Goal: Task Accomplishment & Management: Manage account settings

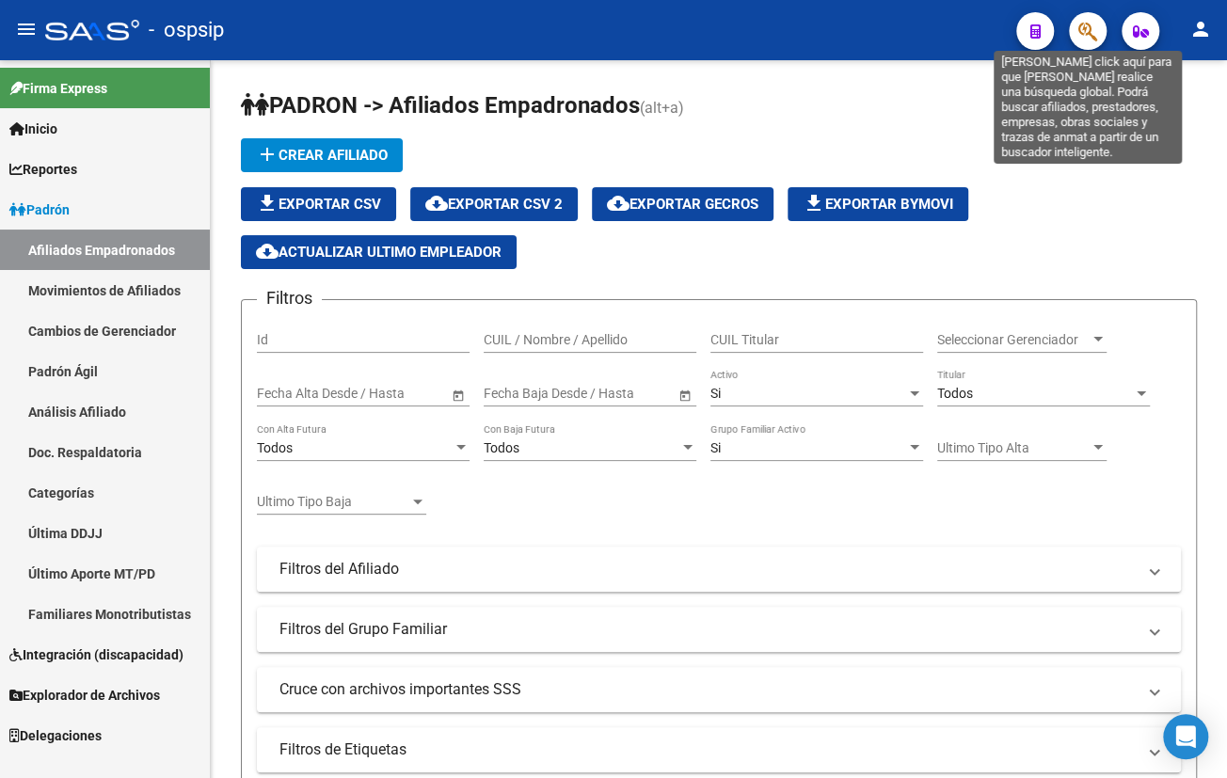
click at [1082, 29] on icon "button" at bounding box center [1087, 32] width 19 height 22
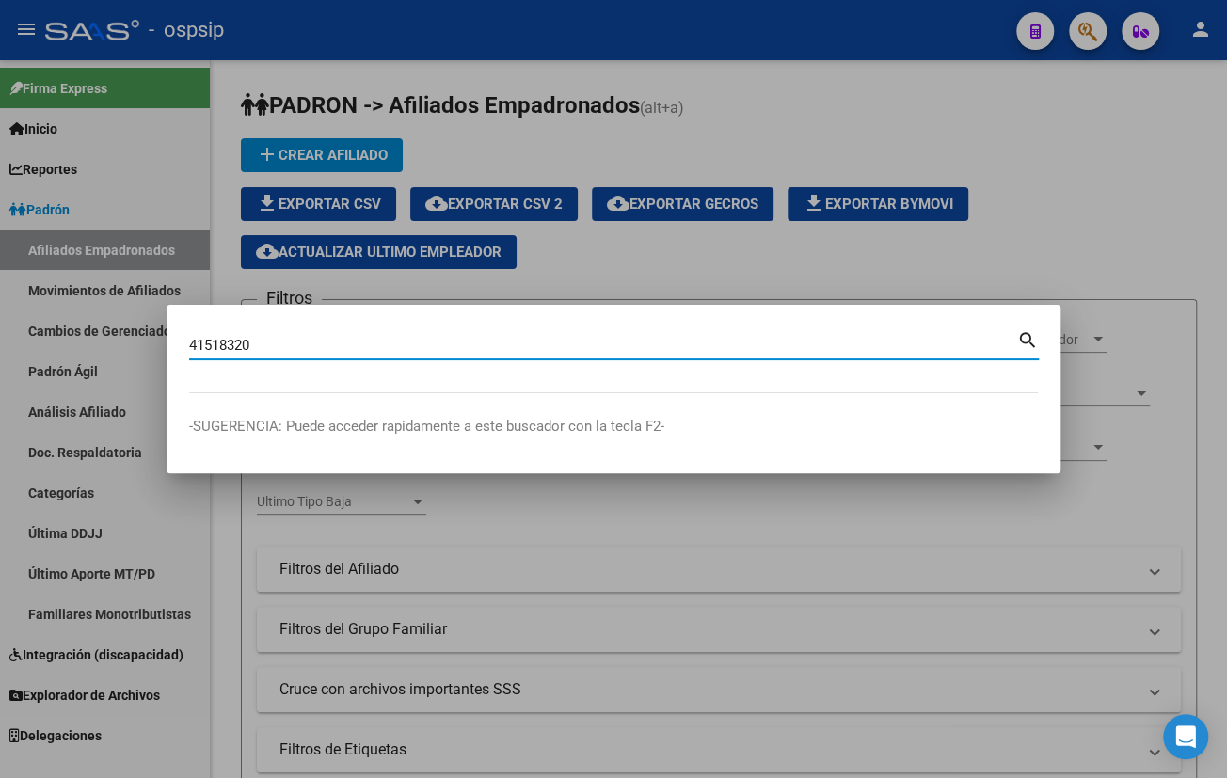
type input "41518320"
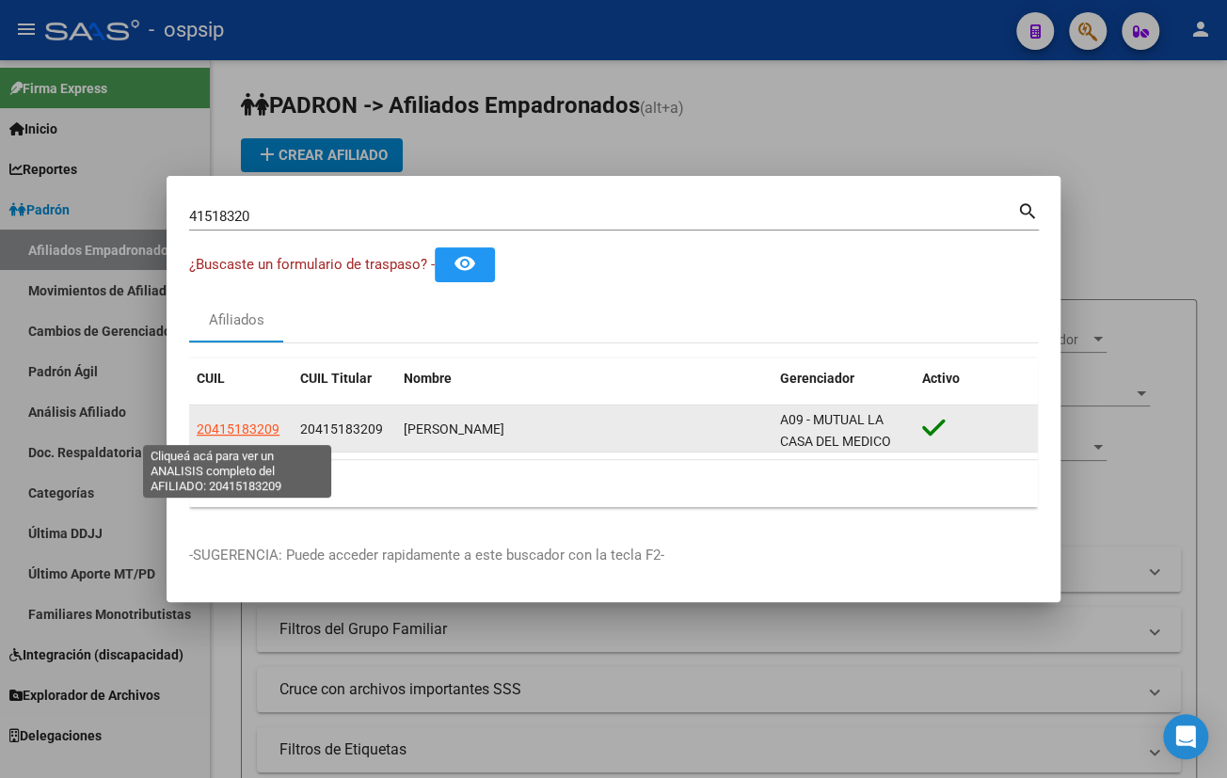
click at [217, 428] on span "20415183209" at bounding box center [238, 429] width 83 height 15
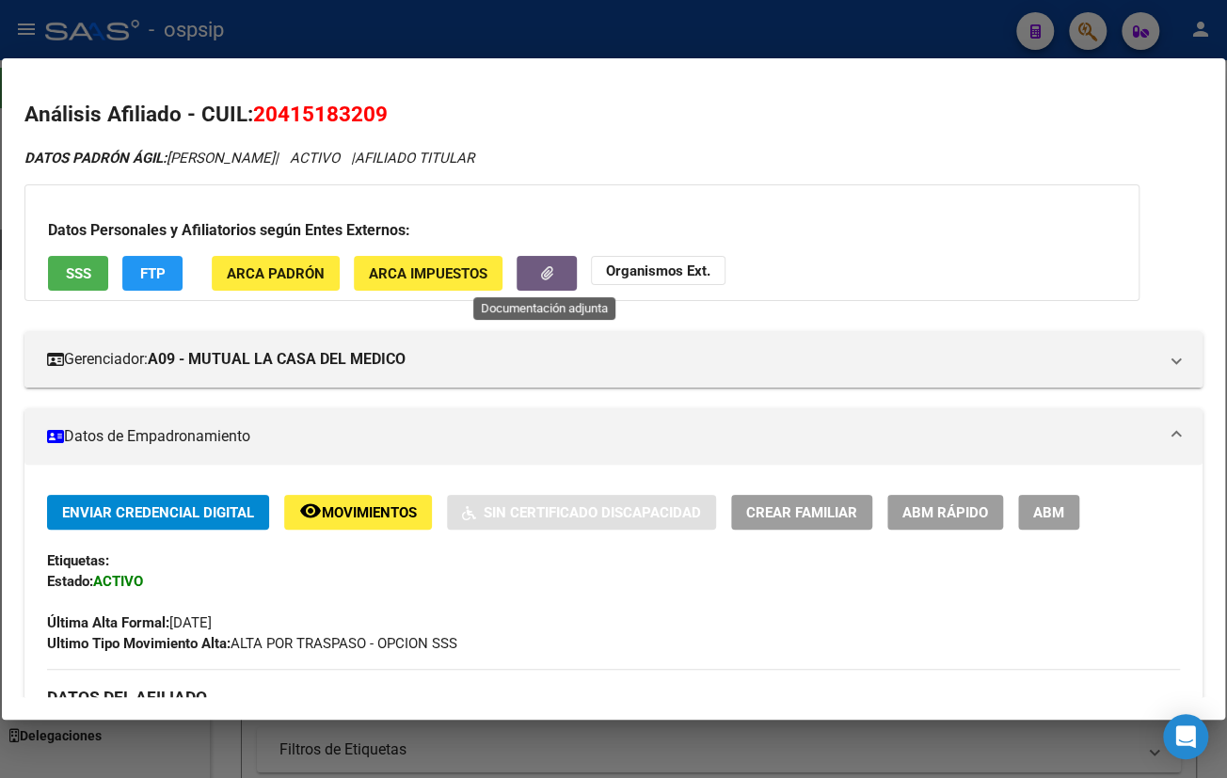
click at [527, 273] on button "button" at bounding box center [547, 273] width 60 height 35
click at [362, 515] on span "Movimientos" at bounding box center [369, 512] width 95 height 17
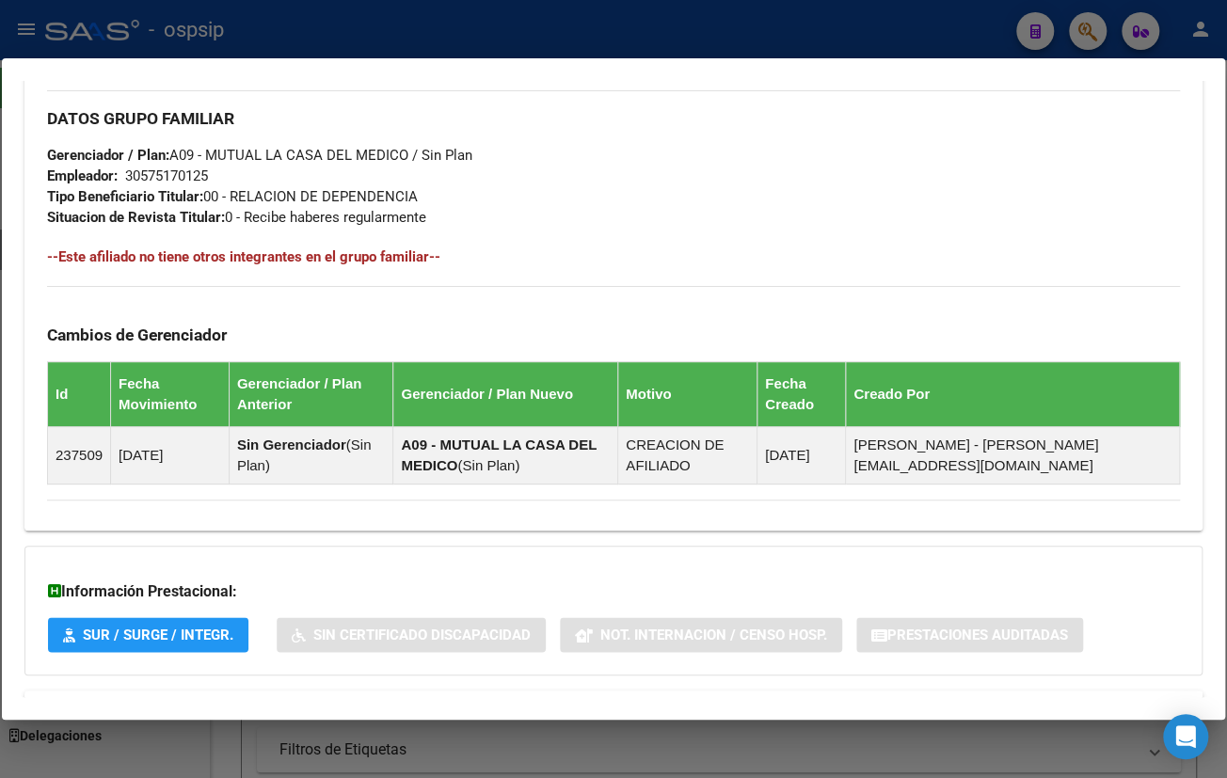
scroll to position [933, 0]
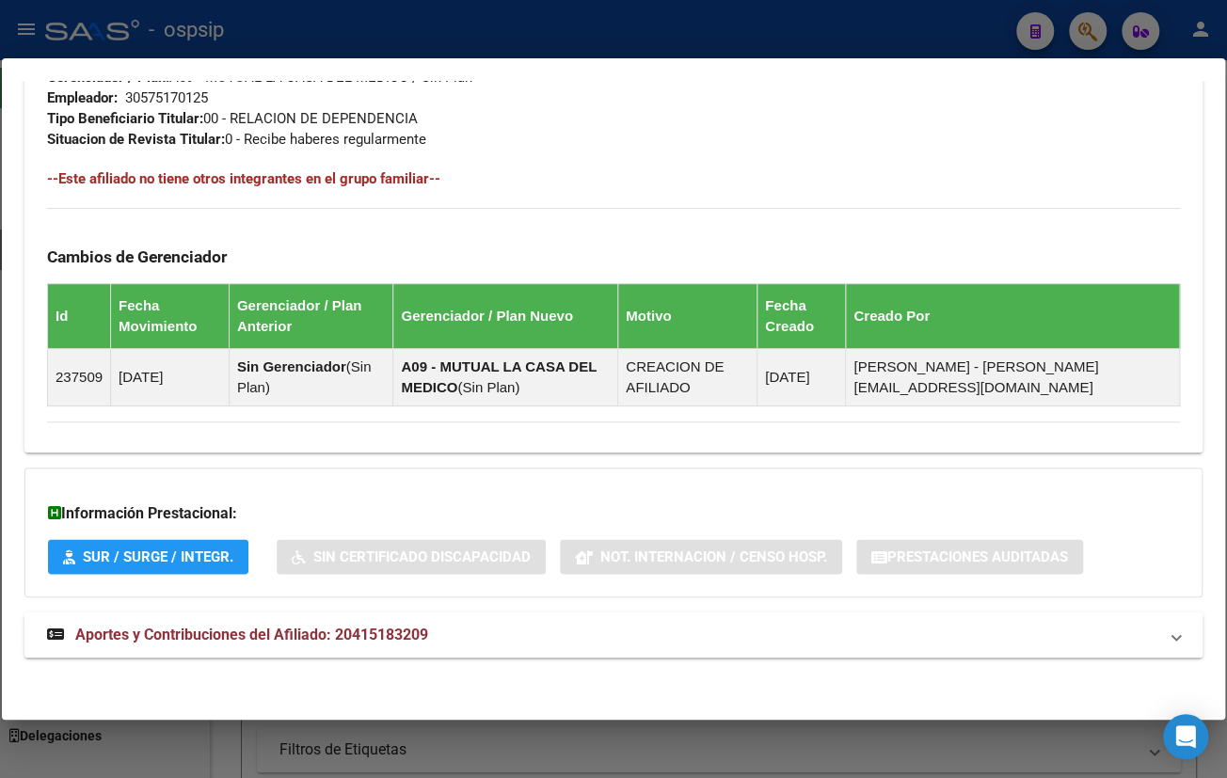
click at [394, 638] on span "Aportes y Contribuciones del Afiliado: 20415183209" at bounding box center [251, 635] width 353 height 18
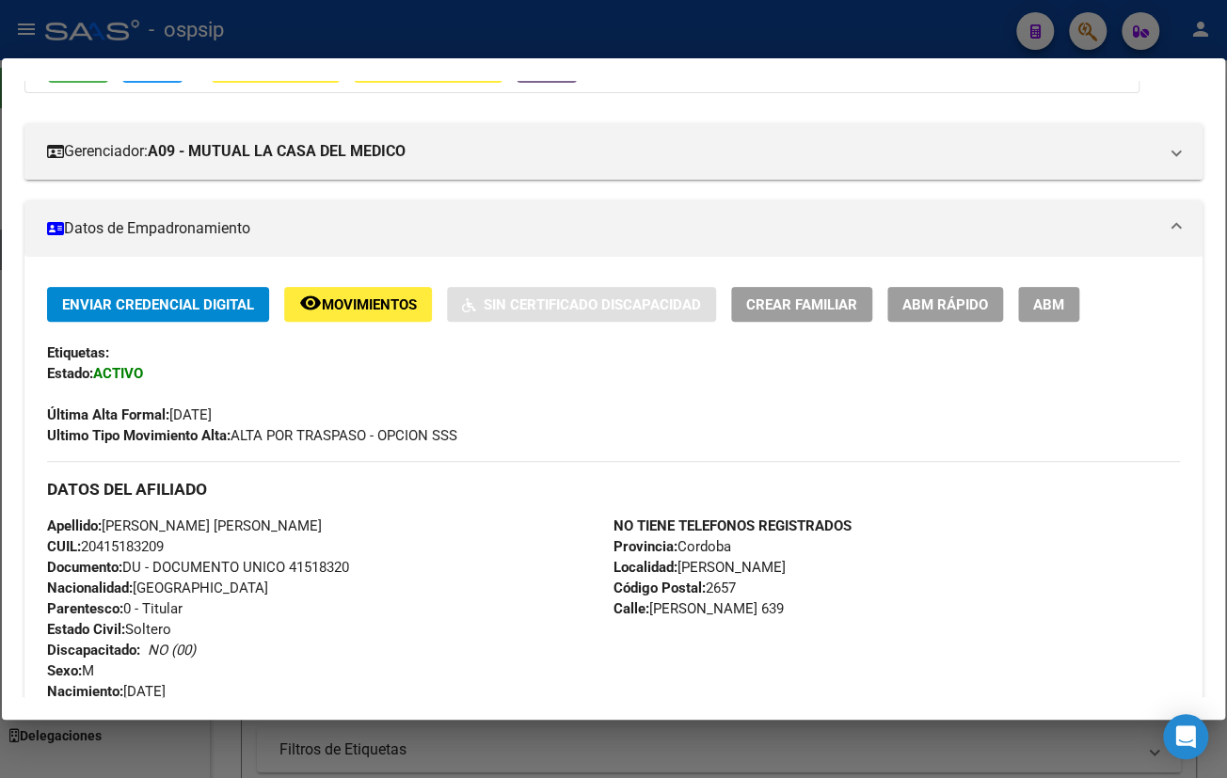
scroll to position [0, 0]
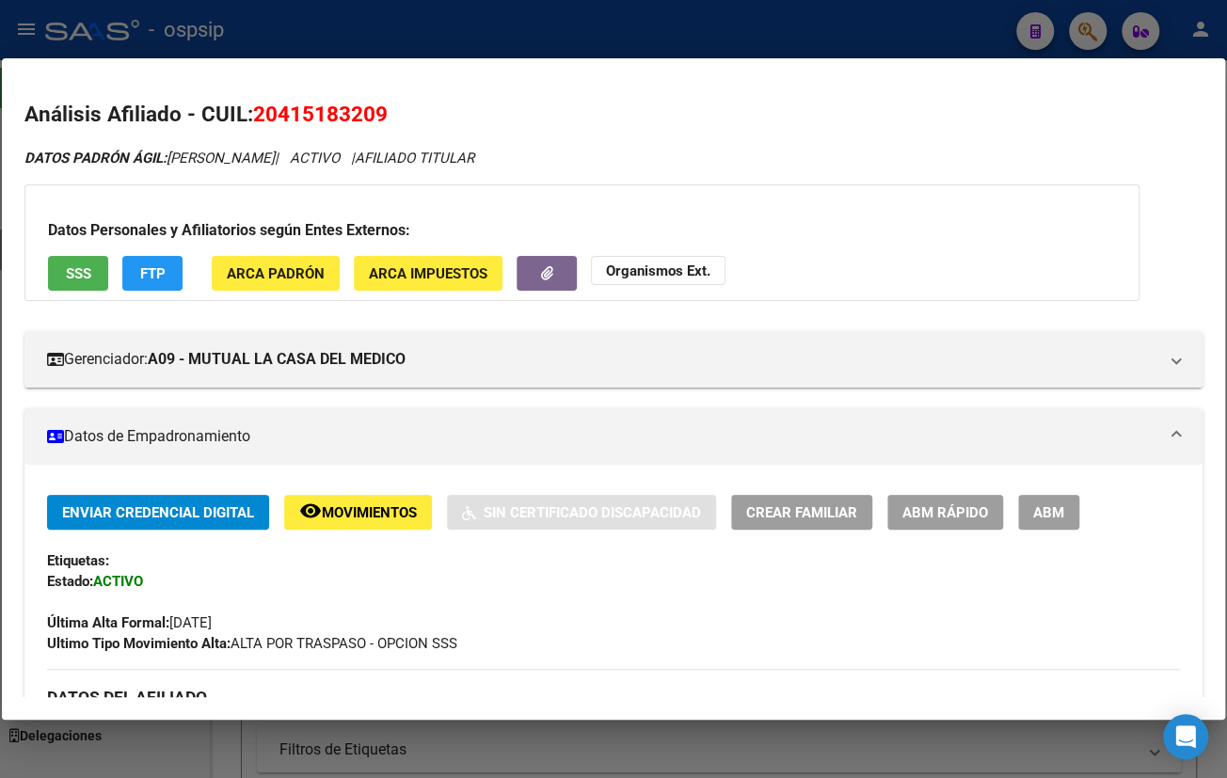
drag, startPoint x: 258, startPoint y: 110, endPoint x: 385, endPoint y: 109, distance: 127.0
click at [385, 109] on span "20415183209" at bounding box center [320, 114] width 135 height 24
copy span "20415183209"
click at [325, 582] on div "Enviar Credencial Digital remove_red_eye Movimientos Sin Certificado Discapacid…" at bounding box center [613, 574] width 1133 height 159
click at [375, 522] on button "remove_red_eye Movimientos" at bounding box center [358, 512] width 148 height 35
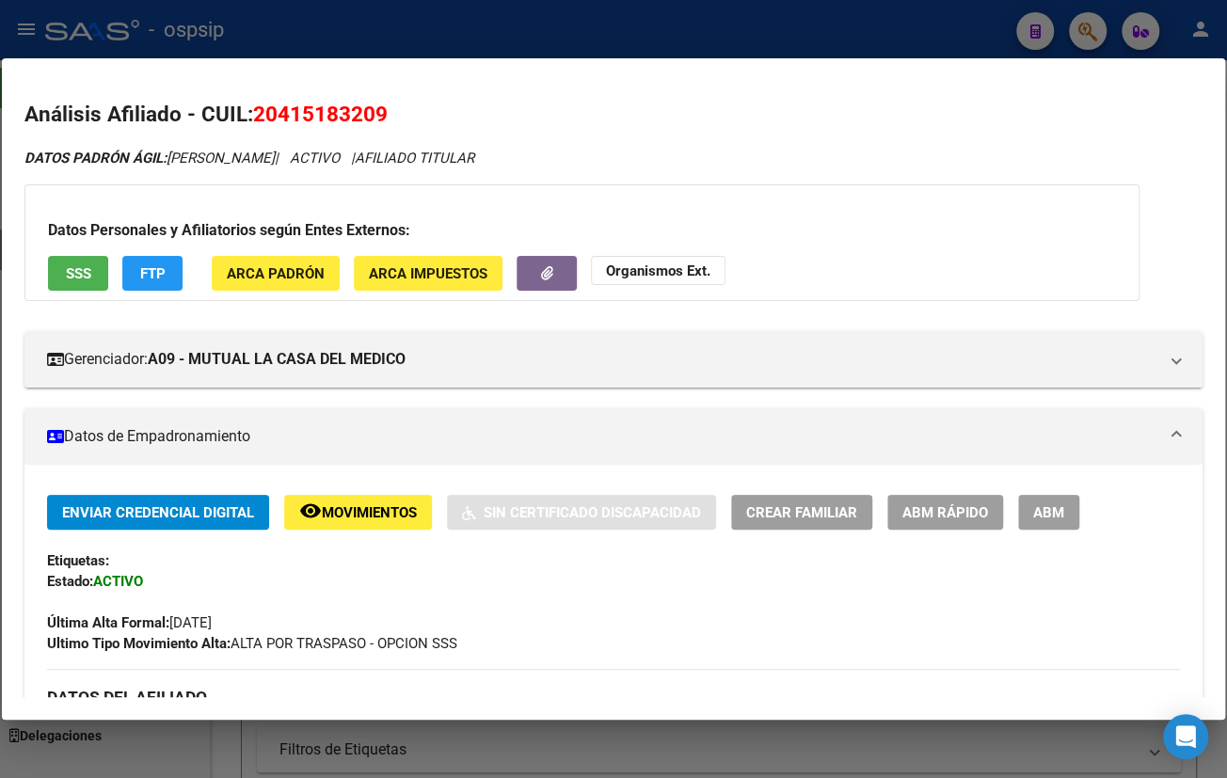
drag, startPoint x: 1060, startPoint y: 497, endPoint x: 1054, endPoint y: 509, distance: 13.5
click at [1058, 502] on button "ABM" at bounding box center [1048, 512] width 61 height 35
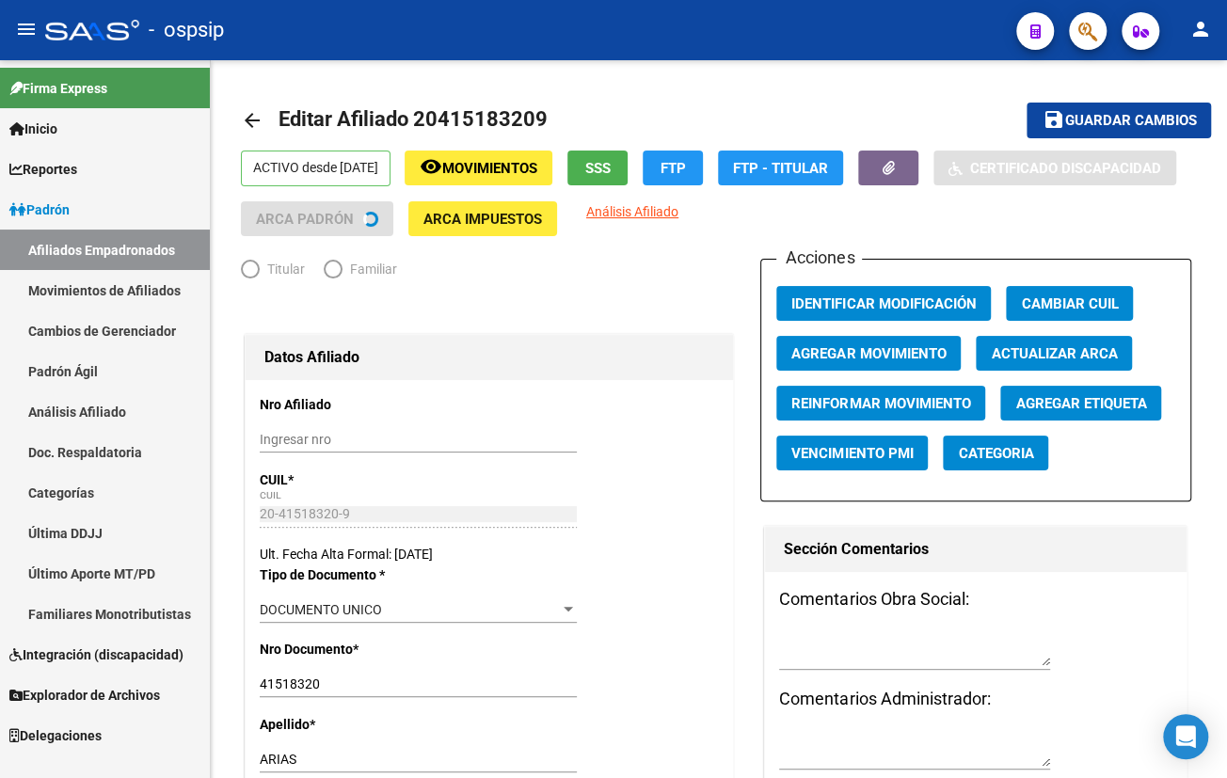
radio input "true"
type input "30-57517012-5"
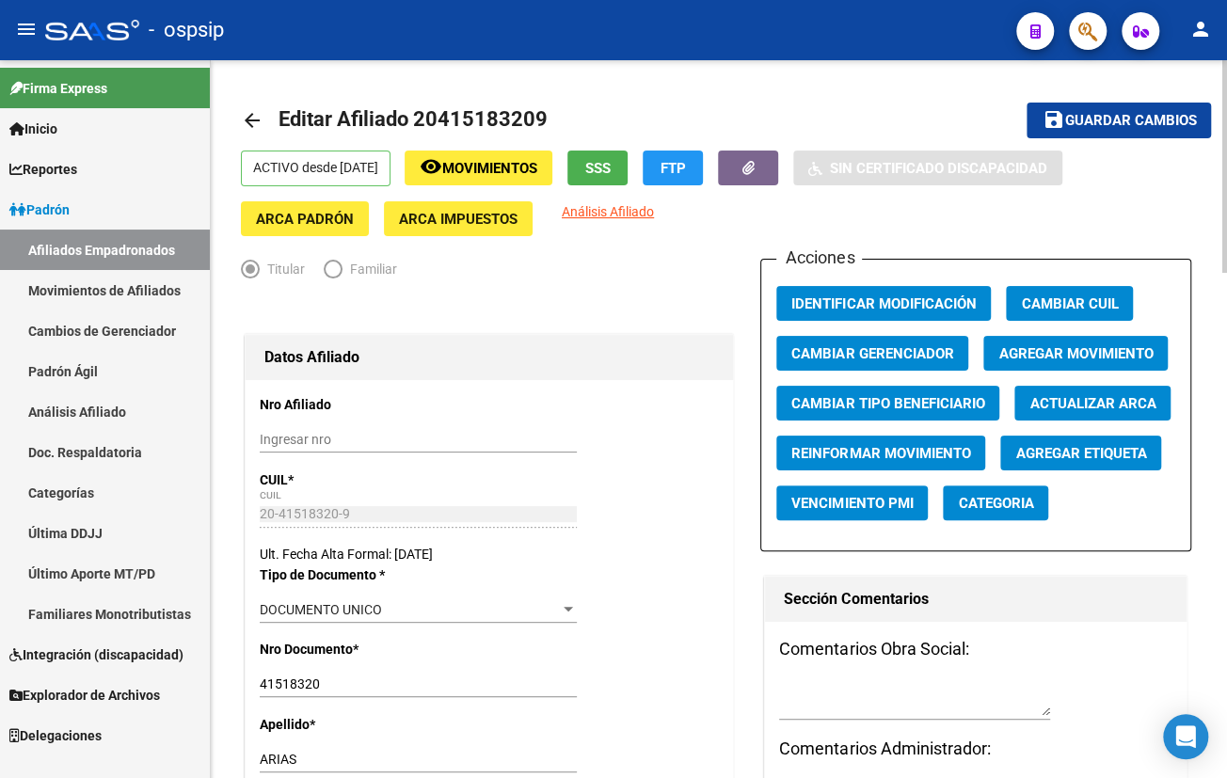
click at [1042, 345] on span "Agregar Movimiento" at bounding box center [1075, 353] width 154 height 17
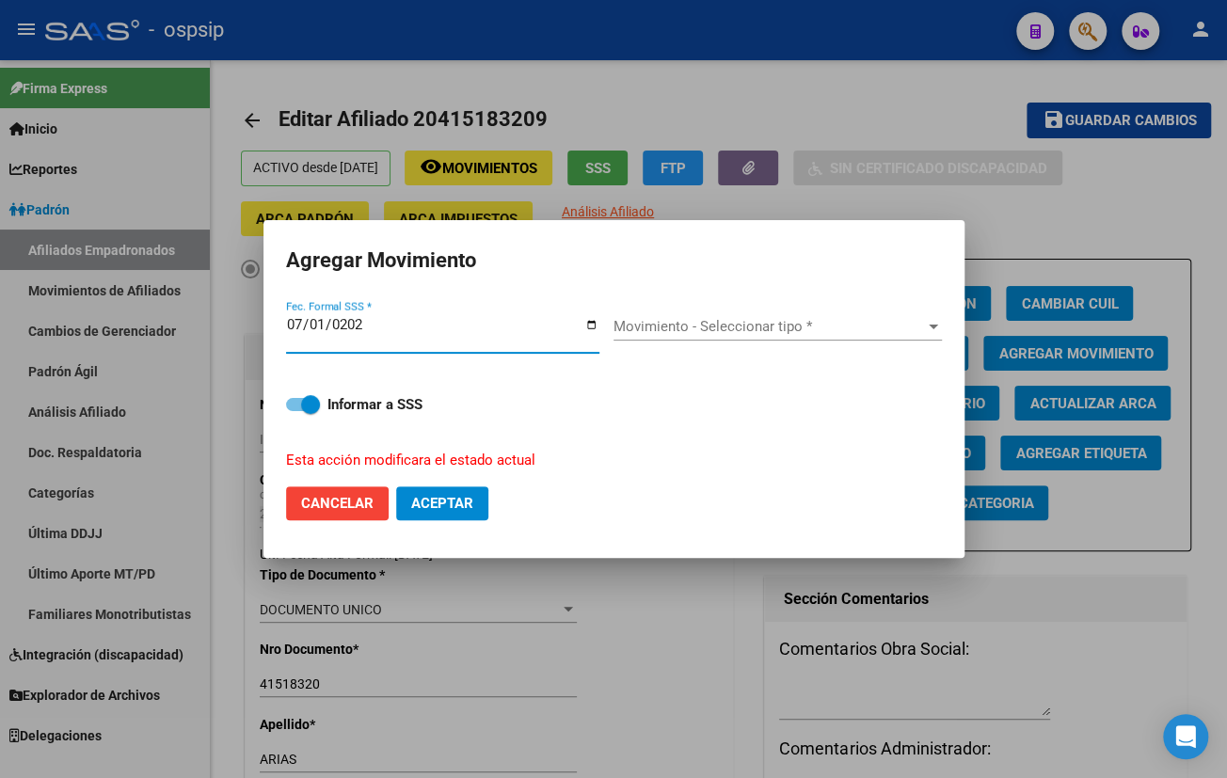
type input "[DATE]"
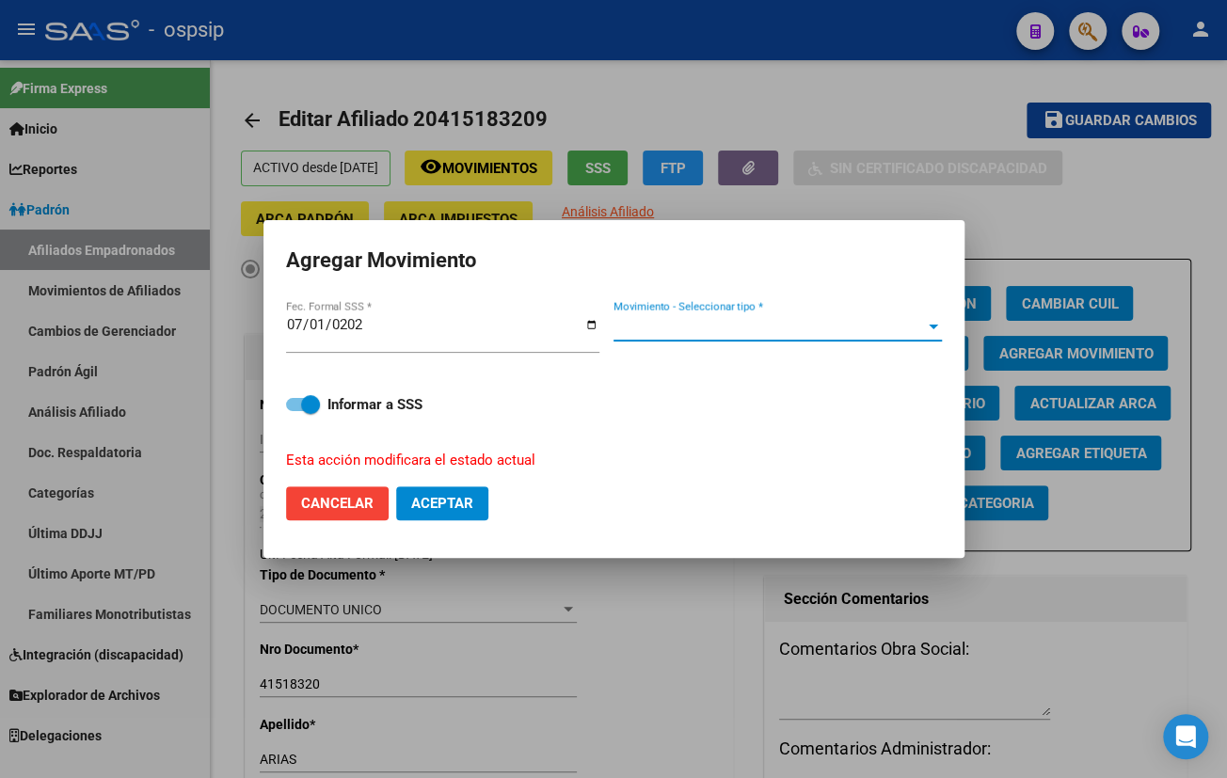
click at [635, 320] on span "Movimiento - Seleccionar tipo *" at bounding box center [769, 326] width 311 height 17
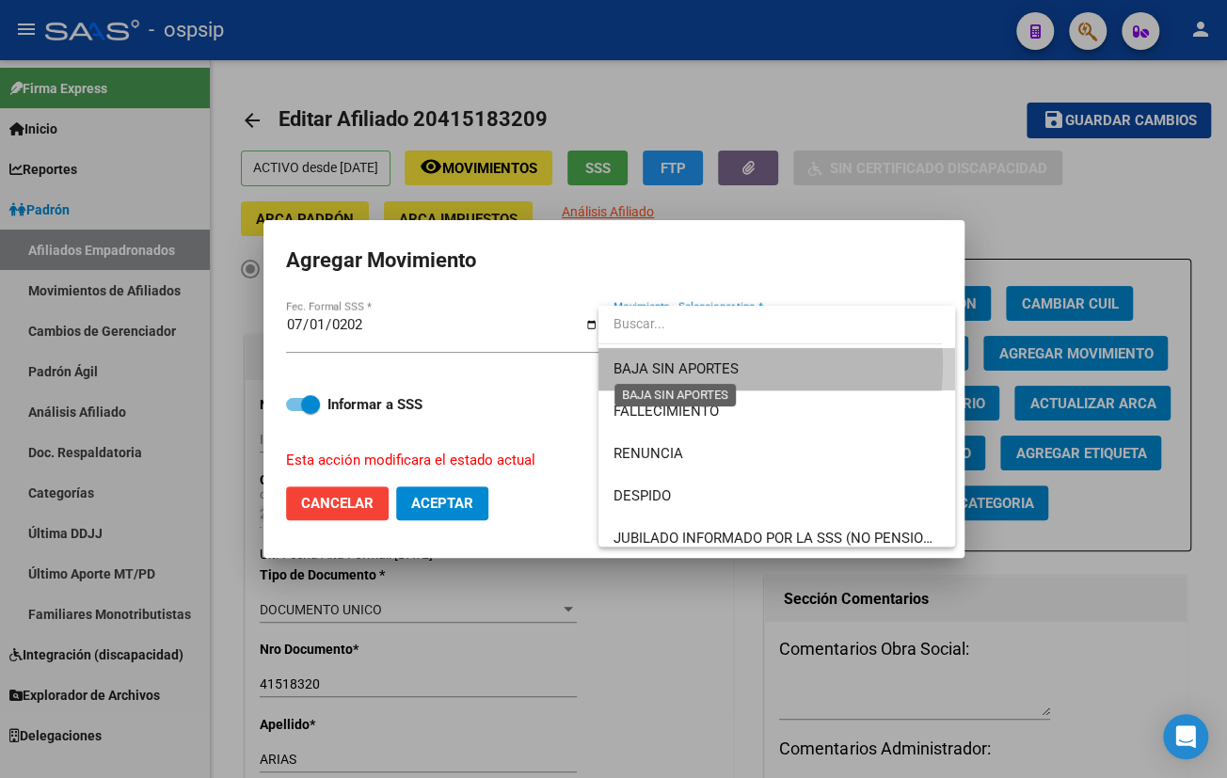
click at [694, 364] on span "BAJA SIN APORTES" at bounding box center [676, 368] width 125 height 17
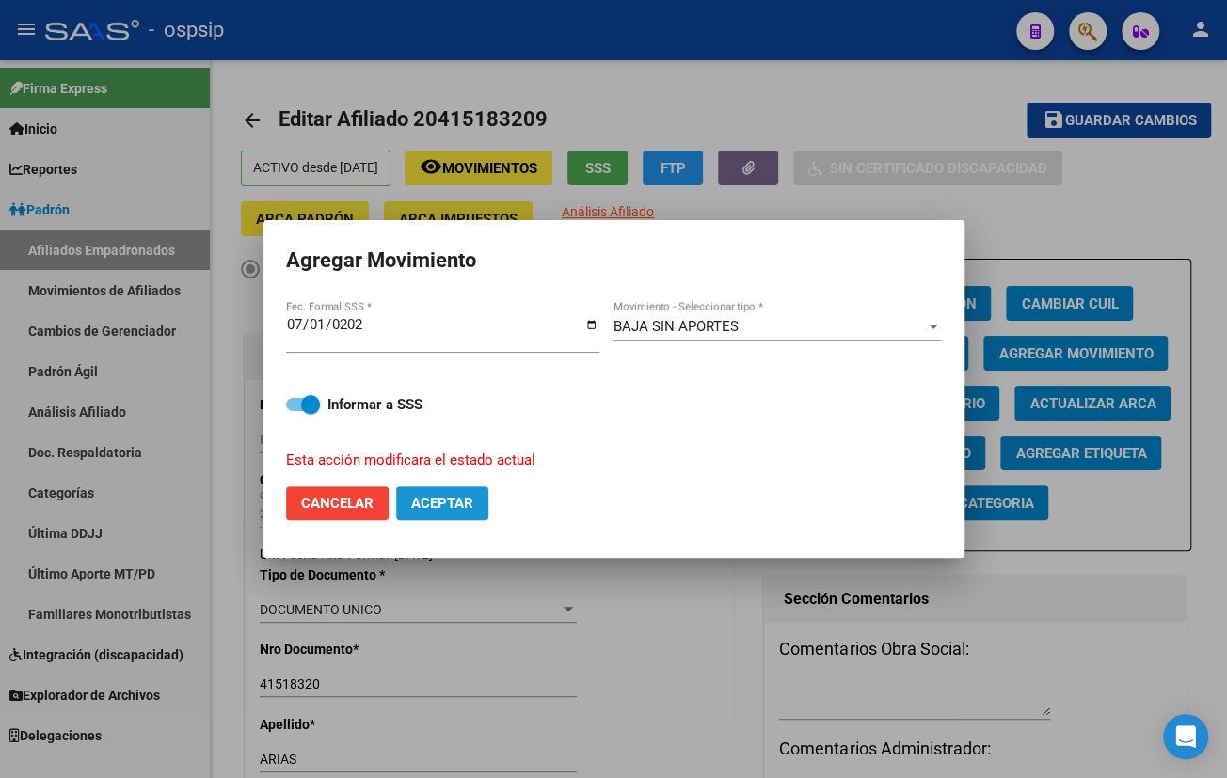
click at [458, 495] on span "Aceptar" at bounding box center [442, 503] width 62 height 17
checkbox input "false"
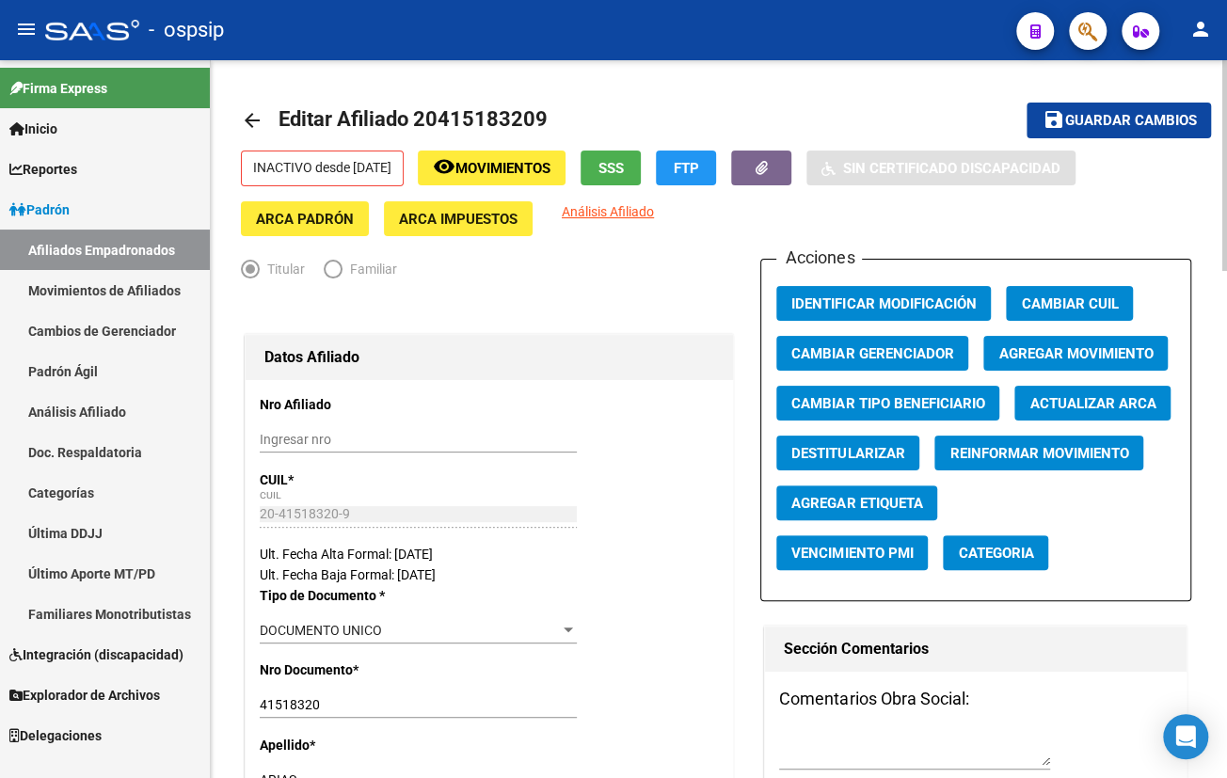
click at [572, 303] on div at bounding box center [489, 309] width 497 height 41
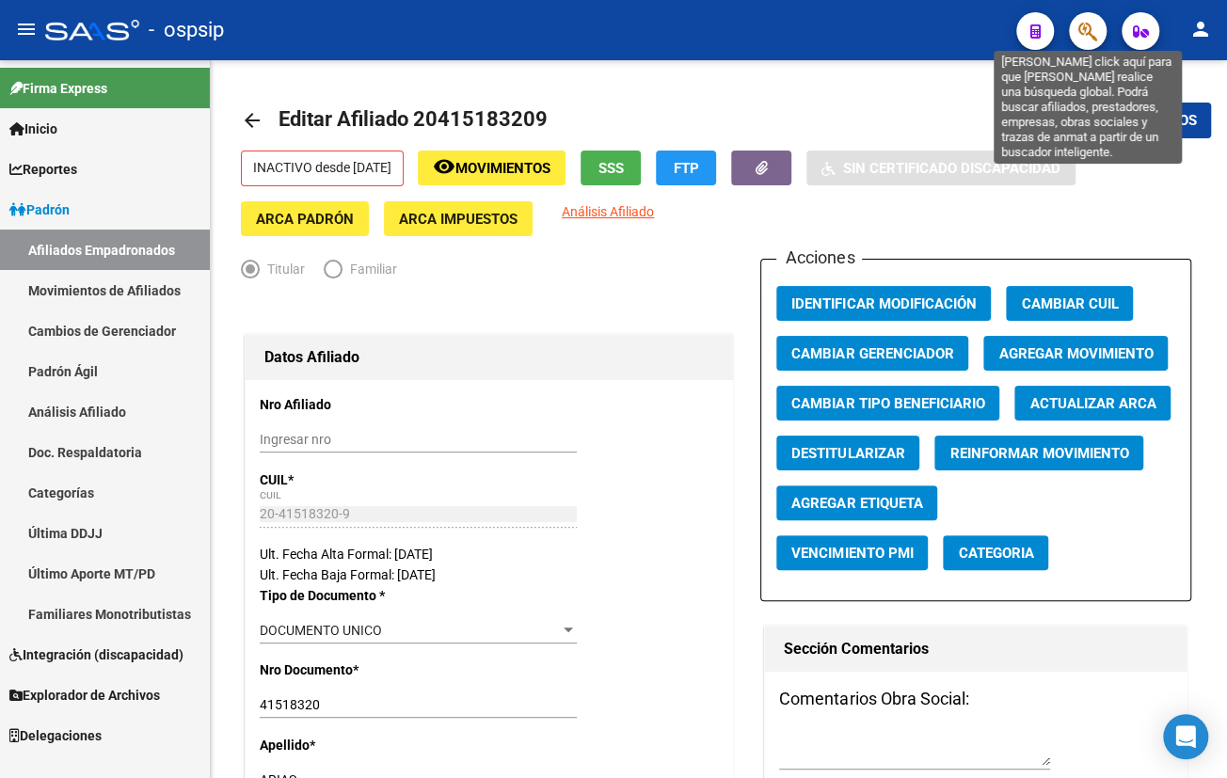
click at [1084, 24] on icon "button" at bounding box center [1087, 32] width 19 height 22
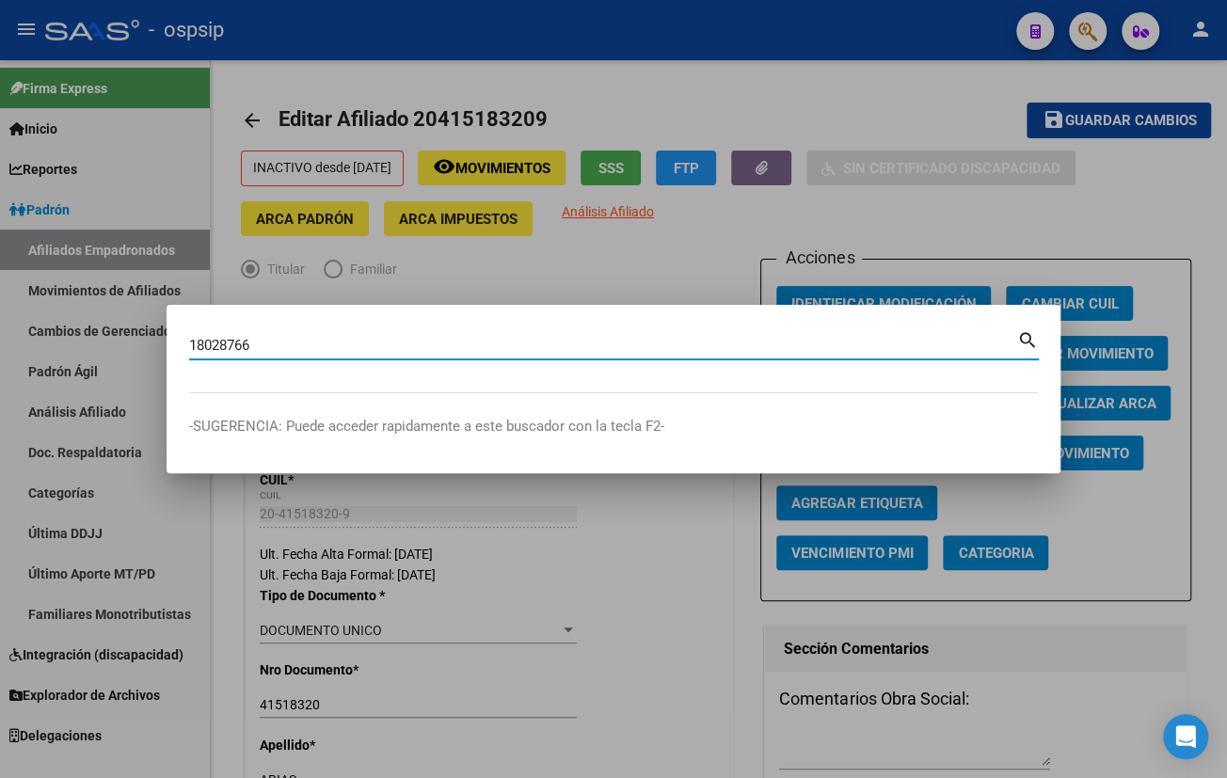
type input "18028766"
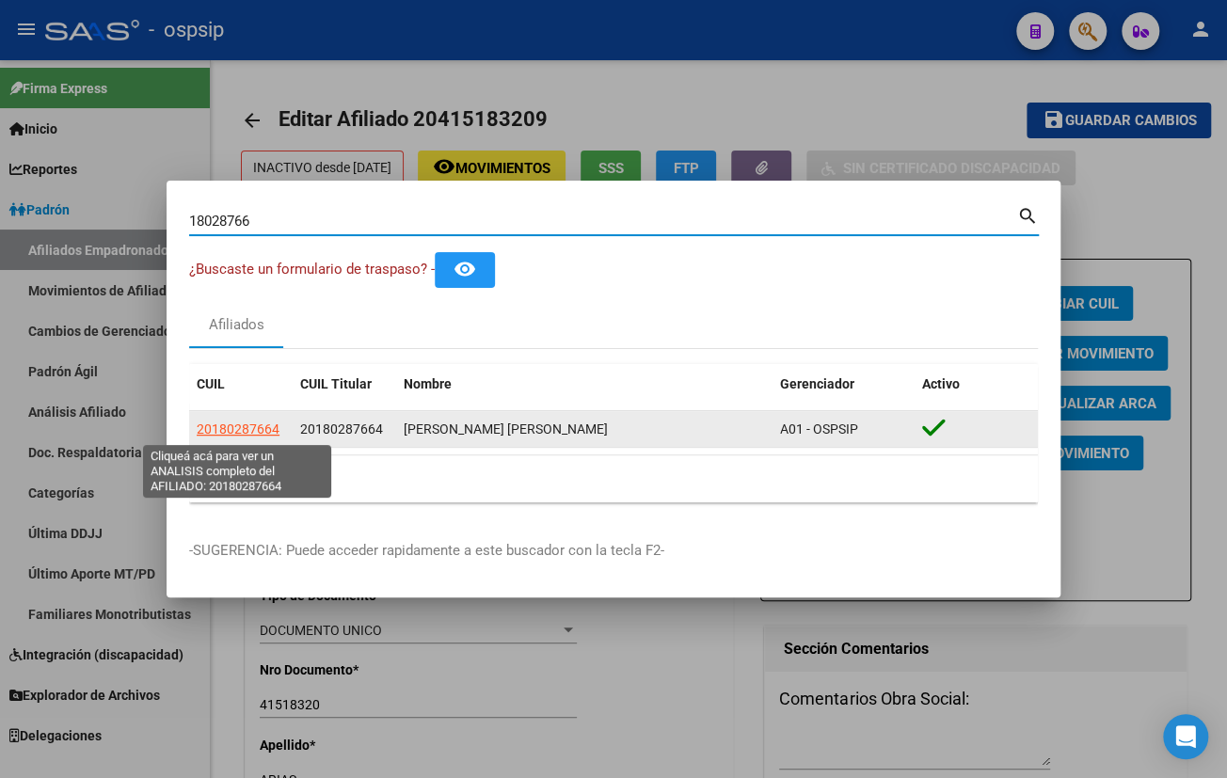
click at [225, 426] on span "20180287664" at bounding box center [238, 429] width 83 height 15
type textarea "20180287664"
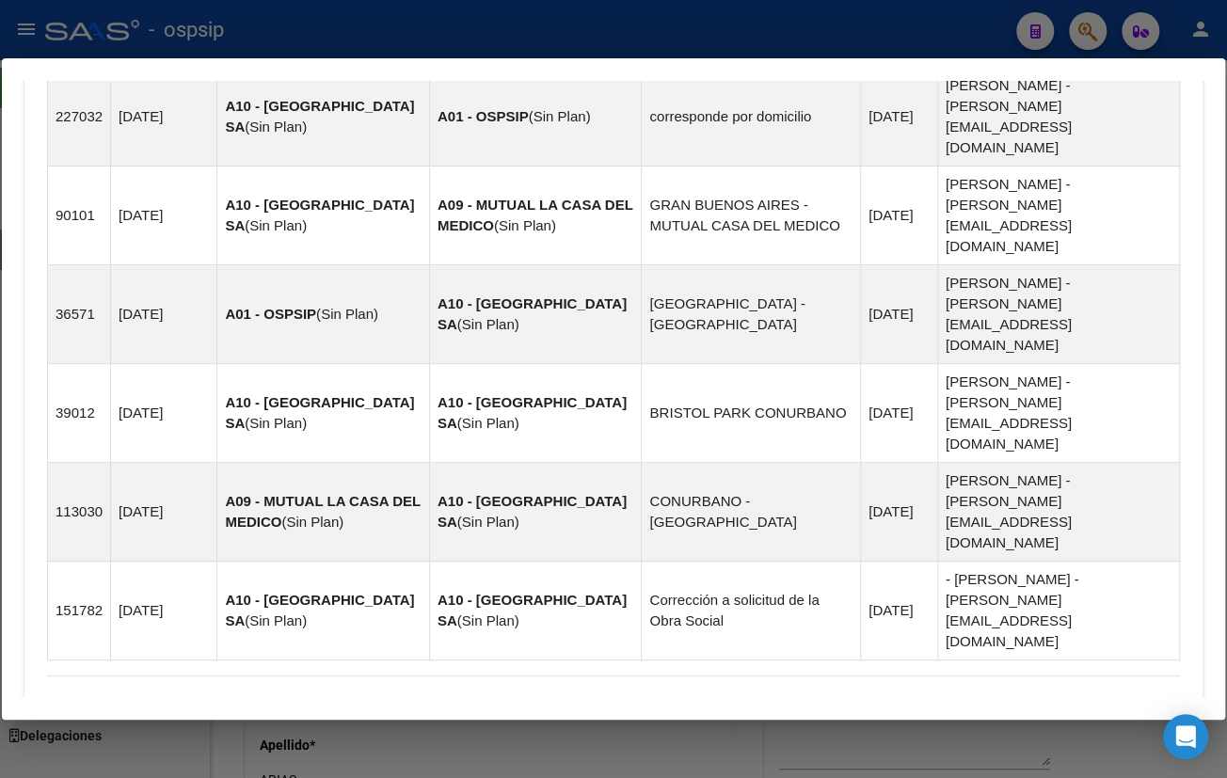
scroll to position [1261, 0]
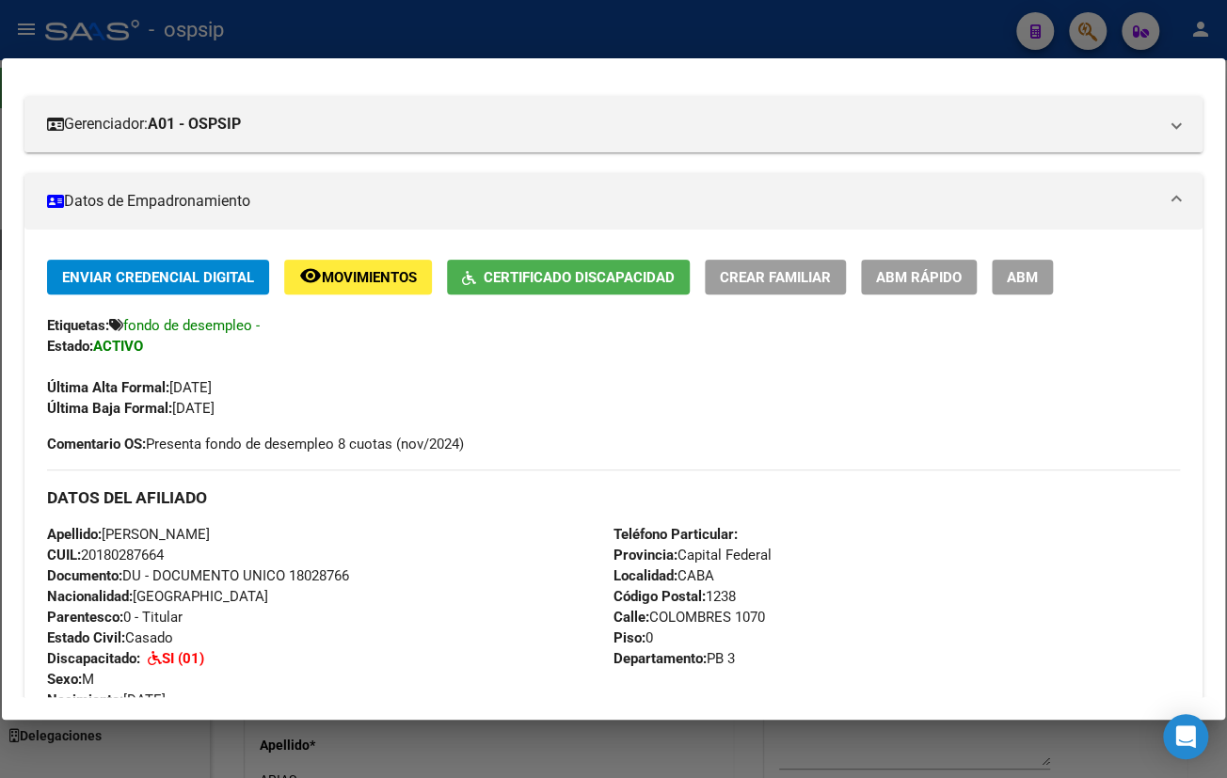
scroll to position [234, 0]
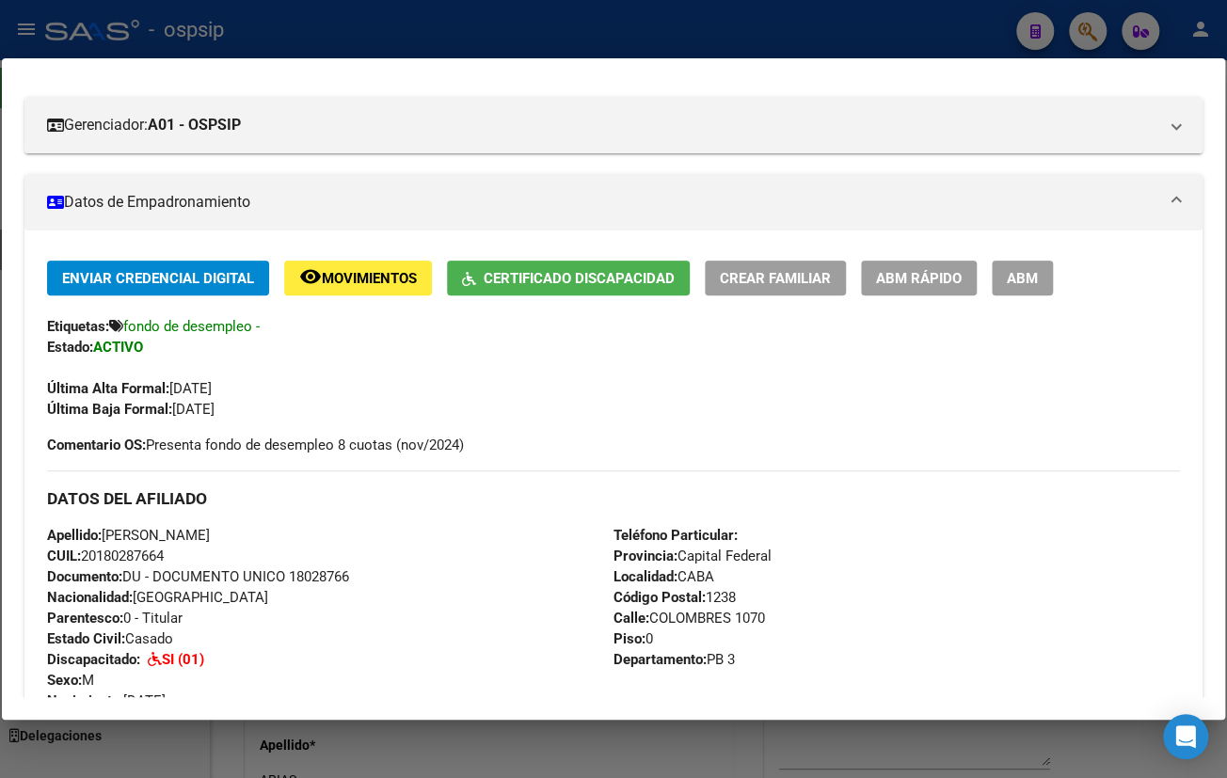
drag, startPoint x: 290, startPoint y: 574, endPoint x: 356, endPoint y: 576, distance: 65.9
click at [356, 576] on div "Apellido: [PERSON_NAME]: 20180287664 Documento: DU - DOCUMENTO UNICO 18028766 N…" at bounding box center [330, 628] width 566 height 207
copy span "18028766"
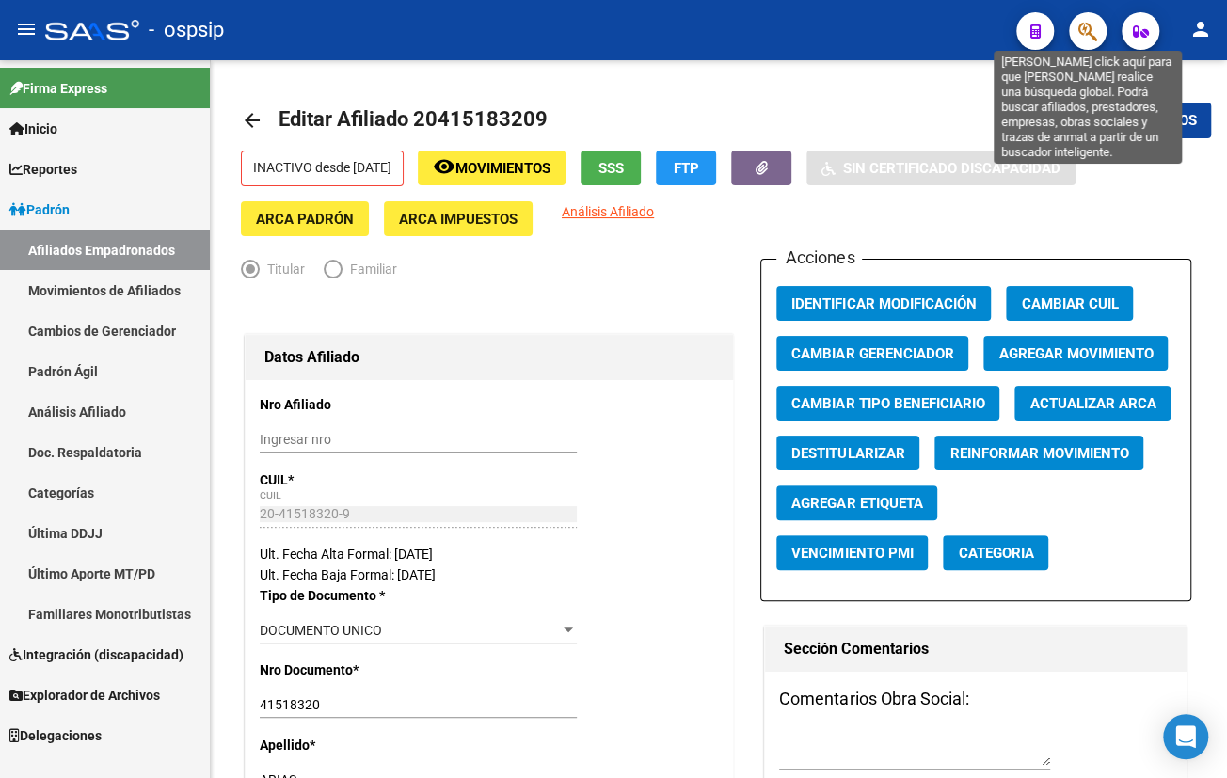
click at [1088, 27] on icon "button" at bounding box center [1087, 32] width 19 height 22
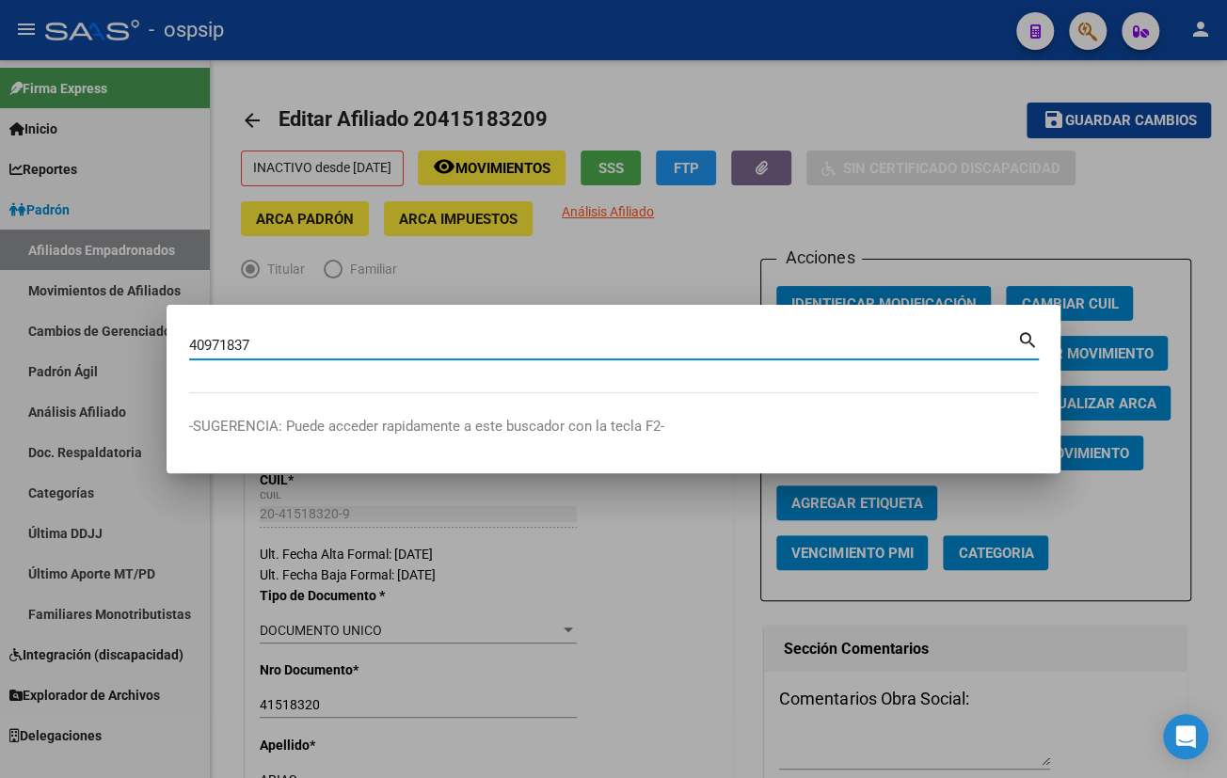
type input "40971837"
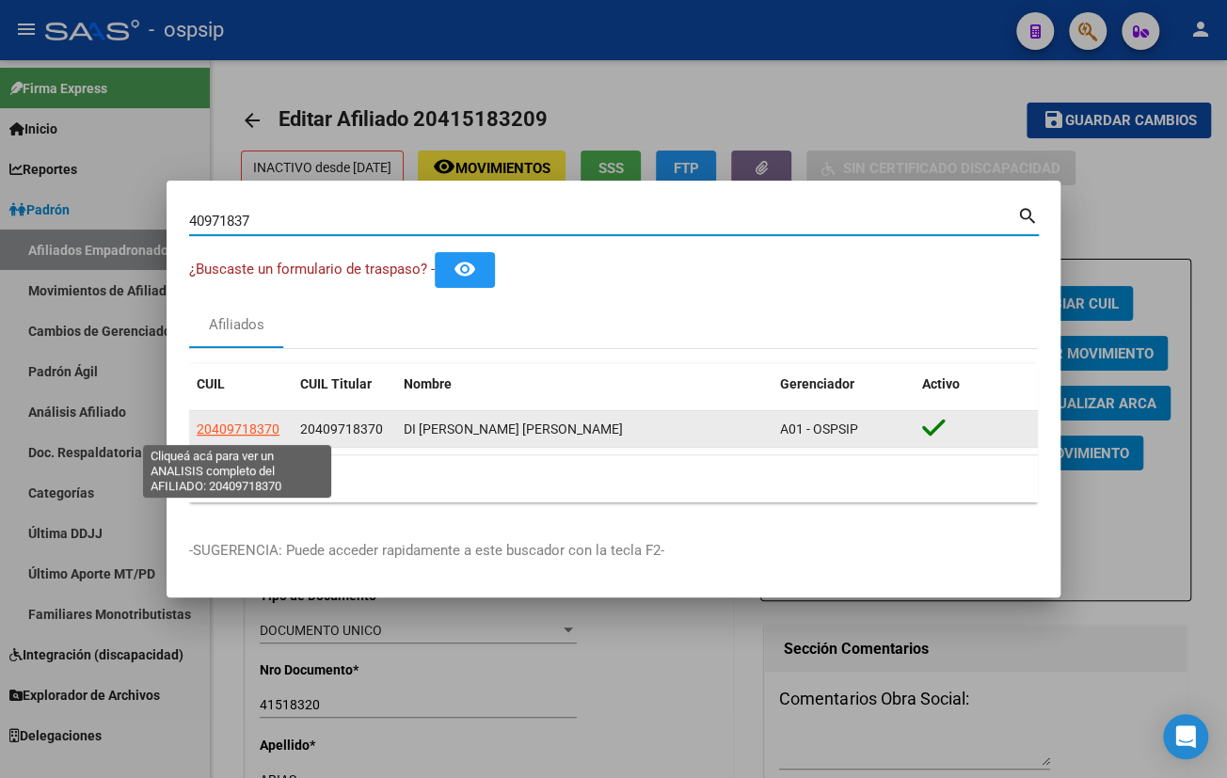
click at [230, 422] on span "20409718370" at bounding box center [238, 429] width 83 height 15
type textarea "20409718370"
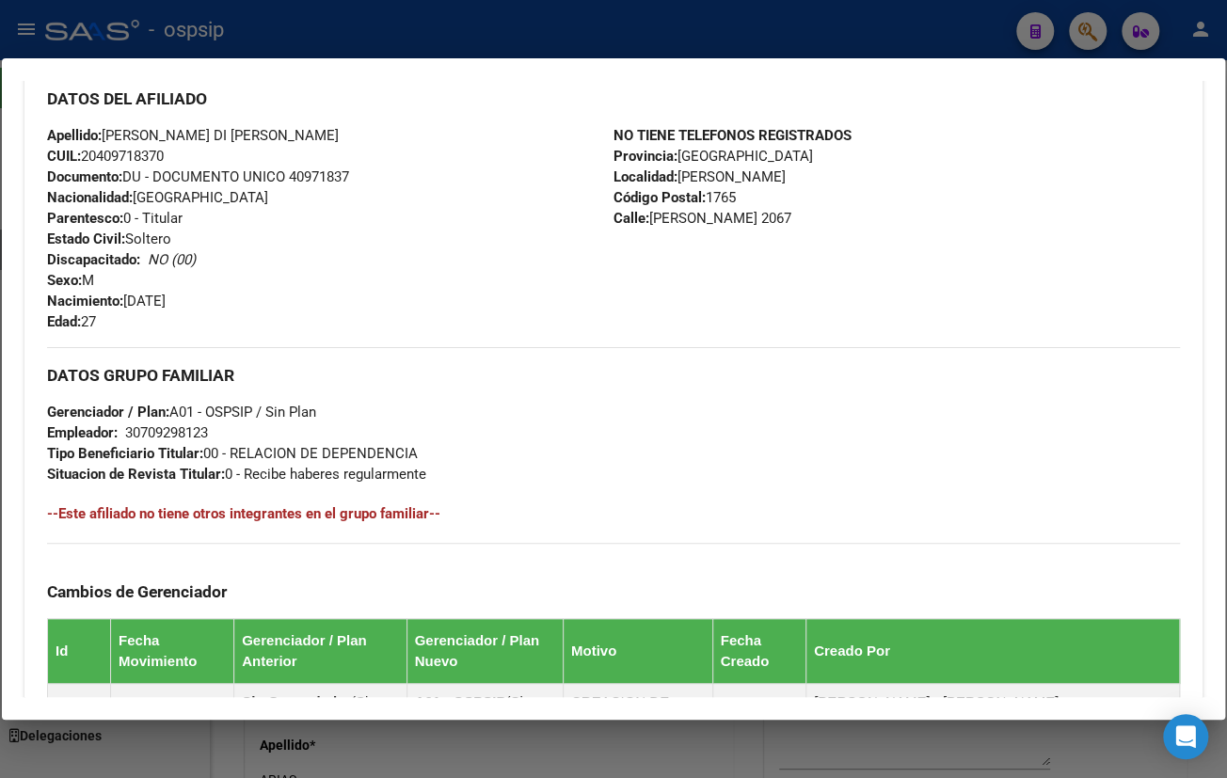
scroll to position [893, 0]
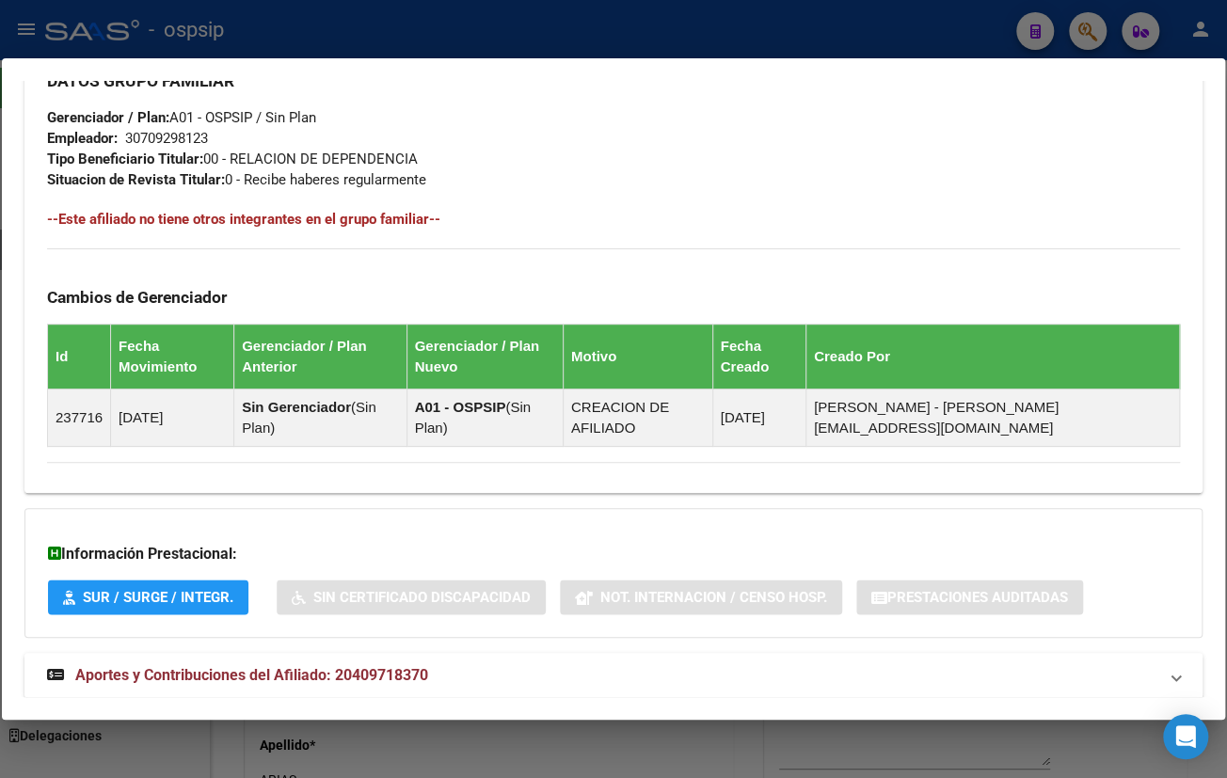
click at [380, 666] on span "Aportes y Contribuciones del Afiliado: 20409718370" at bounding box center [251, 675] width 353 height 18
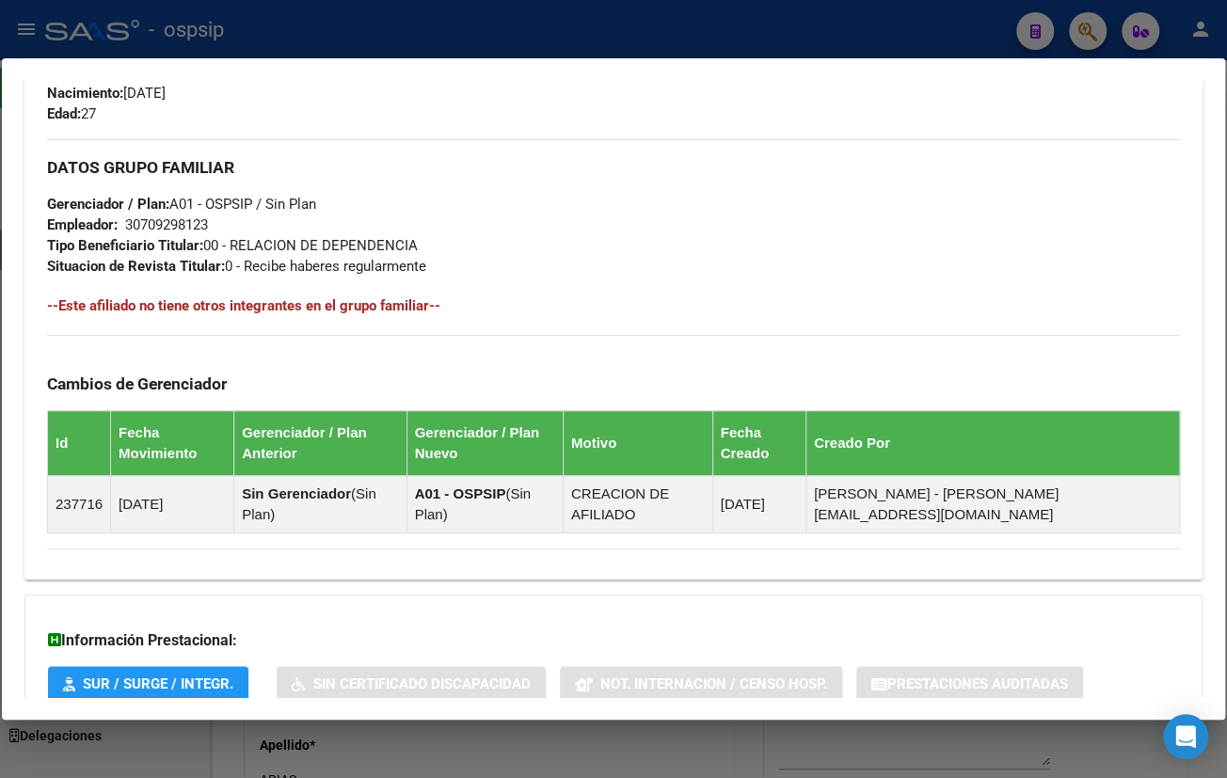
scroll to position [294, 0]
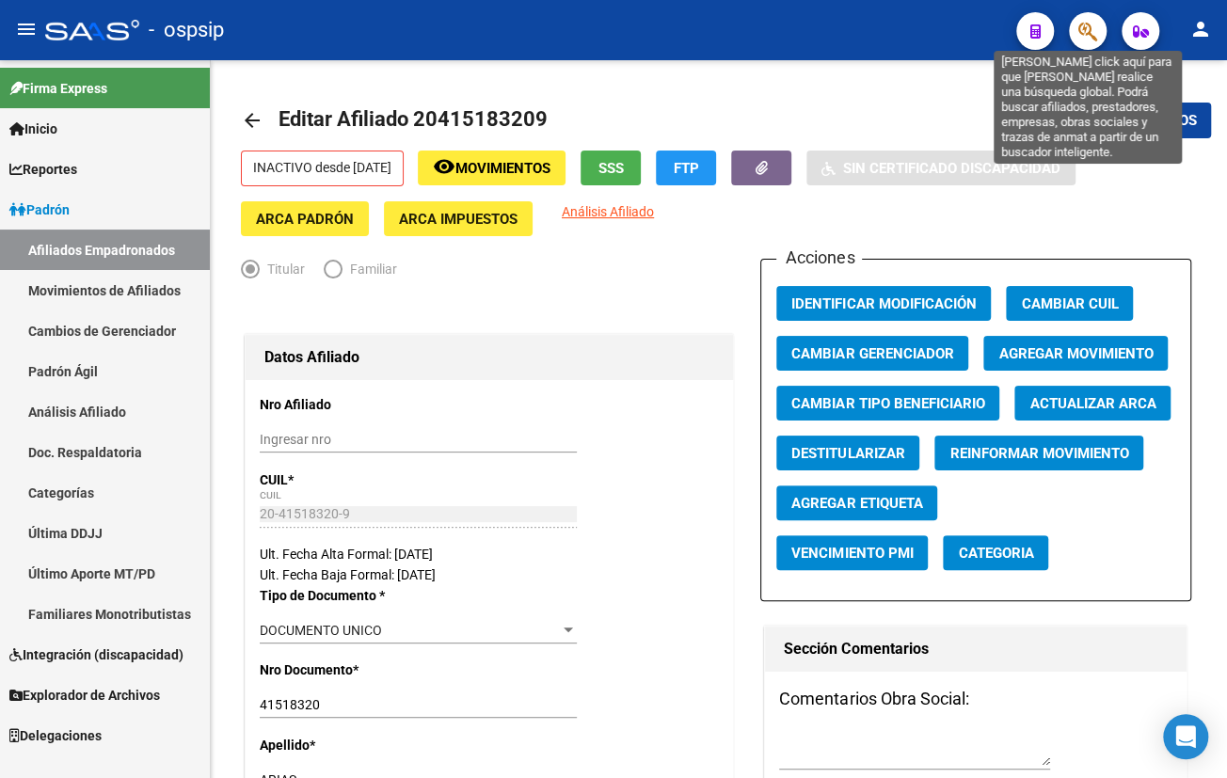
click at [1092, 30] on icon "button" at bounding box center [1087, 32] width 19 height 22
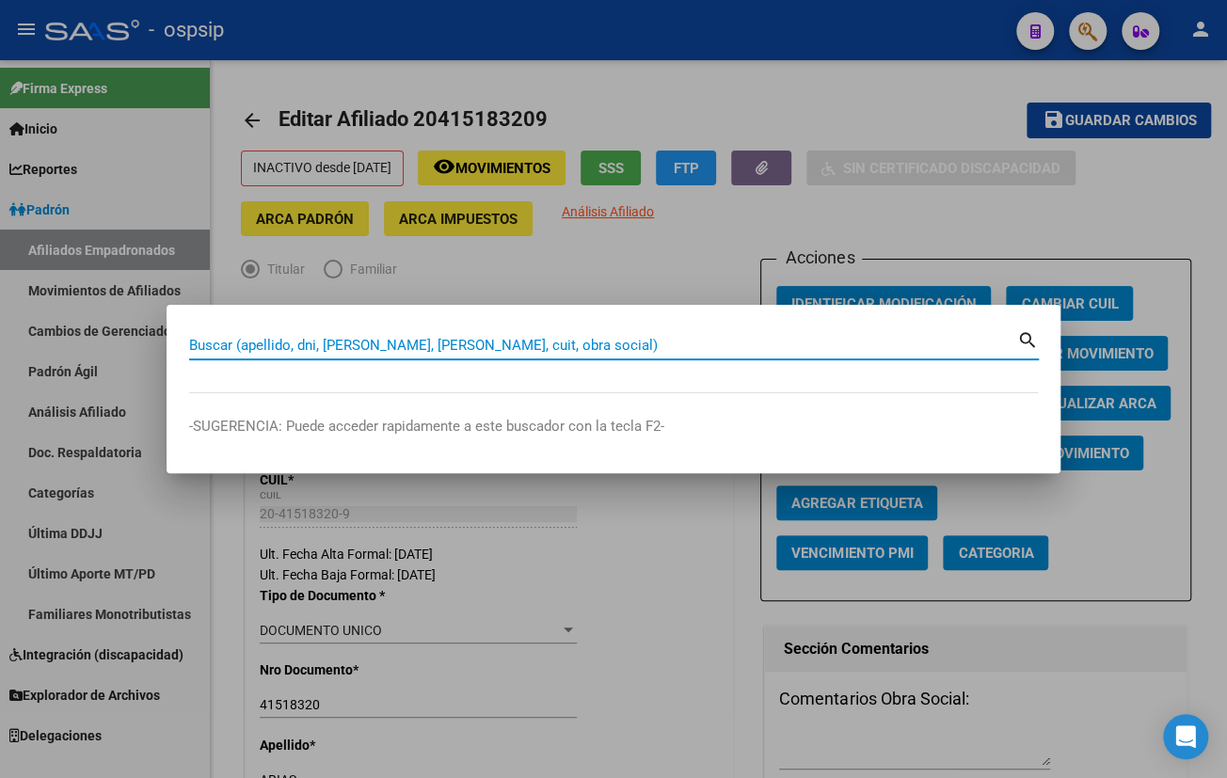
paste input "20409718370"
type input "20409718370"
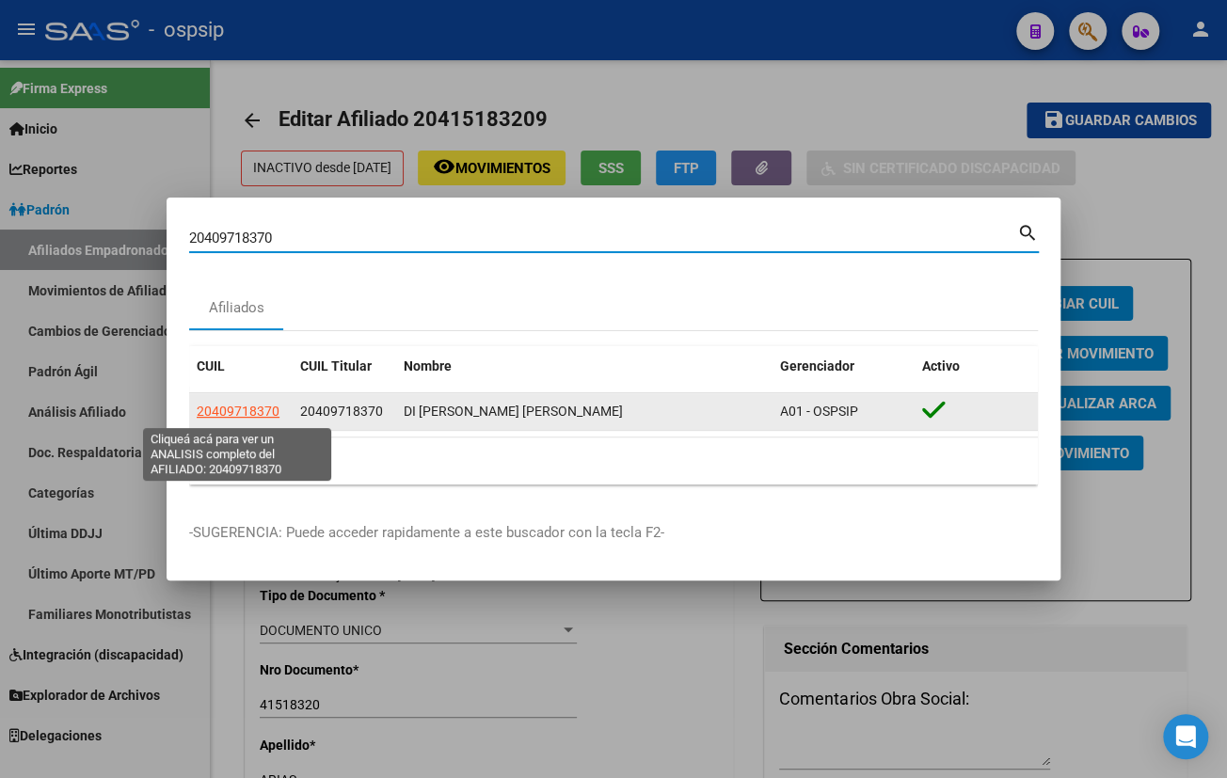
click at [243, 410] on span "20409718370" at bounding box center [238, 411] width 83 height 15
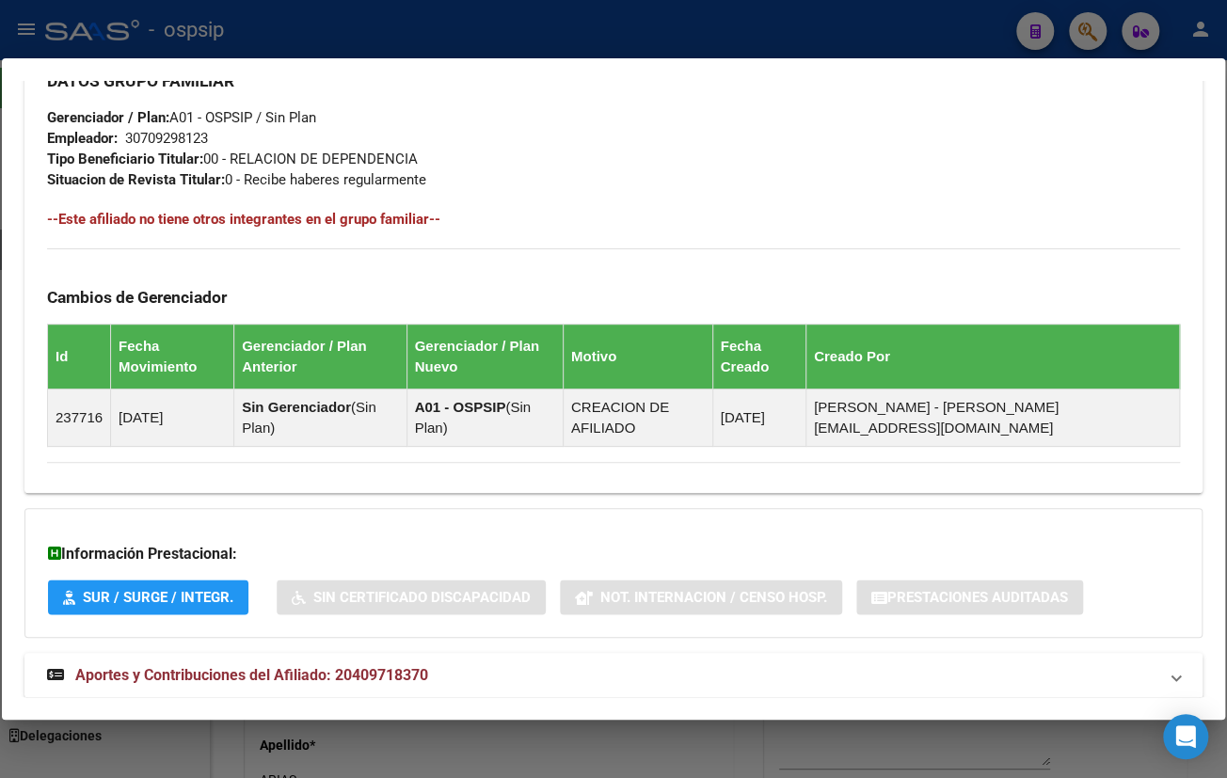
scroll to position [295, 0]
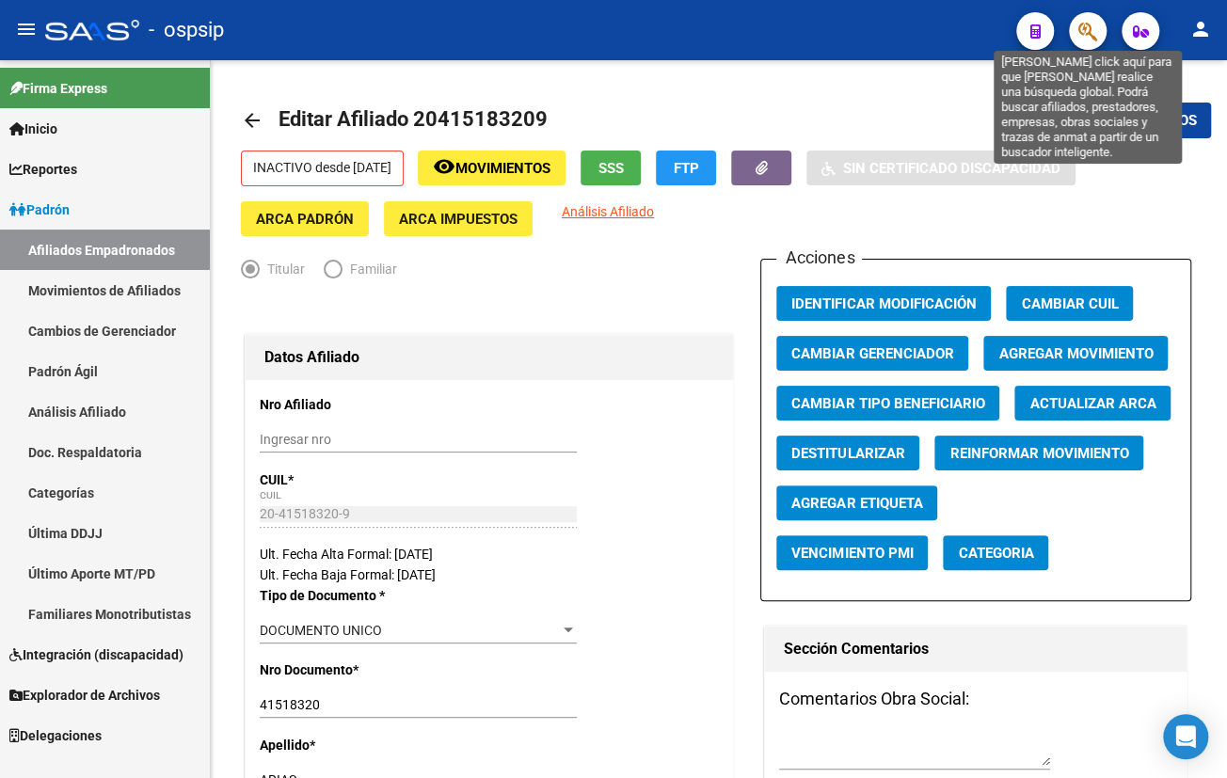
click at [1096, 24] on icon "button" at bounding box center [1087, 32] width 19 height 22
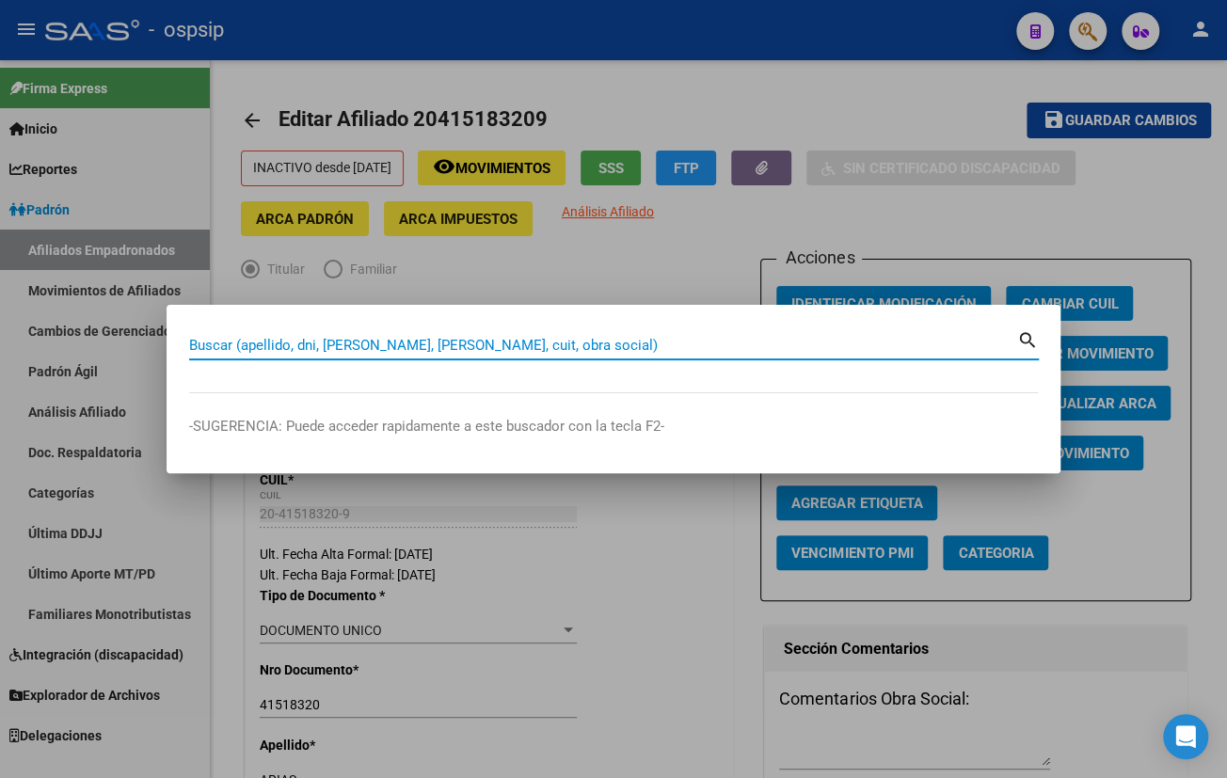
paste input "14934232"
type input "14934232"
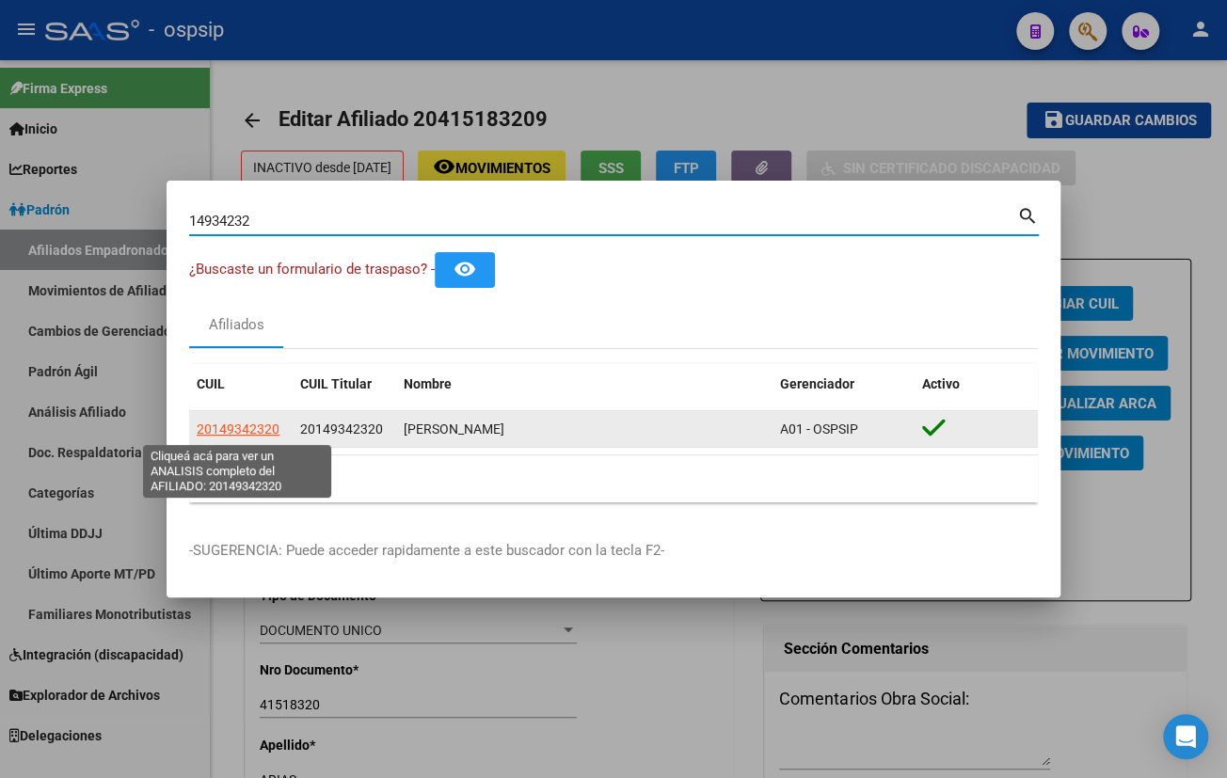
click at [222, 428] on span "20149342320" at bounding box center [238, 429] width 83 height 15
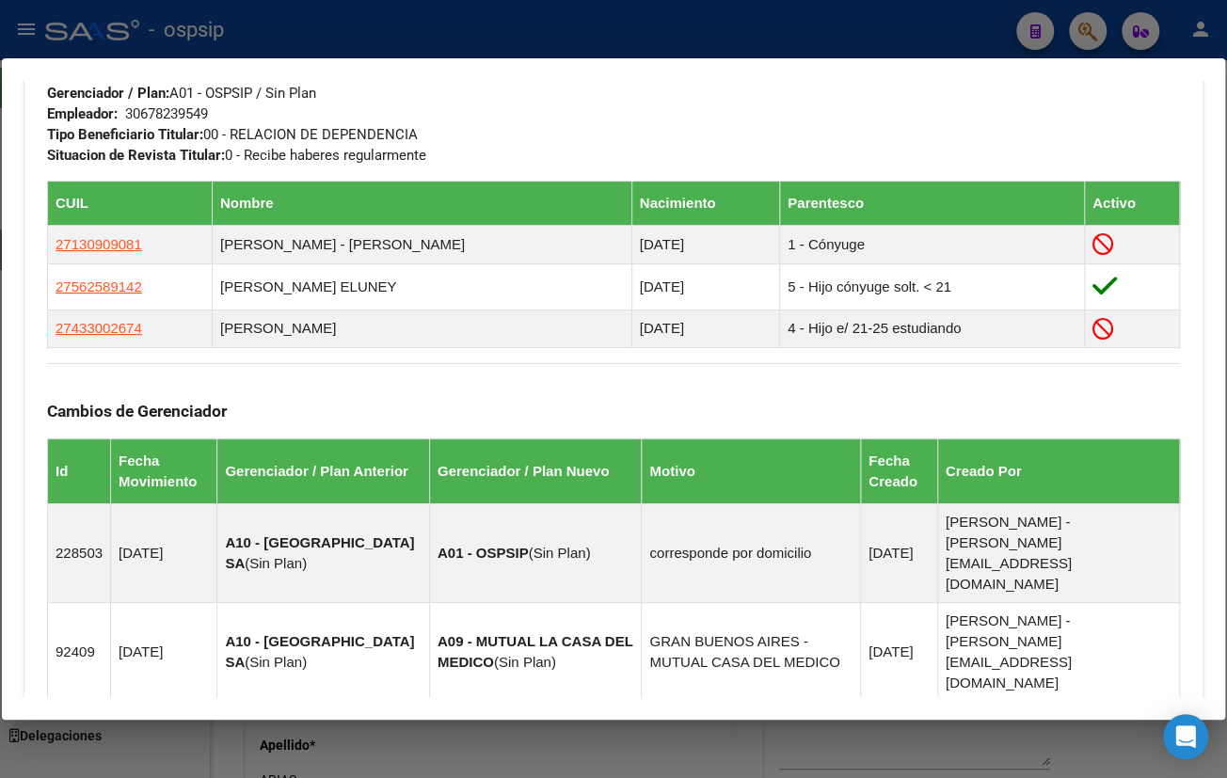
scroll to position [941, 0]
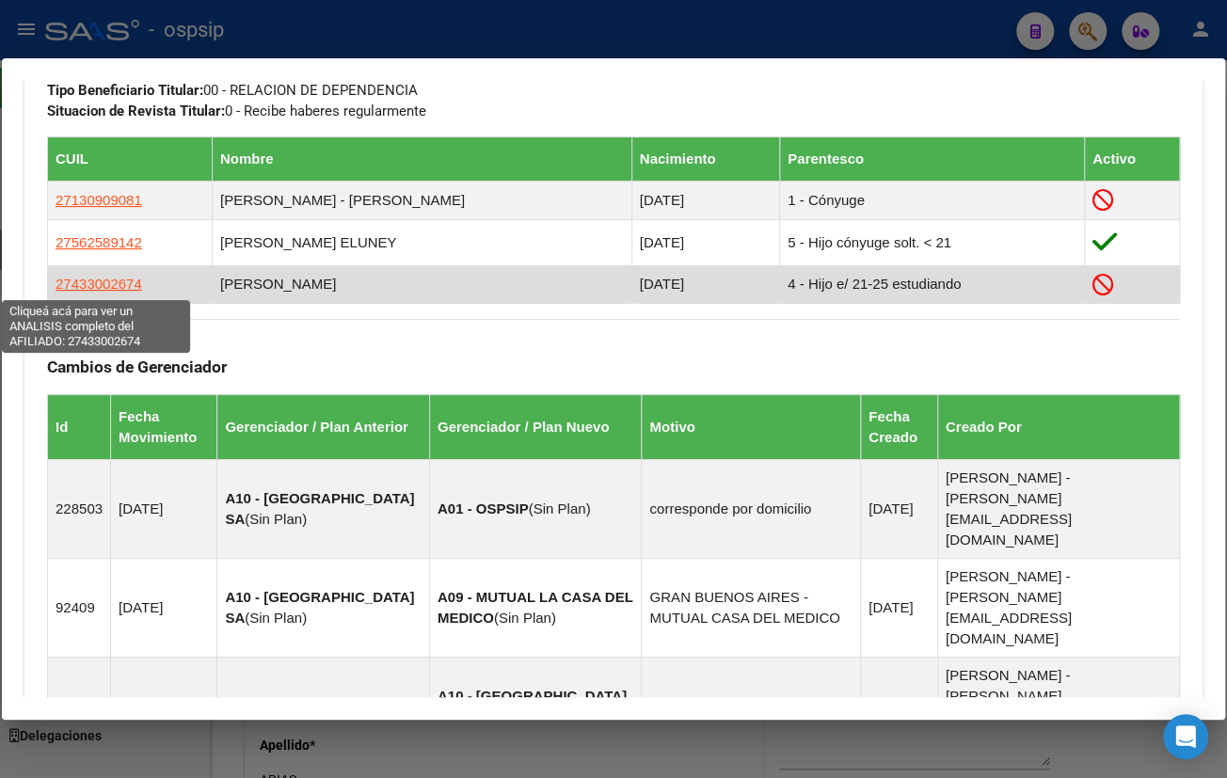
click at [89, 279] on span "27433002674" at bounding box center [99, 284] width 87 height 16
type textarea "27433002674"
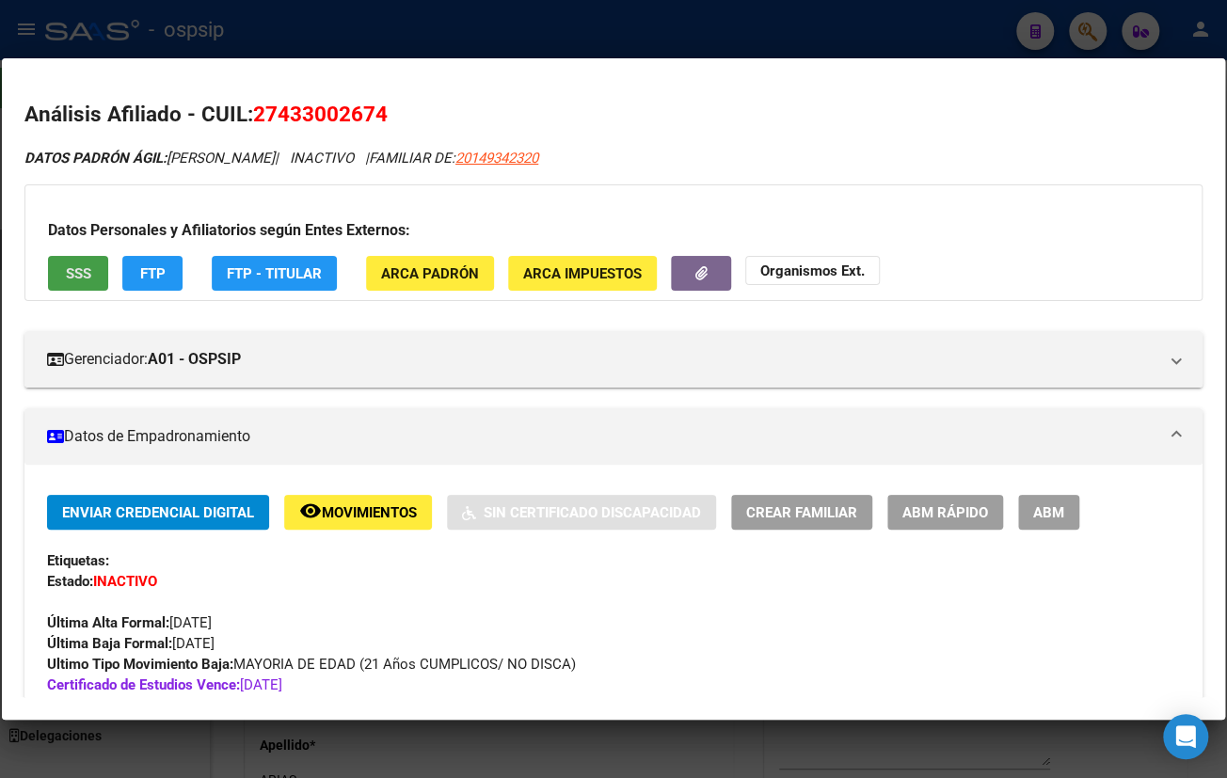
click at [76, 267] on span "SSS" at bounding box center [78, 273] width 25 height 17
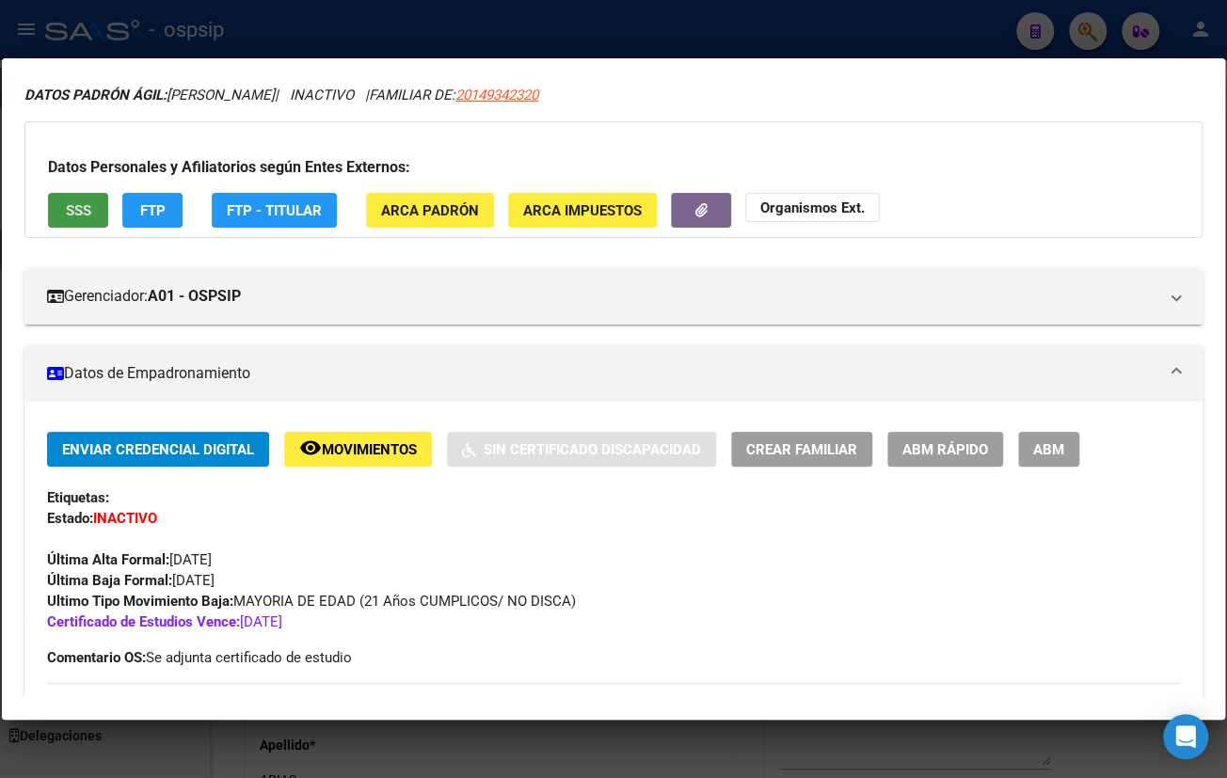
scroll to position [427, 0]
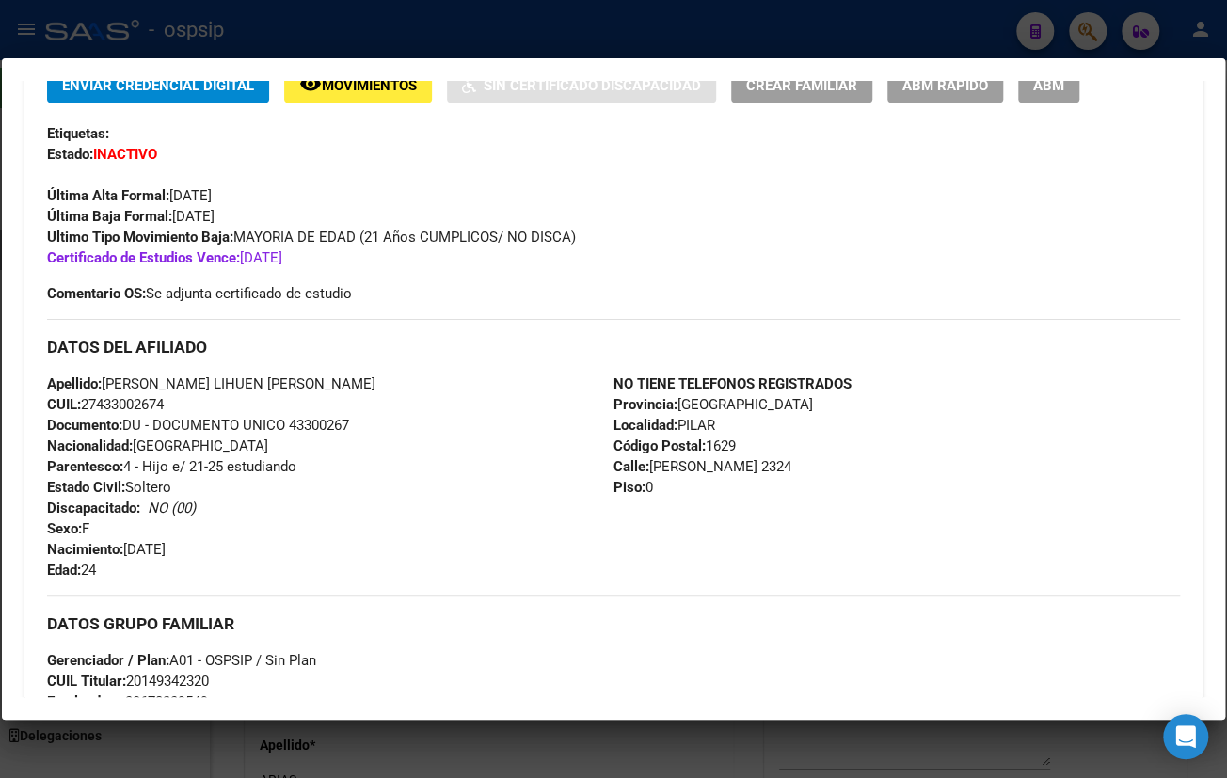
drag, startPoint x: 290, startPoint y: 428, endPoint x: 356, endPoint y: 427, distance: 65.9
click at [356, 427] on div "Apellido: [PERSON_NAME] [PERSON_NAME] CUIL: 27433002674 Documento: DU - DOCUMEN…" at bounding box center [330, 477] width 566 height 207
copy span "43300267"
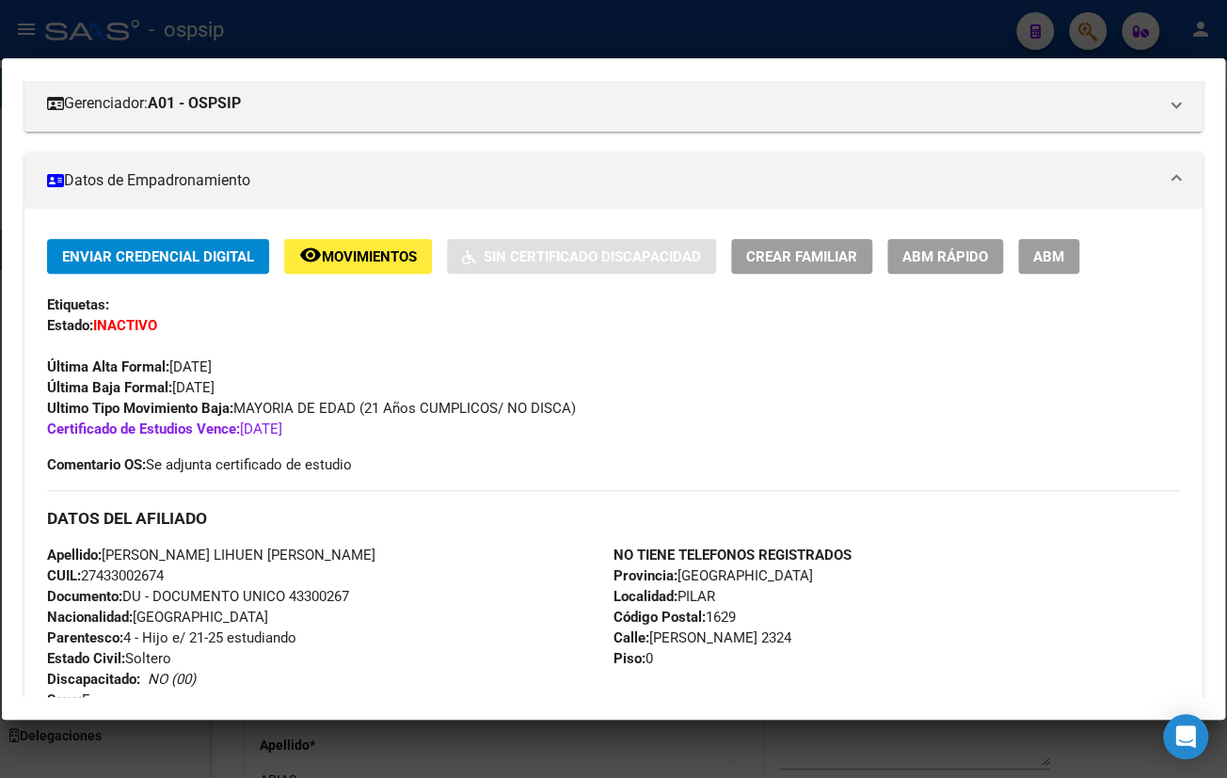
scroll to position [0, 0]
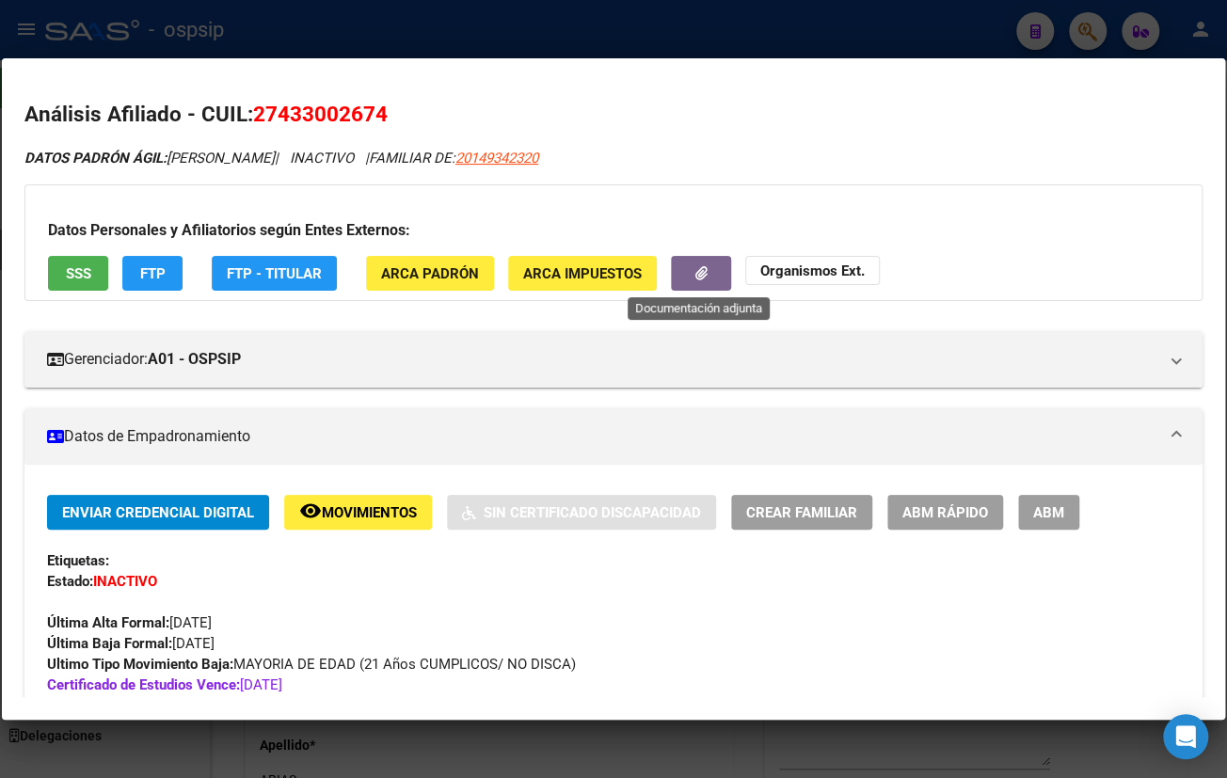
click at [695, 266] on icon "button" at bounding box center [701, 273] width 12 height 14
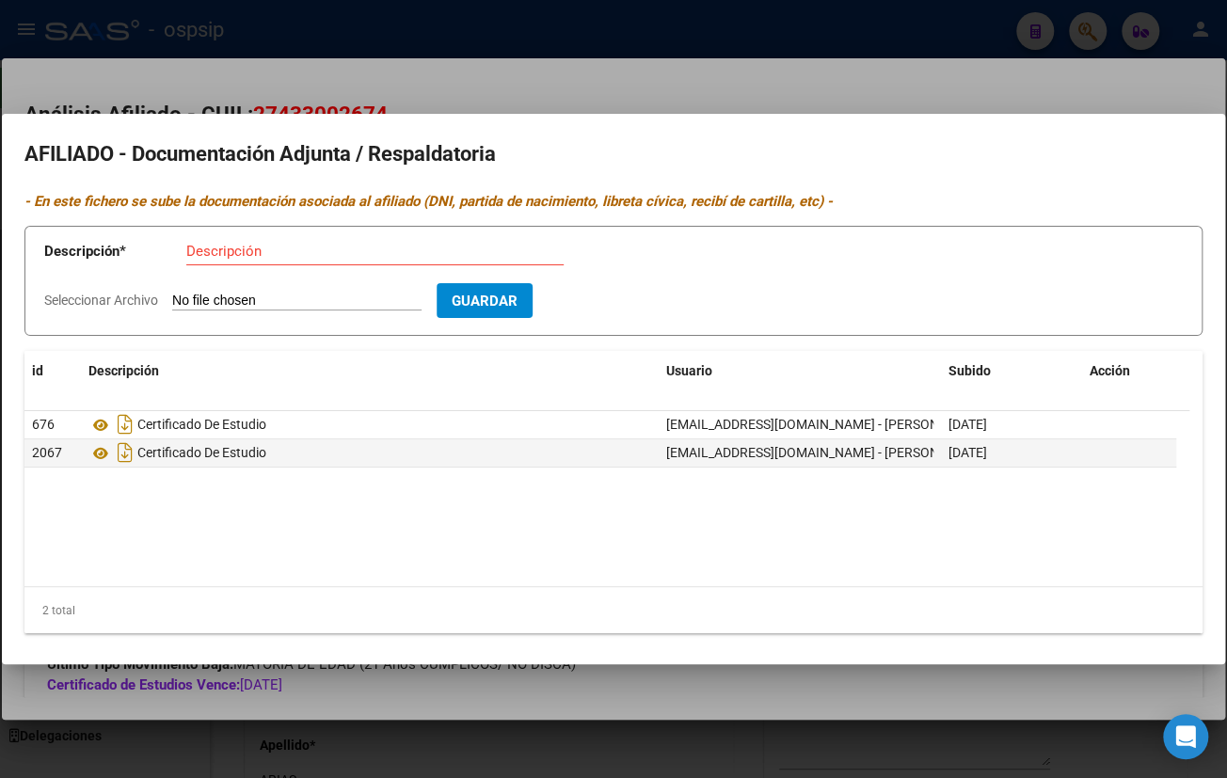
click at [234, 294] on input "Seleccionar Archivo" at bounding box center [296, 302] width 249 height 18
type input "C:\fakepath\gmail_images20250905_174543.png"
click at [260, 257] on input "Descripción" at bounding box center [374, 251] width 377 height 17
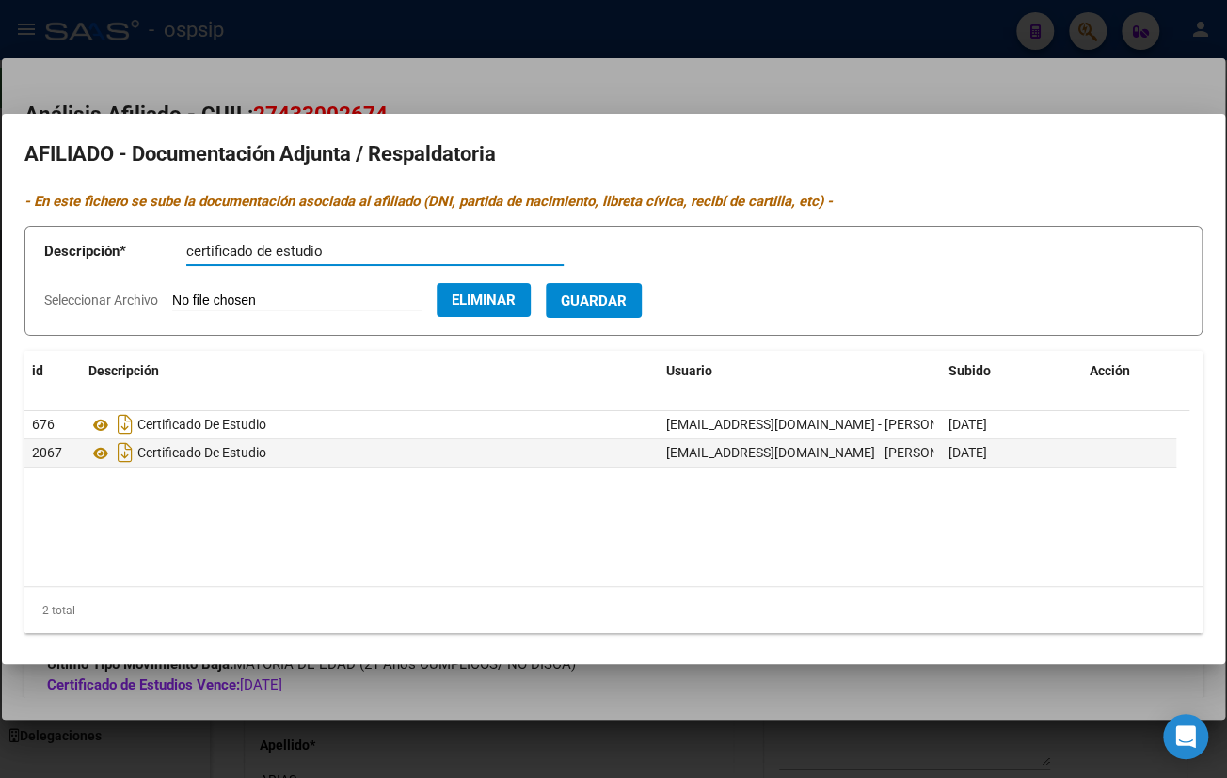
type input "certificado de estudio"
click at [627, 293] on span "Guardar" at bounding box center [594, 301] width 66 height 17
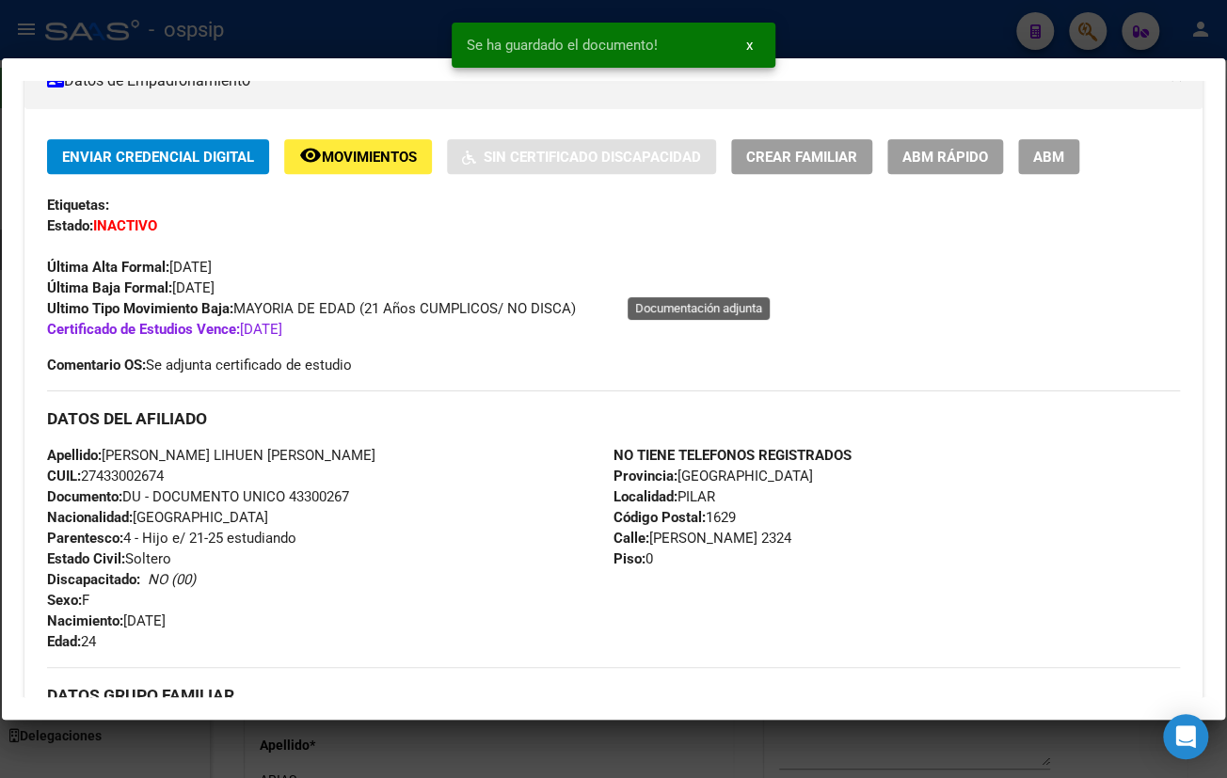
scroll to position [427, 0]
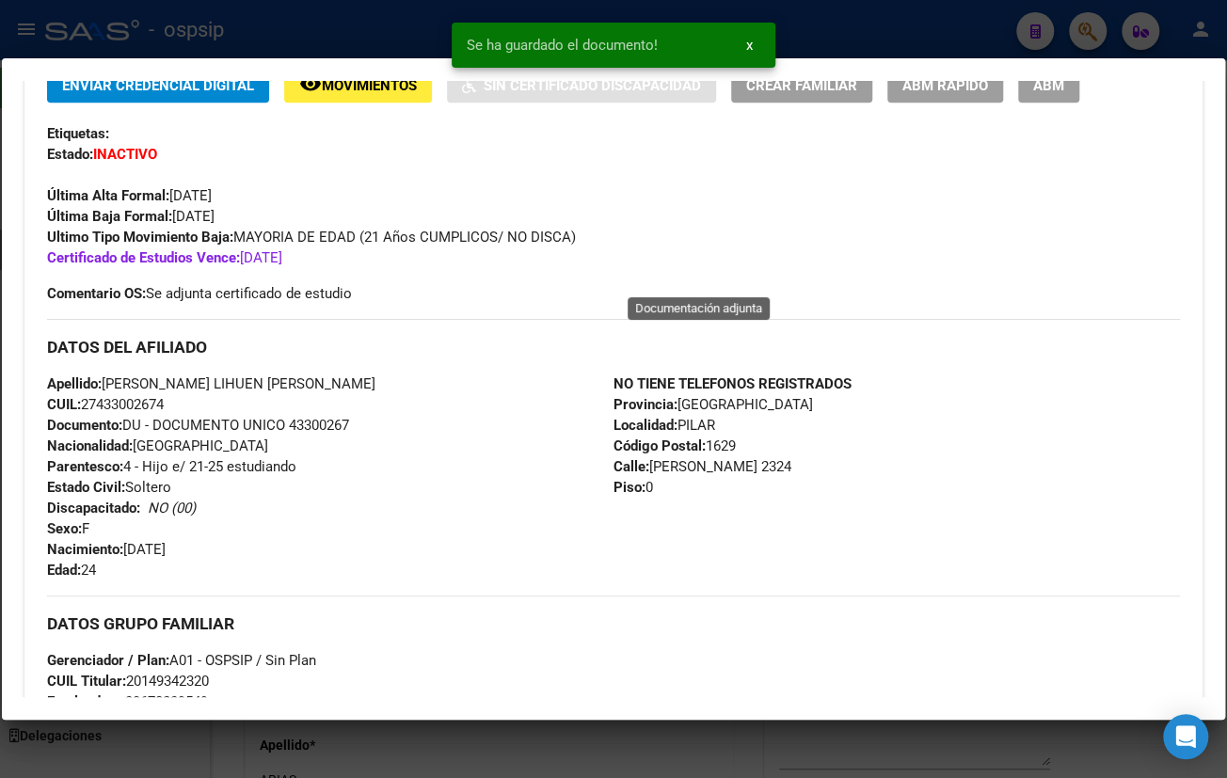
drag, startPoint x: 1061, startPoint y: 92, endPoint x: 1024, endPoint y: 177, distance: 92.3
click at [1060, 91] on span "ABM" at bounding box center [1048, 85] width 31 height 17
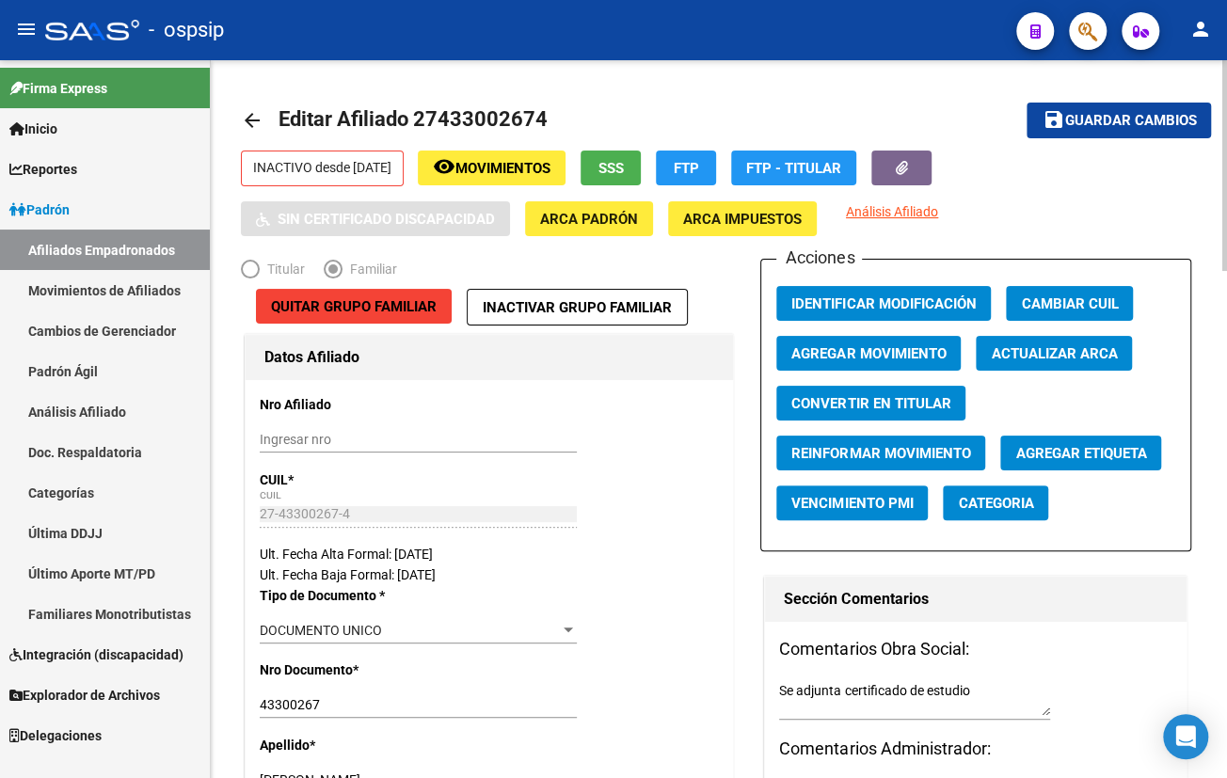
click at [864, 345] on span "Agregar Movimiento" at bounding box center [868, 353] width 154 height 17
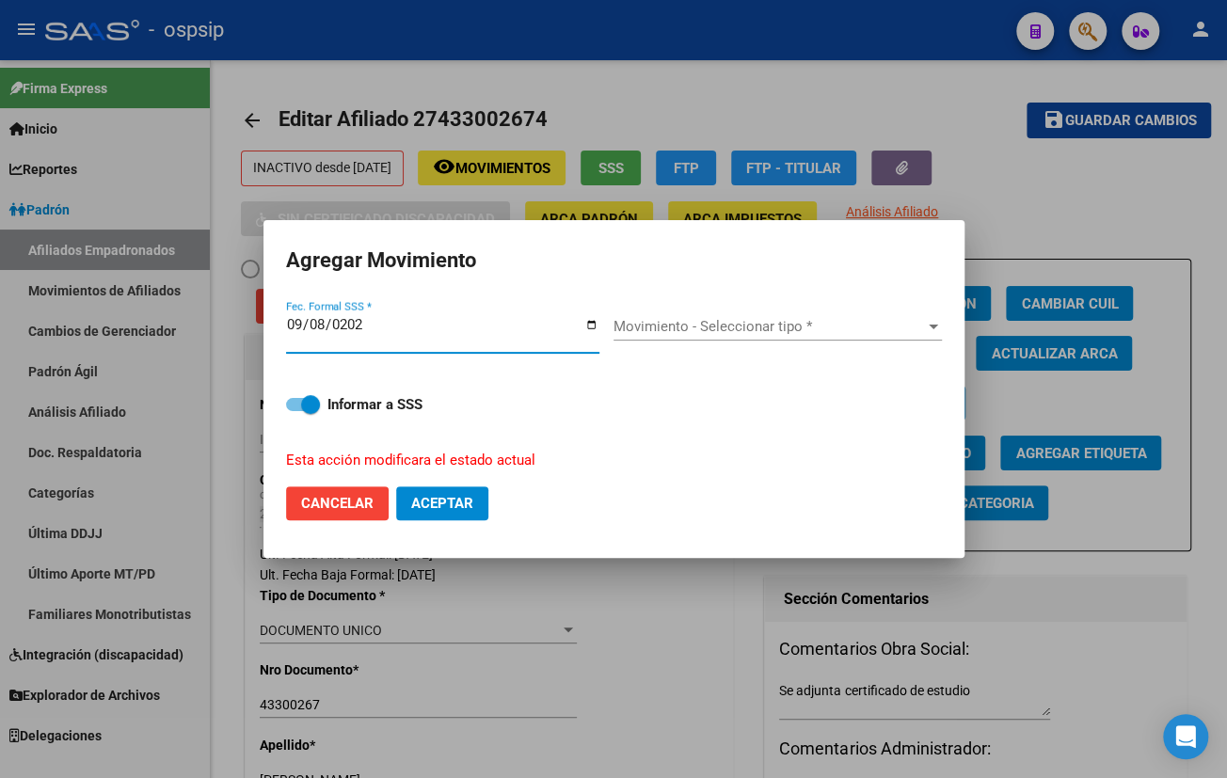
type input "[DATE]"
click at [675, 327] on span "Movimiento - Seleccionar tipo *" at bounding box center [769, 326] width 311 height 17
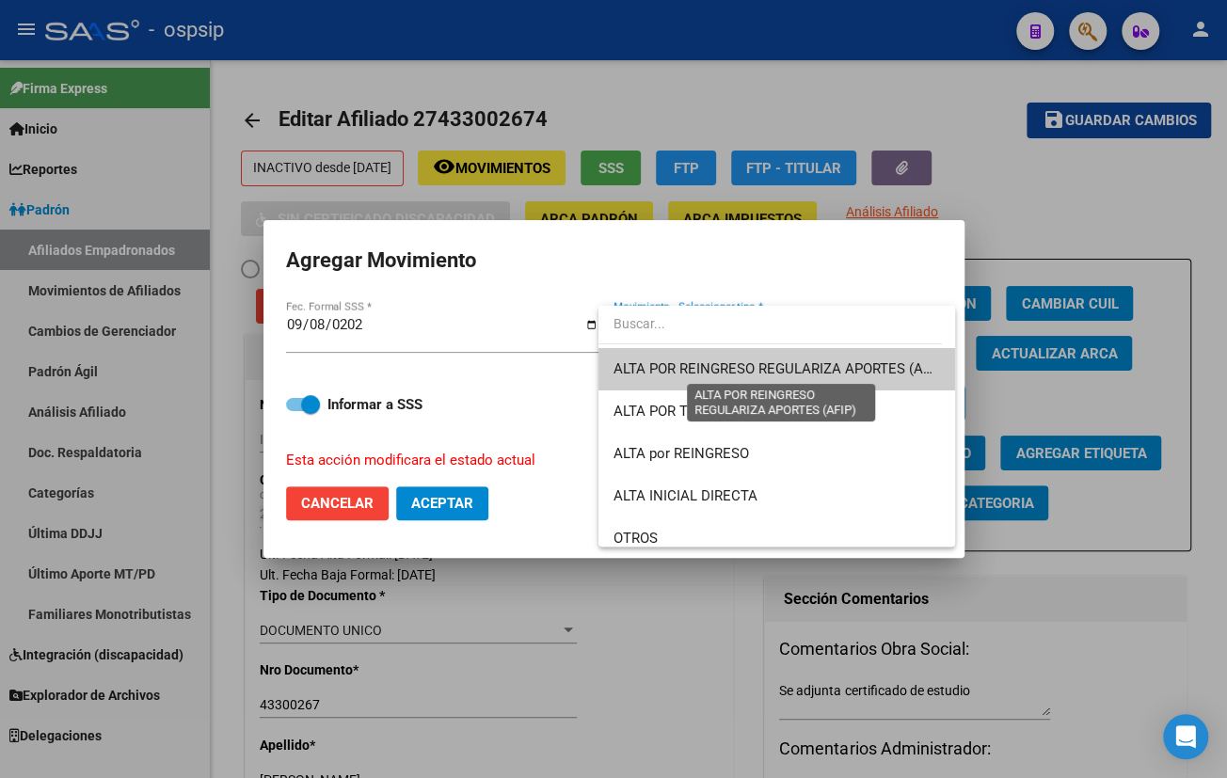
click at [662, 360] on span "ALTA POR REINGRESO REGULARIZA APORTES (AFIP)" at bounding box center [781, 368] width 334 height 17
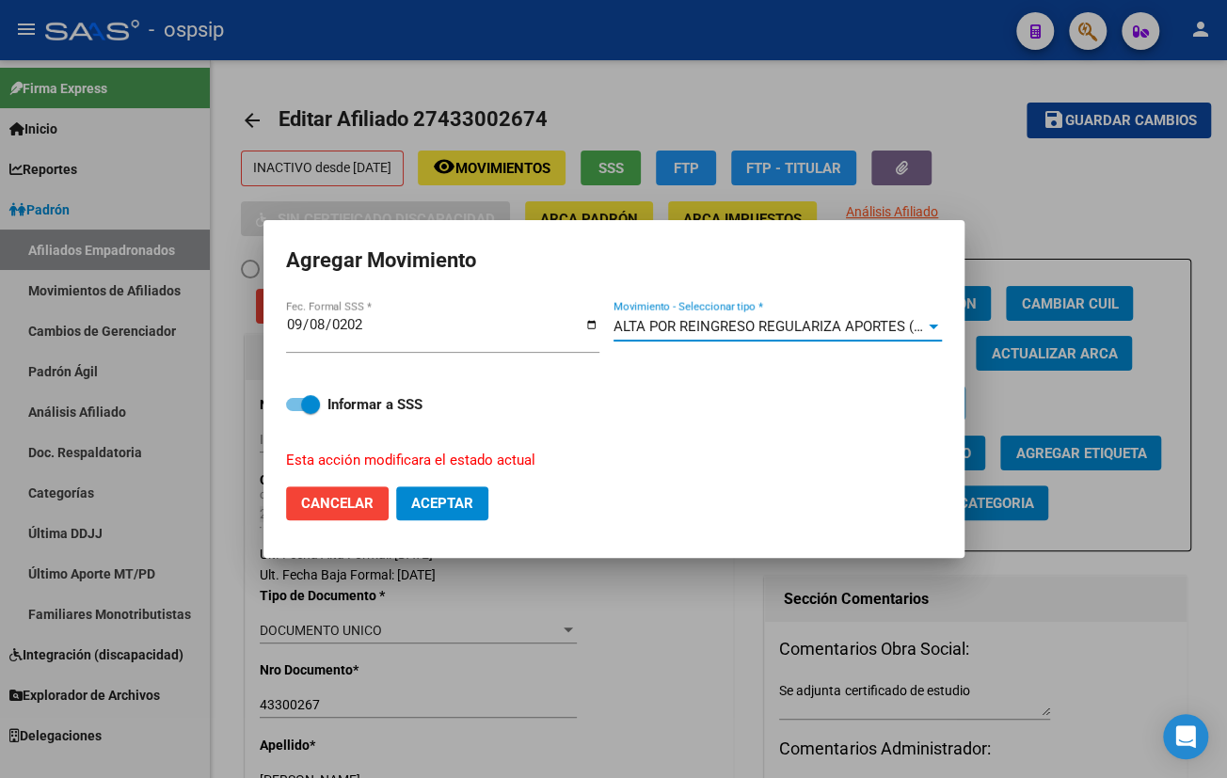
click at [427, 499] on span "Aceptar" at bounding box center [442, 503] width 62 height 17
checkbox input "false"
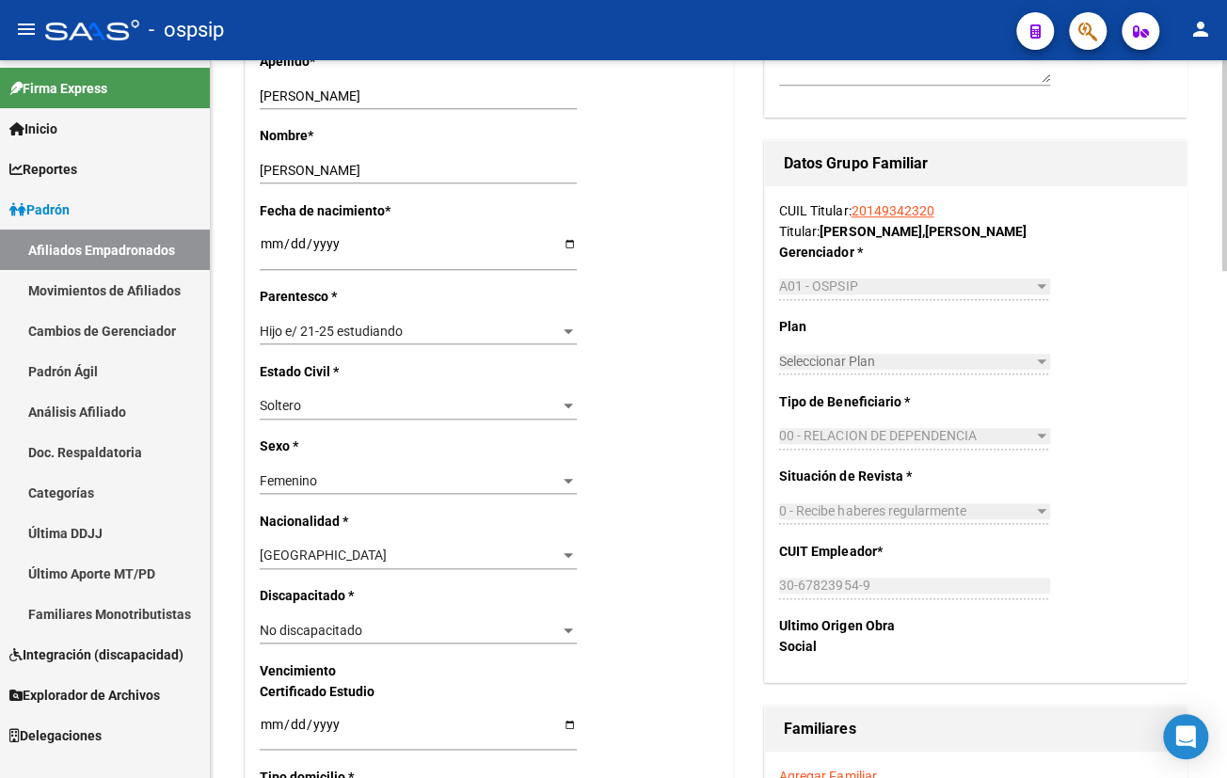
scroll to position [770, 0]
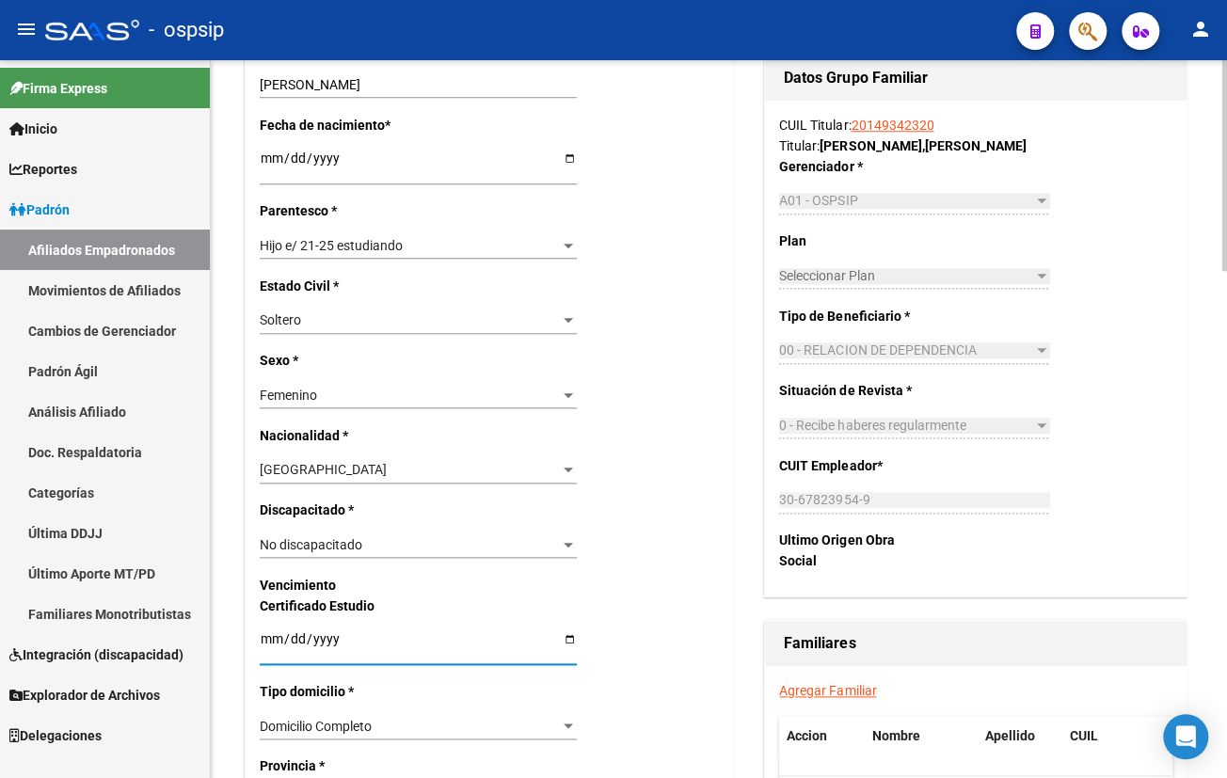
click at [263, 641] on input "[DATE]" at bounding box center [418, 645] width 317 height 28
type input "[DATE]"
type input "0009-08-05"
click at [269, 643] on input "0009-08-05" at bounding box center [418, 645] width 317 height 28
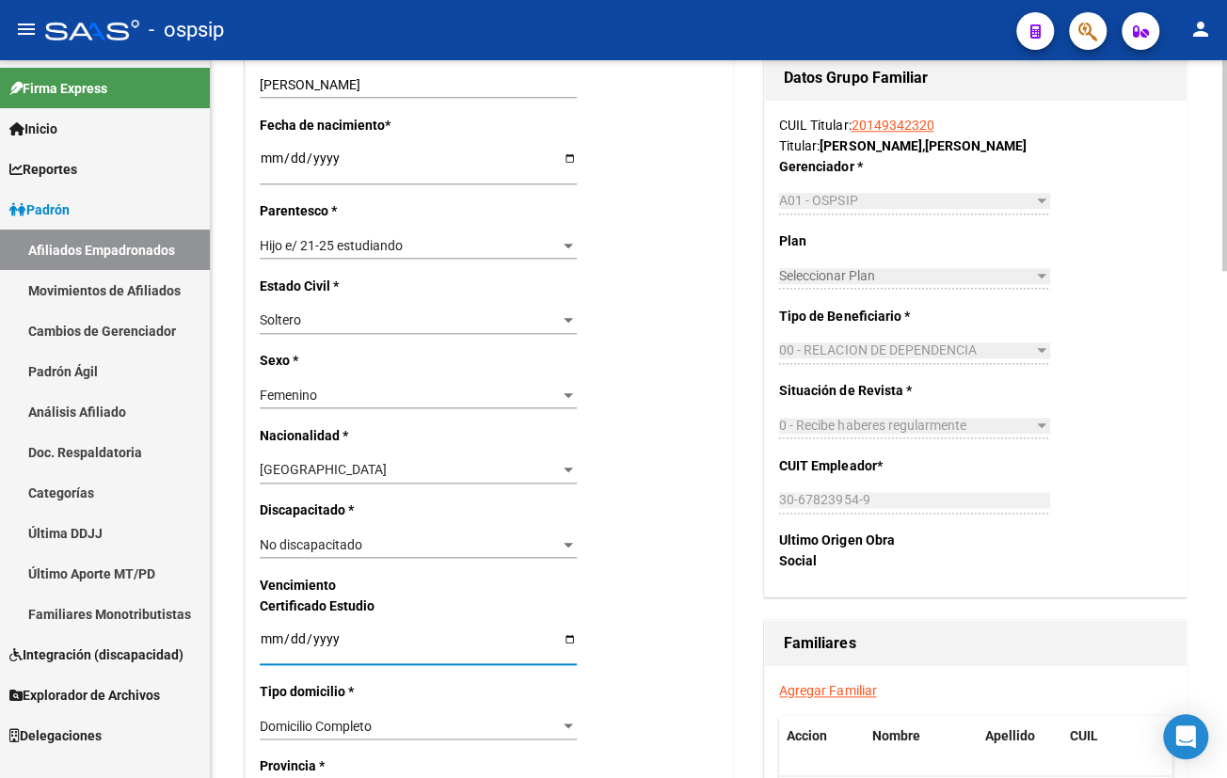
type input "0009-08-04"
type input "[DATE]"
click at [639, 500] on div "Nro Afiliado Ingresar nro CUIL * 27-43300267-4 CUIL ARCA Padrón Ult. Fecha Alta…" at bounding box center [489, 601] width 487 height 1983
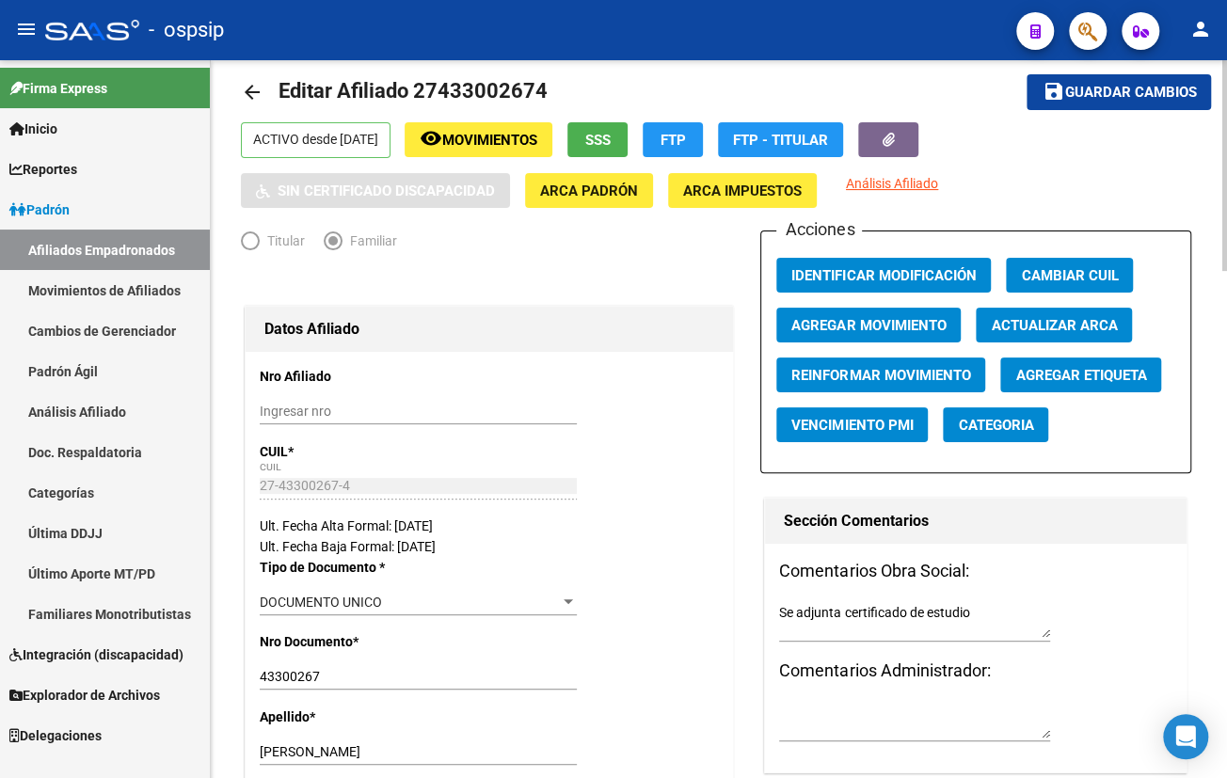
scroll to position [0, 0]
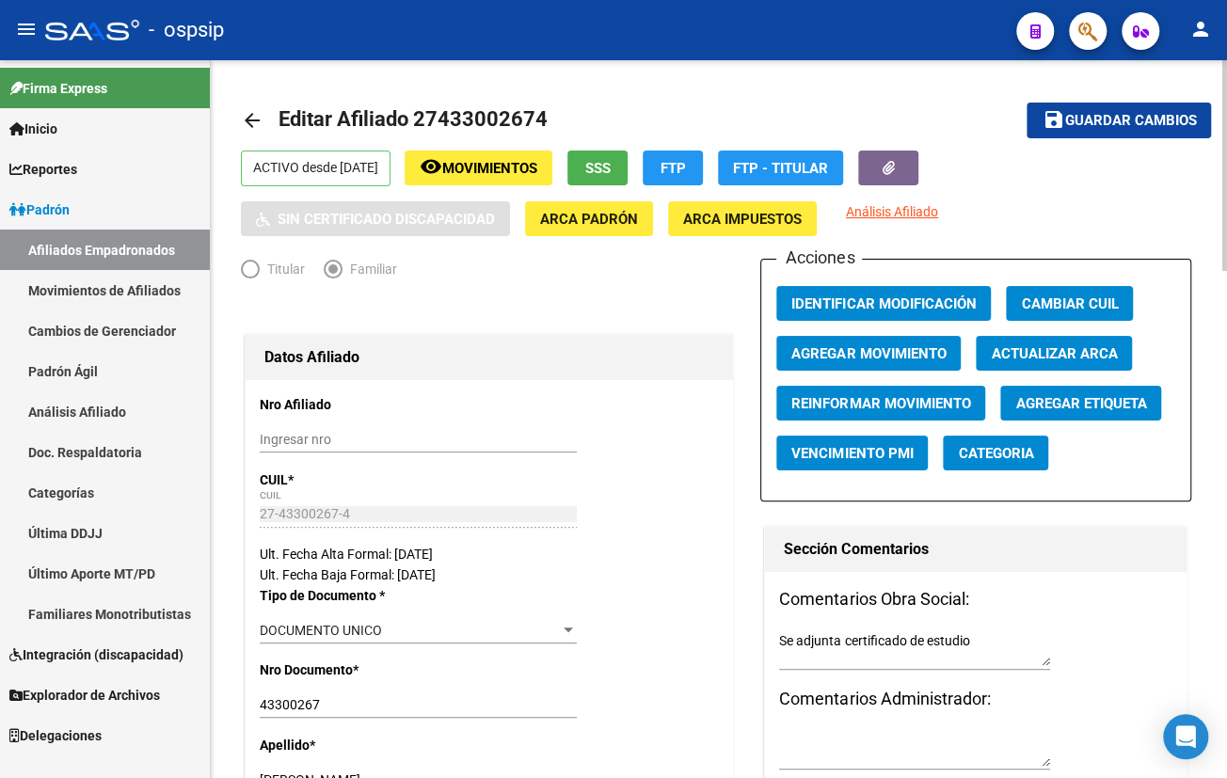
click at [1108, 114] on span "Guardar cambios" at bounding box center [1130, 121] width 132 height 17
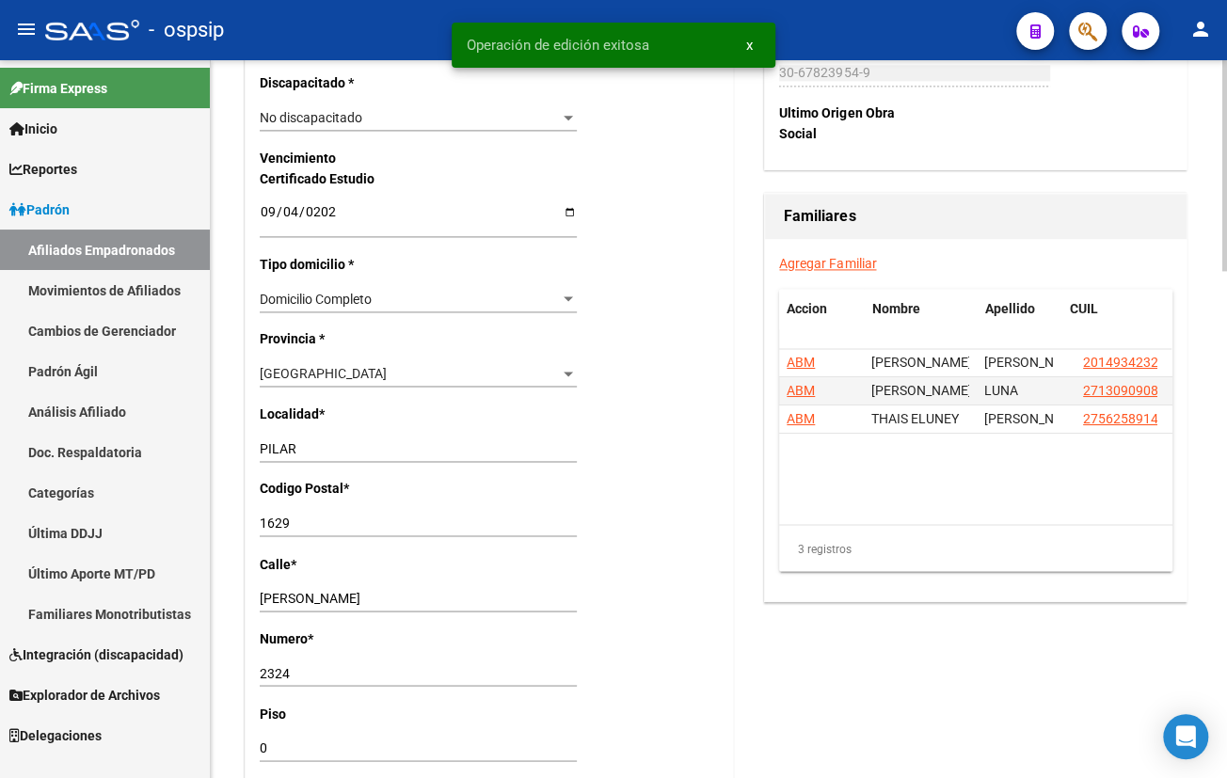
scroll to position [598, 0]
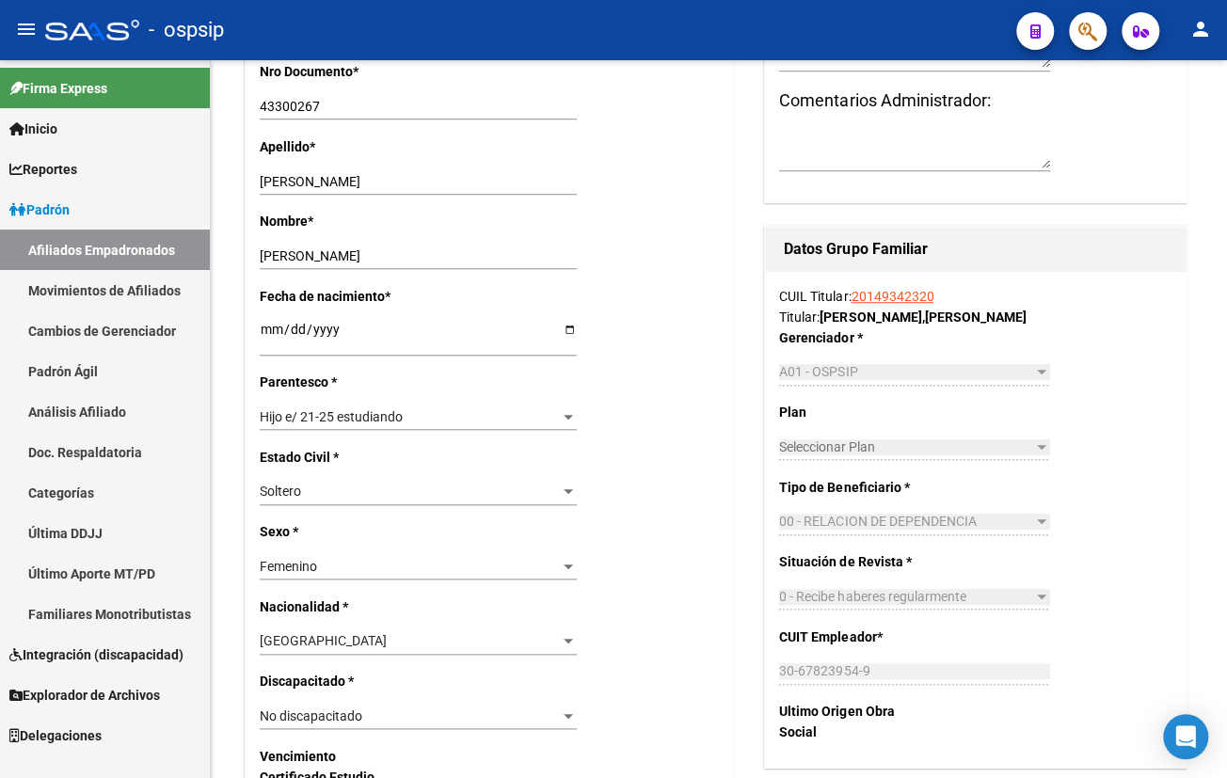
click at [385, 23] on div "- ospsip" at bounding box center [523, 29] width 956 height 41
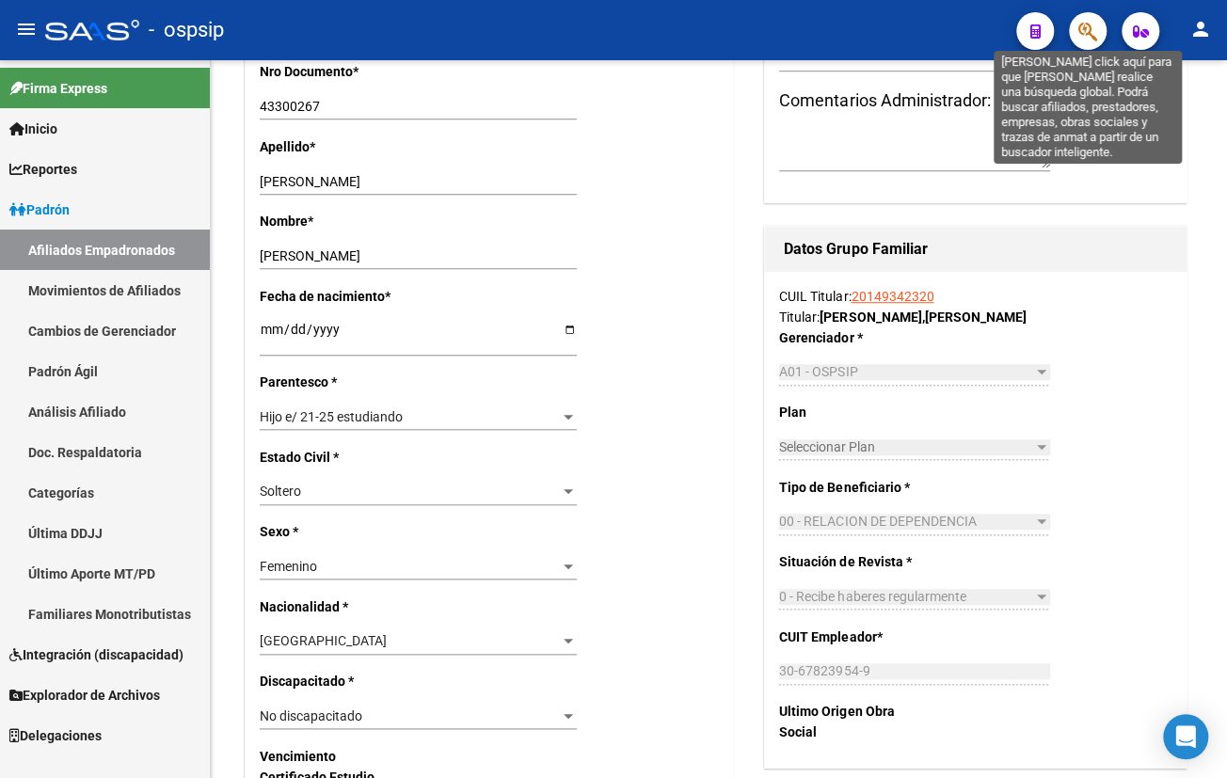
click at [1085, 35] on icon "button" at bounding box center [1087, 32] width 19 height 22
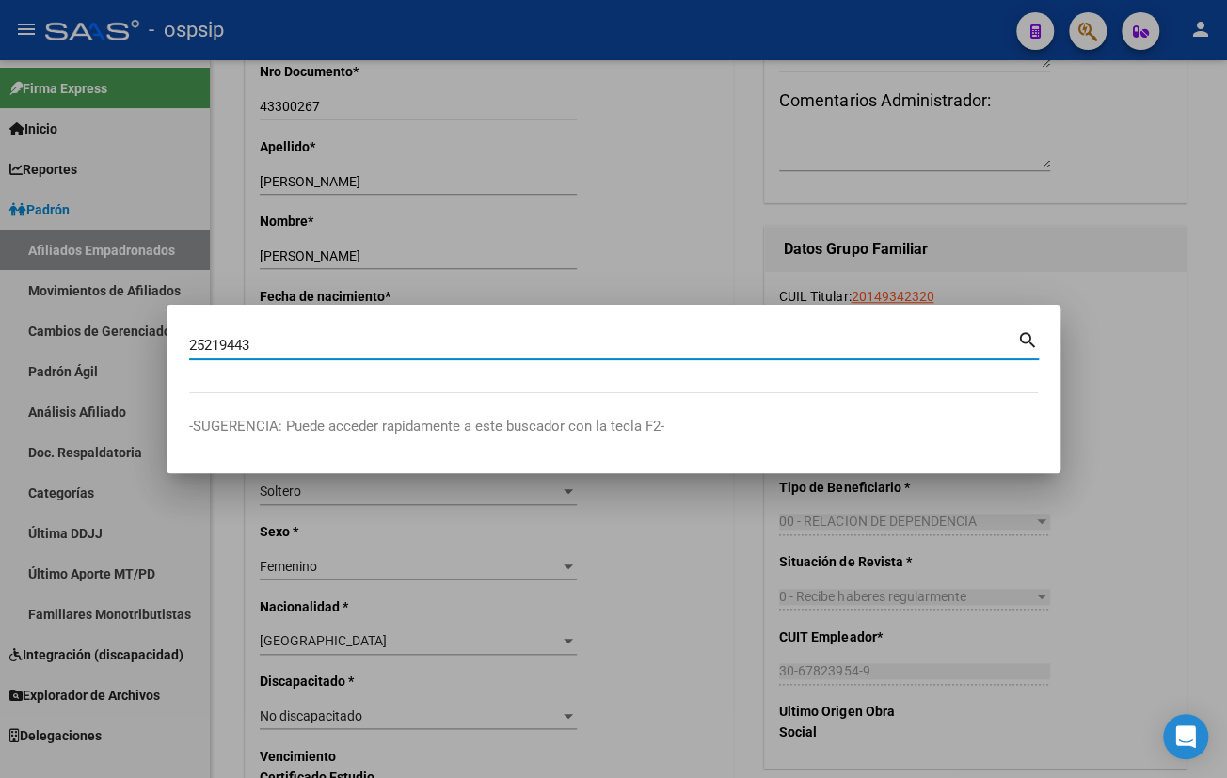
type input "25219443"
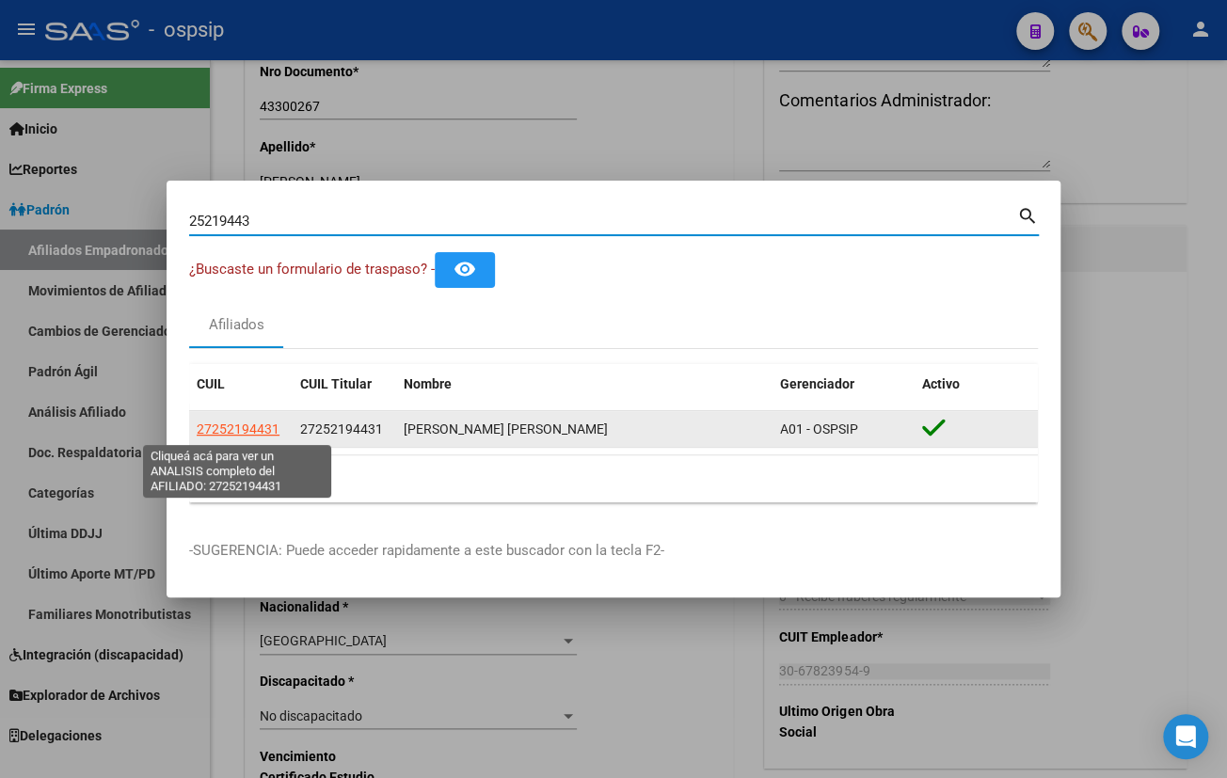
click at [251, 424] on span "27252194431" at bounding box center [238, 429] width 83 height 15
type textarea "27252194431"
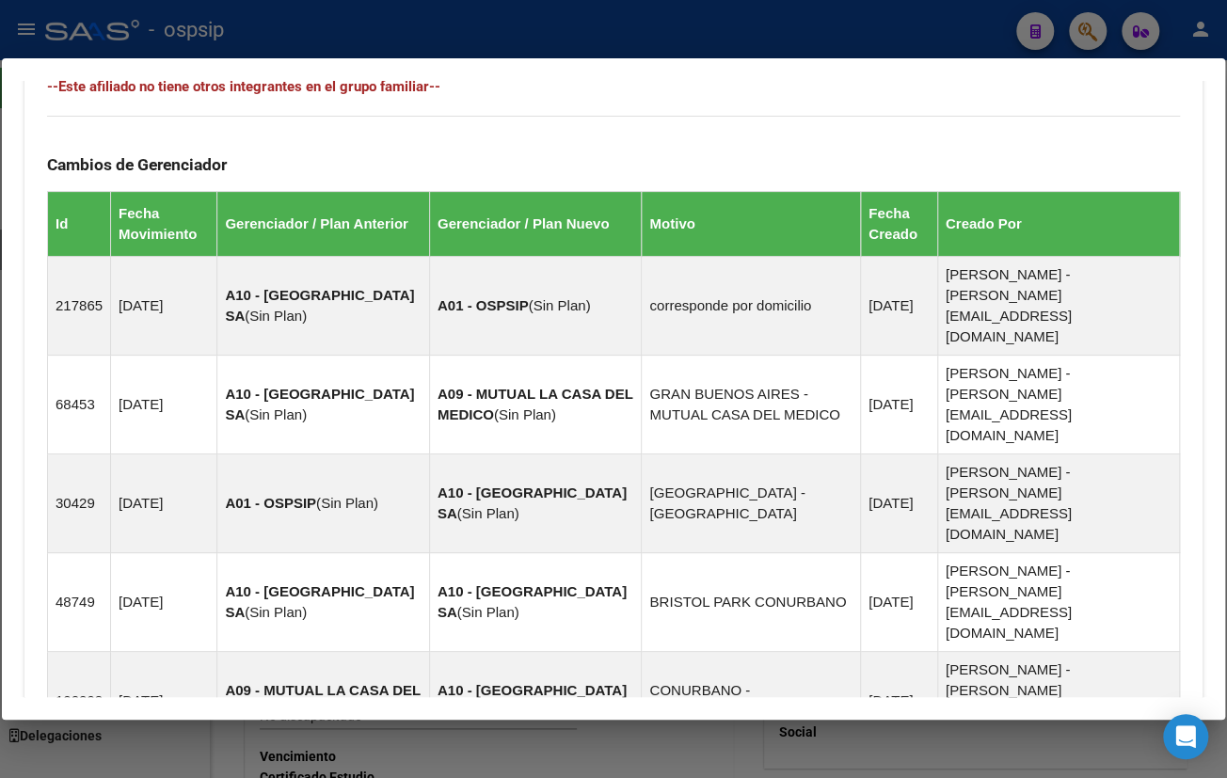
scroll to position [1220, 0]
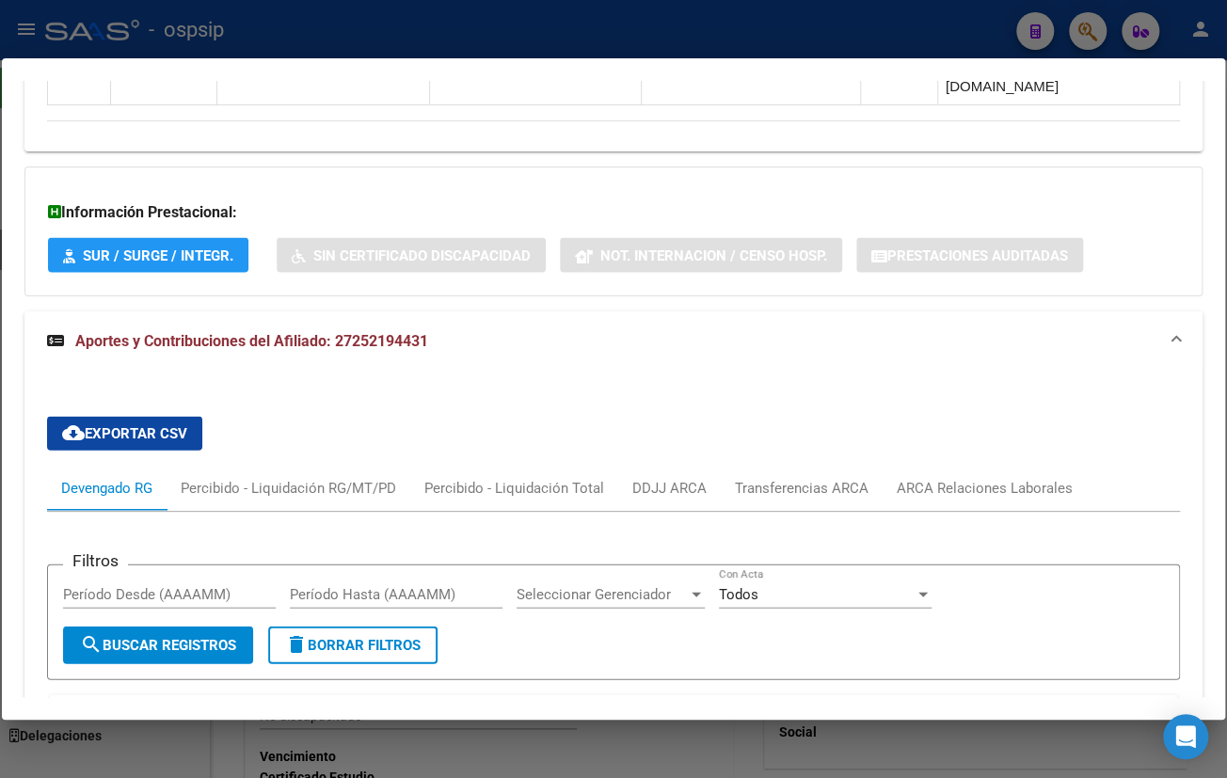
scroll to position [1759, 0]
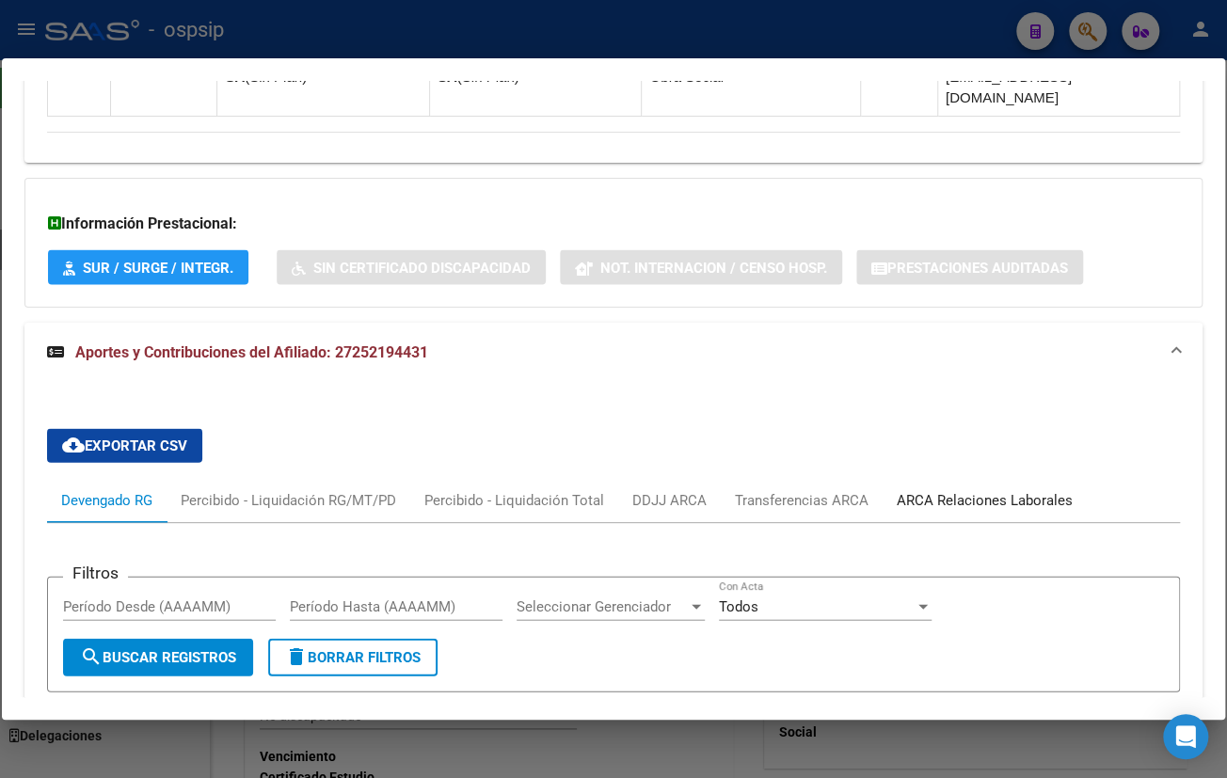
click at [938, 489] on div "ARCA Relaciones Laborales" at bounding box center [985, 499] width 176 height 21
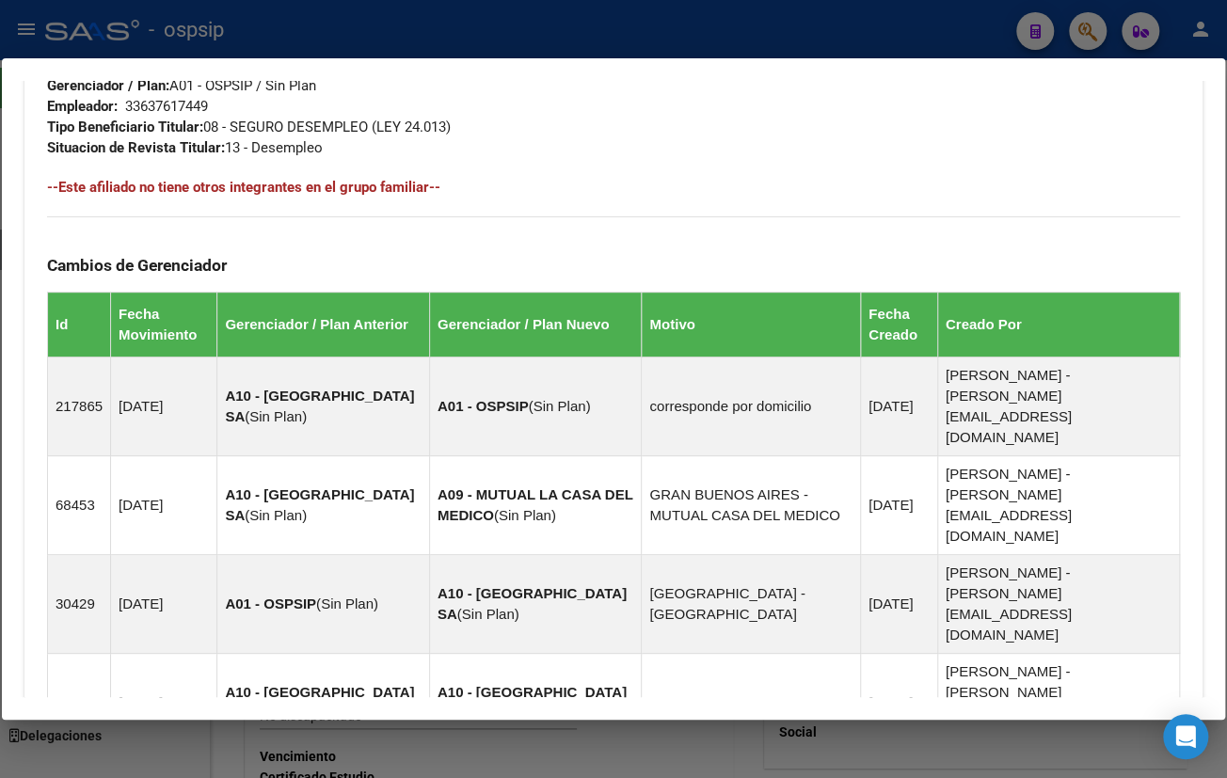
scroll to position [327, 0]
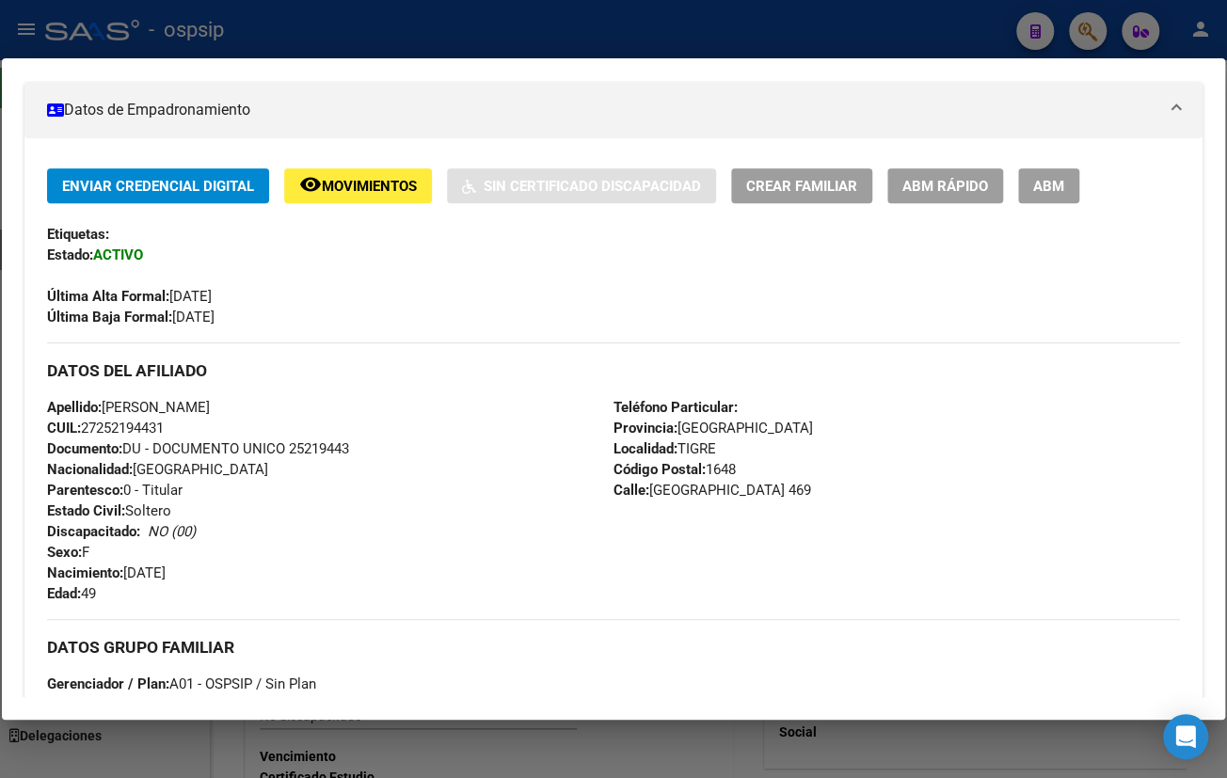
drag, startPoint x: 292, startPoint y: 447, endPoint x: 363, endPoint y: 454, distance: 71.8
click at [363, 454] on div "Apellido: [PERSON_NAME]: 27252194431 Documento: DU - DOCUMENTO UNICO 25219443 N…" at bounding box center [330, 500] width 566 height 207
copy span "25219443"
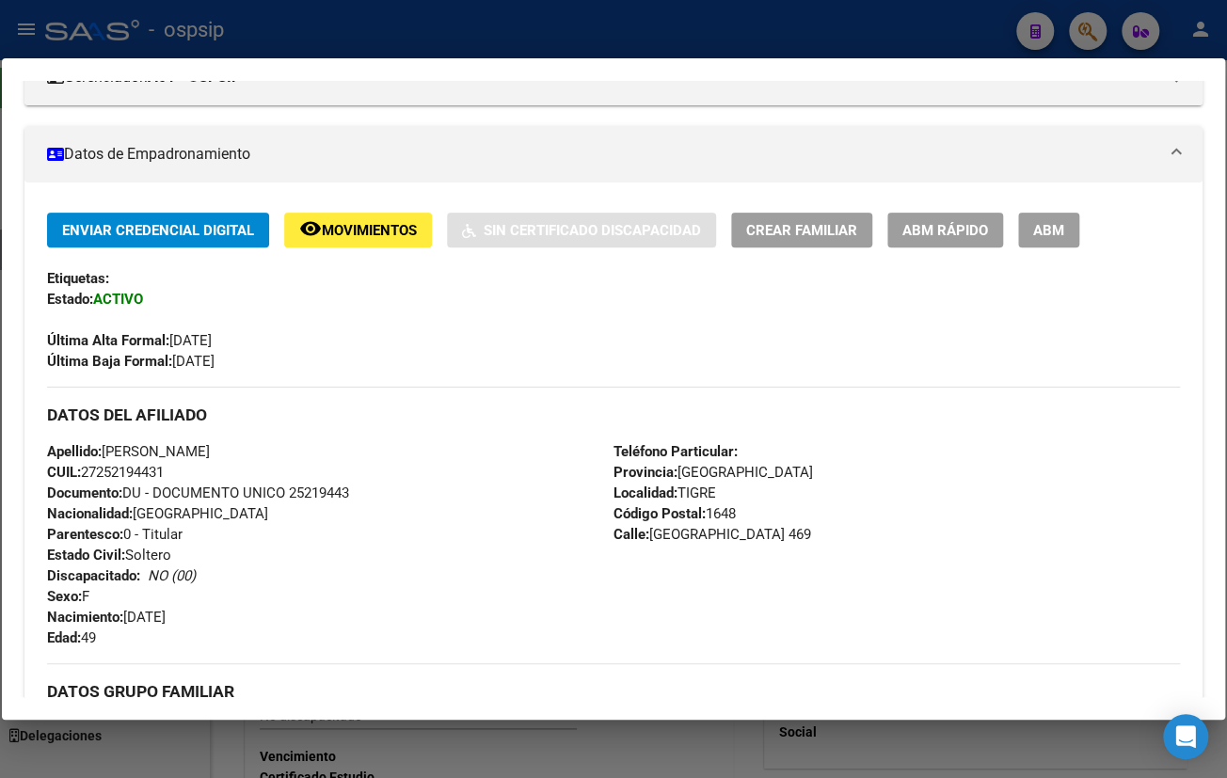
scroll to position [0, 0]
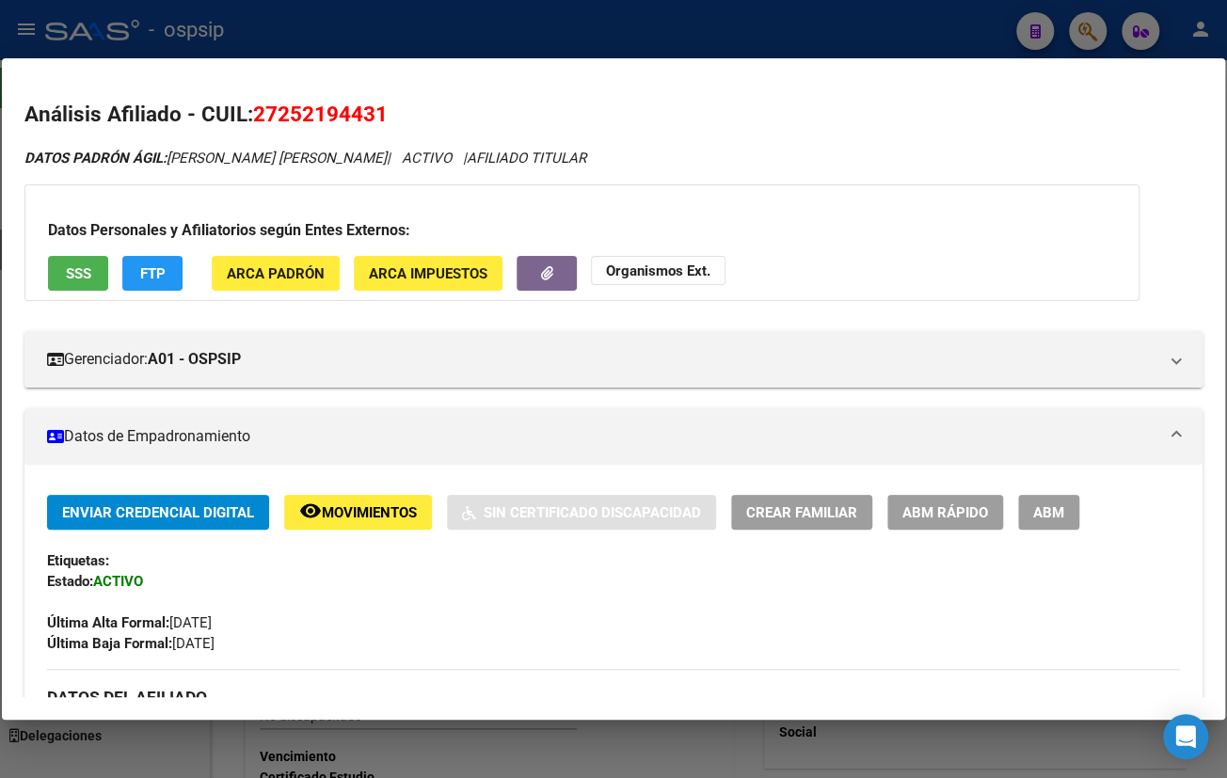
click at [1048, 512] on span "ABM" at bounding box center [1048, 512] width 31 height 17
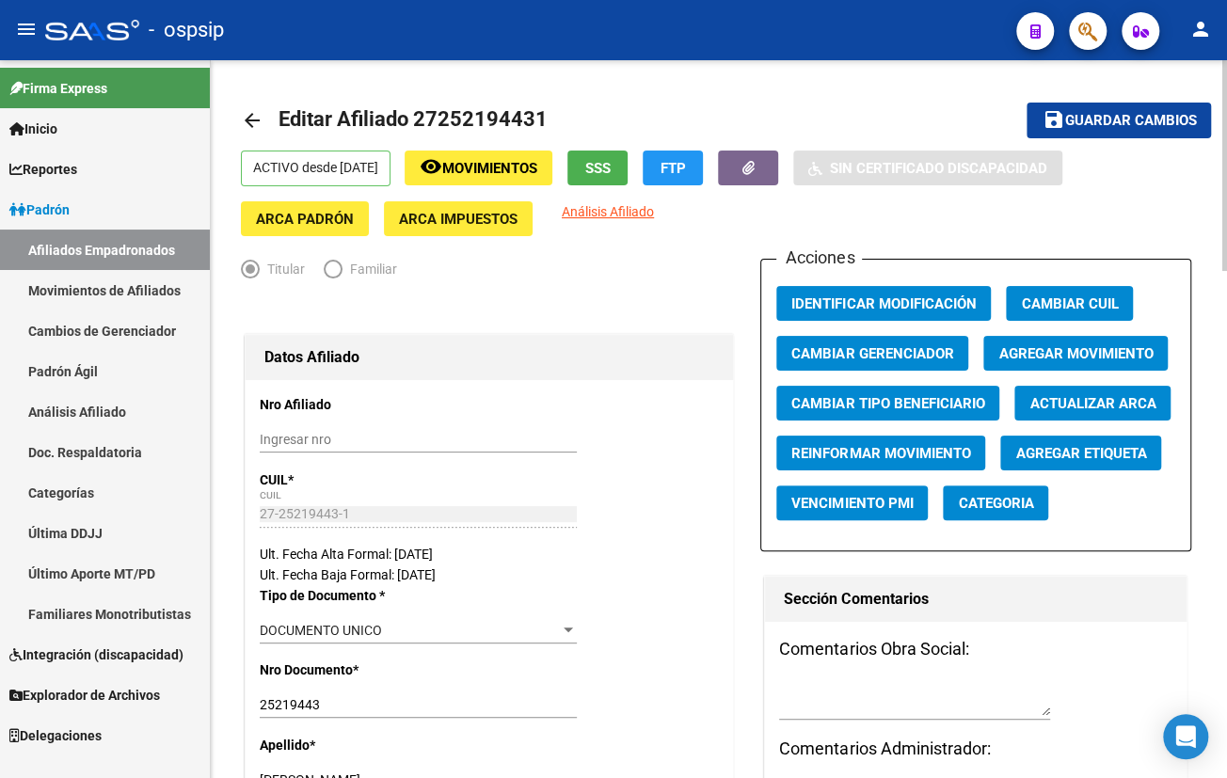
click at [1041, 345] on span "Agregar Movimiento" at bounding box center [1075, 353] width 154 height 17
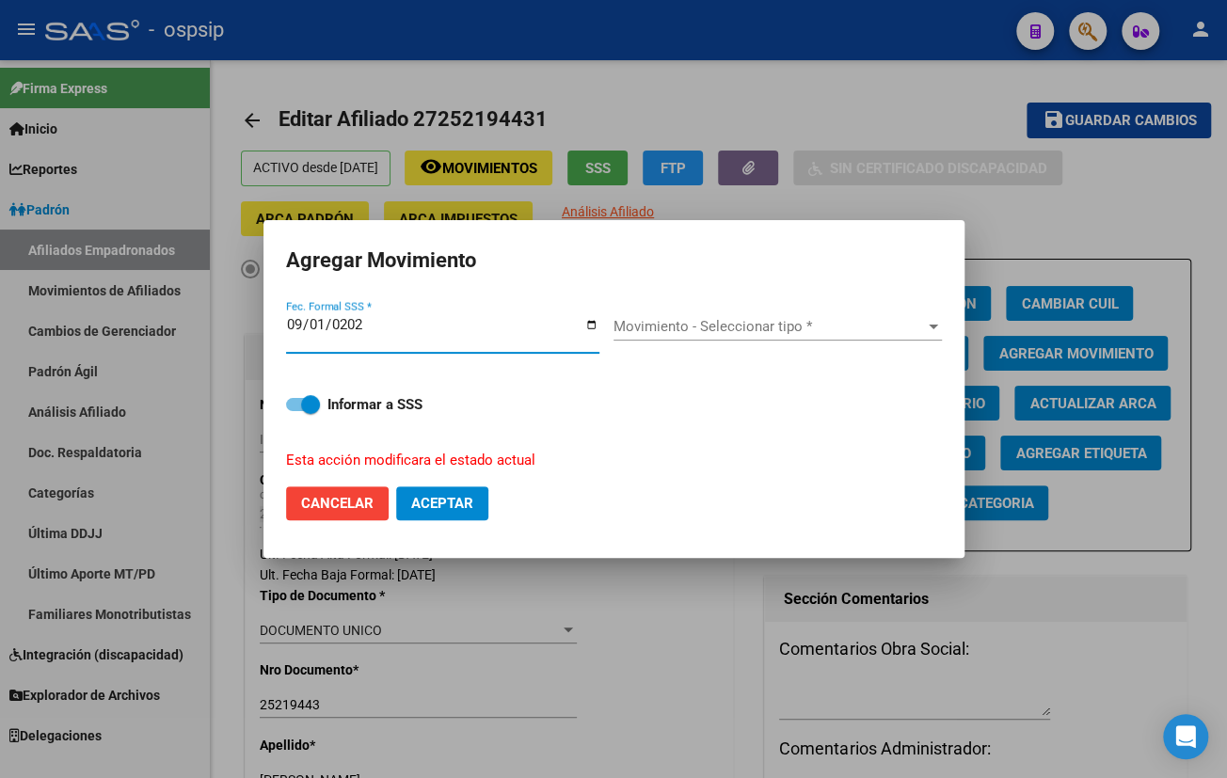
type input "[DATE]"
click at [697, 326] on span "Movimiento - Seleccionar tipo *" at bounding box center [769, 326] width 311 height 17
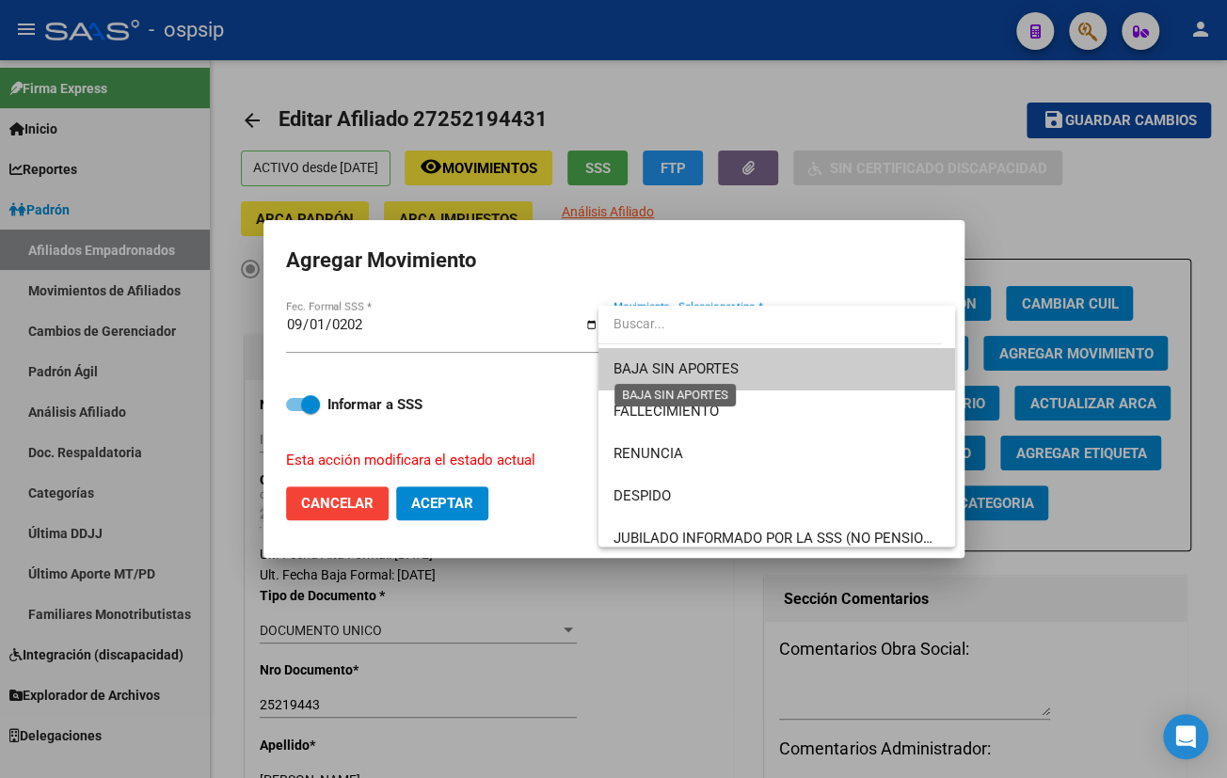
drag, startPoint x: 679, startPoint y: 367, endPoint x: 495, endPoint y: 458, distance: 205.8
click at [678, 367] on span "BAJA SIN APORTES" at bounding box center [676, 368] width 125 height 17
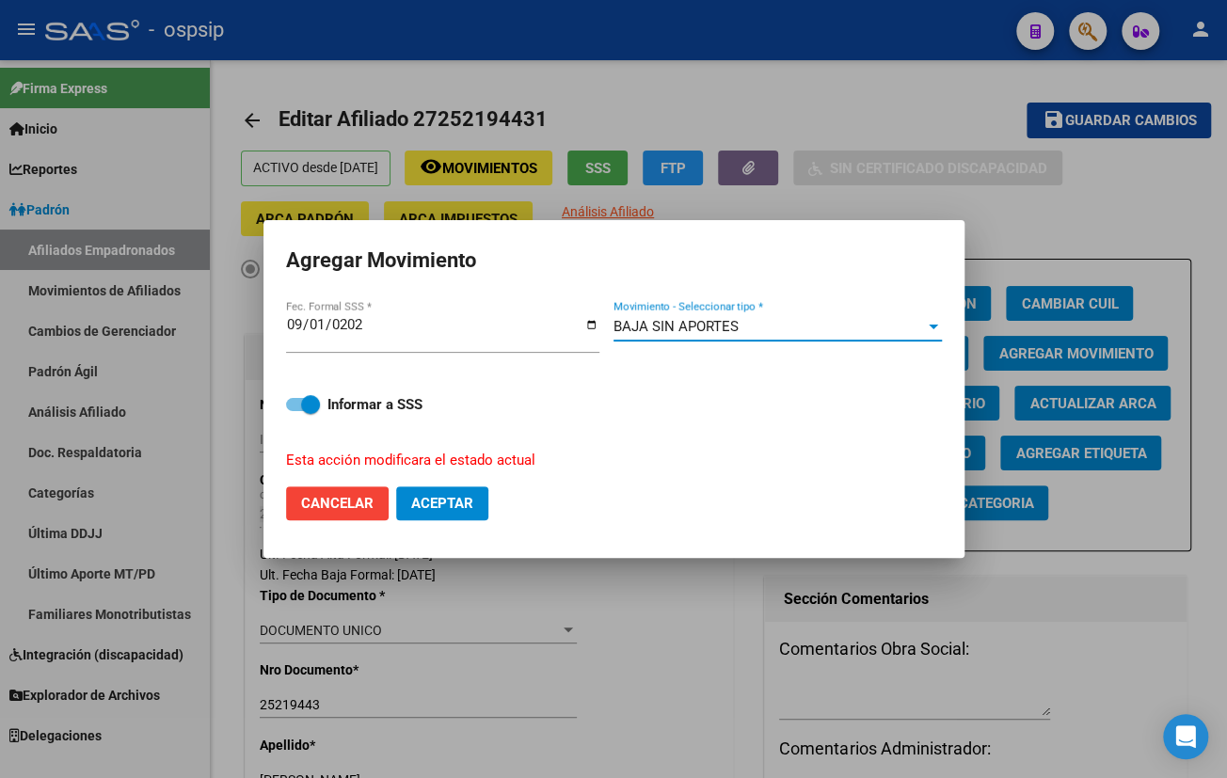
click at [424, 493] on button "Aceptar" at bounding box center [442, 503] width 92 height 34
checkbox input "false"
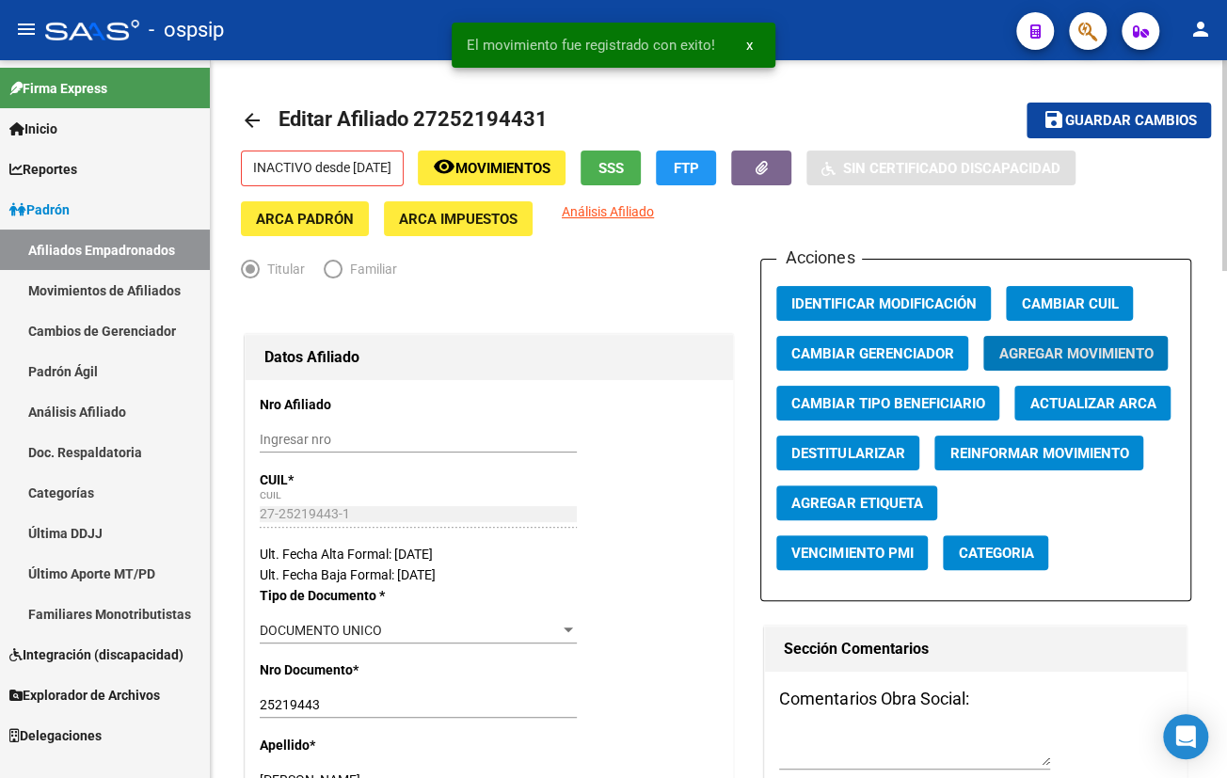
click at [514, 162] on span "Movimientos" at bounding box center [502, 168] width 95 height 17
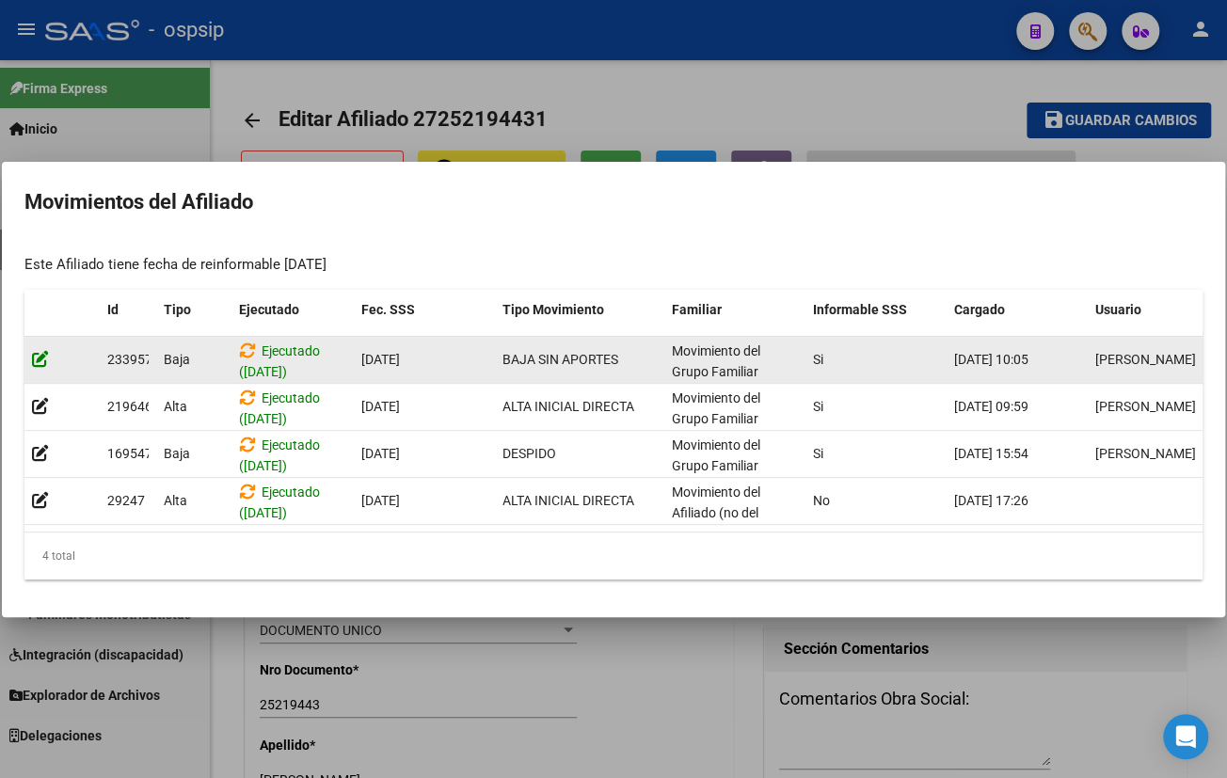
click at [41, 357] on icon at bounding box center [40, 359] width 17 height 18
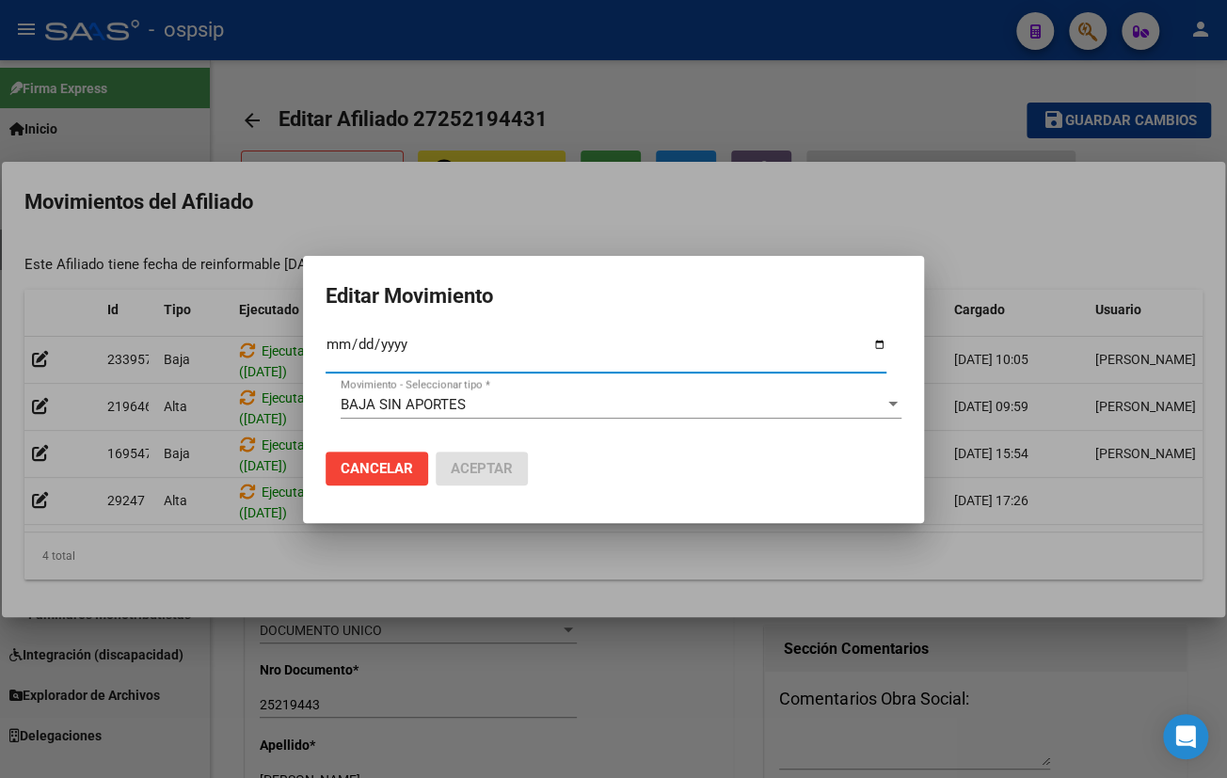
click at [504, 393] on div "BAJA SIN APORTES Movimiento - Seleccionar tipo *" at bounding box center [621, 405] width 561 height 28
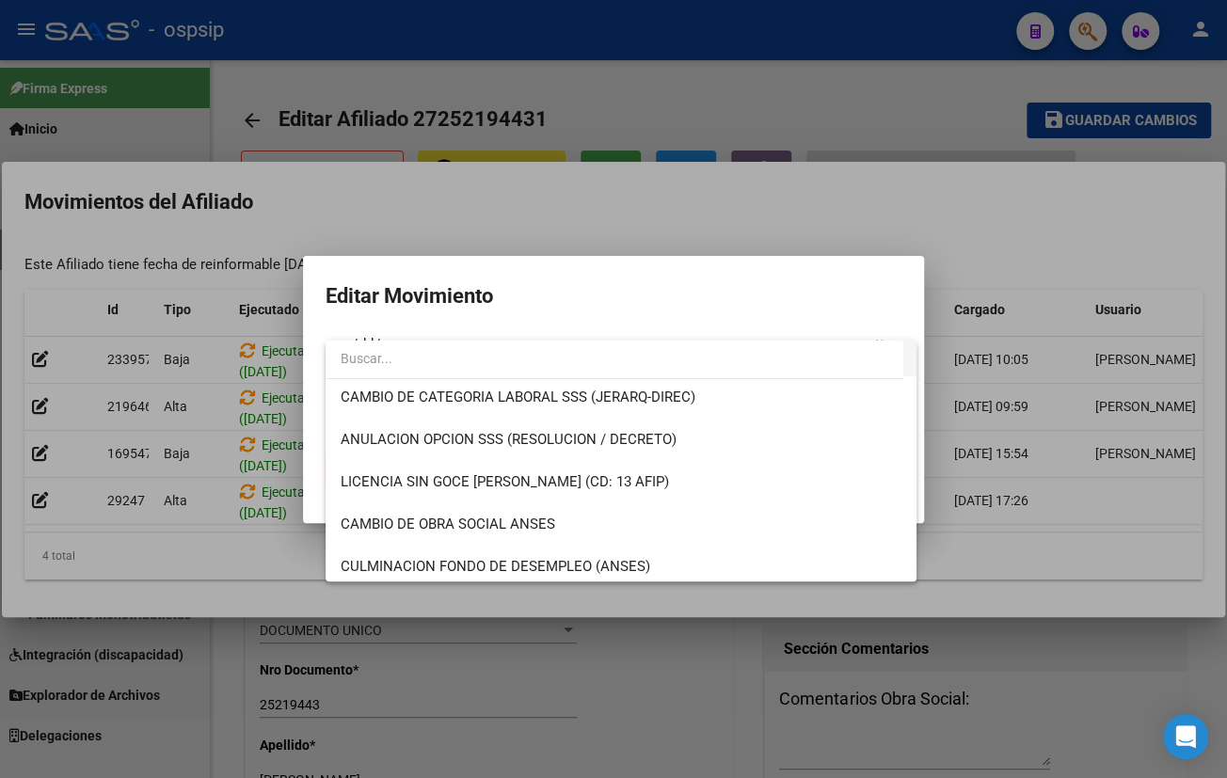
scroll to position [342, 0]
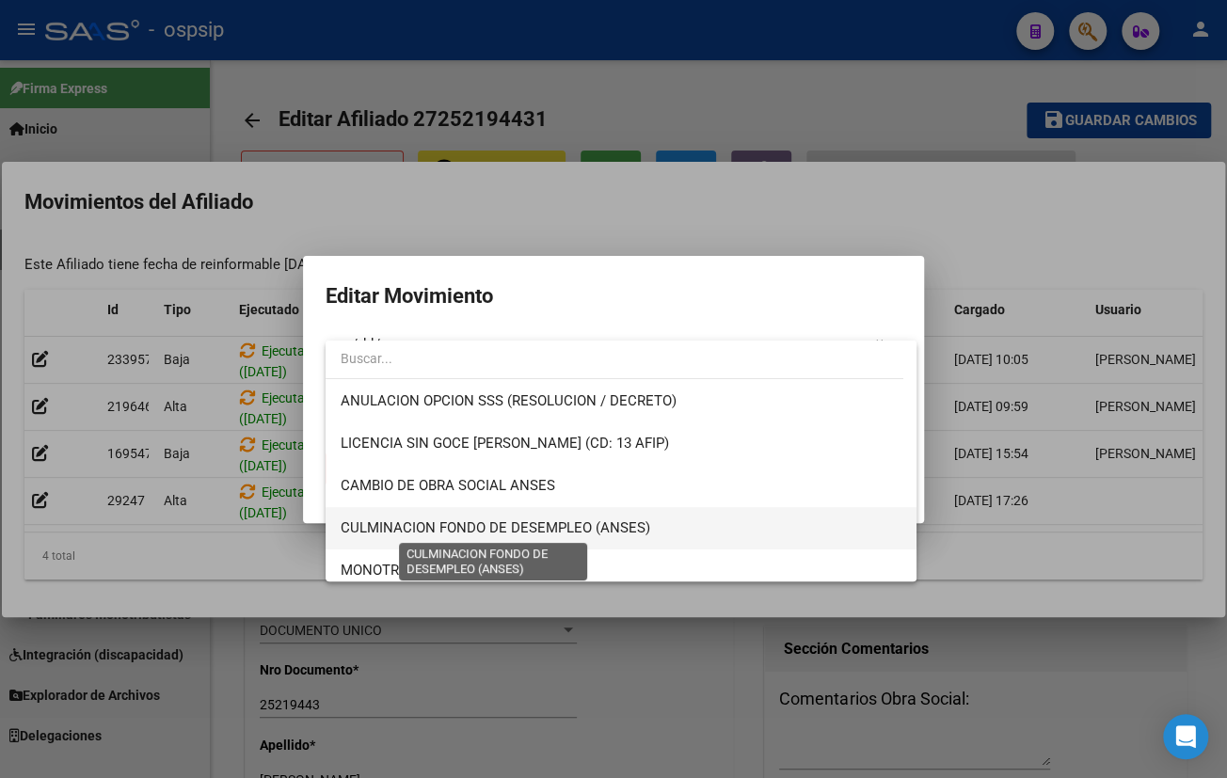
click at [594, 519] on span "CULMINACION FONDO DE DESEMPLEO (ANSES)" at bounding box center [496, 527] width 310 height 17
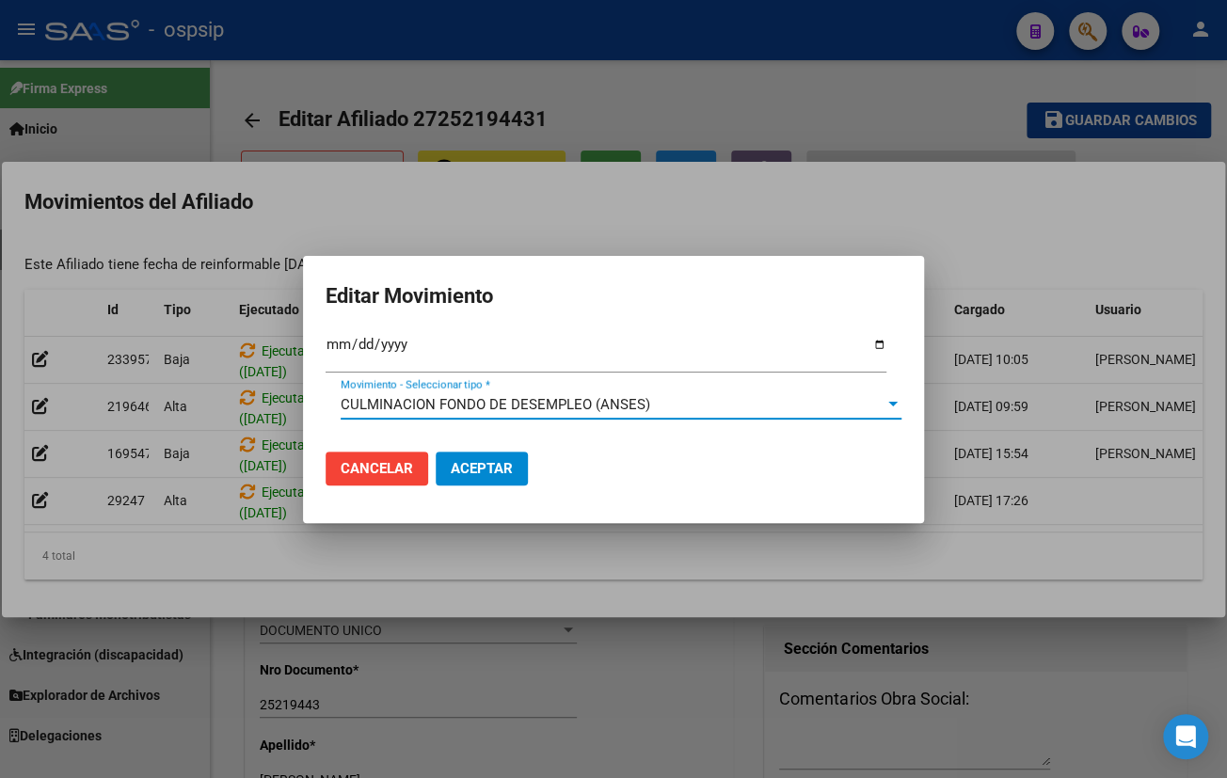
click at [474, 460] on span "Aceptar" at bounding box center [482, 468] width 62 height 17
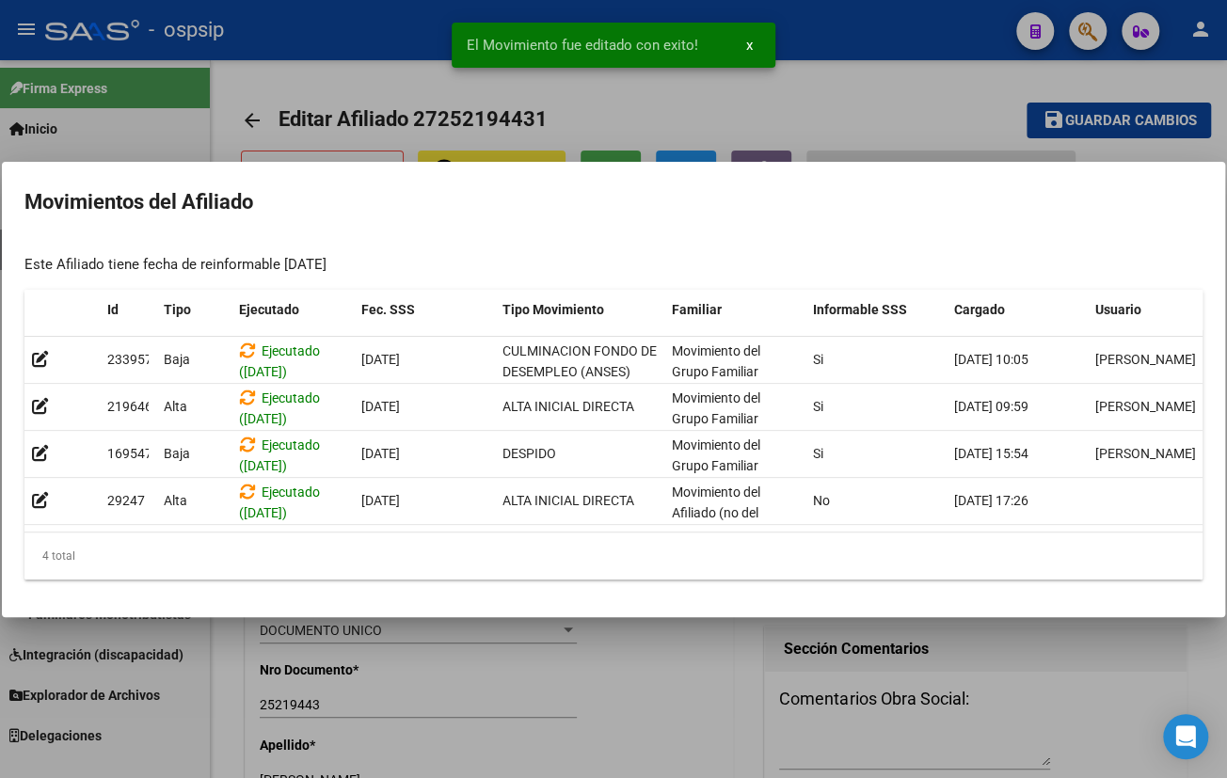
drag, startPoint x: 460, startPoint y: 231, endPoint x: 748, endPoint y: 389, distance: 328.5
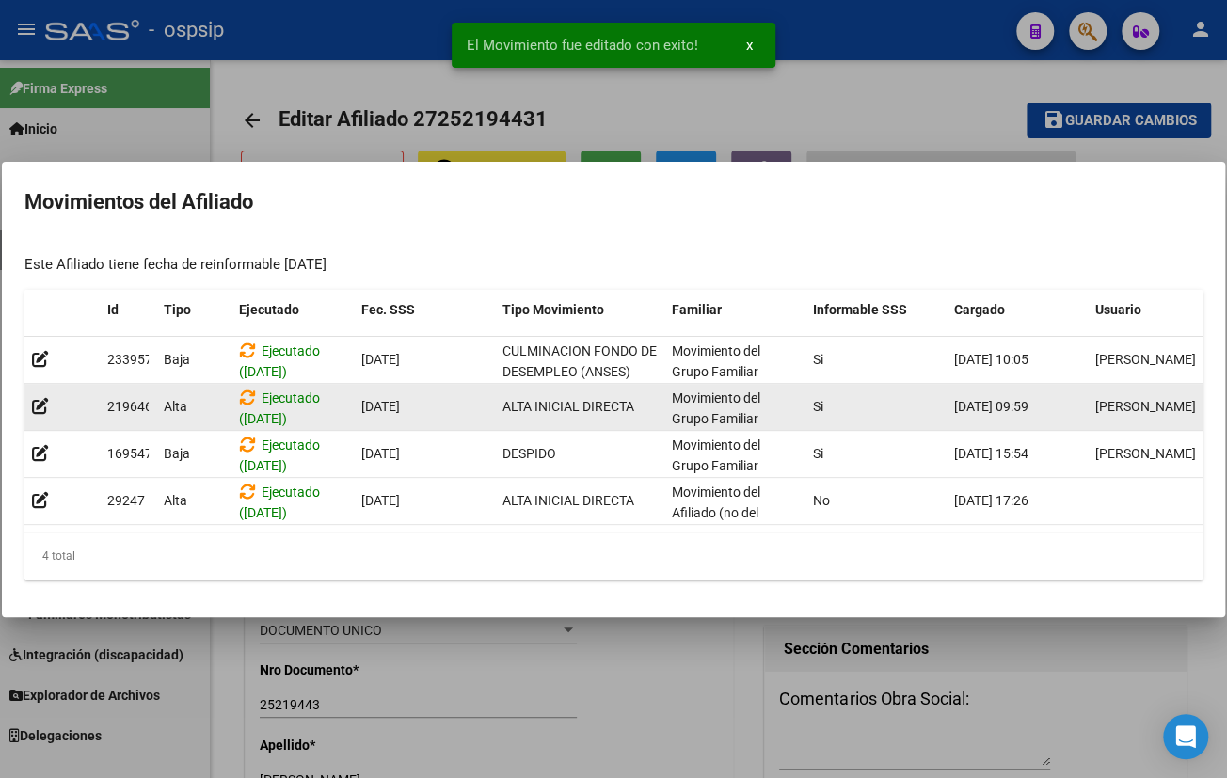
click at [459, 232] on mat-dialog-container "Movimientos del Afiliado Este Afiliado tiene fecha de reinformable [DATE] Id Ti…" at bounding box center [613, 389] width 1223 height 455
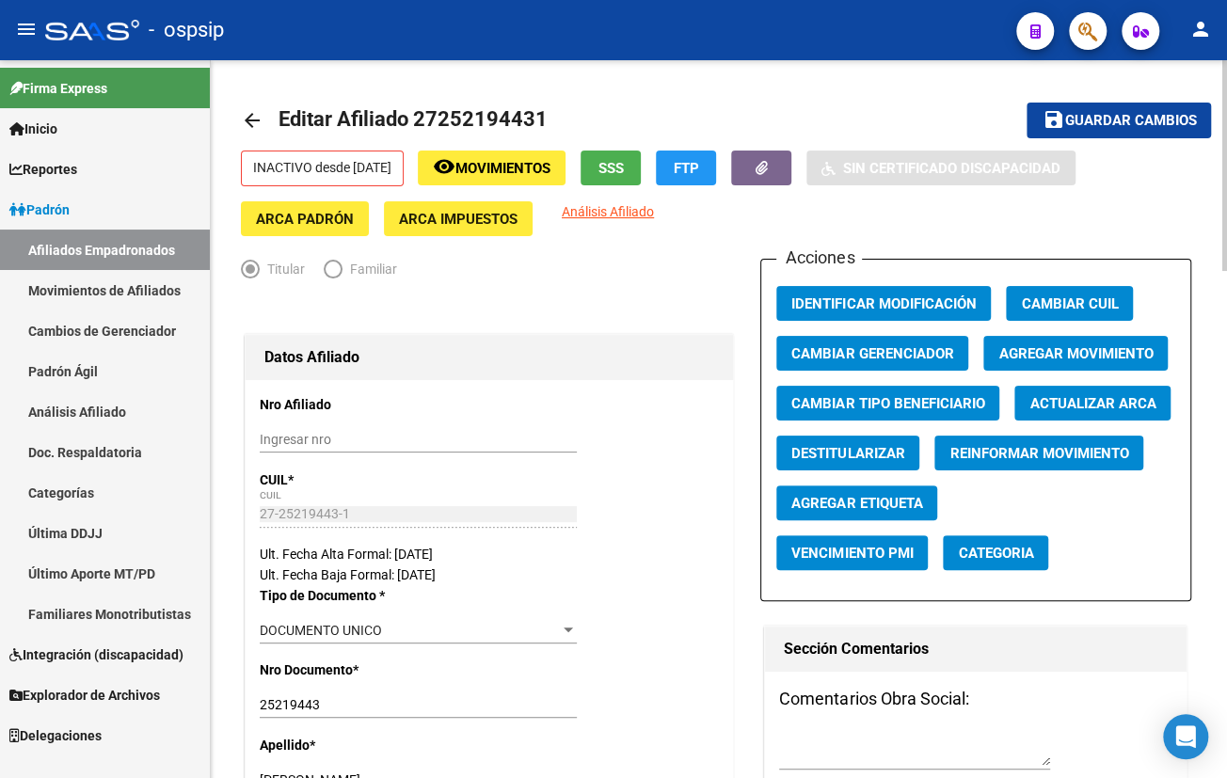
drag, startPoint x: 377, startPoint y: 81, endPoint x: 406, endPoint y: 81, distance: 28.2
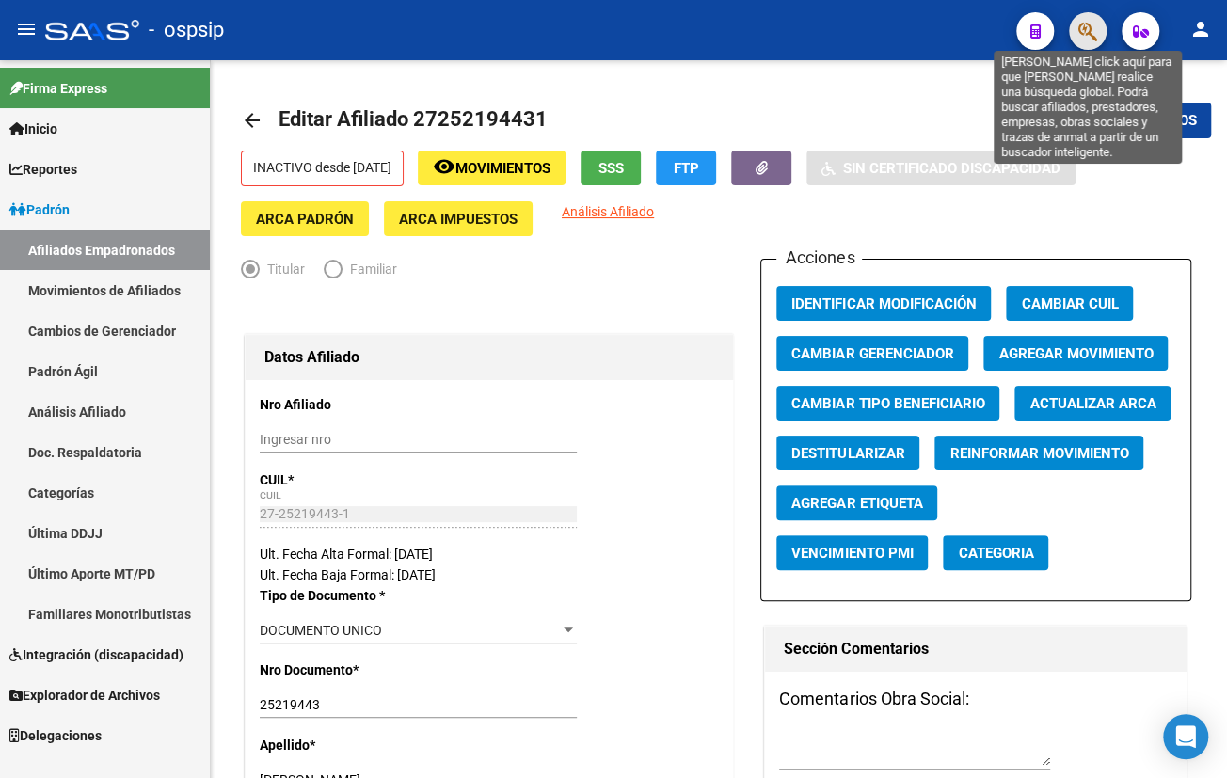
click at [1074, 28] on button "button" at bounding box center [1088, 31] width 38 height 38
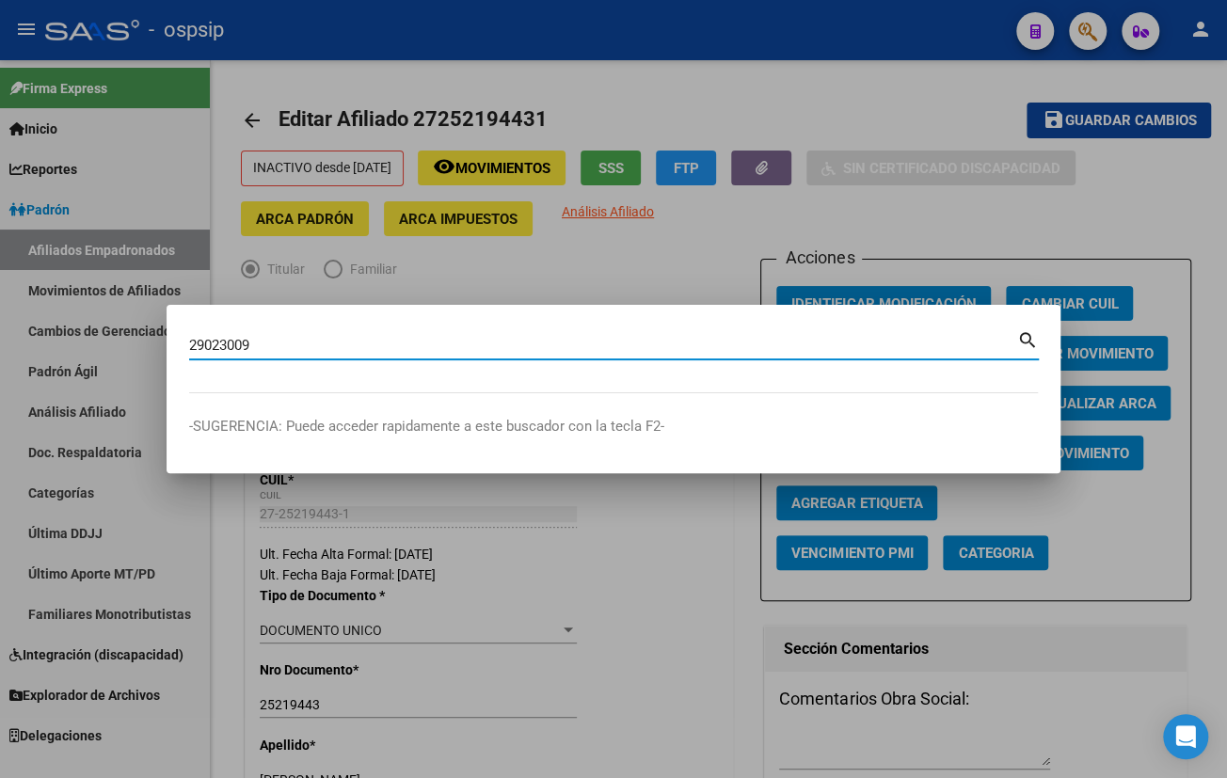
type input "29023009"
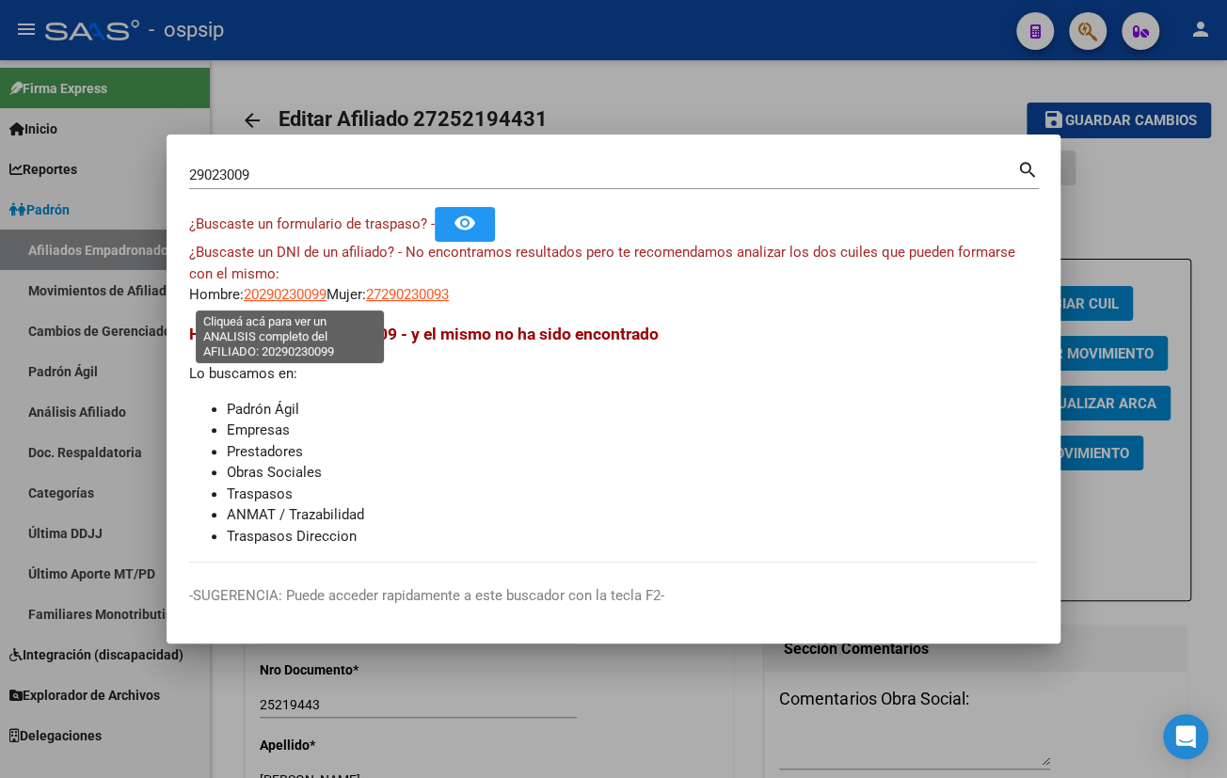
click at [273, 295] on span "20290230099" at bounding box center [285, 294] width 83 height 17
type textarea "20290230099"
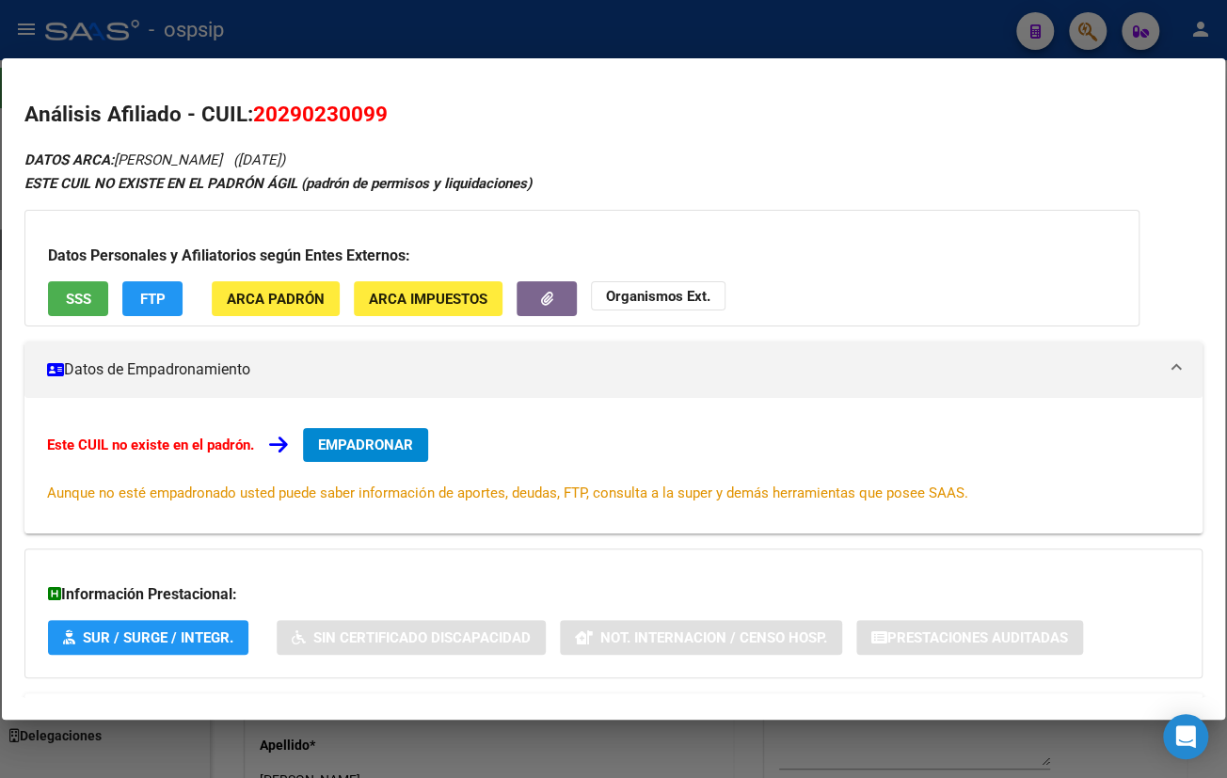
scroll to position [82, 0]
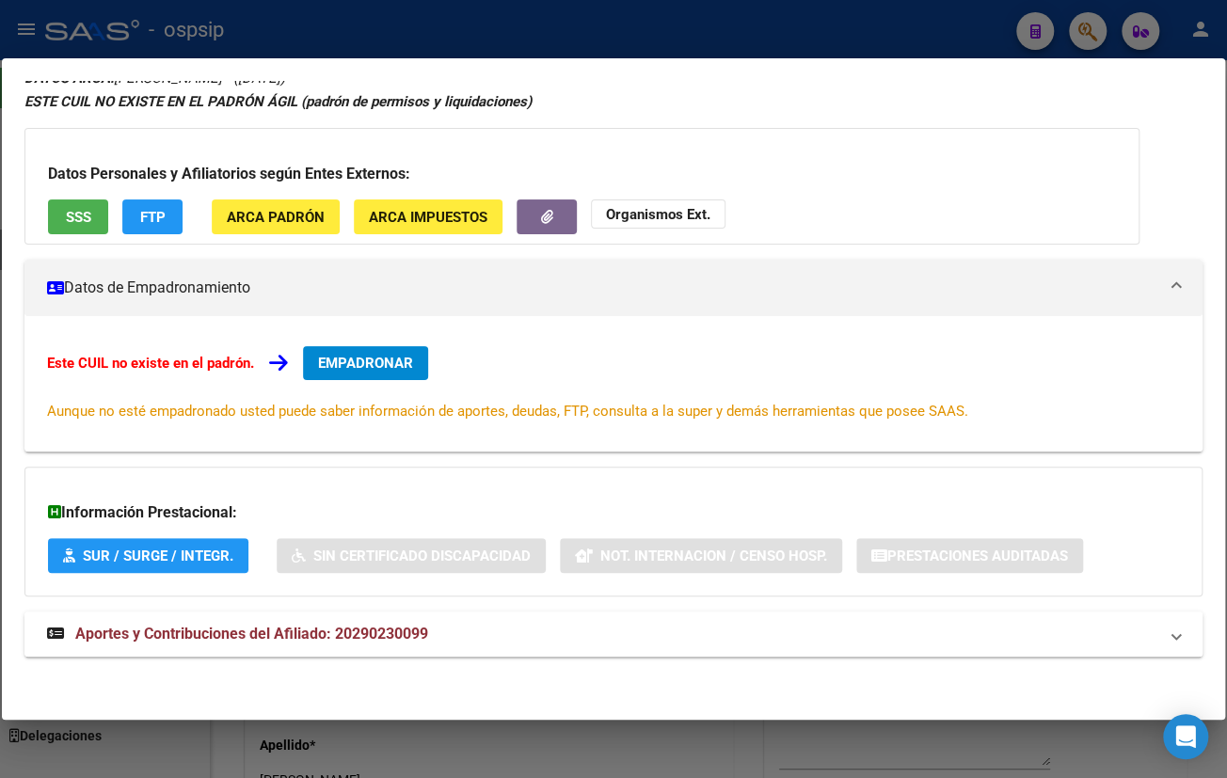
click at [367, 630] on span "Aportes y Contribuciones del Afiliado: 20290230099" at bounding box center [251, 634] width 353 height 18
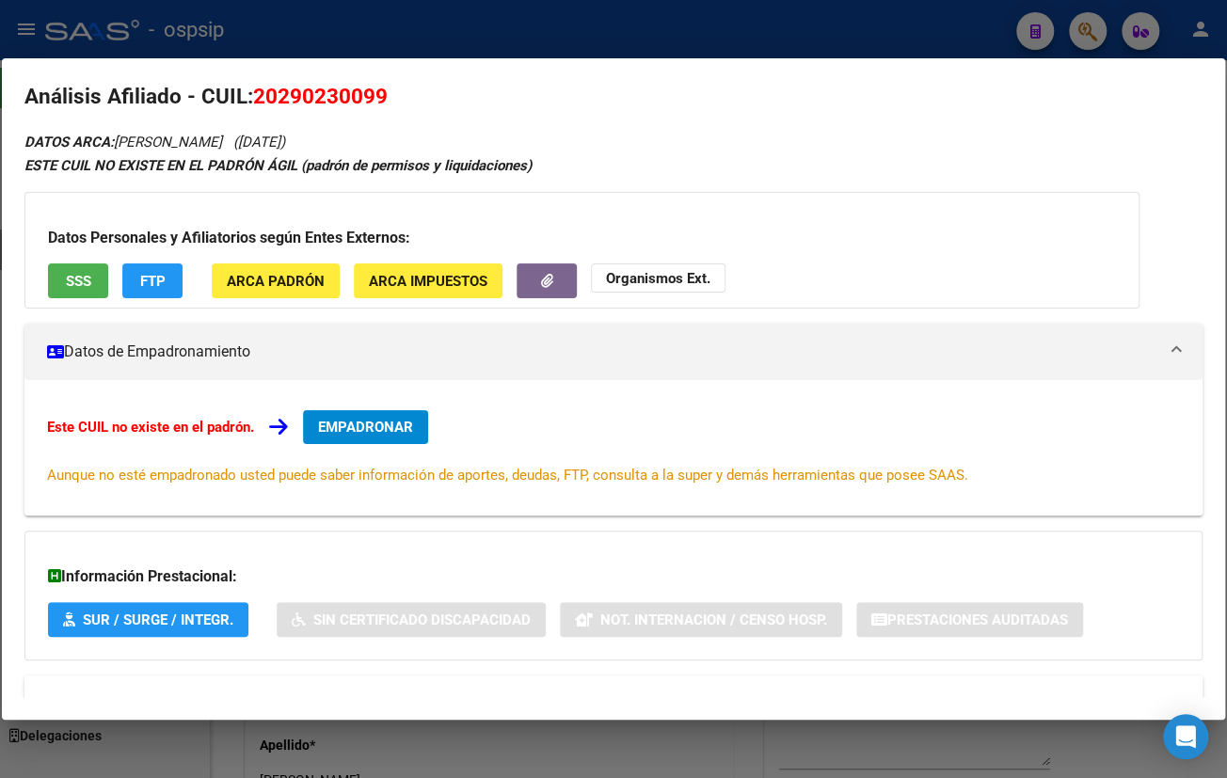
scroll to position [0, 0]
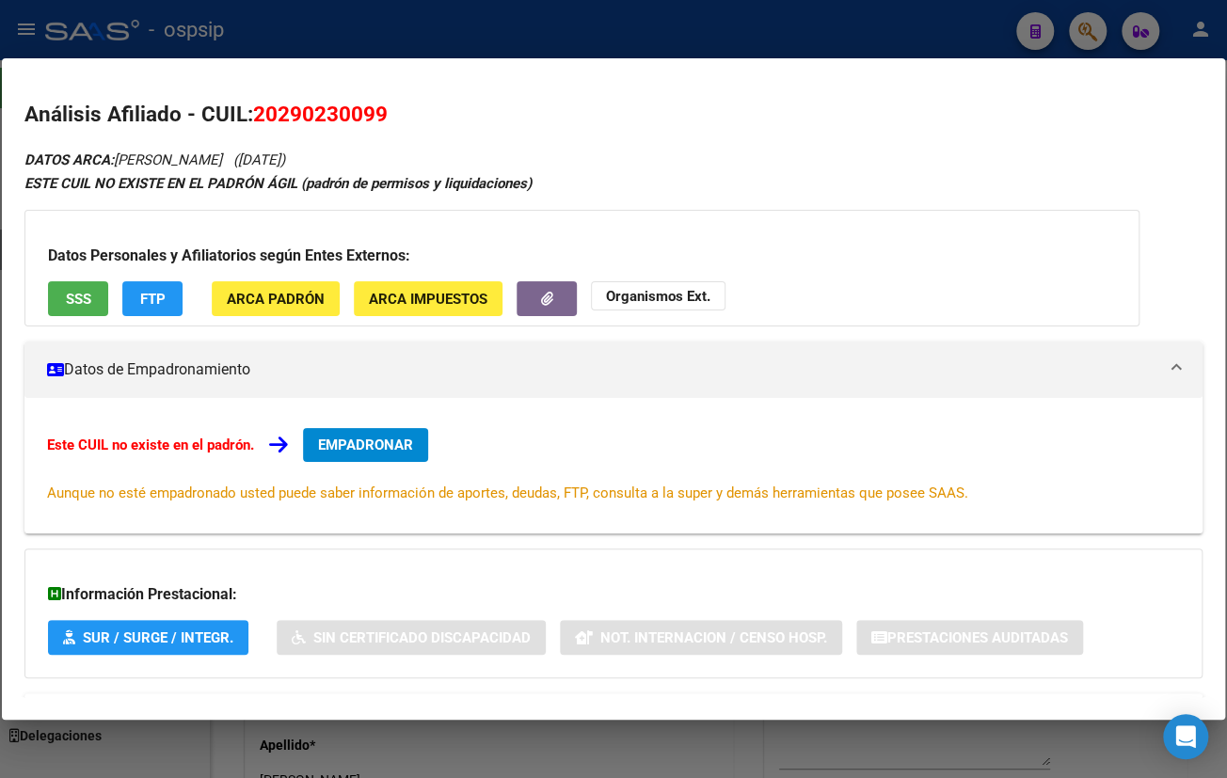
drag, startPoint x: 279, startPoint y: 113, endPoint x: 375, endPoint y: 121, distance: 97.3
click at [375, 121] on span "20290230099" at bounding box center [320, 114] width 135 height 24
copy span "29023009"
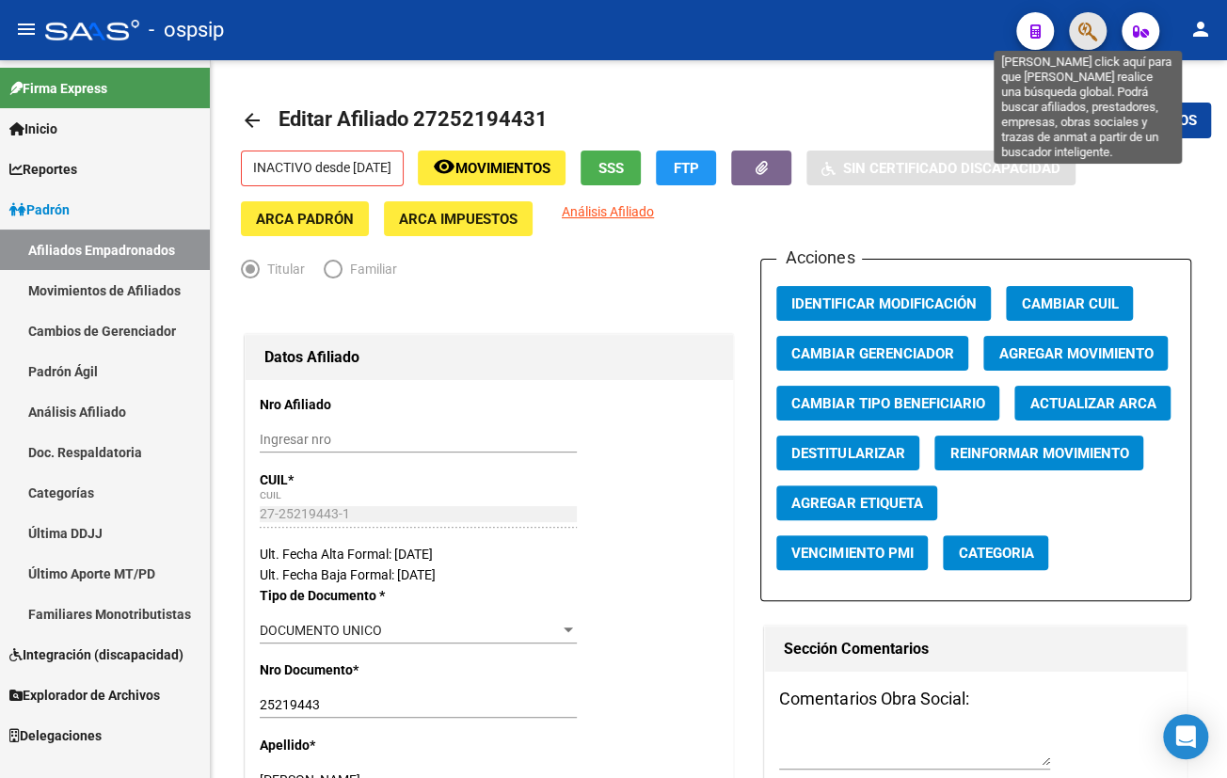
click at [1086, 27] on icon "button" at bounding box center [1087, 32] width 19 height 22
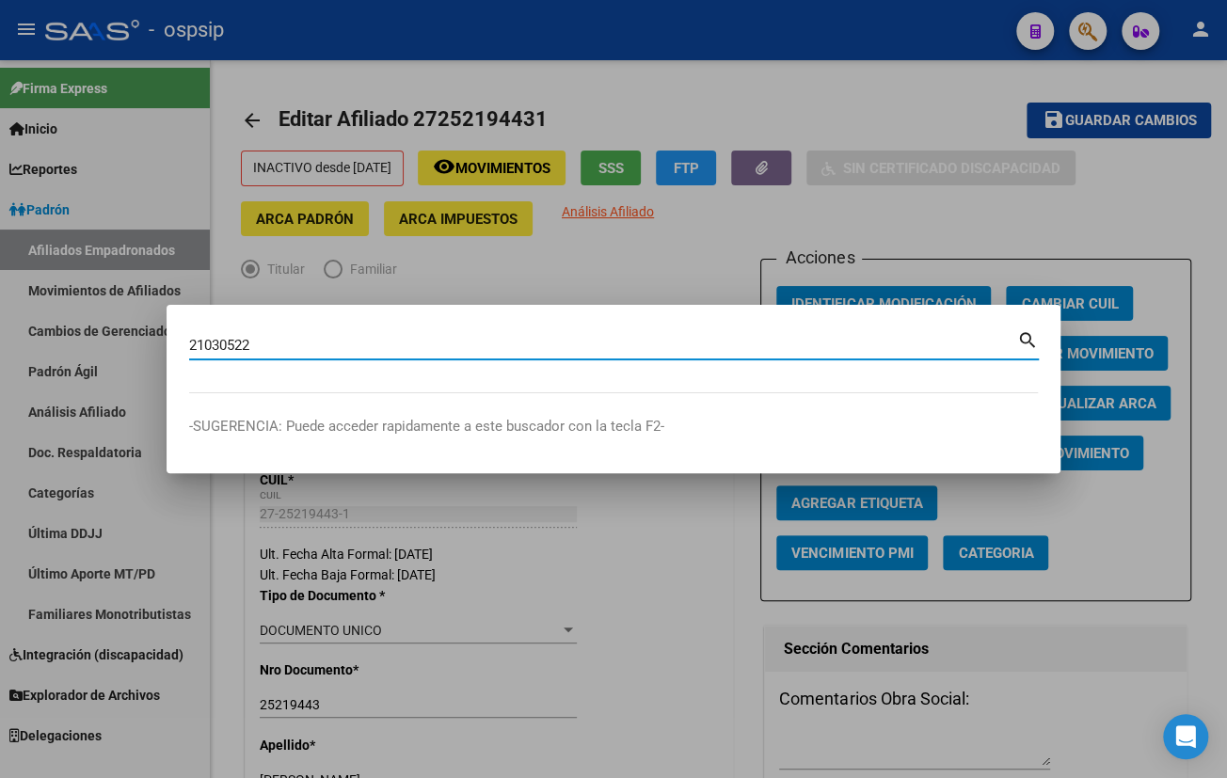
click at [279, 339] on input "21030522" at bounding box center [603, 345] width 828 height 17
type input "21030522"
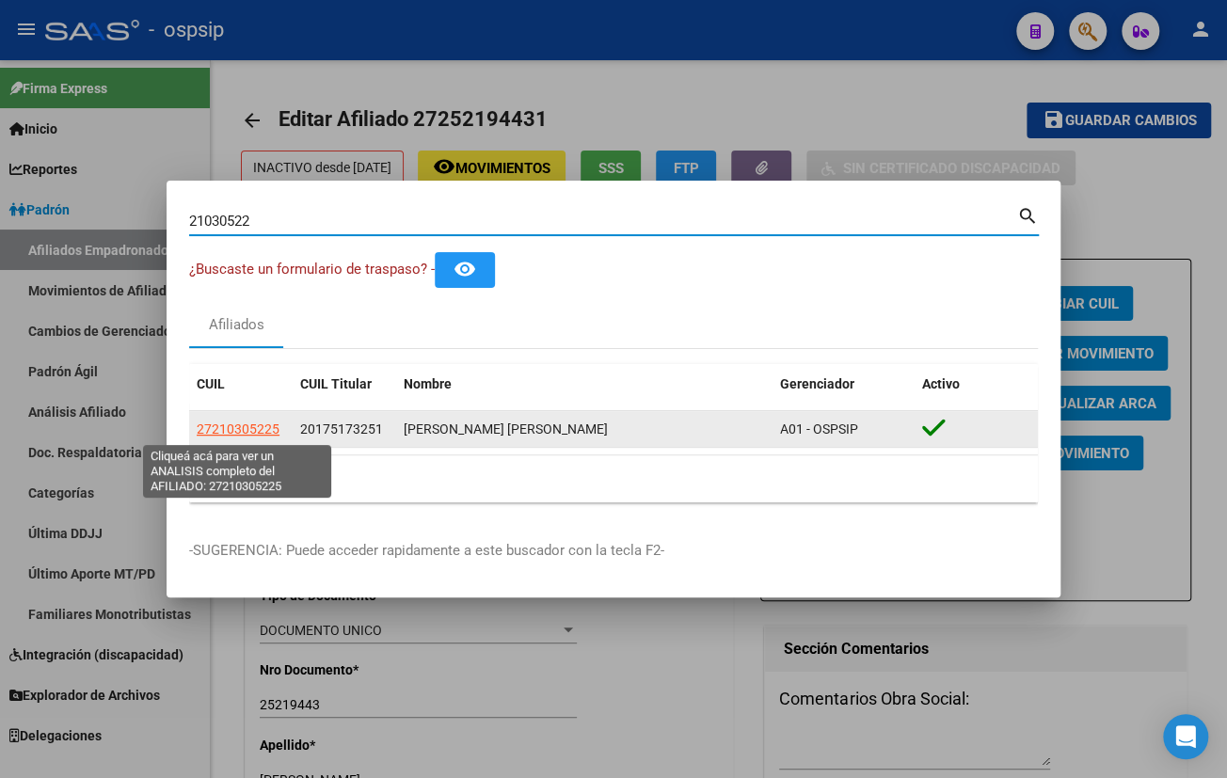
click at [225, 428] on span "27210305225" at bounding box center [238, 429] width 83 height 15
type textarea "27210305225"
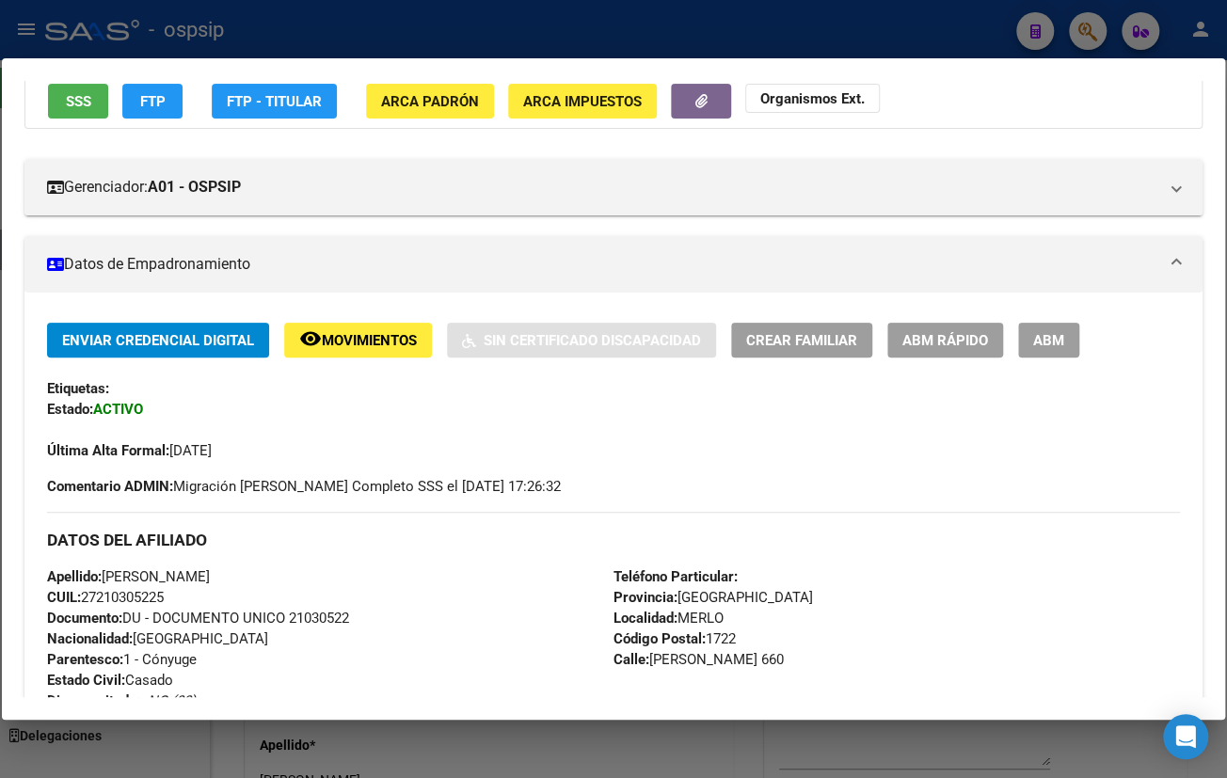
scroll to position [170, 0]
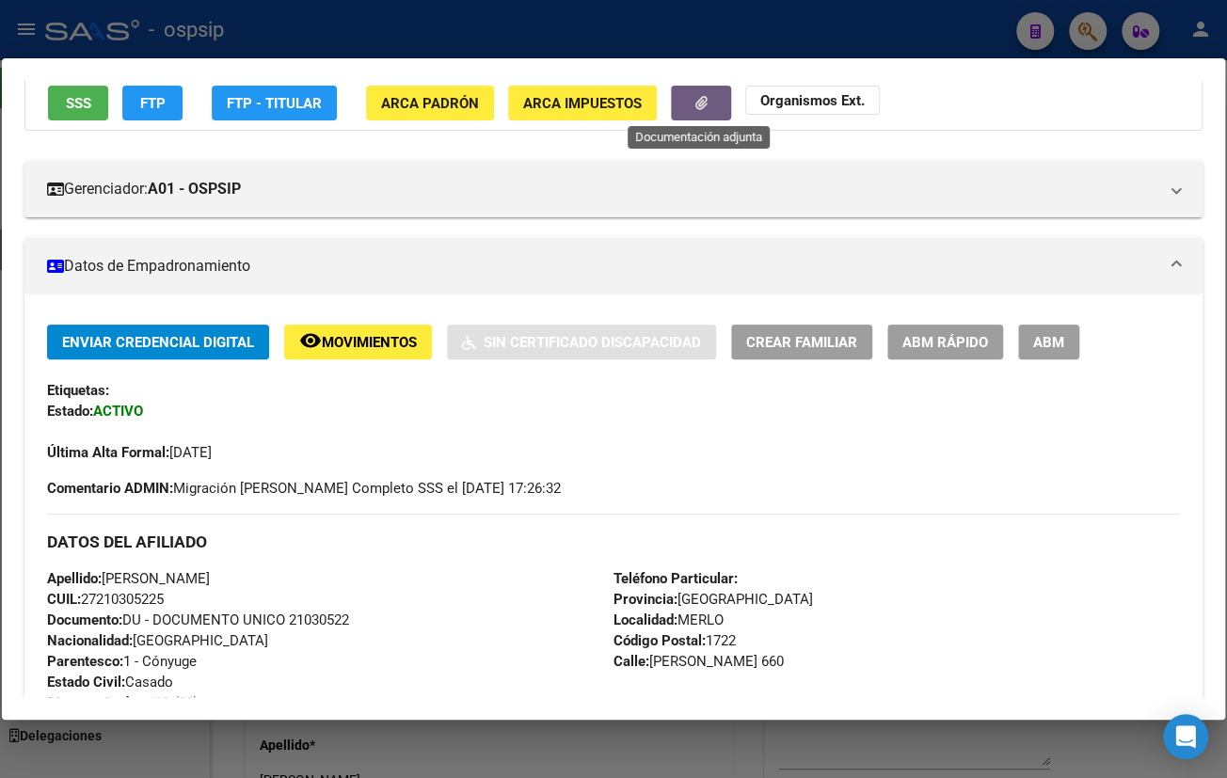
click at [700, 109] on span "button" at bounding box center [701, 103] width 12 height 17
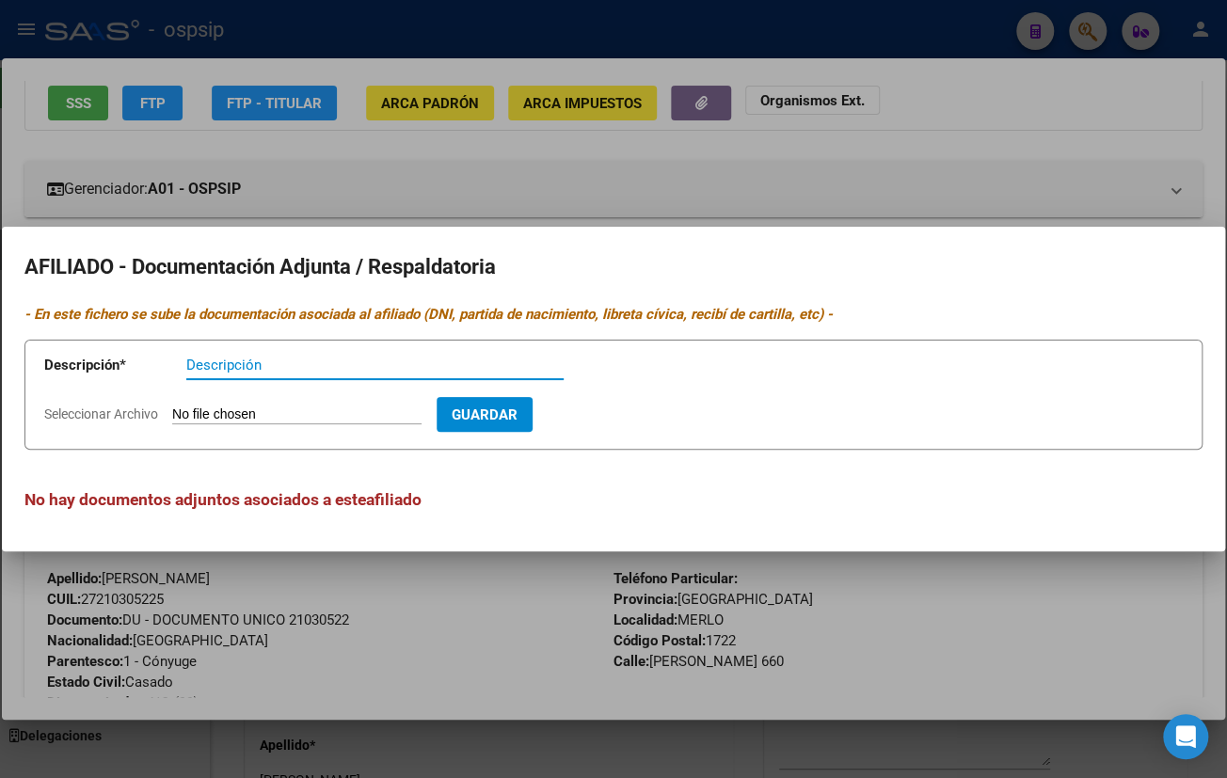
click at [240, 413] on input "Seleccionar Archivo" at bounding box center [296, 416] width 249 height 18
type input "C:\fakepath\BAJA ARGAÑARAZ.pdf"
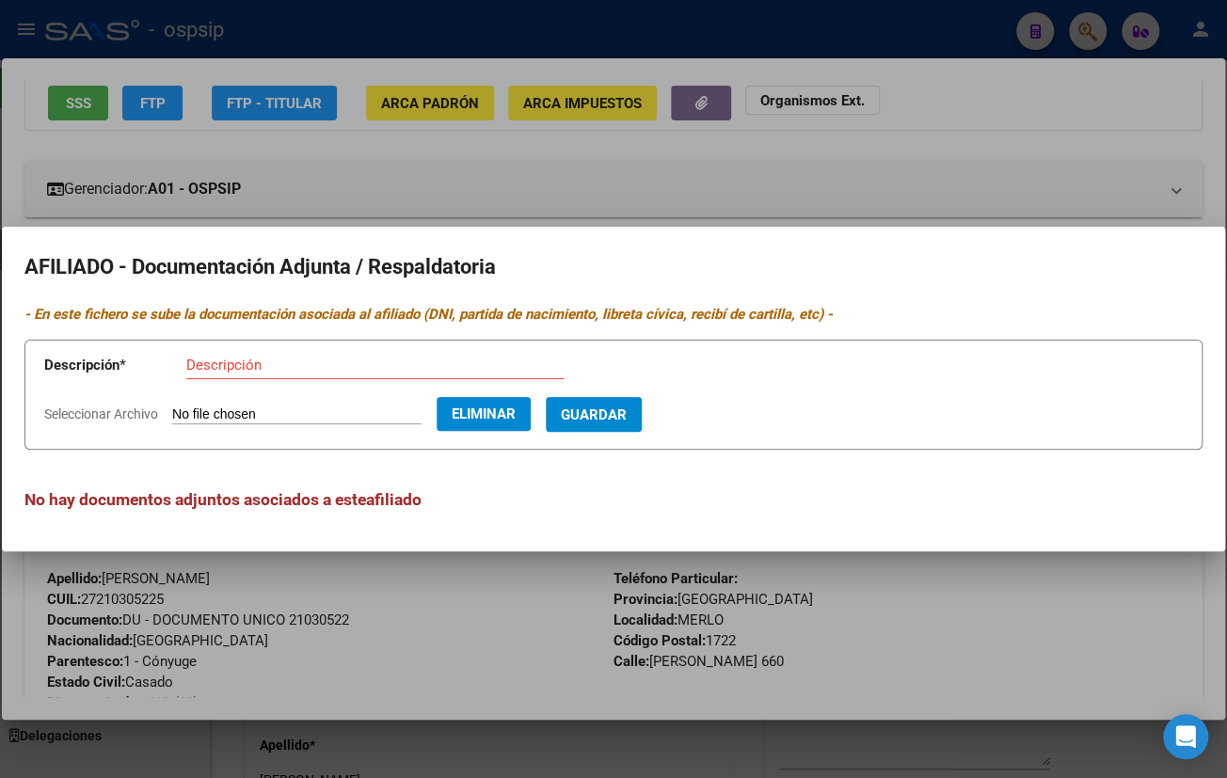
click at [226, 367] on input "Descripción" at bounding box center [374, 365] width 377 height 17
type input "telegrama de baja"
click at [614, 407] on span "Guardar" at bounding box center [594, 415] width 66 height 17
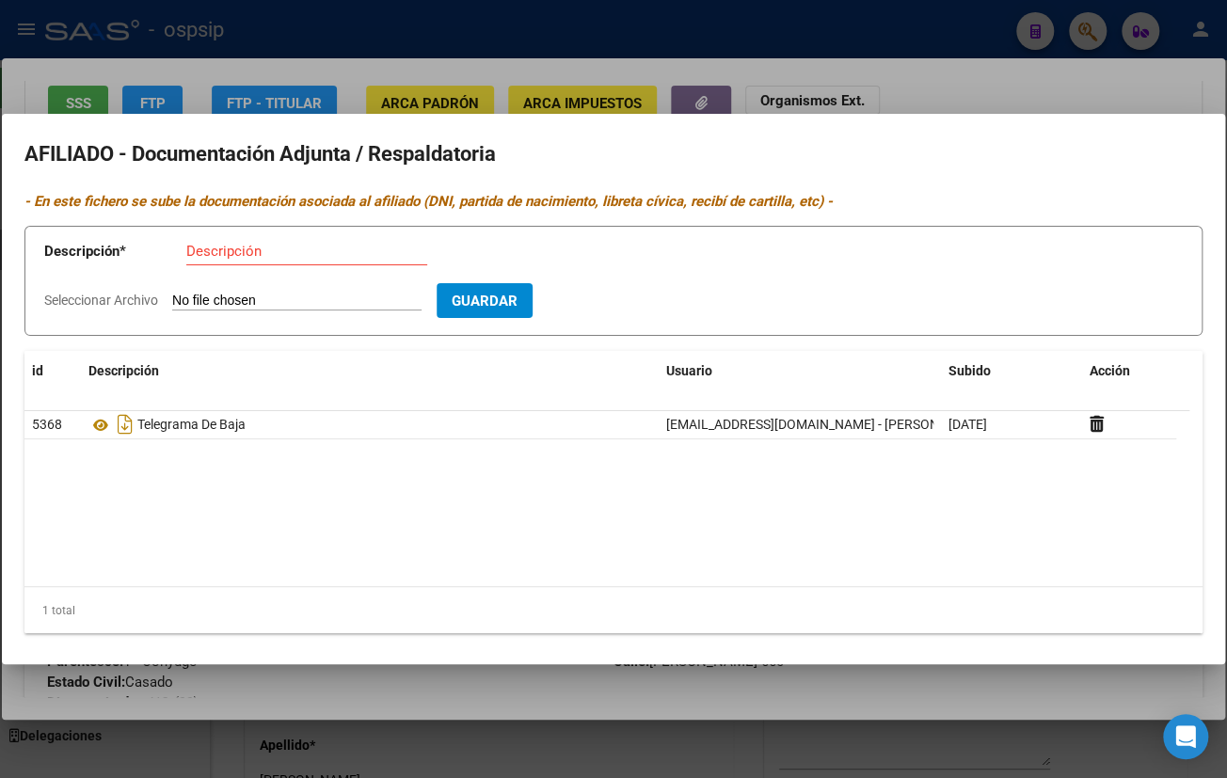
drag, startPoint x: 353, startPoint y: 518, endPoint x: 354, endPoint y: 507, distance: 10.4
click at [353, 518] on datatable-body "5368 Telegrama De Baja [EMAIL_ADDRESS][DOMAIN_NAME] - [PERSON_NAME] [DATE]" at bounding box center [606, 498] width 1165 height 175
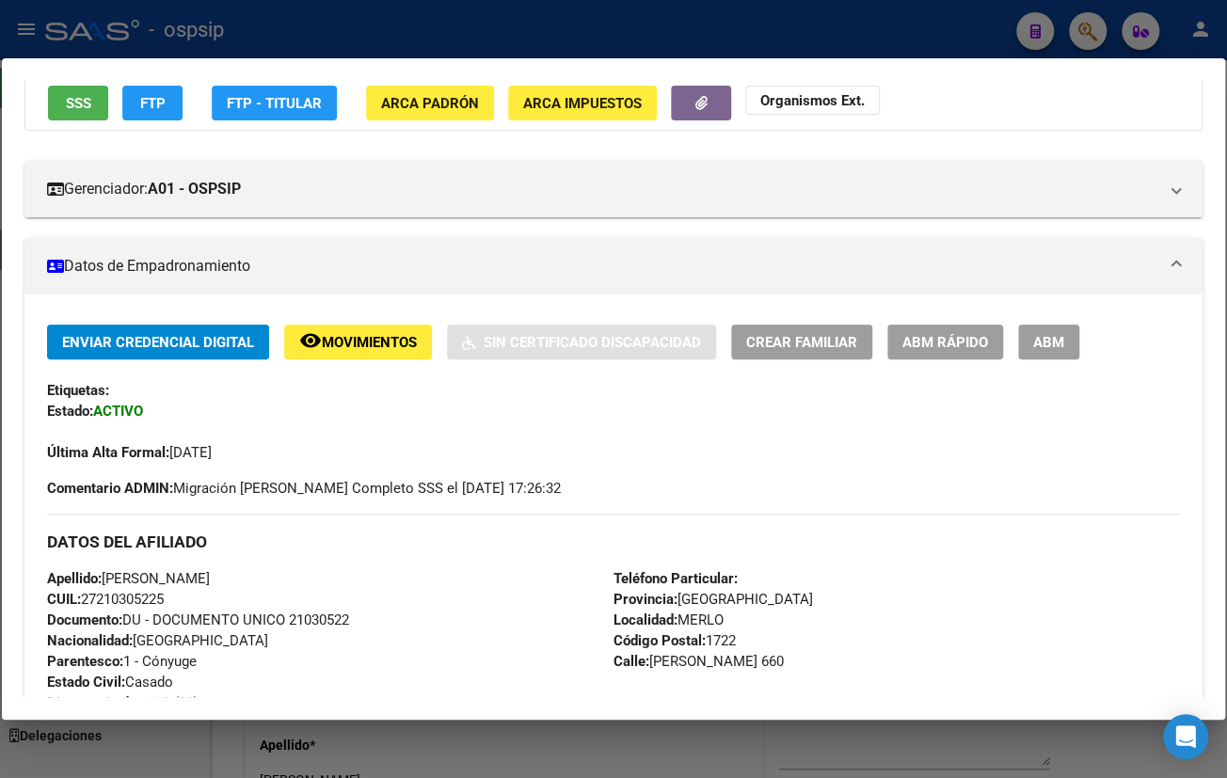
click at [322, 455] on div "Última Alta Formal: [DATE]" at bounding box center [613, 442] width 1133 height 41
click at [692, 108] on button "button" at bounding box center [701, 103] width 60 height 35
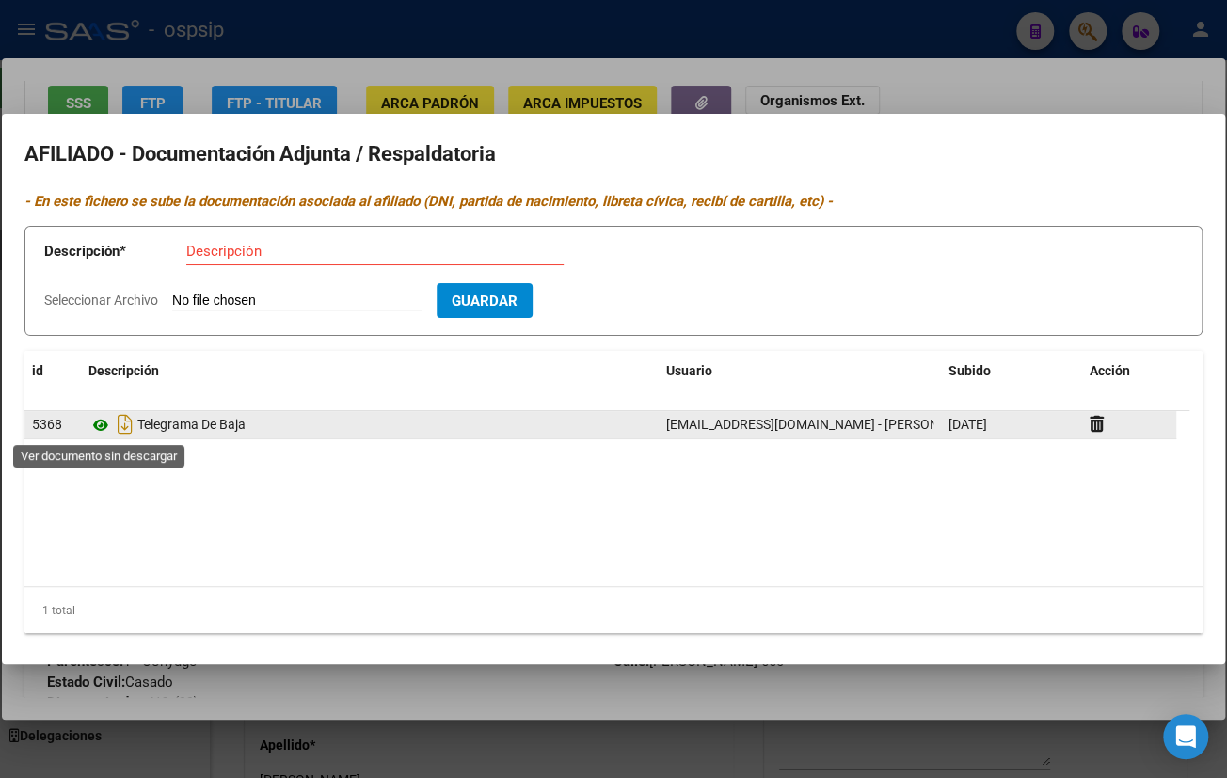
click at [100, 425] on icon at bounding box center [100, 425] width 24 height 23
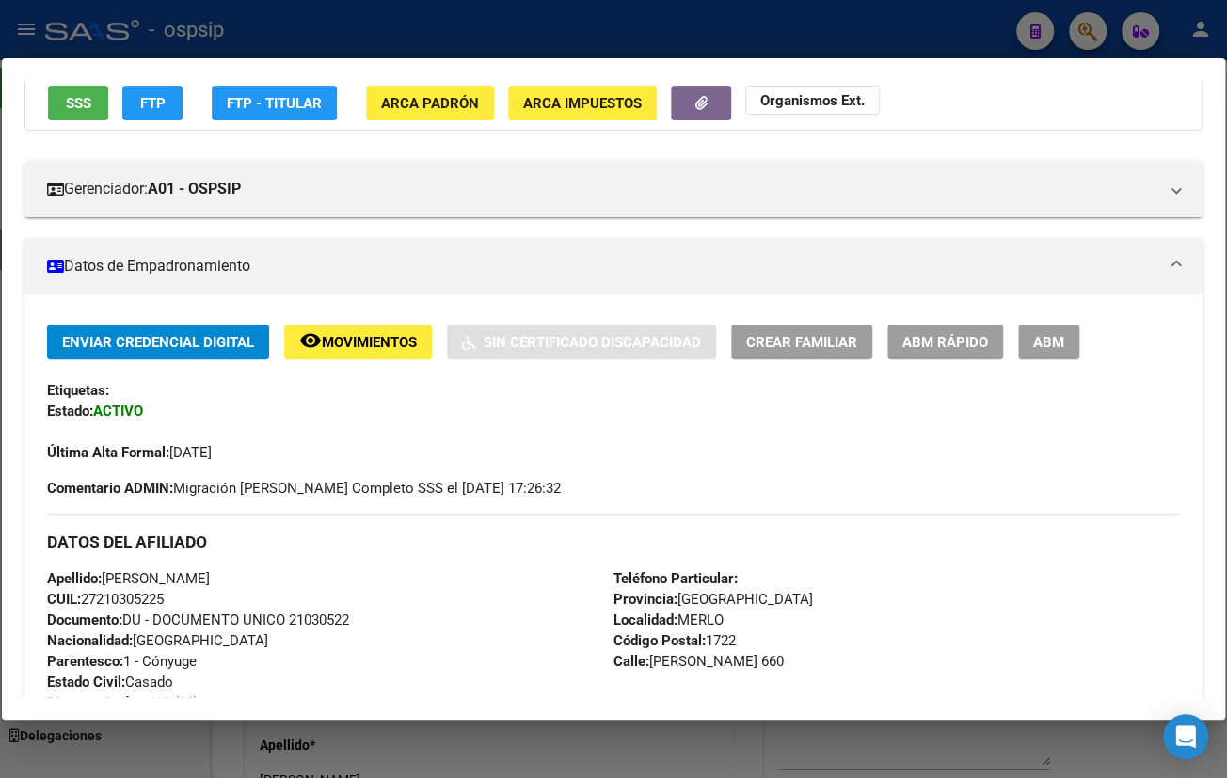
click at [376, 552] on div "DATOS DEL AFILIADO" at bounding box center [613, 541] width 1133 height 55
click at [1045, 340] on span "ABM" at bounding box center [1048, 342] width 31 height 17
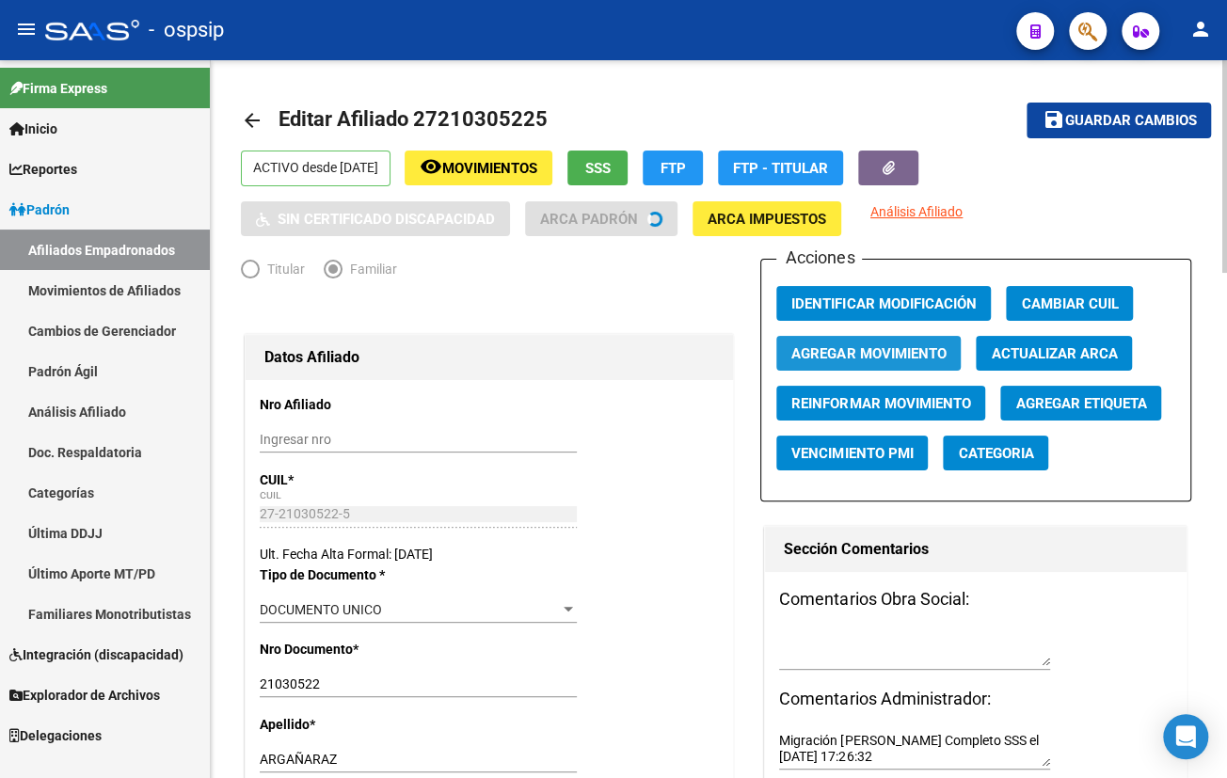
click at [891, 347] on span "Agregar Movimiento" at bounding box center [868, 353] width 154 height 17
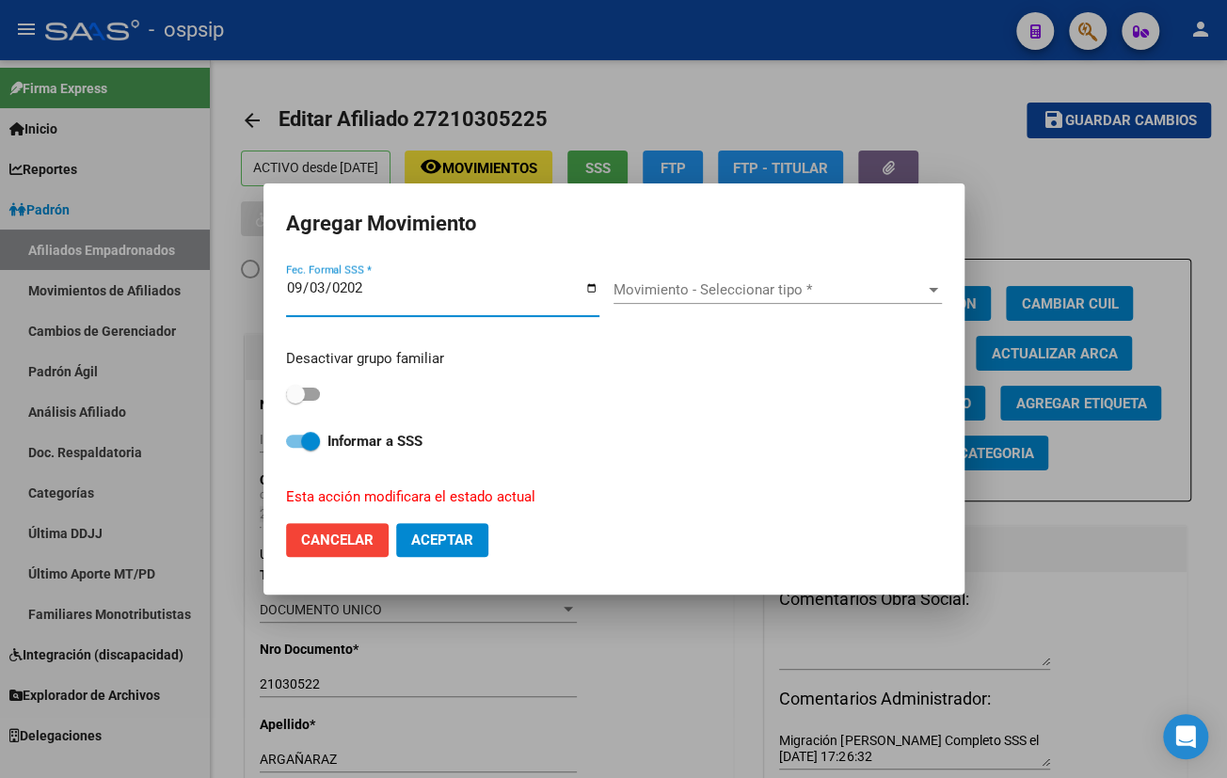
type input "[DATE]"
click at [662, 293] on span "Movimiento - Seleccionar tipo *" at bounding box center [769, 289] width 311 height 17
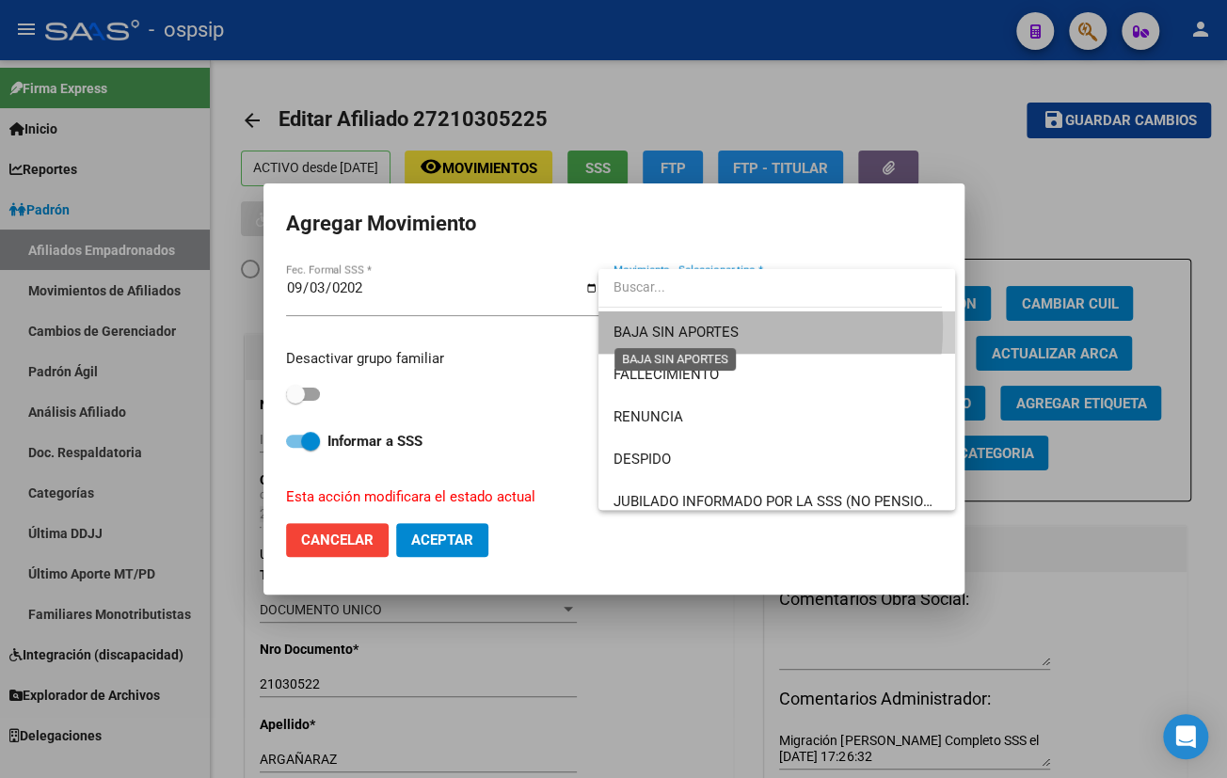
click at [693, 327] on span "BAJA SIN APORTES" at bounding box center [676, 332] width 125 height 17
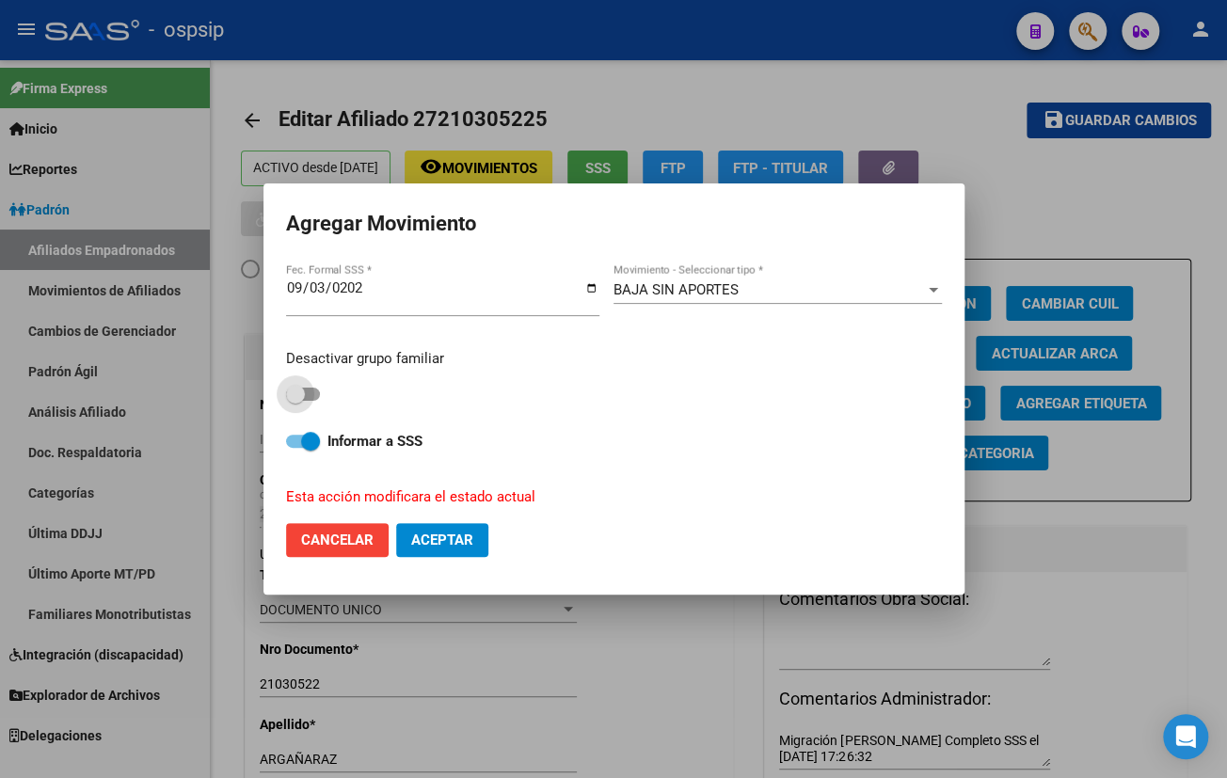
click at [313, 388] on span at bounding box center [303, 394] width 34 height 13
click at [295, 401] on input "checkbox" at bounding box center [295, 401] width 1 height 1
checkbox input "true"
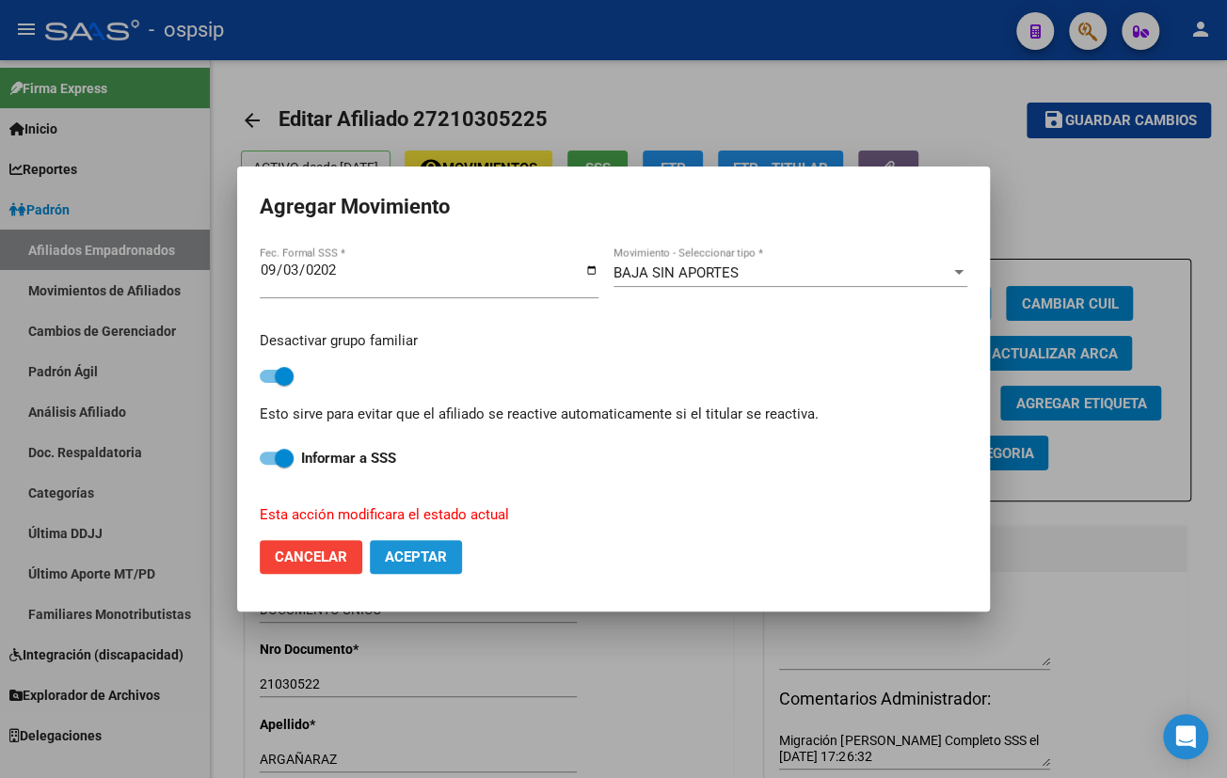
click at [393, 550] on span "Aceptar" at bounding box center [416, 557] width 62 height 17
checkbox input "false"
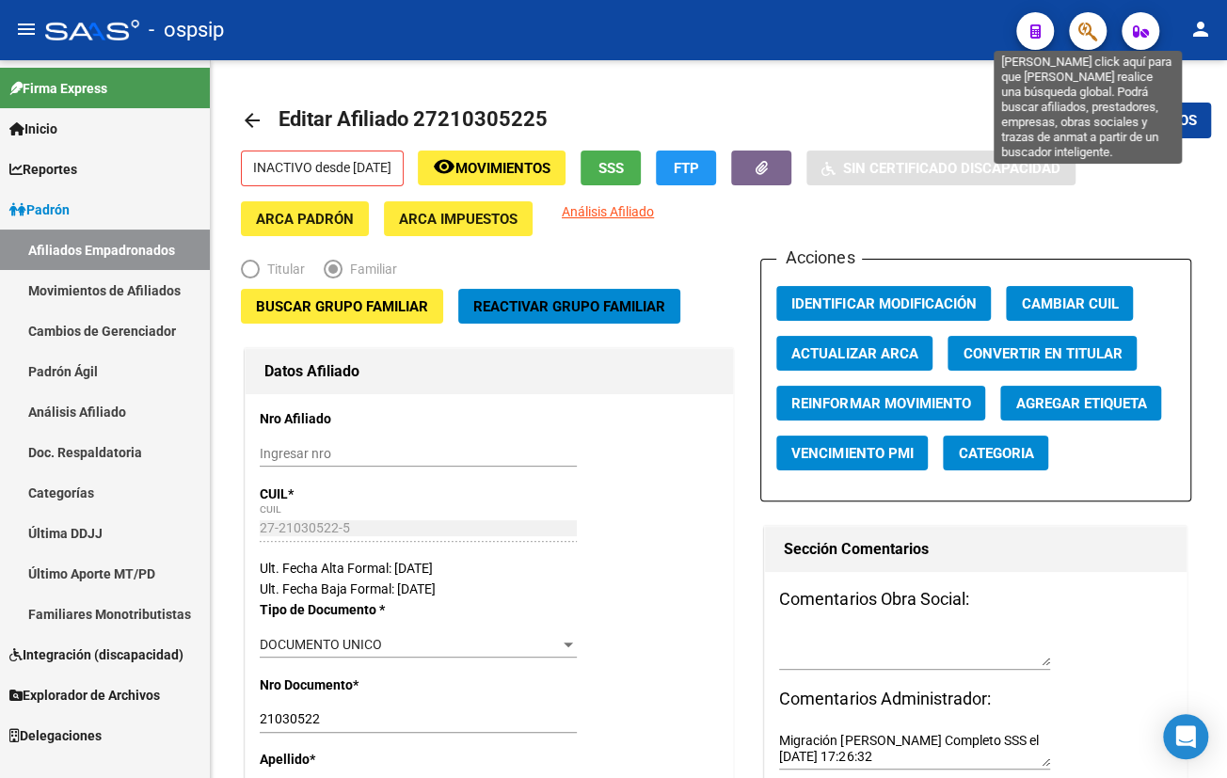
click at [1089, 25] on icon "button" at bounding box center [1087, 32] width 19 height 22
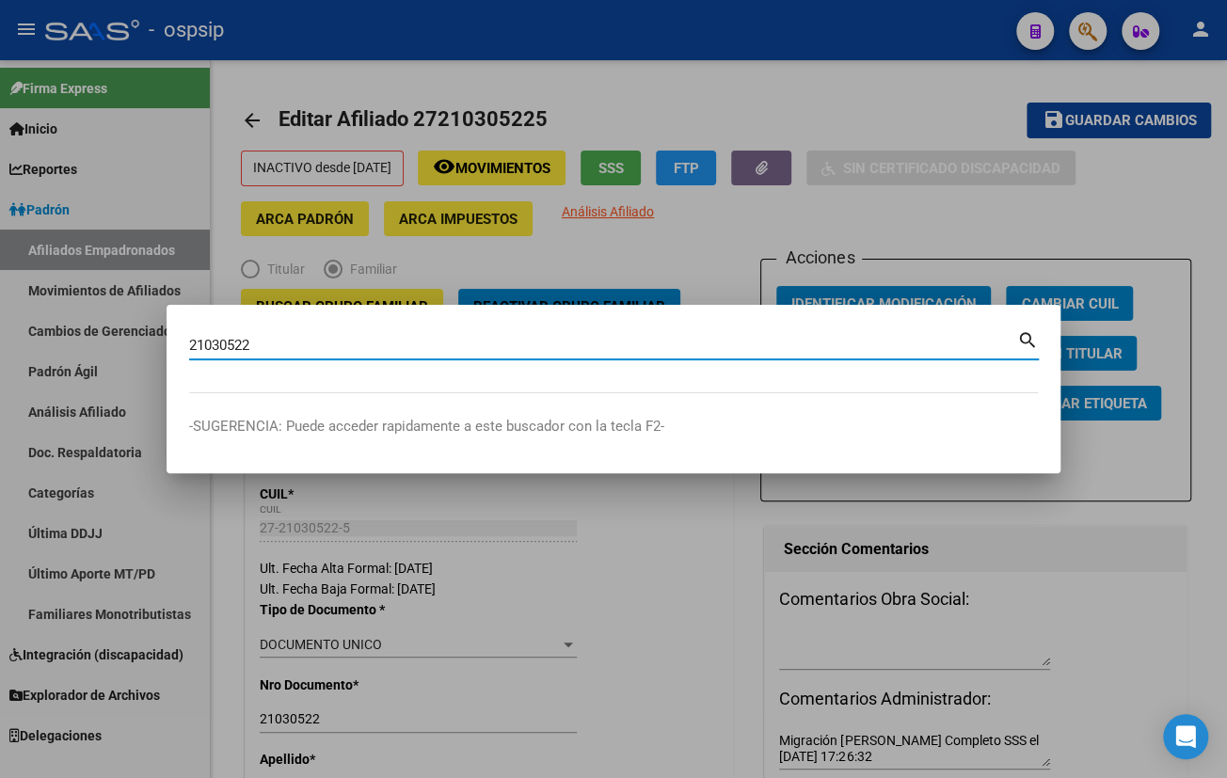
type input "21030522"
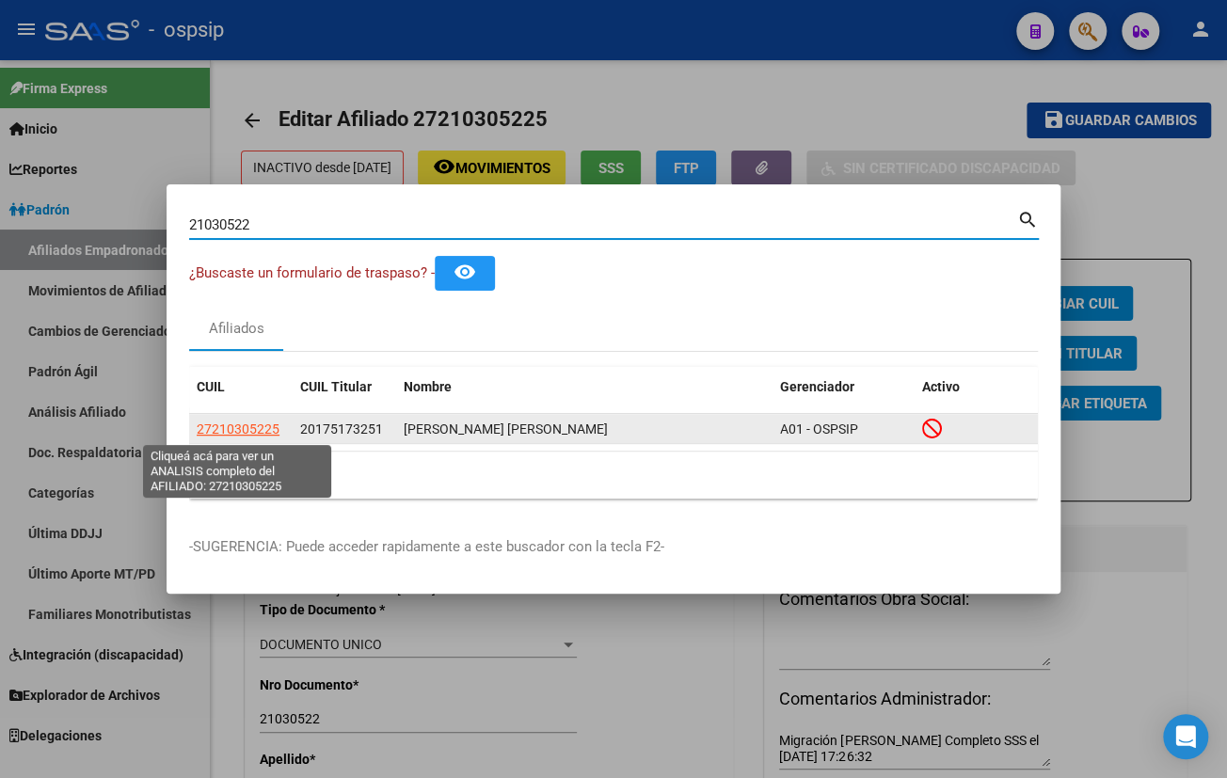
click at [231, 432] on span "27210305225" at bounding box center [238, 429] width 83 height 15
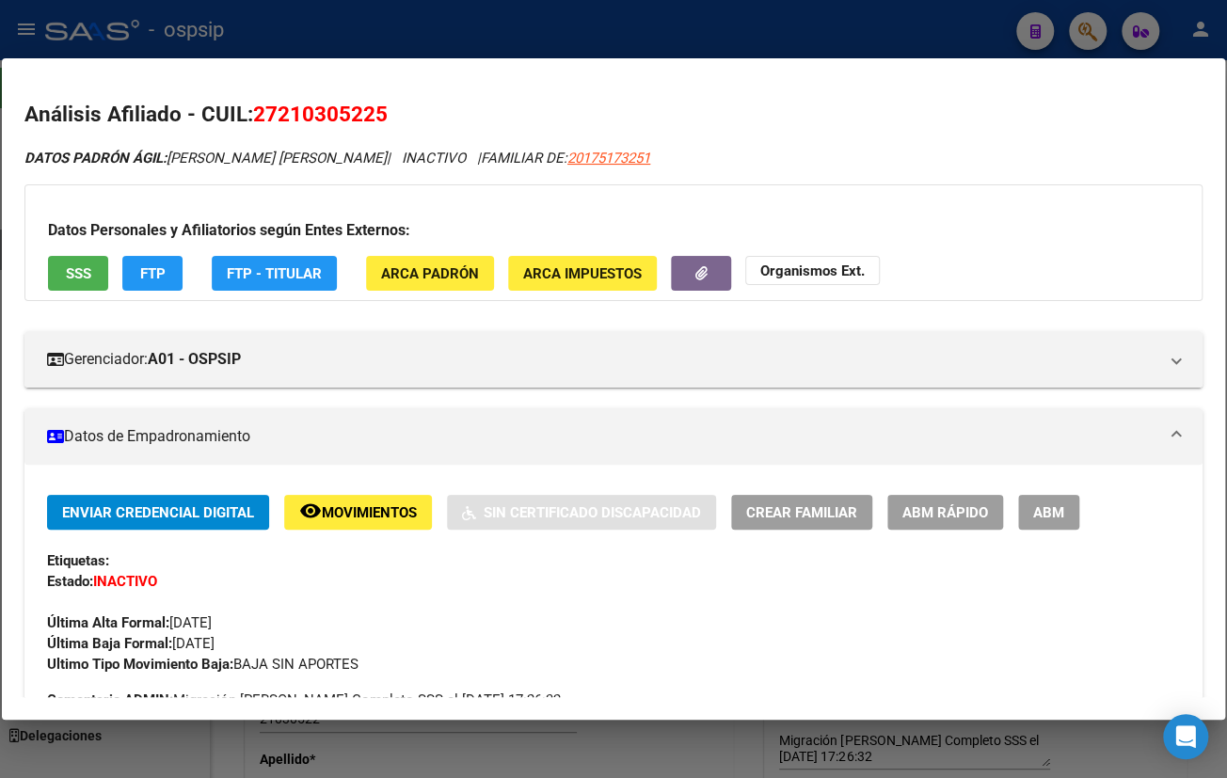
click at [662, 227] on h3 "Datos Personales y Afiliatorios según Entes Externos:" at bounding box center [613, 230] width 1131 height 23
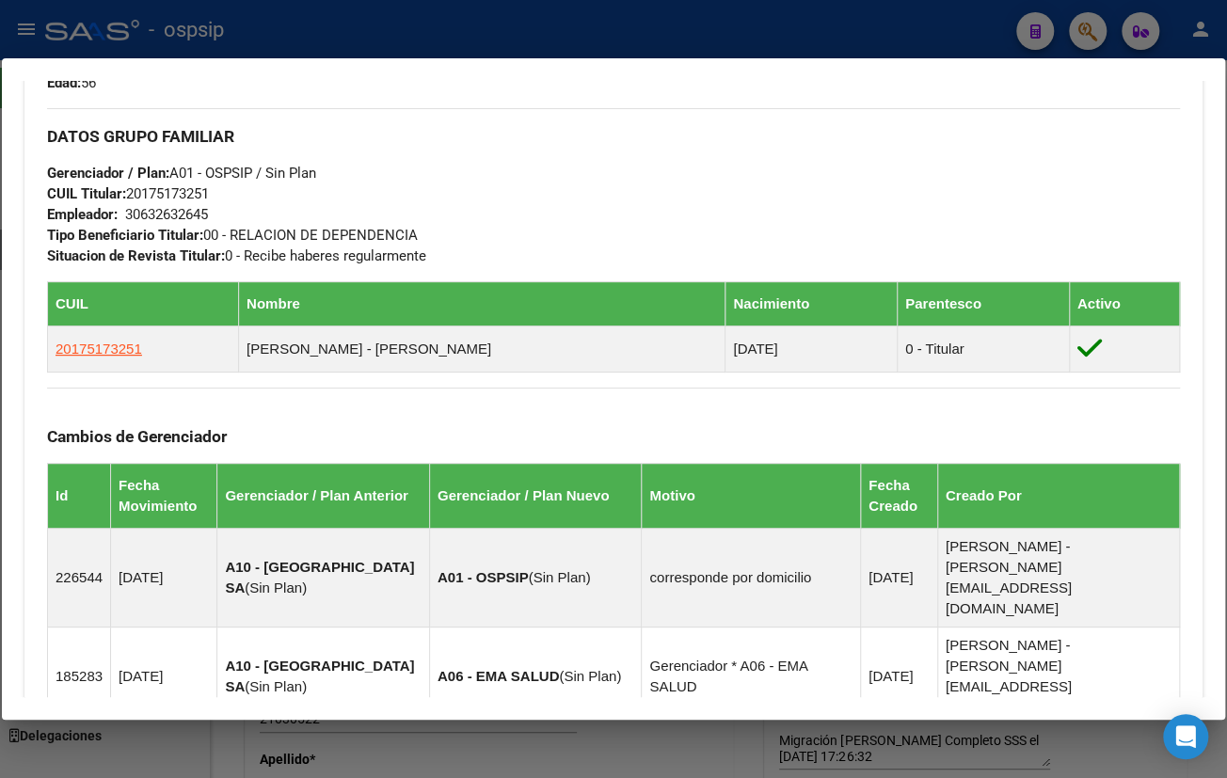
scroll to position [941, 0]
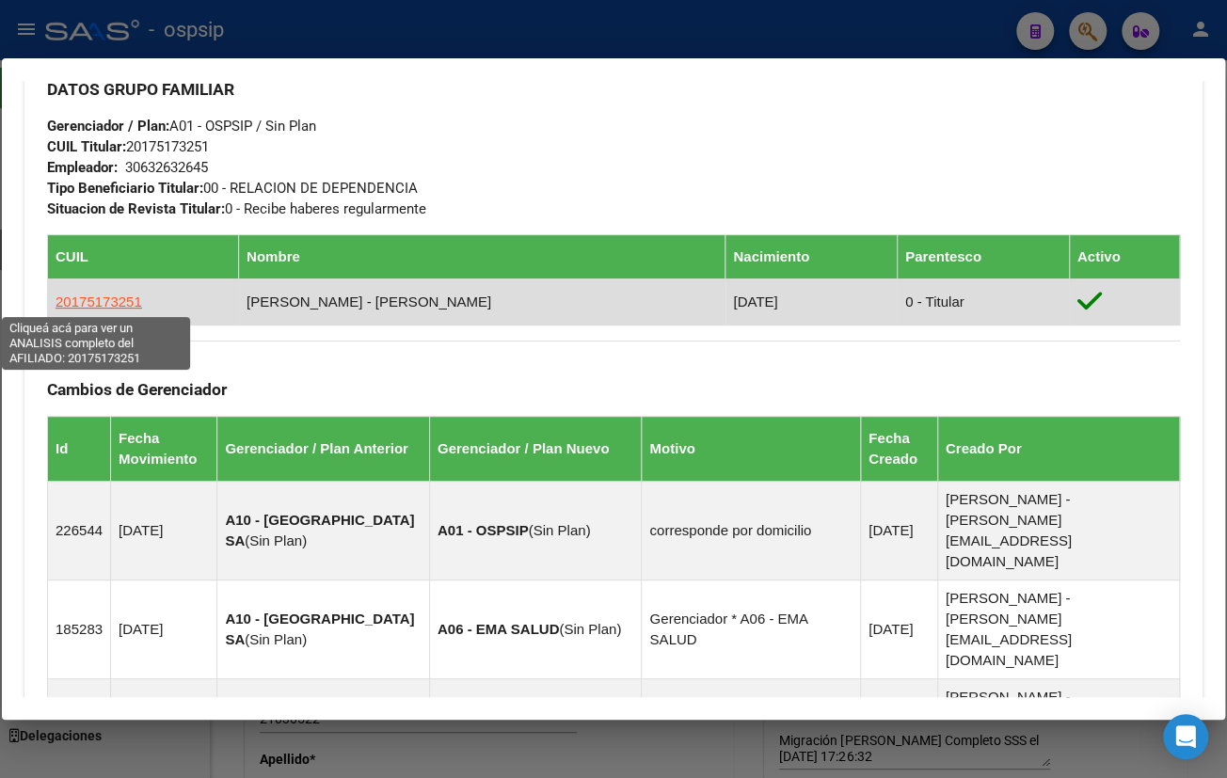
click at [110, 295] on span "20175173251" at bounding box center [99, 302] width 87 height 16
type textarea "20175173251"
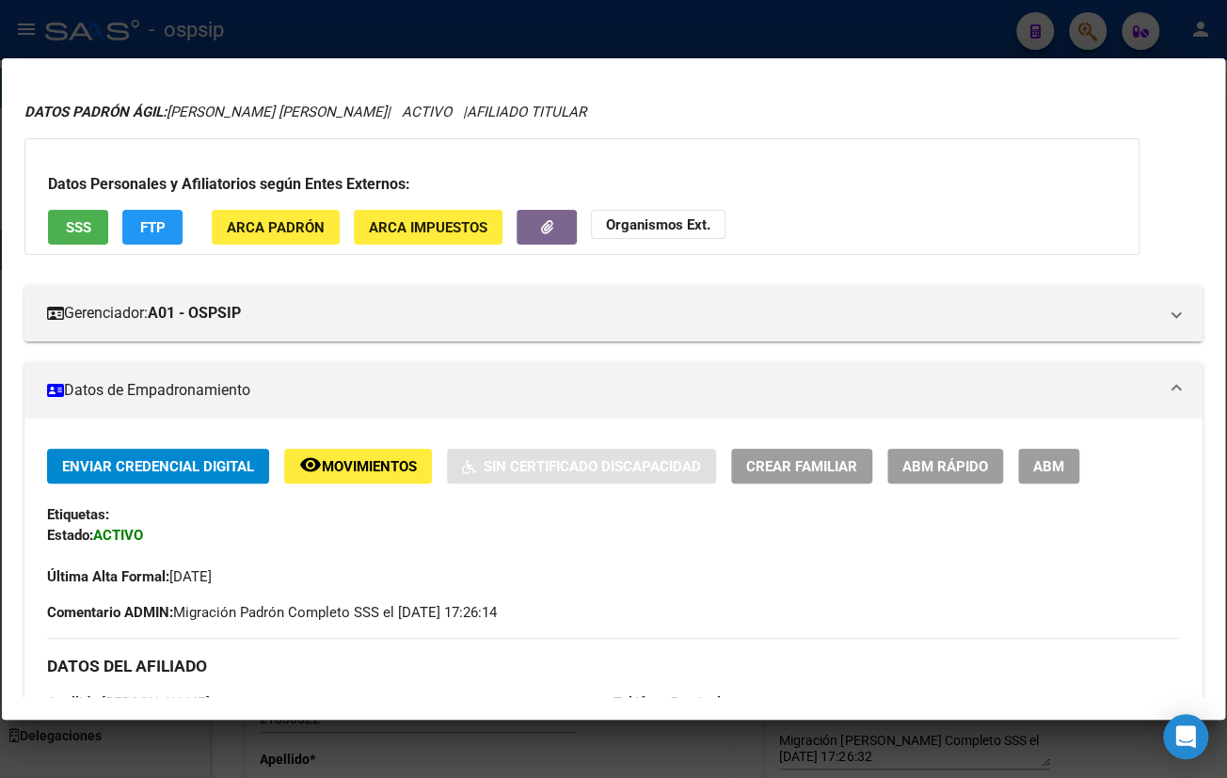
scroll to position [0, 0]
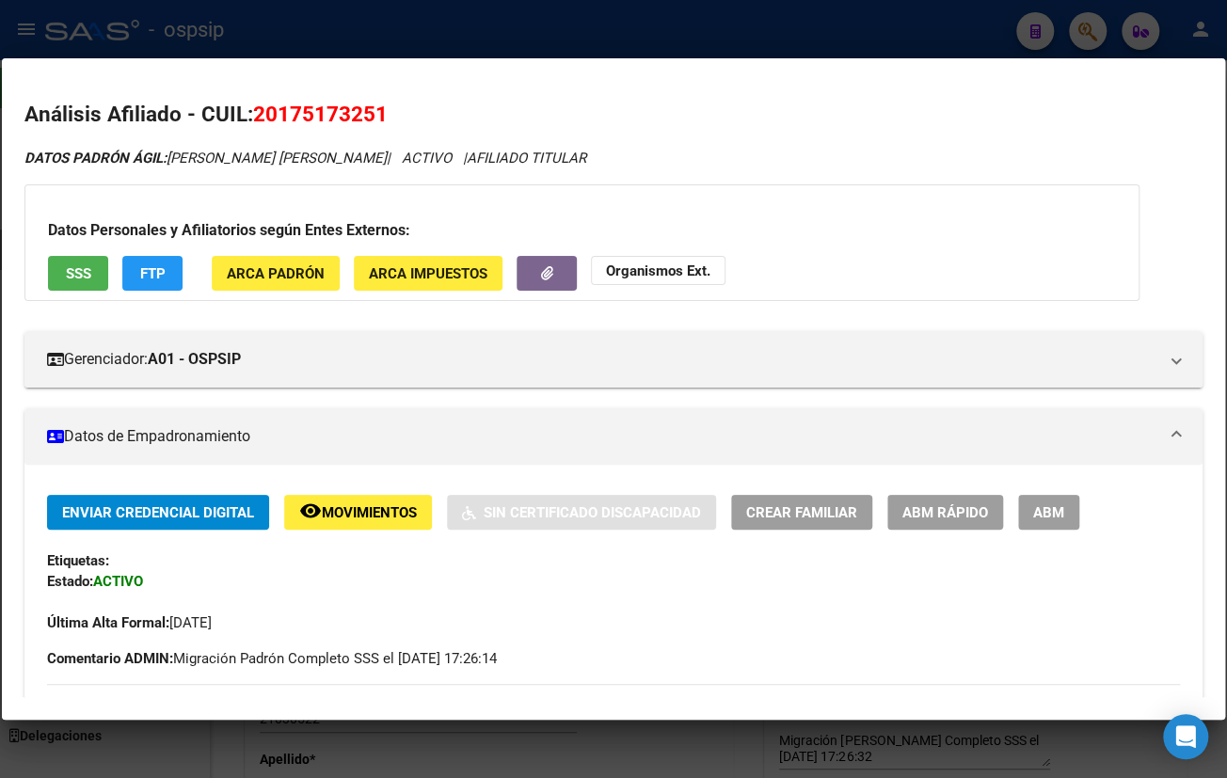
click at [786, 223] on h3 "Datos Personales y Afiliatorios según Entes Externos:" at bounding box center [582, 230] width 1068 height 23
click at [479, 565] on div "Etiquetas:" at bounding box center [613, 560] width 1133 height 21
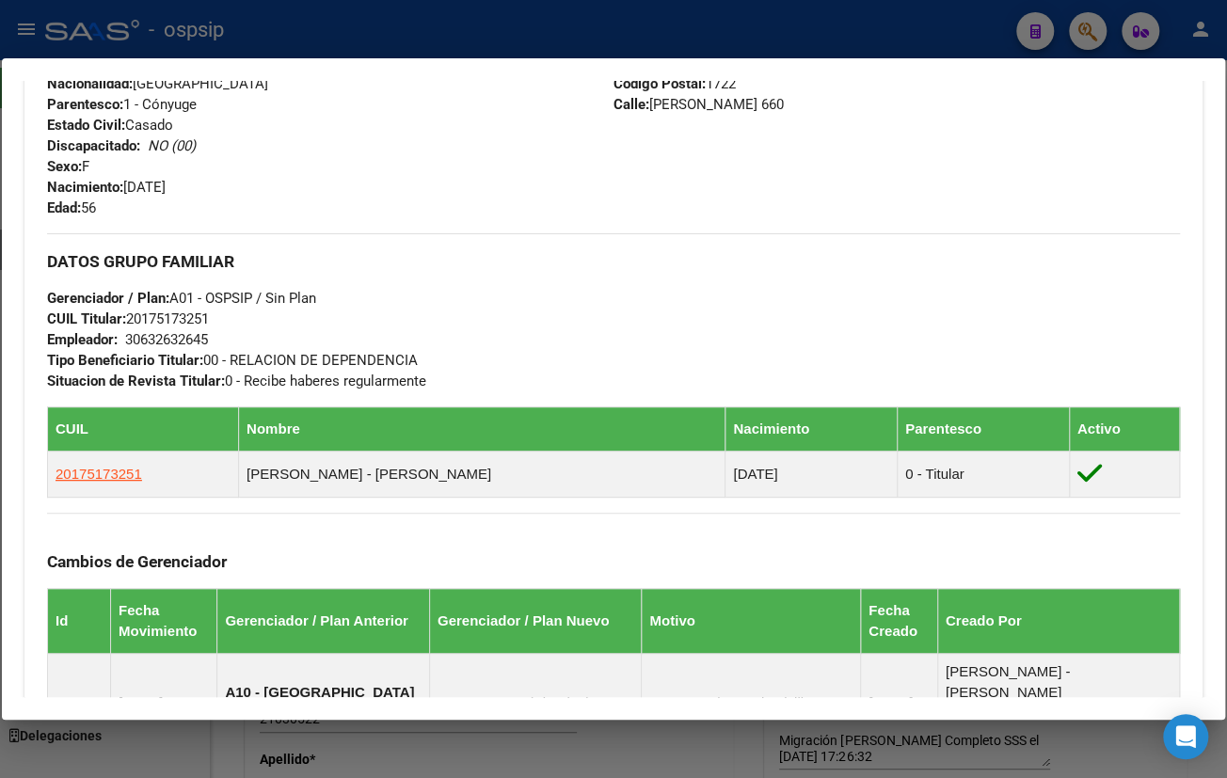
scroll to position [770, 0]
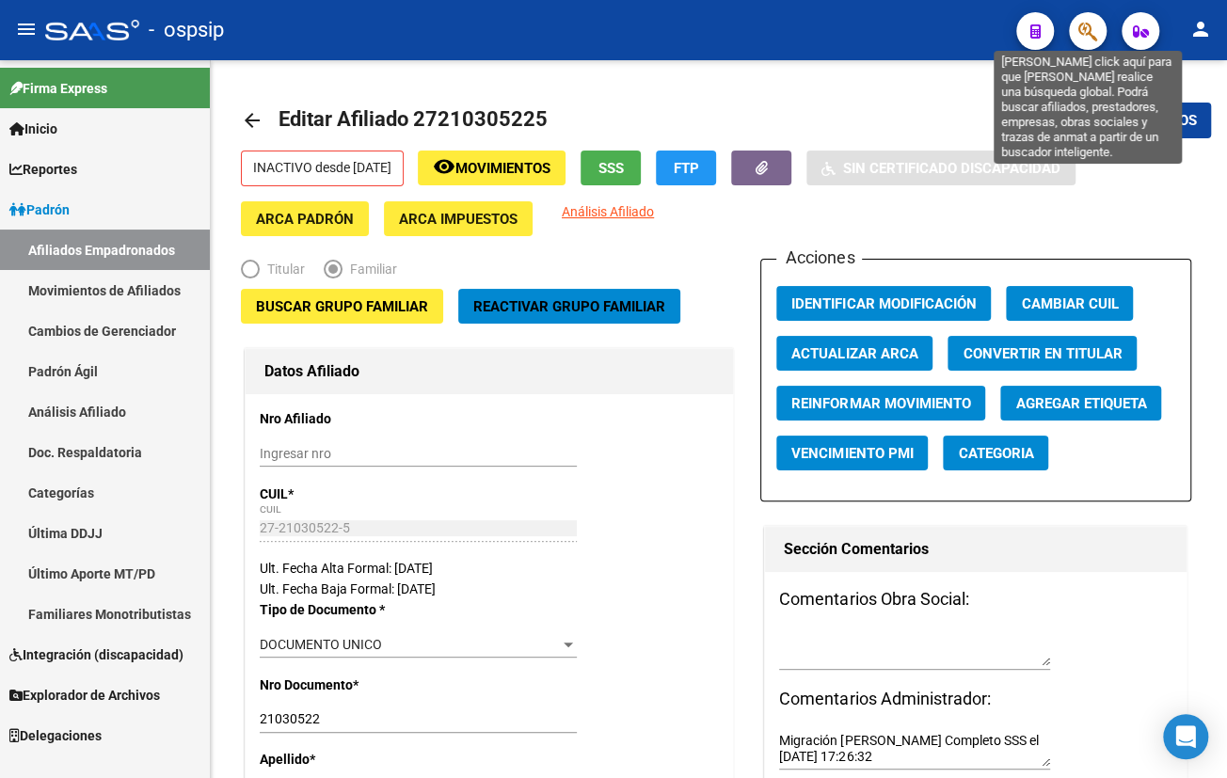
click at [1085, 28] on icon "button" at bounding box center [1087, 32] width 19 height 22
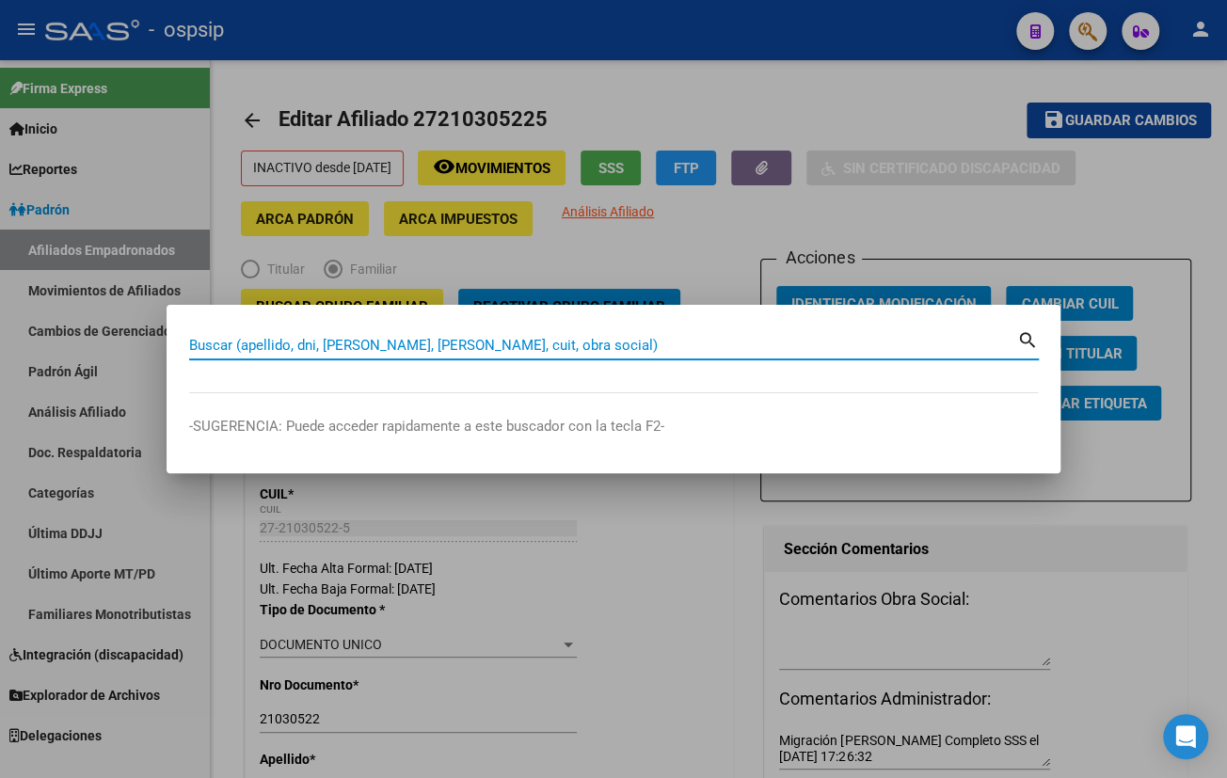
paste input "35.970.950"
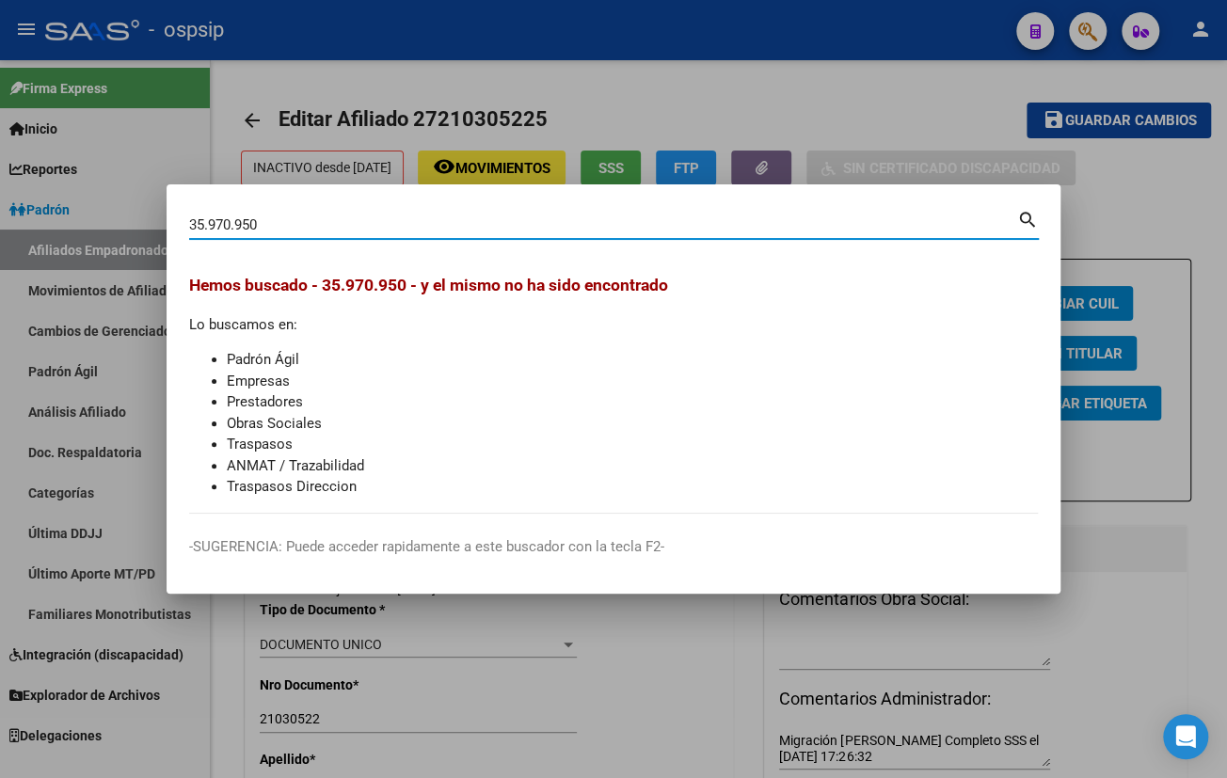
click at [235, 225] on input "35.970.950" at bounding box center [603, 224] width 828 height 17
click at [256, 224] on input "35970950" at bounding box center [603, 224] width 828 height 17
type input "35970950"
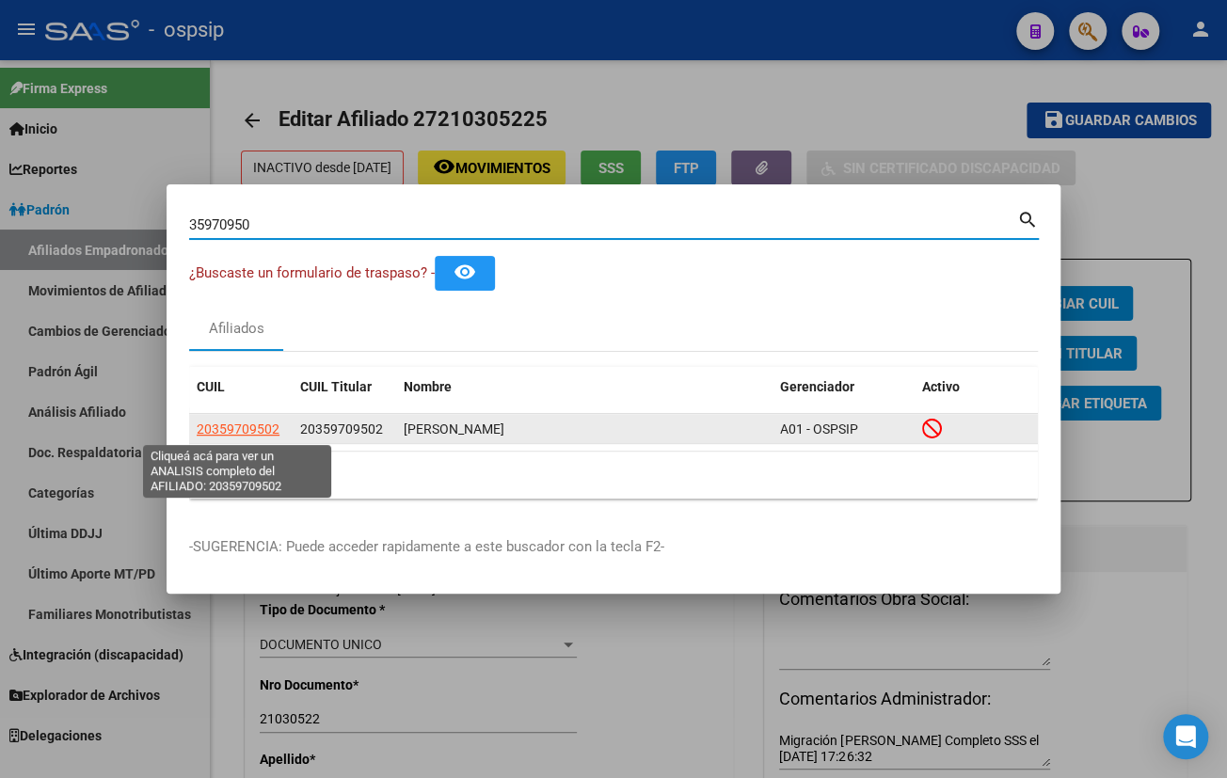
click at [250, 428] on span "20359709502" at bounding box center [238, 429] width 83 height 15
type textarea "20359709502"
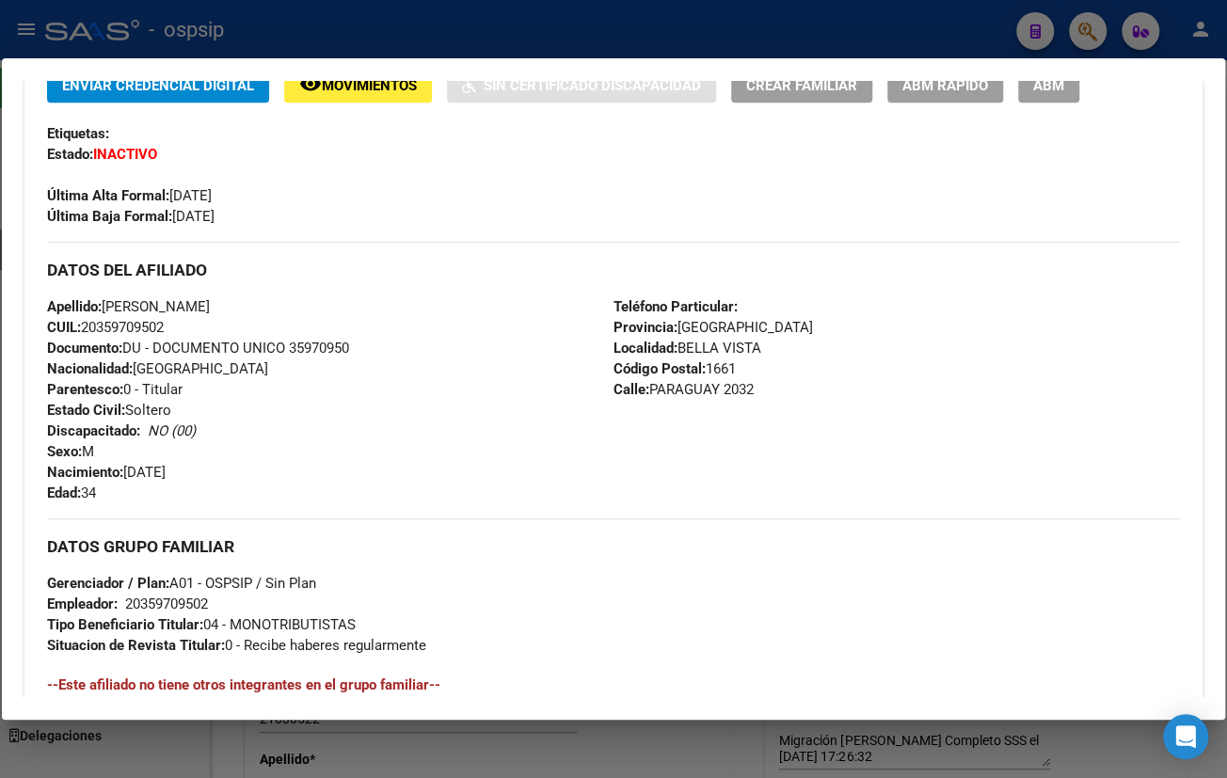
scroll to position [513, 0]
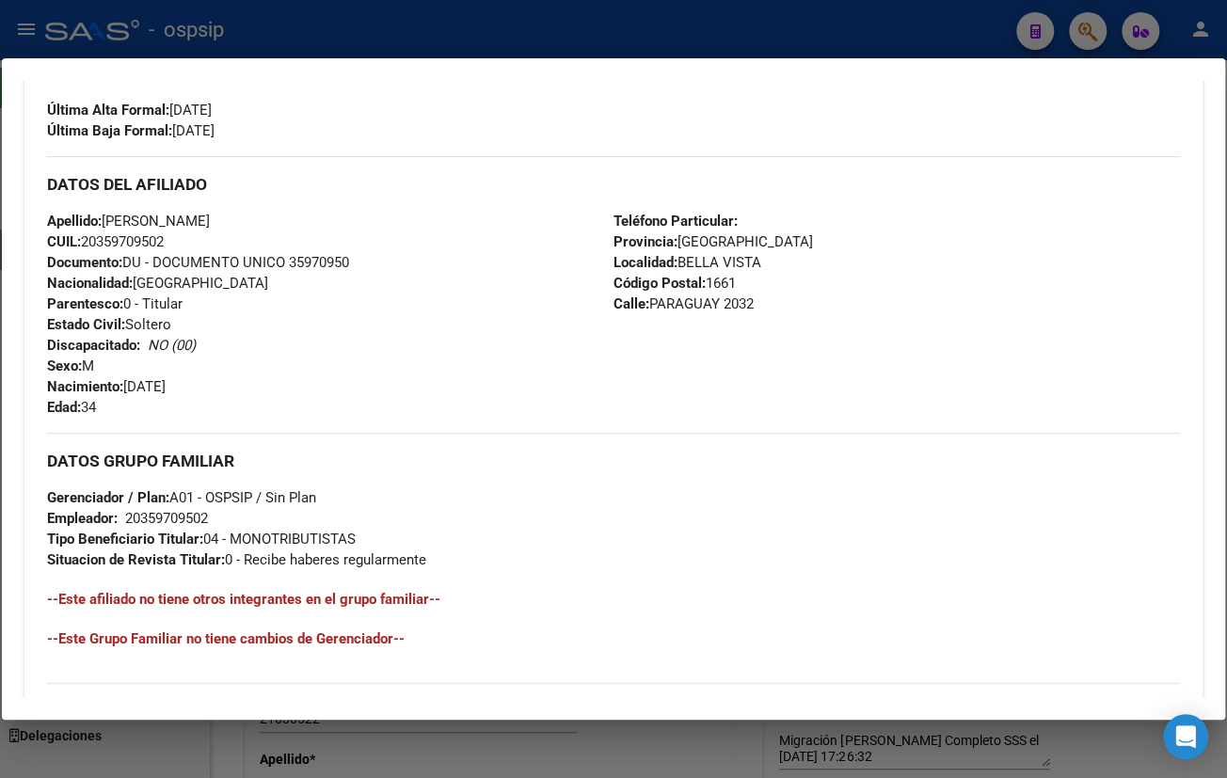
drag, startPoint x: 384, startPoint y: 149, endPoint x: 398, endPoint y: 127, distance: 25.8
click at [386, 142] on div "Enviar Credencial Digital remove_red_eye Movimientos Sin Certificado Discapacid…" at bounding box center [613, 333] width 1133 height 702
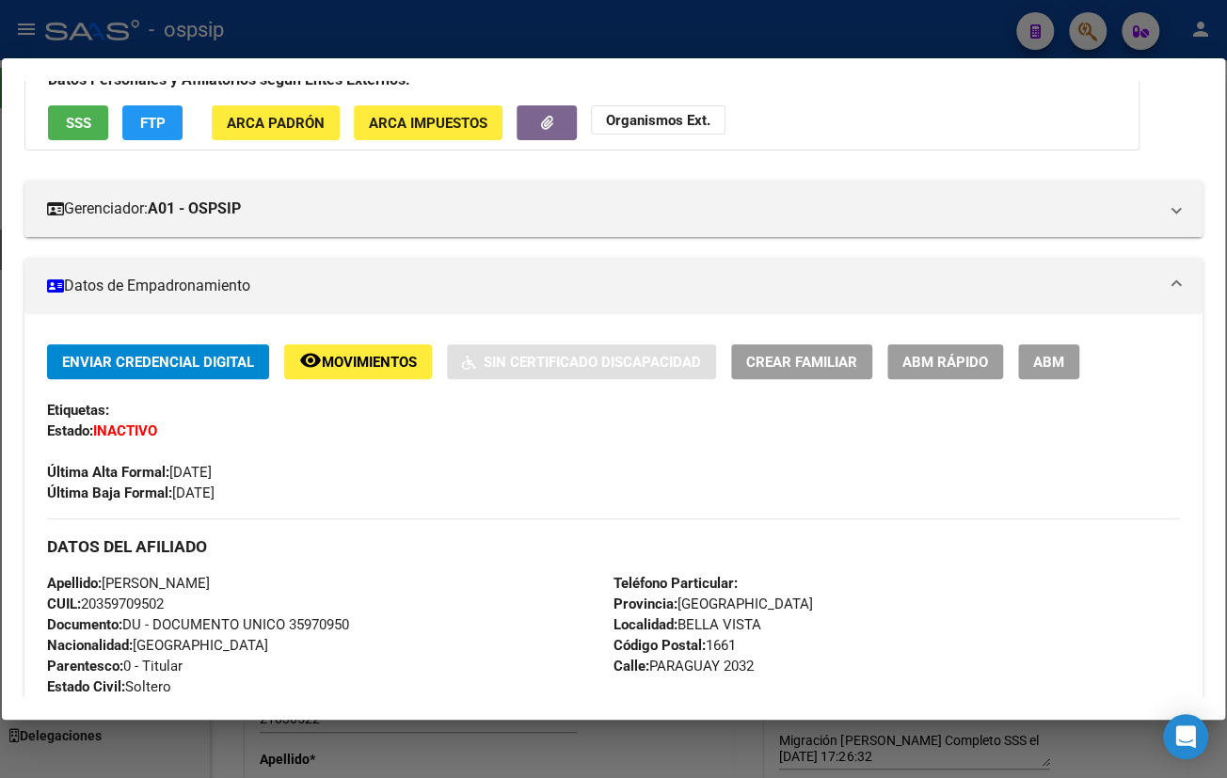
scroll to position [85, 0]
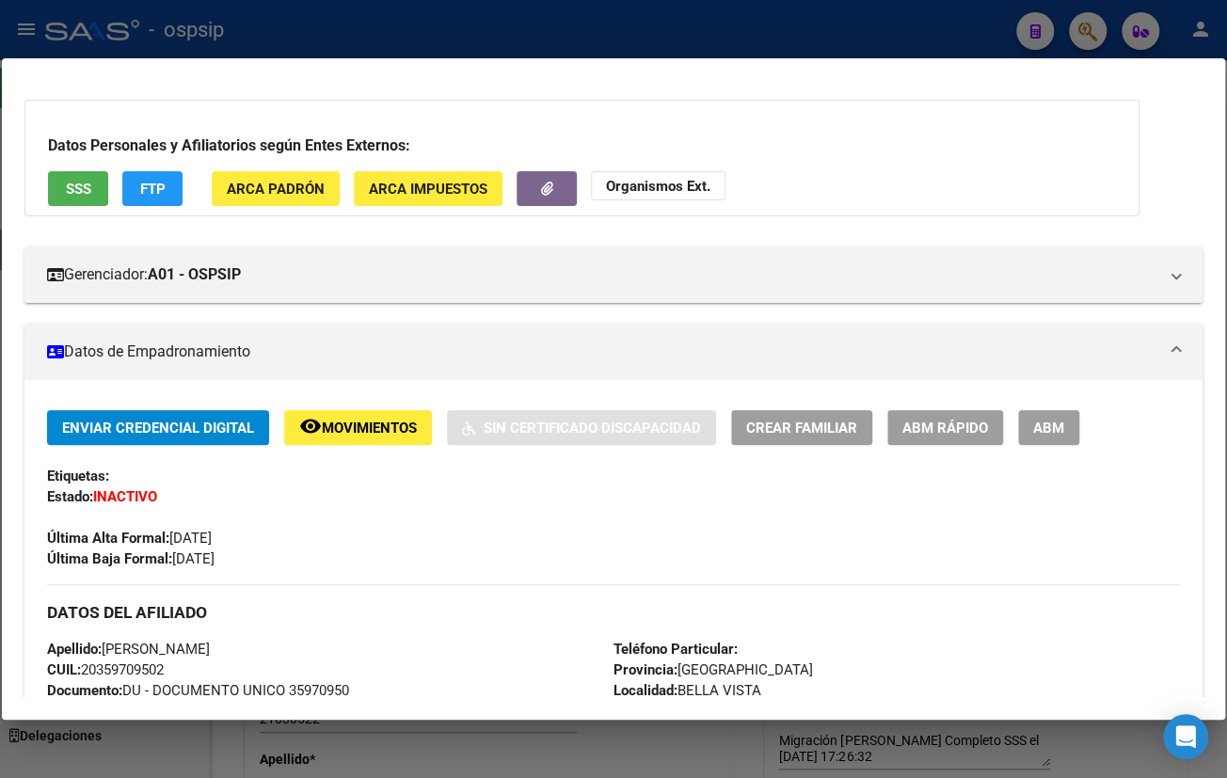
click at [402, 537] on div "Última Alta Formal: [DATE]" at bounding box center [613, 527] width 1133 height 41
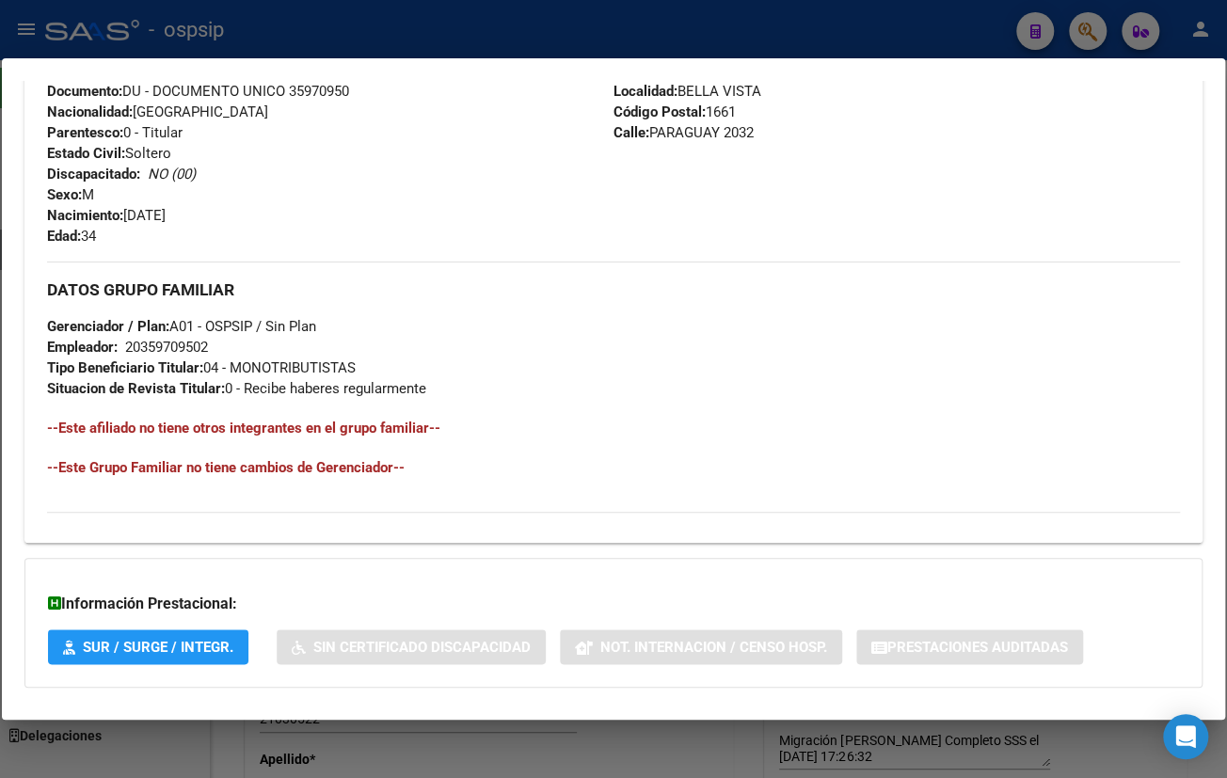
scroll to position [775, 0]
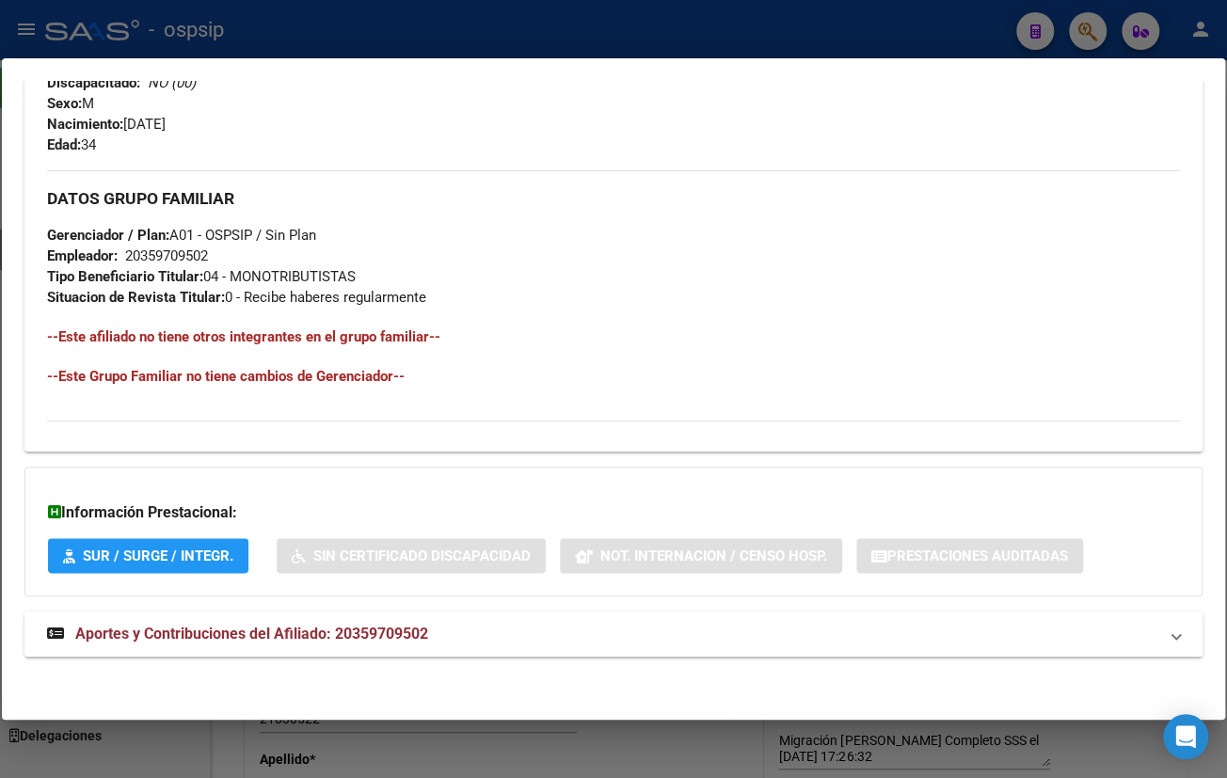
click at [358, 636] on span "Aportes y Contribuciones del Afiliado: 20359709502" at bounding box center [251, 634] width 353 height 18
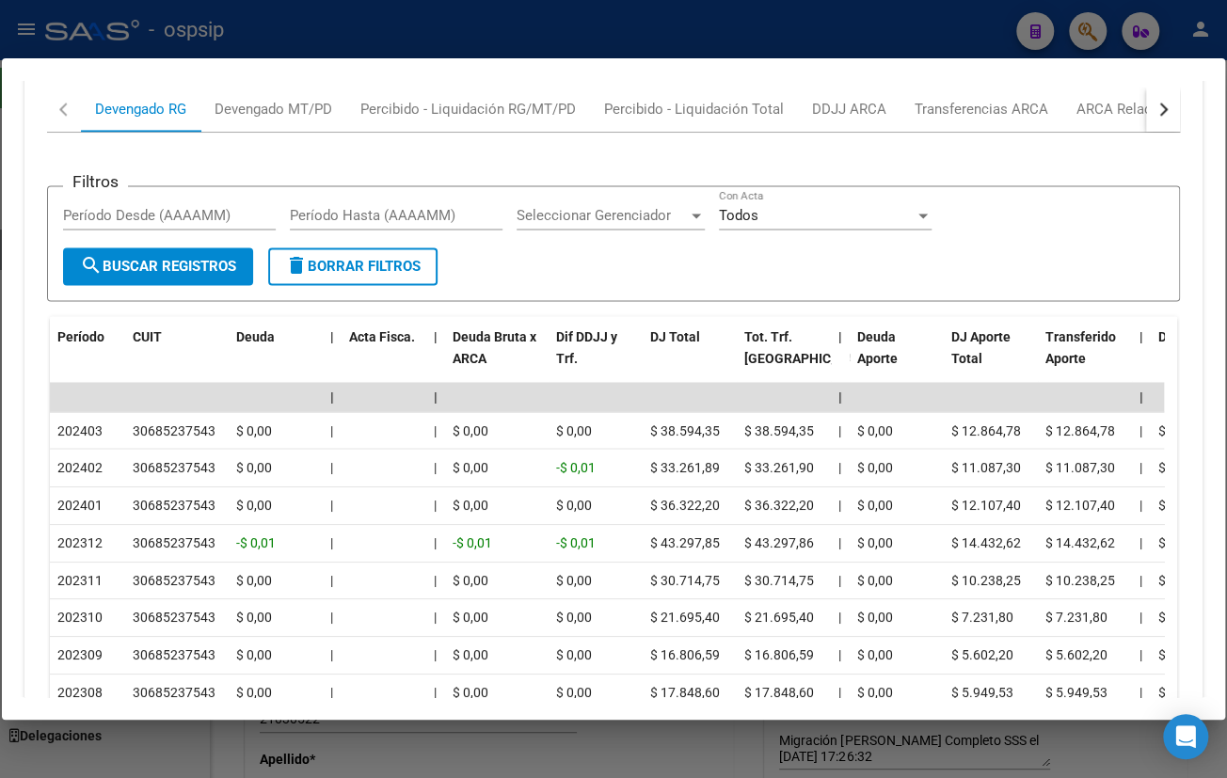
scroll to position [1485, 0]
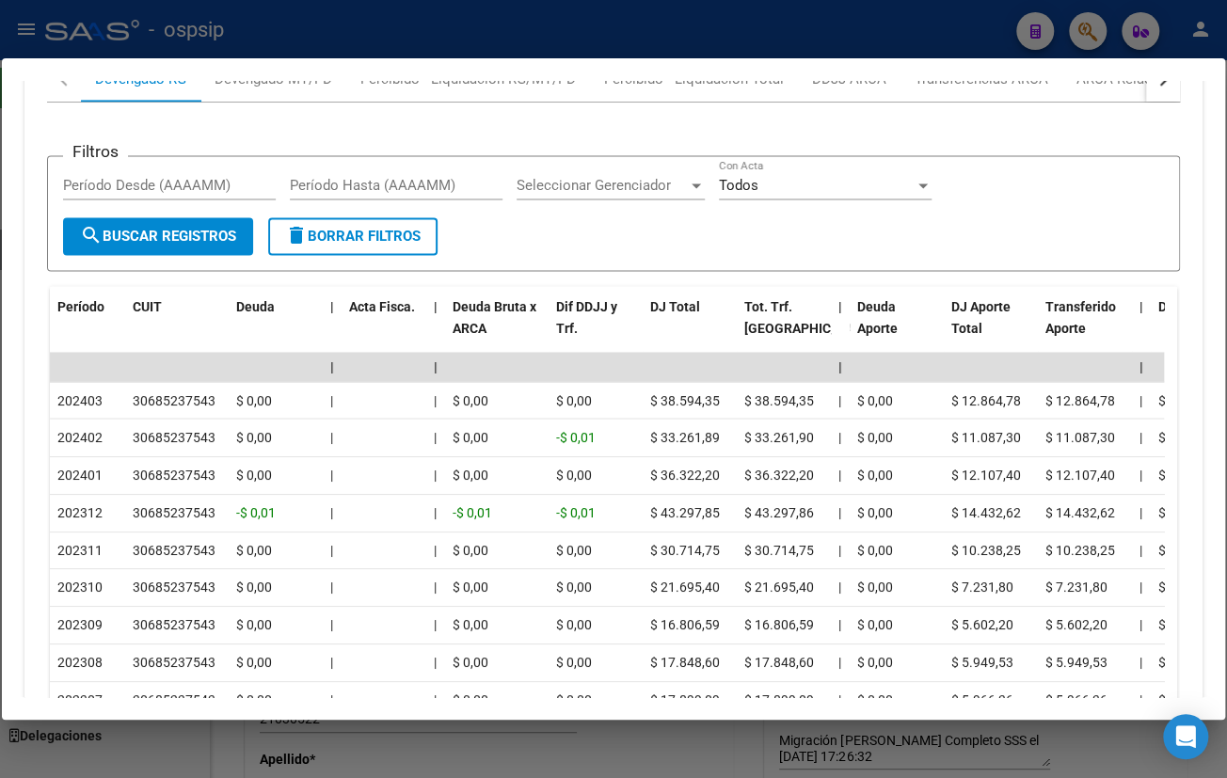
drag, startPoint x: 559, startPoint y: 247, endPoint x: 554, endPoint y: 275, distance: 27.7
click at [559, 247] on form "Filtros Período Desde (AAAAMM) Período Hasta (AAAAMM) Seleccionar Gerenciador S…" at bounding box center [613, 213] width 1133 height 116
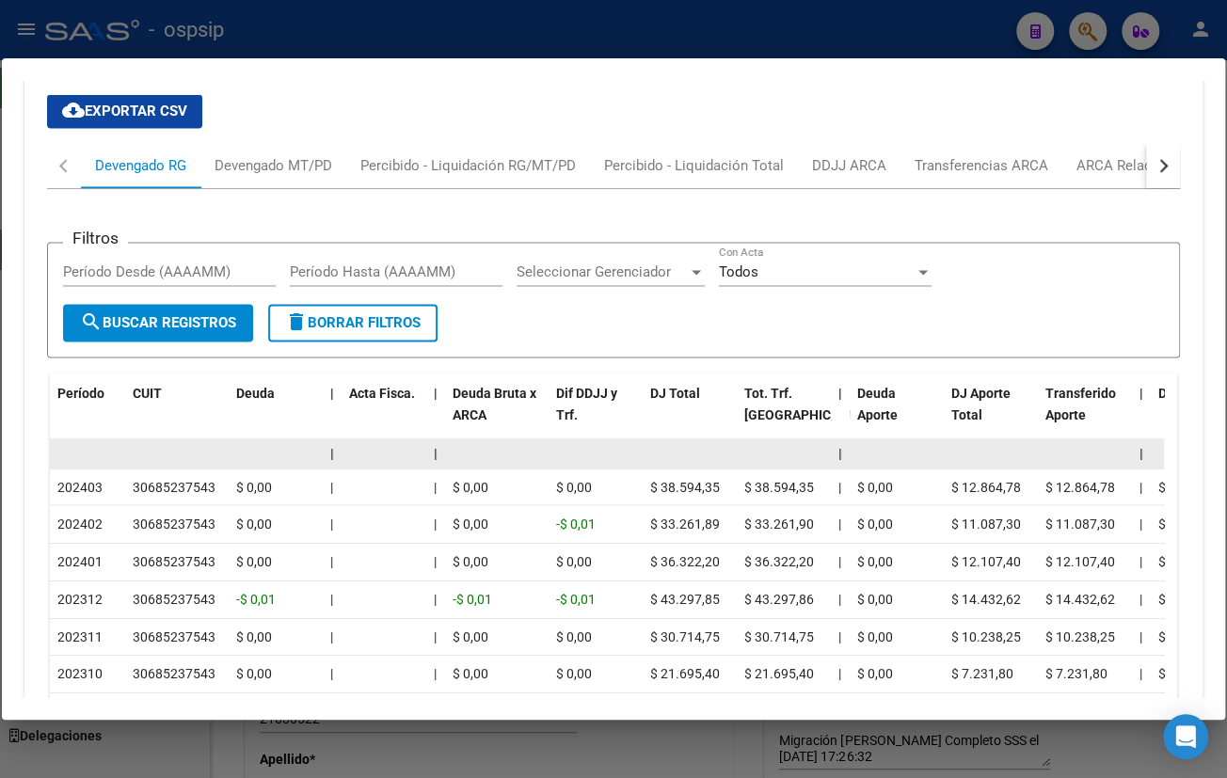
scroll to position [1399, 0]
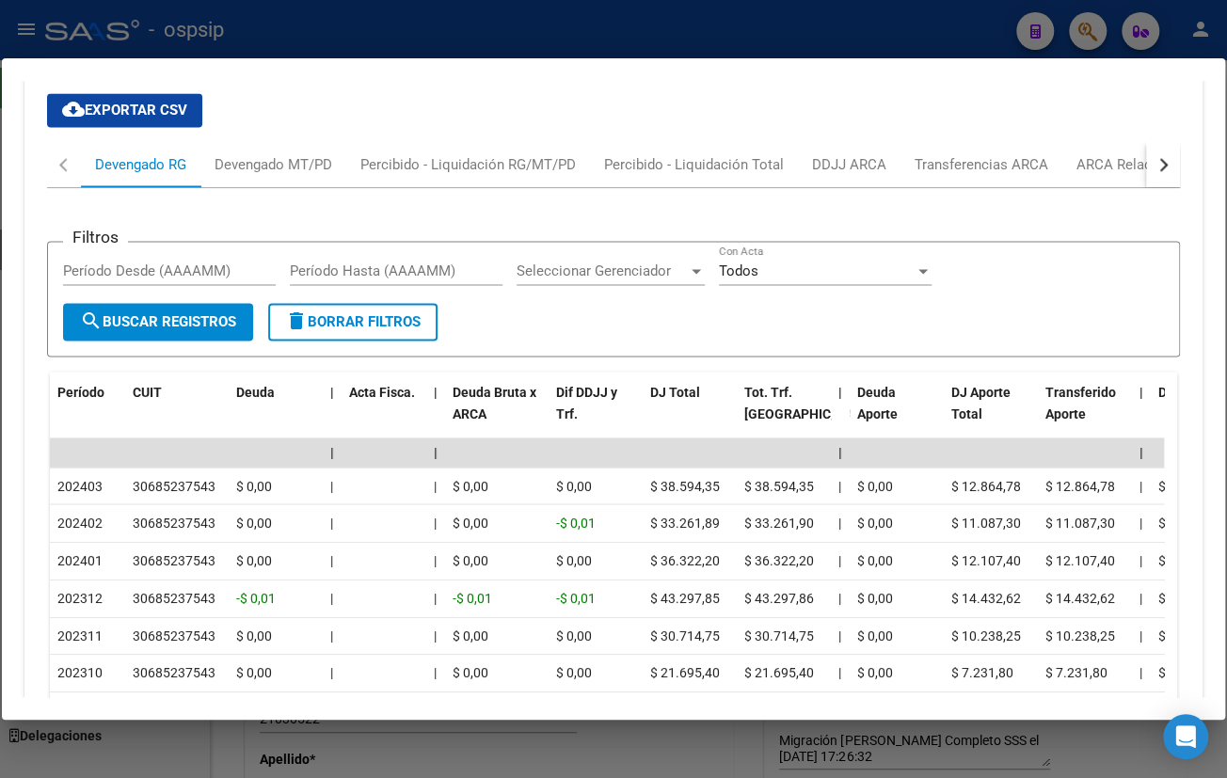
click at [246, 107] on div "cloud_download Exportar CSV Devengado RG Devengado MT/PD Percibido - Liquidació…" at bounding box center [613, 494] width 1133 height 832
click at [263, 160] on div "Devengado MT/PD" at bounding box center [274, 164] width 118 height 21
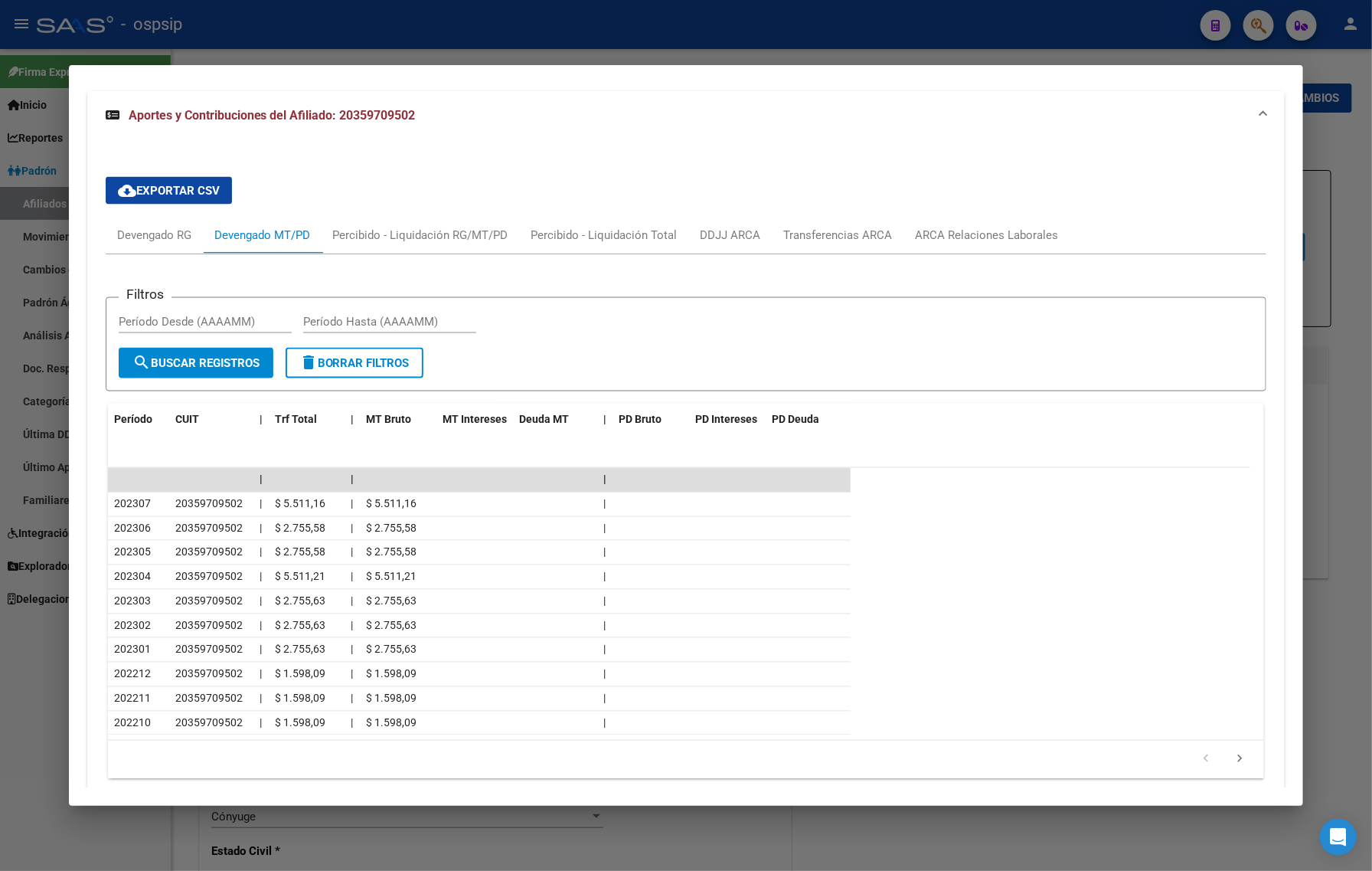
scroll to position [1025, 0]
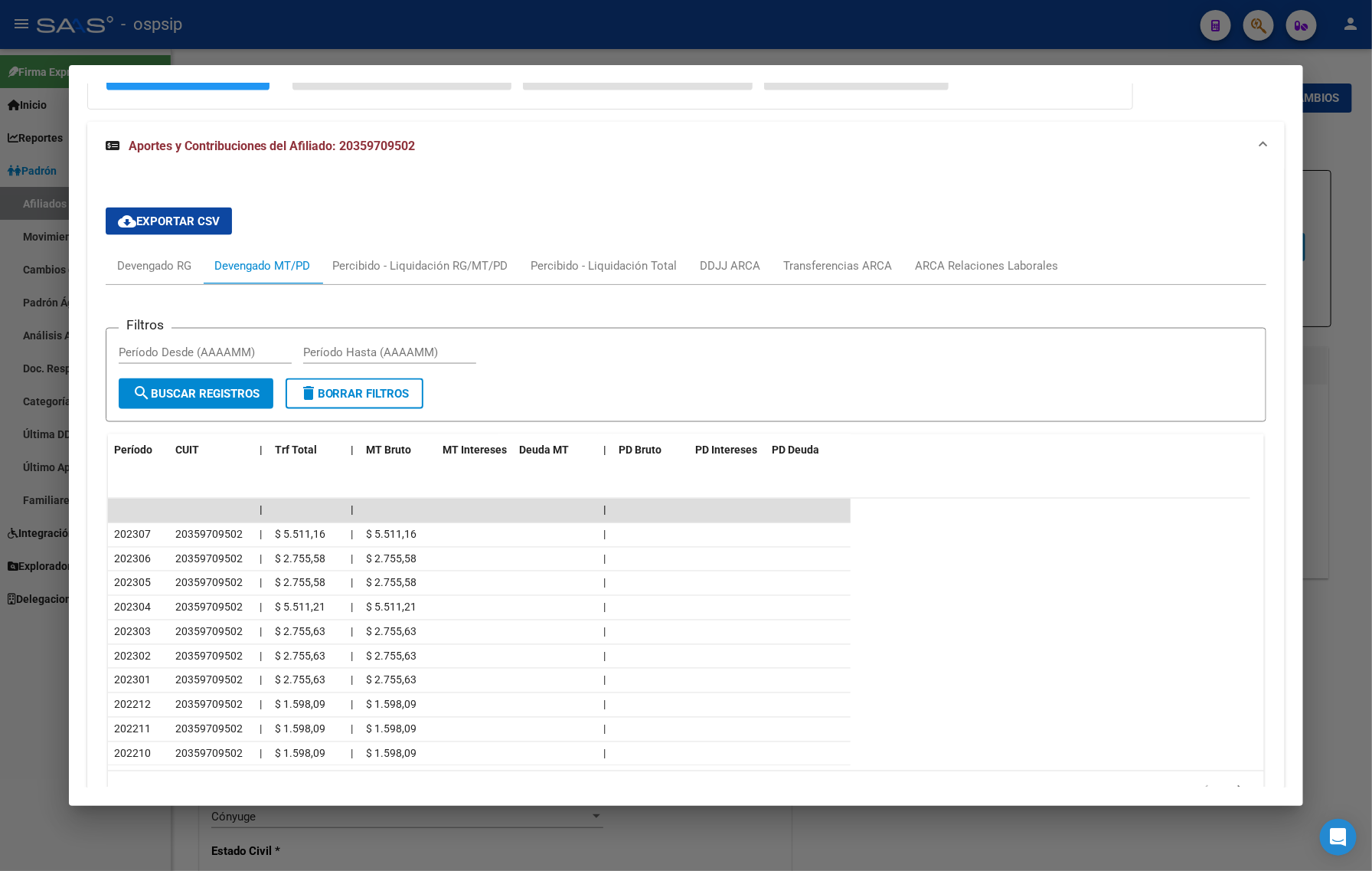
click at [1016, 165] on mat-expansion-panel-header "Aportes y Contribuciones del Afiliado: 20359709502" at bounding box center [686, 147] width 1199 height 49
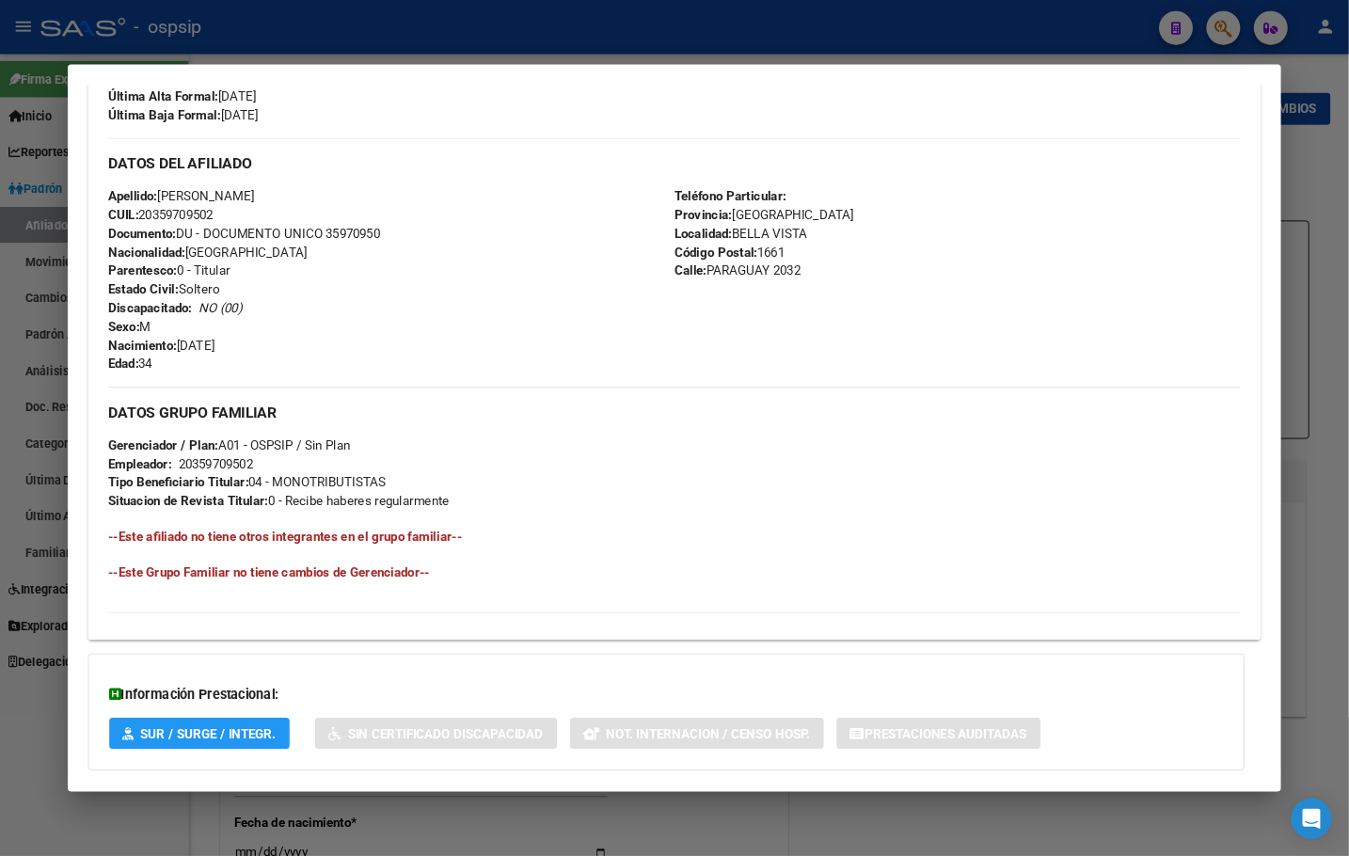
scroll to position [529, 0]
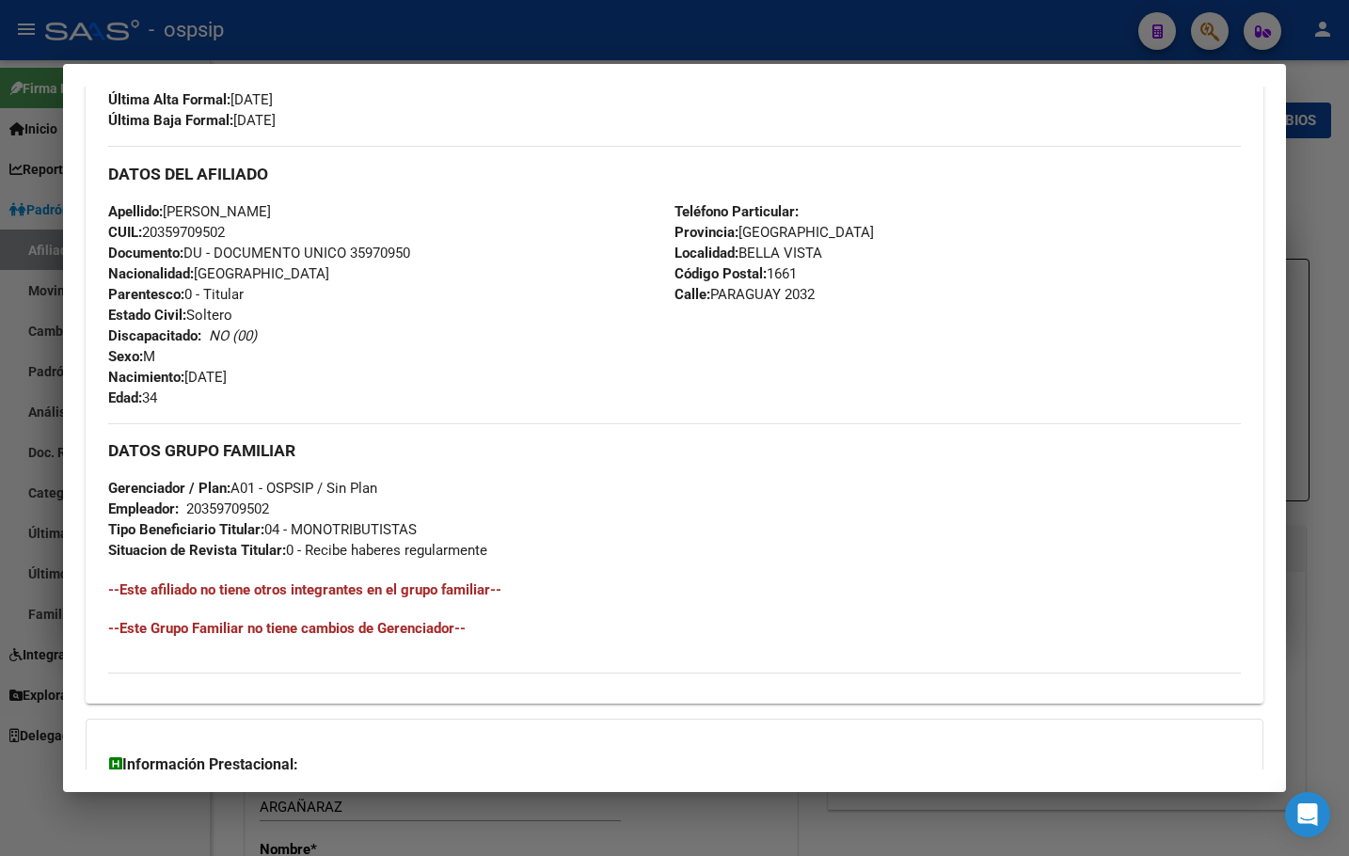
click at [997, 237] on div "Teléfono Particular: Provincia: [GEOGRAPHIC_DATA] Localidad: [GEOGRAPHIC_DATA] …" at bounding box center [958, 304] width 566 height 207
click at [991, 286] on div "Teléfono Particular: Provincia: [GEOGRAPHIC_DATA] Localidad: [GEOGRAPHIC_DATA] …" at bounding box center [958, 304] width 566 height 207
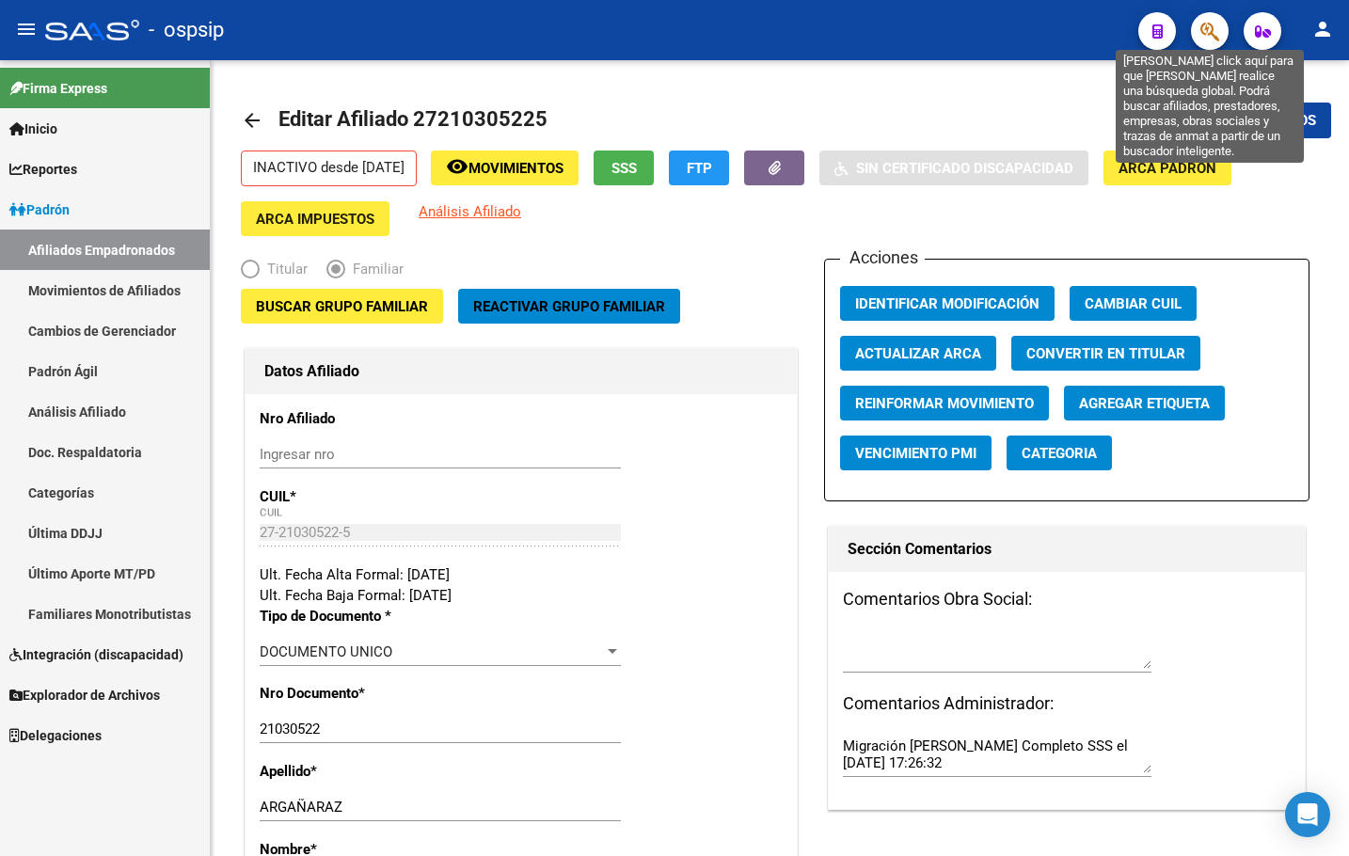
click at [1204, 34] on icon "button" at bounding box center [1210, 32] width 19 height 22
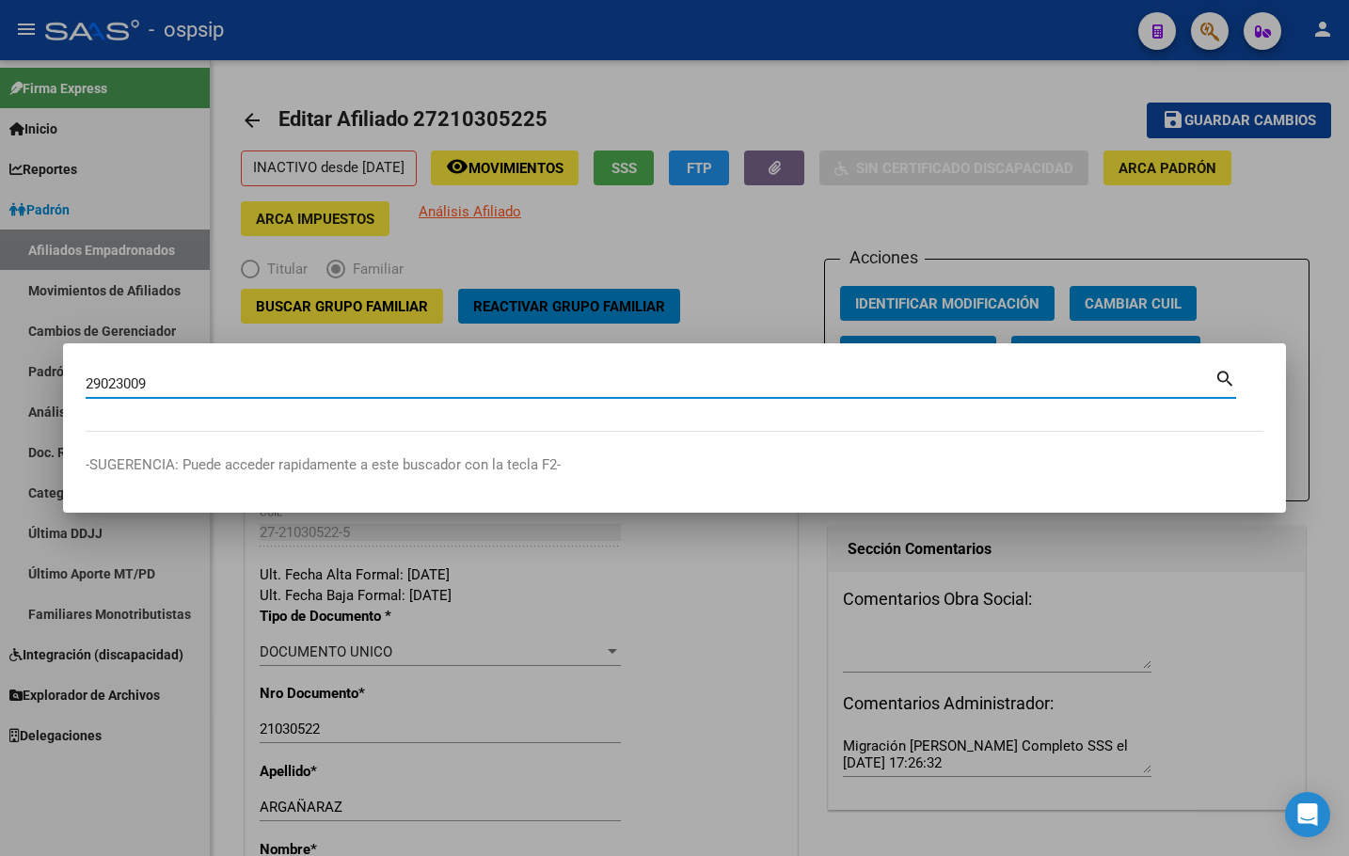
type input "29023009"
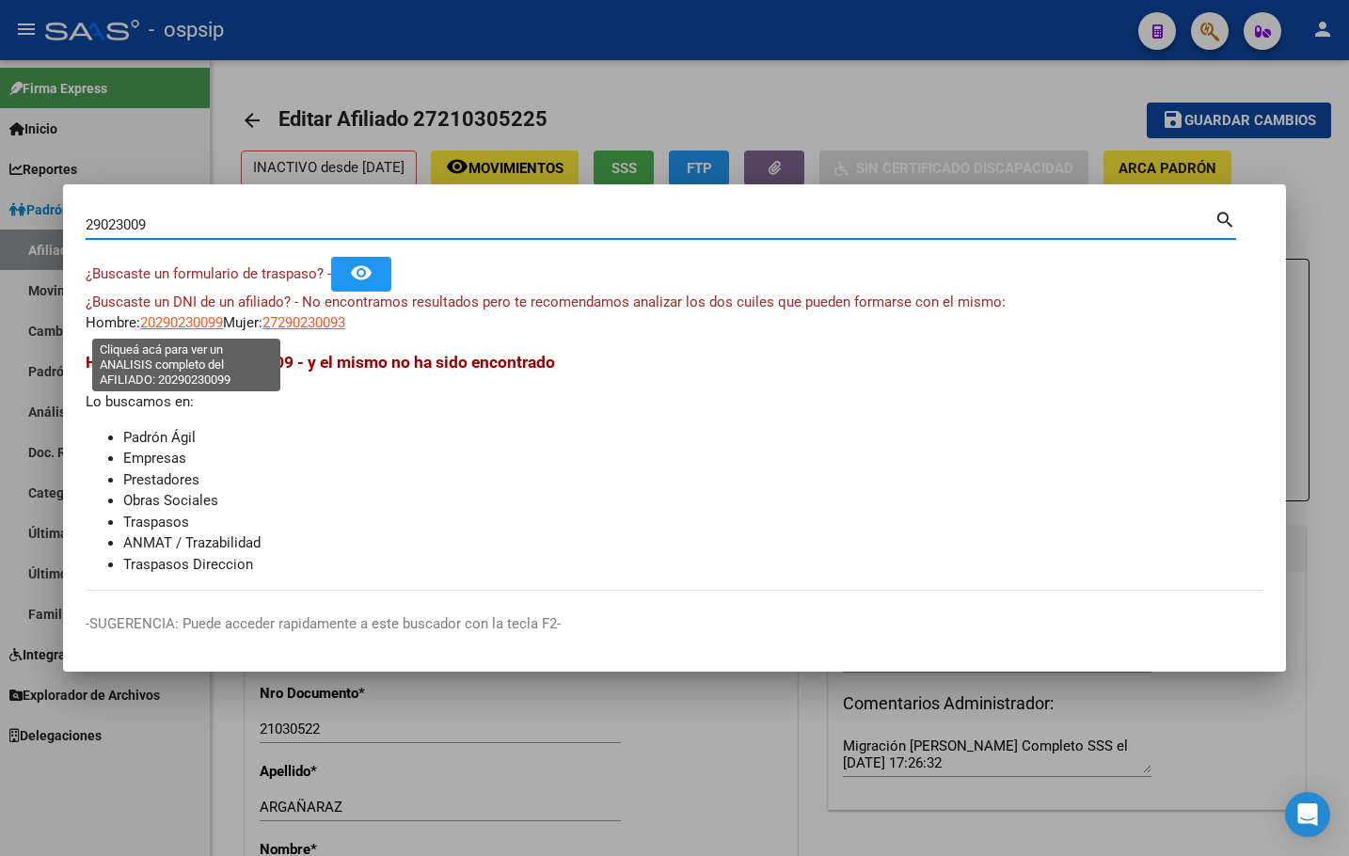
click at [188, 321] on span "20290230099" at bounding box center [181, 322] width 83 height 17
type textarea "20290230099"
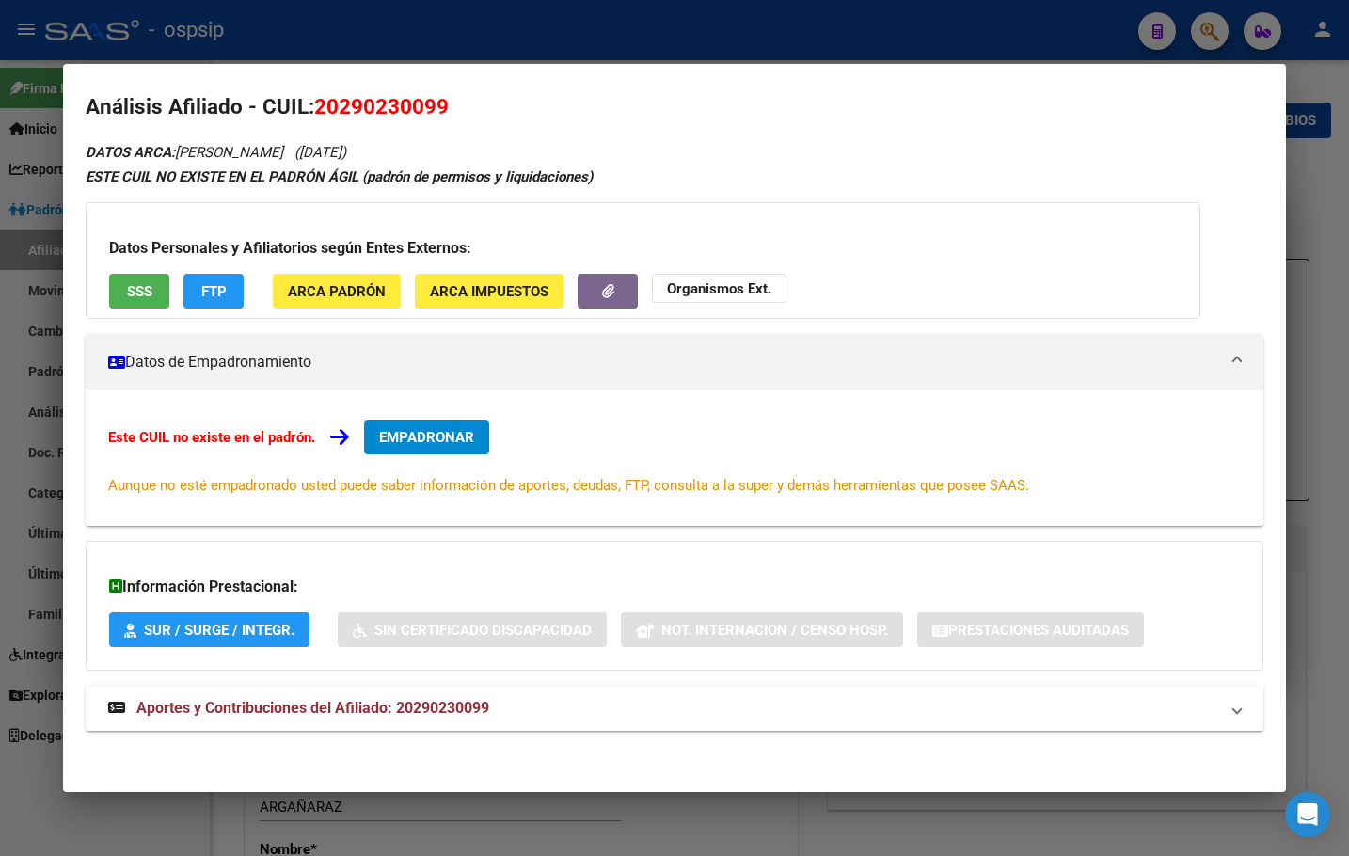
scroll to position [17, 0]
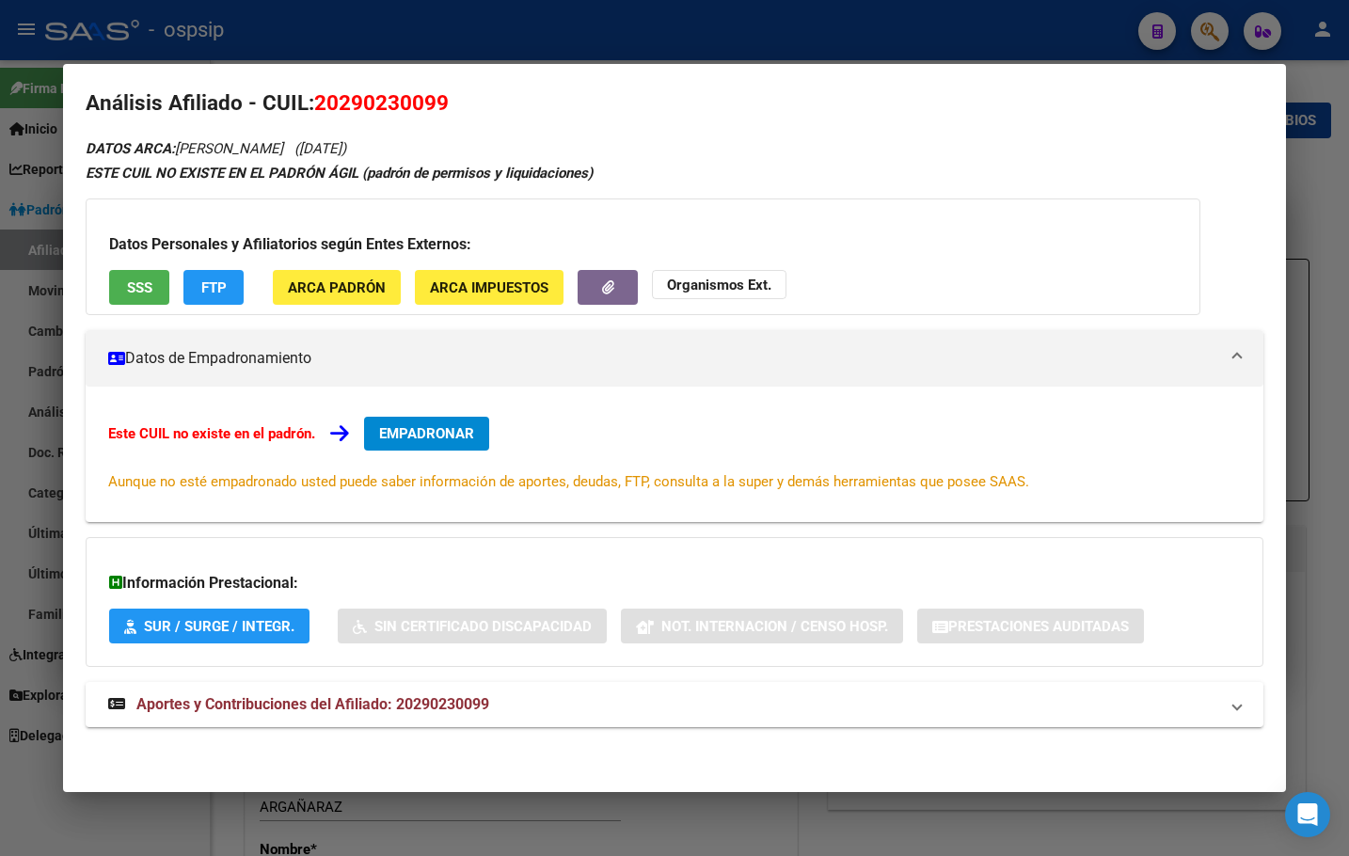
drag, startPoint x: 407, startPoint y: 703, endPoint x: 493, endPoint y: 747, distance: 96.4
click at [407, 702] on span "Aportes y Contribuciones del Afiliado: 20290230099" at bounding box center [312, 704] width 353 height 18
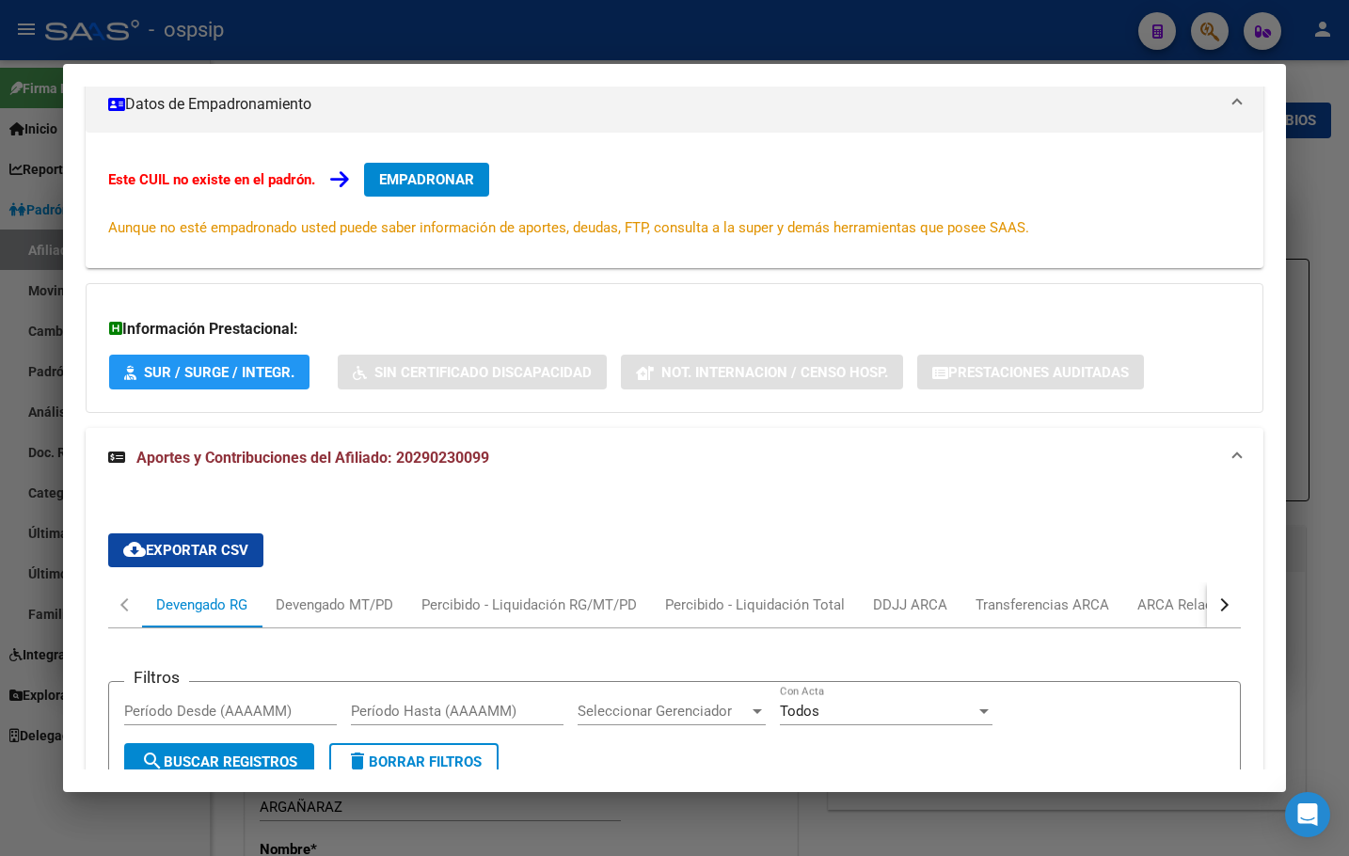
scroll to position [676, 0]
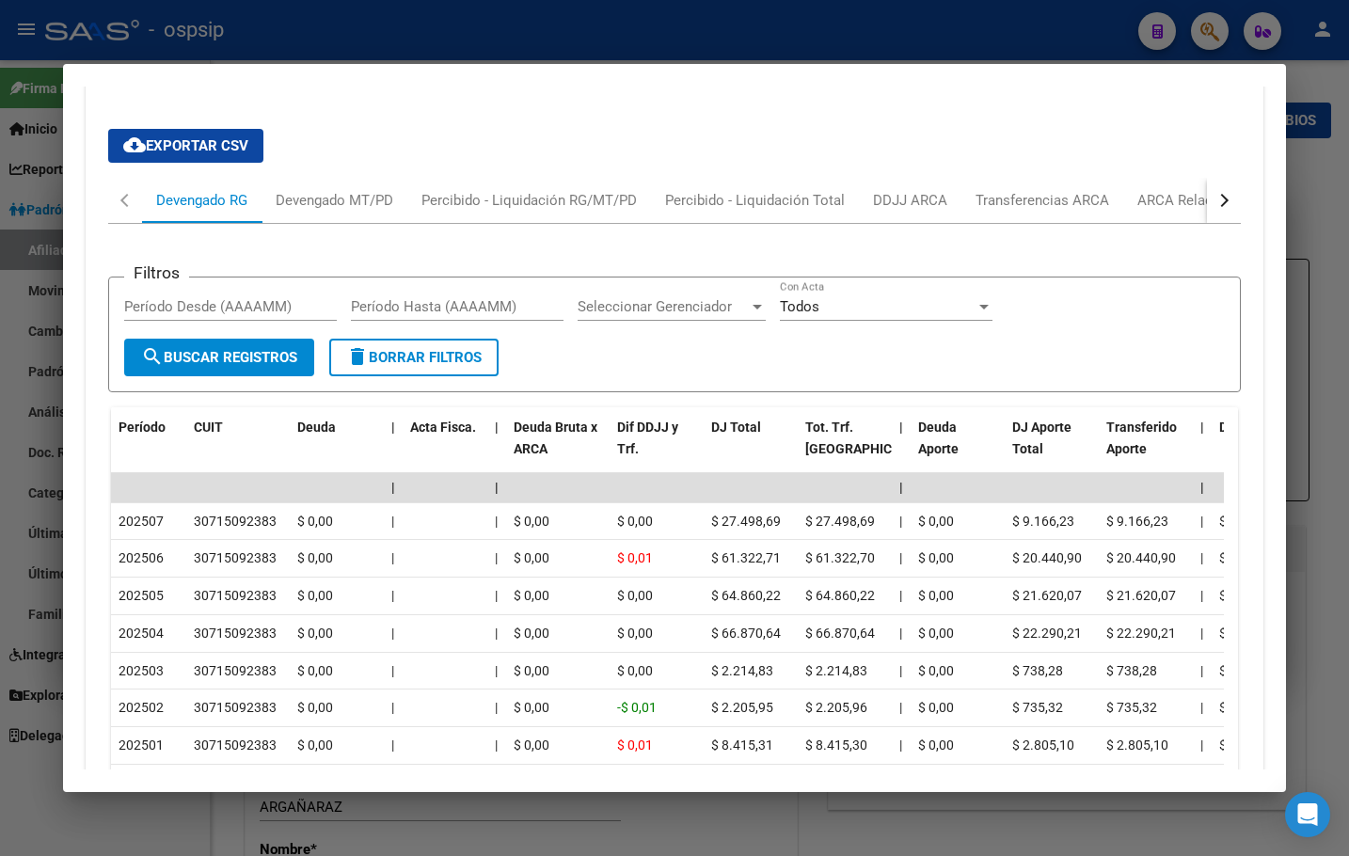
click at [1216, 199] on div "button" at bounding box center [1222, 200] width 13 height 13
click at [1107, 201] on div "ARCA Relaciones Laborales" at bounding box center [1096, 200] width 176 height 21
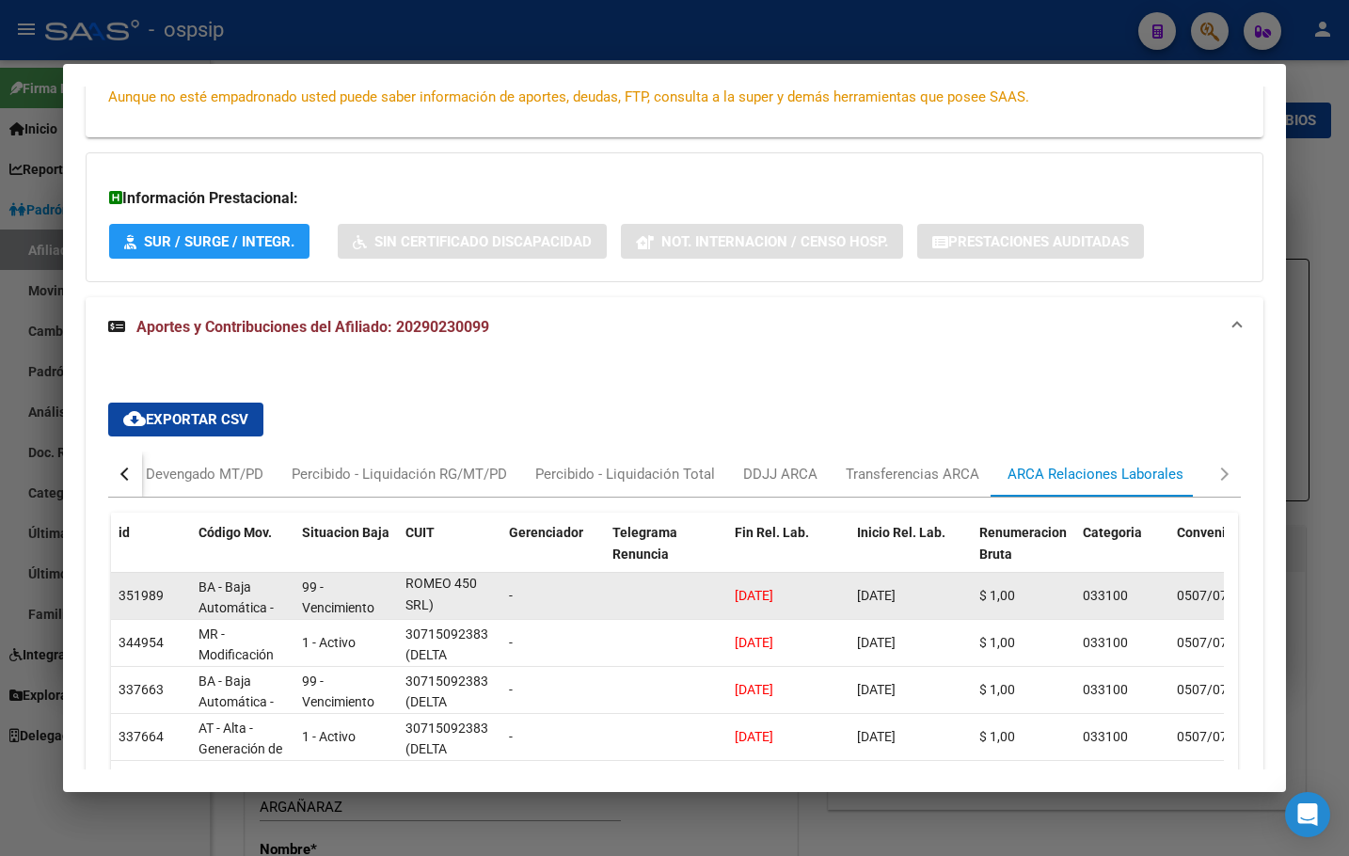
scroll to position [0, 0]
click at [408, 585] on div "30715092383" at bounding box center [447, 588] width 83 height 22
drag, startPoint x: 409, startPoint y: 587, endPoint x: 495, endPoint y: 588, distance: 85.6
click at [495, 588] on datatable-body-cell "30715092383 (DELTA ROMEO 450 SRL)" at bounding box center [450, 596] width 104 height 46
click at [494, 590] on datatable-body-cell "30715092383 (DELTA ROMEO 450 SRL)" at bounding box center [450, 596] width 104 height 46
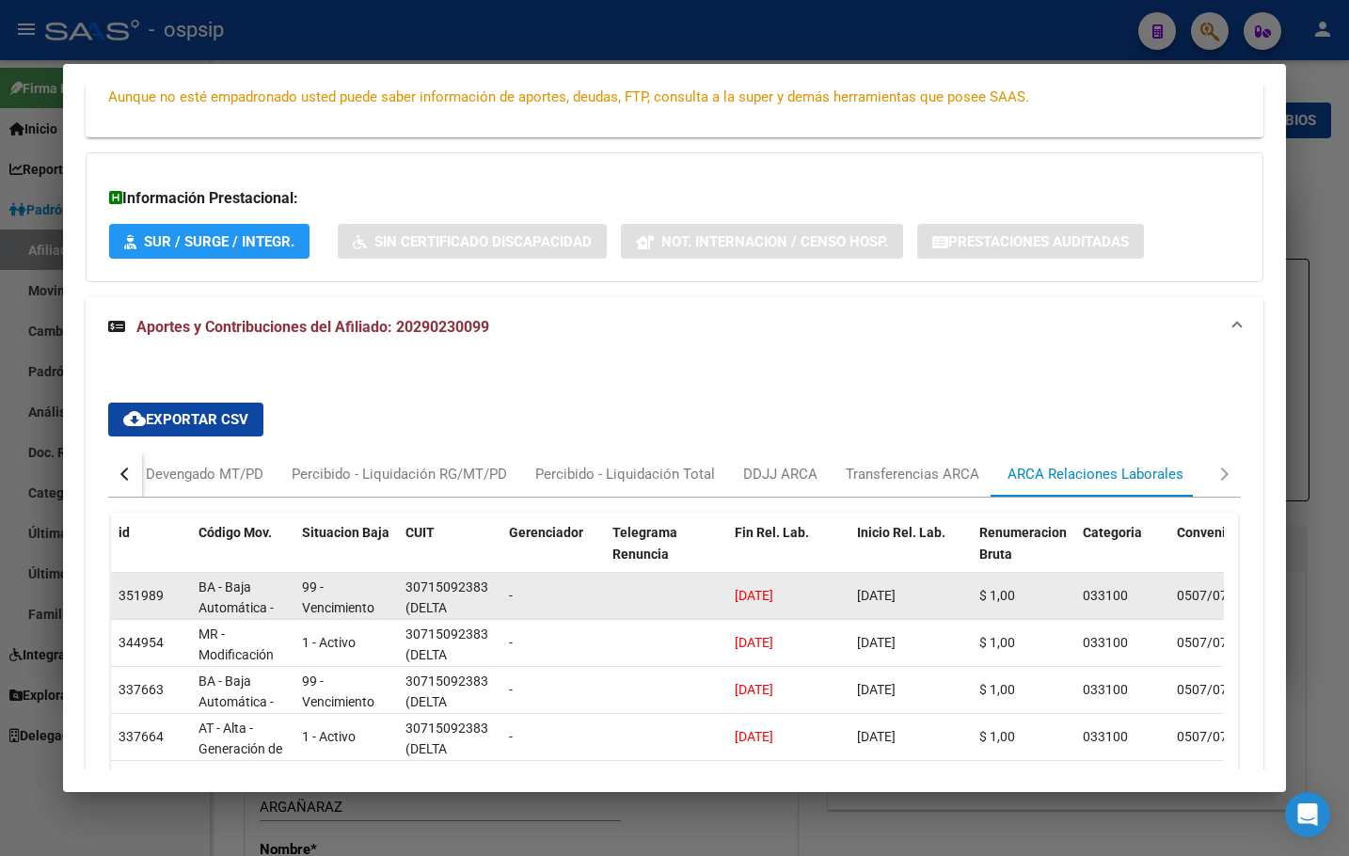
drag, startPoint x: 404, startPoint y: 587, endPoint x: 485, endPoint y: 594, distance: 81.2
click at [485, 594] on datatable-body-cell "30715092383 (DELTA ROMEO 450 SRL)" at bounding box center [450, 596] width 104 height 46
copy div "30715092383"
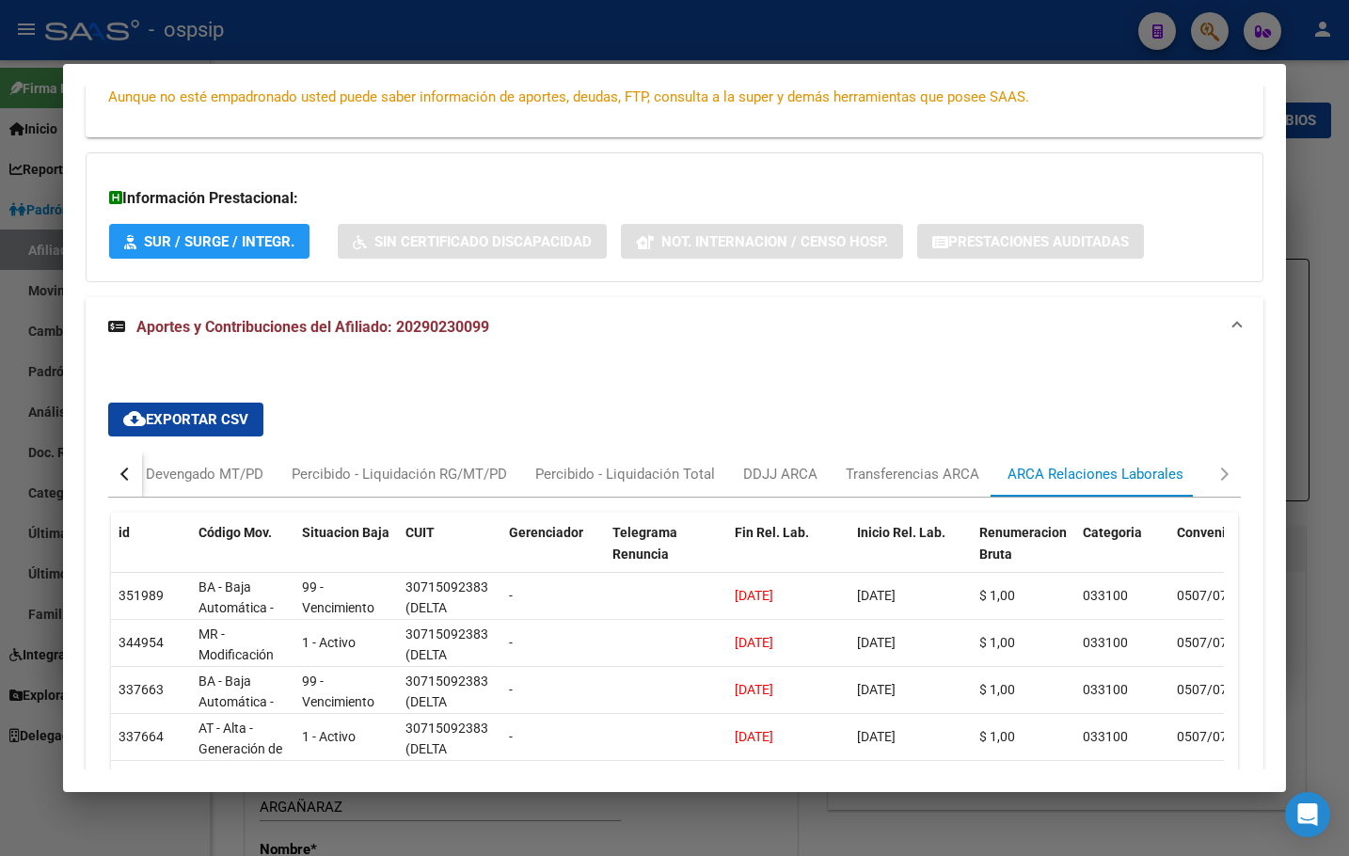
click at [547, 337] on mat-panel-title "Aportes y Contribuciones del Afiliado: 20290230099" at bounding box center [663, 327] width 1110 height 23
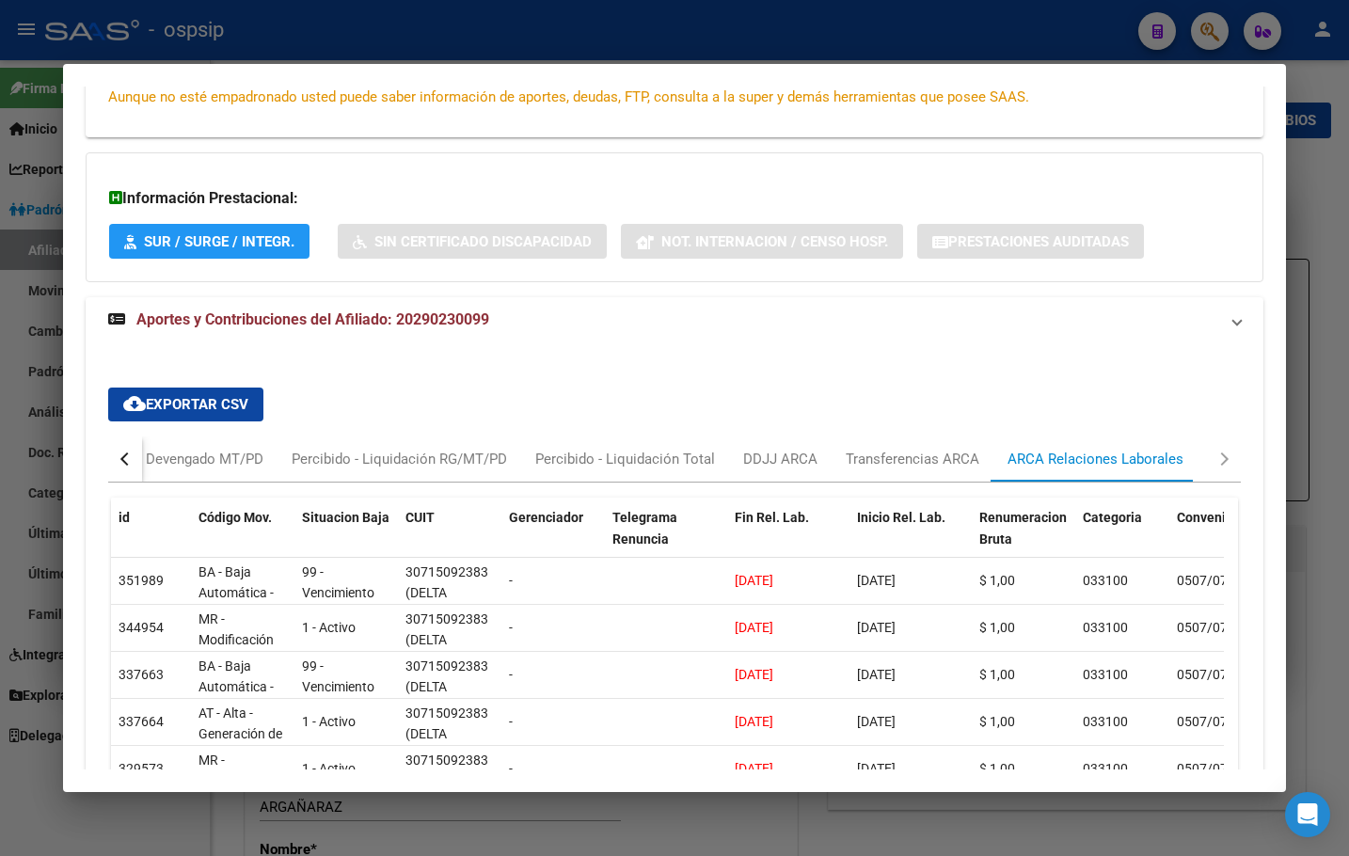
scroll to position [17, 0]
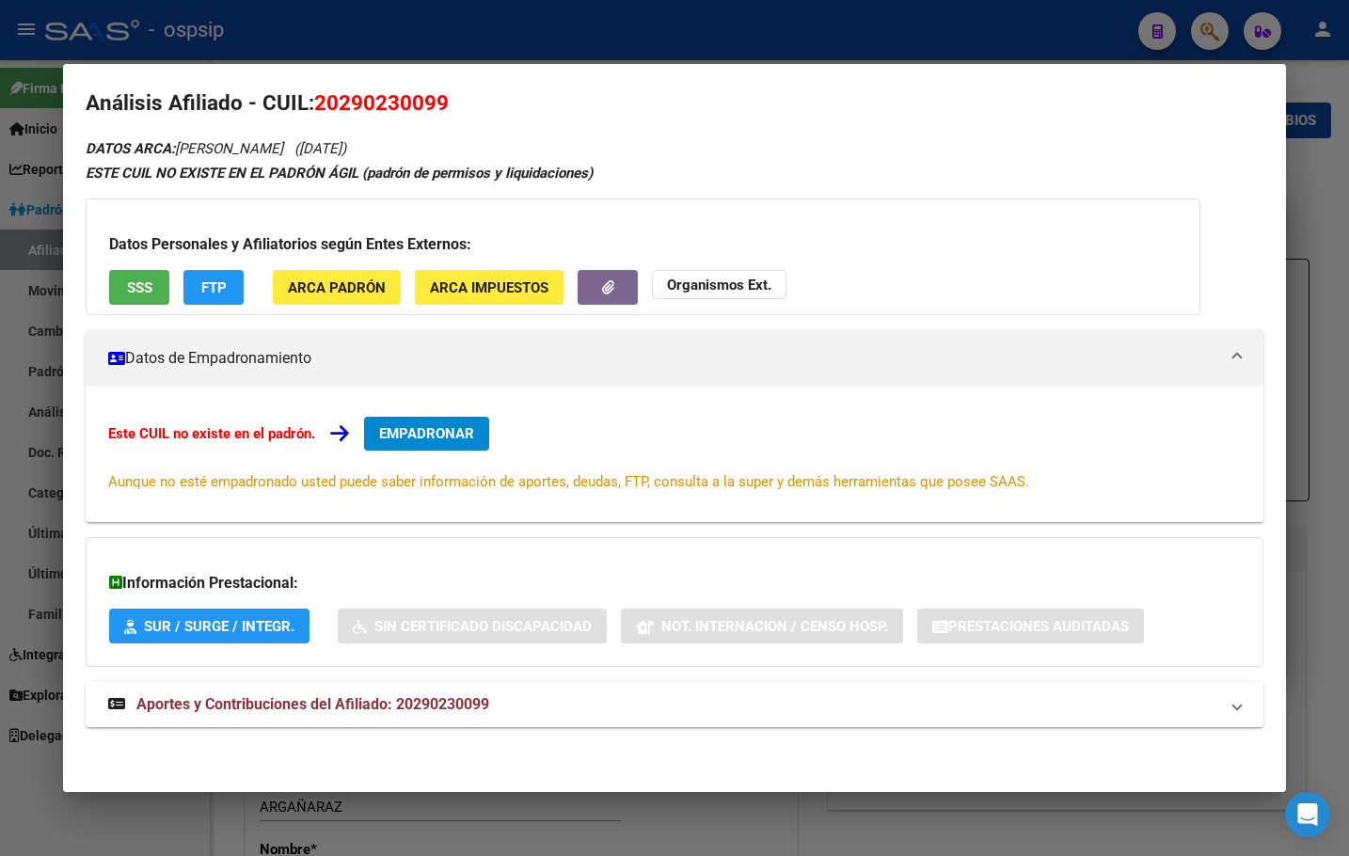
click at [281, 699] on span "Aportes y Contribuciones del Afiliado: 20290230099" at bounding box center [312, 704] width 353 height 18
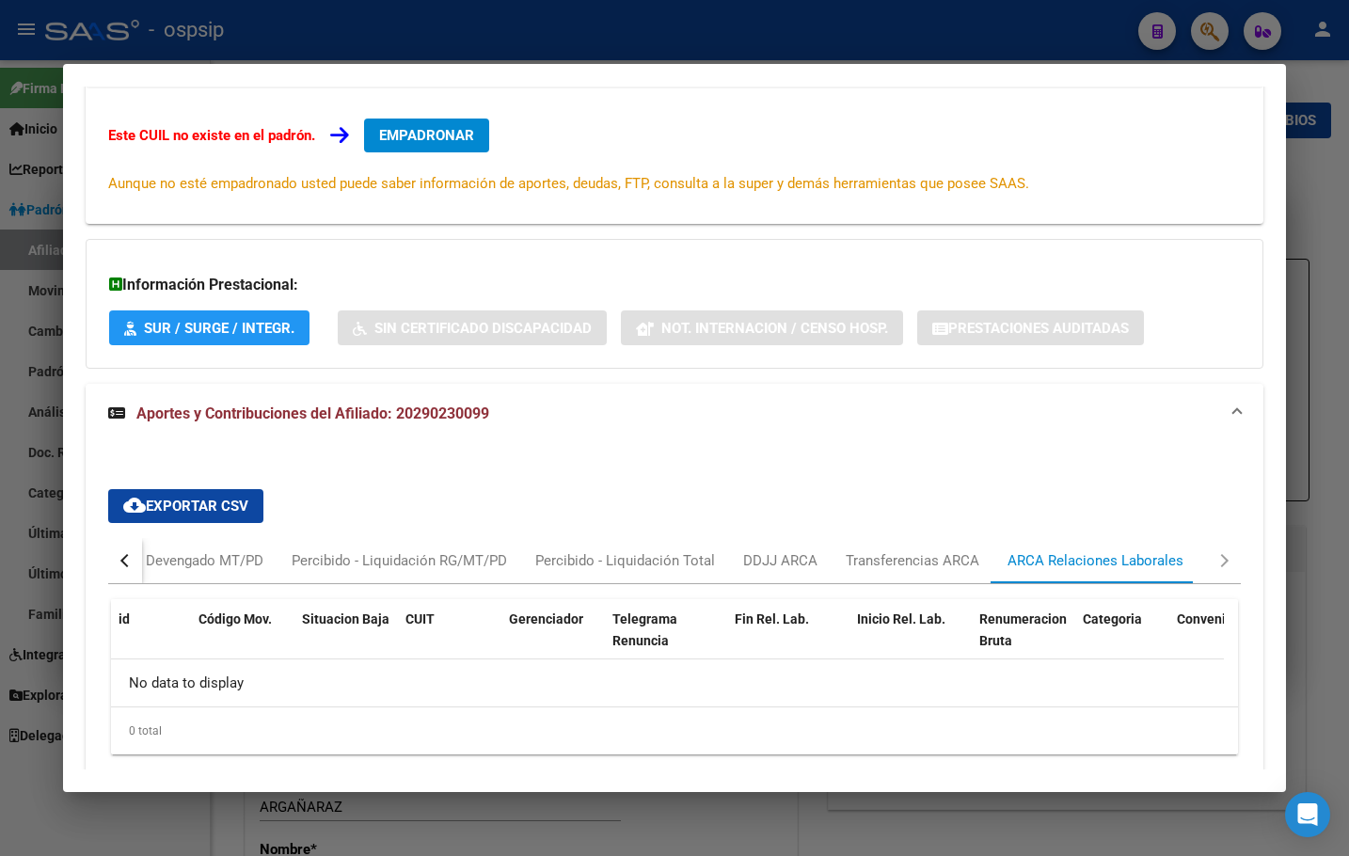
scroll to position [388, 0]
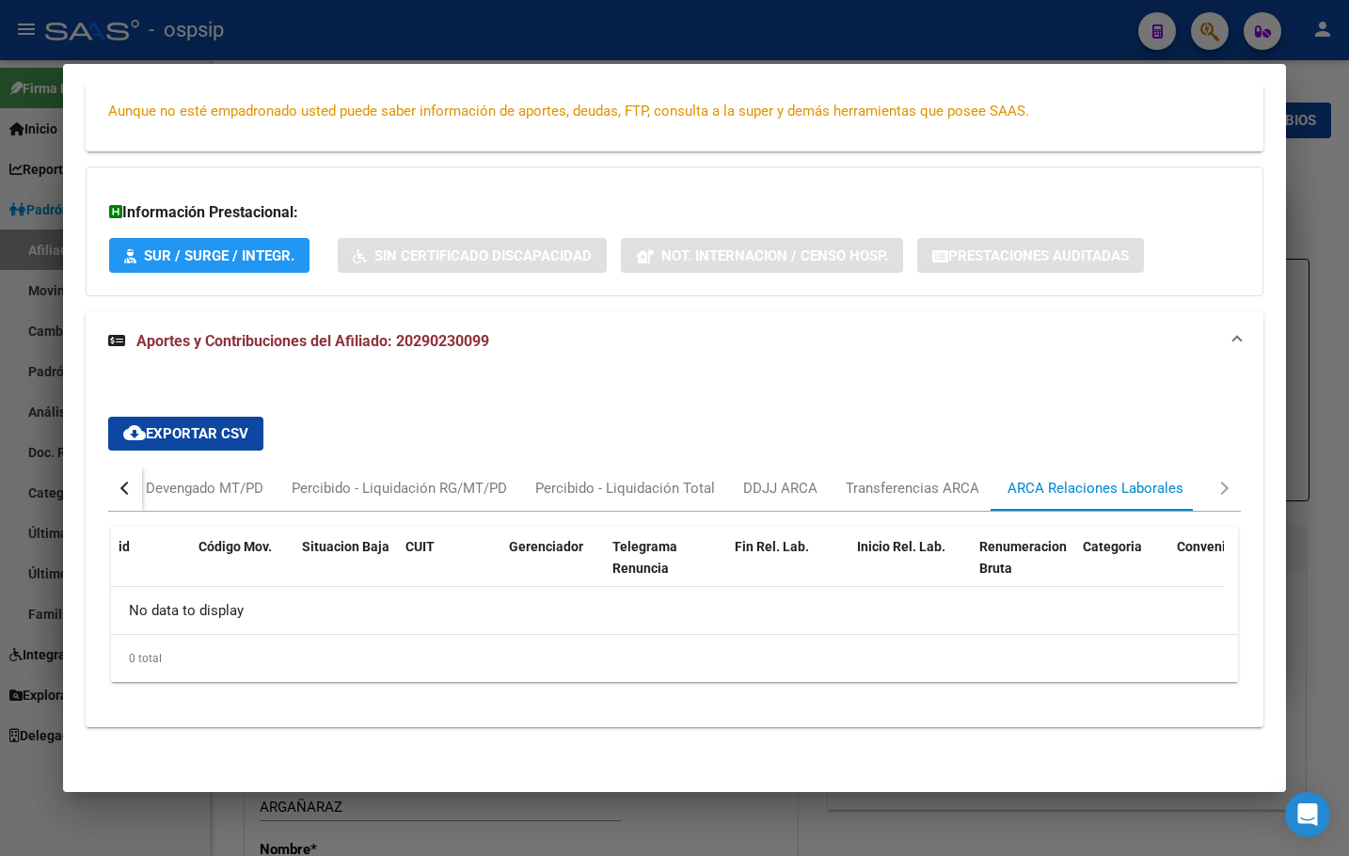
click at [123, 490] on div "button" at bounding box center [126, 488] width 13 height 13
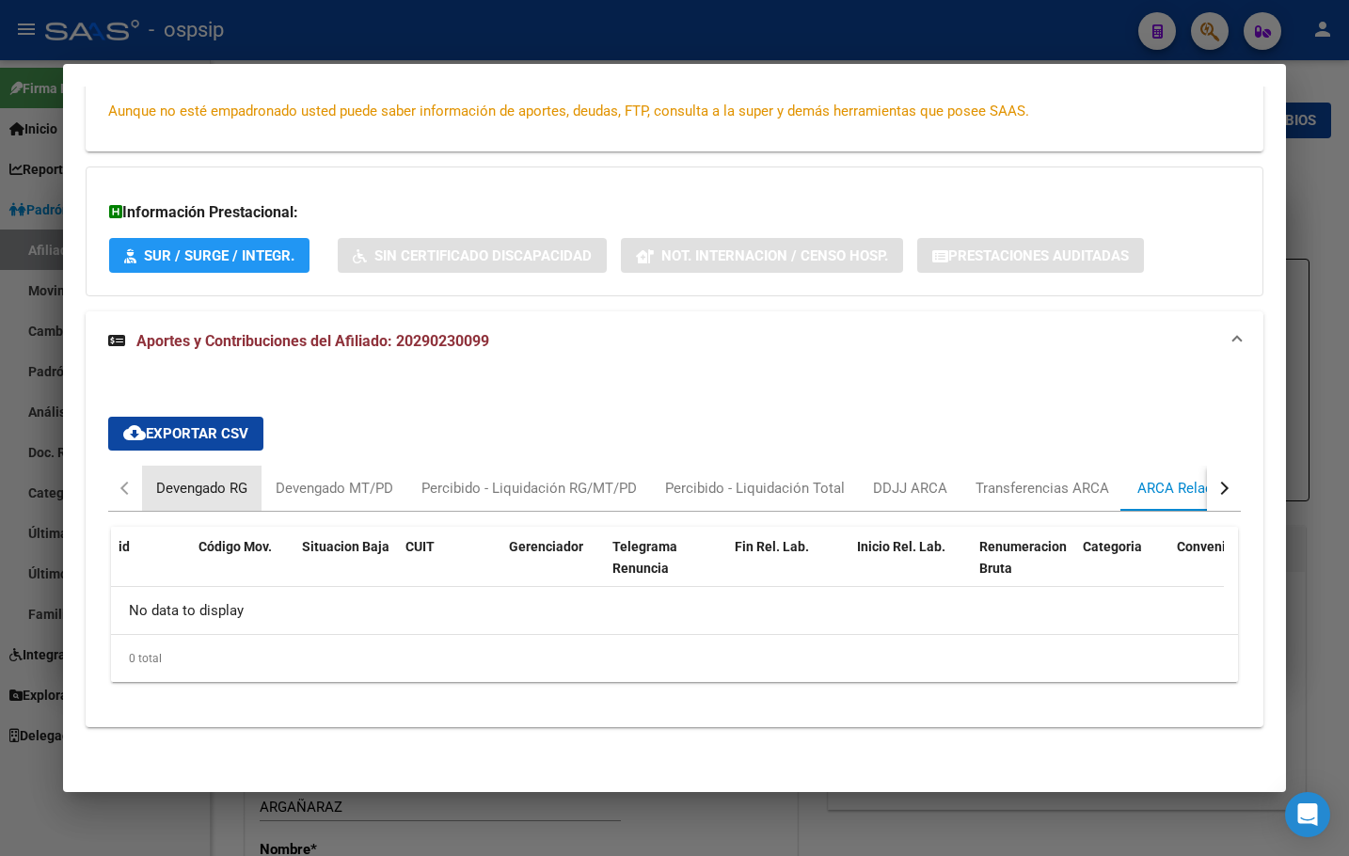
click at [187, 487] on div "Devengado RG" at bounding box center [201, 488] width 91 height 21
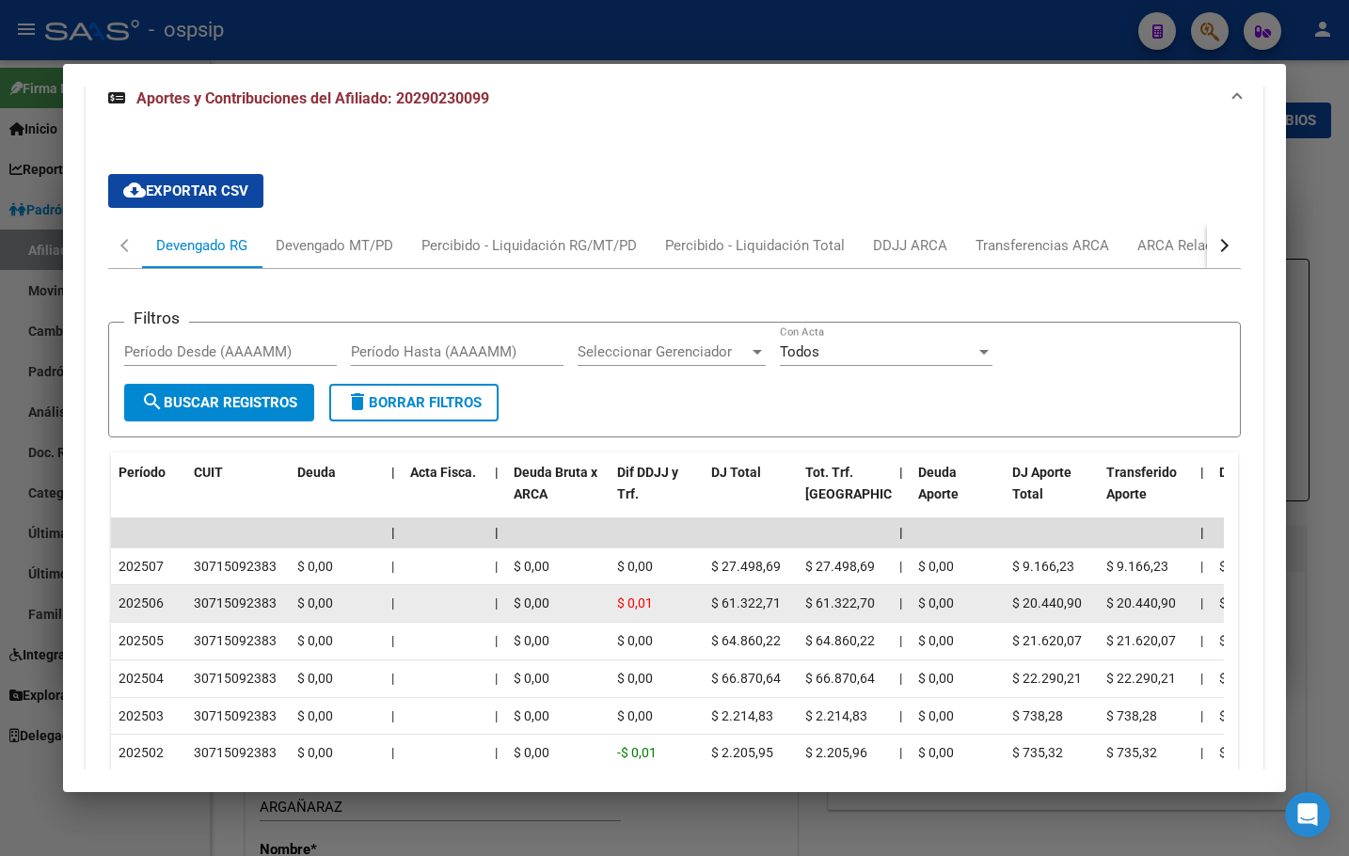
scroll to position [294, 0]
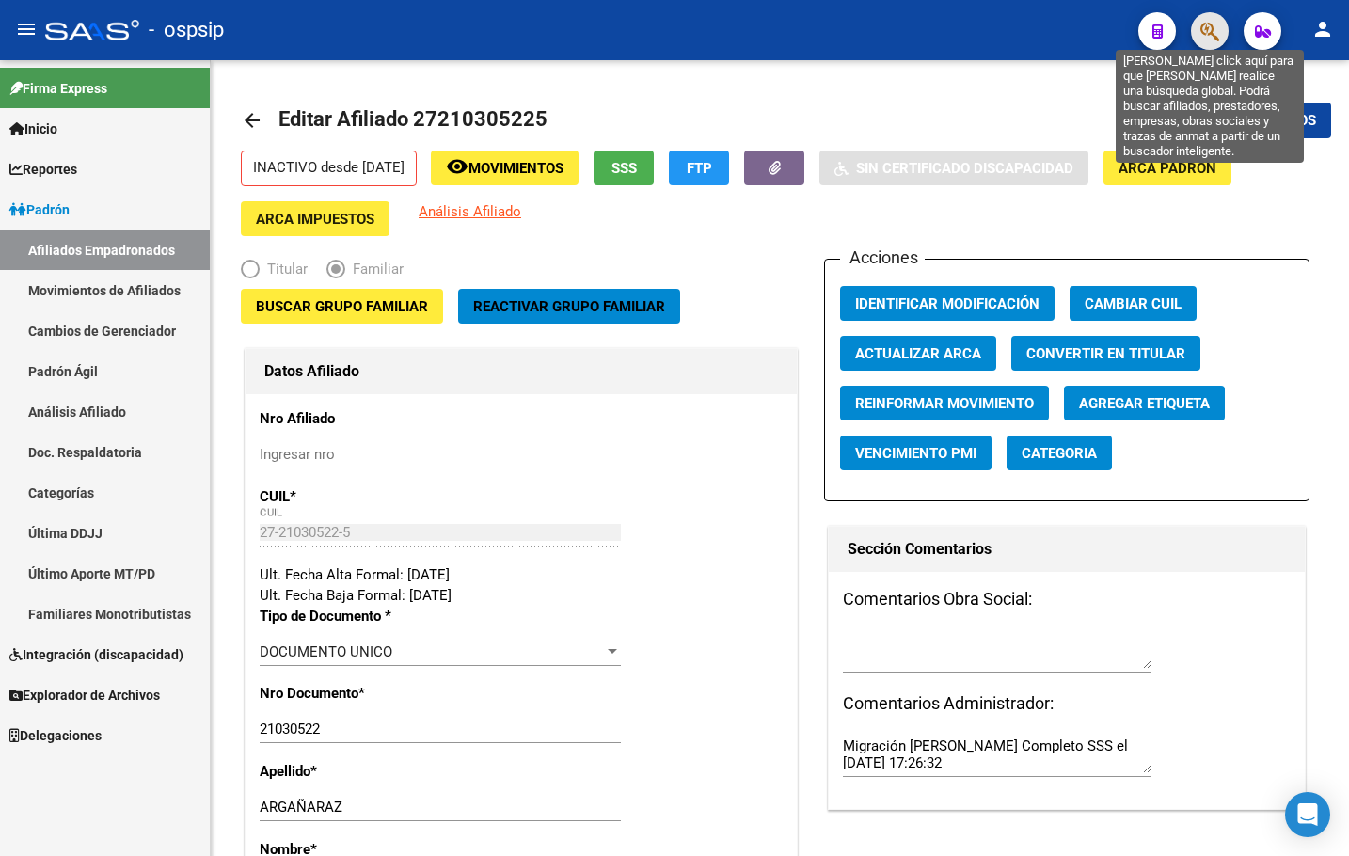
click at [1211, 33] on icon "button" at bounding box center [1210, 32] width 19 height 22
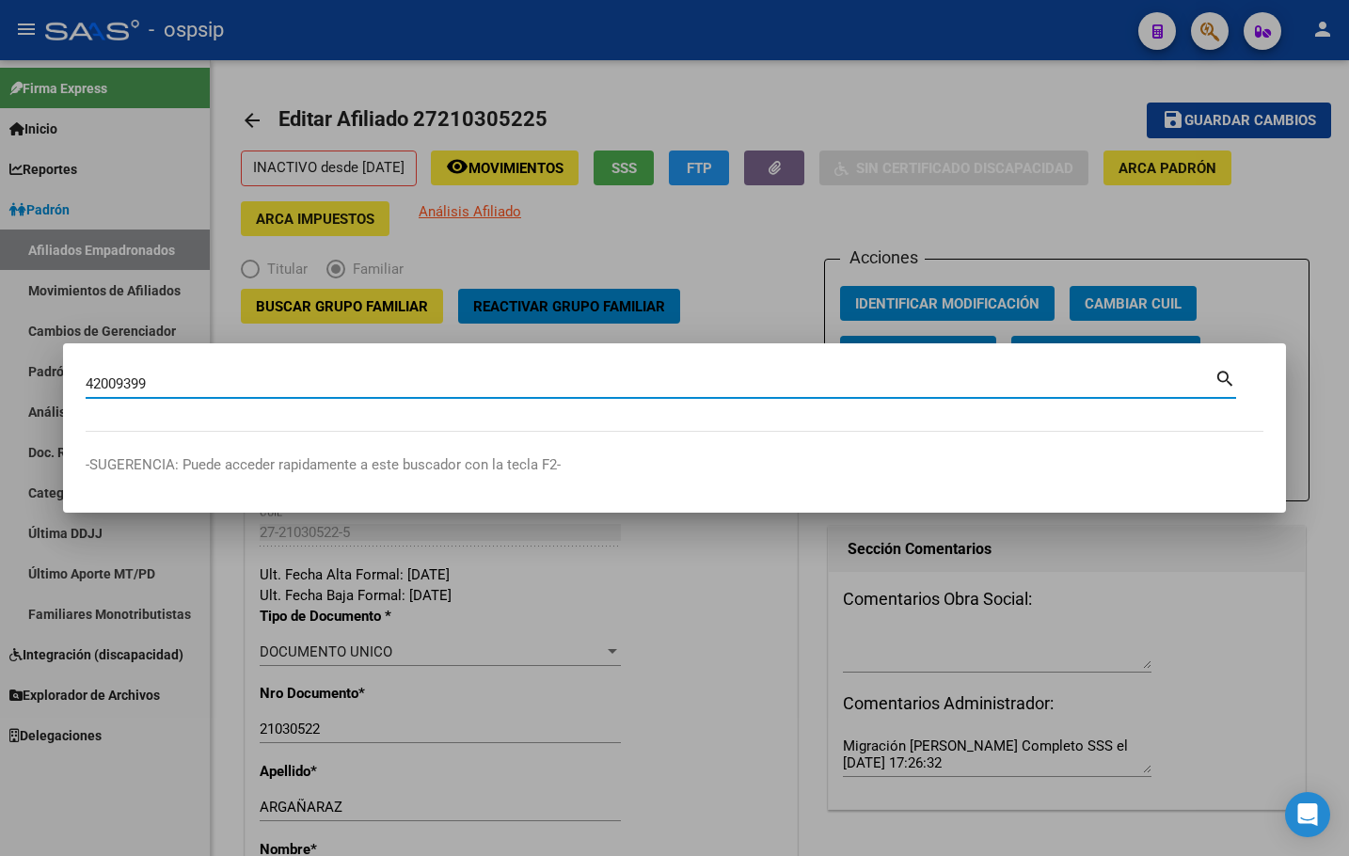
type input "42009399"
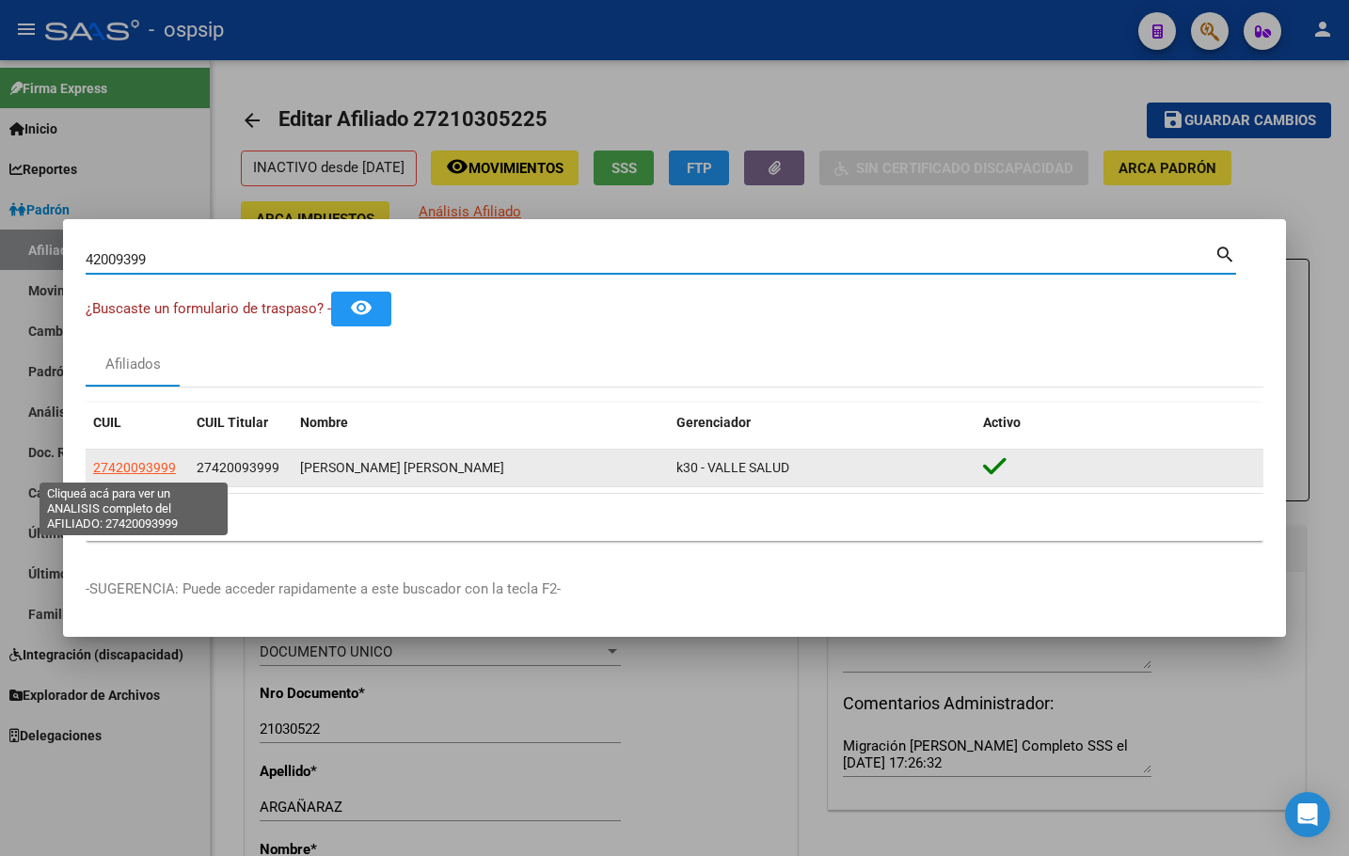
click at [119, 469] on span "27420093999" at bounding box center [134, 467] width 83 height 15
type textarea "27420093999"
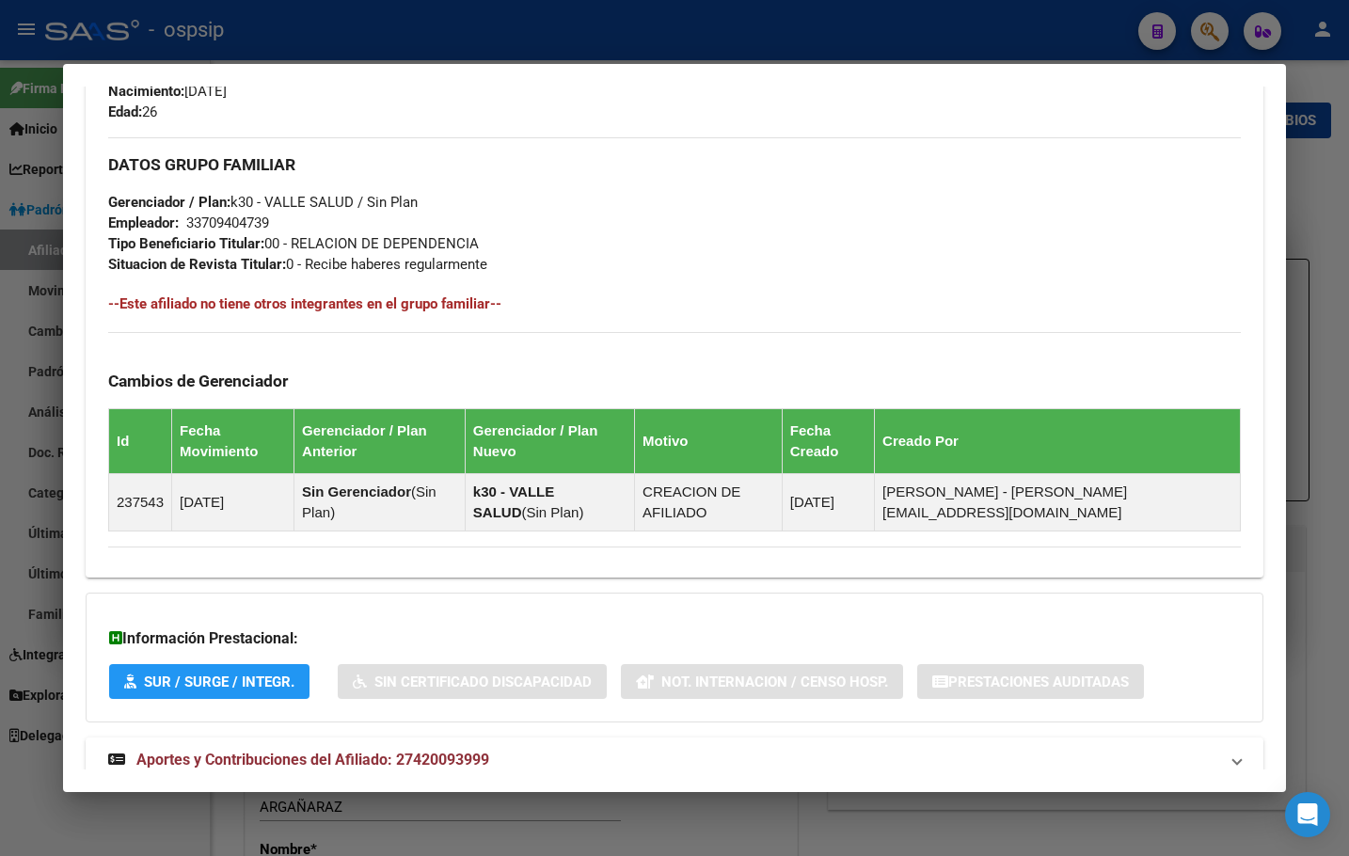
scroll to position [849, 0]
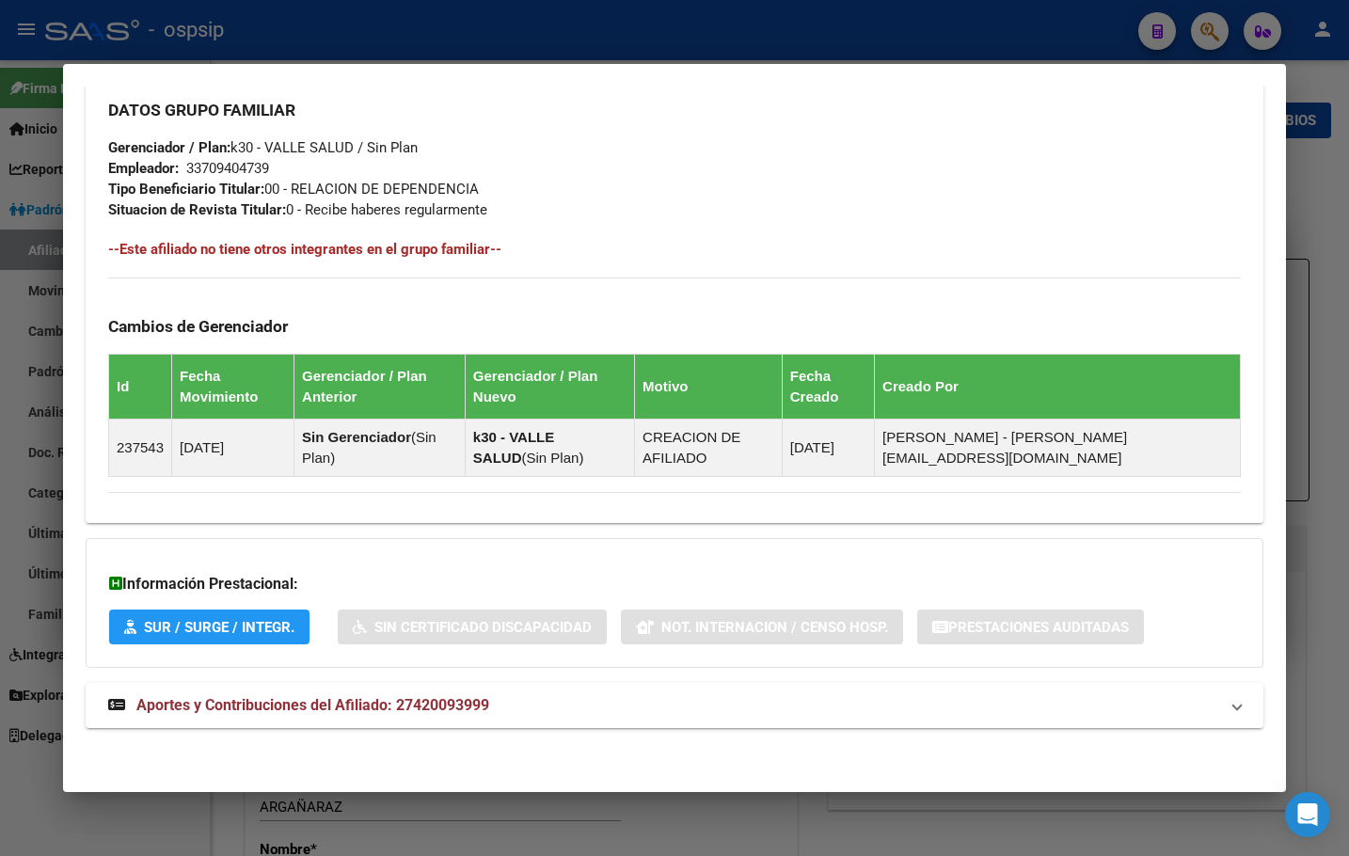
click at [390, 708] on span "Aportes y Contribuciones del Afiliado: 27420093999" at bounding box center [312, 705] width 353 height 18
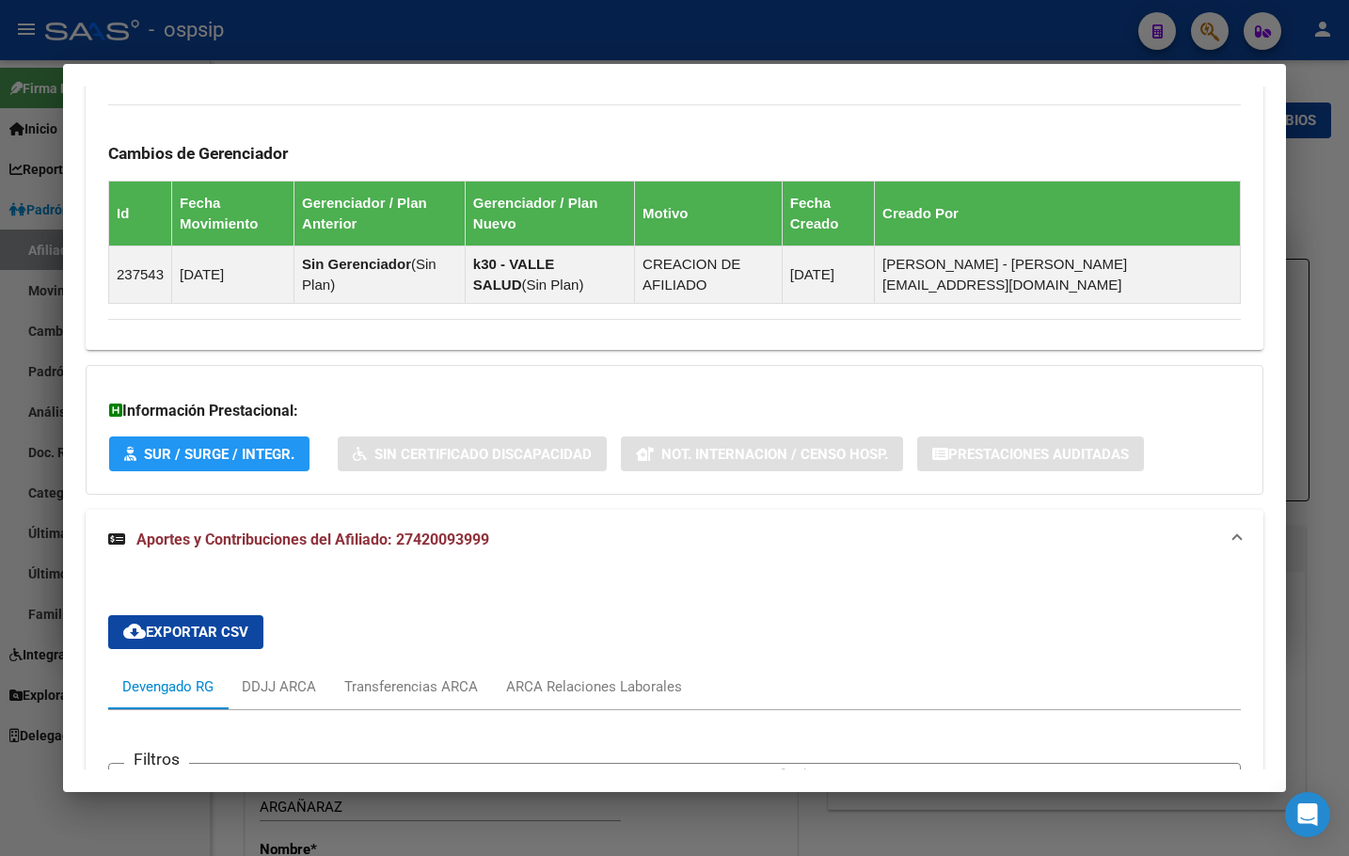
scroll to position [1284, 0]
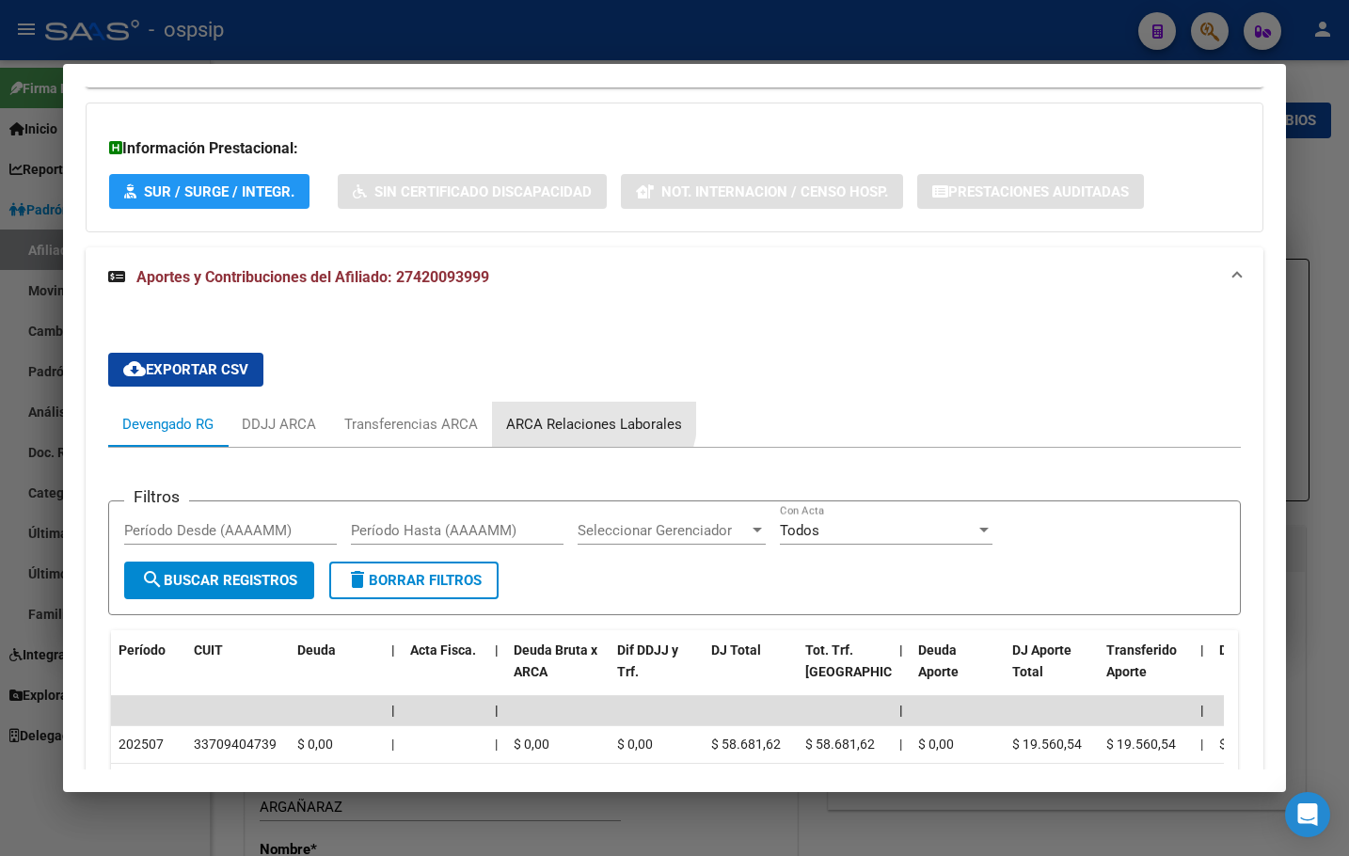
click at [573, 414] on div "ARCA Relaciones Laborales" at bounding box center [594, 424] width 176 height 21
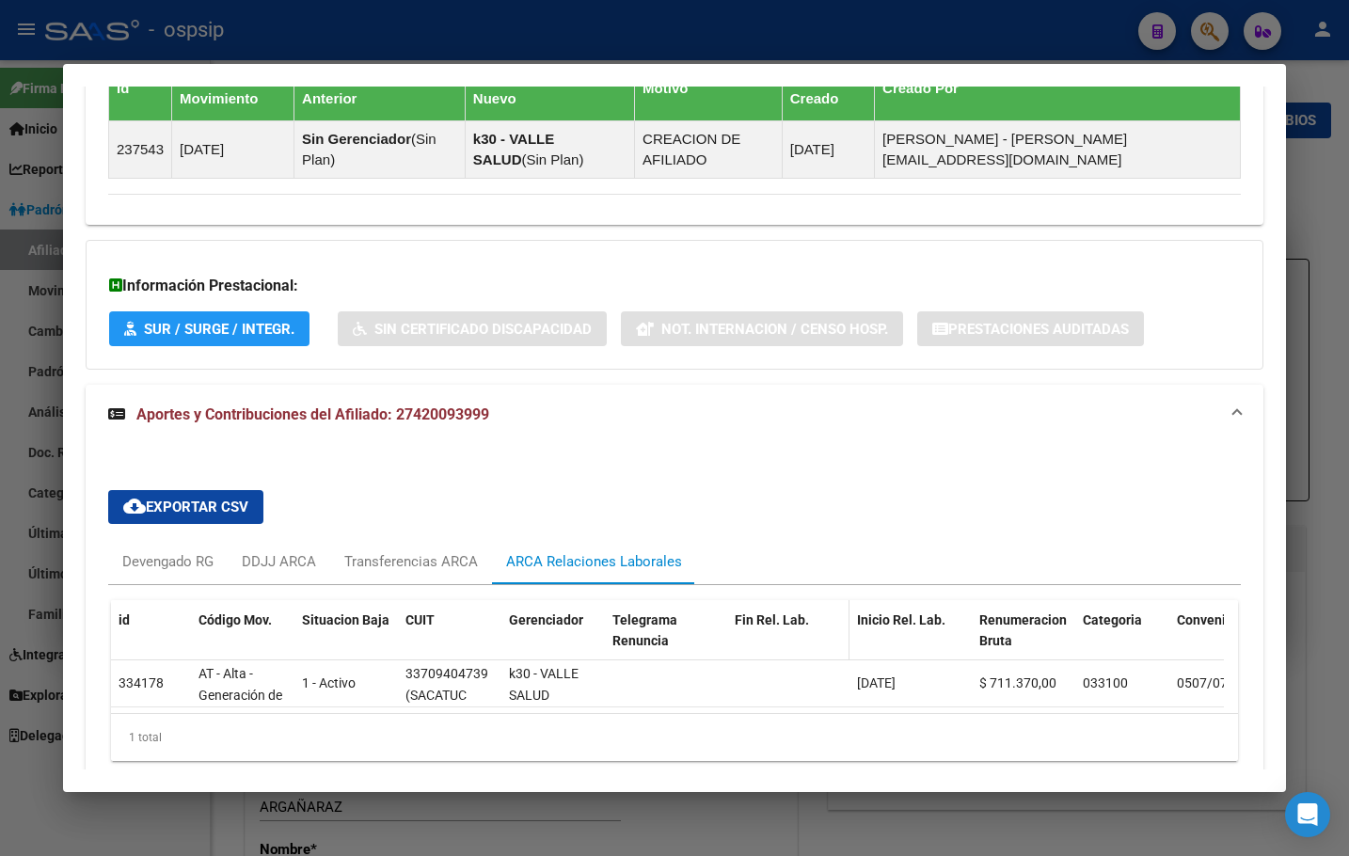
scroll to position [1239, 0]
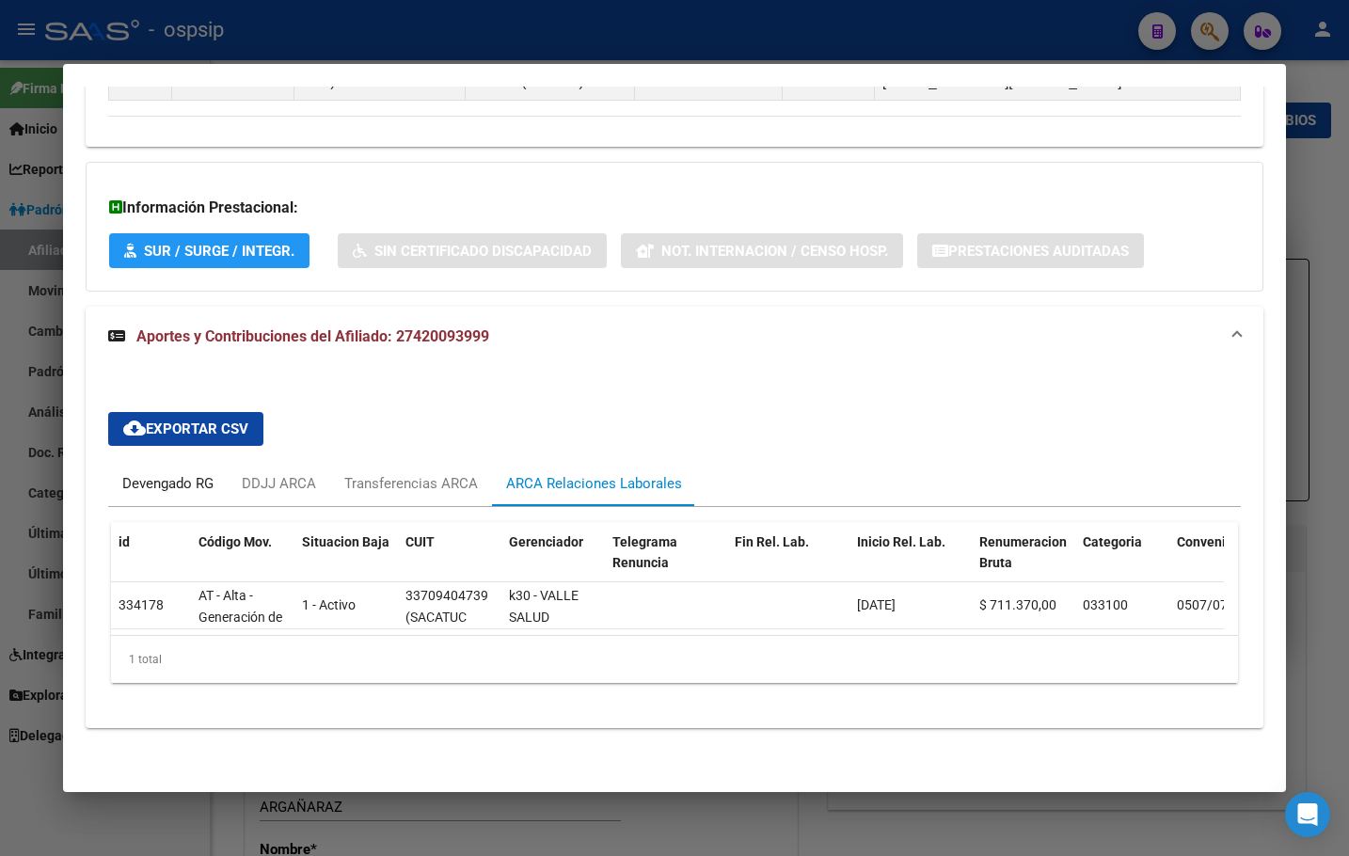
click at [173, 473] on div "Devengado RG" at bounding box center [167, 483] width 91 height 21
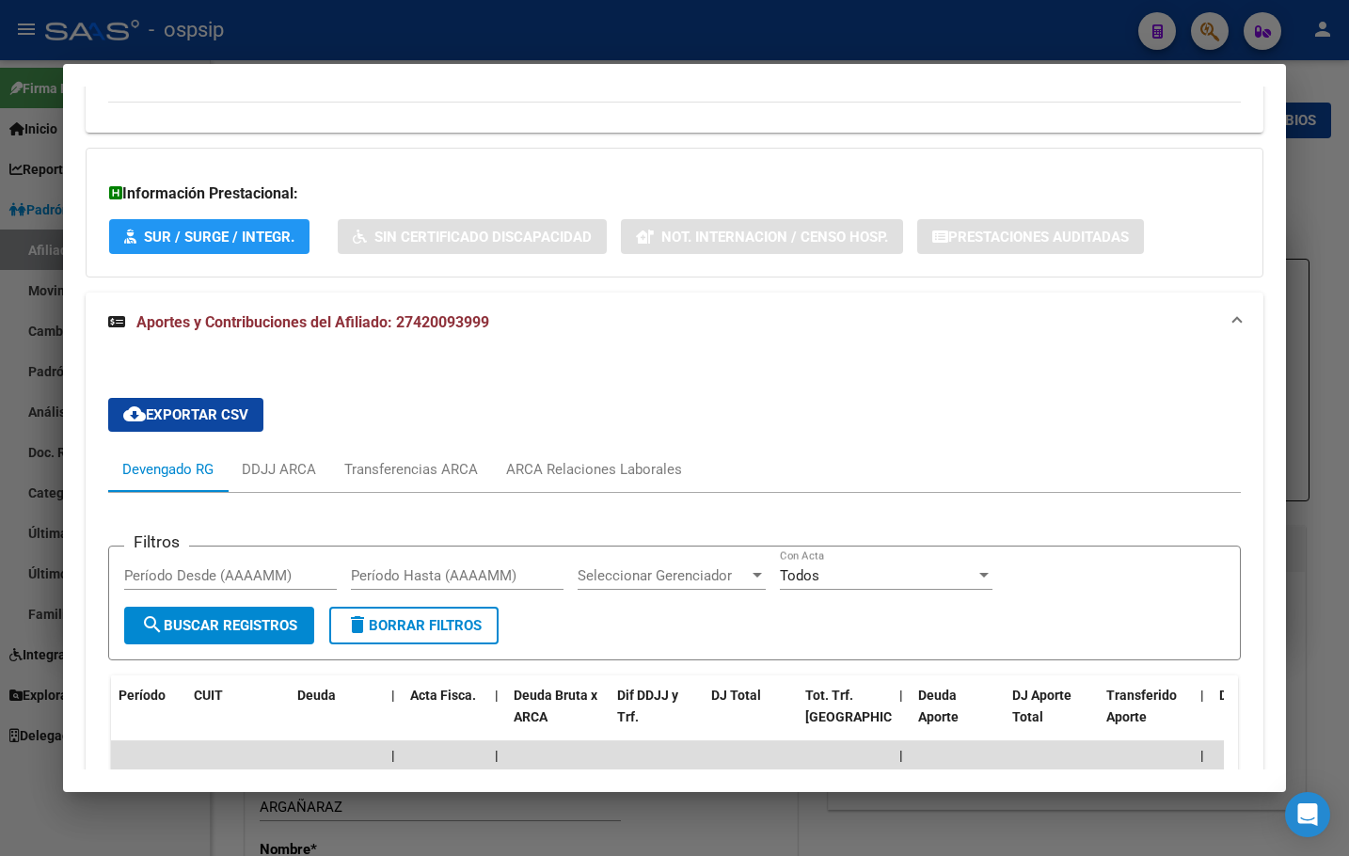
click at [358, 399] on div "cloud_download Exportar CSV Devengado RG DDJJ ARCA Transferencias ARCA ARCA Rel…" at bounding box center [674, 649] width 1133 height 533
click at [366, 404] on div "cloud_download Exportar CSV Devengado RG DDJJ ARCA Transferencias ARCA ARCA Rel…" at bounding box center [674, 649] width 1133 height 533
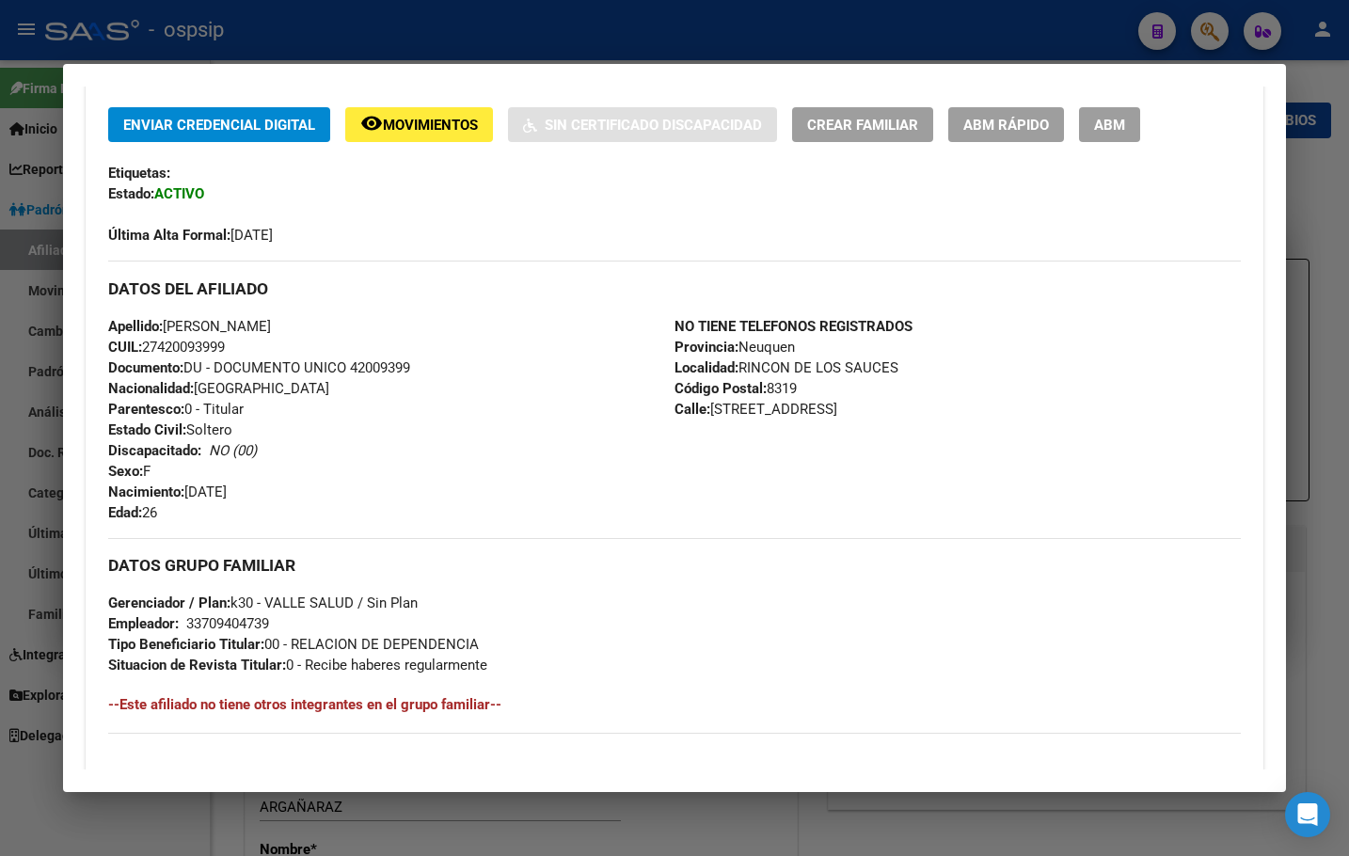
scroll to position [392, 0]
click at [374, 448] on div "Apellido: [PERSON_NAME]: 27420093999 Documento: DU - DOCUMENTO UNICO 42009399 N…" at bounding box center [391, 420] width 566 height 207
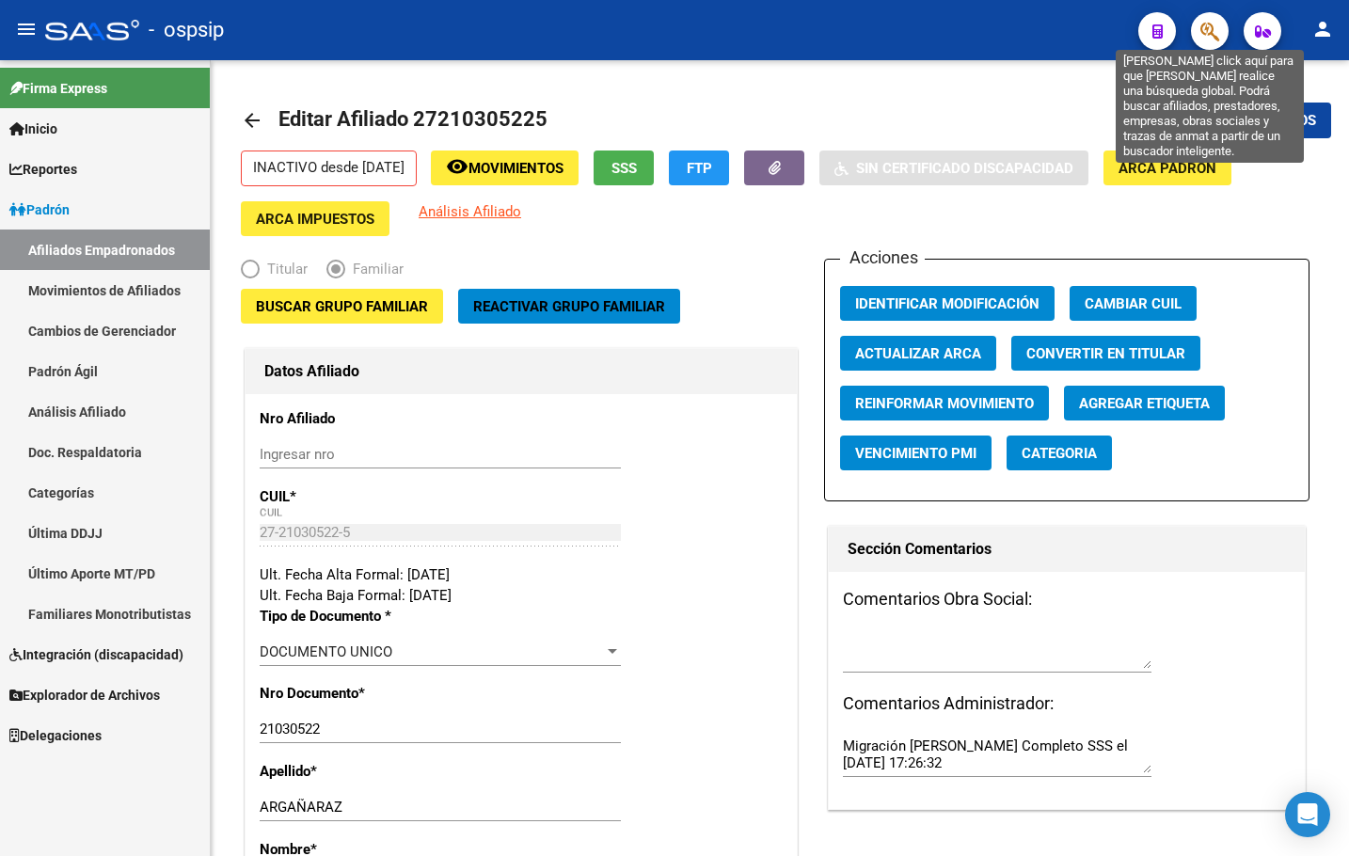
click at [1205, 26] on icon "button" at bounding box center [1210, 32] width 19 height 22
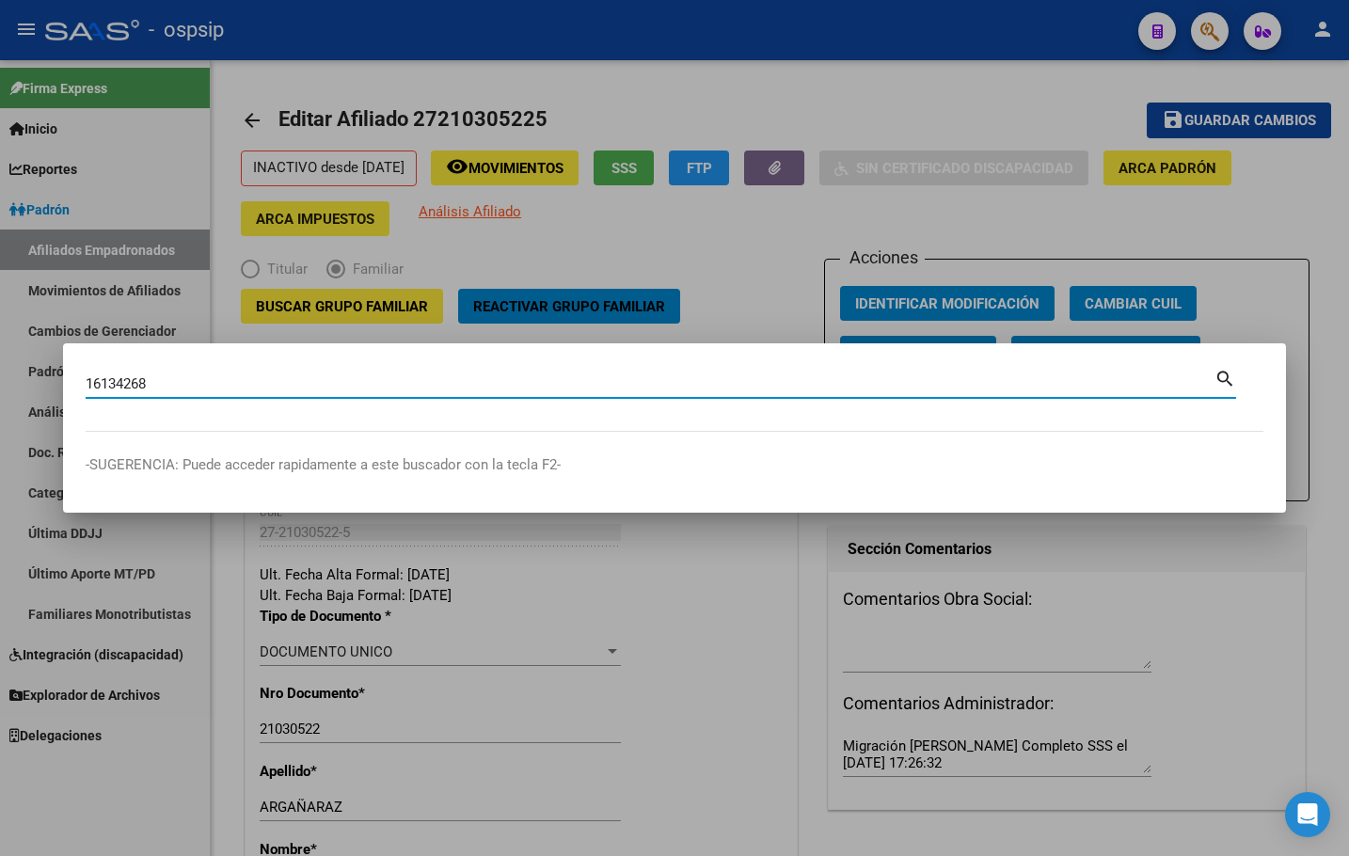
type input "16134268"
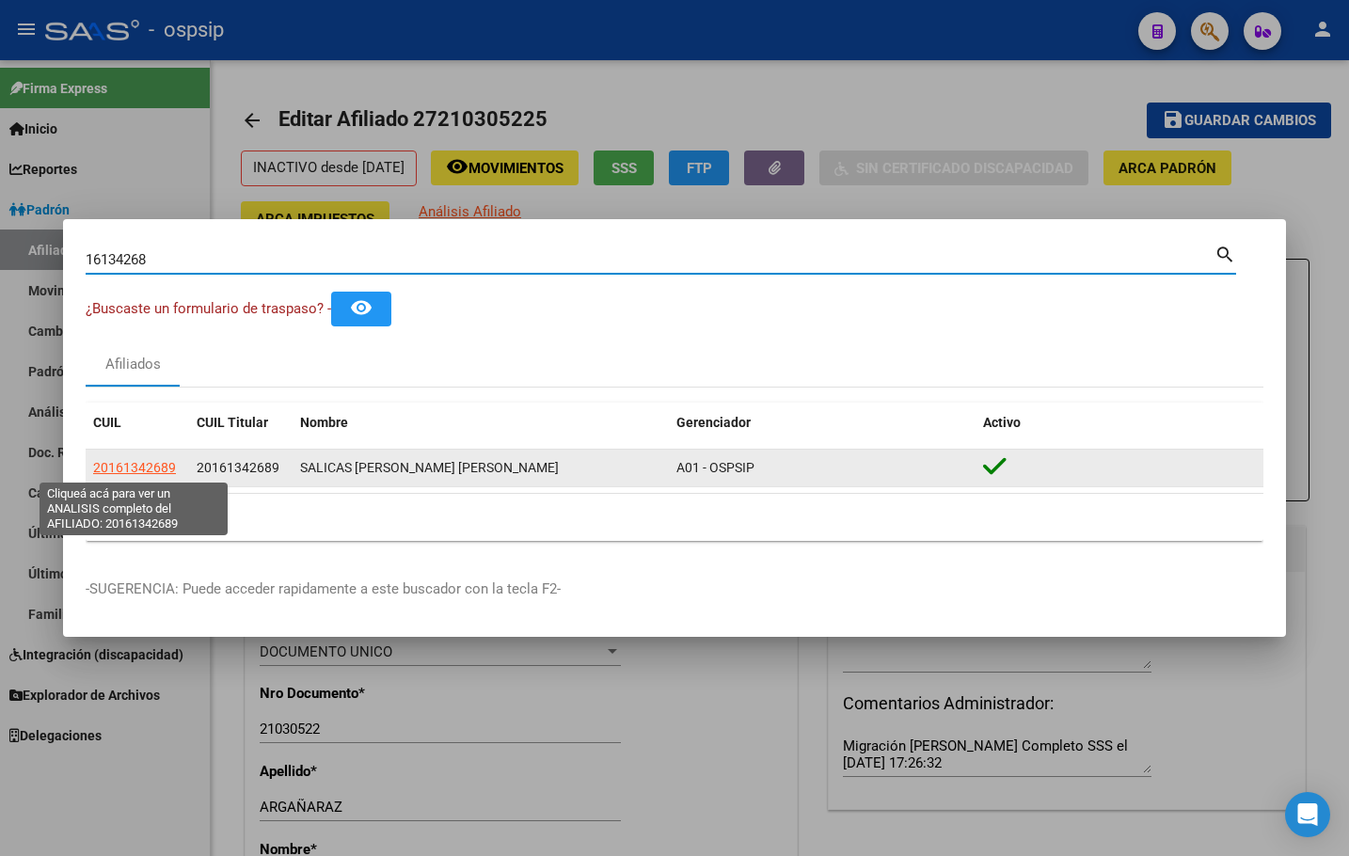
click at [126, 471] on span "20161342689" at bounding box center [134, 467] width 83 height 15
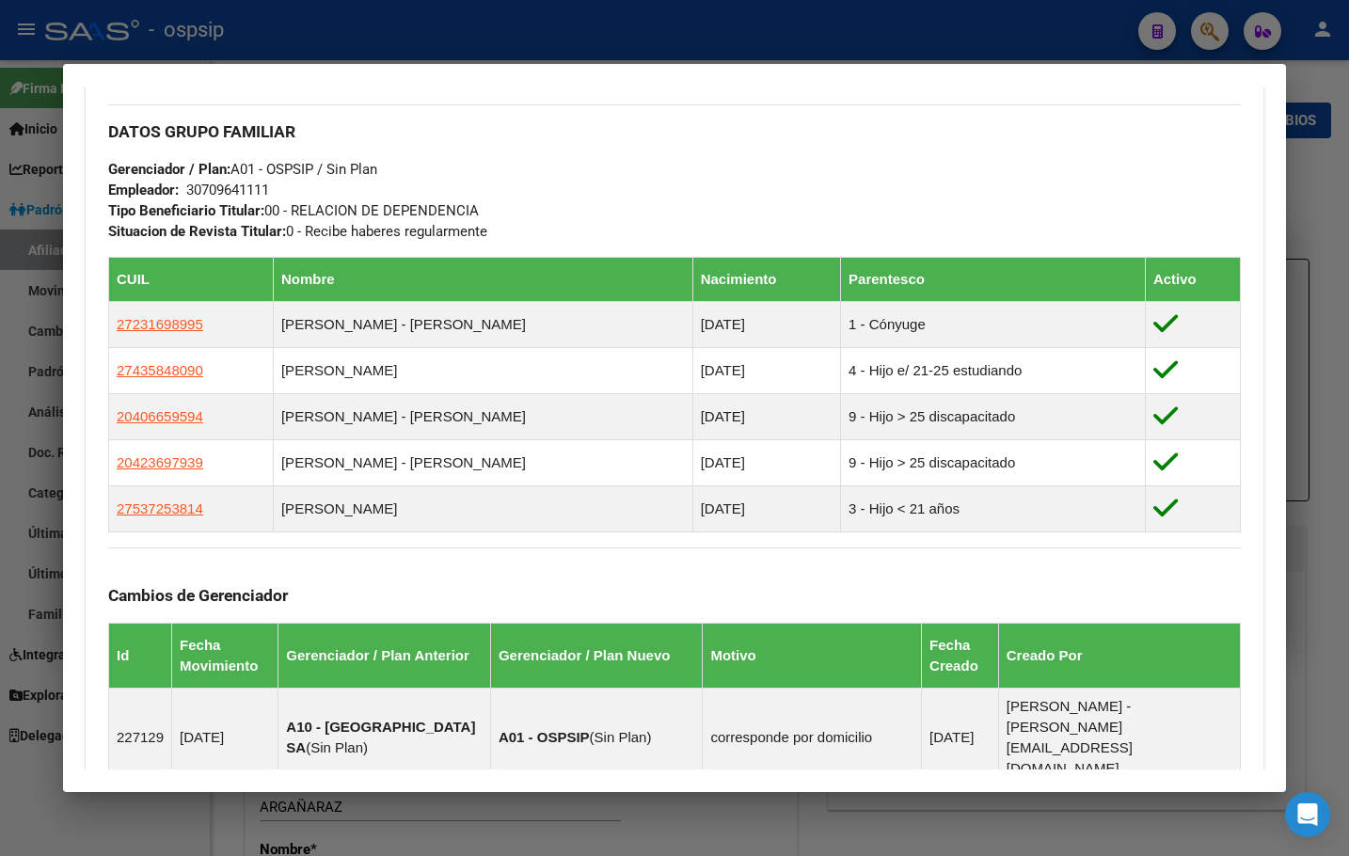
scroll to position [847, 0]
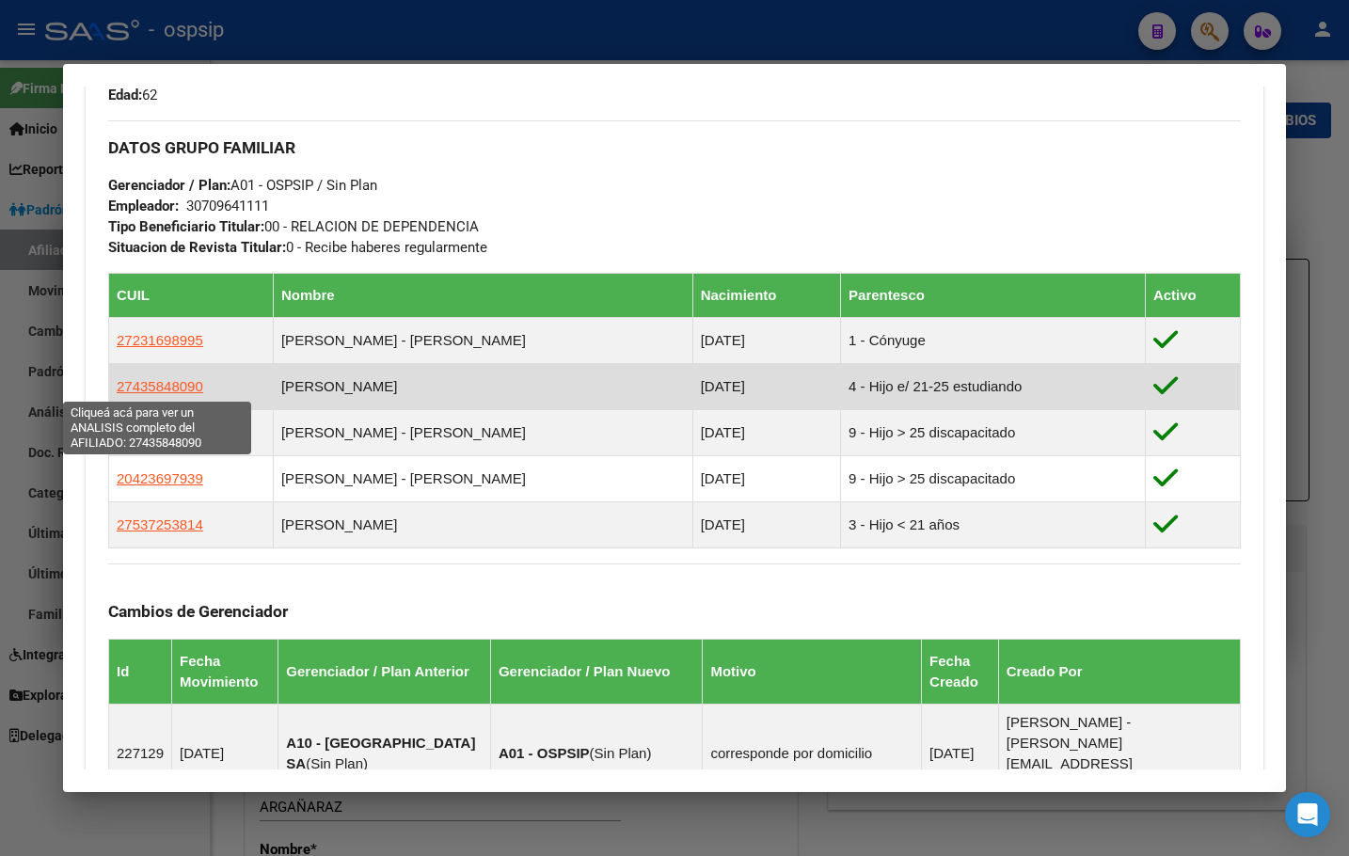
click at [138, 381] on span "27435848090" at bounding box center [160, 386] width 87 height 16
type textarea "27435848090"
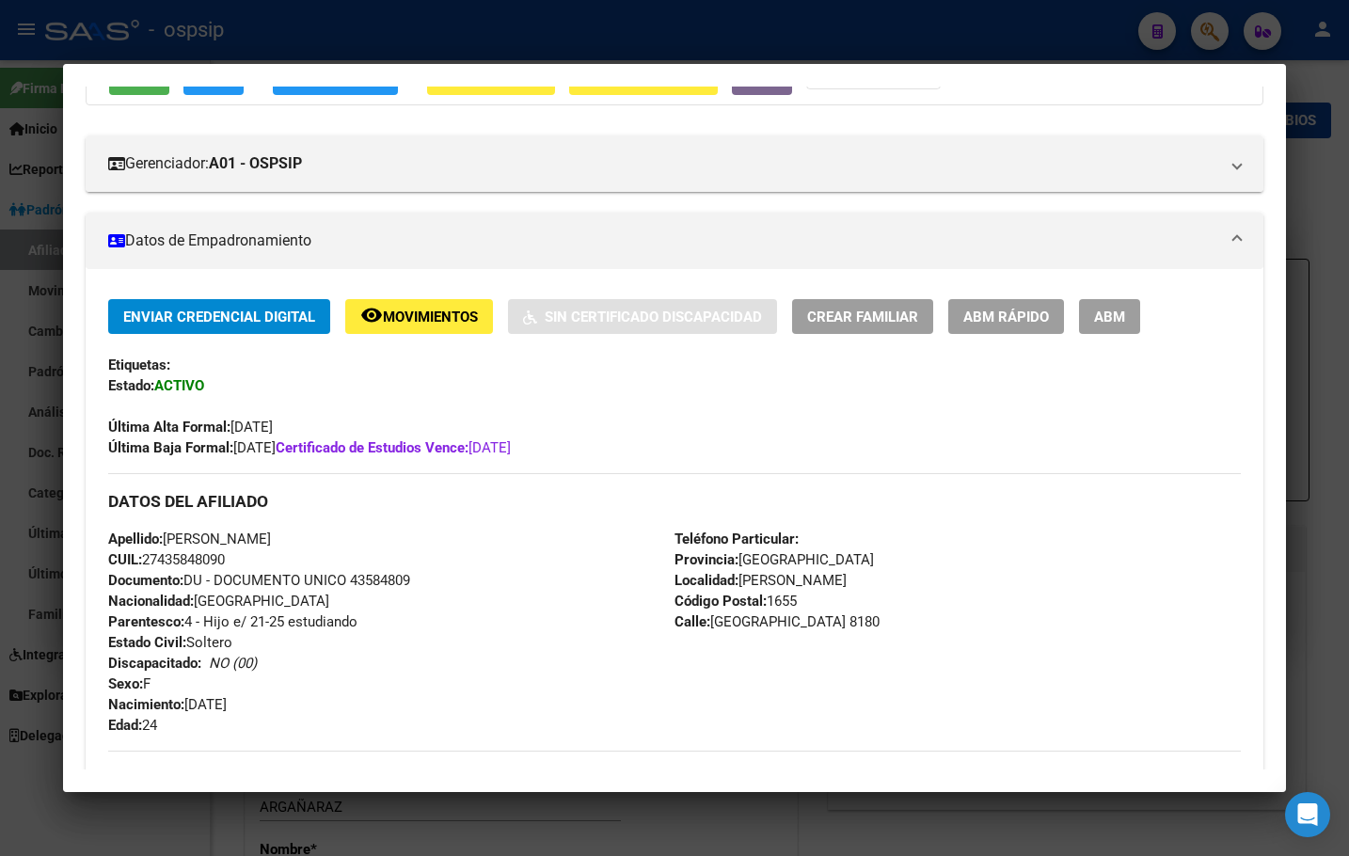
scroll to position [0, 0]
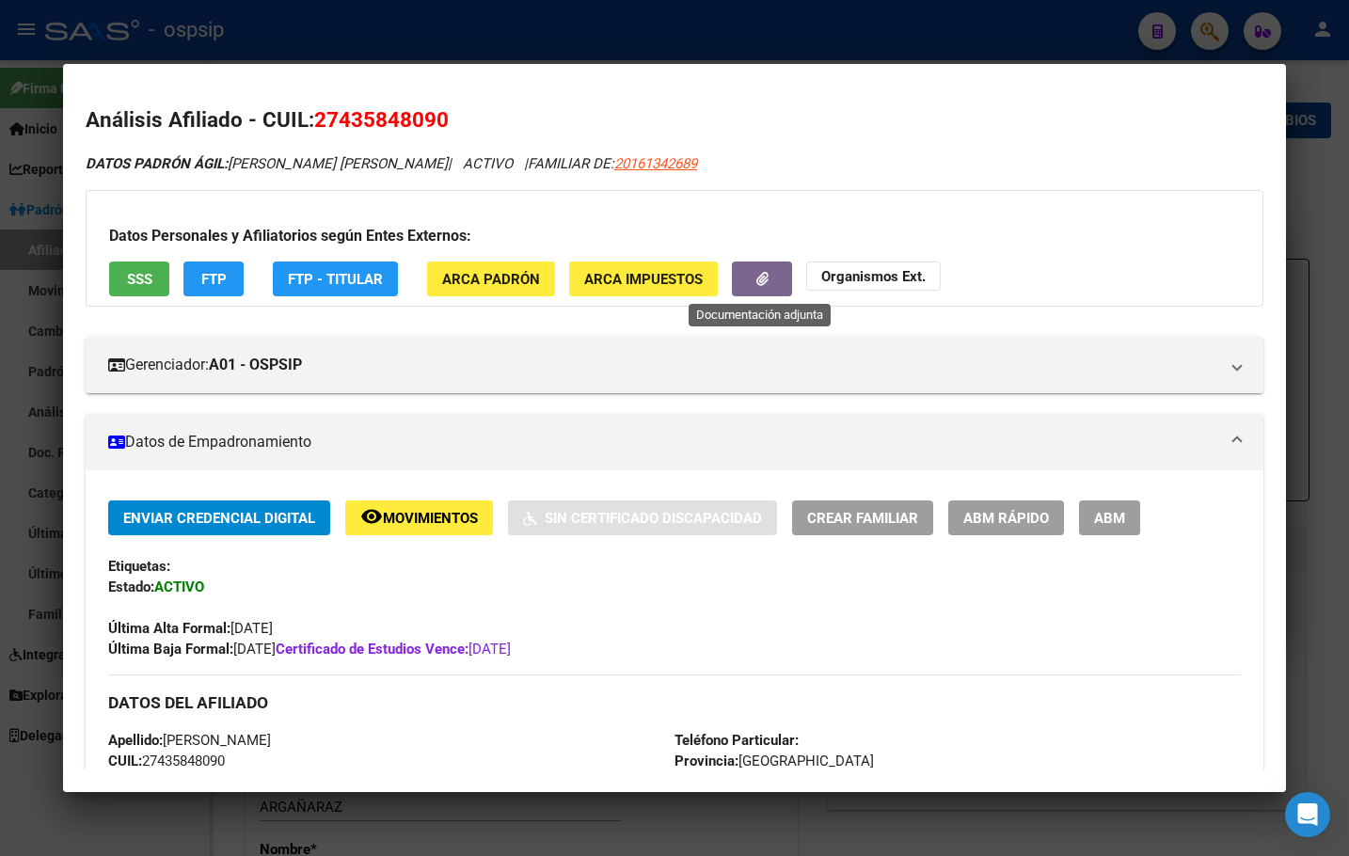
click at [753, 275] on button "button" at bounding box center [762, 279] width 60 height 35
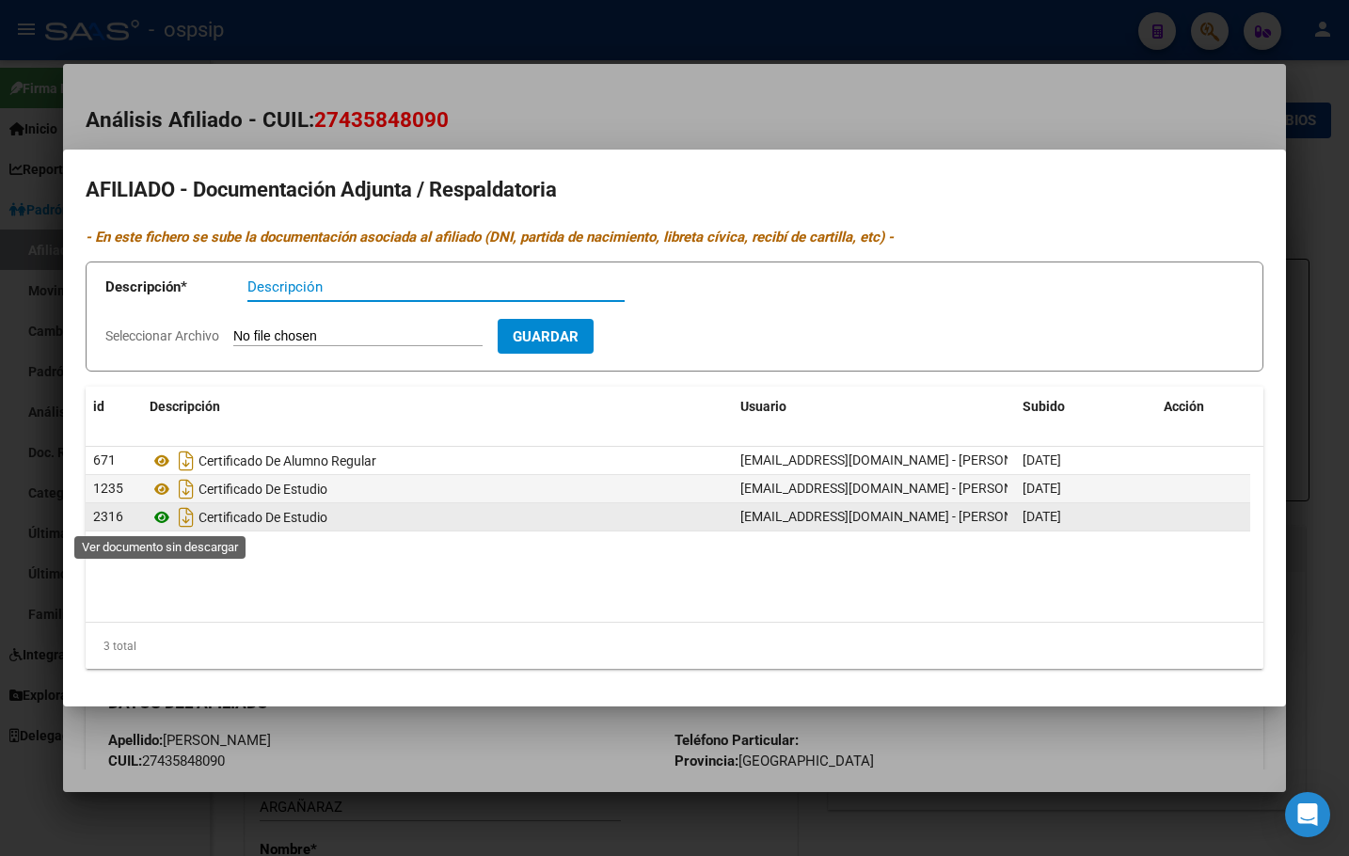
click at [156, 518] on icon at bounding box center [162, 517] width 24 height 23
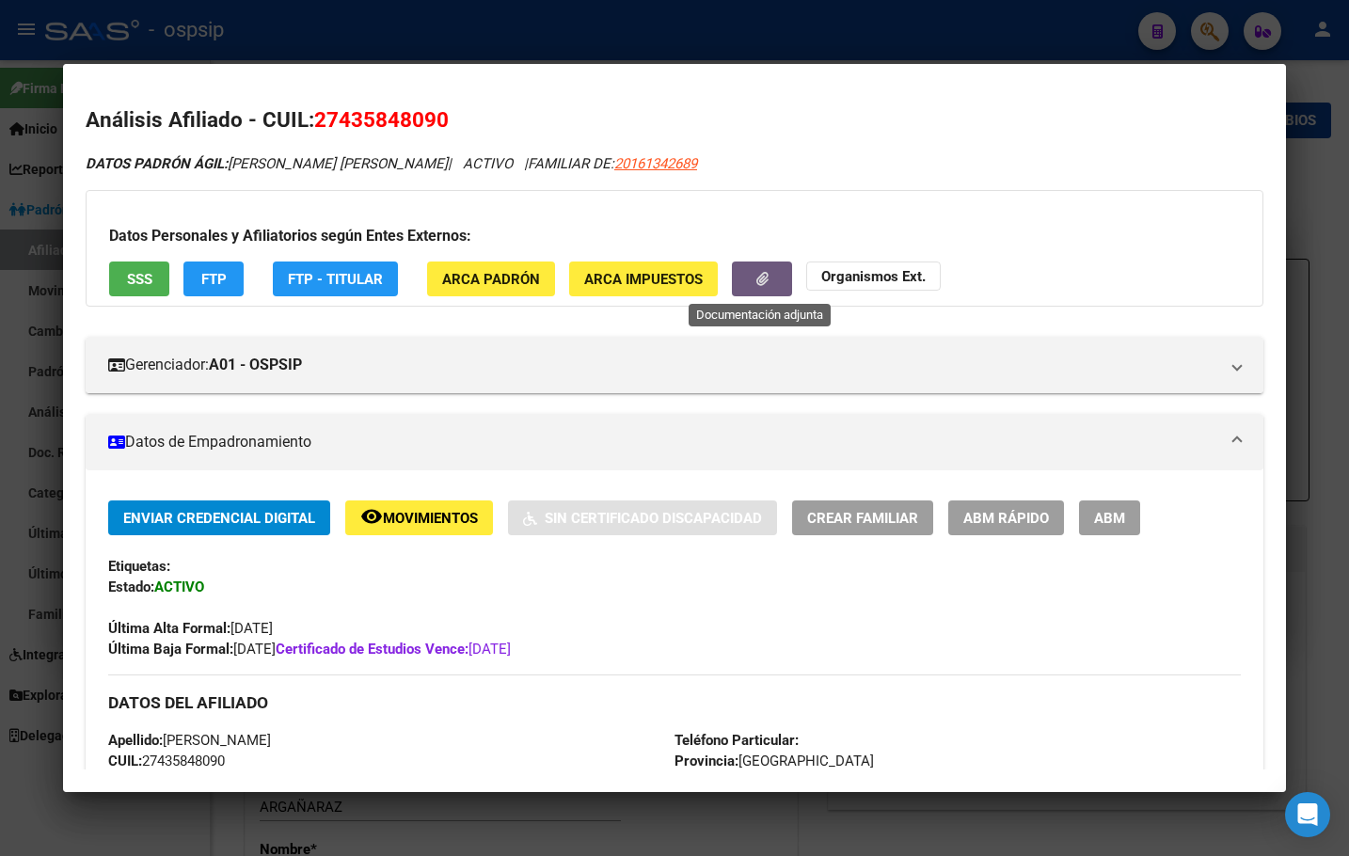
click at [122, 279] on button "SSS" at bounding box center [139, 279] width 60 height 35
click at [314, 119] on h2 "Análisis Afiliado - CUIL: 27435848090" at bounding box center [675, 120] width 1178 height 32
drag, startPoint x: 317, startPoint y: 119, endPoint x: 481, endPoint y: 128, distance: 164.0
click at [481, 128] on h2 "Análisis Afiliado - CUIL: 27435848090" at bounding box center [675, 120] width 1178 height 32
copy span "27435848090"
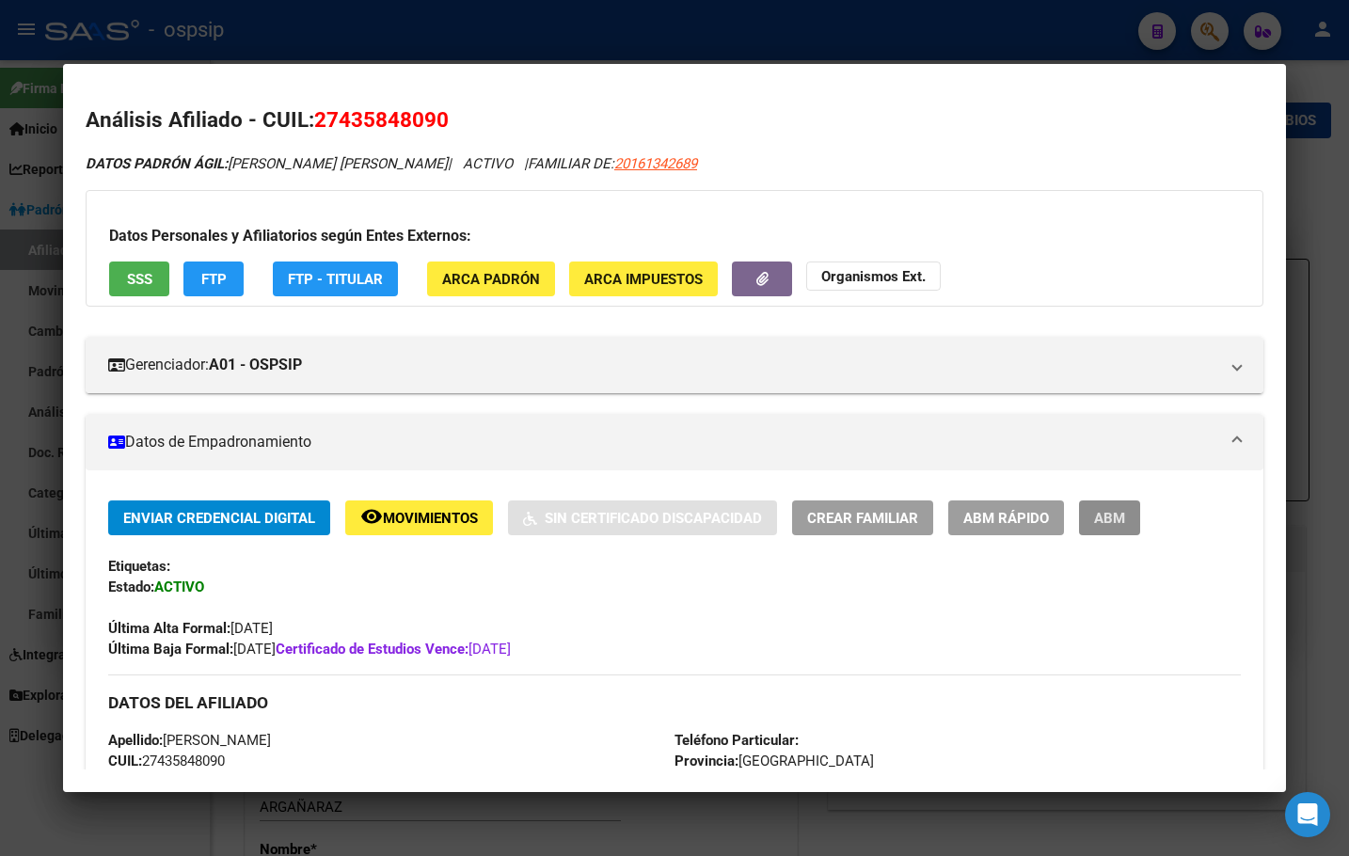
click at [1117, 510] on span "ABM" at bounding box center [1109, 518] width 31 height 17
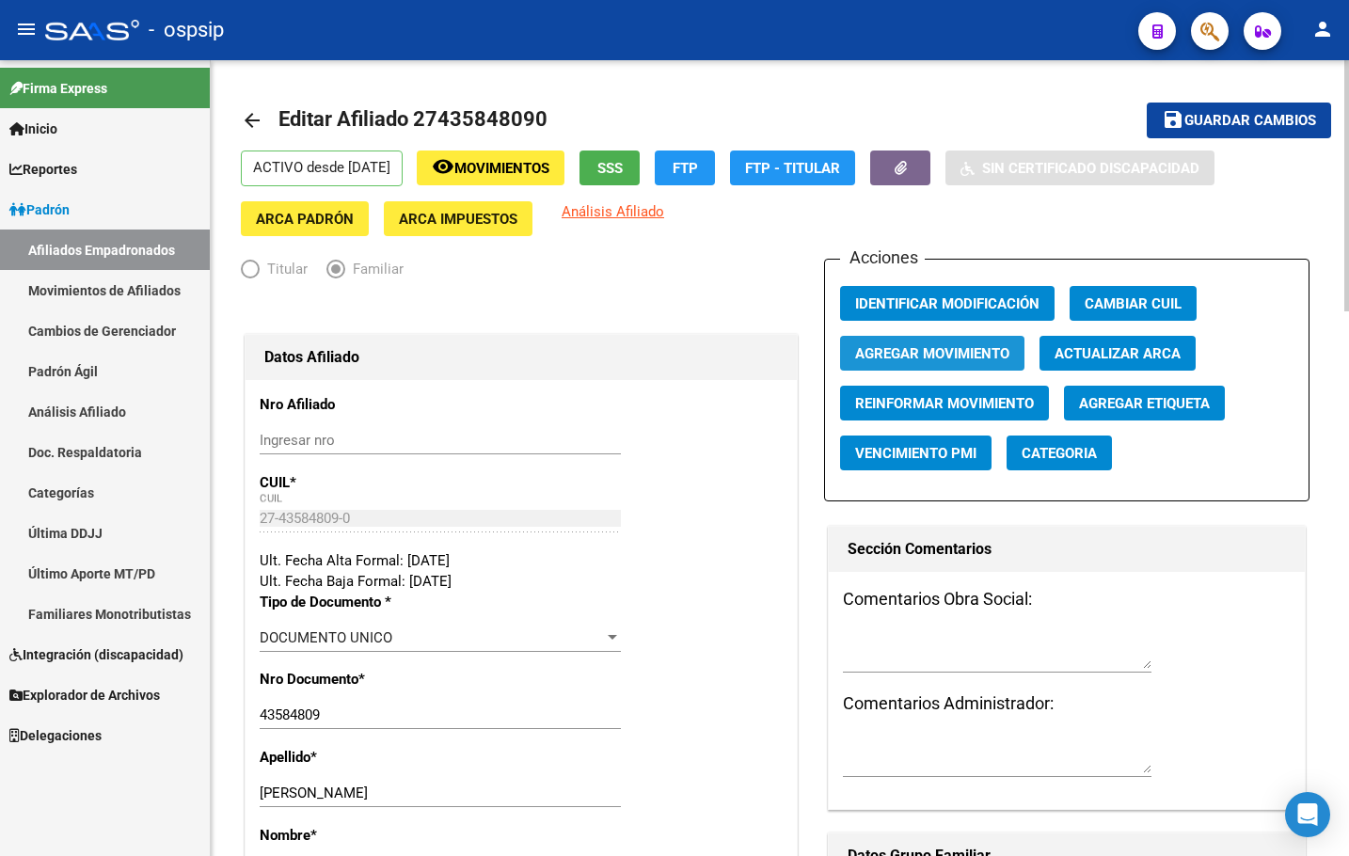
click at [945, 349] on span "Agregar Movimiento" at bounding box center [932, 353] width 154 height 17
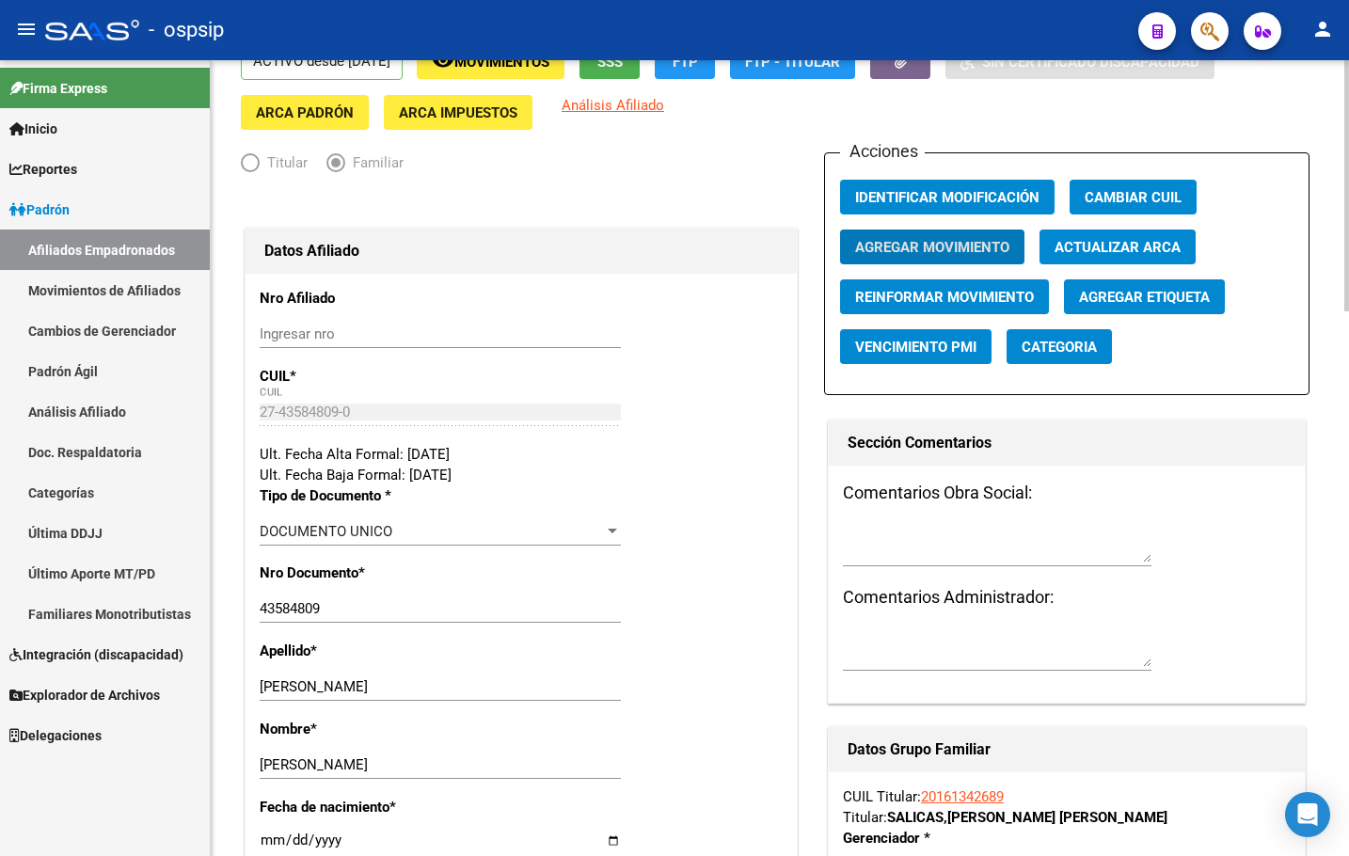
scroll to position [94, 0]
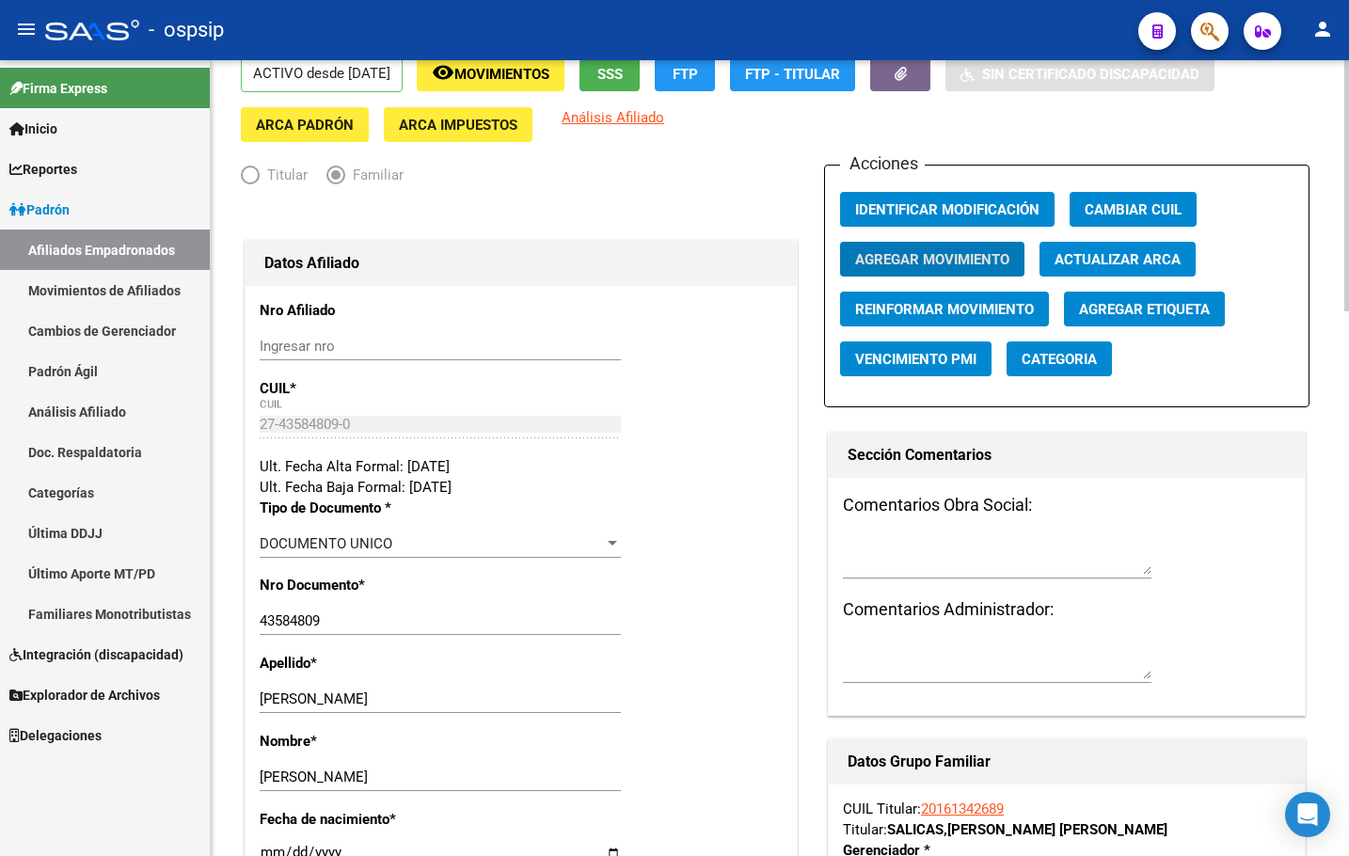
click at [905, 258] on span "Agregar Movimiento" at bounding box center [932, 259] width 154 height 17
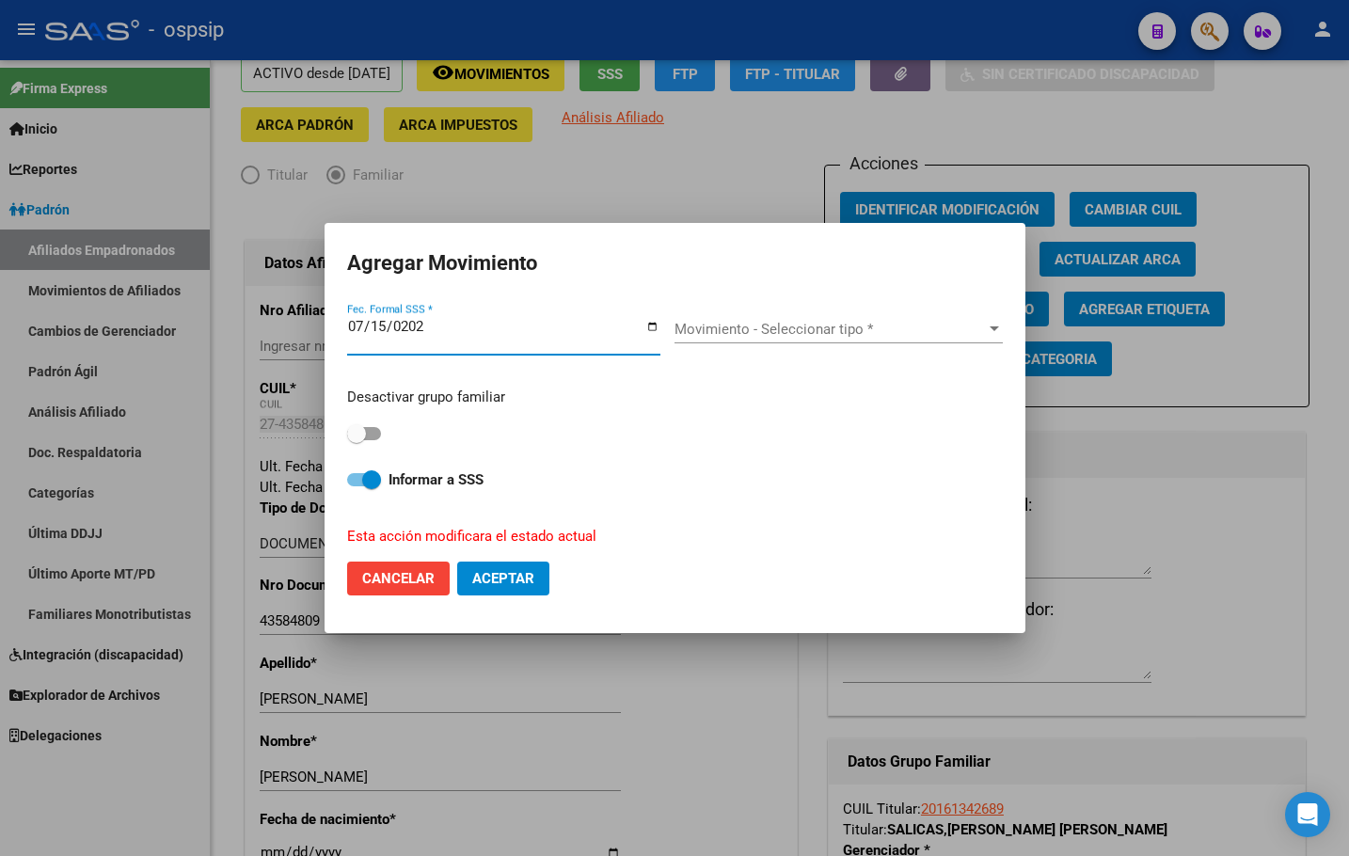
type input "[DATE]"
click at [760, 335] on span "Movimiento - Seleccionar tipo *" at bounding box center [830, 329] width 311 height 17
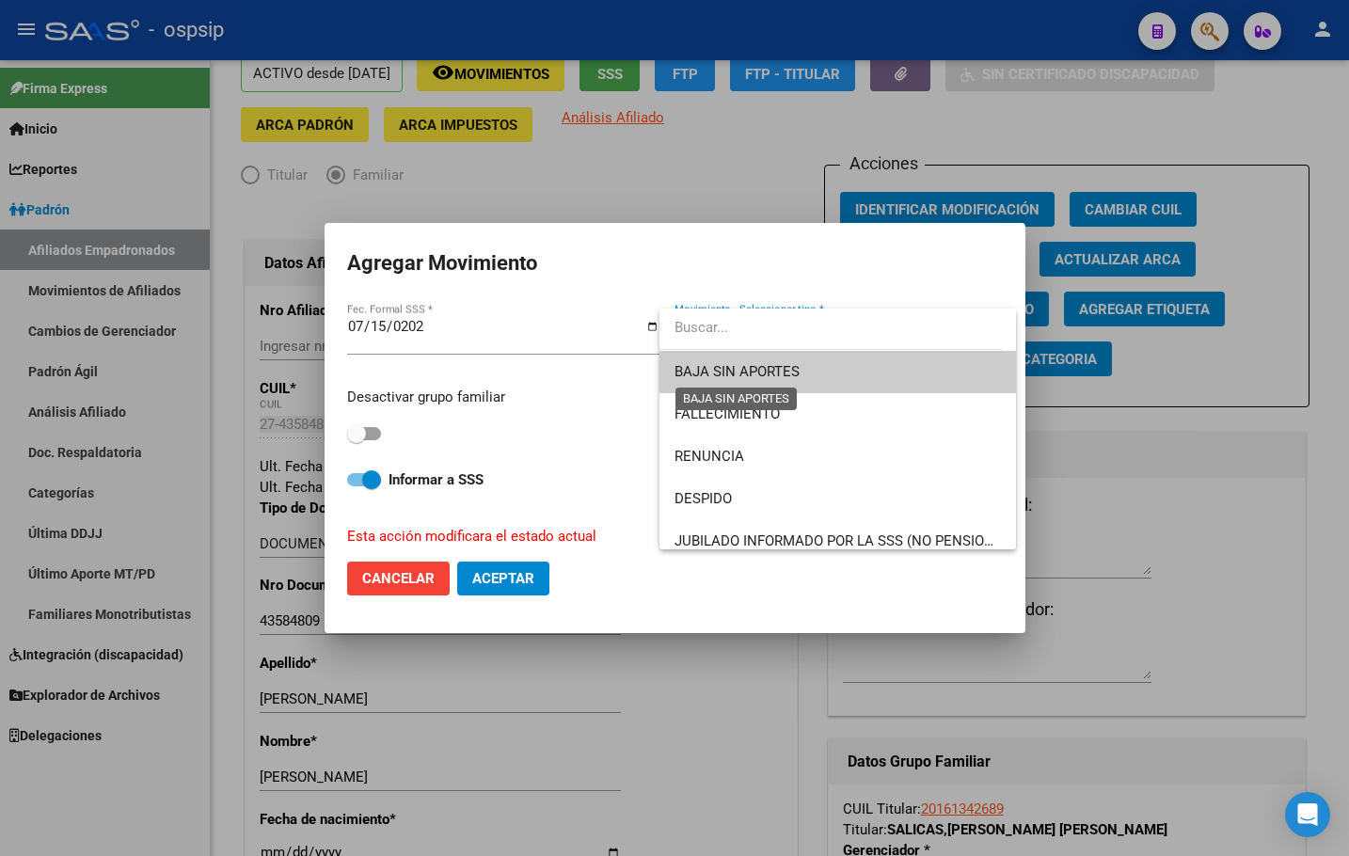
click at [735, 372] on span "BAJA SIN APORTES" at bounding box center [737, 371] width 125 height 17
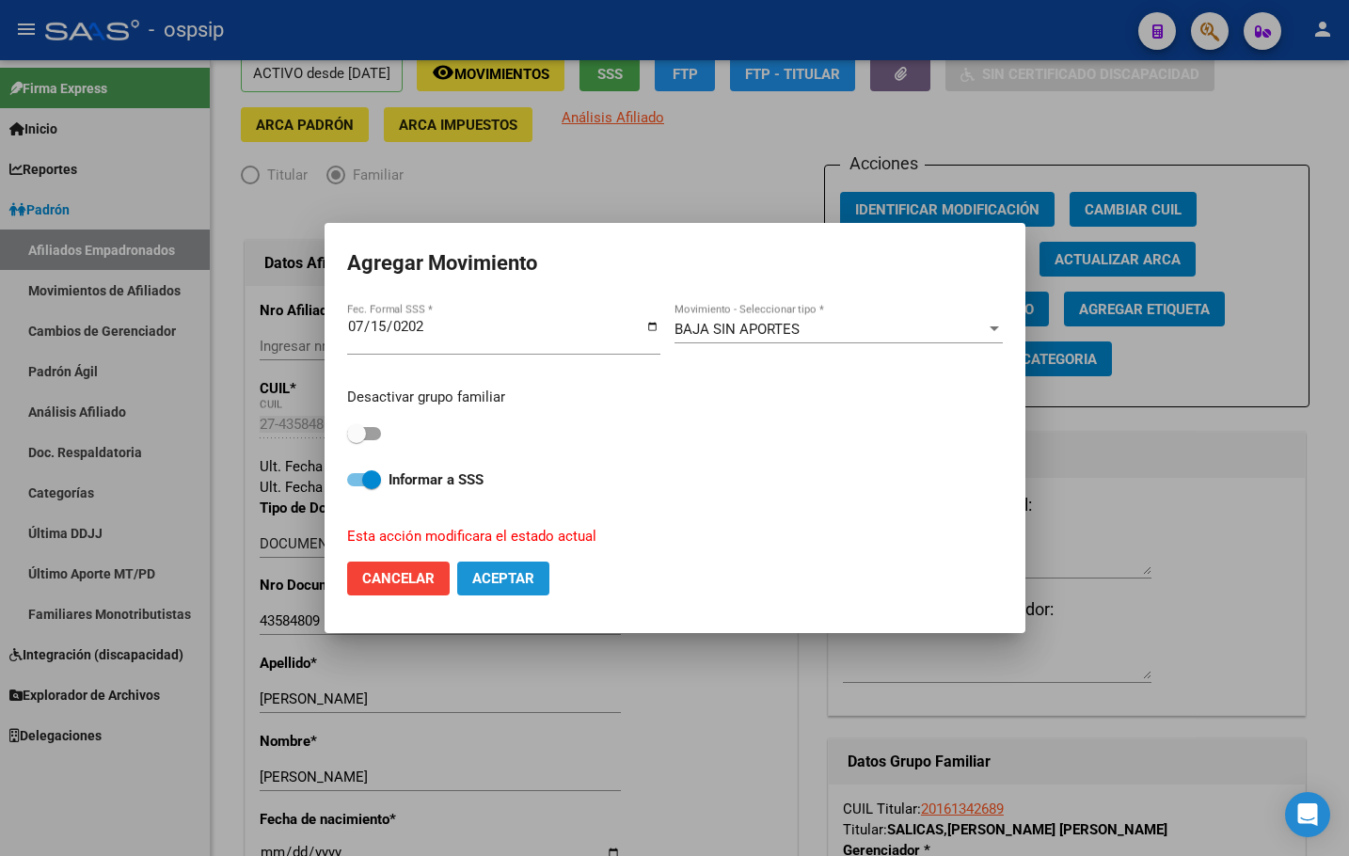
click at [496, 582] on span "Aceptar" at bounding box center [503, 578] width 62 height 17
checkbox input "false"
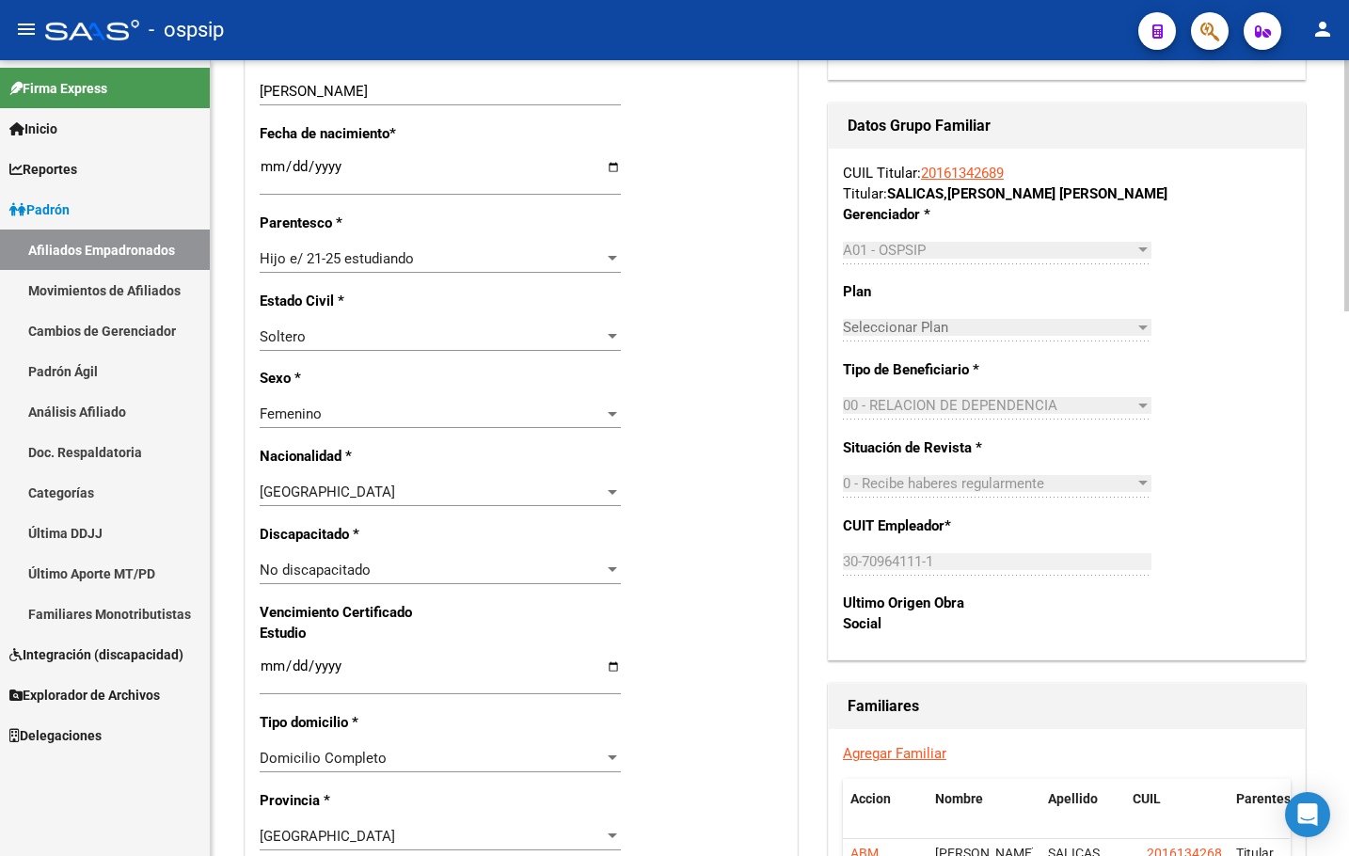
scroll to position [1035, 0]
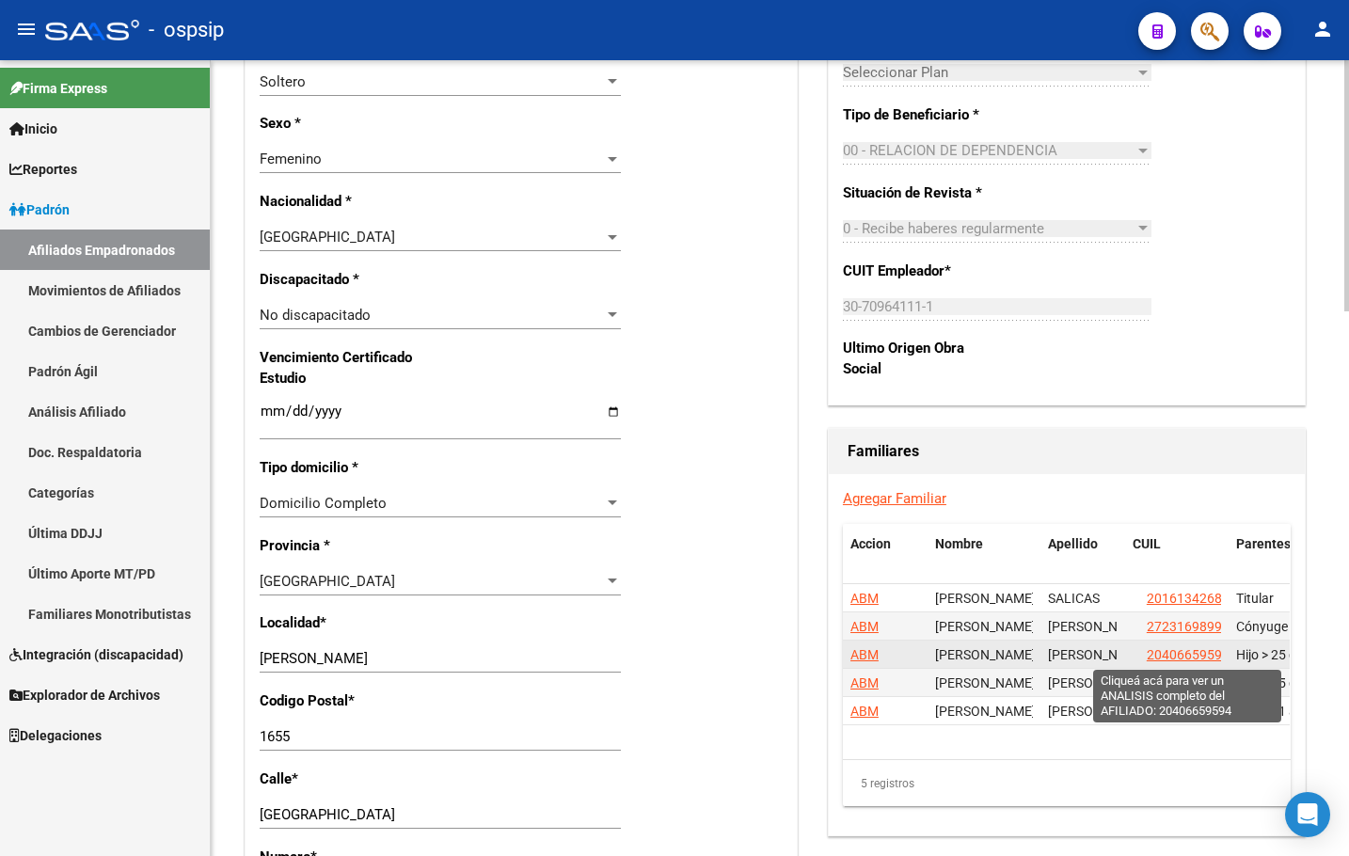
click at [1186, 654] on span "20406659594" at bounding box center [1188, 654] width 83 height 15
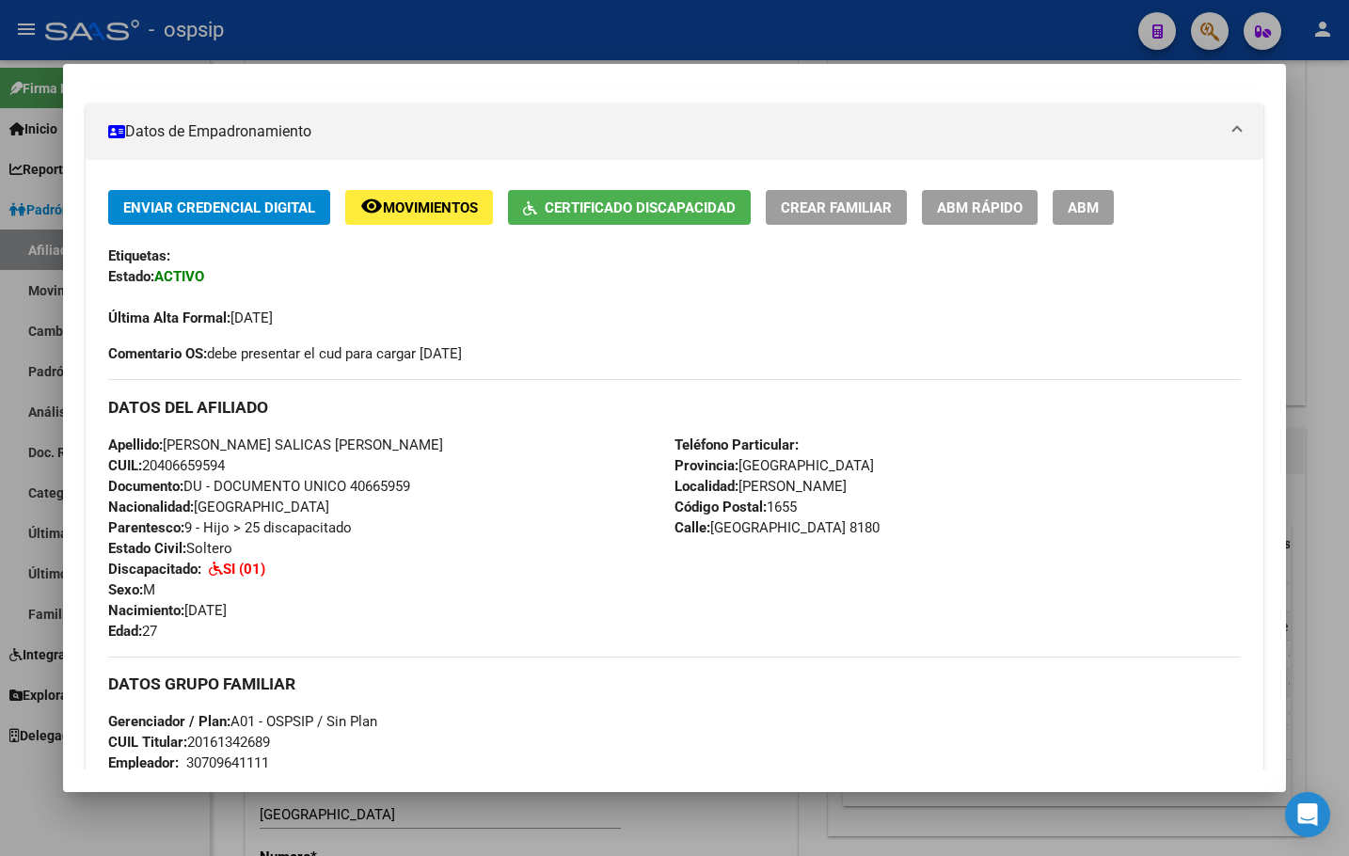
scroll to position [376, 0]
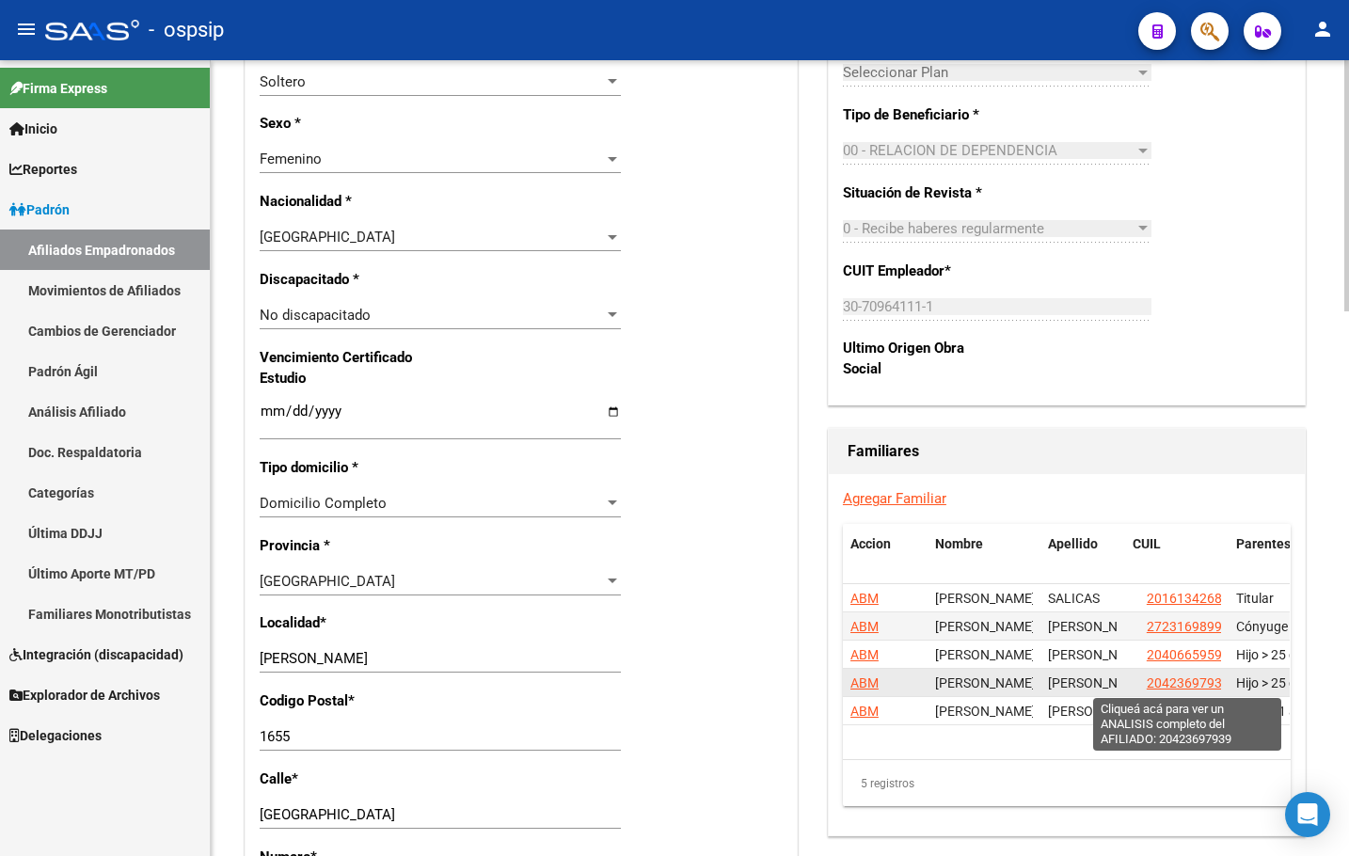
click at [1159, 679] on span "20423697939" at bounding box center [1188, 683] width 83 height 15
type textarea "20423697939"
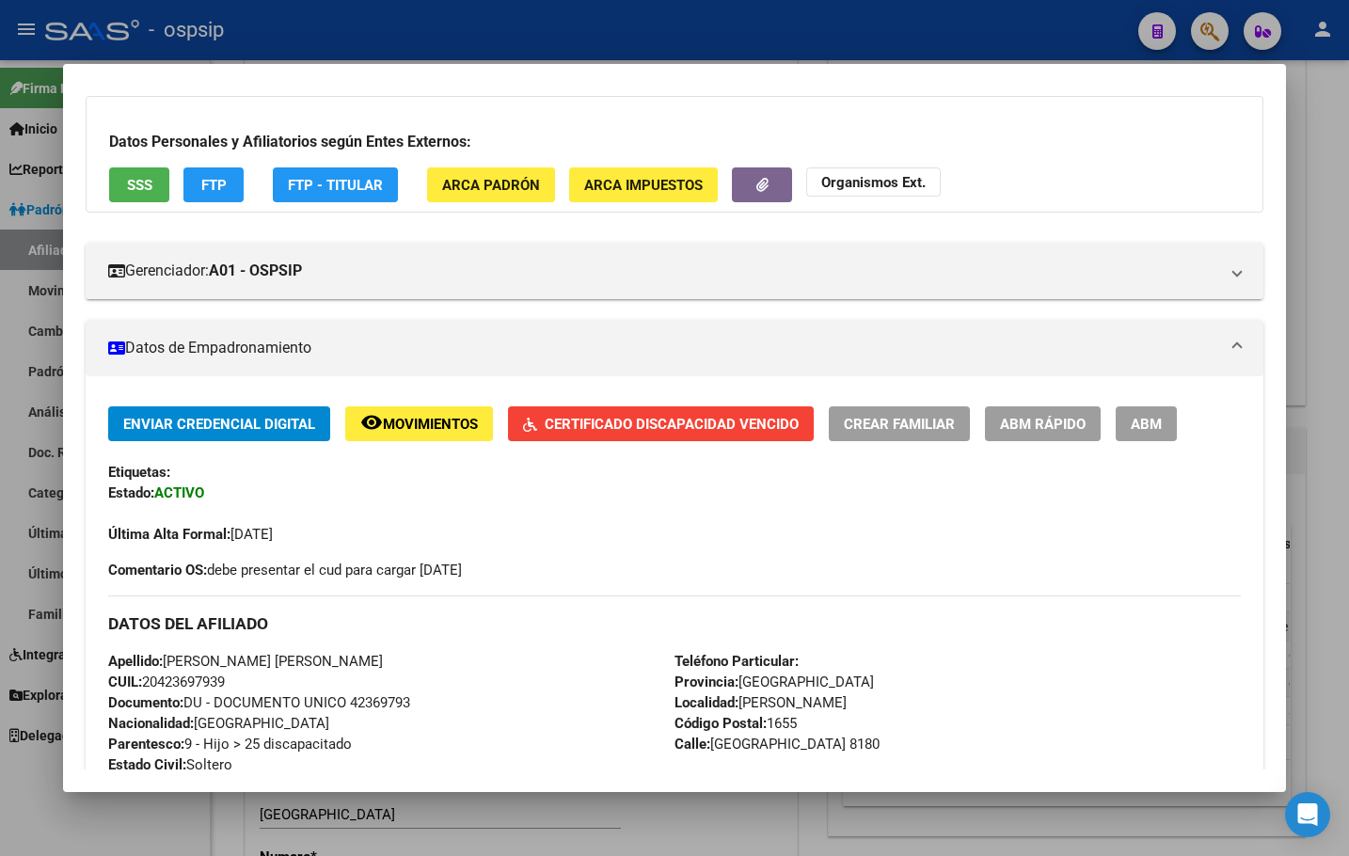
scroll to position [188, 0]
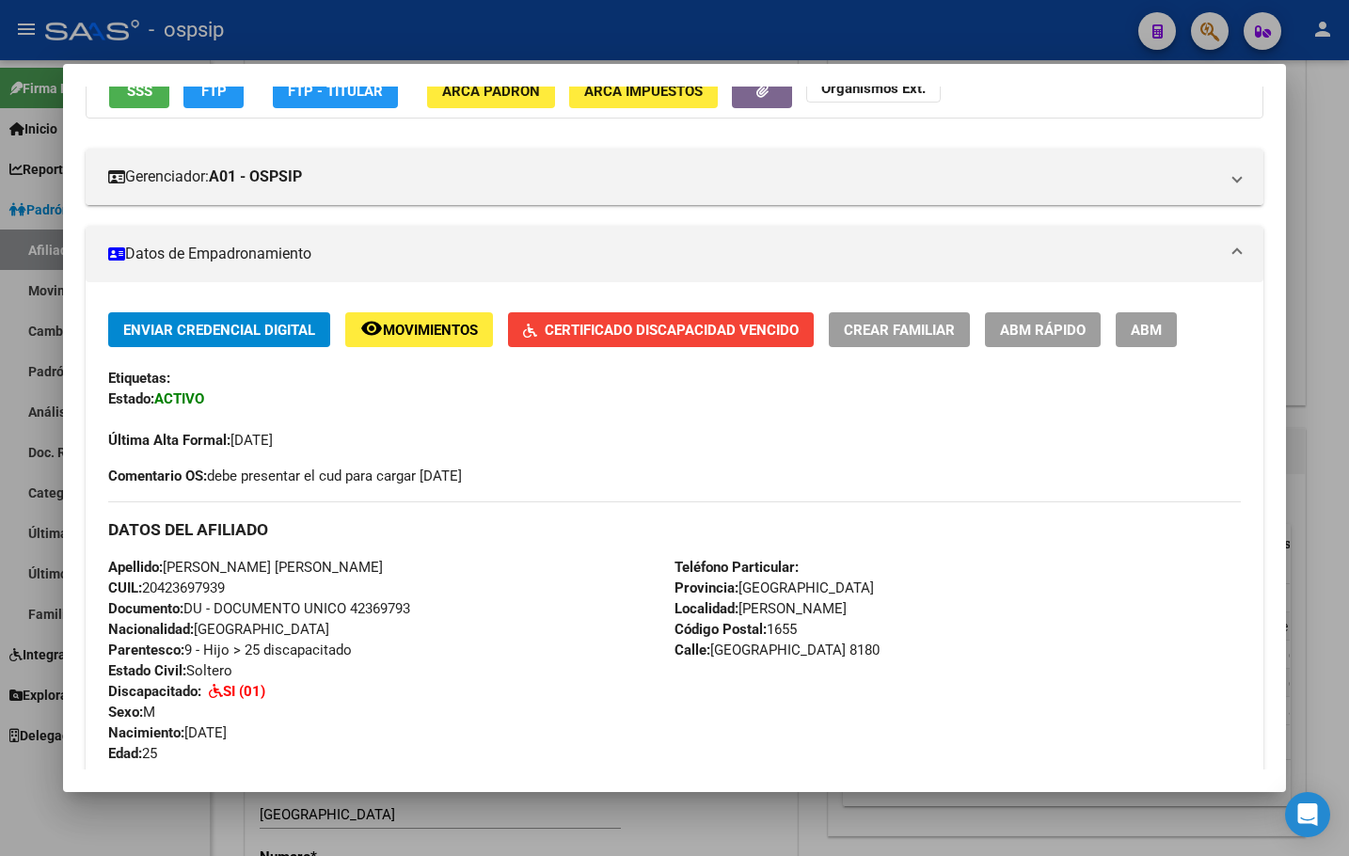
click at [375, 679] on div "Apellido: [PERSON_NAME] CUIL: 20423697939 Documento: DU - DOCUMENTO UNICO 42369…" at bounding box center [391, 660] width 566 height 207
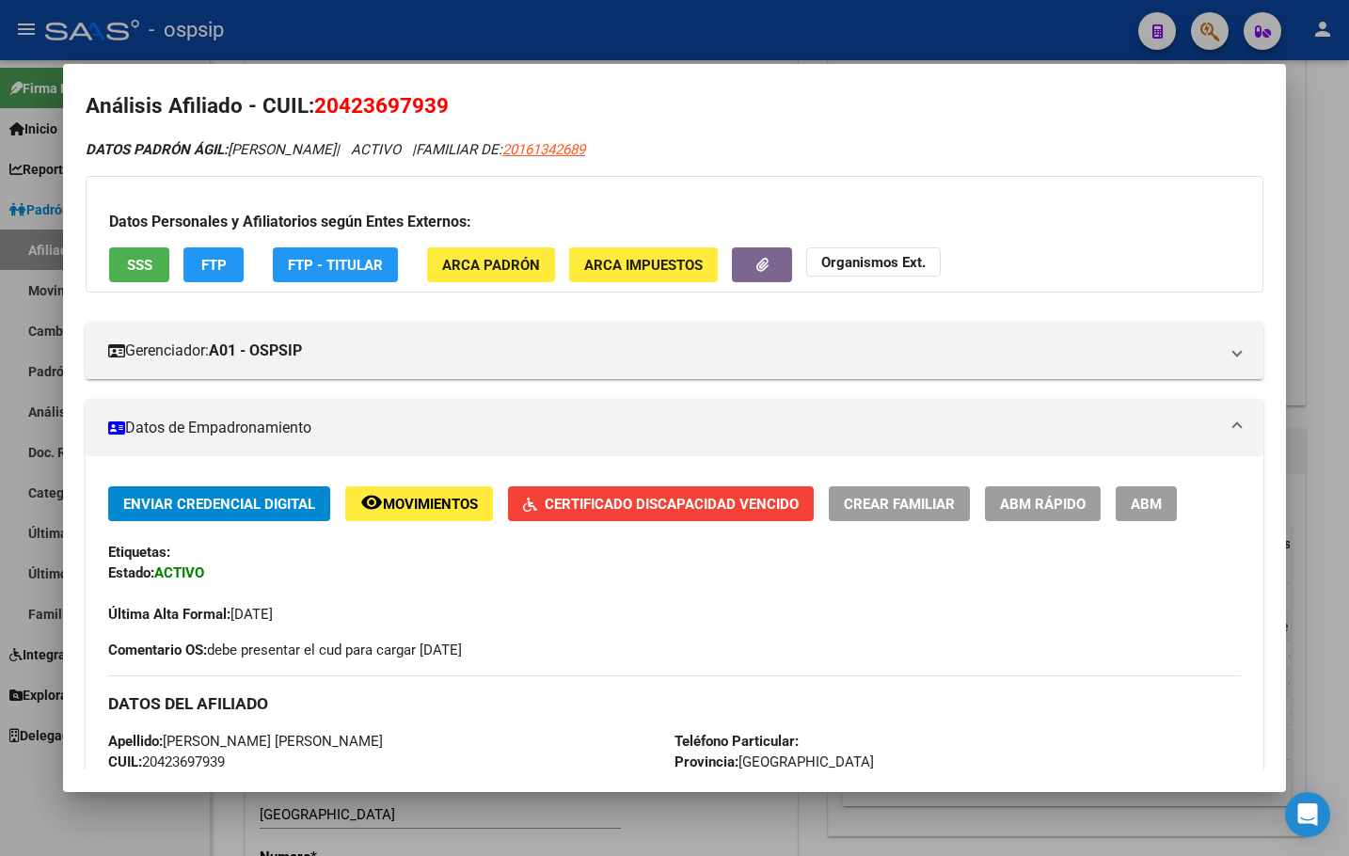
scroll to position [0, 0]
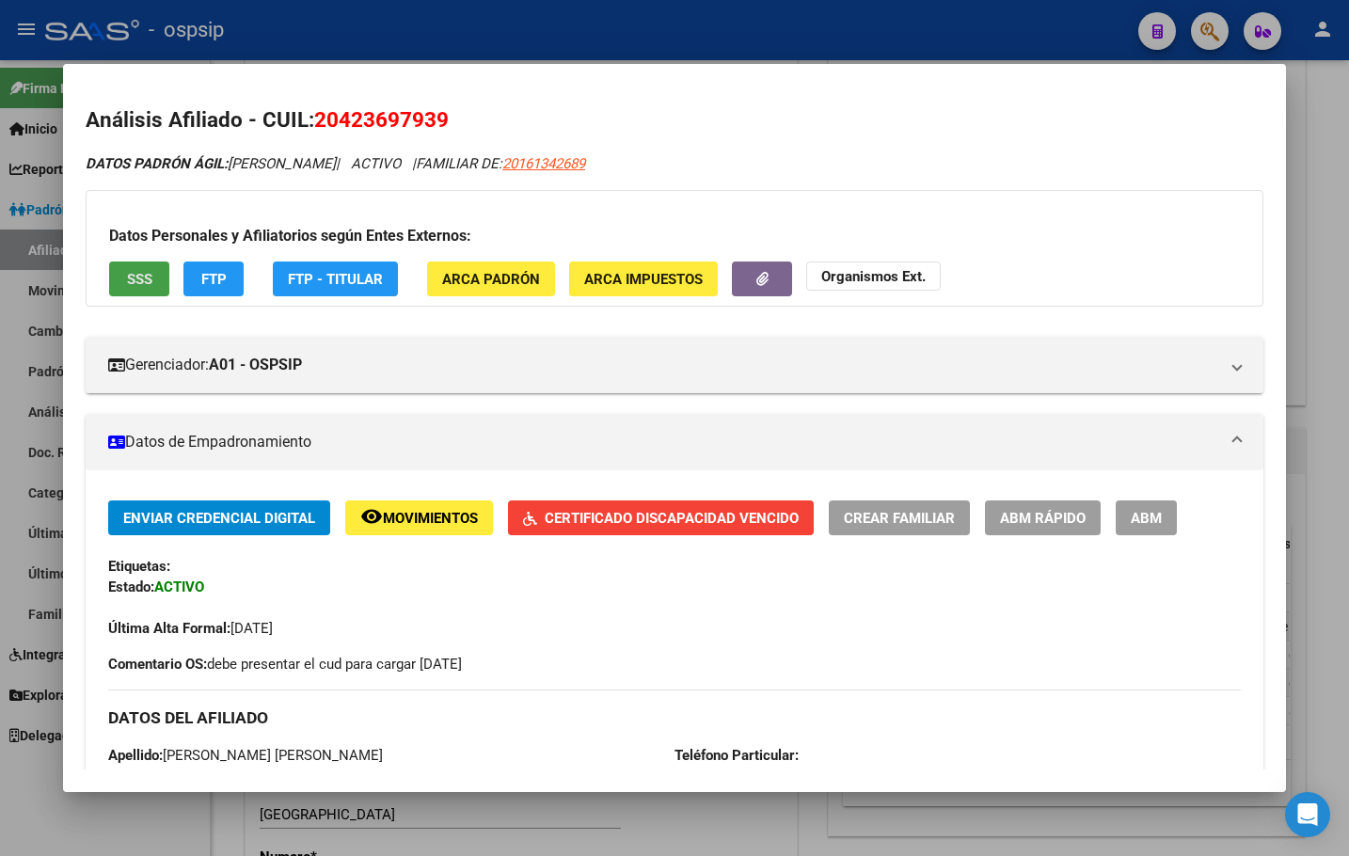
click at [135, 275] on span "SSS" at bounding box center [139, 279] width 25 height 17
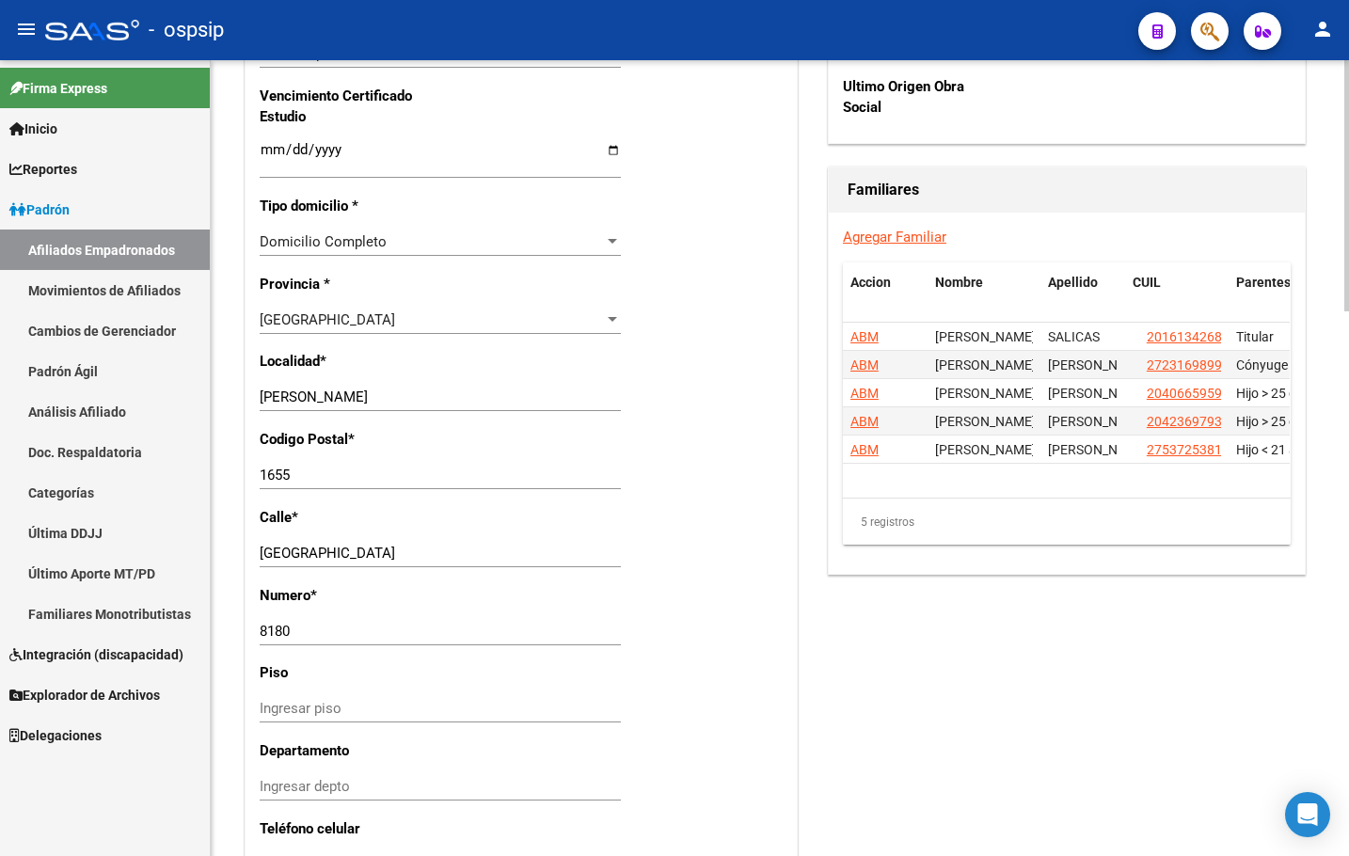
scroll to position [1317, 0]
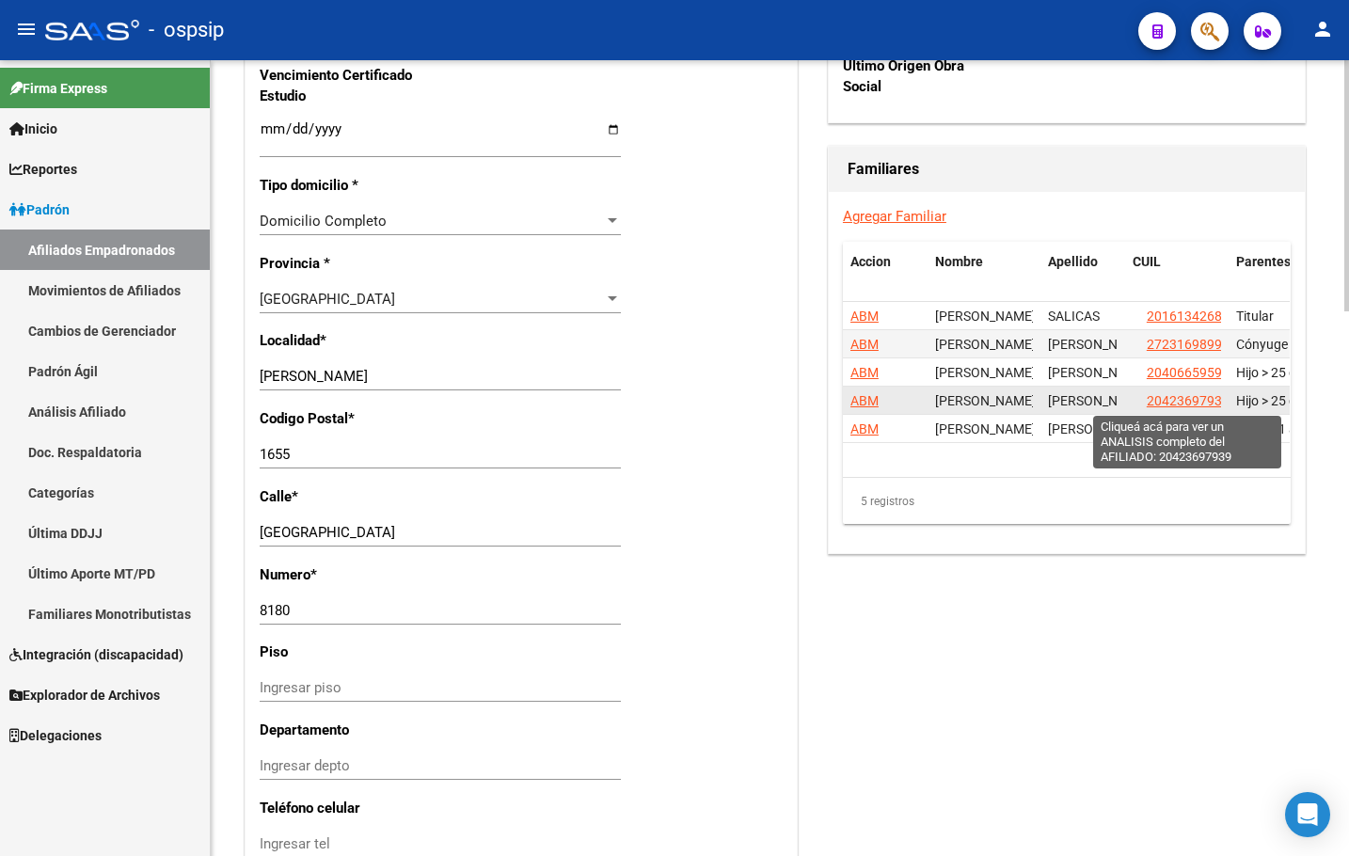
click at [1199, 395] on span "20423697939" at bounding box center [1188, 400] width 83 height 15
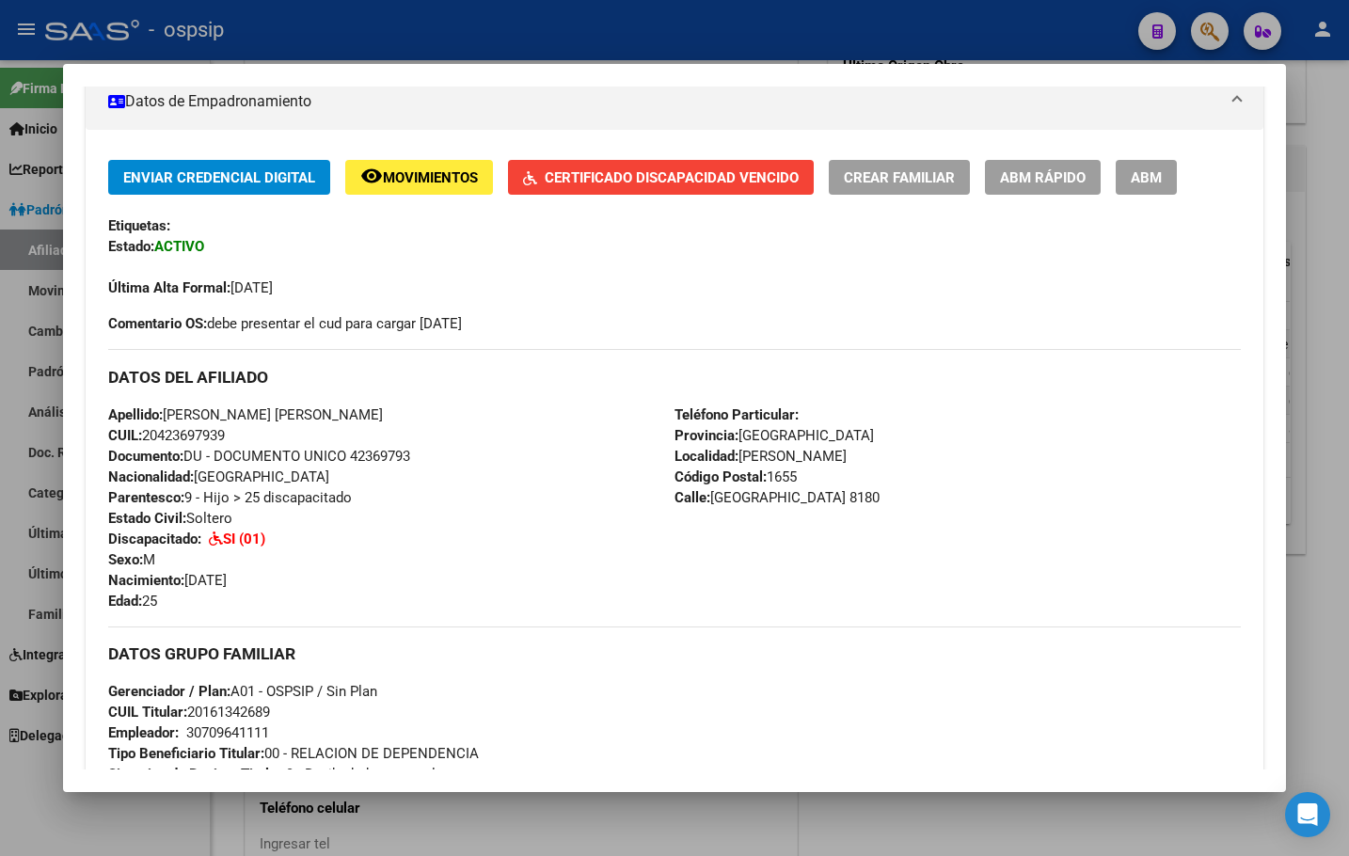
scroll to position [376, 0]
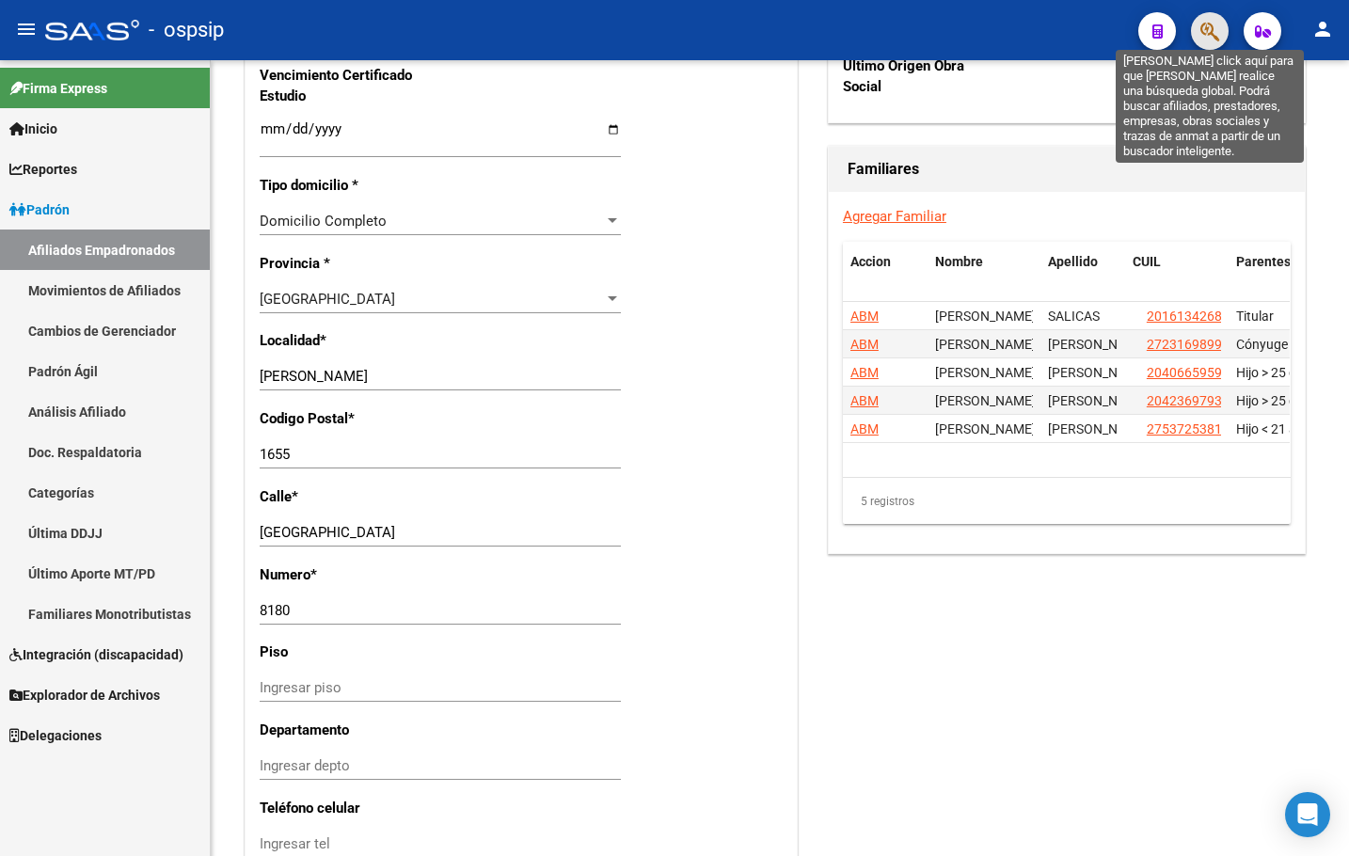
click at [1209, 26] on icon "button" at bounding box center [1210, 32] width 19 height 22
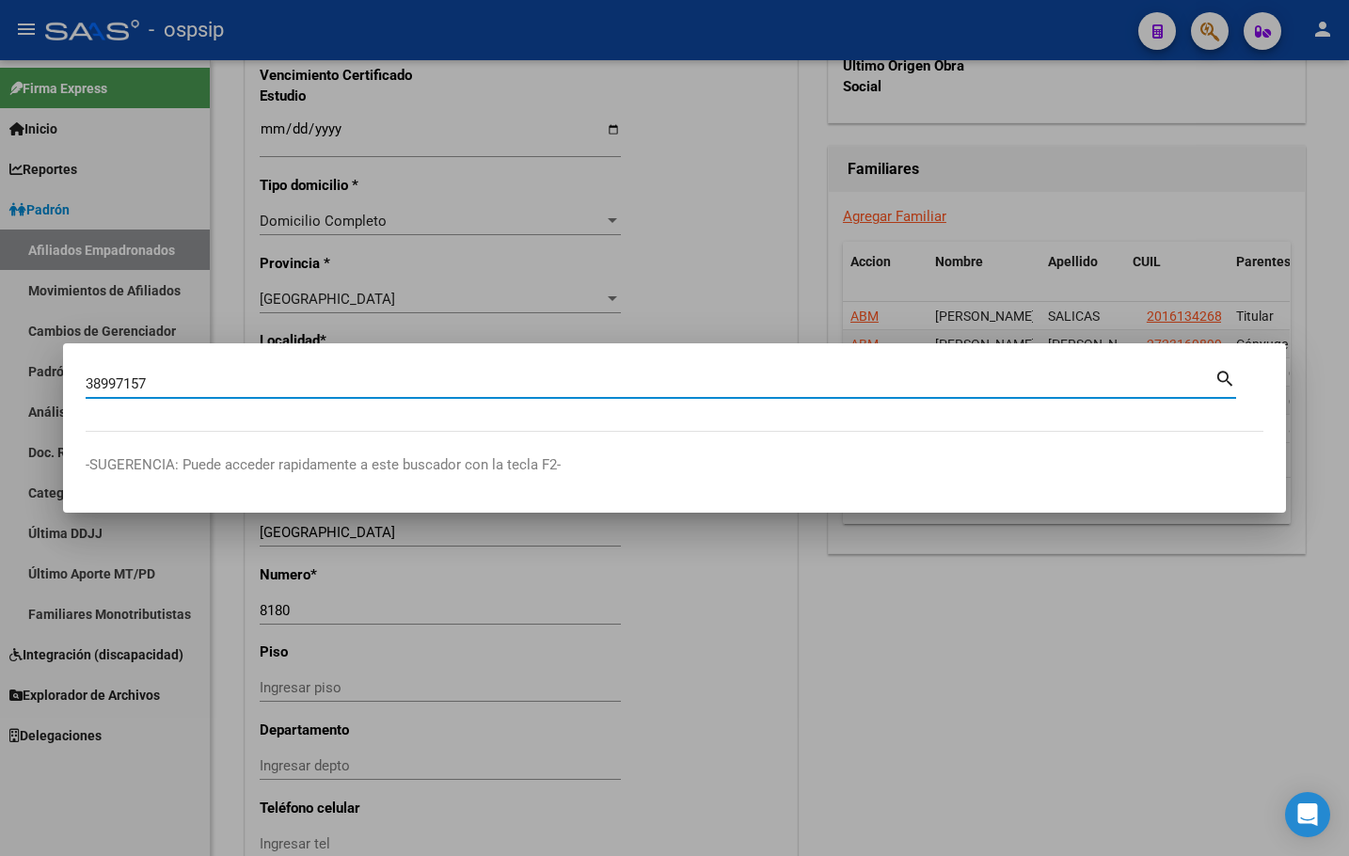
type input "38997157"
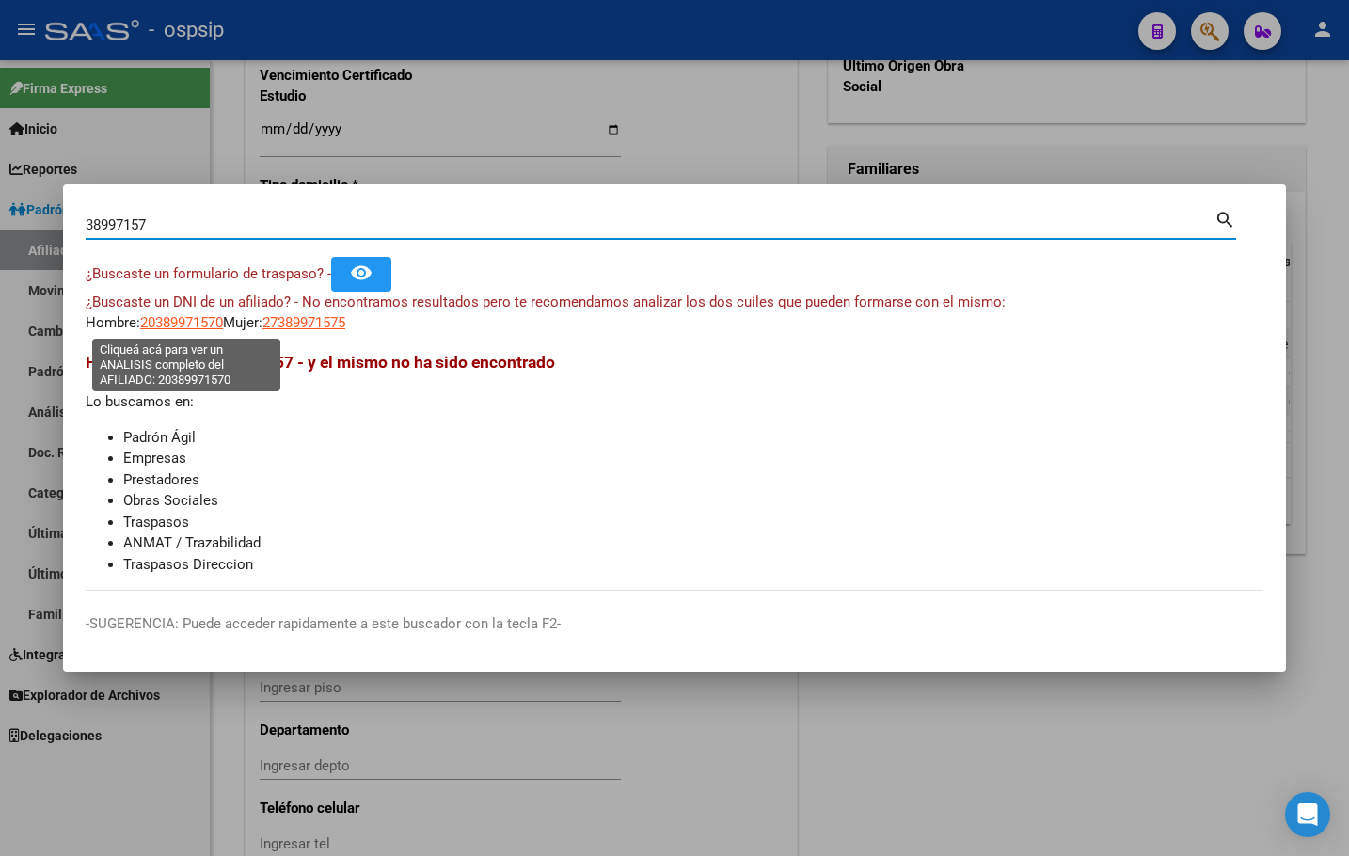
click at [168, 323] on span "20389971570" at bounding box center [181, 322] width 83 height 17
type textarea "20389971570"
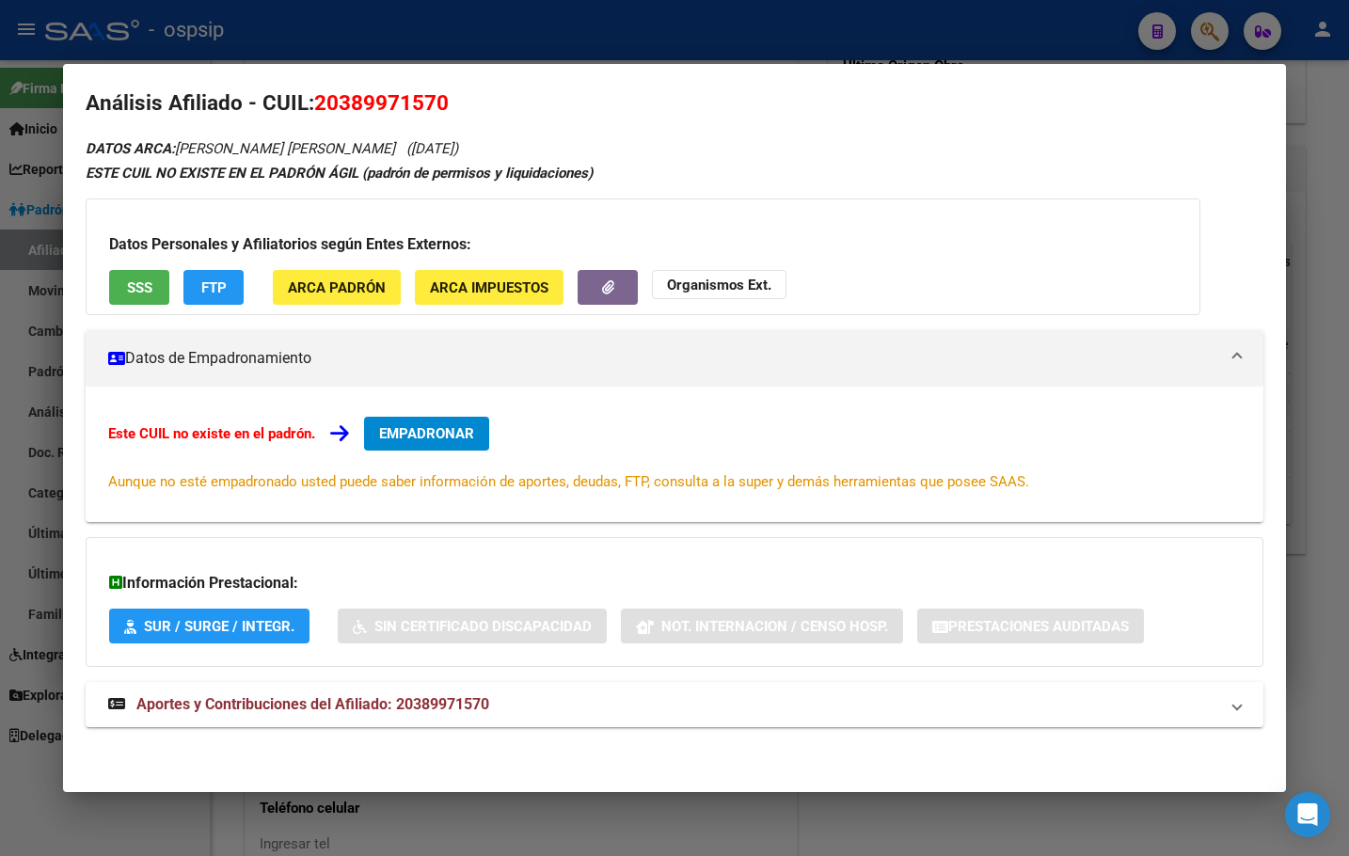
scroll to position [0, 0]
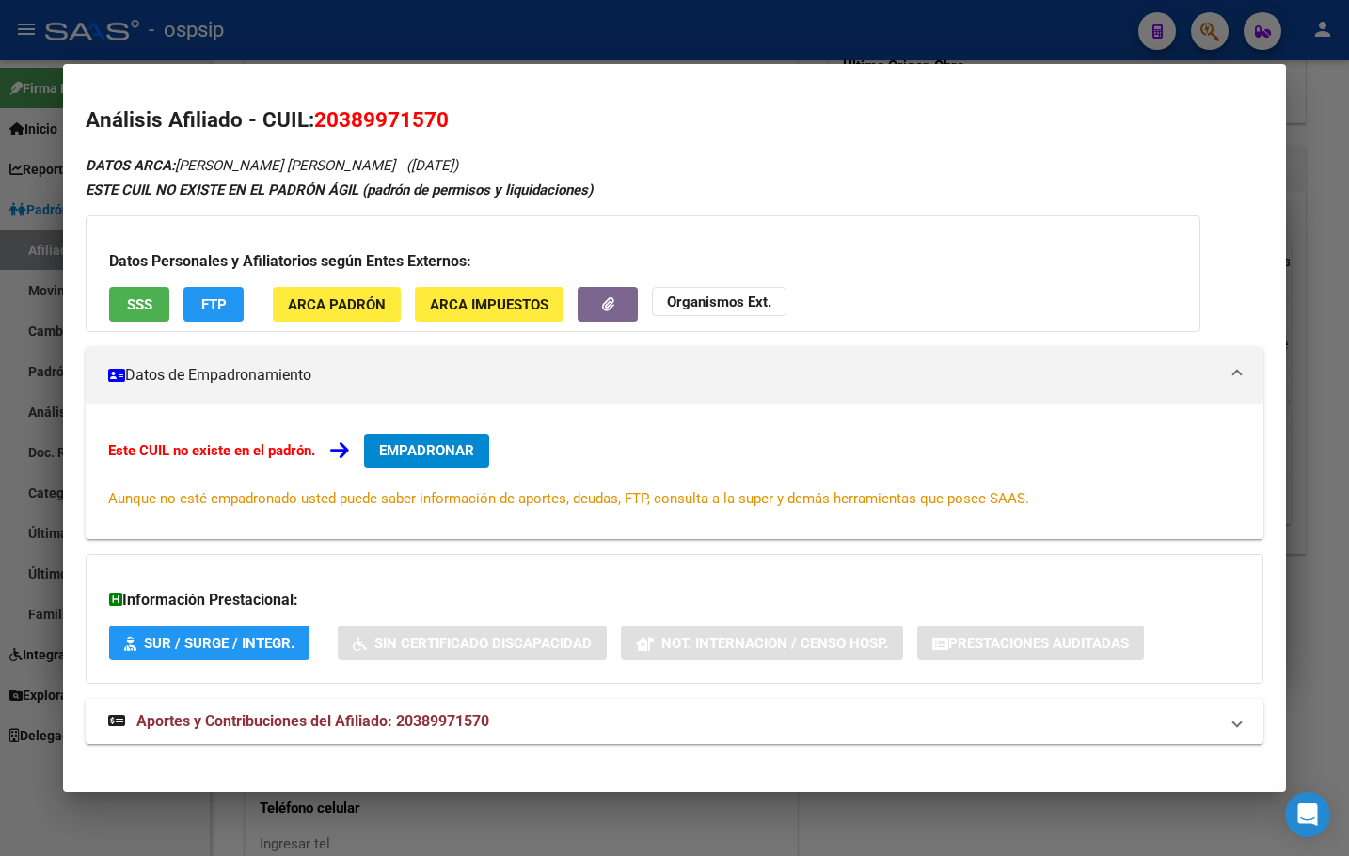
click at [979, 126] on h2 "Análisis Afiliado - CUIL: 20389971570" at bounding box center [675, 120] width 1178 height 32
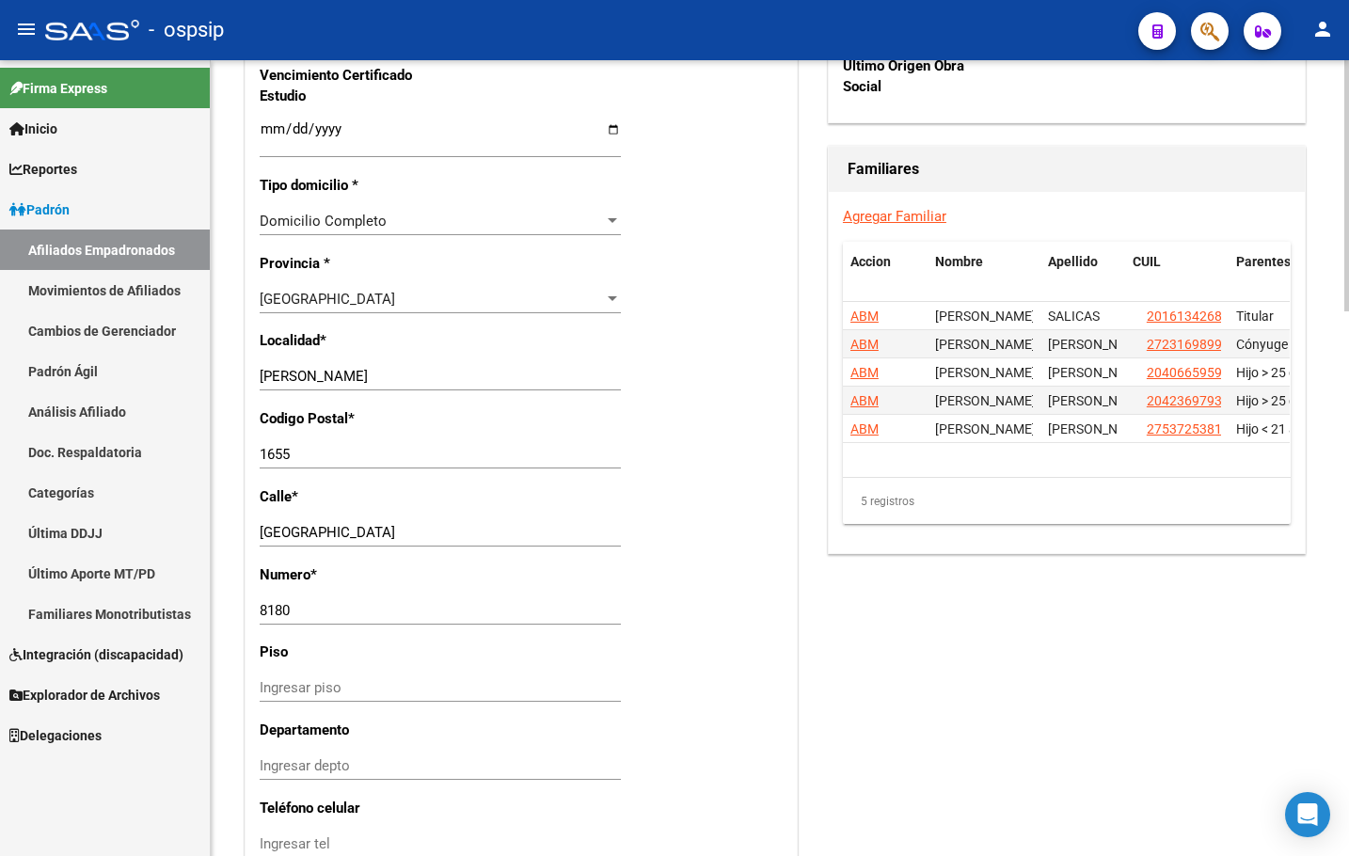
click at [395, 458] on input "1655" at bounding box center [440, 454] width 361 height 17
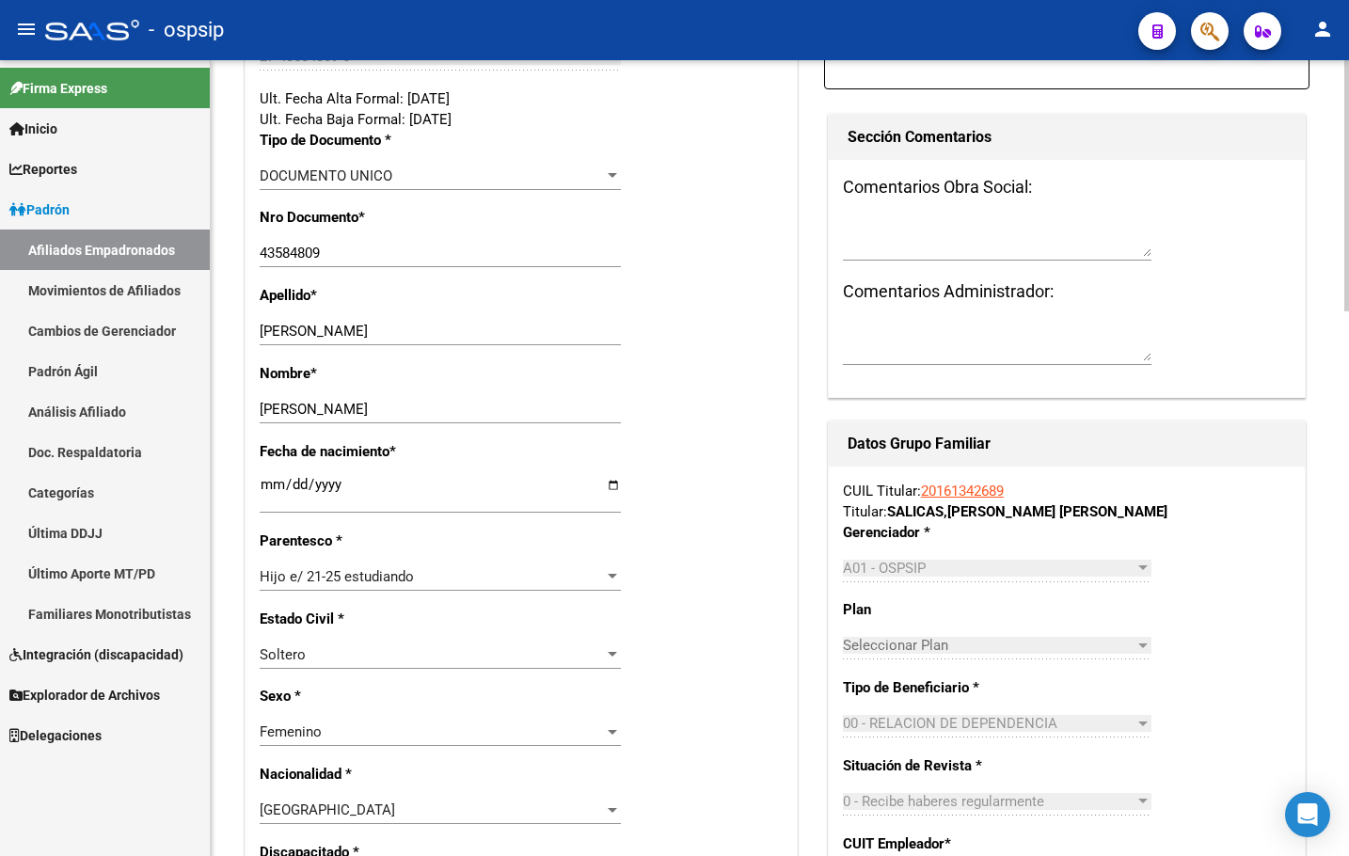
scroll to position [376, 0]
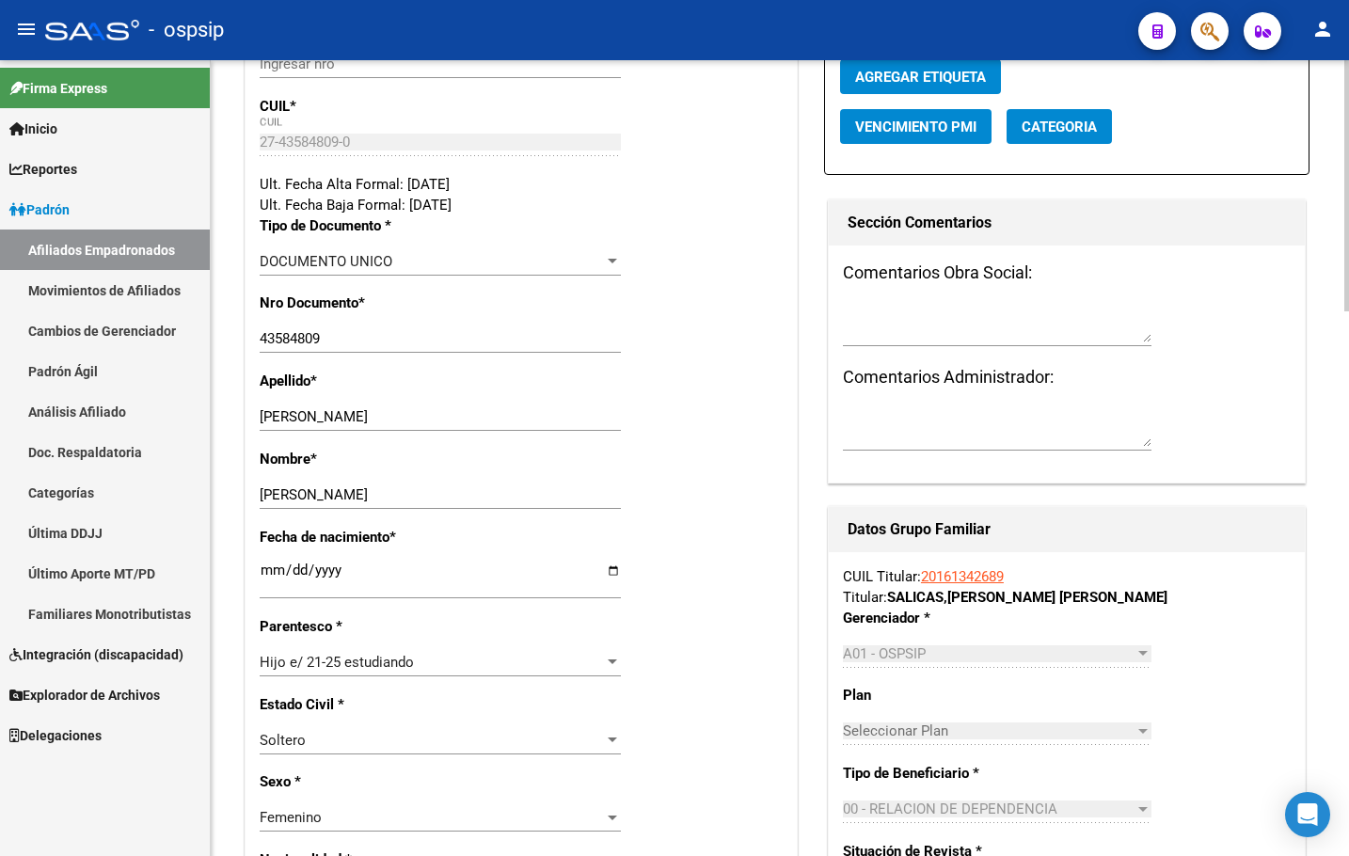
click at [415, 367] on div "43584809 Ingresar nro" at bounding box center [440, 348] width 361 height 46
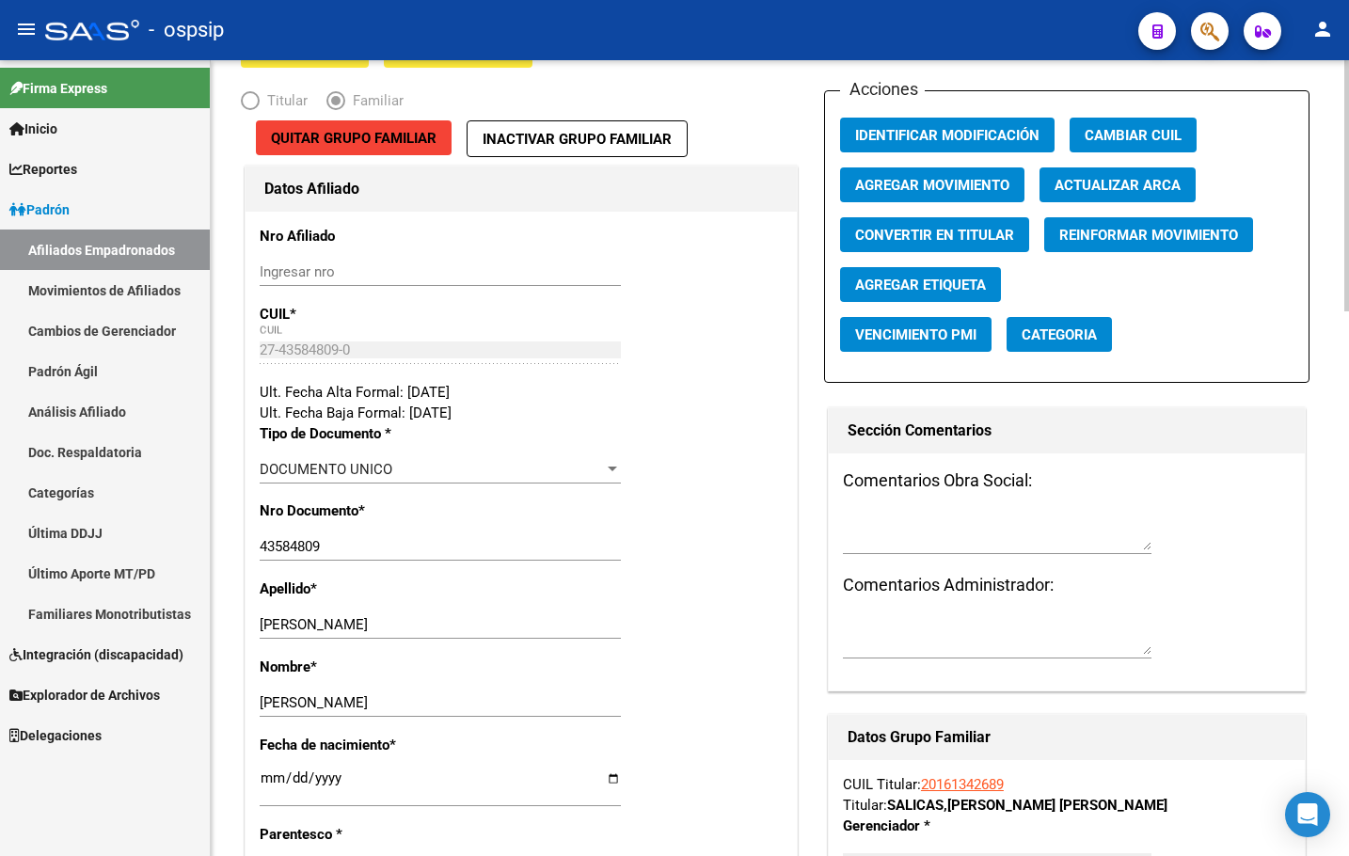
scroll to position [0, 0]
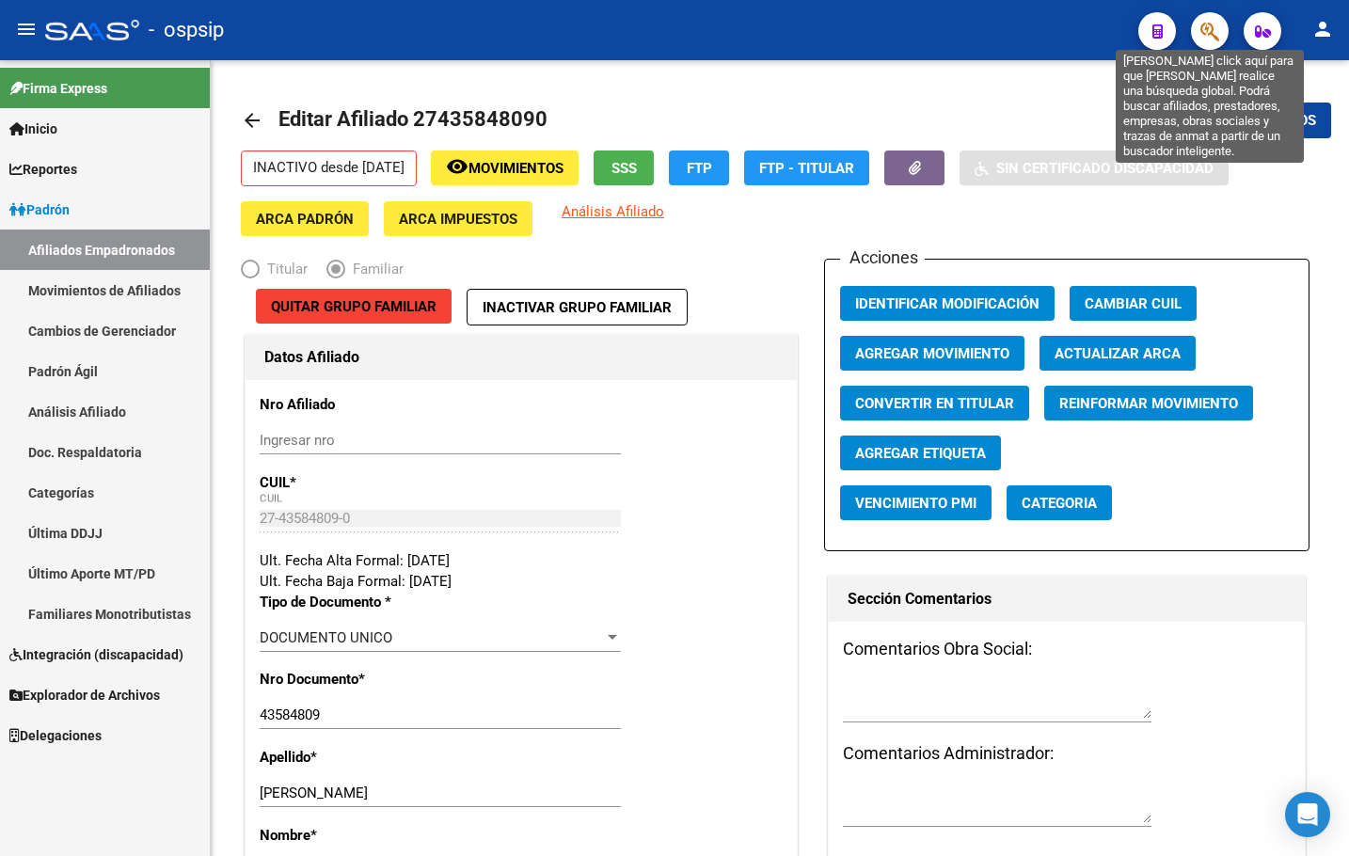
click at [1217, 31] on icon "button" at bounding box center [1210, 32] width 19 height 22
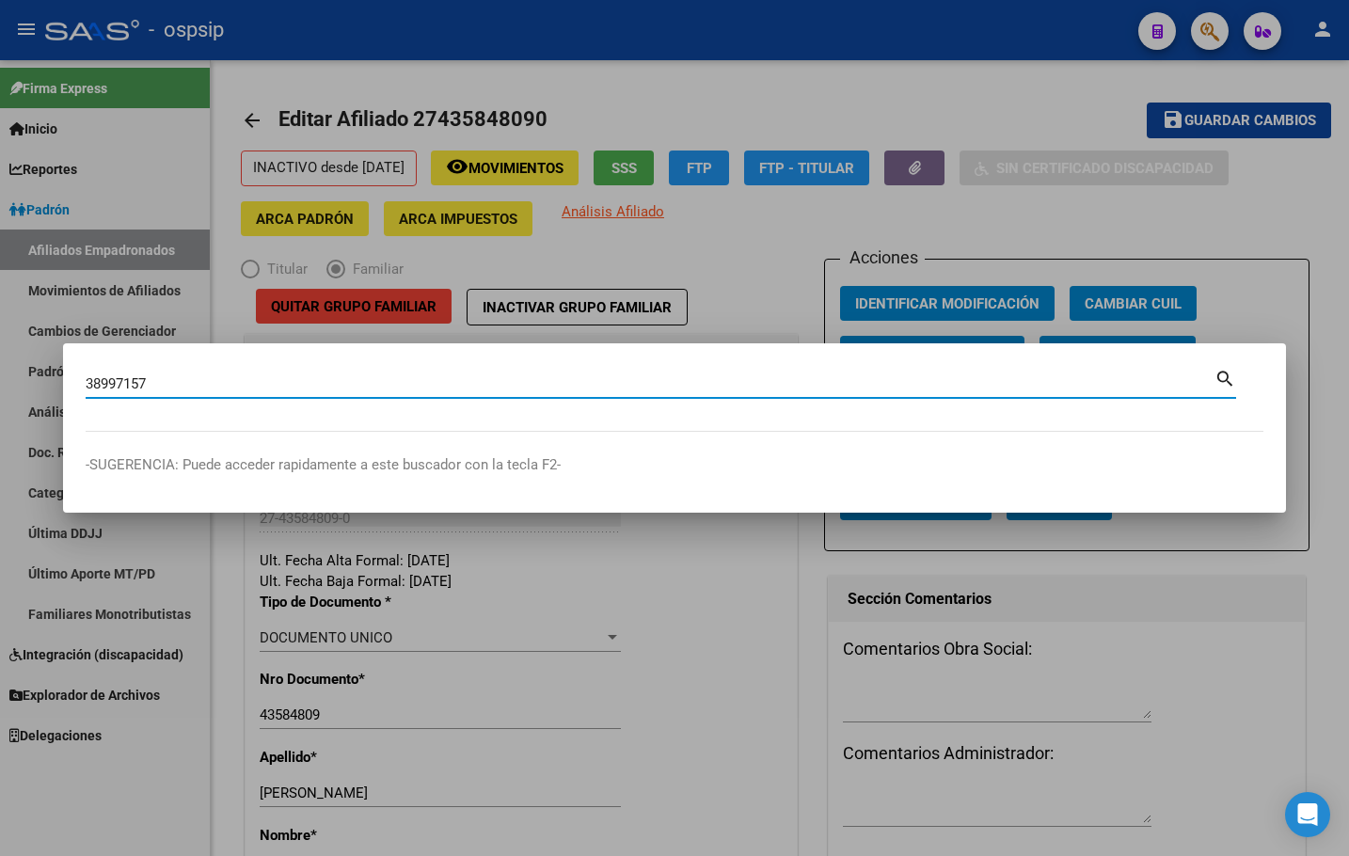
type input "38997157"
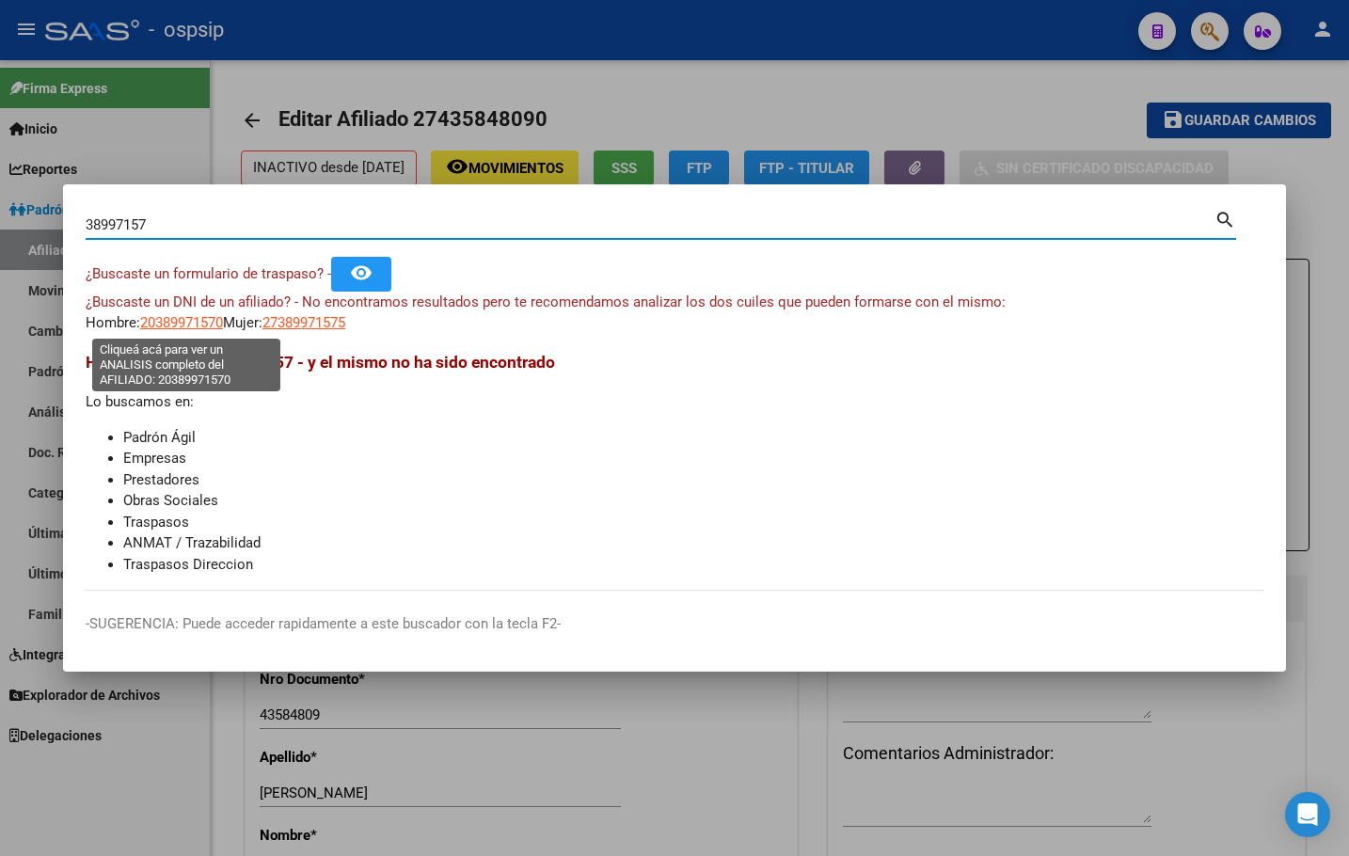
click at [177, 319] on span "20389971570" at bounding box center [181, 322] width 83 height 17
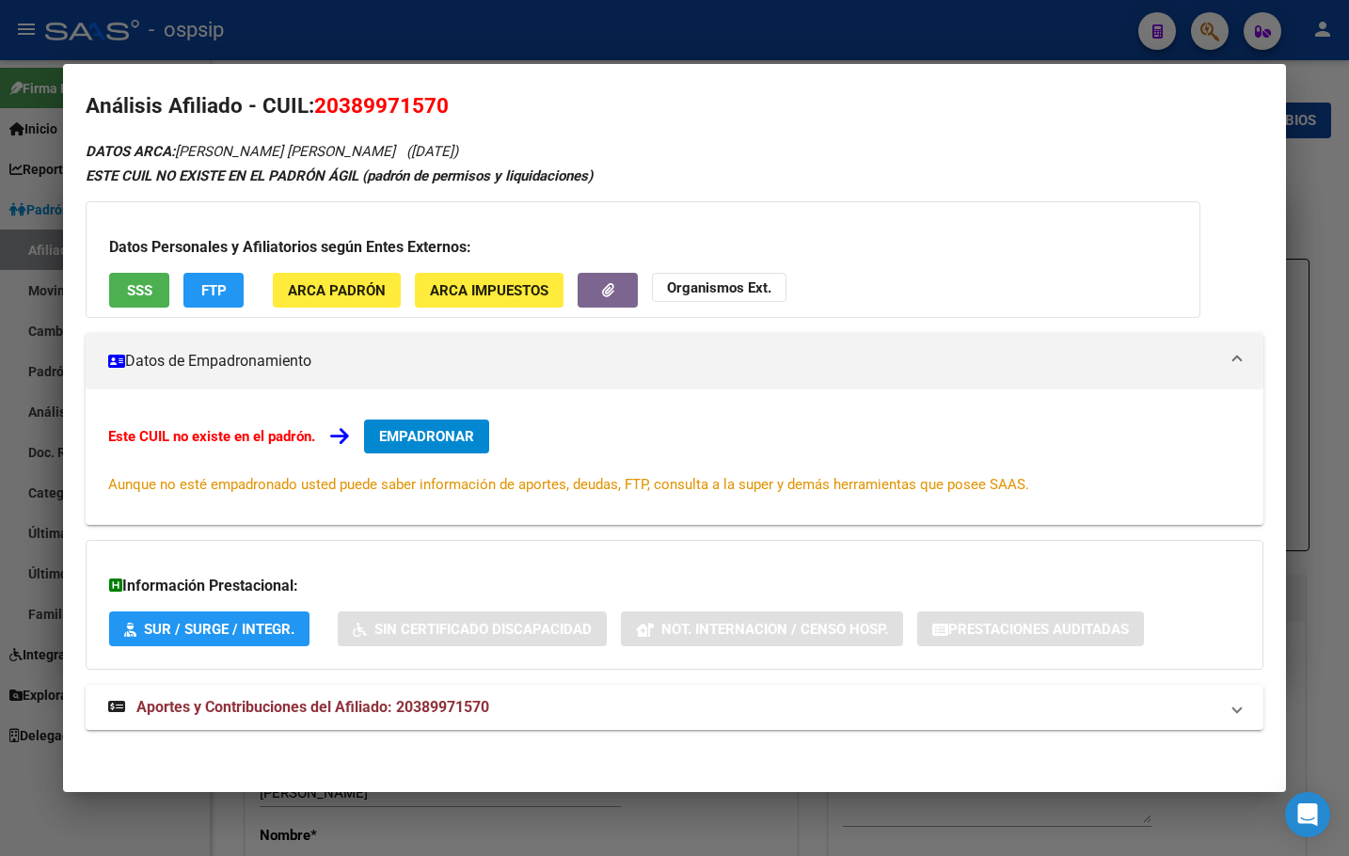
scroll to position [17, 0]
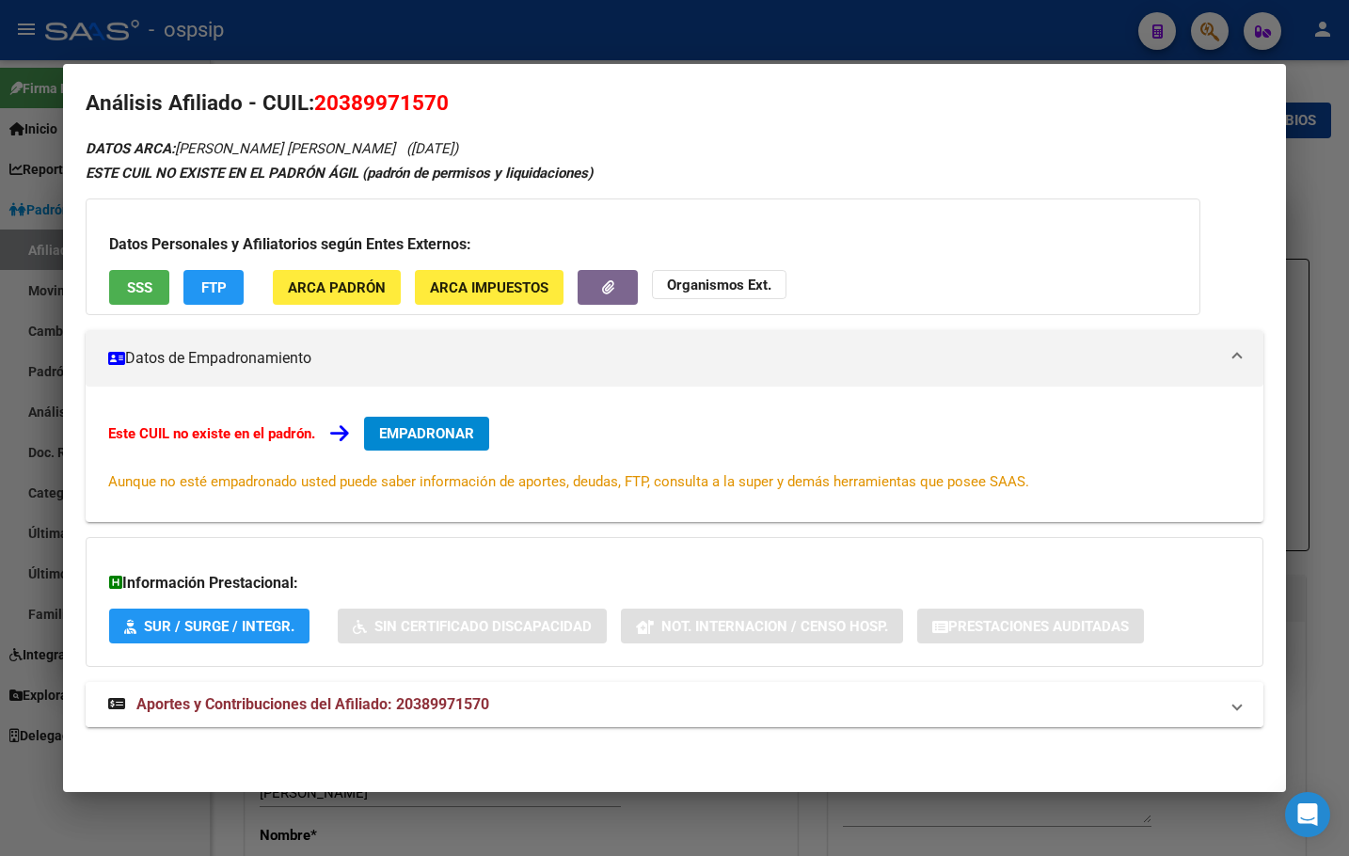
click at [432, 710] on span "Aportes y Contribuciones del Afiliado: 20389971570" at bounding box center [312, 704] width 353 height 18
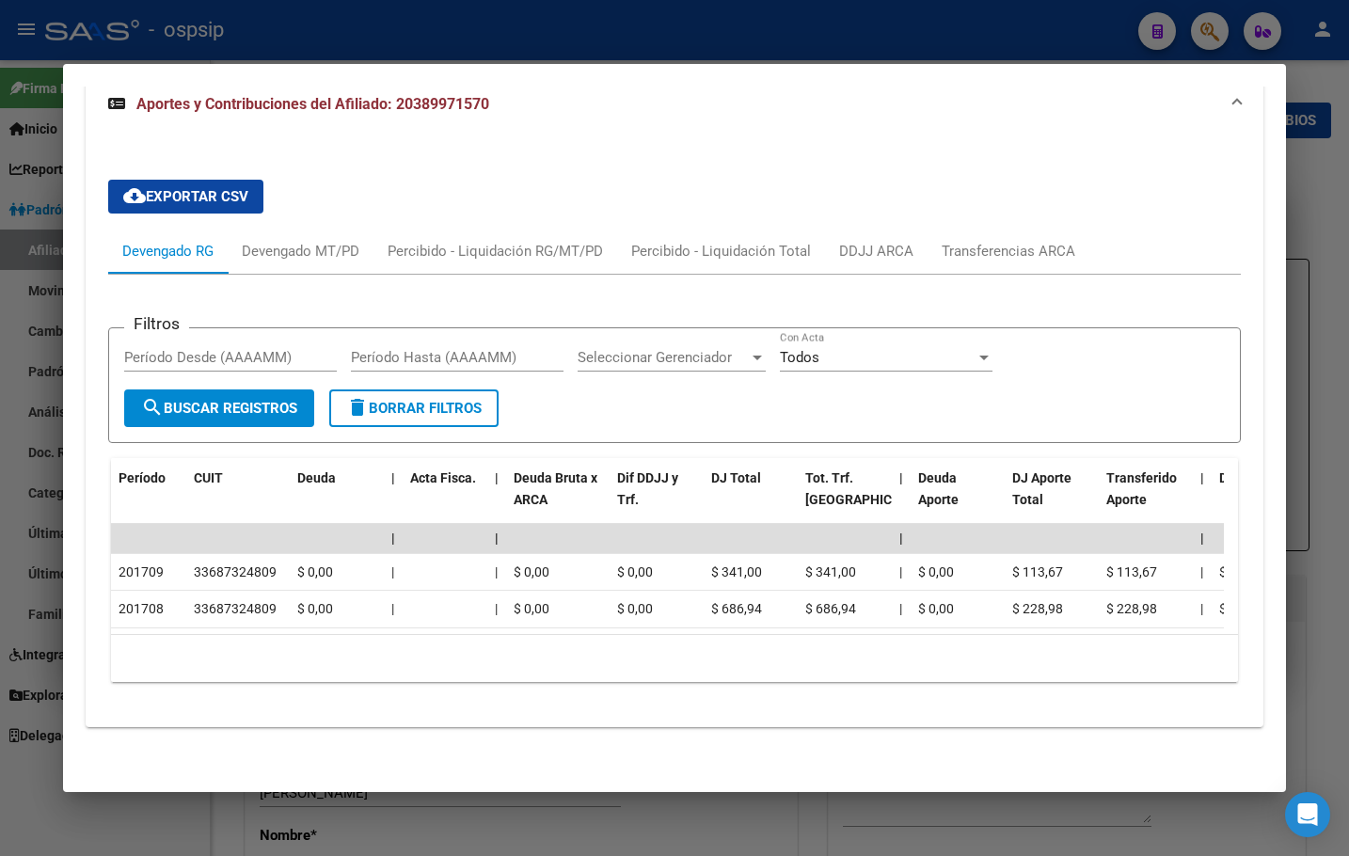
scroll to position [0, 0]
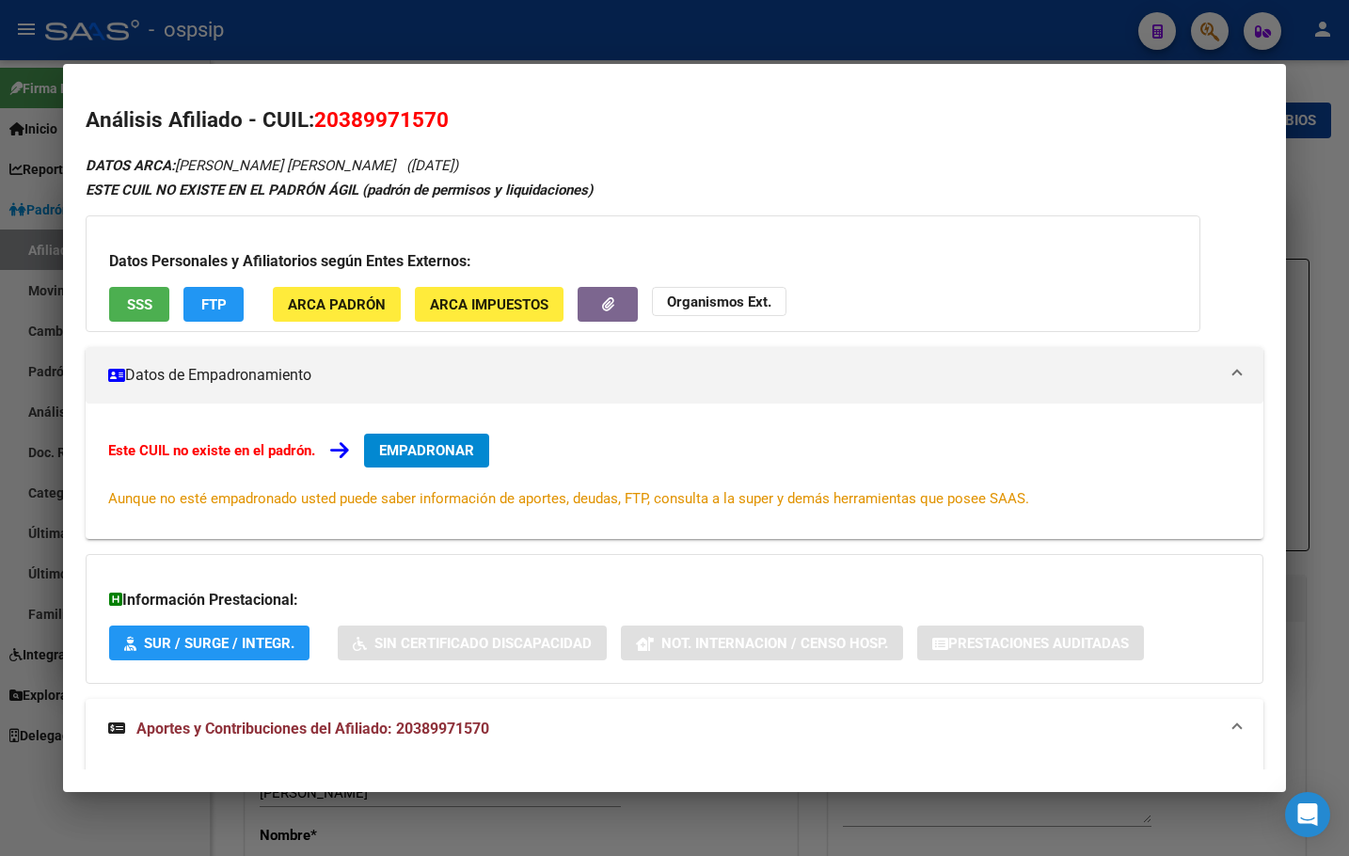
drag, startPoint x: 320, startPoint y: 117, endPoint x: 482, endPoint y: 125, distance: 162.1
click at [482, 125] on h2 "Análisis Afiliado - CUIL: 20389971570" at bounding box center [675, 120] width 1178 height 32
copy span "20389971570"
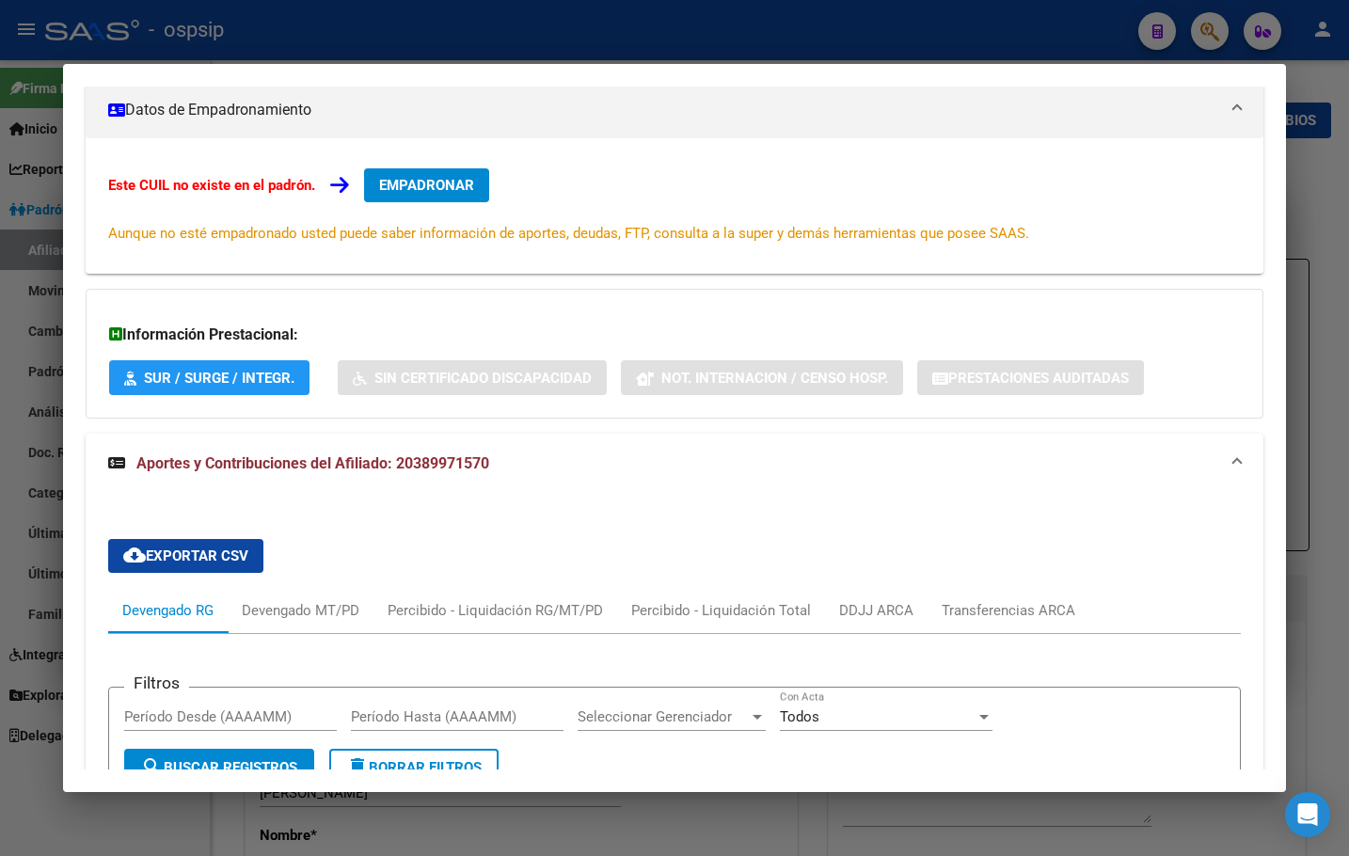
scroll to position [565, 0]
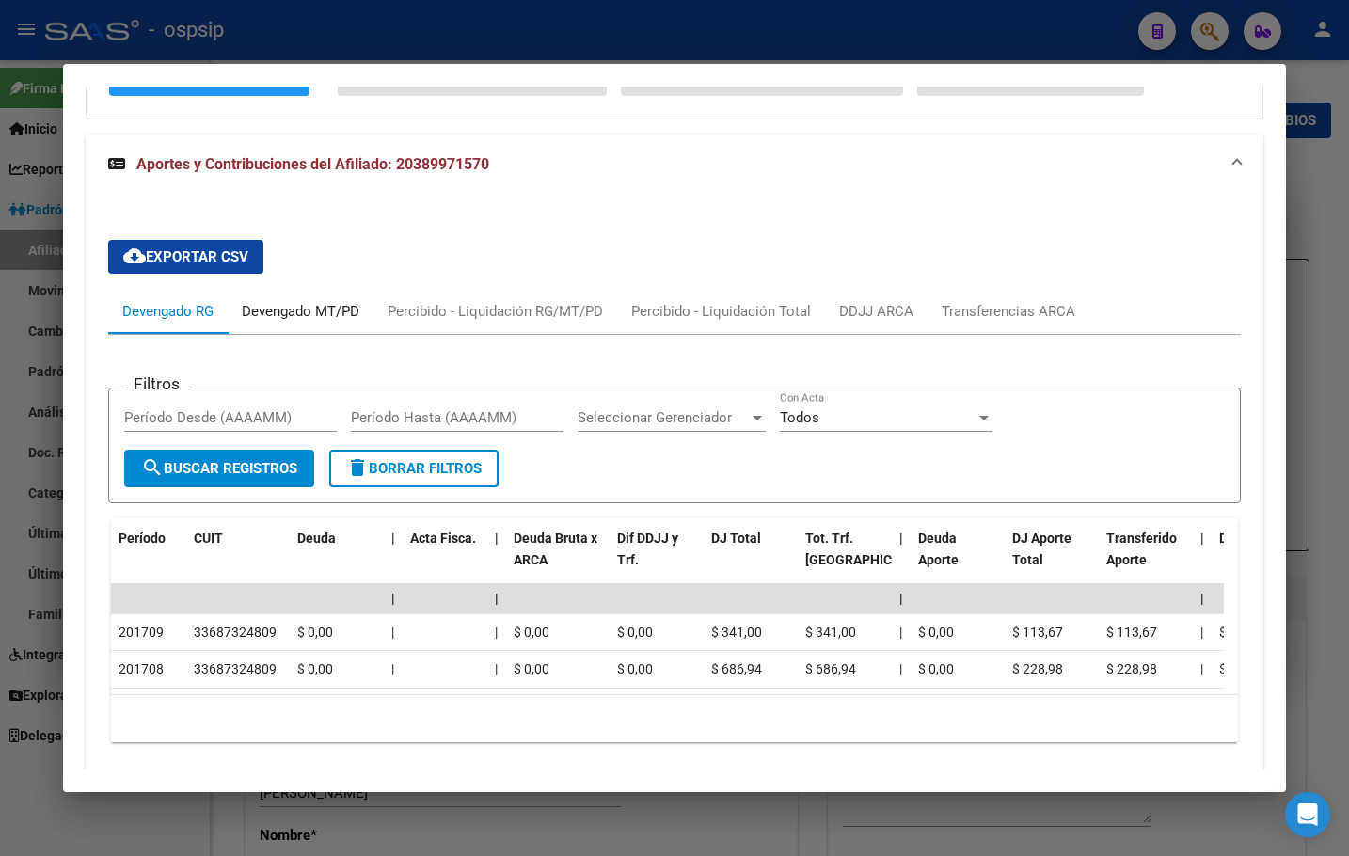
click at [294, 305] on div "Devengado MT/PD" at bounding box center [301, 311] width 118 height 21
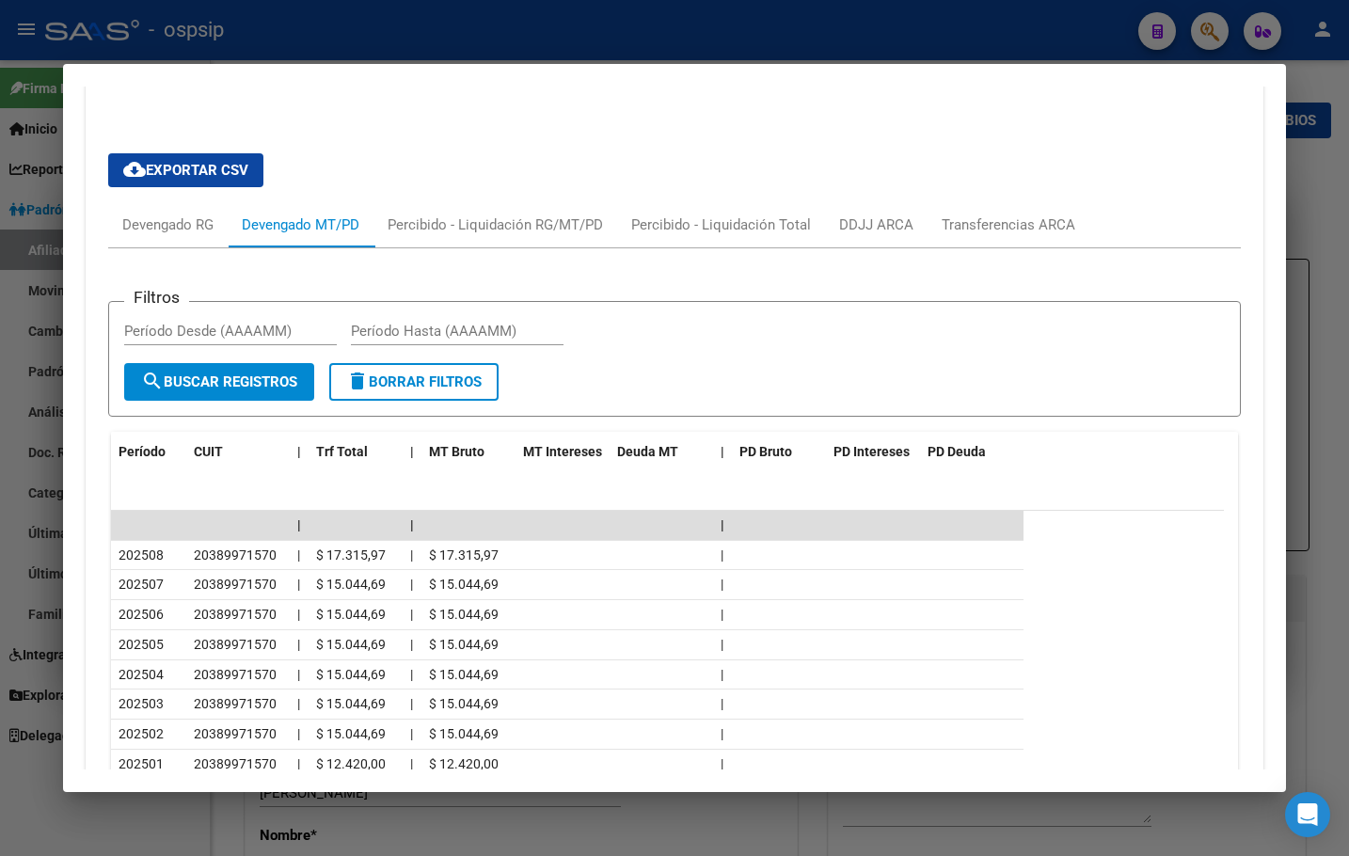
scroll to position [847, 0]
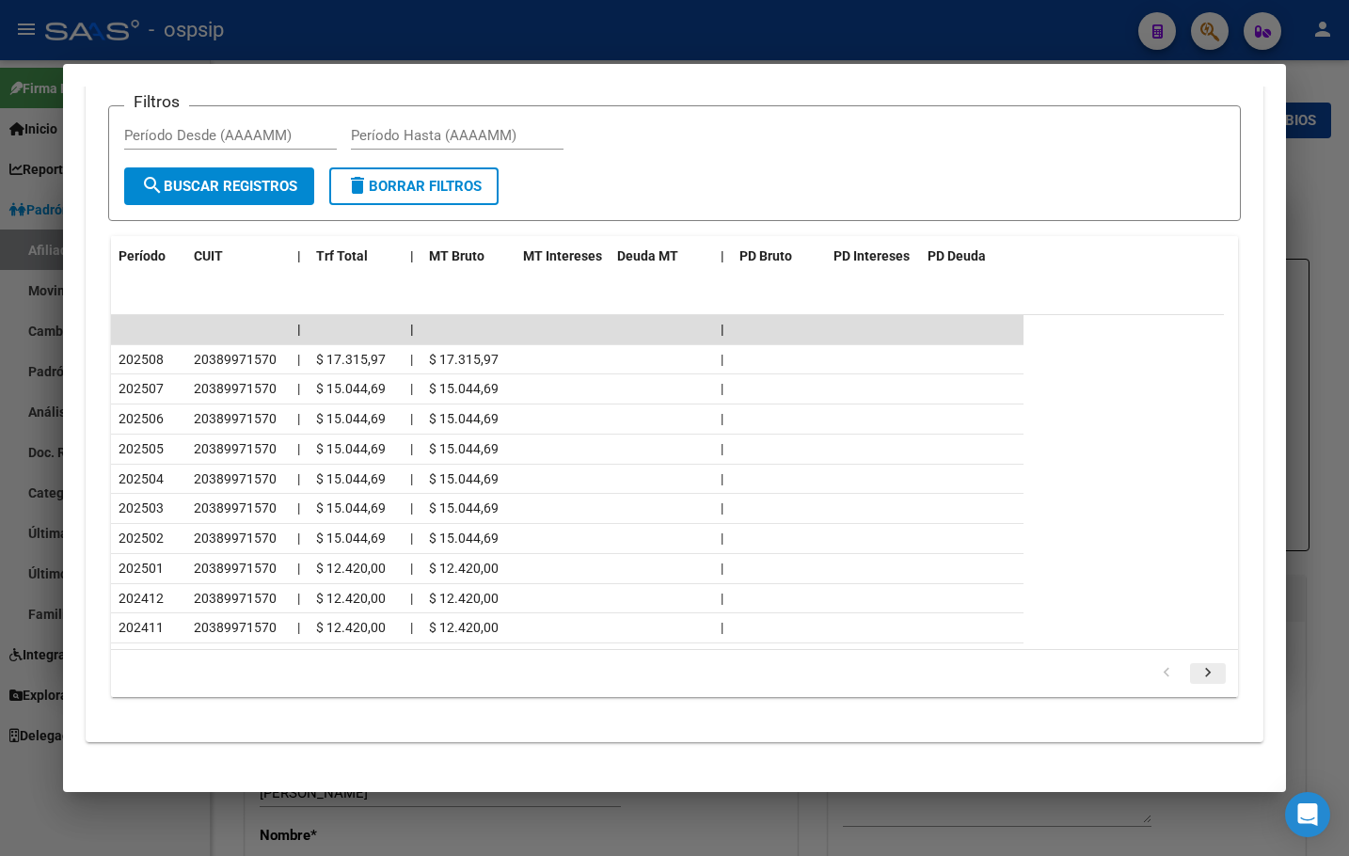
click at [1196, 673] on icon "go to next page" at bounding box center [1208, 675] width 24 height 23
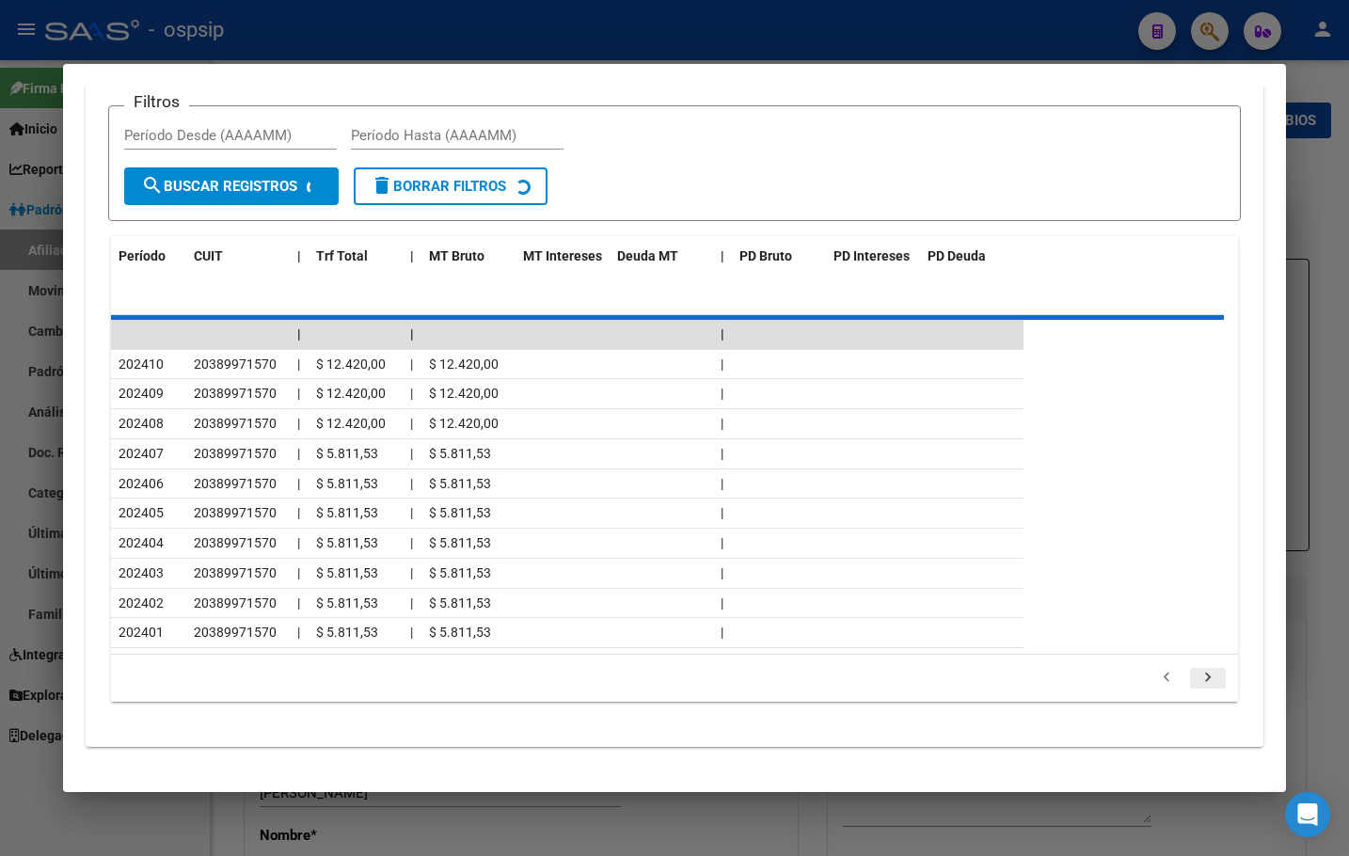
scroll to position [653, 0]
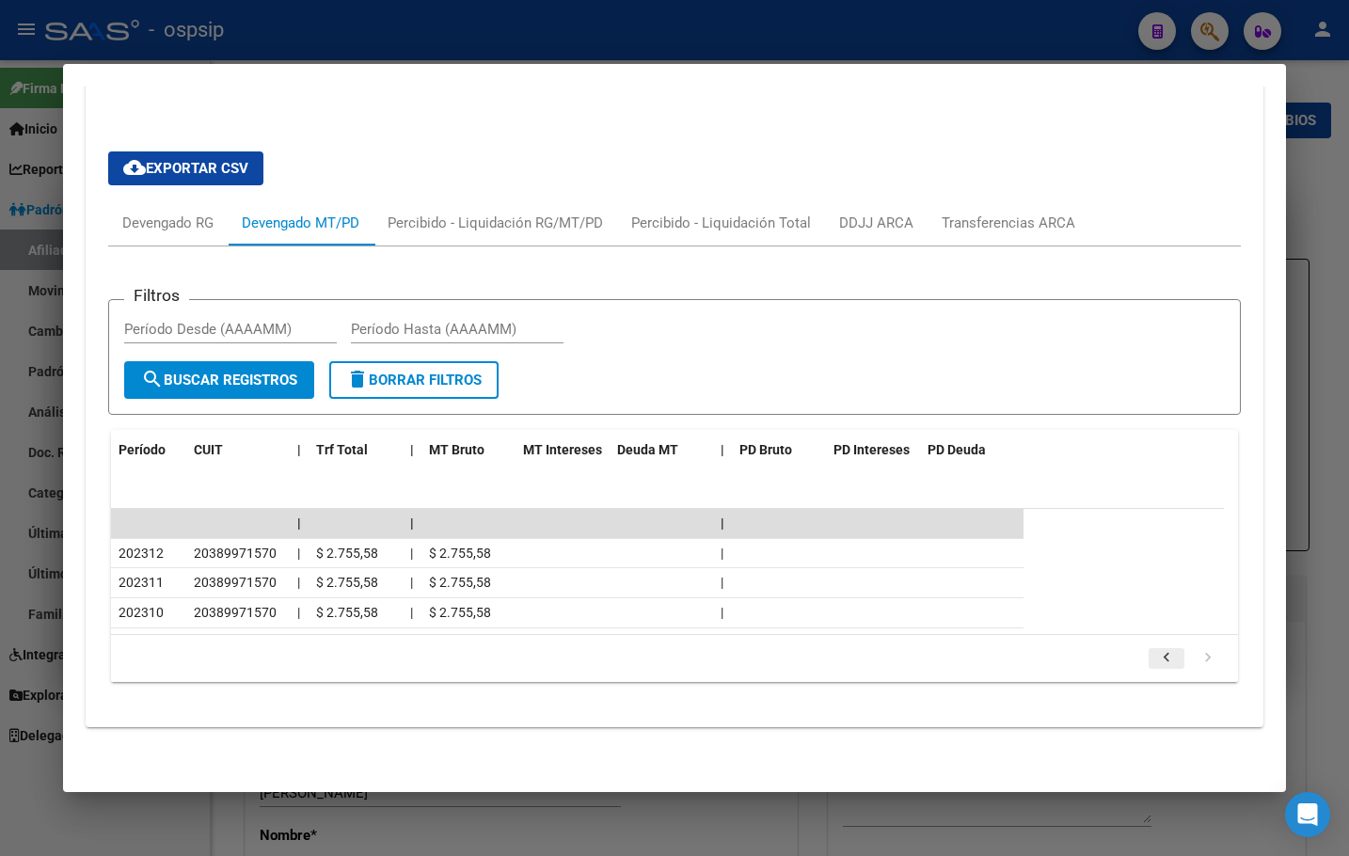
click at [1155, 662] on icon "go to previous page" at bounding box center [1167, 660] width 24 height 23
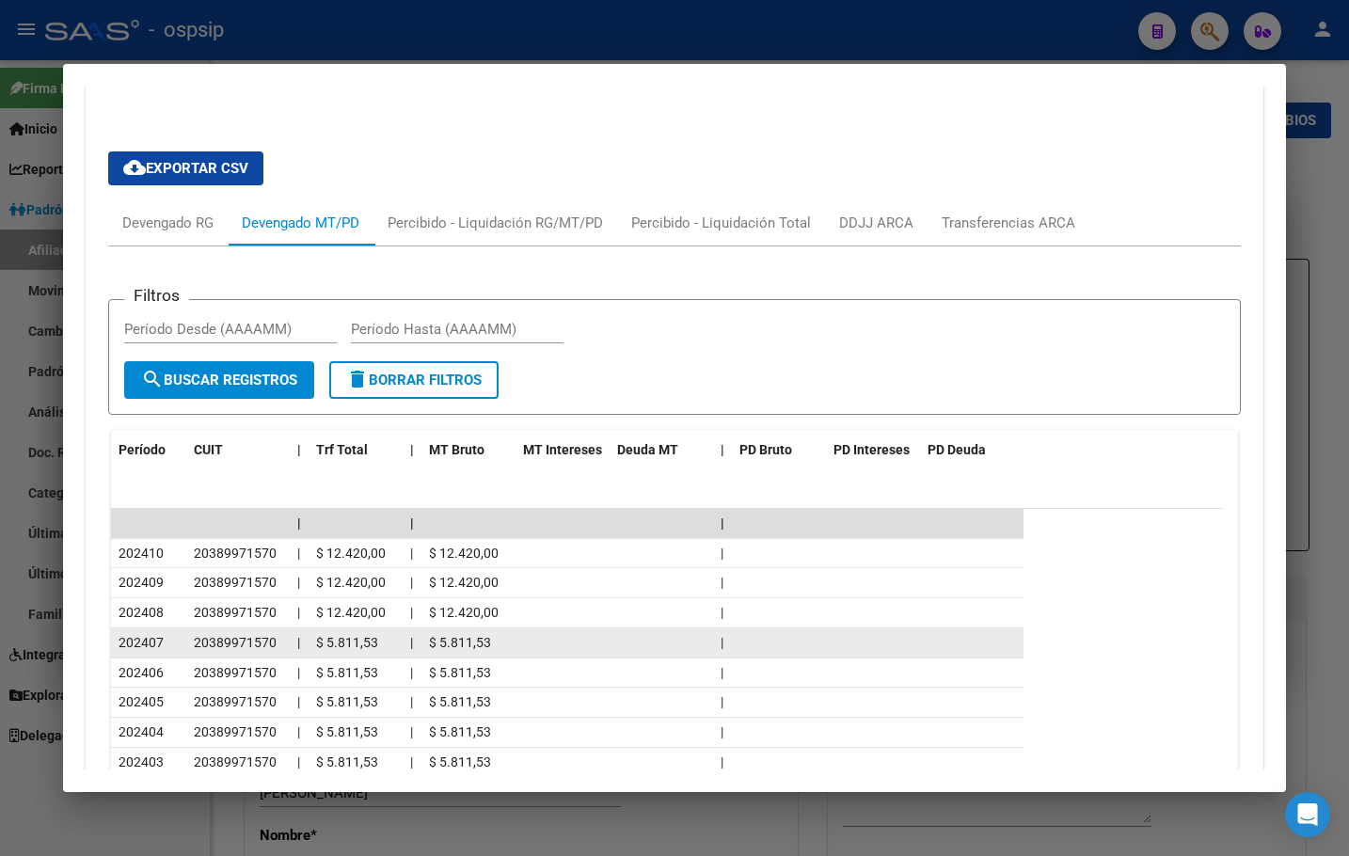
scroll to position [0, 0]
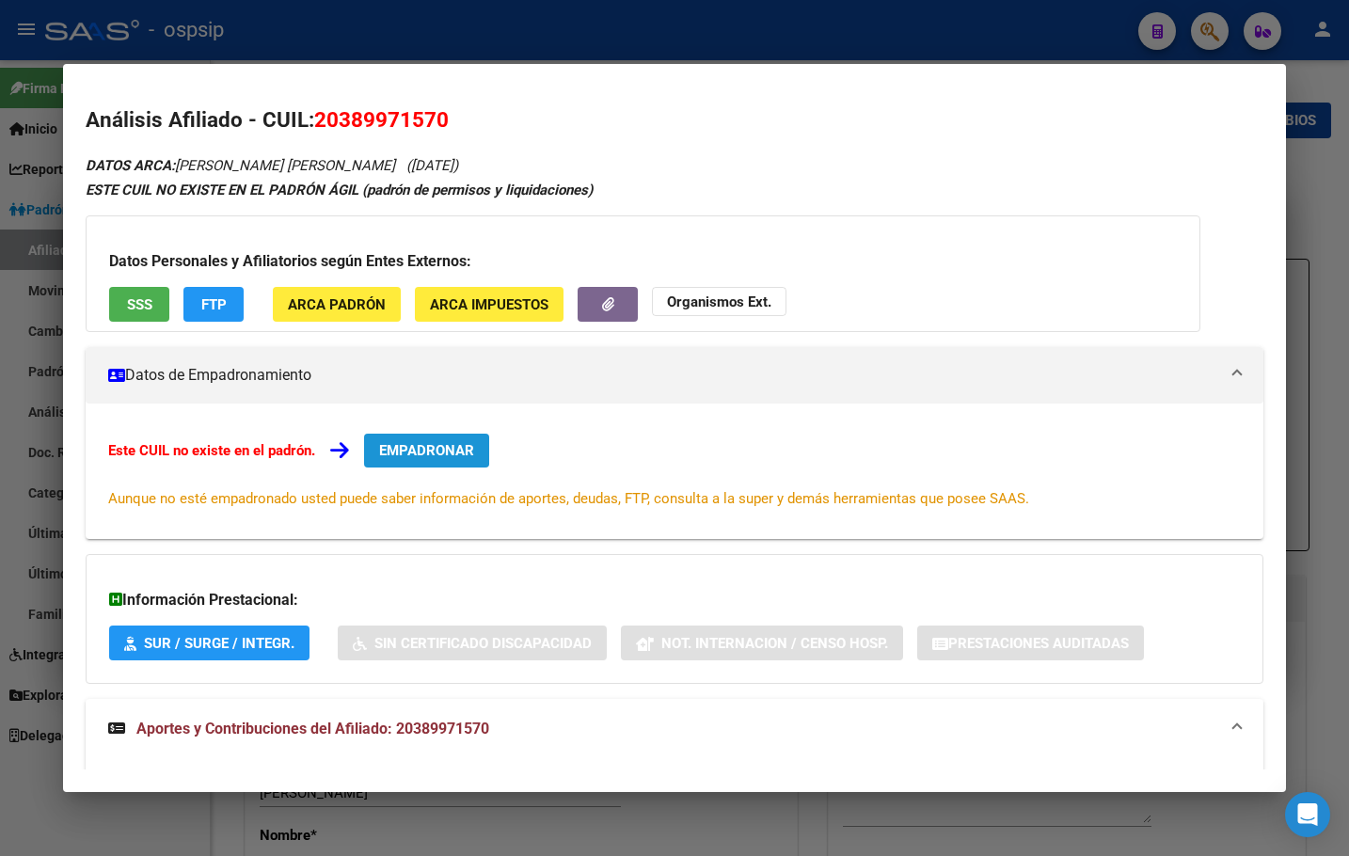
click at [413, 445] on span "EMPADRONAR" at bounding box center [426, 450] width 95 height 17
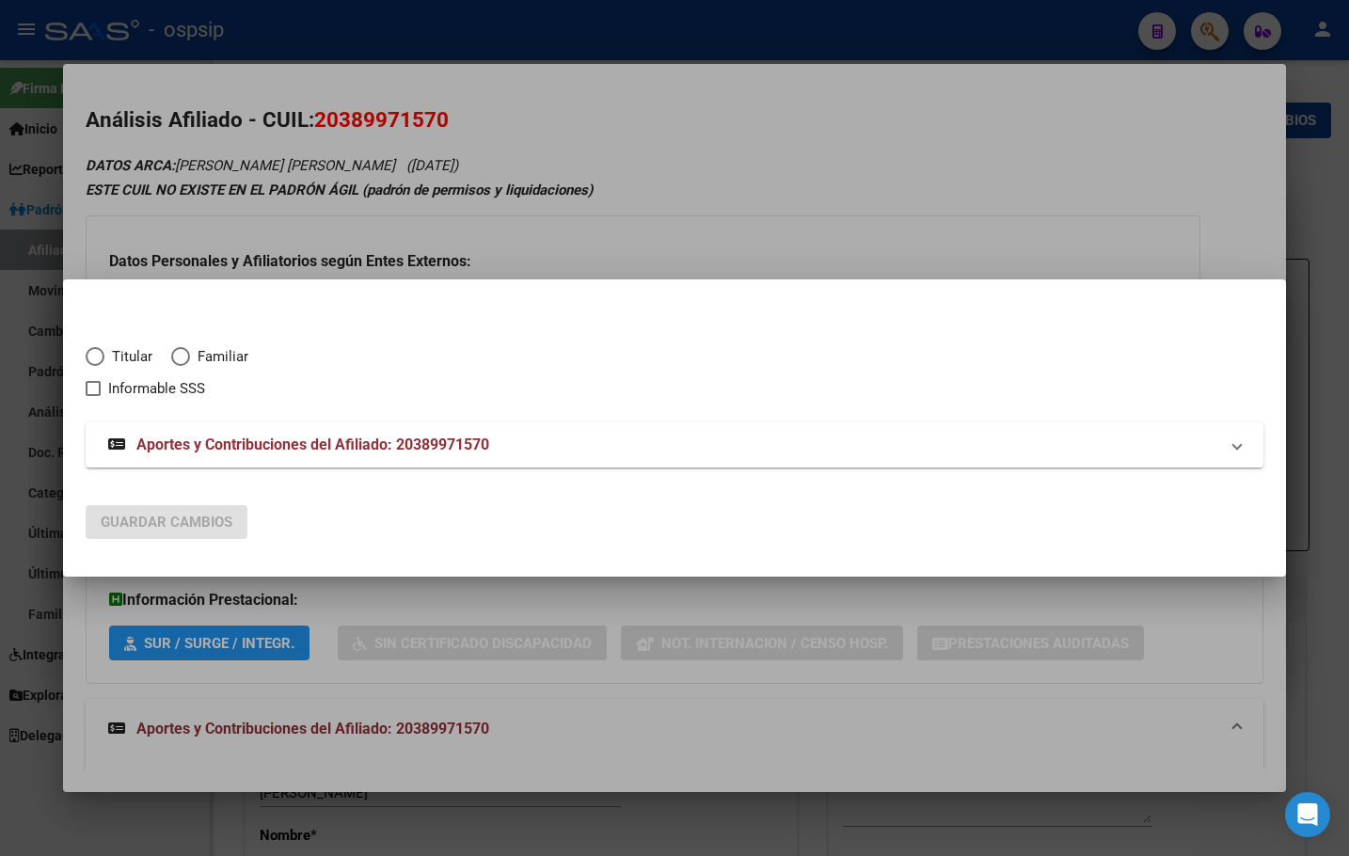
click at [94, 355] on span "Elija una opción" at bounding box center [95, 356] width 19 height 19
click at [94, 355] on input "Titular" at bounding box center [95, 356] width 19 height 19
radio input "true"
checkbox input "true"
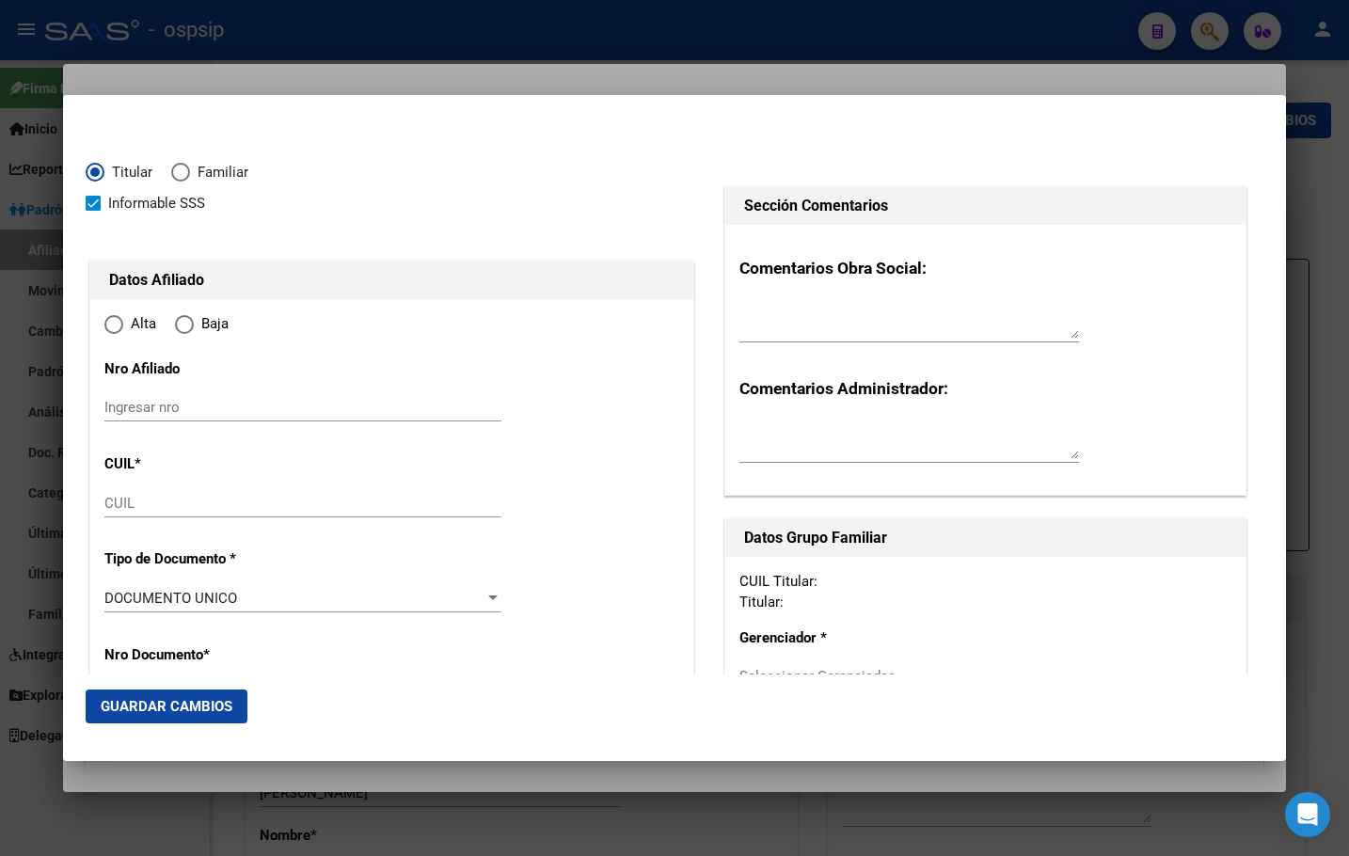
type input "20-38997157-0"
type input "38997157"
type input "[PERSON_NAME]"
type input "[DEMOGRAPHIC_DATA][PERSON_NAME]"
type input "[DATE]"
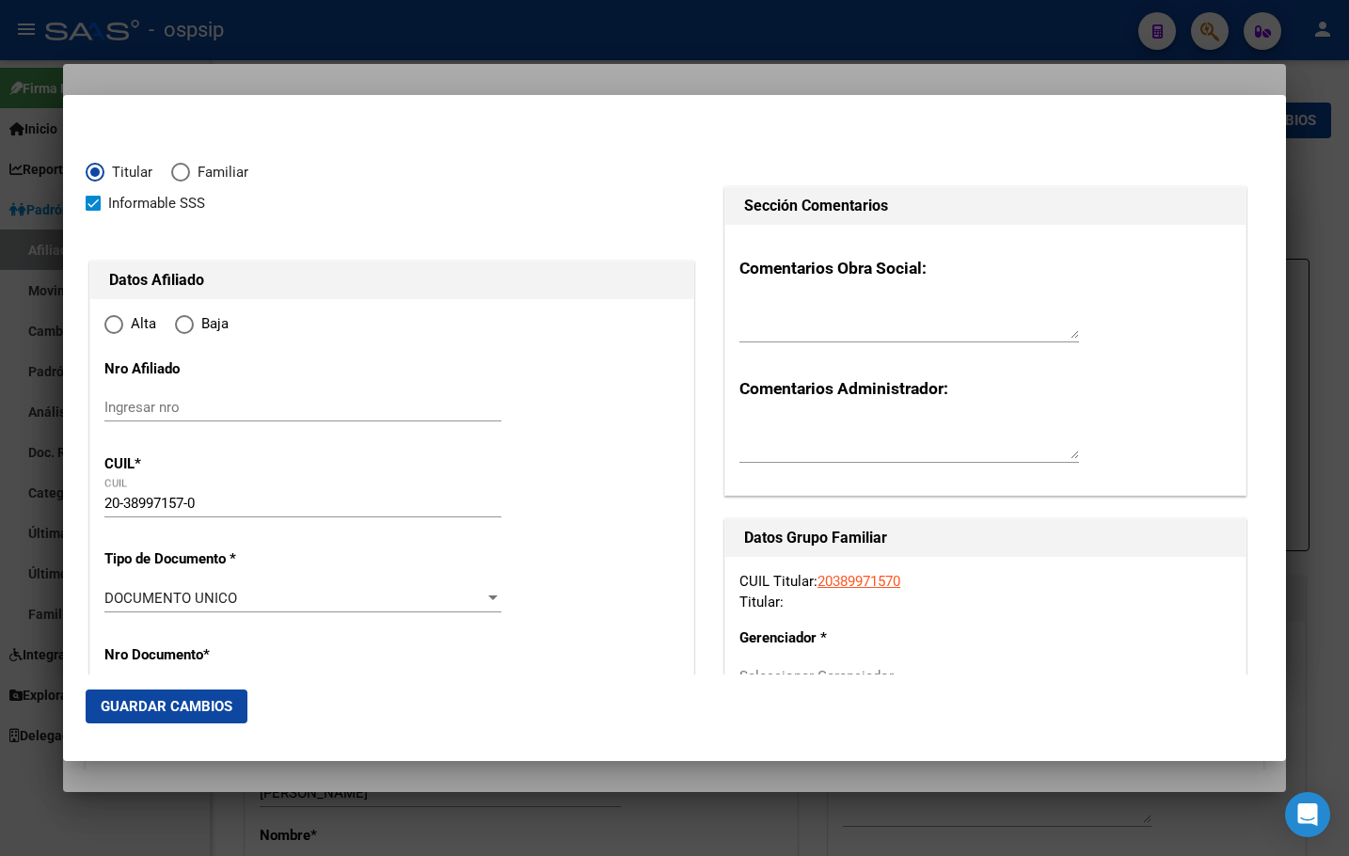
type input "CABA"
type input "1427"
type input "CORDOBA AV."
type input "6561"
type input "1"
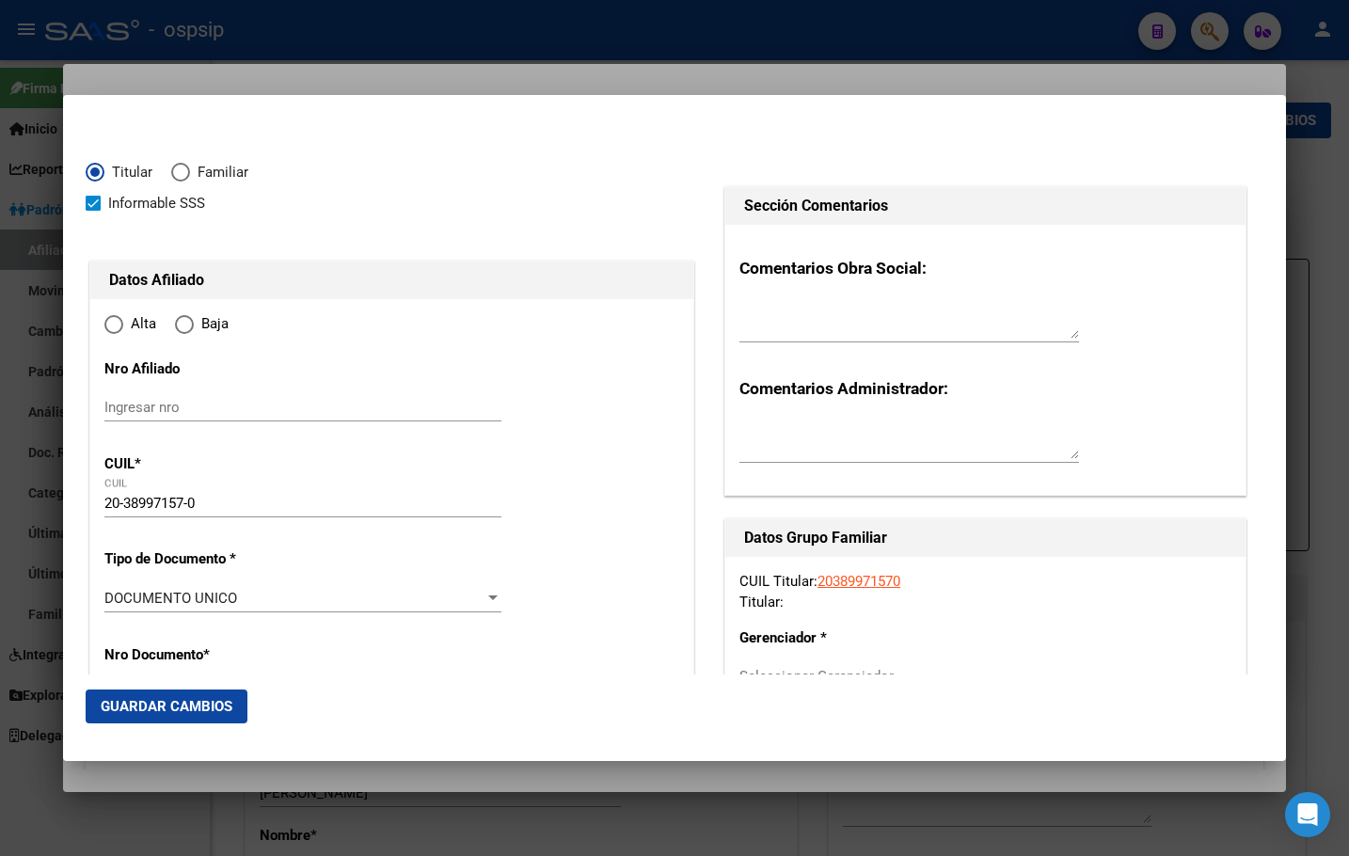
radio input "true"
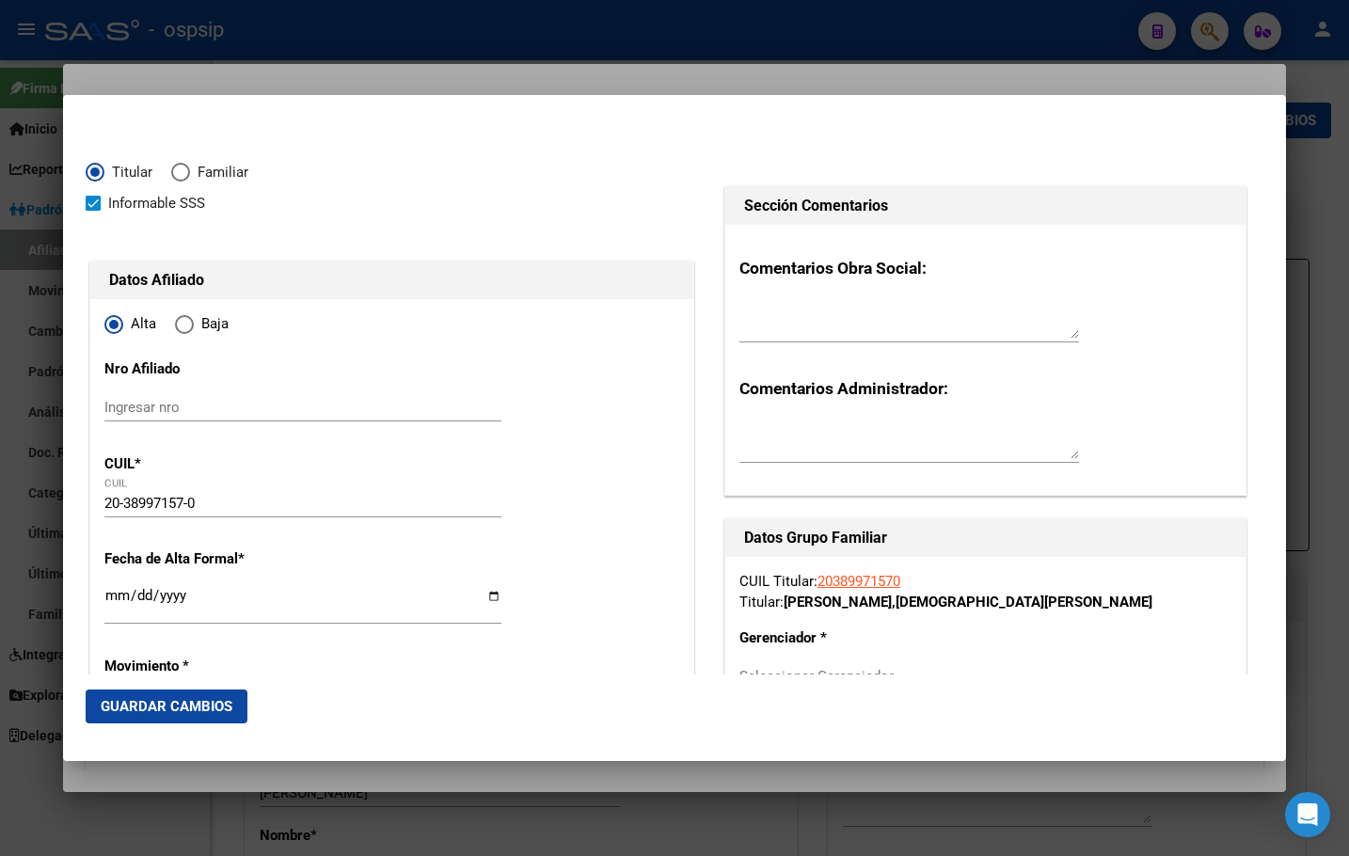
type input "CABA"
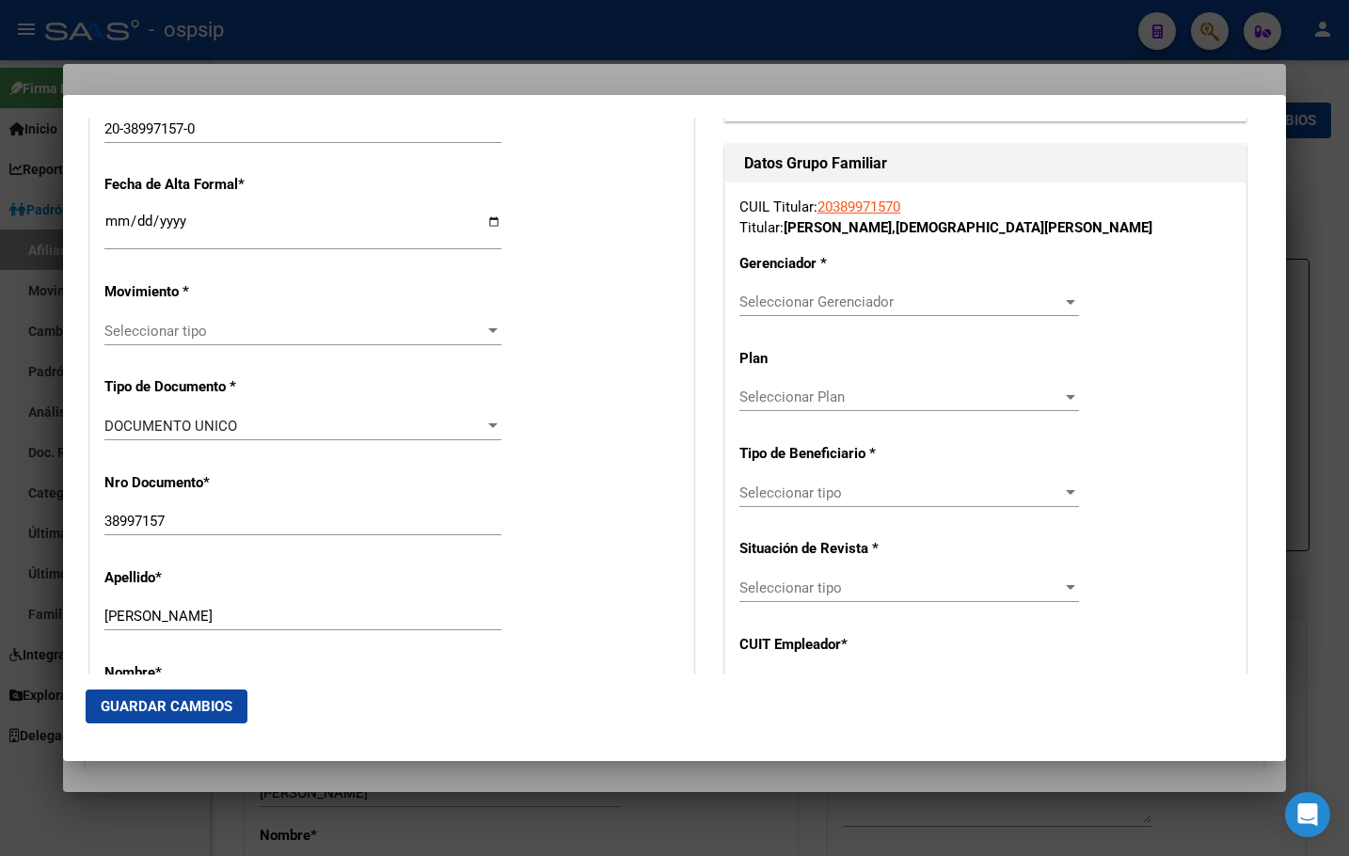
scroll to position [376, 0]
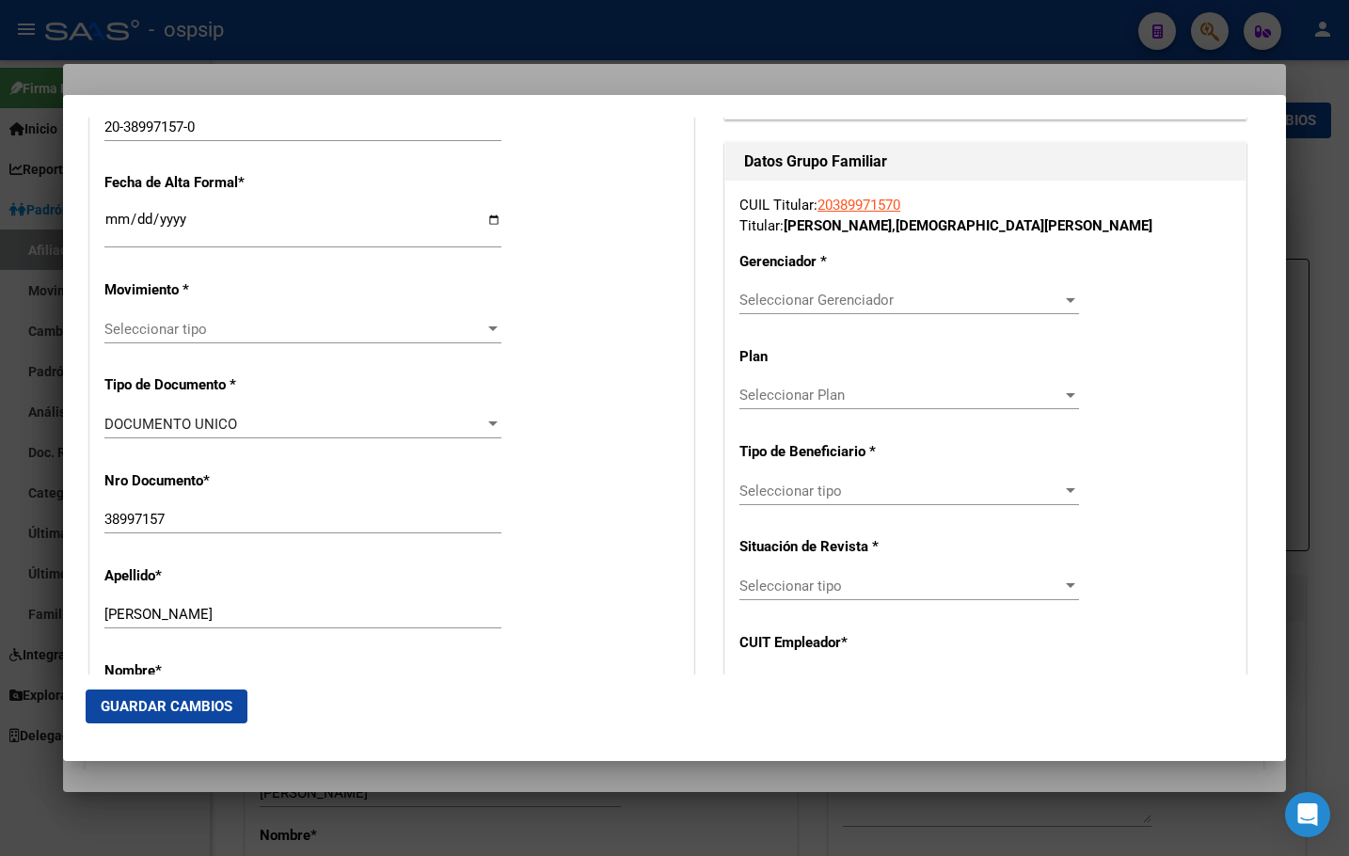
click at [112, 223] on input "Ingresar fecha" at bounding box center [302, 227] width 397 height 30
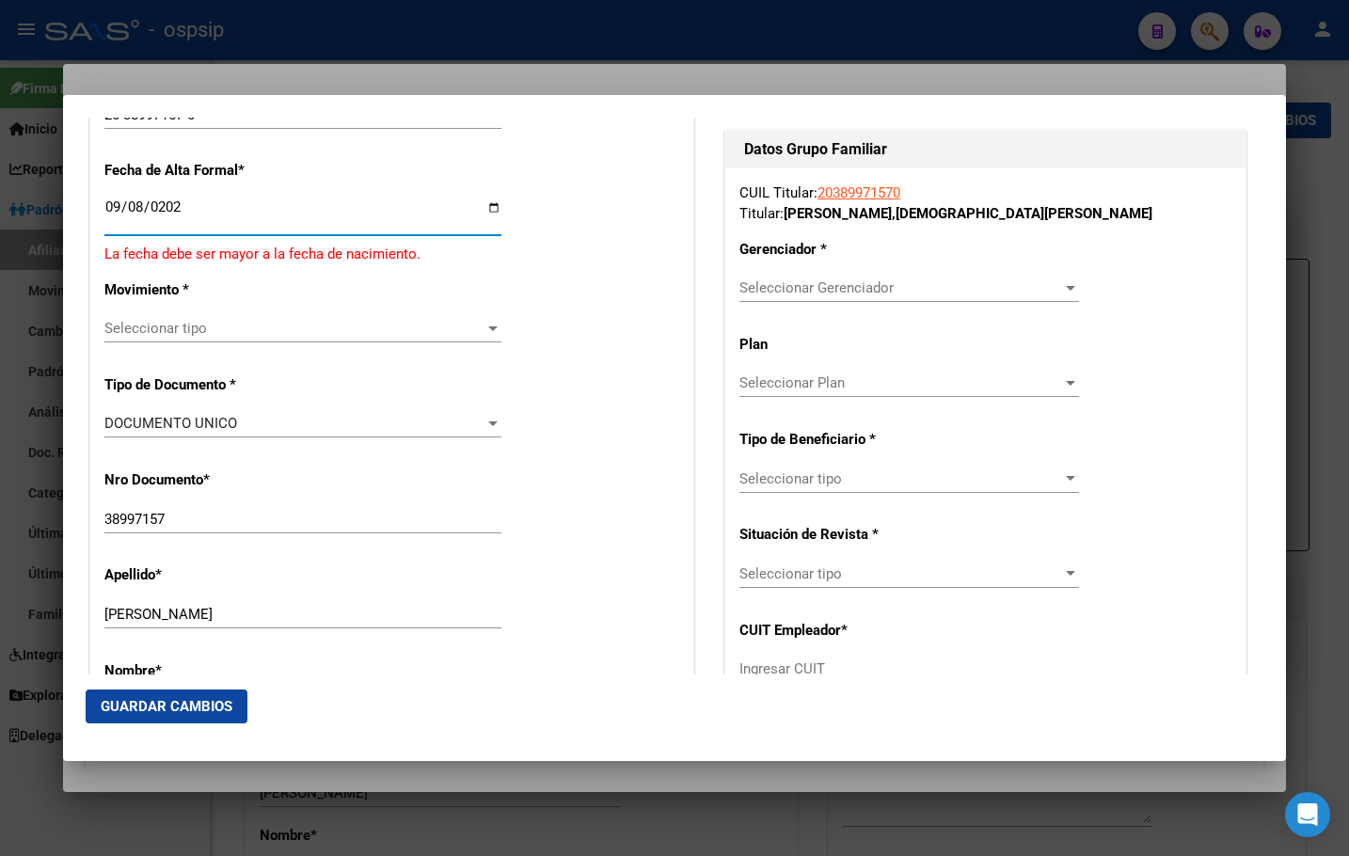
type input "[DATE]"
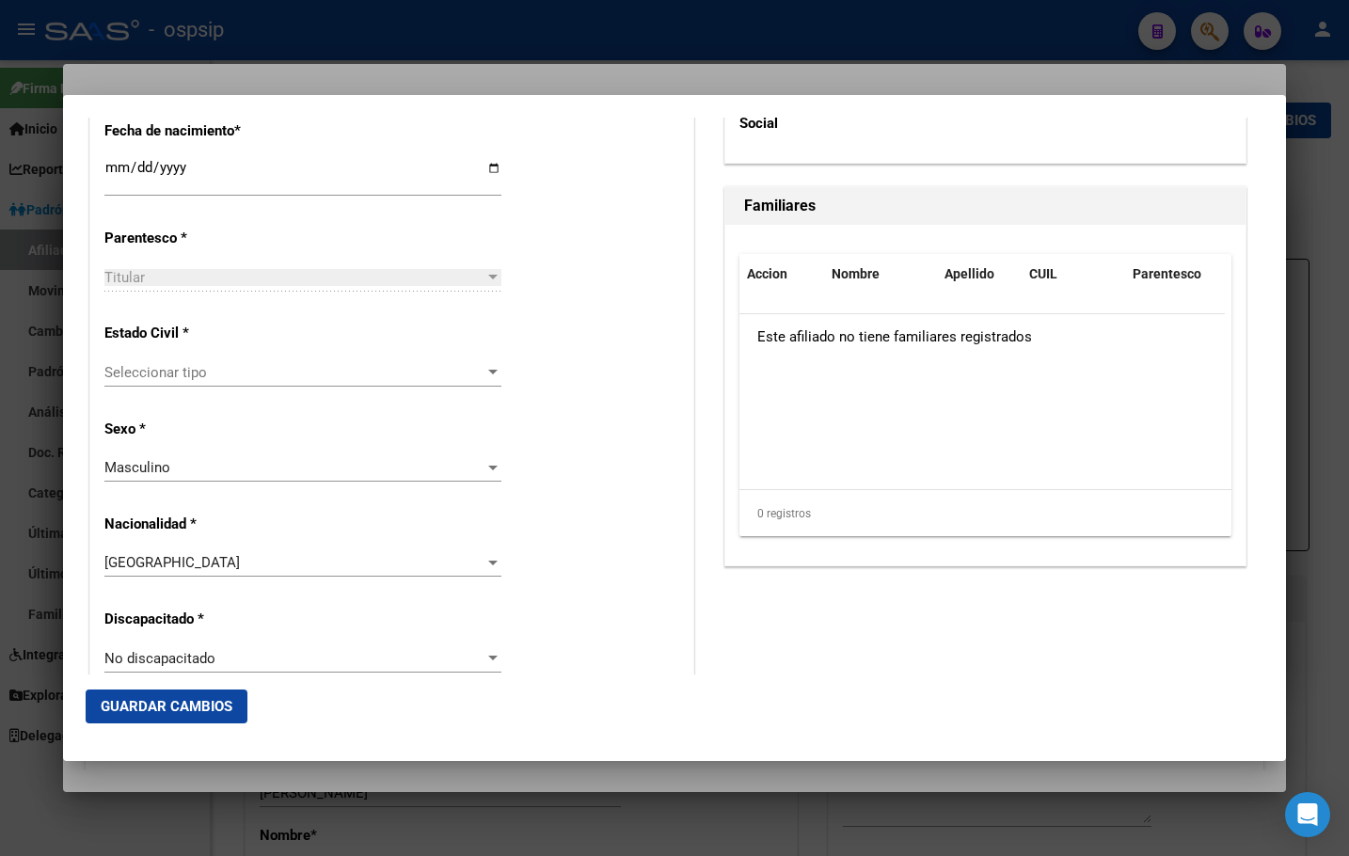
scroll to position [1035, 0]
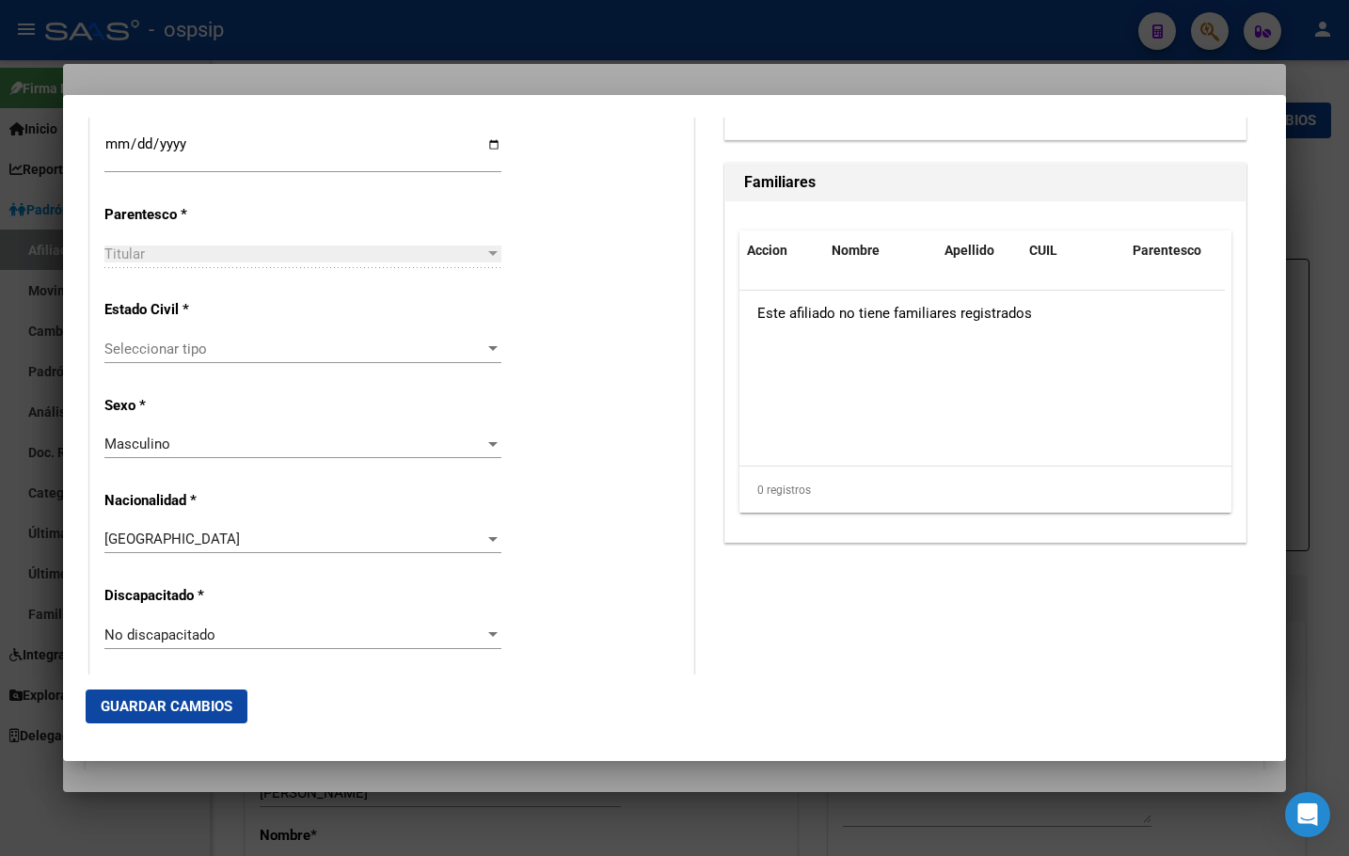
click at [154, 355] on span "Seleccionar tipo" at bounding box center [294, 349] width 380 height 17
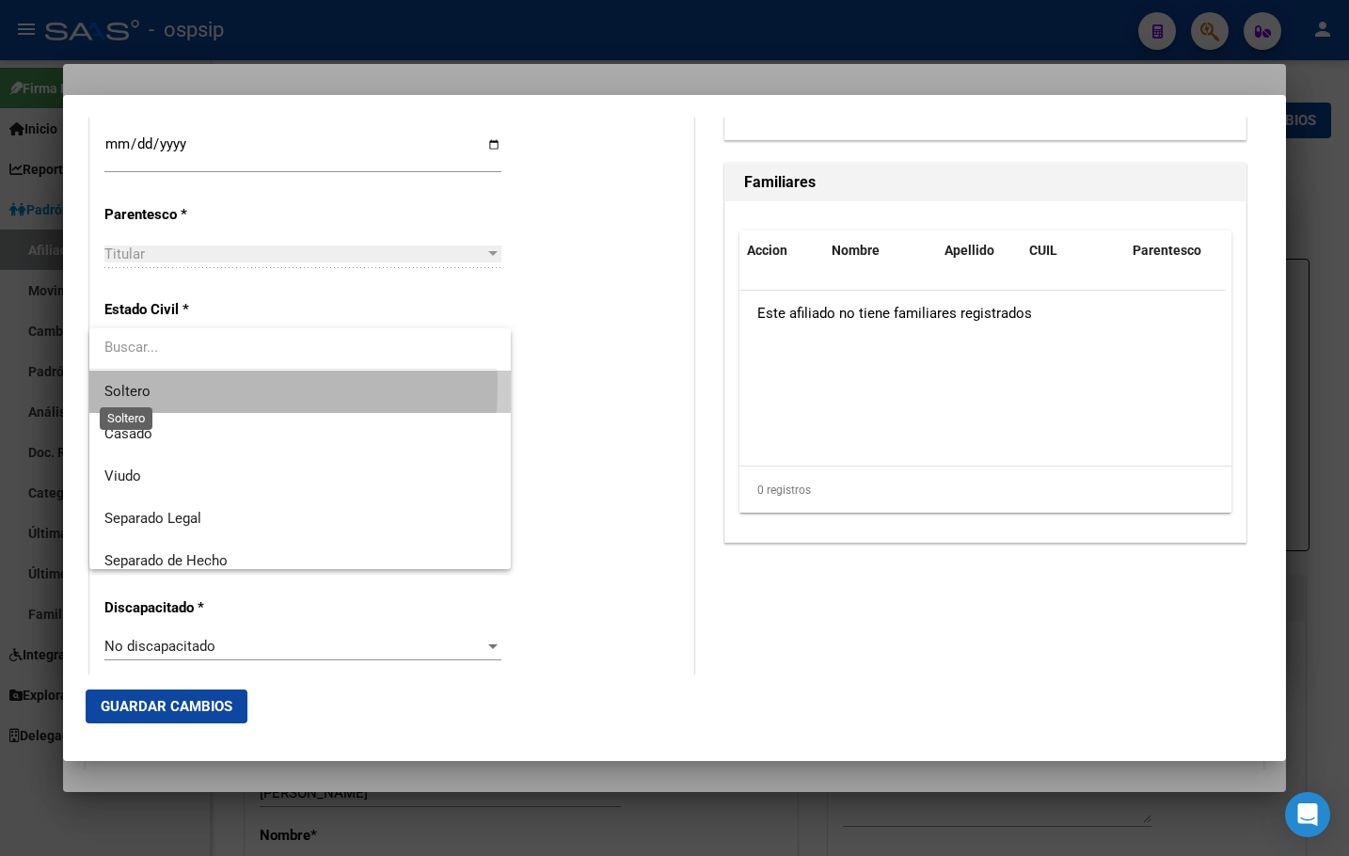
click at [138, 386] on span "Soltero" at bounding box center [127, 391] width 46 height 17
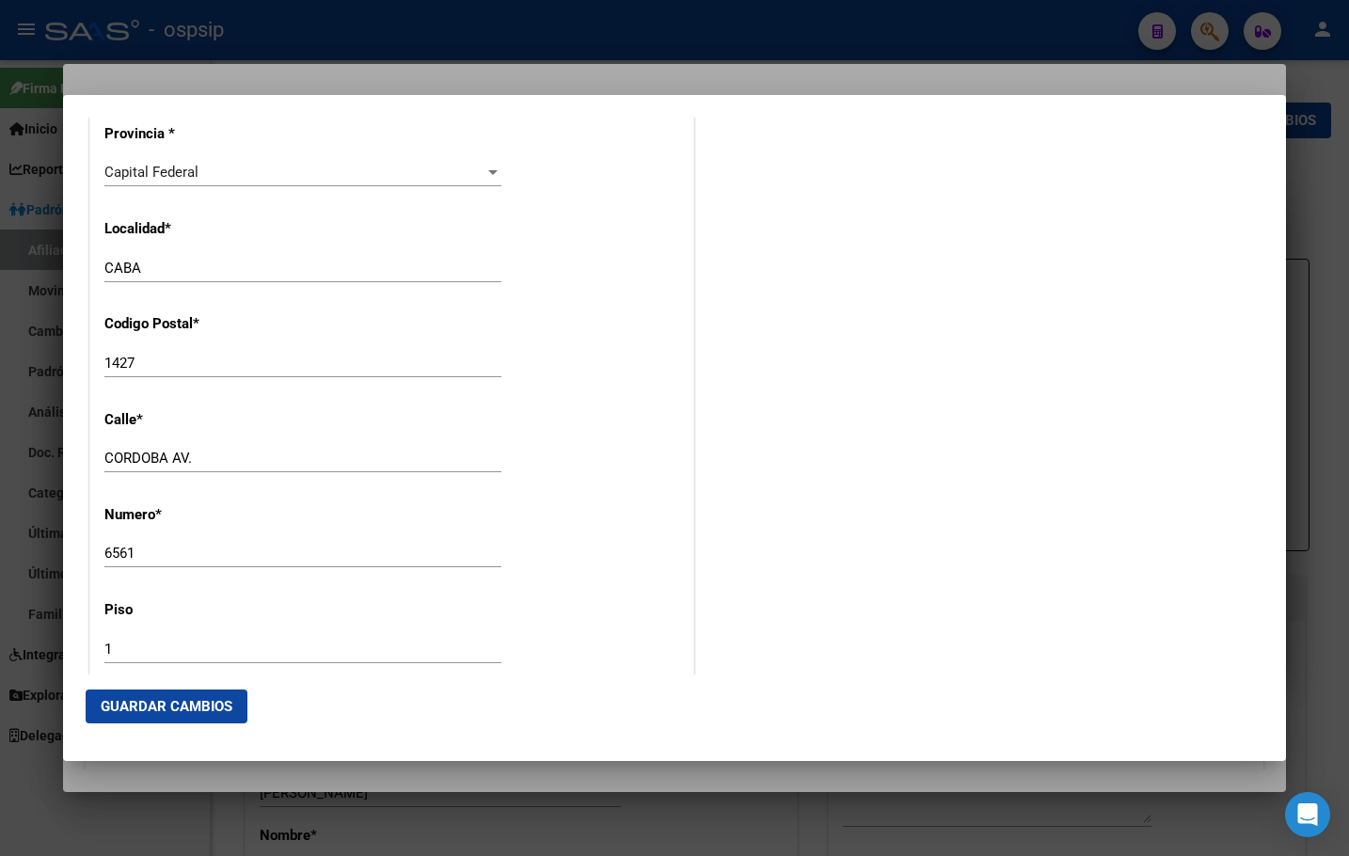
scroll to position [1788, 0]
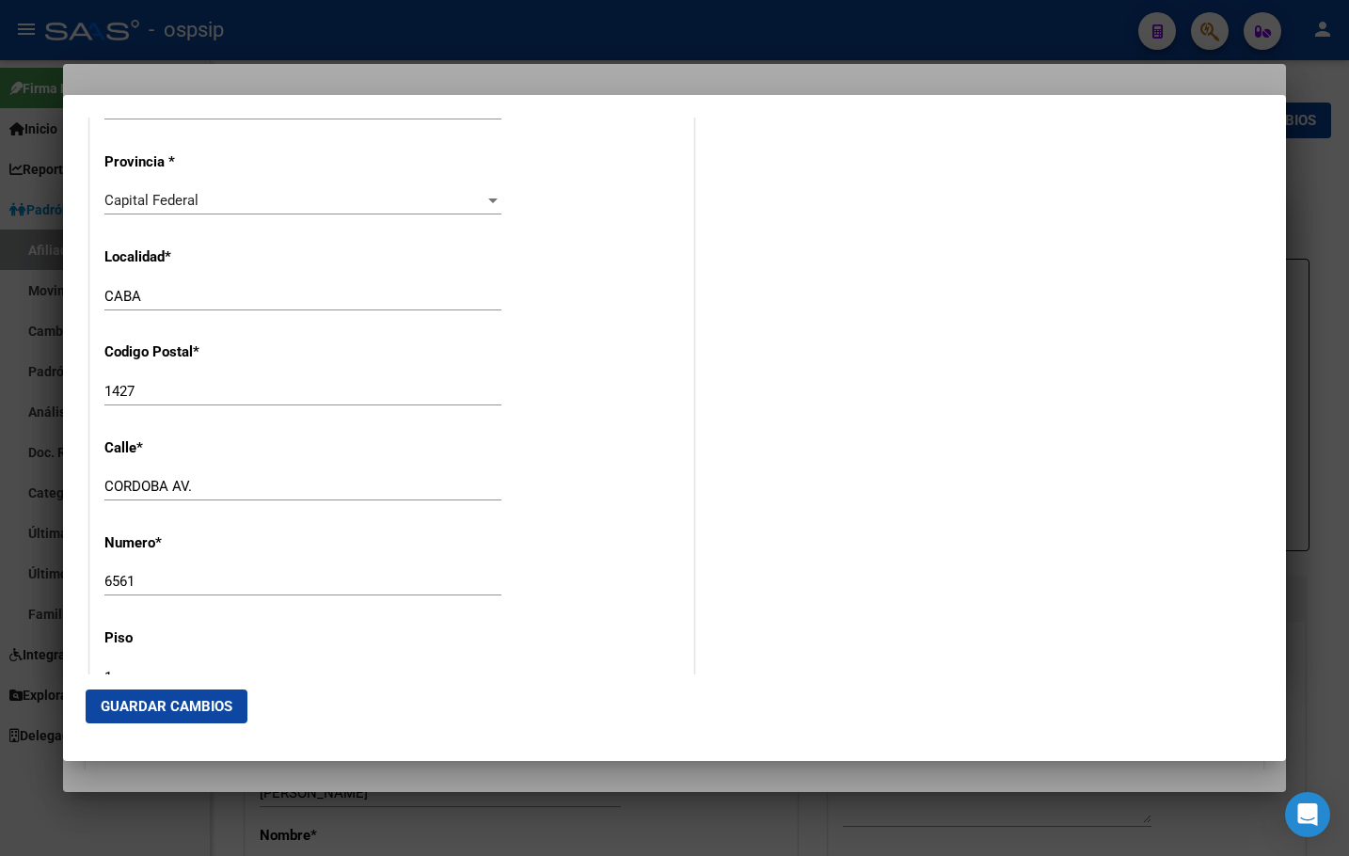
click at [185, 194] on span "Capital Federal" at bounding box center [151, 200] width 94 height 17
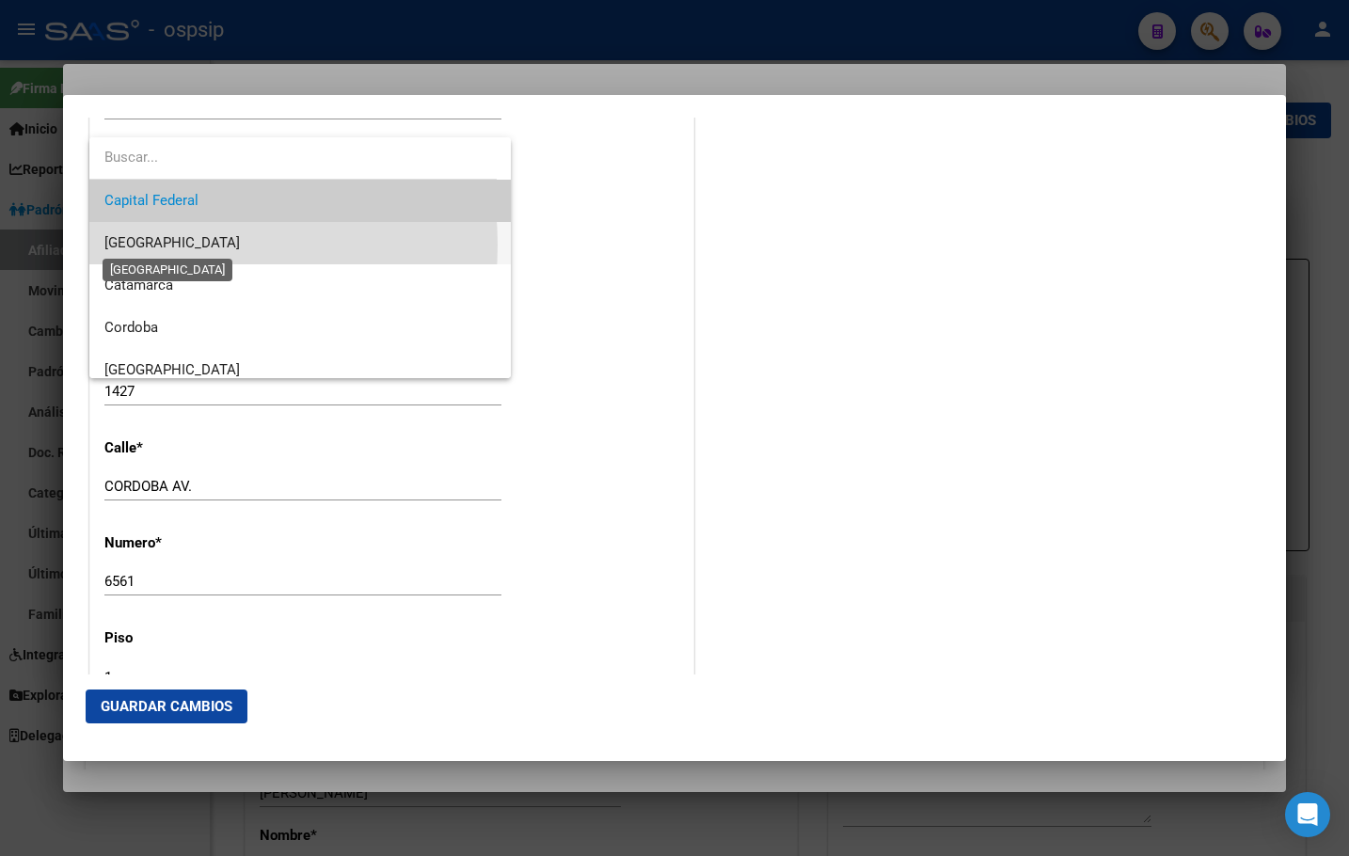
click at [162, 245] on span "[GEOGRAPHIC_DATA]" at bounding box center [172, 242] width 136 height 17
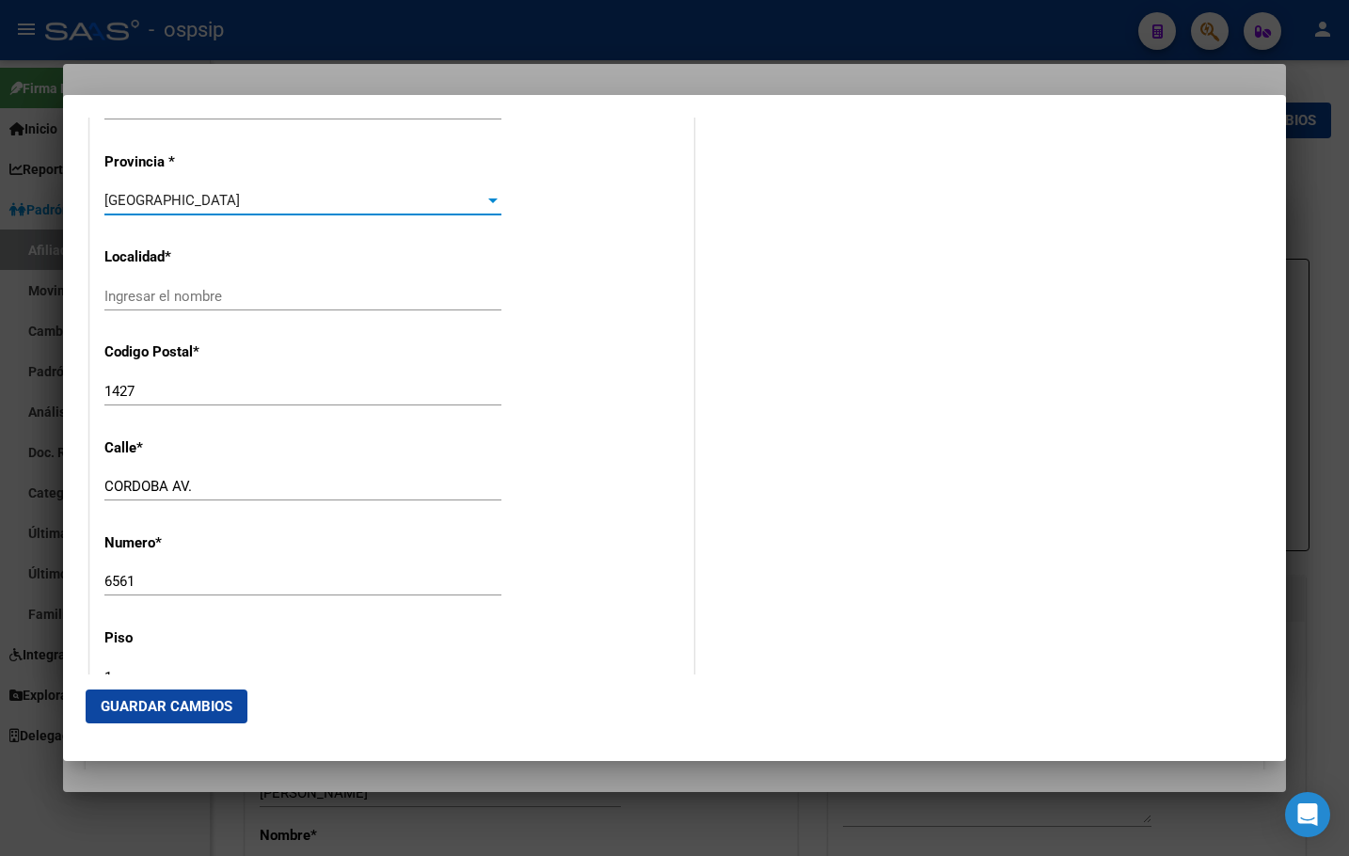
click at [161, 295] on input "Ingresar el nombre" at bounding box center [302, 296] width 397 height 17
click at [124, 299] on input "Ingresar el nombre" at bounding box center [302, 296] width 397 height 17
type input "[PERSON_NAME]"
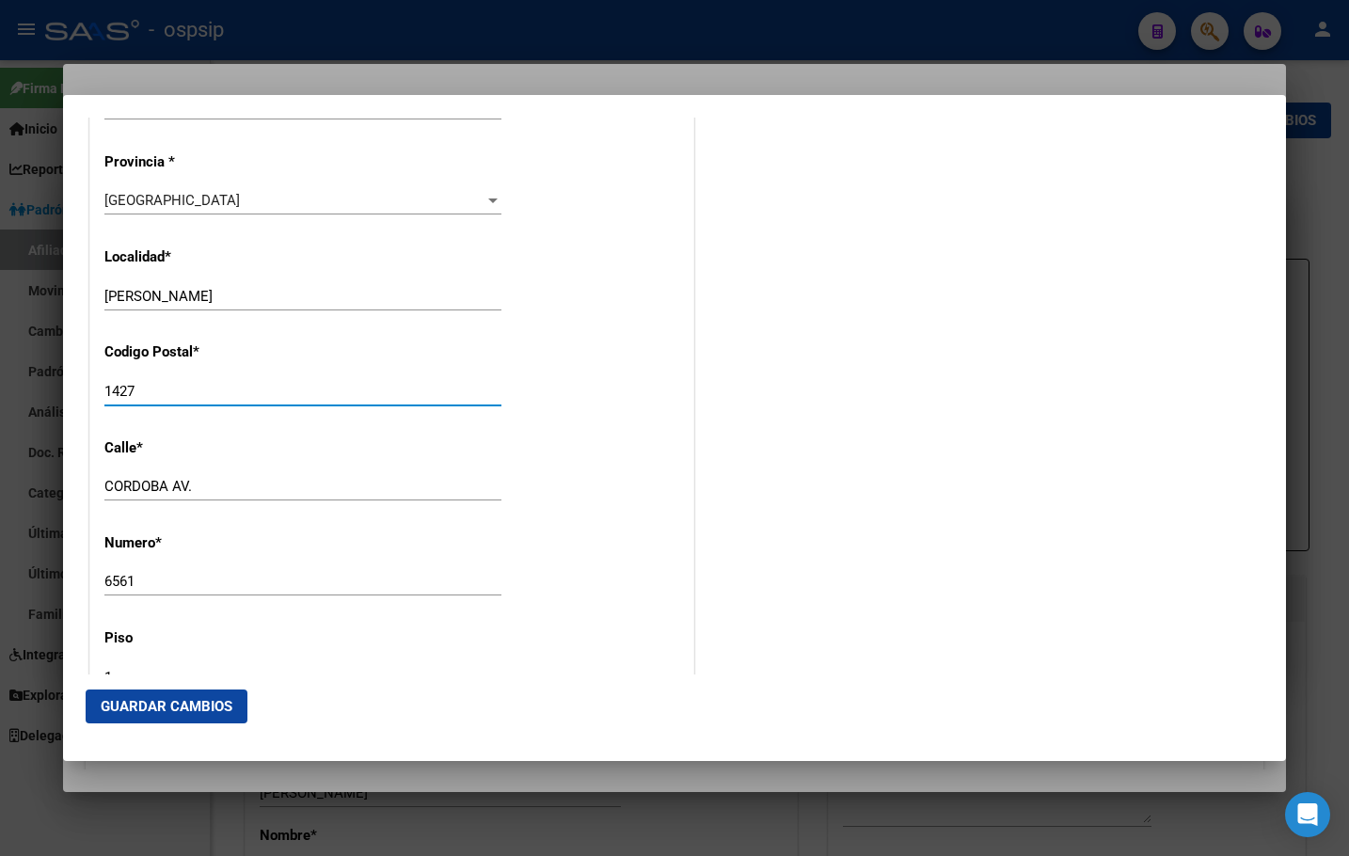
drag, startPoint x: 148, startPoint y: 399, endPoint x: 75, endPoint y: 401, distance: 72.5
click at [75, 401] on mat-dialog-content "Titular Familiar Informable [DEMOGRAPHIC_DATA] Datos Afiliado Alta Baja Nro Afi…" at bounding box center [674, 396] width 1223 height 557
type input "1870"
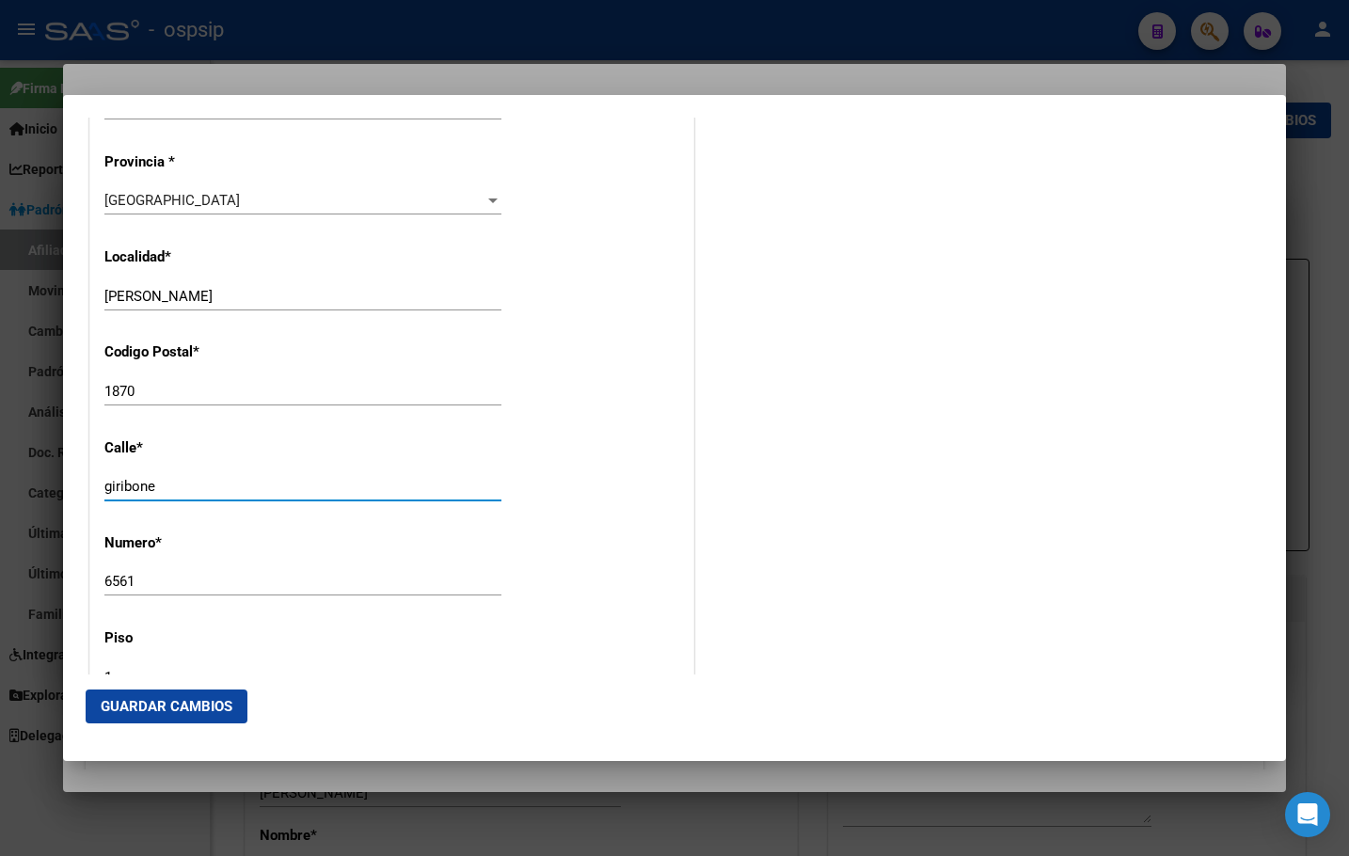
type input "giribone"
type input "1057"
drag, startPoint x: 181, startPoint y: 293, endPoint x: 24, endPoint y: 306, distance: 156.8
click at [34, 305] on div "38997157 Buscar (apellido, dni, cuil, nro traspaso, cuit, obra social) search ¿…" at bounding box center [674, 428] width 1349 height 856
click at [135, 295] on input "[PERSON_NAME]" at bounding box center [302, 296] width 397 height 17
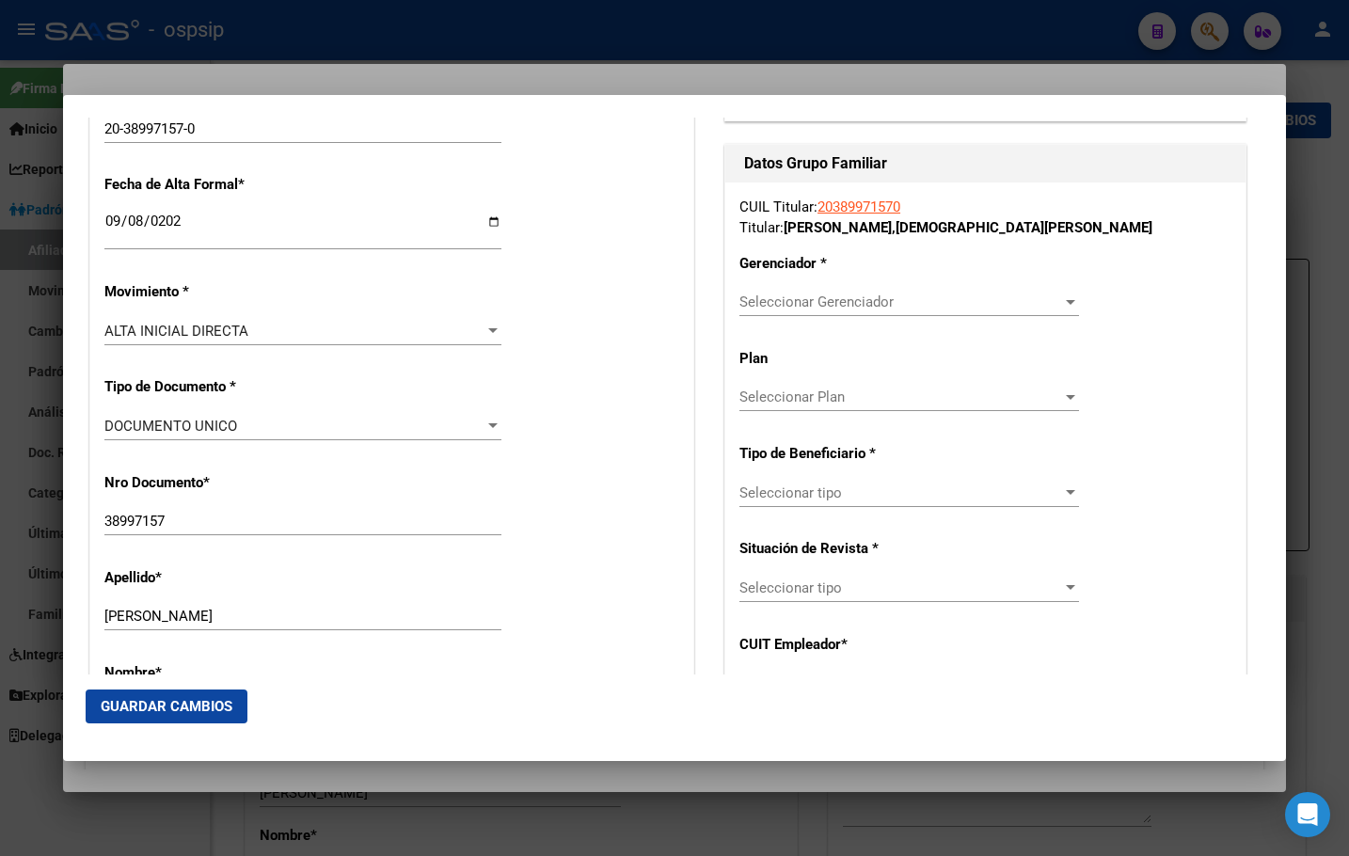
scroll to position [376, 0]
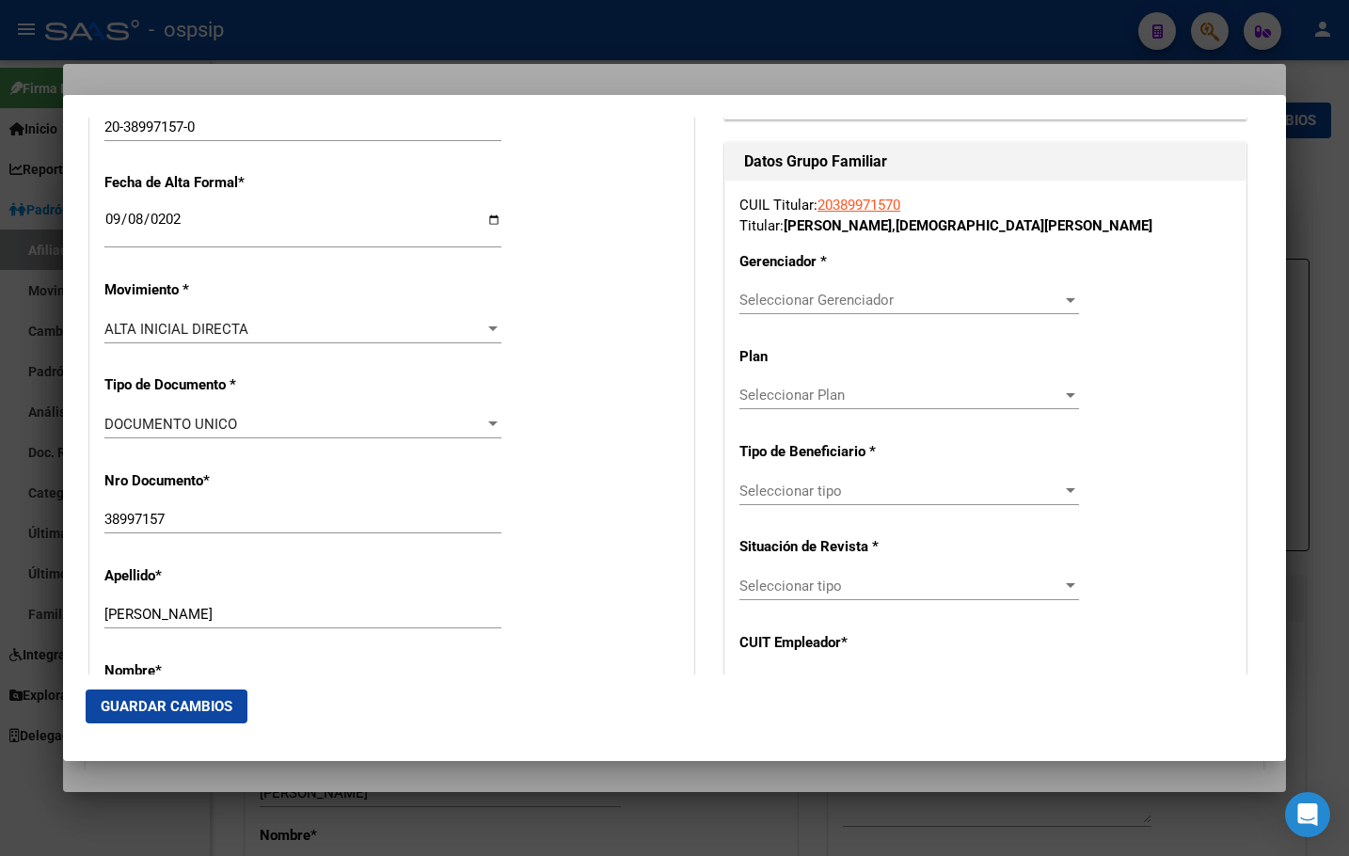
type input "[PERSON_NAME]"
click at [789, 297] on span "Seleccionar Gerenciador" at bounding box center [901, 300] width 323 height 17
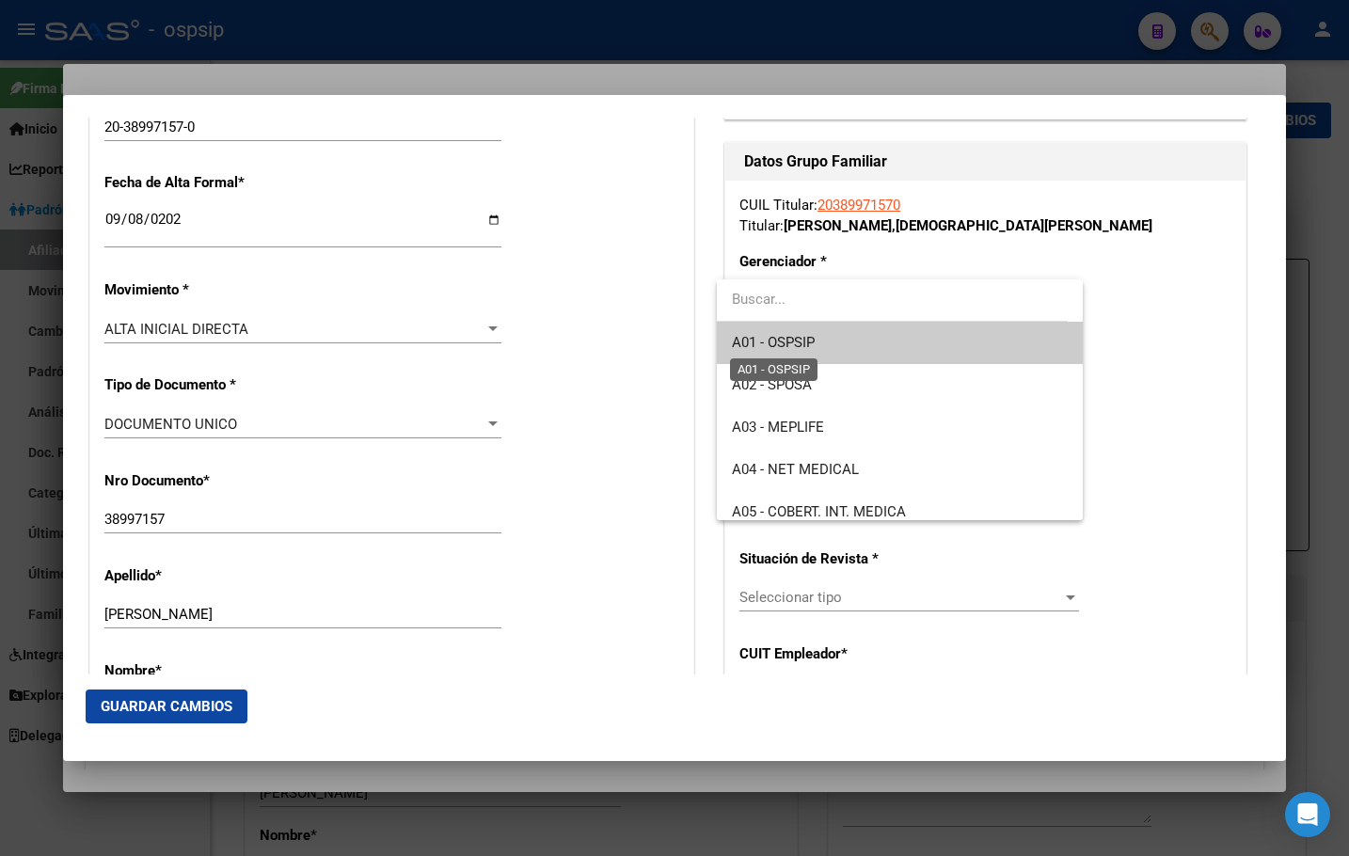
click at [795, 336] on span "A01 - OSPSIP" at bounding box center [773, 342] width 83 height 17
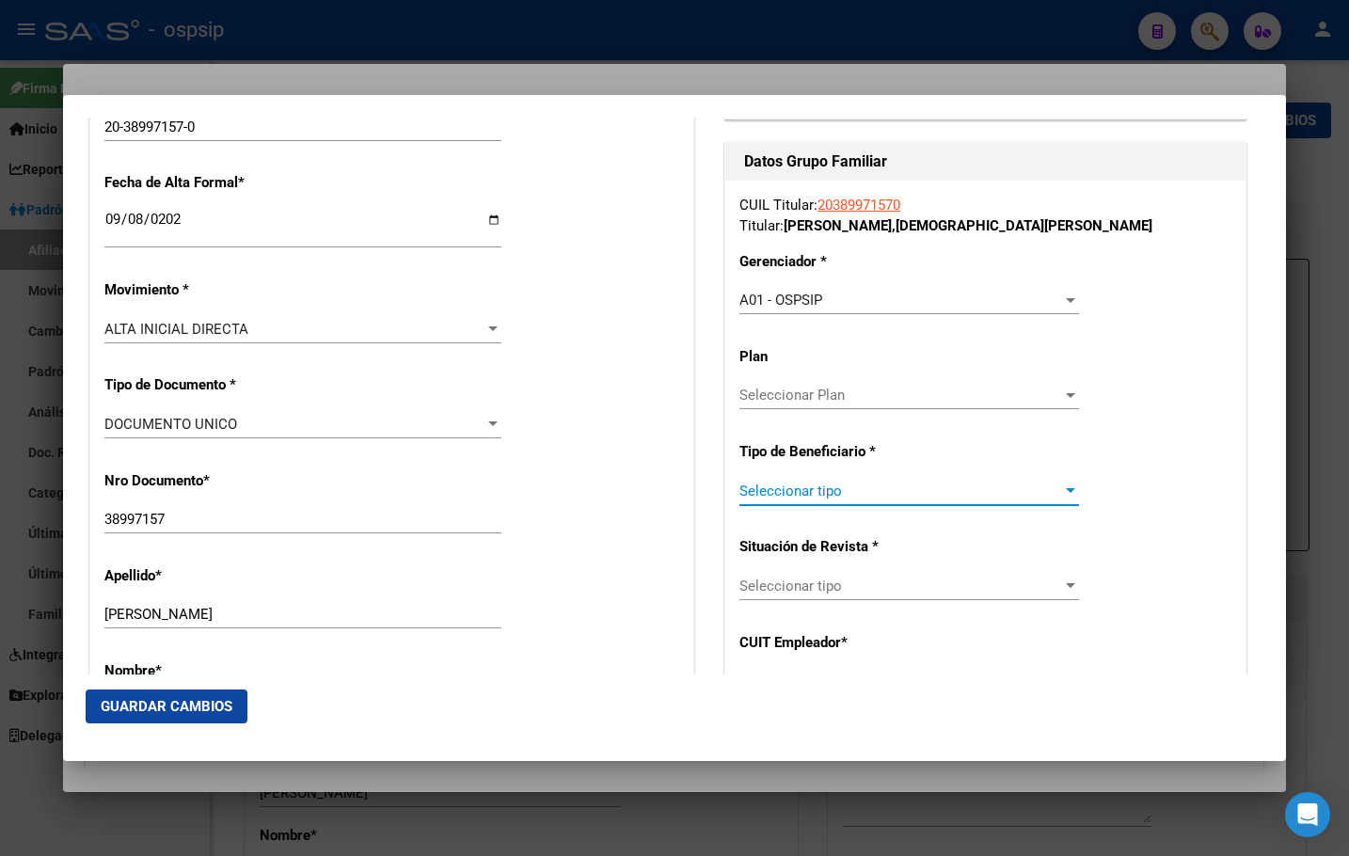
click at [789, 491] on span "Seleccionar tipo" at bounding box center [901, 491] width 323 height 17
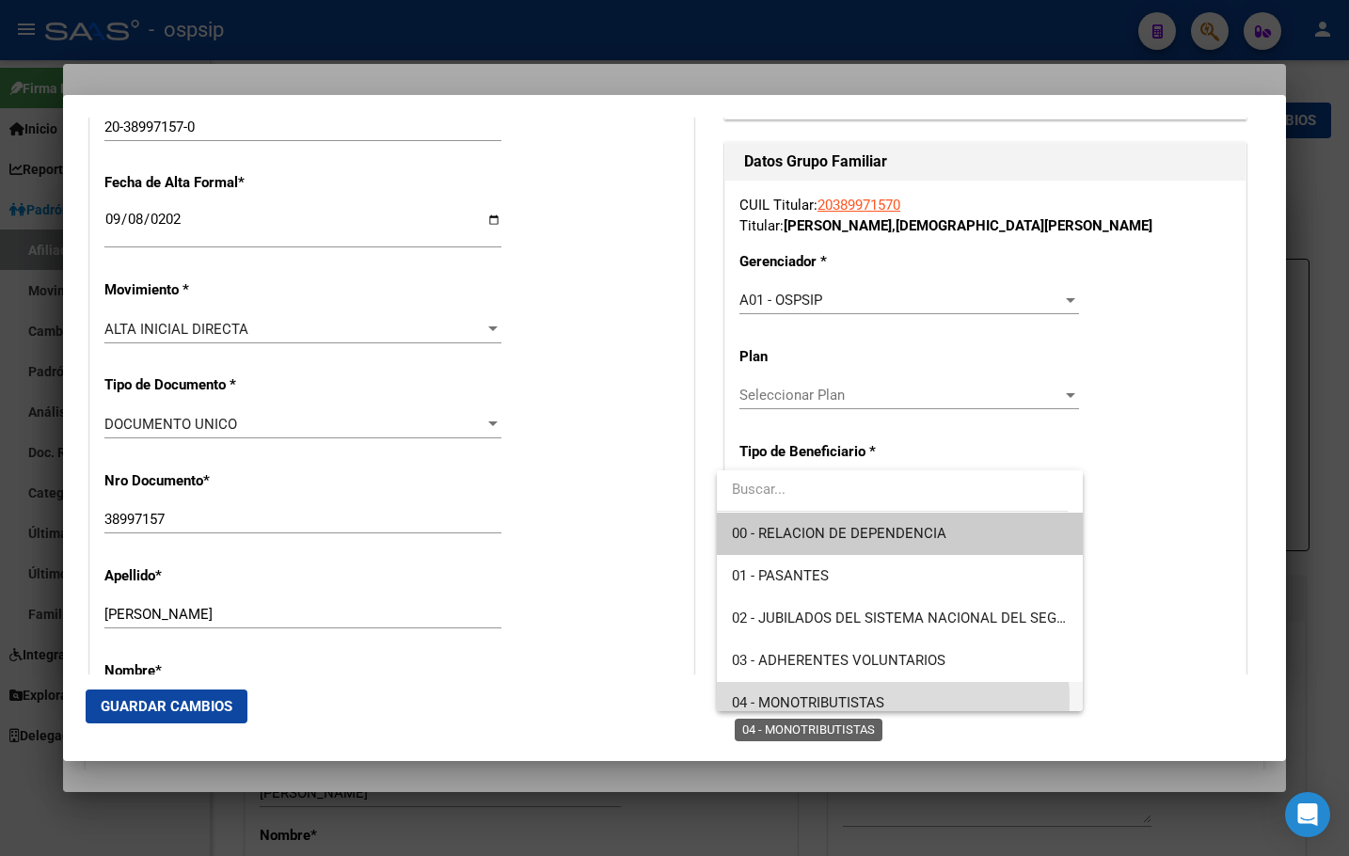
click at [834, 701] on span "04 - MONOTRIBUTISTAS" at bounding box center [808, 702] width 152 height 17
type input "20-38997157-0"
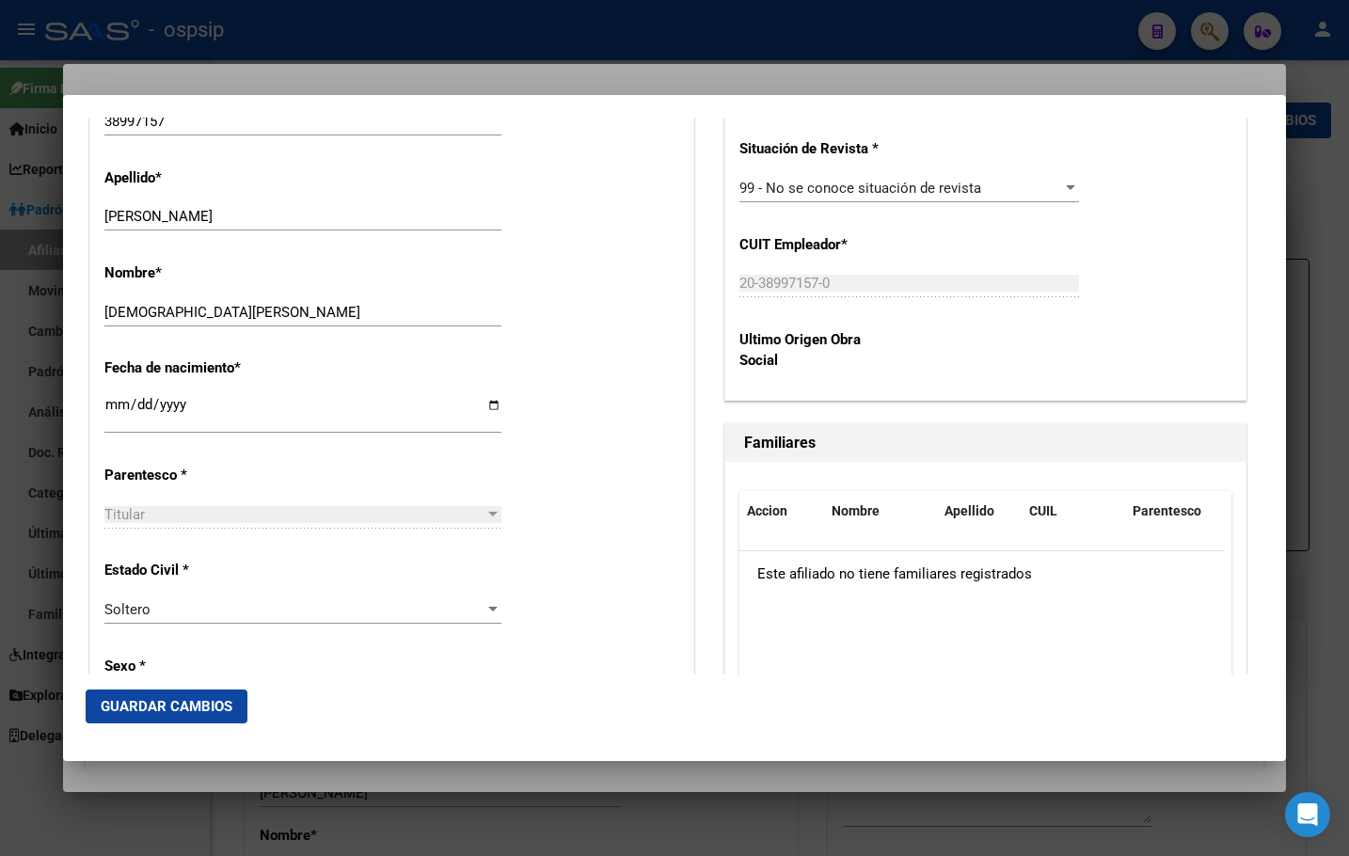
scroll to position [847, 0]
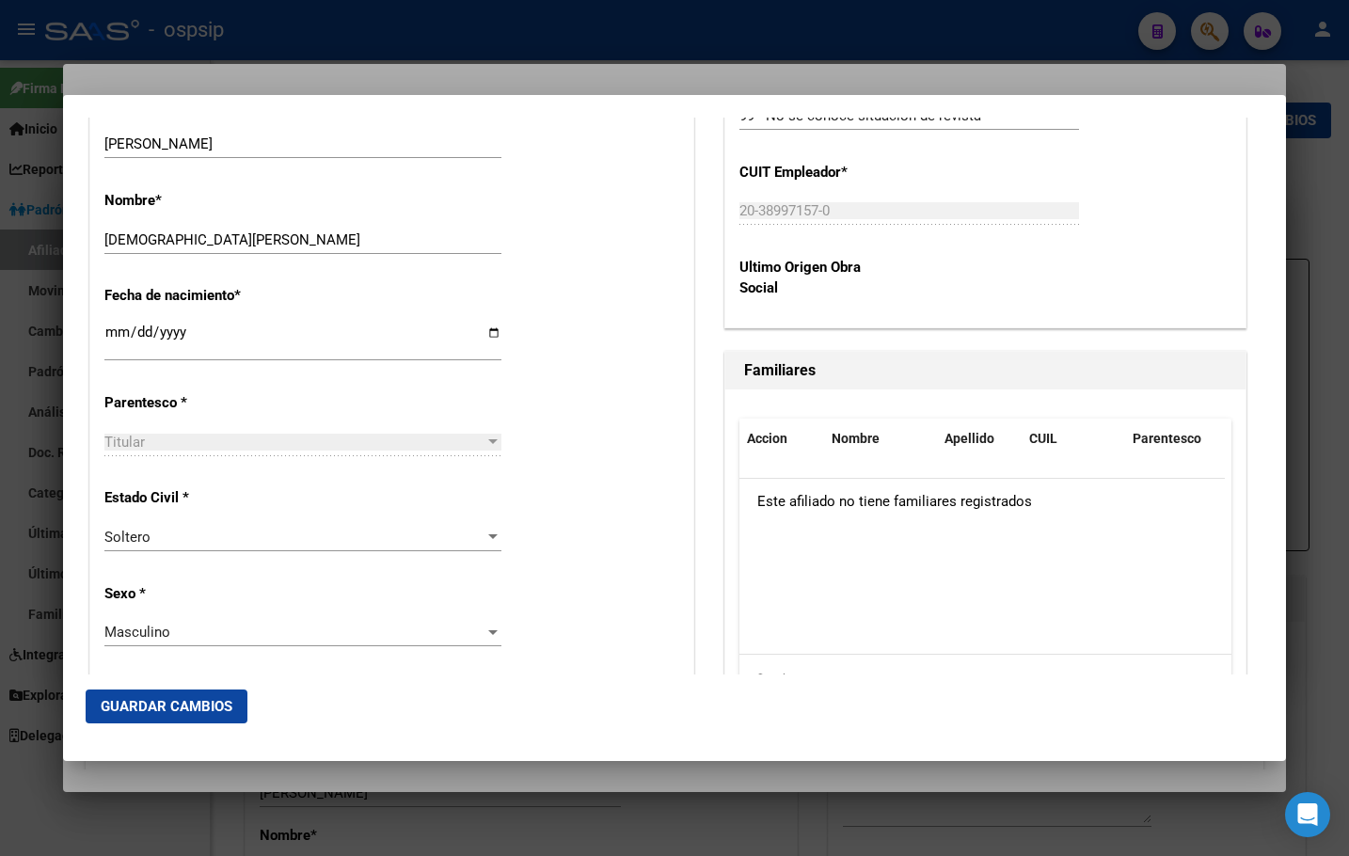
click at [136, 703] on span "Guardar Cambios" at bounding box center [167, 706] width 132 height 17
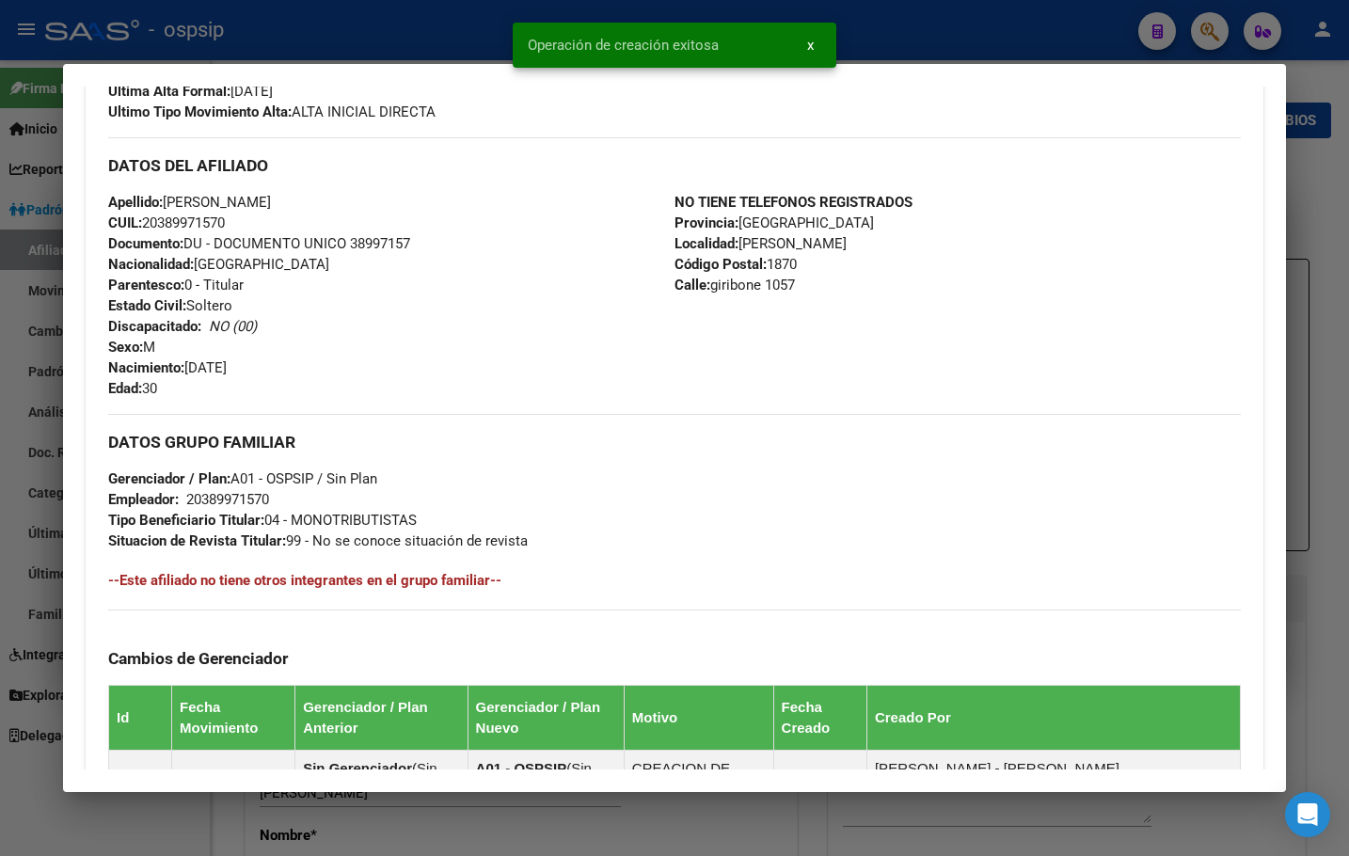
scroll to position [94, 0]
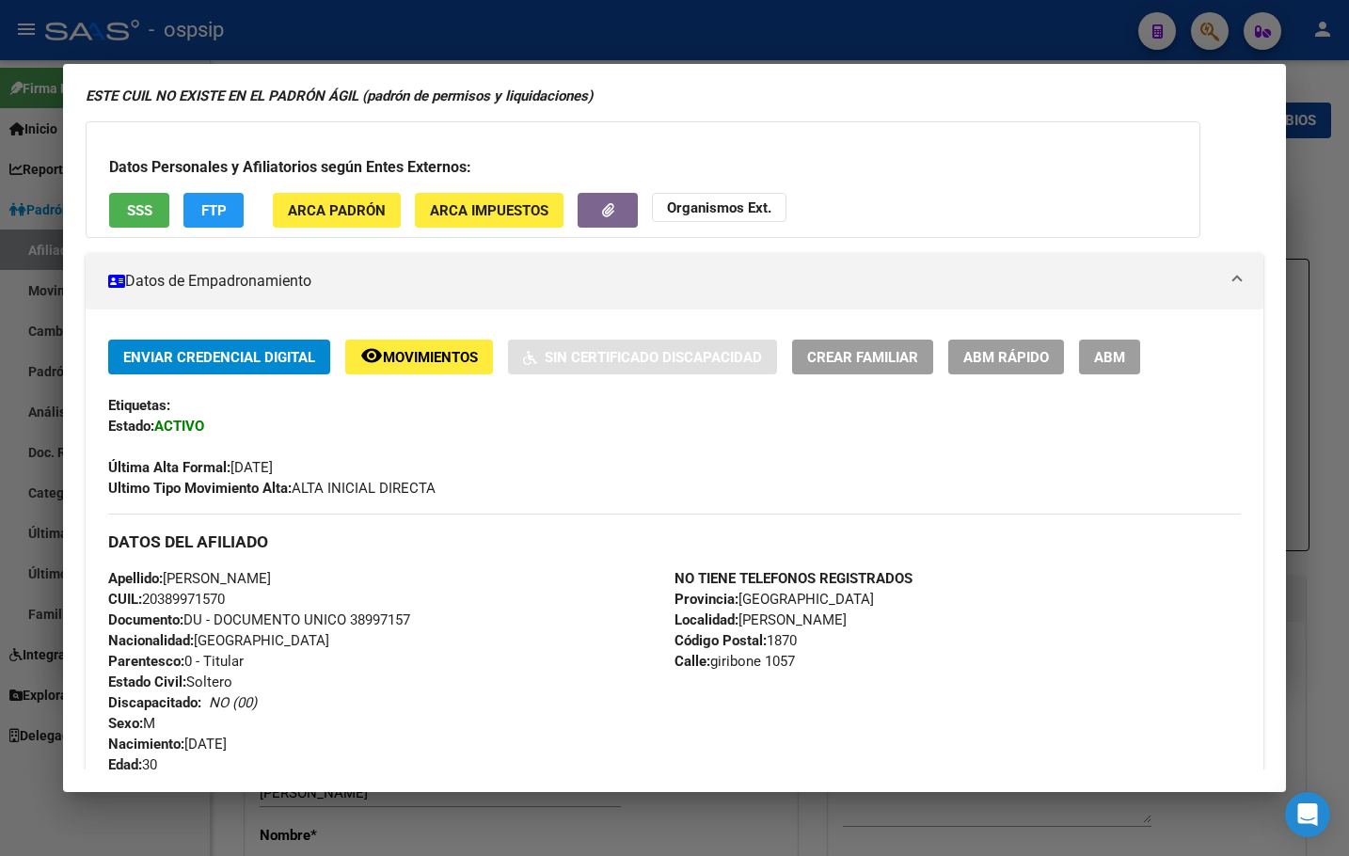
click at [379, 571] on div "Apellido: [PERSON_NAME] CUIL: 20389971570 Documento: DU - DOCUMENTO UNICO 38997…" at bounding box center [391, 671] width 566 height 207
click at [1121, 353] on span "ABM" at bounding box center [1109, 357] width 31 height 17
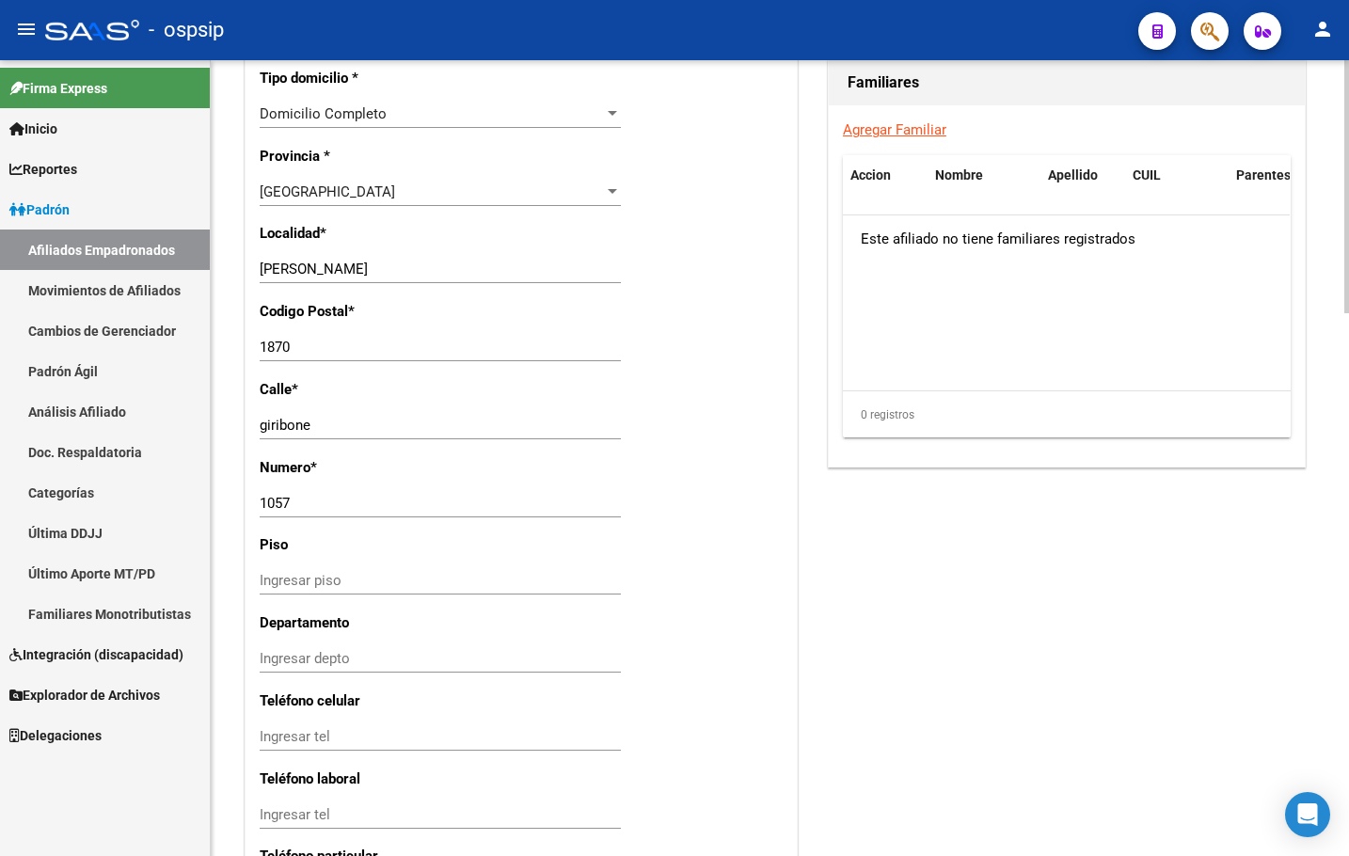
scroll to position [1411, 0]
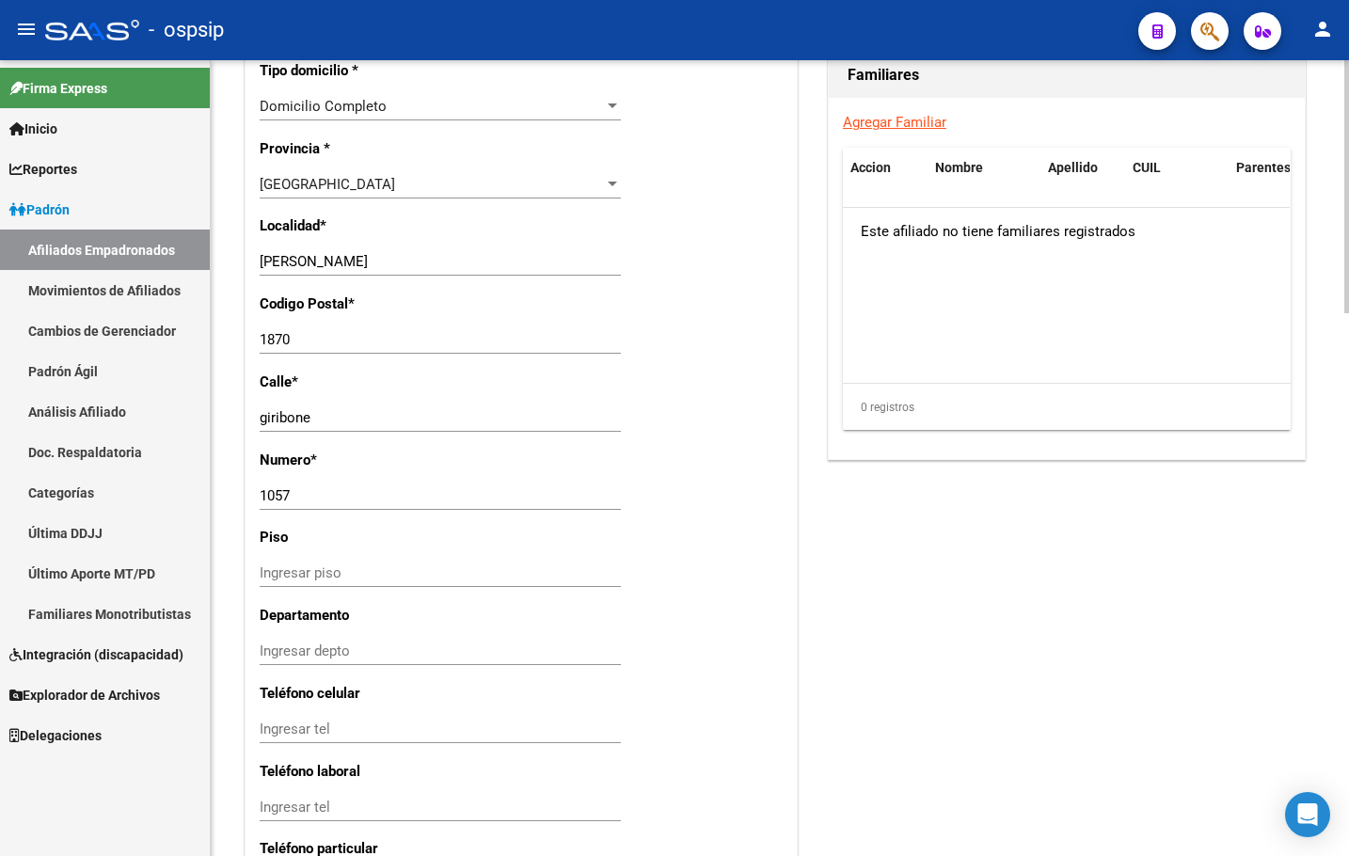
click at [386, 294] on div "[PERSON_NAME] Ingresar el nombre" at bounding box center [440, 270] width 361 height 46
click at [1204, 34] on icon "button" at bounding box center [1210, 32] width 19 height 22
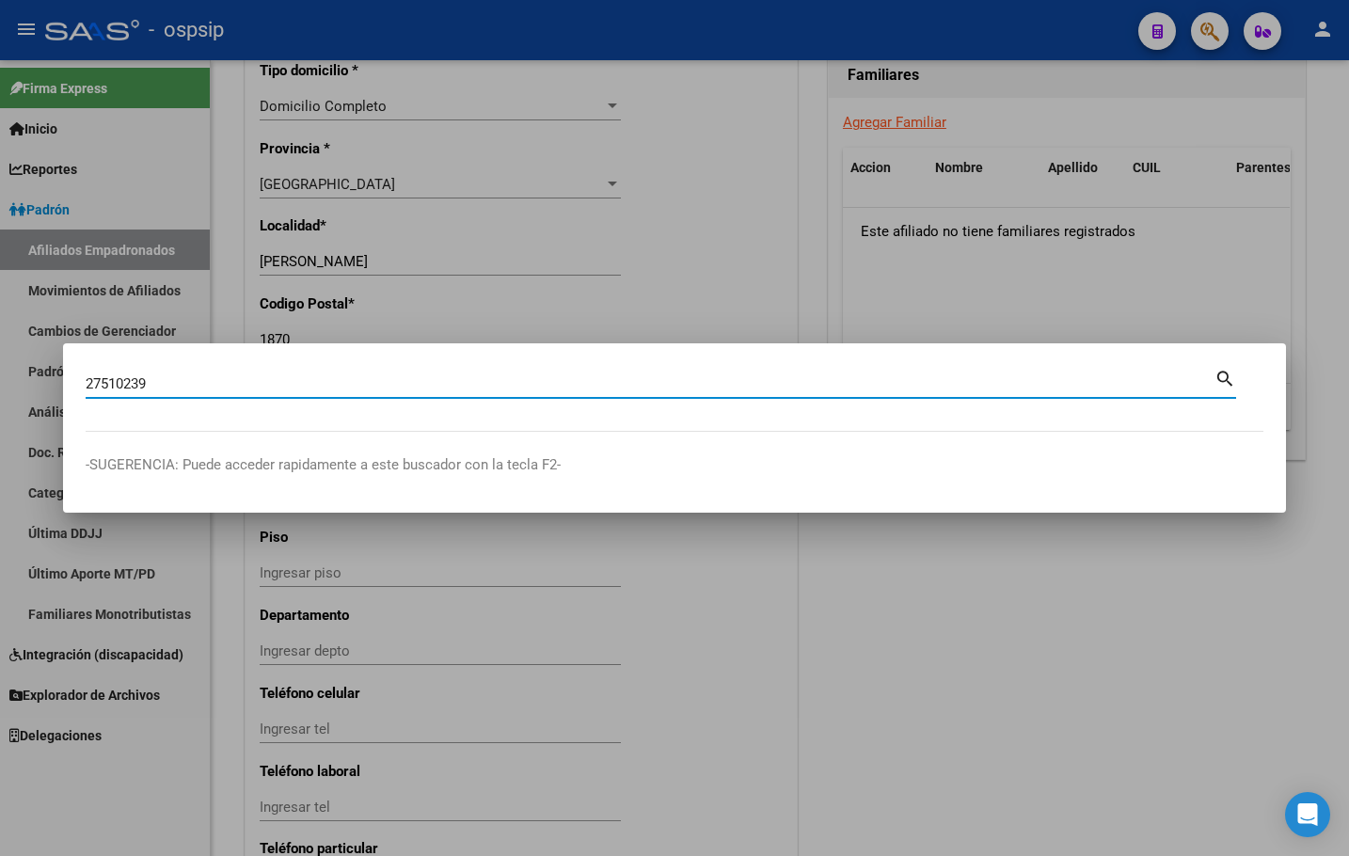
type input "27510239"
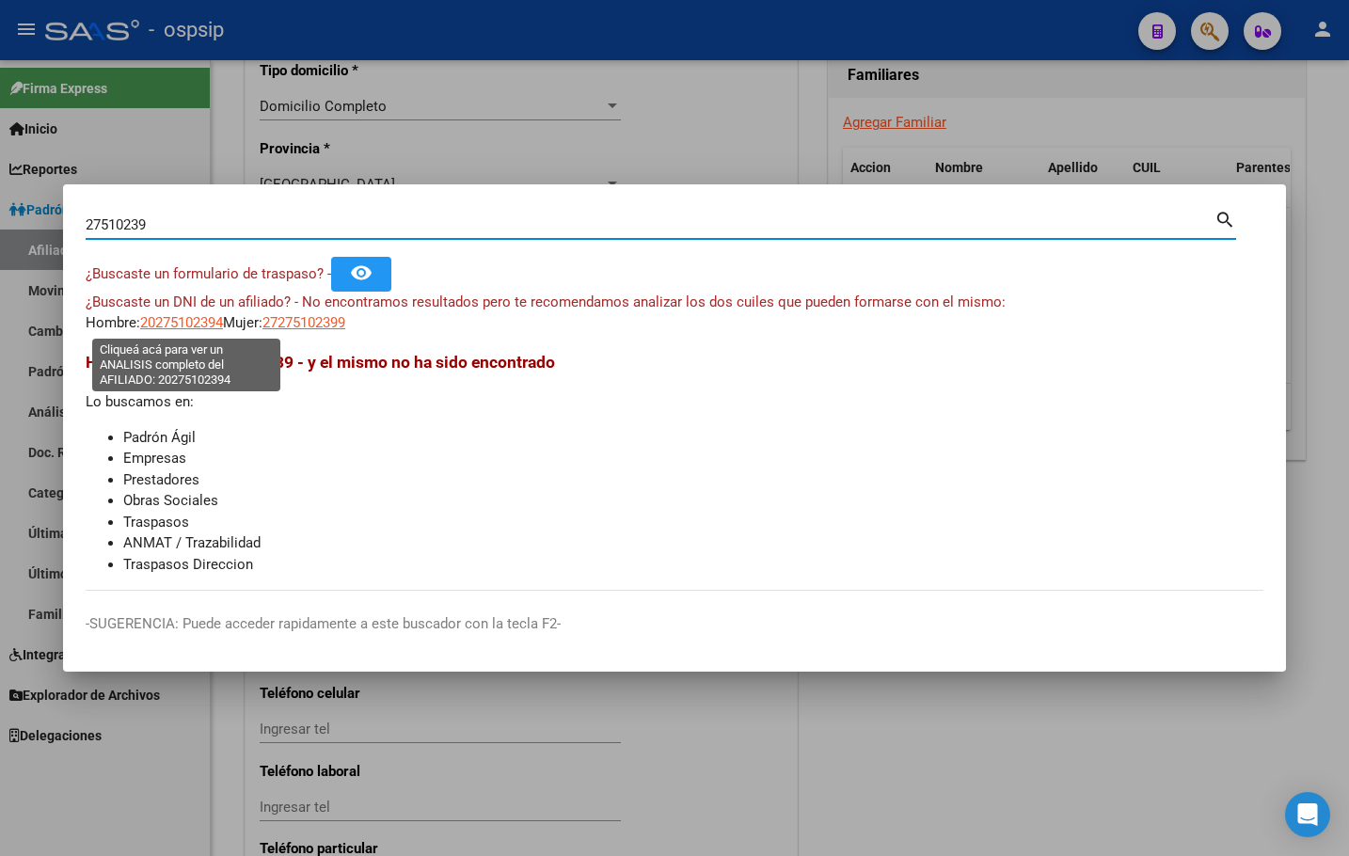
click at [180, 321] on span "20275102394" at bounding box center [181, 322] width 83 height 17
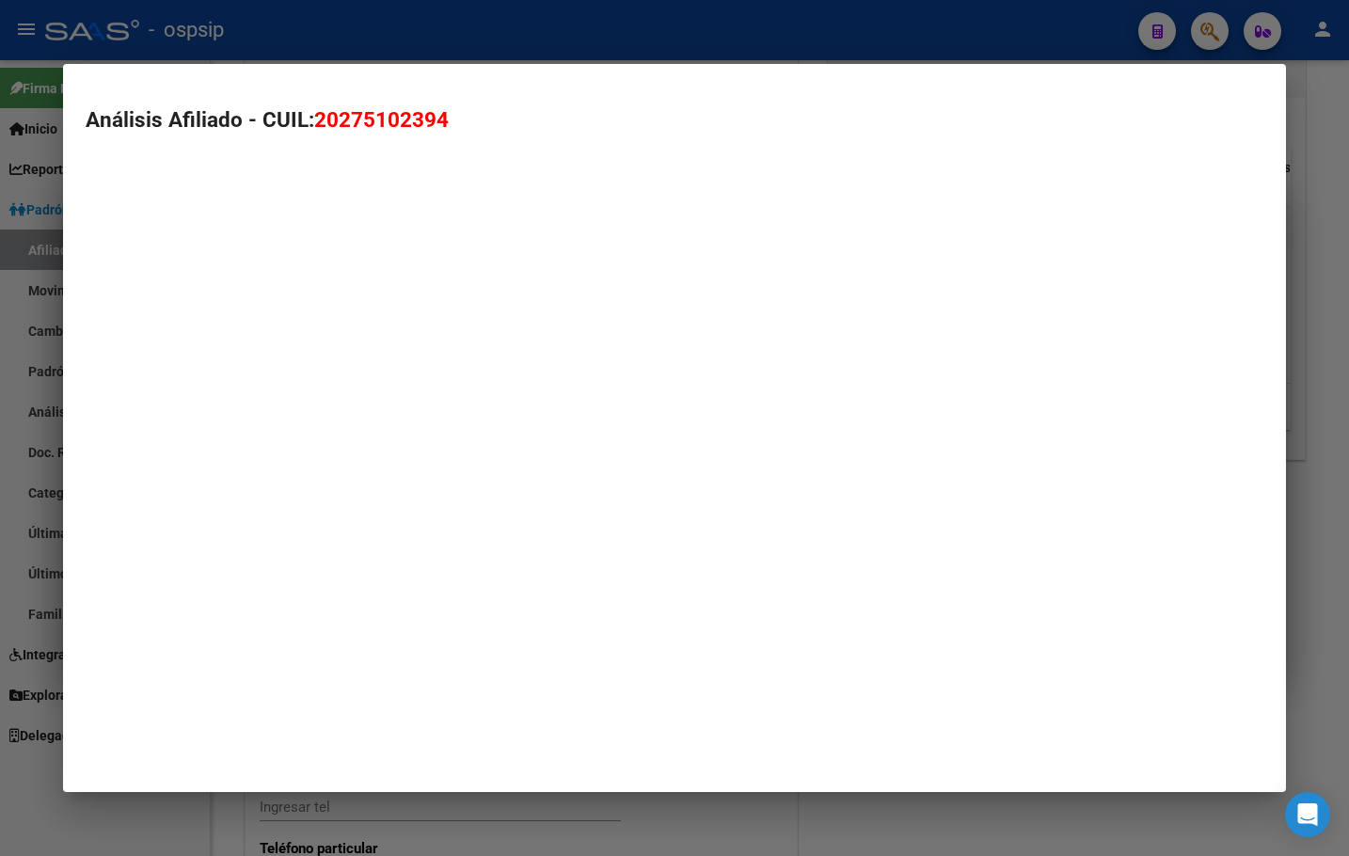
type textarea "20275102394"
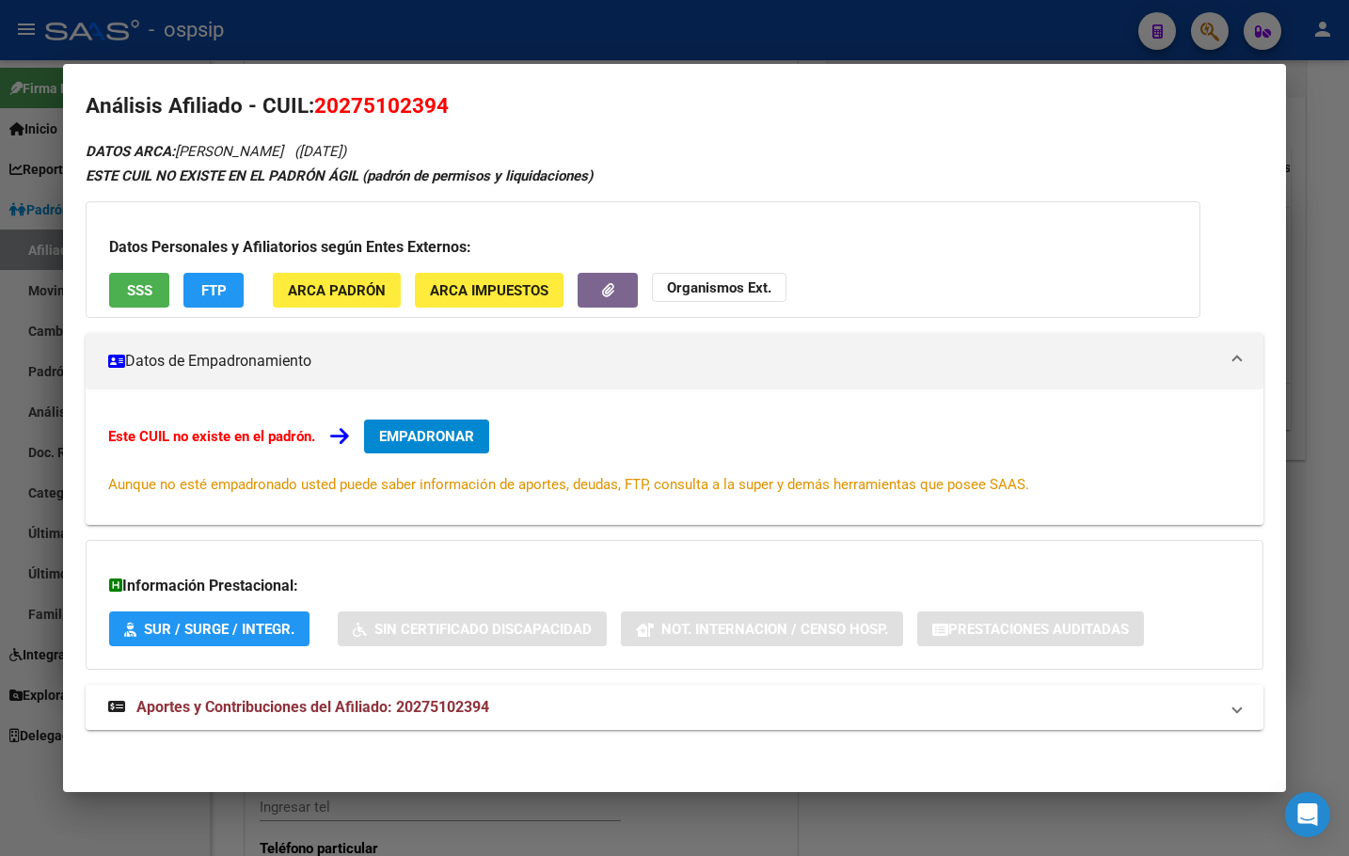
scroll to position [17, 0]
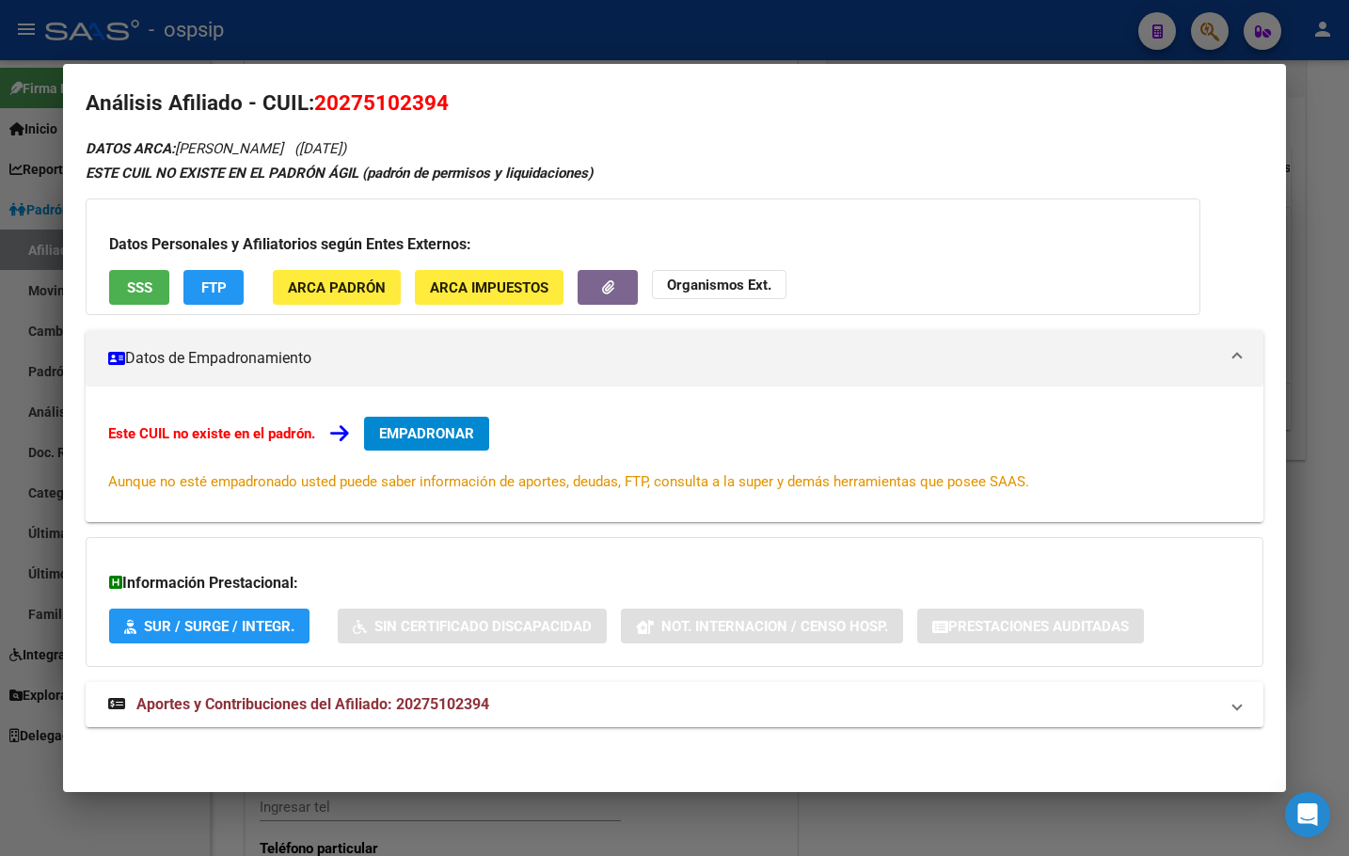
click at [385, 709] on span "Aportes y Contribuciones del Afiliado: 20275102394" at bounding box center [312, 704] width 353 height 18
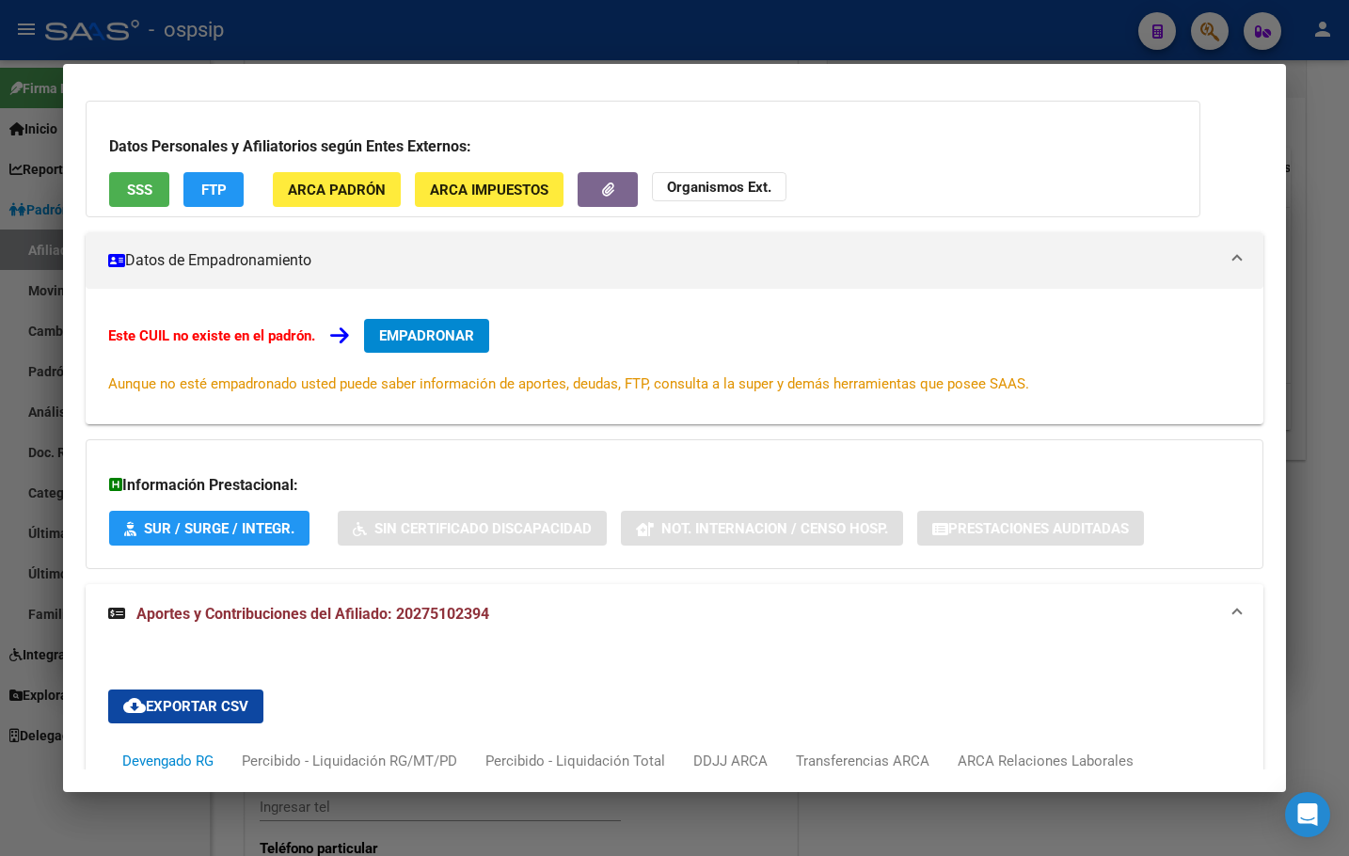
scroll to position [0, 0]
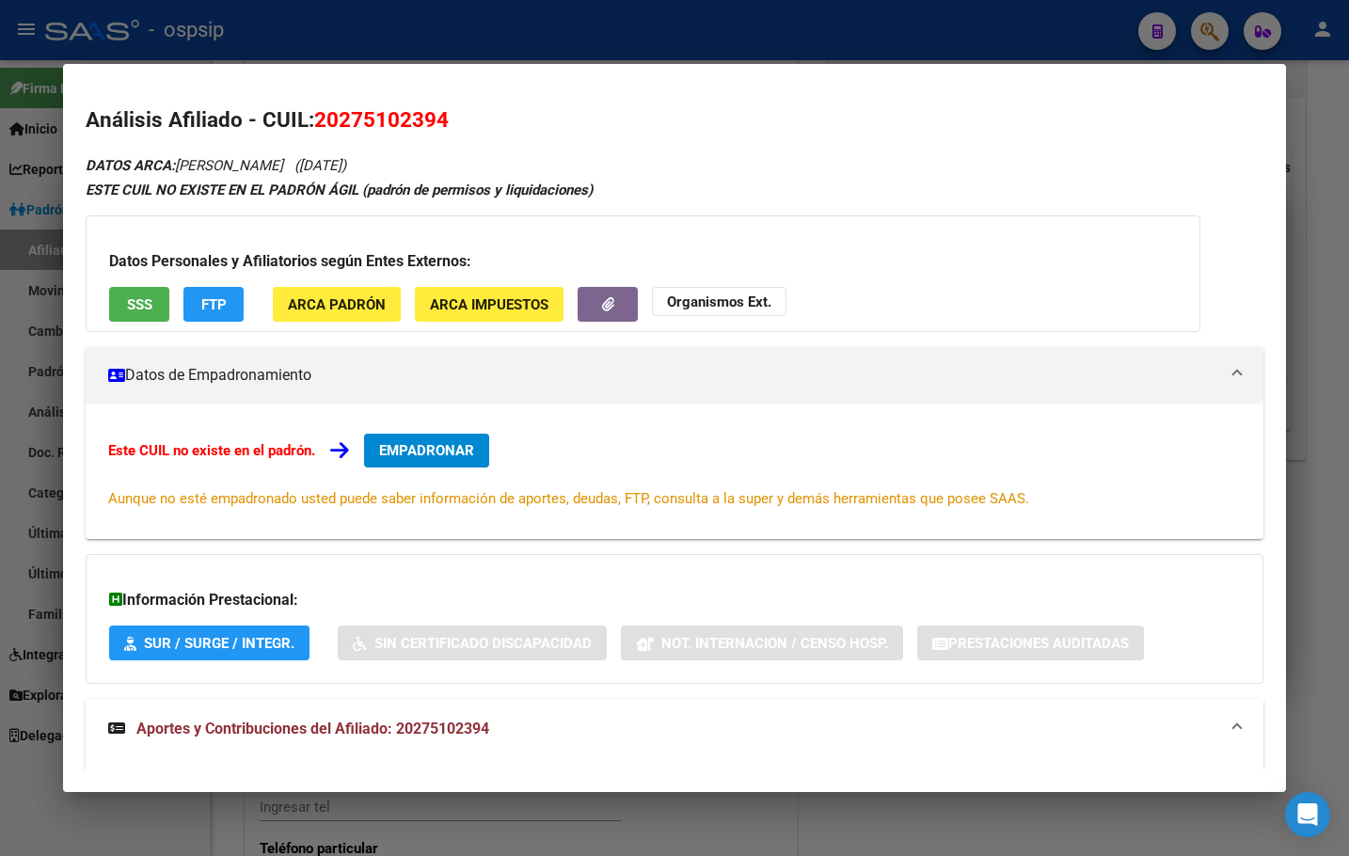
click at [425, 439] on button "EMPADRONAR" at bounding box center [426, 451] width 125 height 34
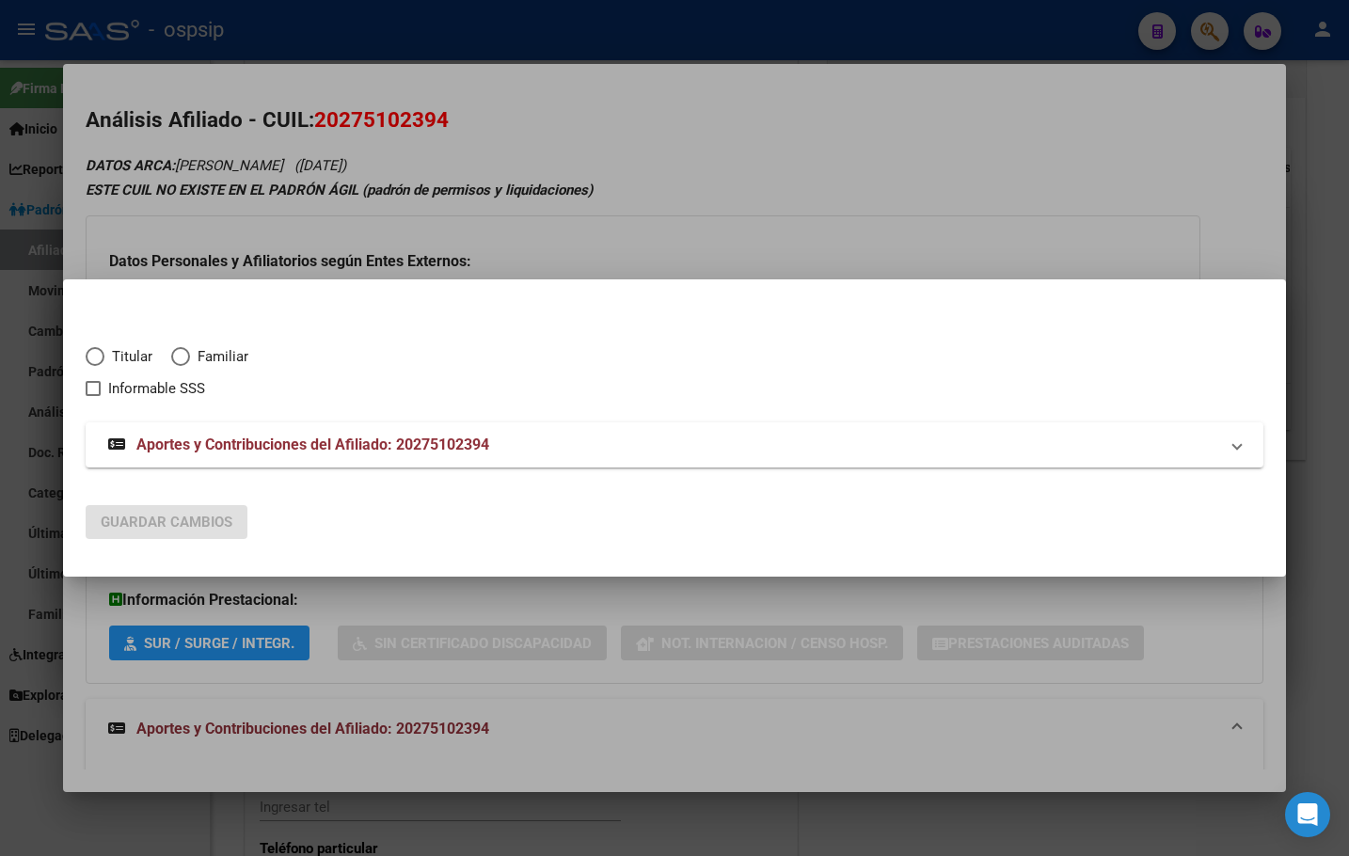
click at [93, 356] on span "Elija una opción" at bounding box center [95, 356] width 19 height 19
click at [93, 356] on input "Titular" at bounding box center [95, 356] width 19 height 19
radio input "true"
checkbox input "true"
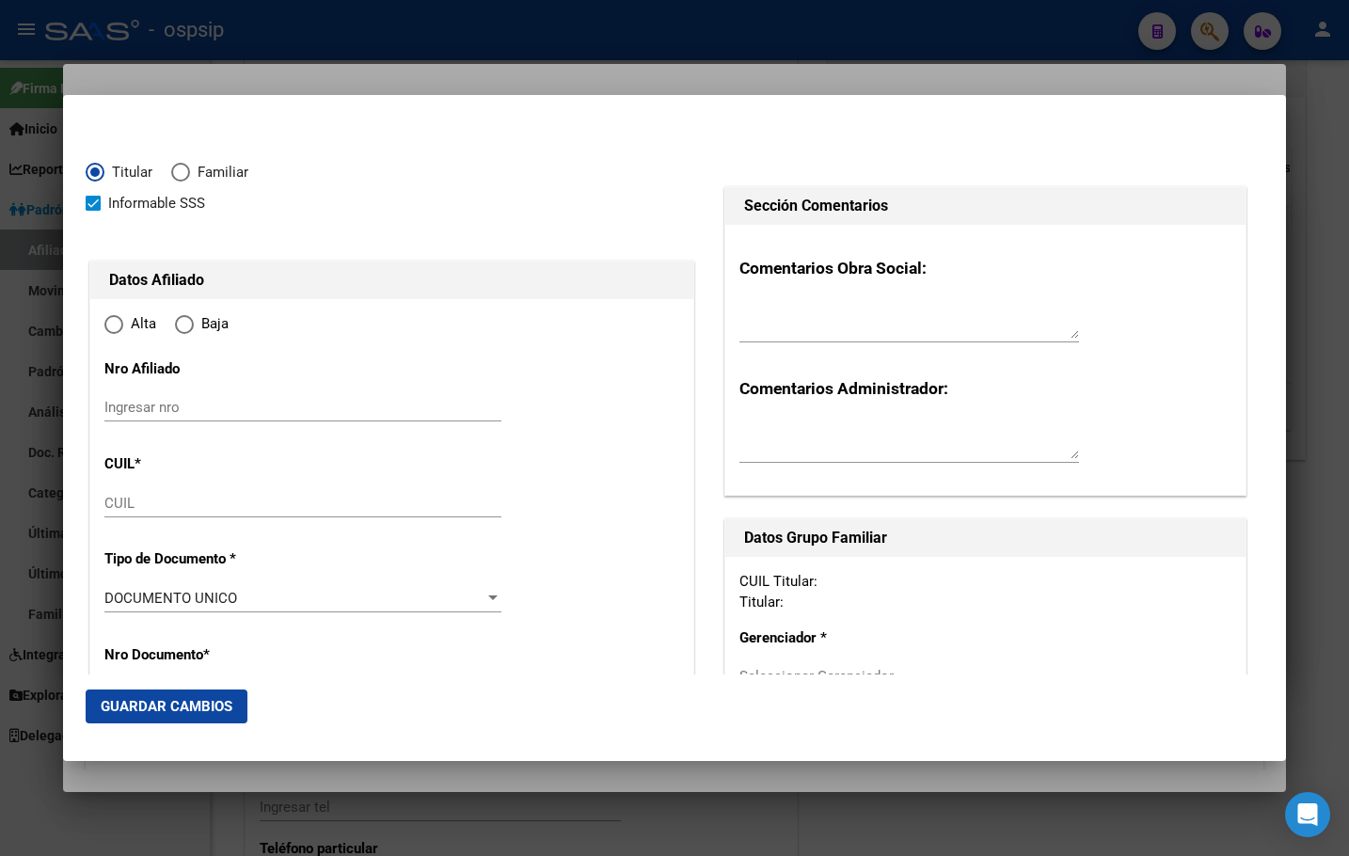
type input "20-27510239-4"
type input "27510239"
type input "[PERSON_NAME]"
type input "[DATE]"
type input "CANADA [PERSON_NAME]"
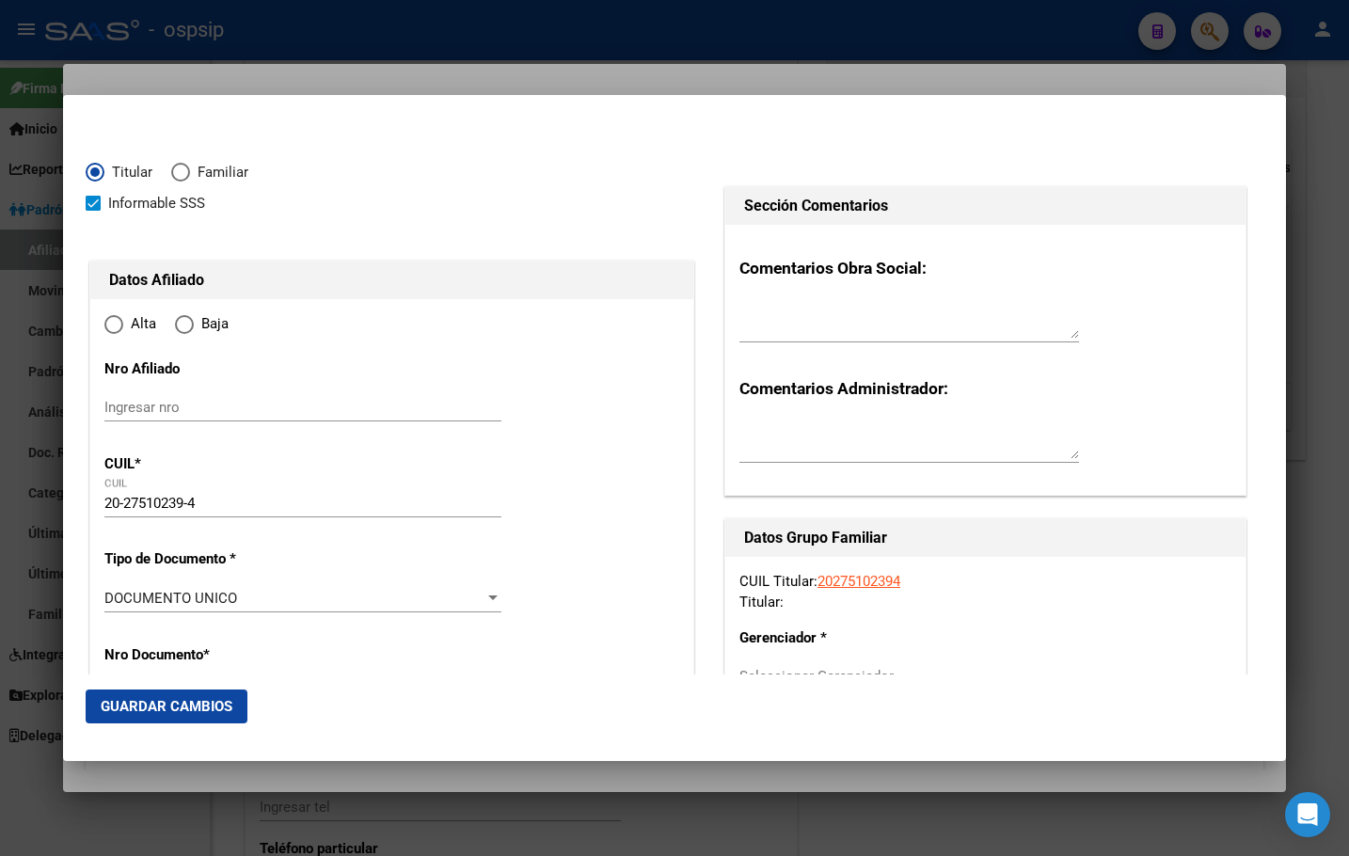
type input "2500"
type input "PASAJE 1 BIS"
type input "34"
radio input "true"
type input "CANADA [PERSON_NAME]"
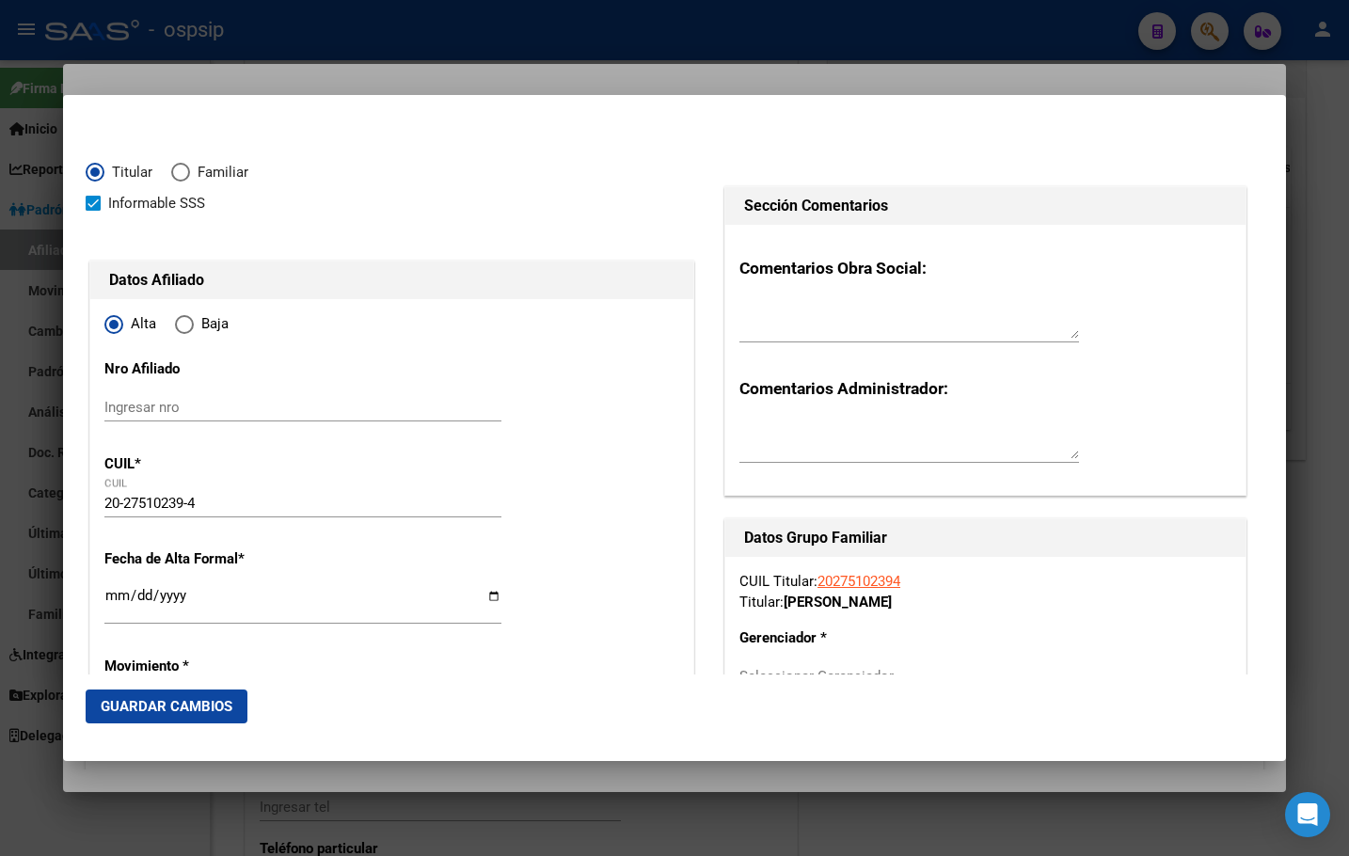
click at [111, 598] on input "Ingresar fecha" at bounding box center [302, 603] width 397 height 30
type input "[DATE]"
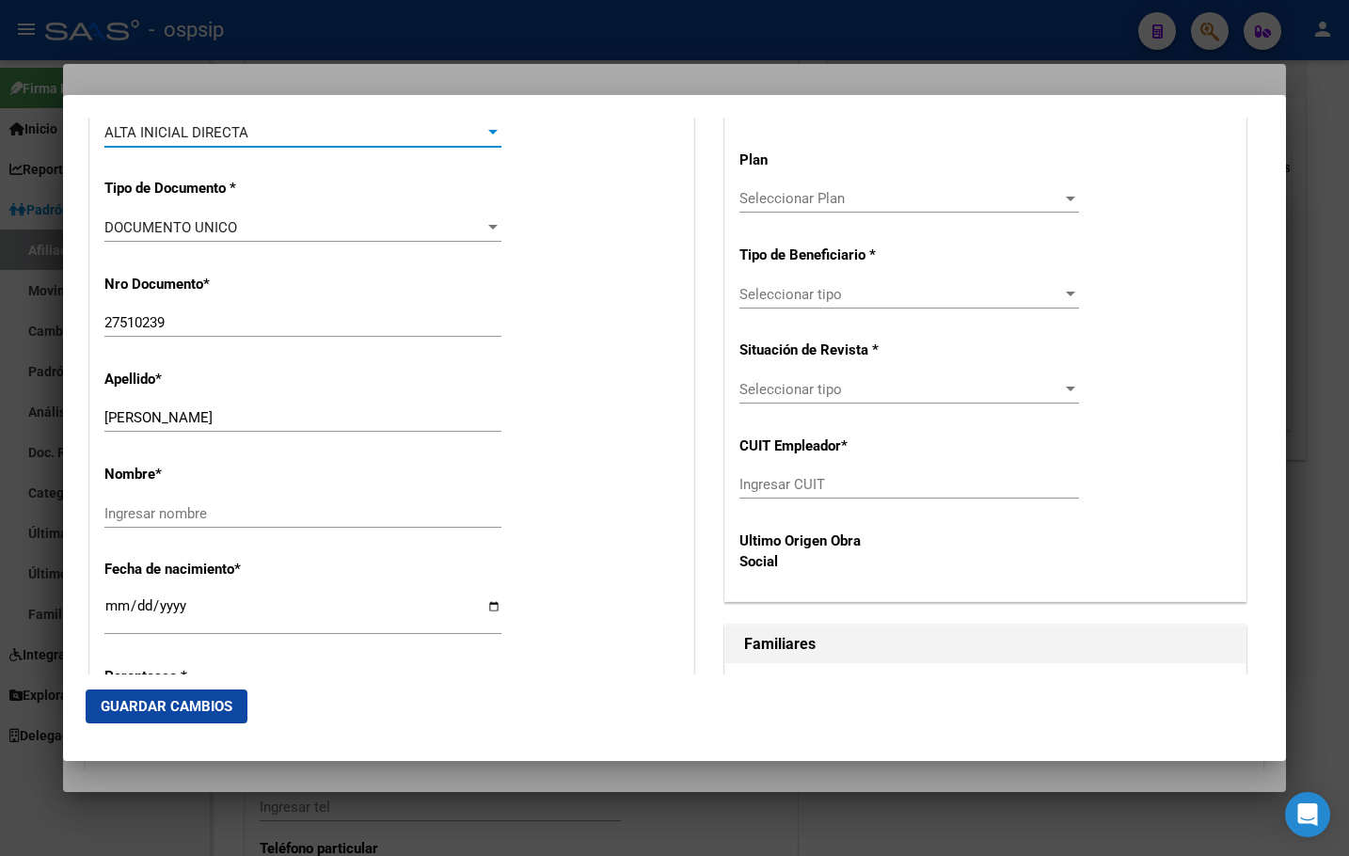
scroll to position [780, 0]
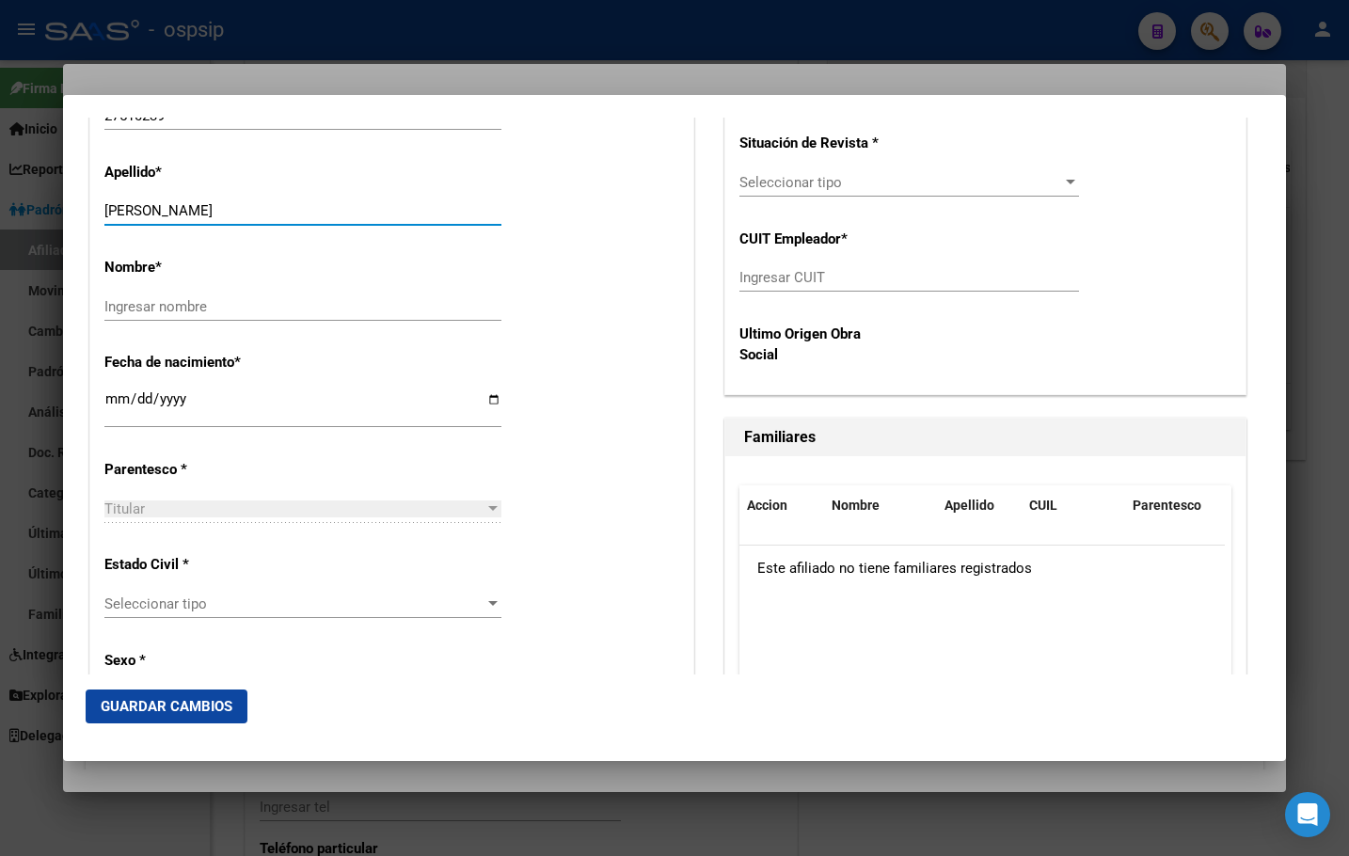
drag, startPoint x: 146, startPoint y: 205, endPoint x: 263, endPoint y: 209, distance: 117.7
click at [263, 209] on input "[PERSON_NAME]" at bounding box center [302, 210] width 397 height 17
type input "OLIVA"
click at [157, 303] on input "Ingresar nombre" at bounding box center [302, 306] width 397 height 17
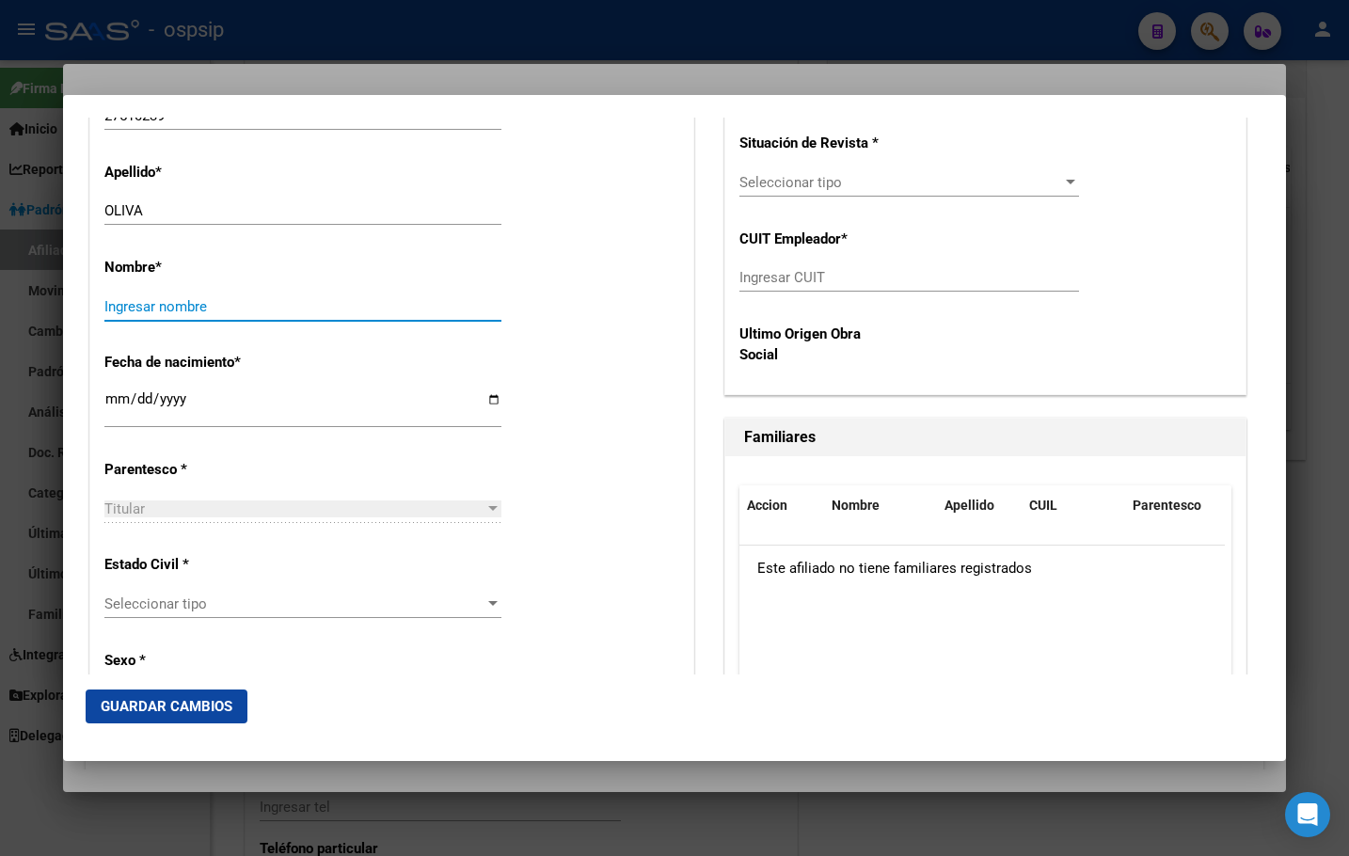
paste input "[PERSON_NAME]"
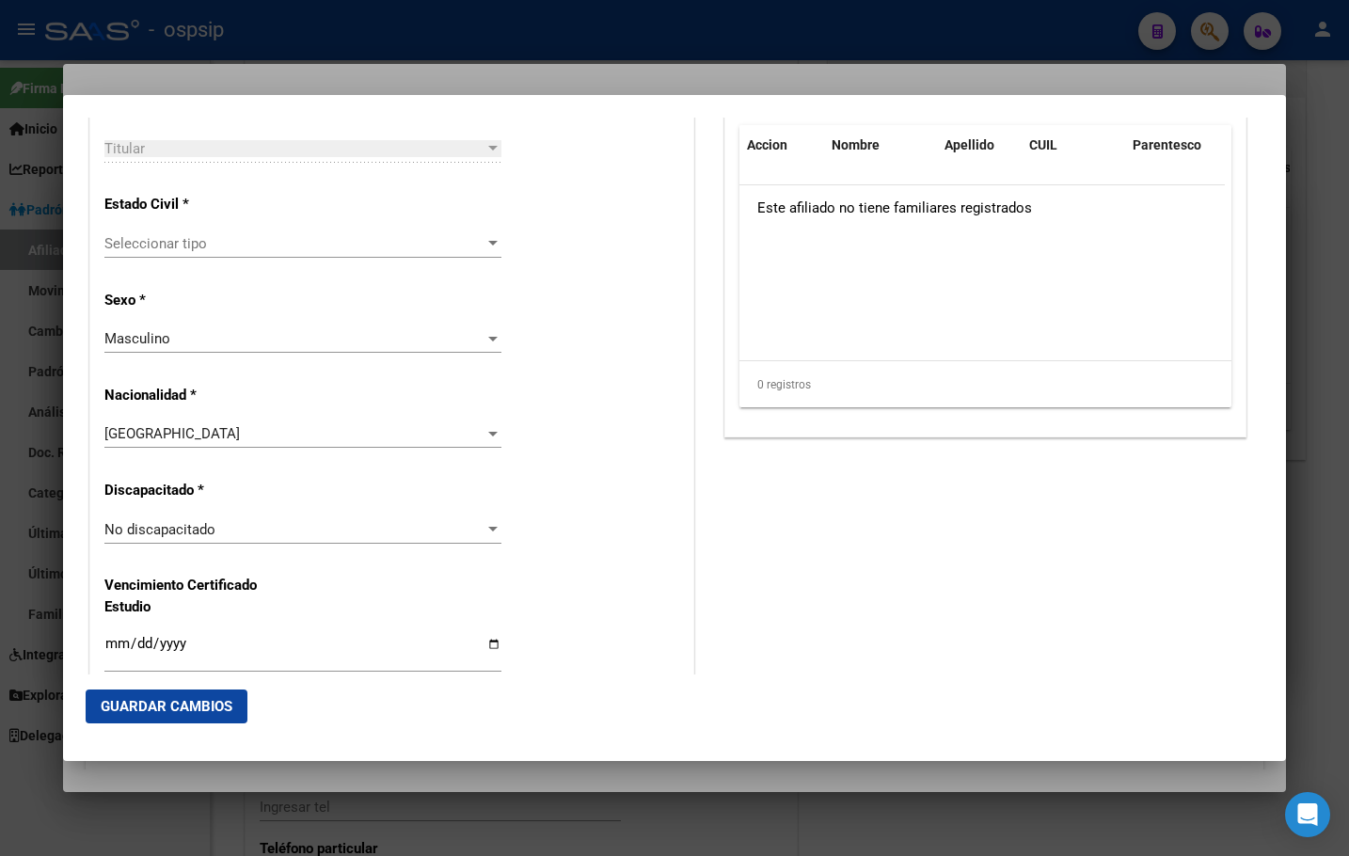
scroll to position [1156, 0]
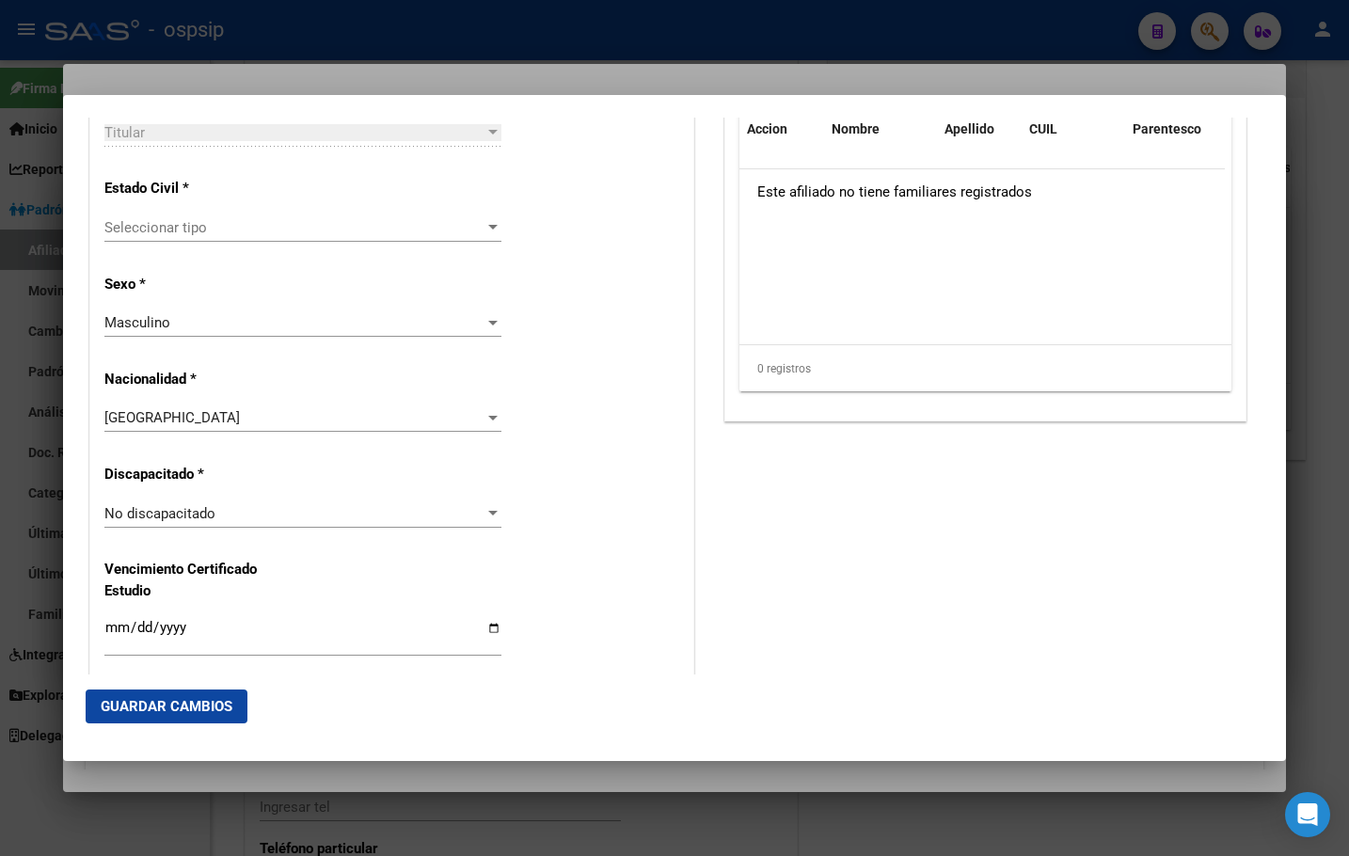
type input "[PERSON_NAME]"
click at [151, 226] on span "Seleccionar tipo" at bounding box center [294, 227] width 380 height 17
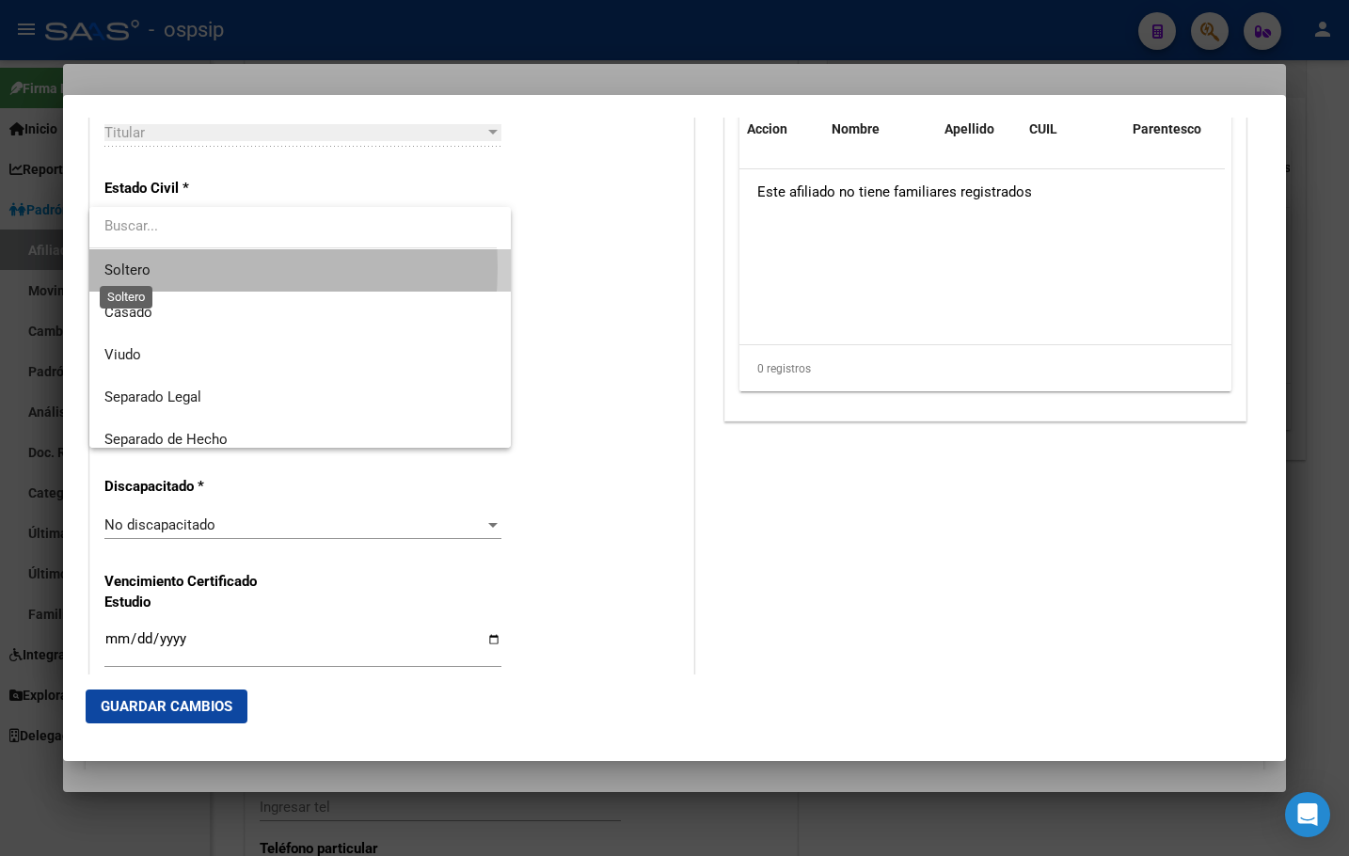
click at [131, 268] on span "Soltero" at bounding box center [127, 270] width 46 height 17
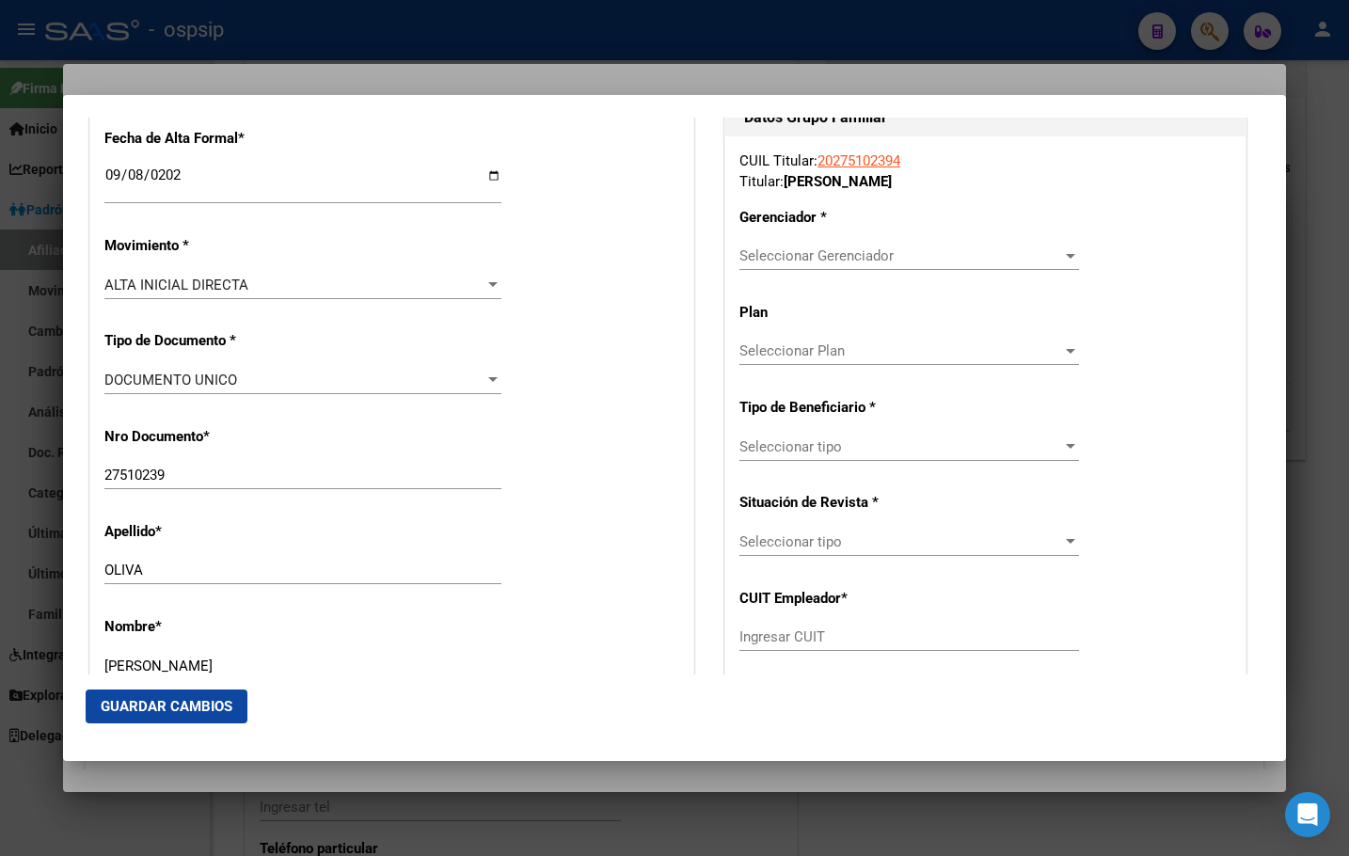
scroll to position [404, 0]
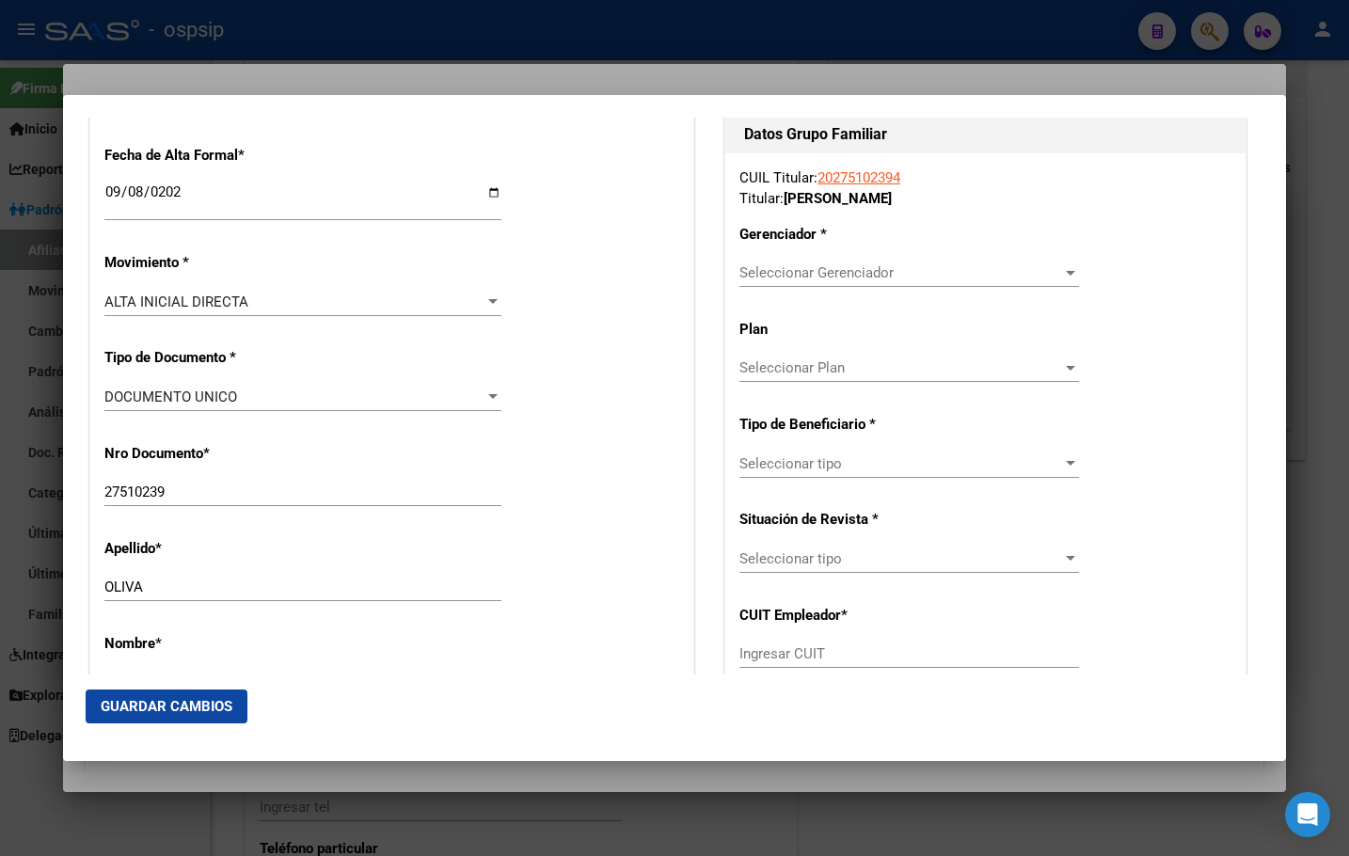
click at [785, 272] on span "Seleccionar Gerenciador" at bounding box center [901, 272] width 323 height 17
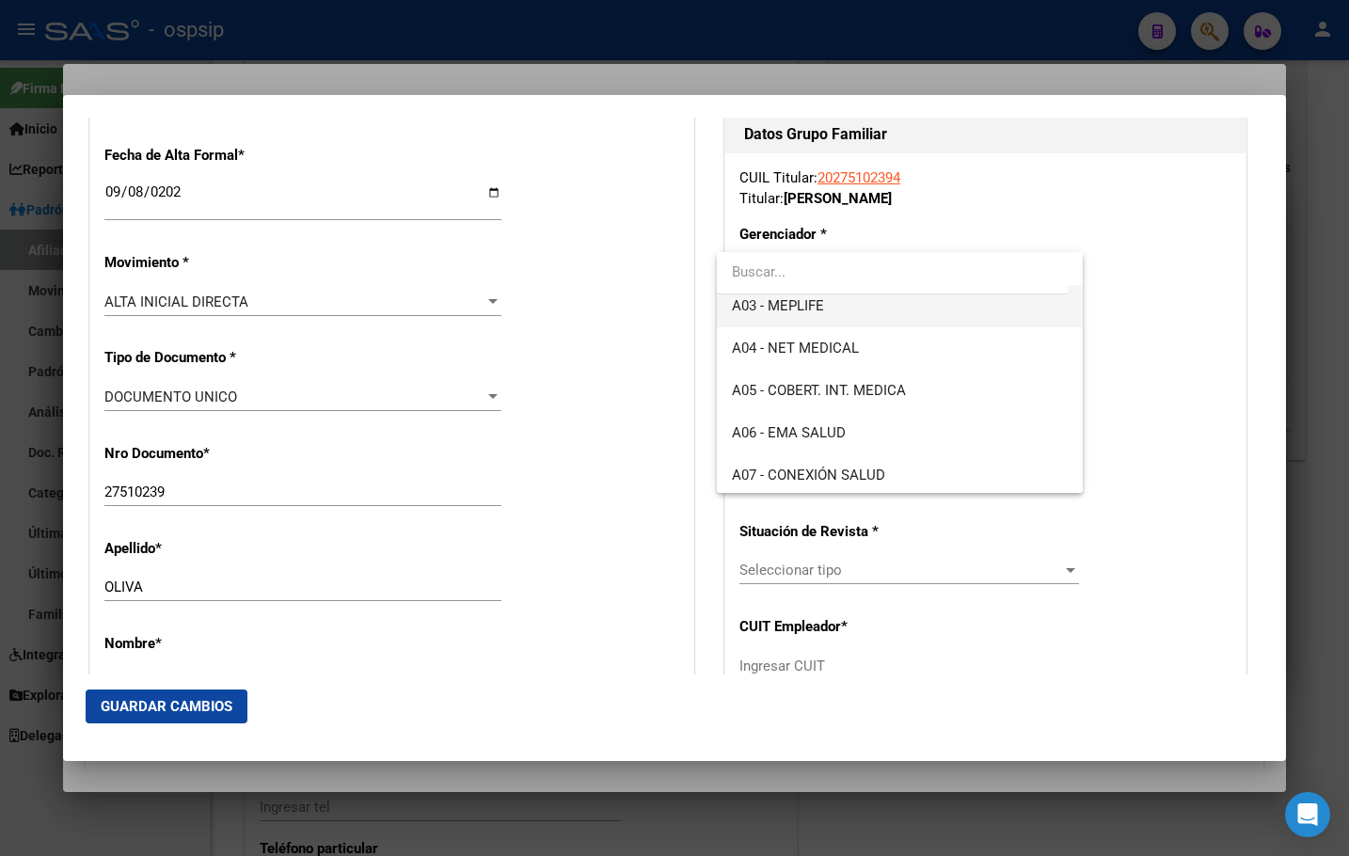
scroll to position [188, 0]
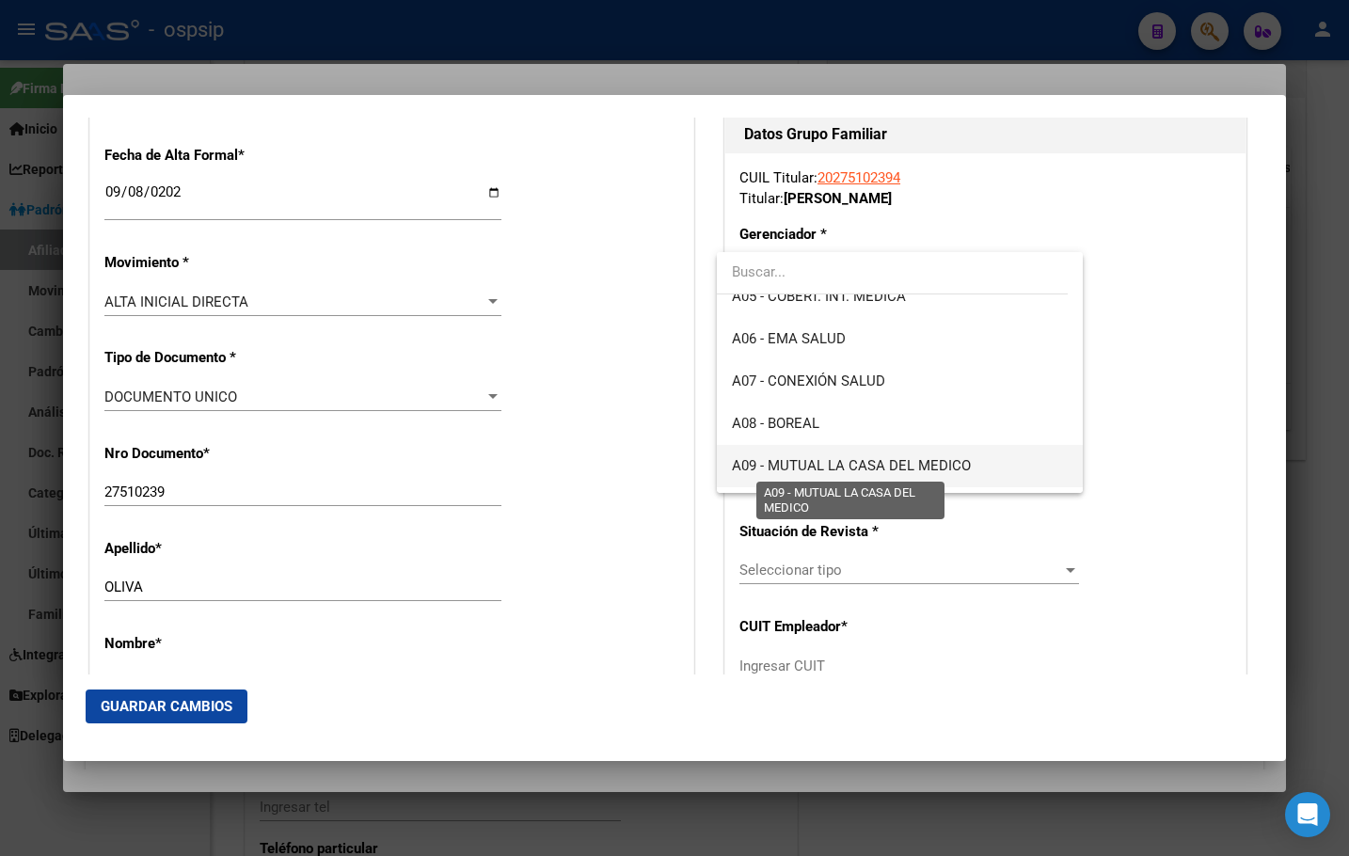
click at [876, 459] on span "A09 - MUTUAL LA CASA DEL MEDICO" at bounding box center [851, 465] width 239 height 17
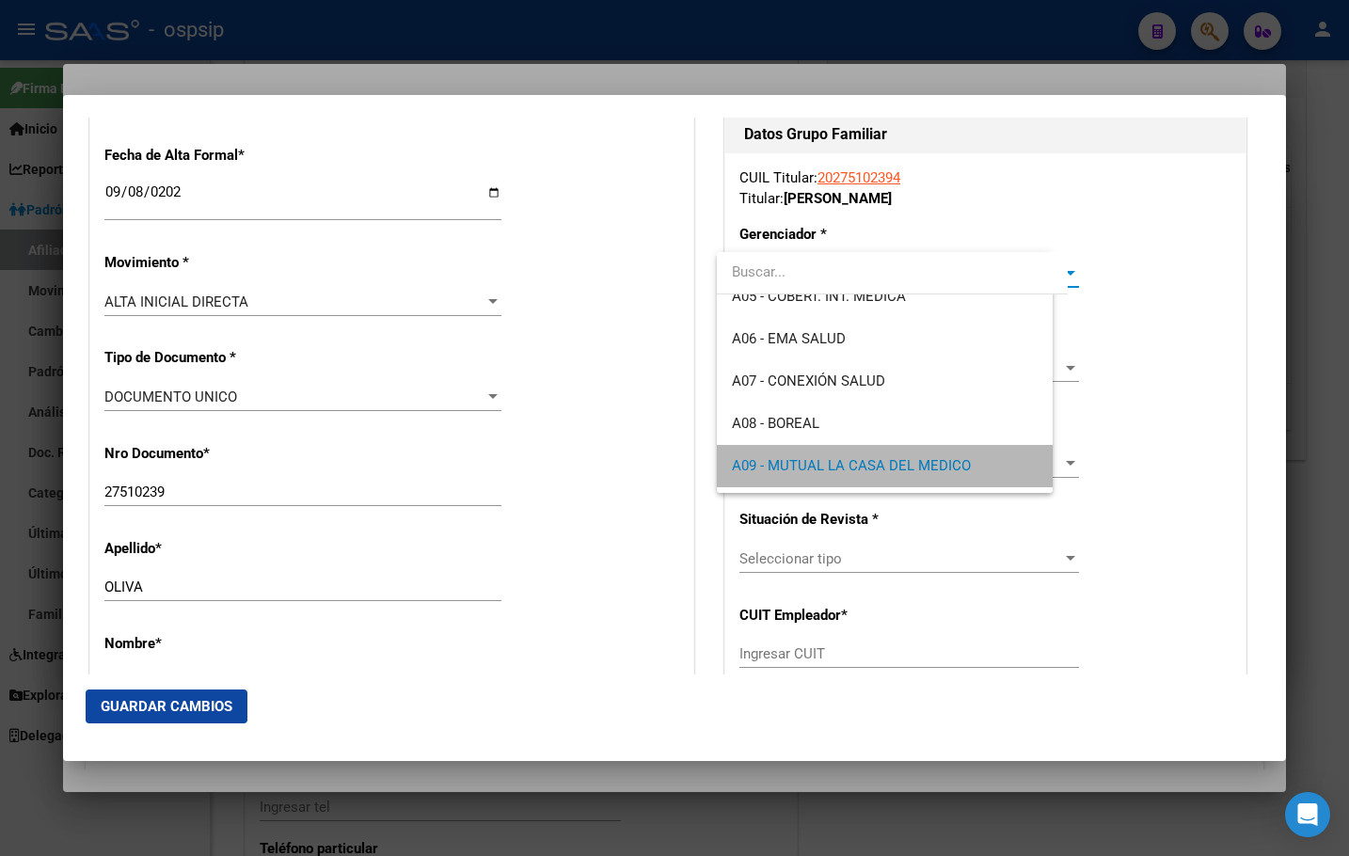
scroll to position [183, 0]
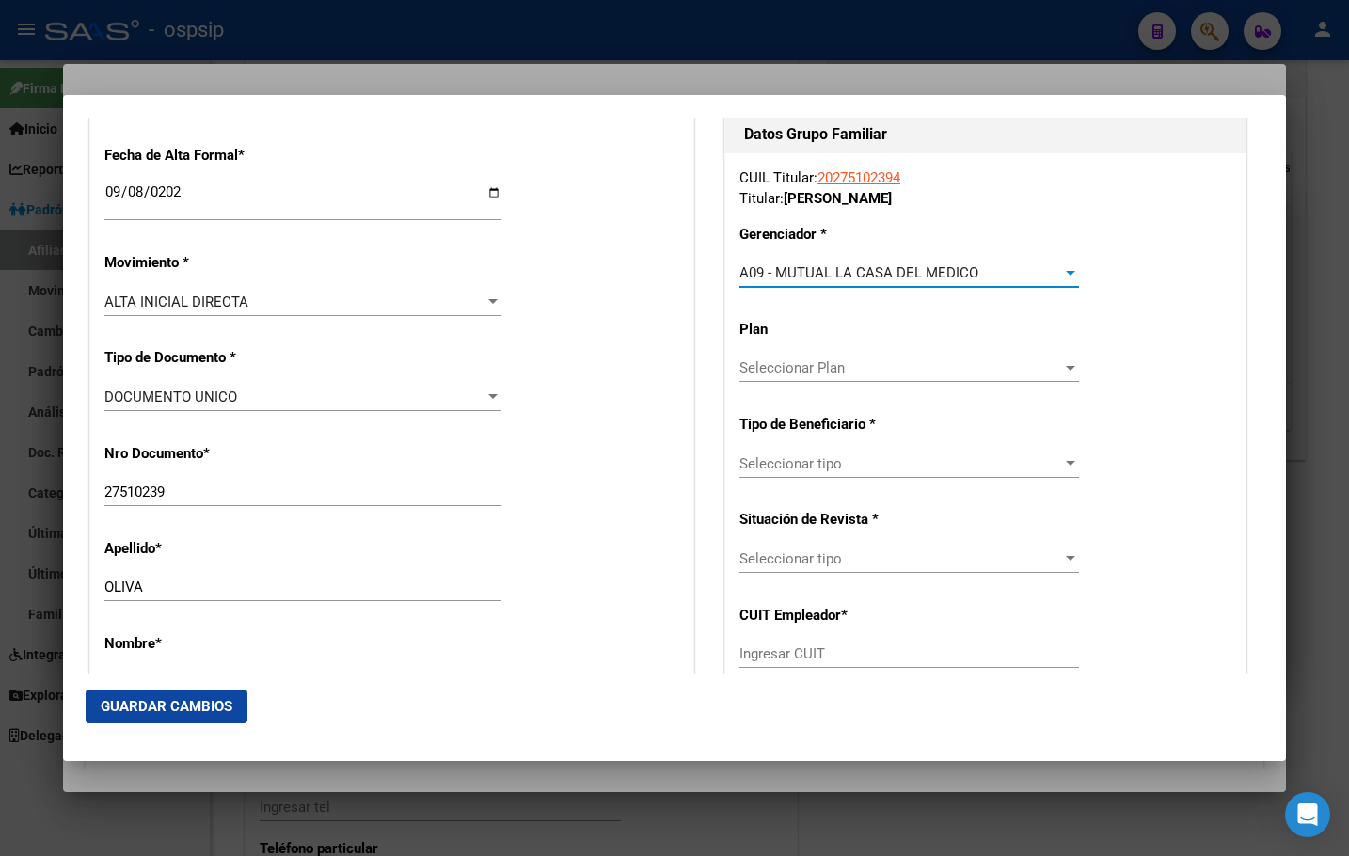
click at [757, 451] on div "Seleccionar tipo Seleccionar tipo" at bounding box center [910, 464] width 340 height 28
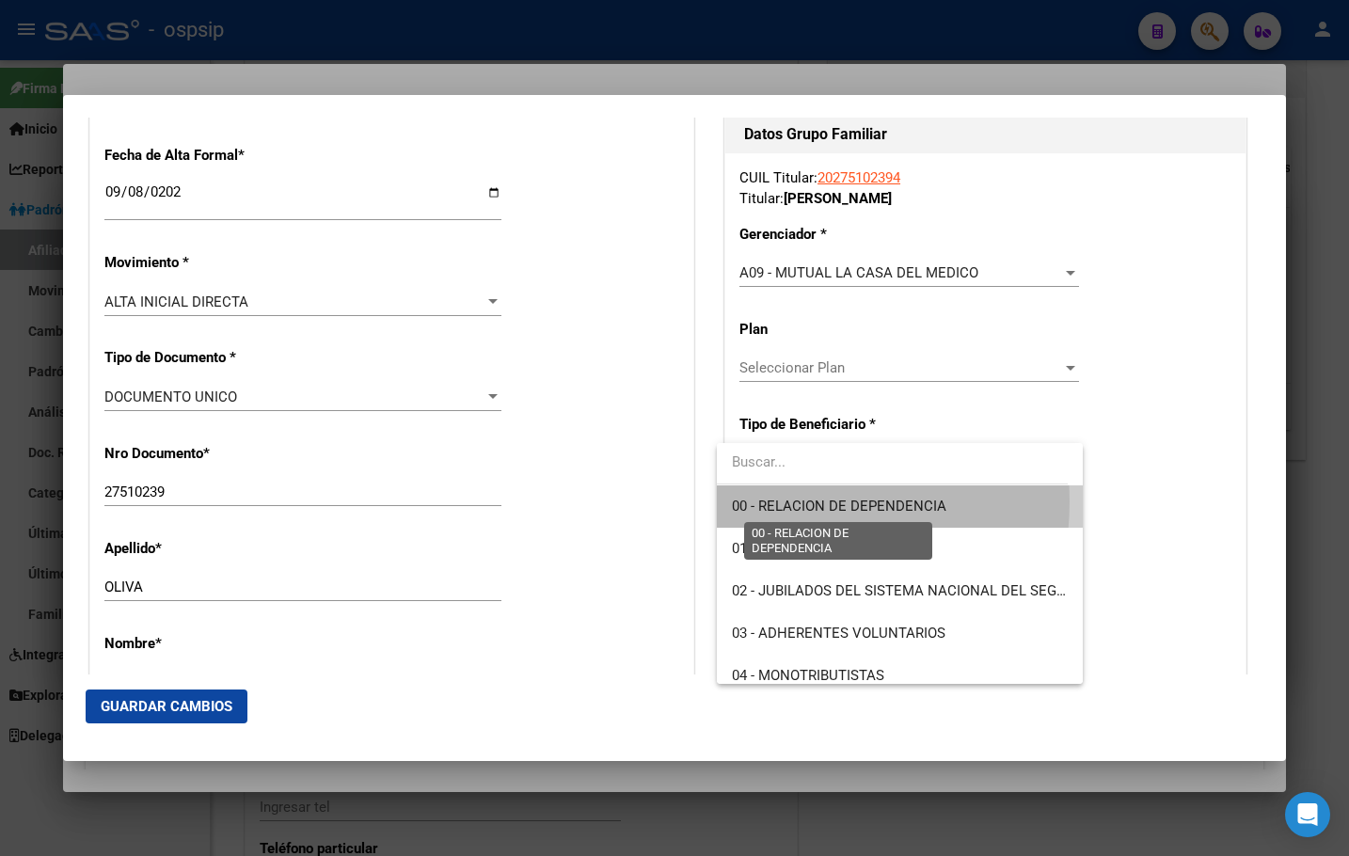
click at [772, 502] on span "00 - RELACION DE DEPENDENCIA" at bounding box center [839, 506] width 215 height 17
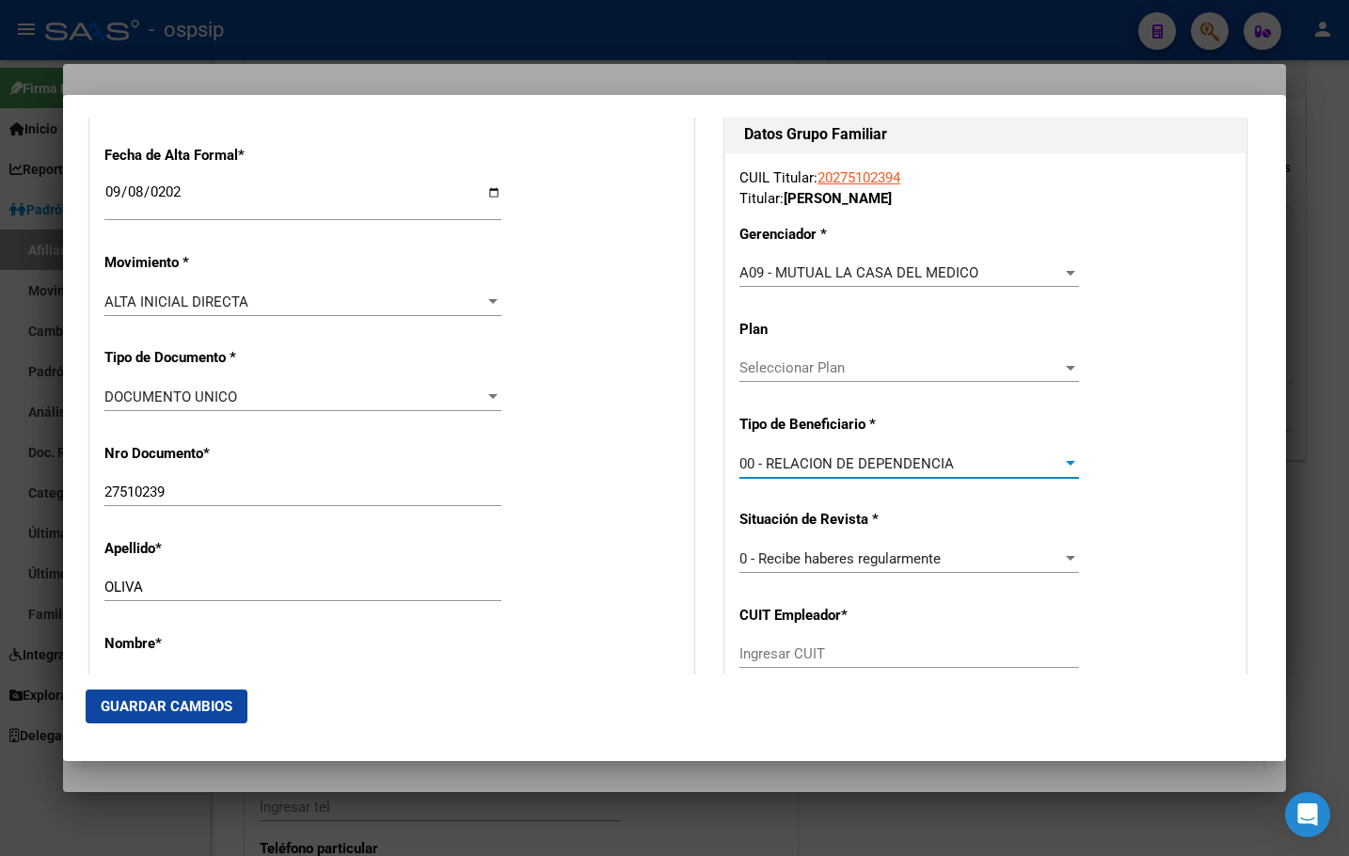
type input "30-71725883-1"
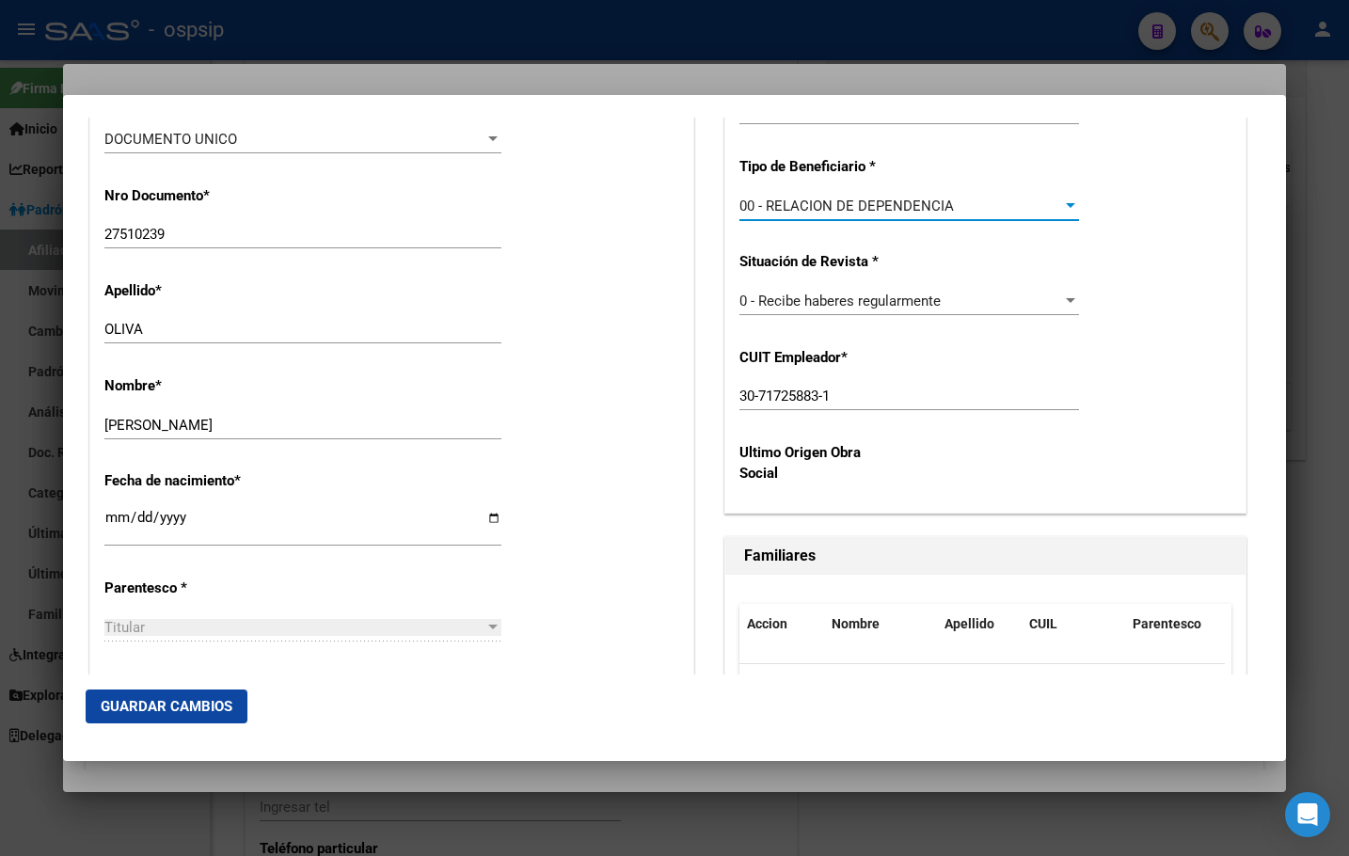
scroll to position [686, 0]
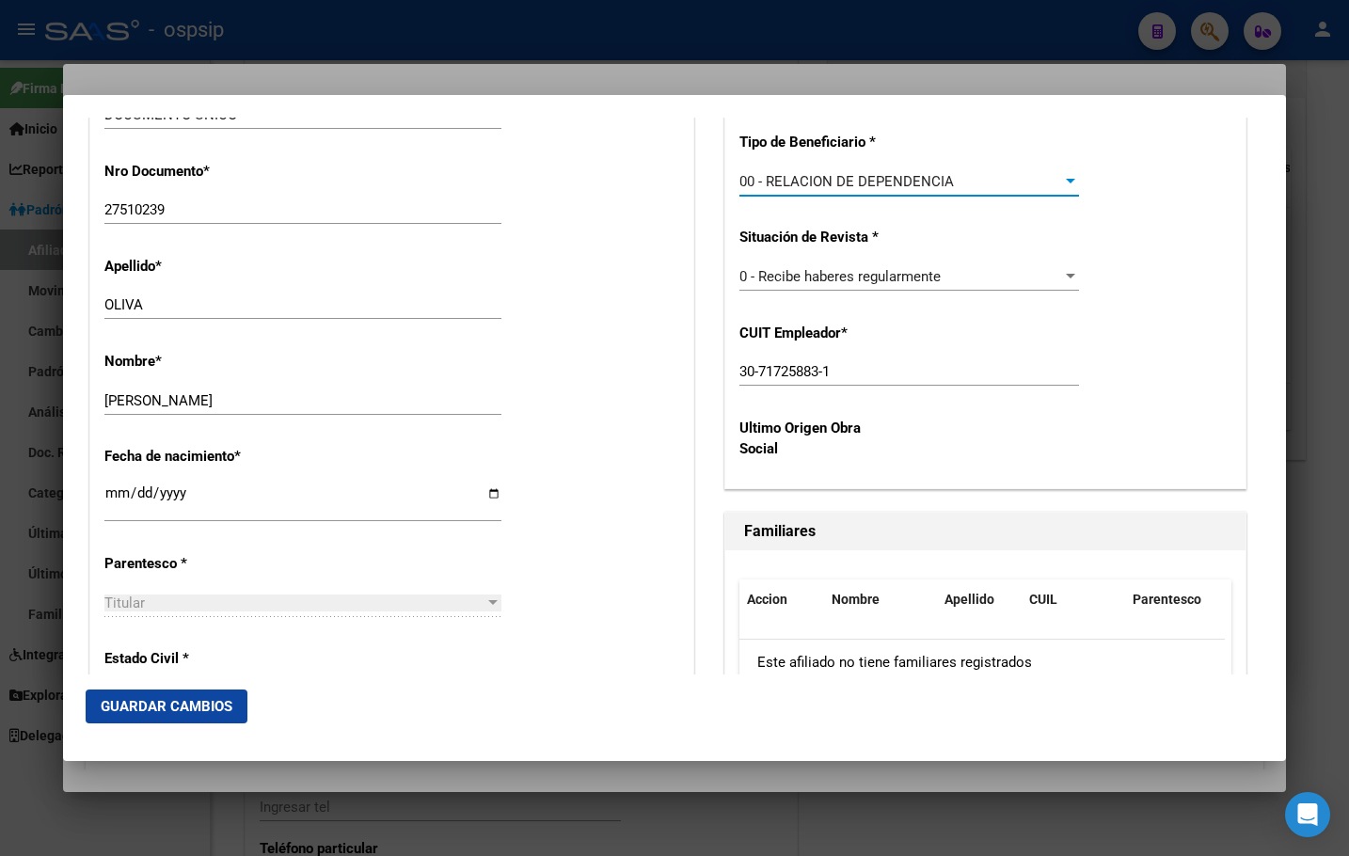
click at [149, 699] on span "Guardar Cambios" at bounding box center [167, 706] width 132 height 17
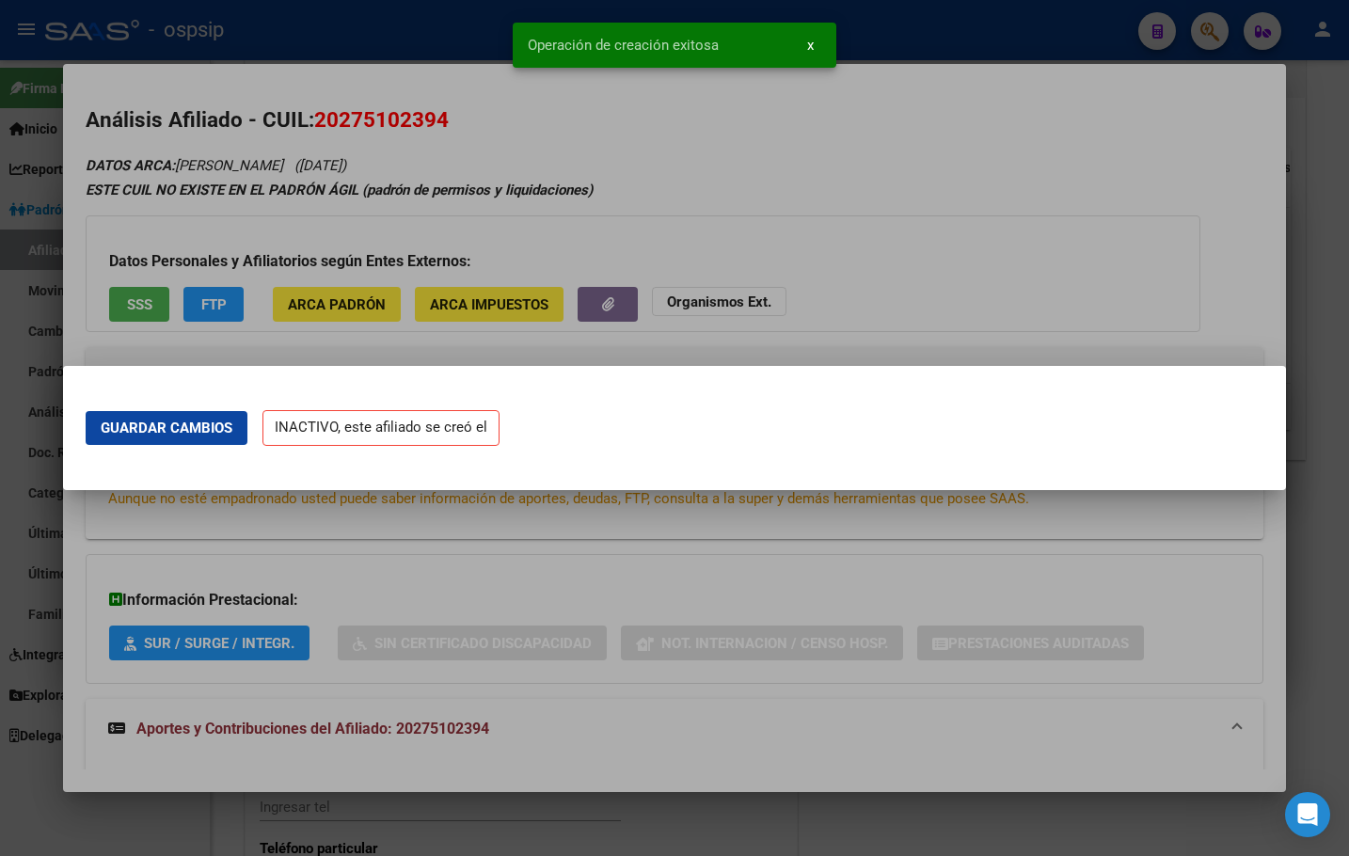
scroll to position [0, 0]
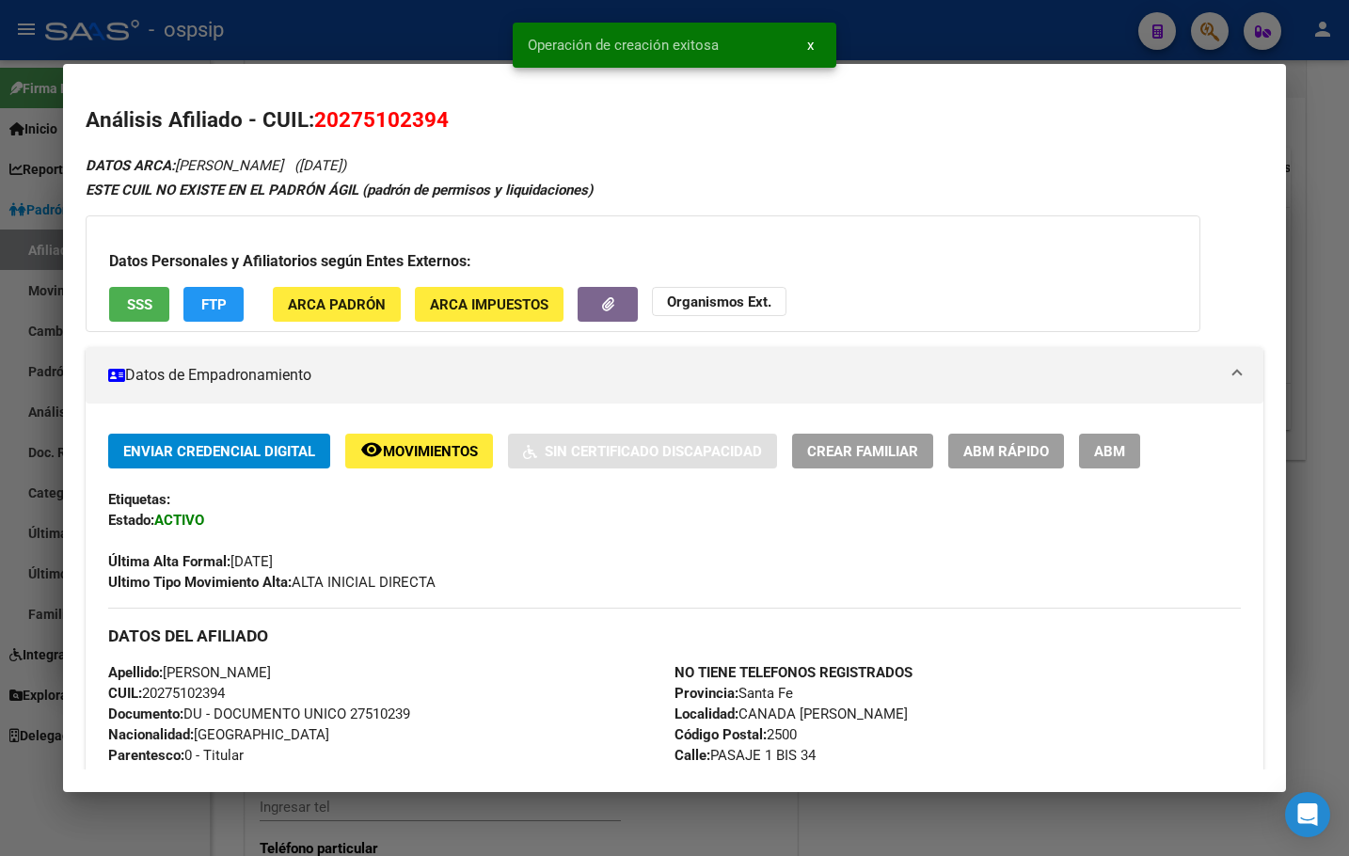
click at [1116, 449] on span "ABM" at bounding box center [1109, 451] width 31 height 17
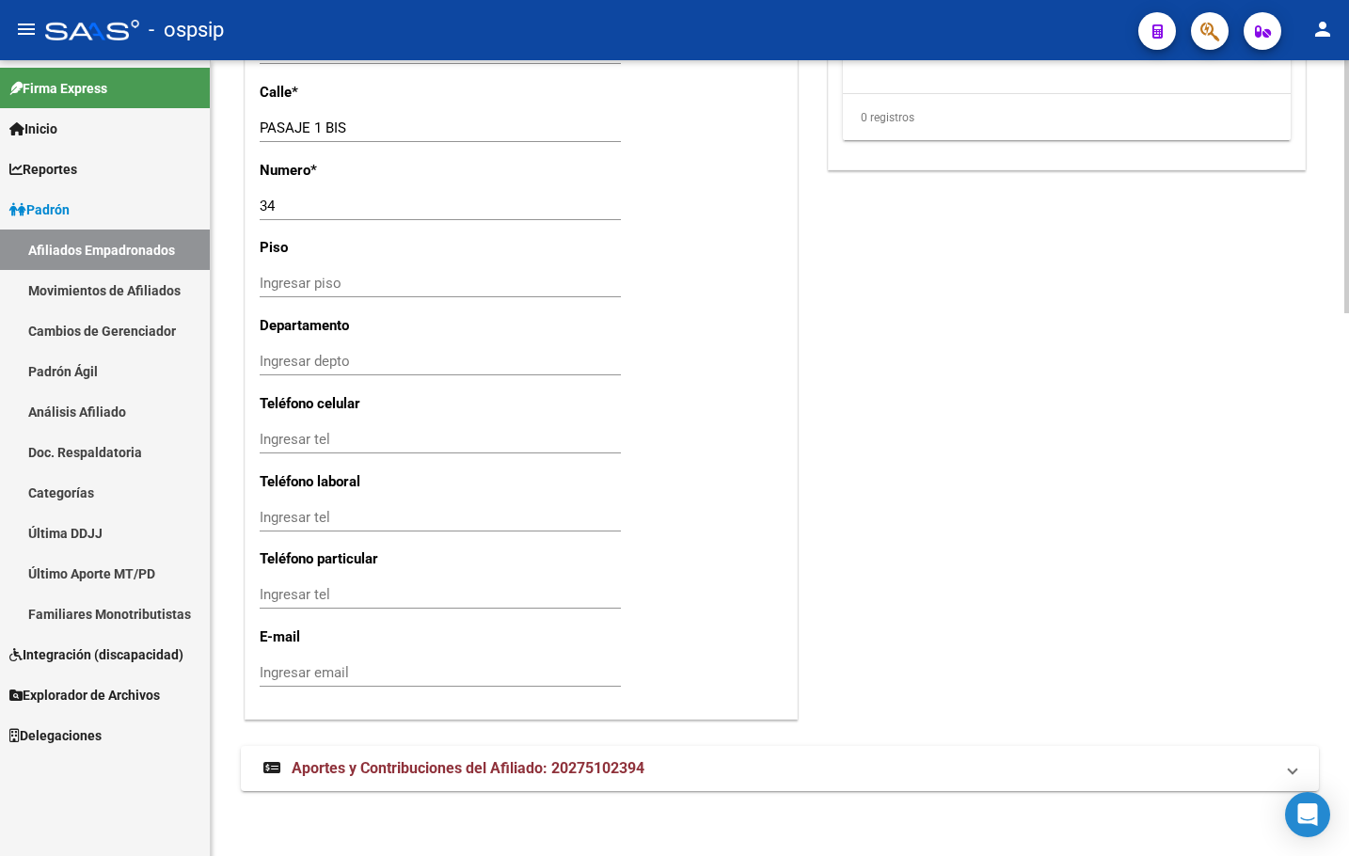
scroll to position [1704, 0]
click at [360, 771] on span "Aportes y Contribuciones del Afiliado: 20275102394" at bounding box center [468, 766] width 353 height 18
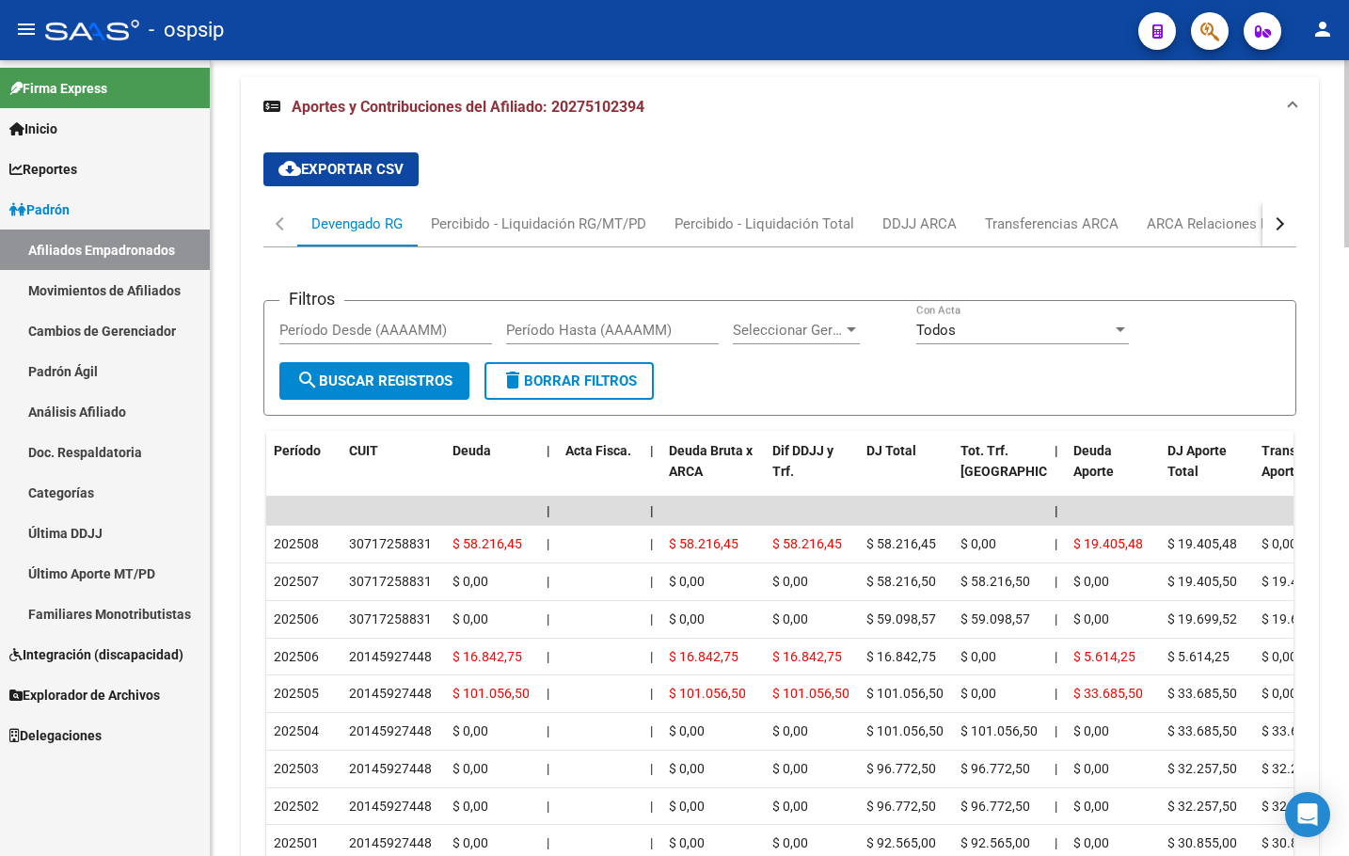
scroll to position [2414, 0]
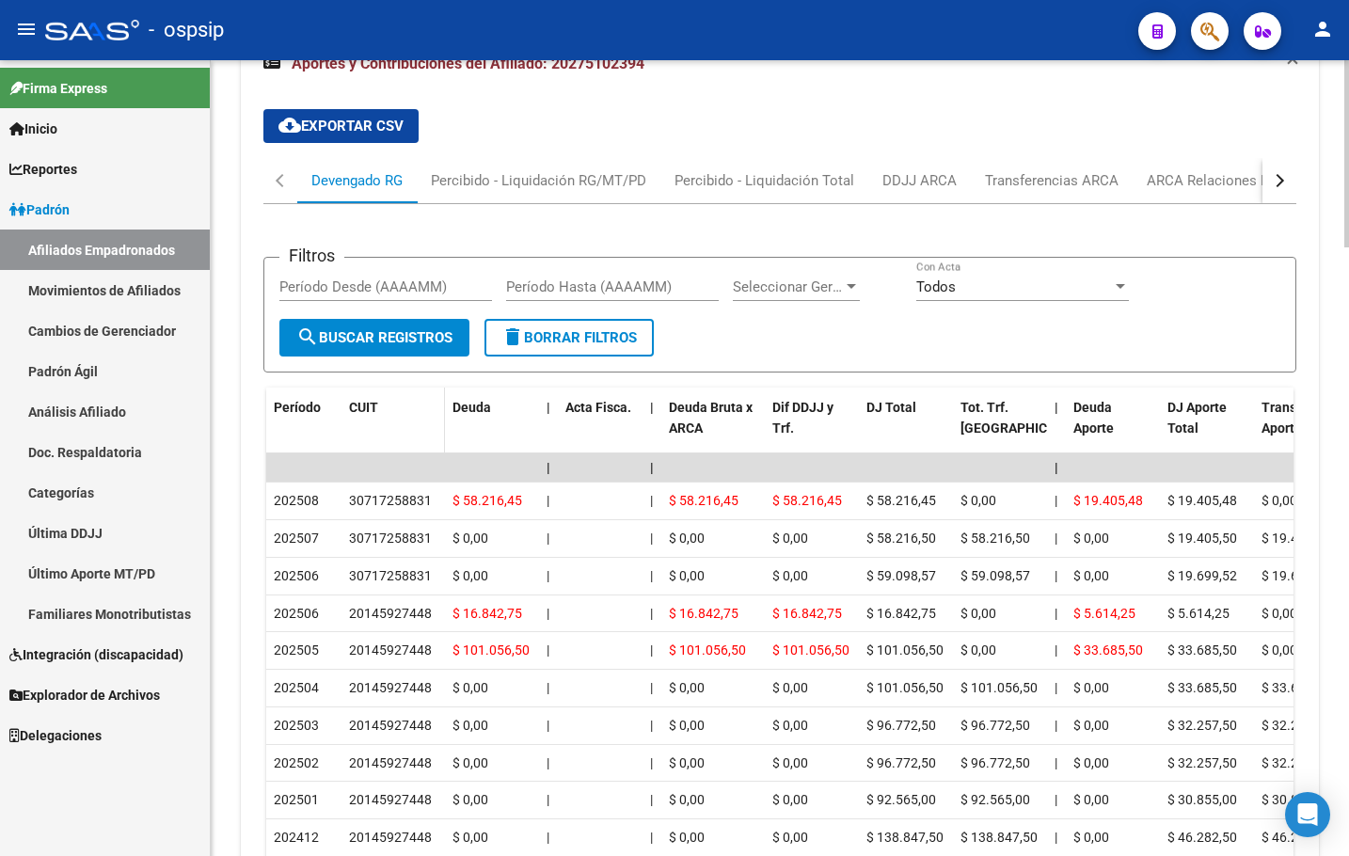
drag, startPoint x: 323, startPoint y: 439, endPoint x: 353, endPoint y: 447, distance: 31.0
click at [323, 439] on datatable-header-cell "Período" at bounding box center [303, 429] width 75 height 83
drag, startPoint x: 1238, startPoint y: 180, endPoint x: 1183, endPoint y: 221, distance: 69.3
click at [1237, 180] on div "ARCA Relaciones Laborales" at bounding box center [1235, 180] width 176 height 21
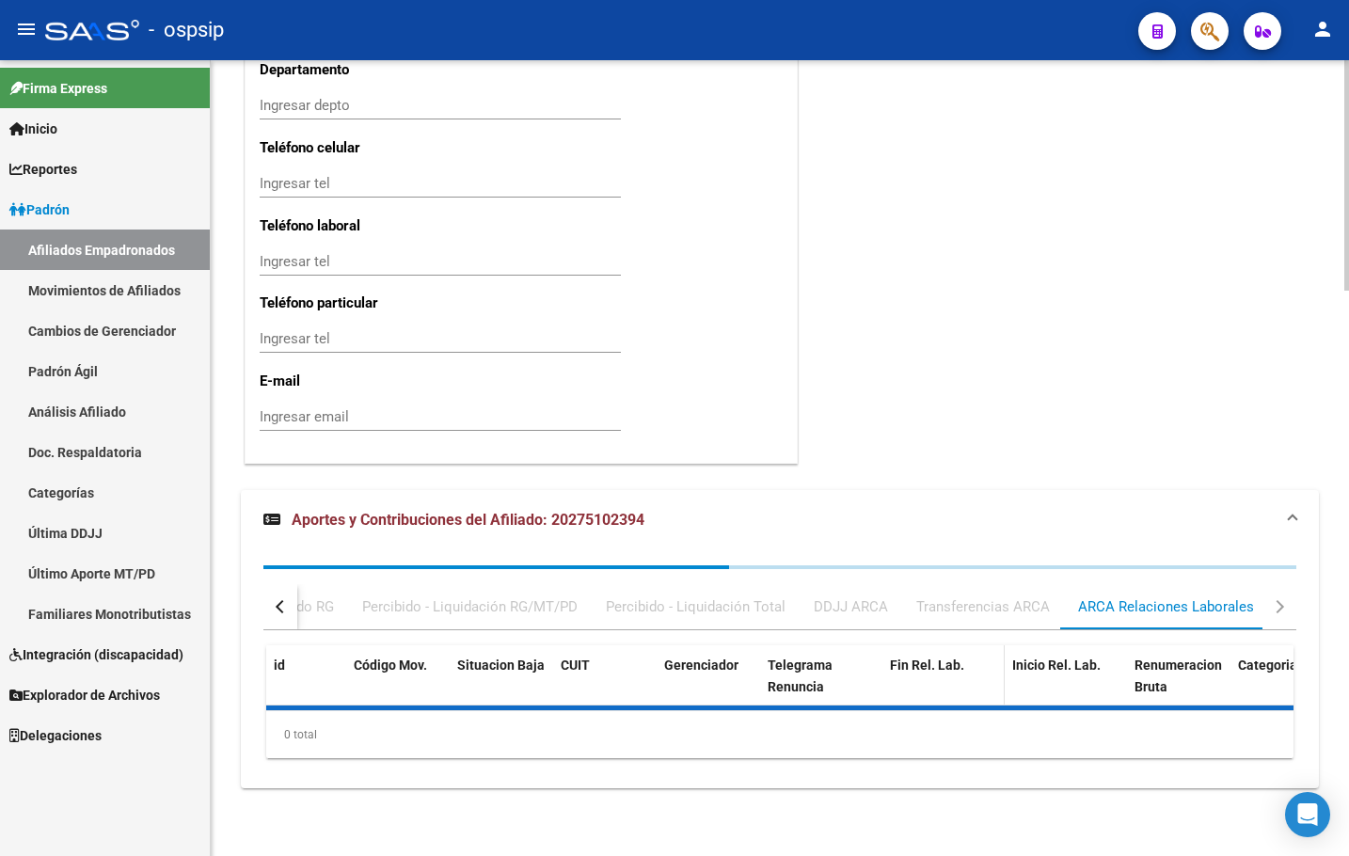
scroll to position [2144, 0]
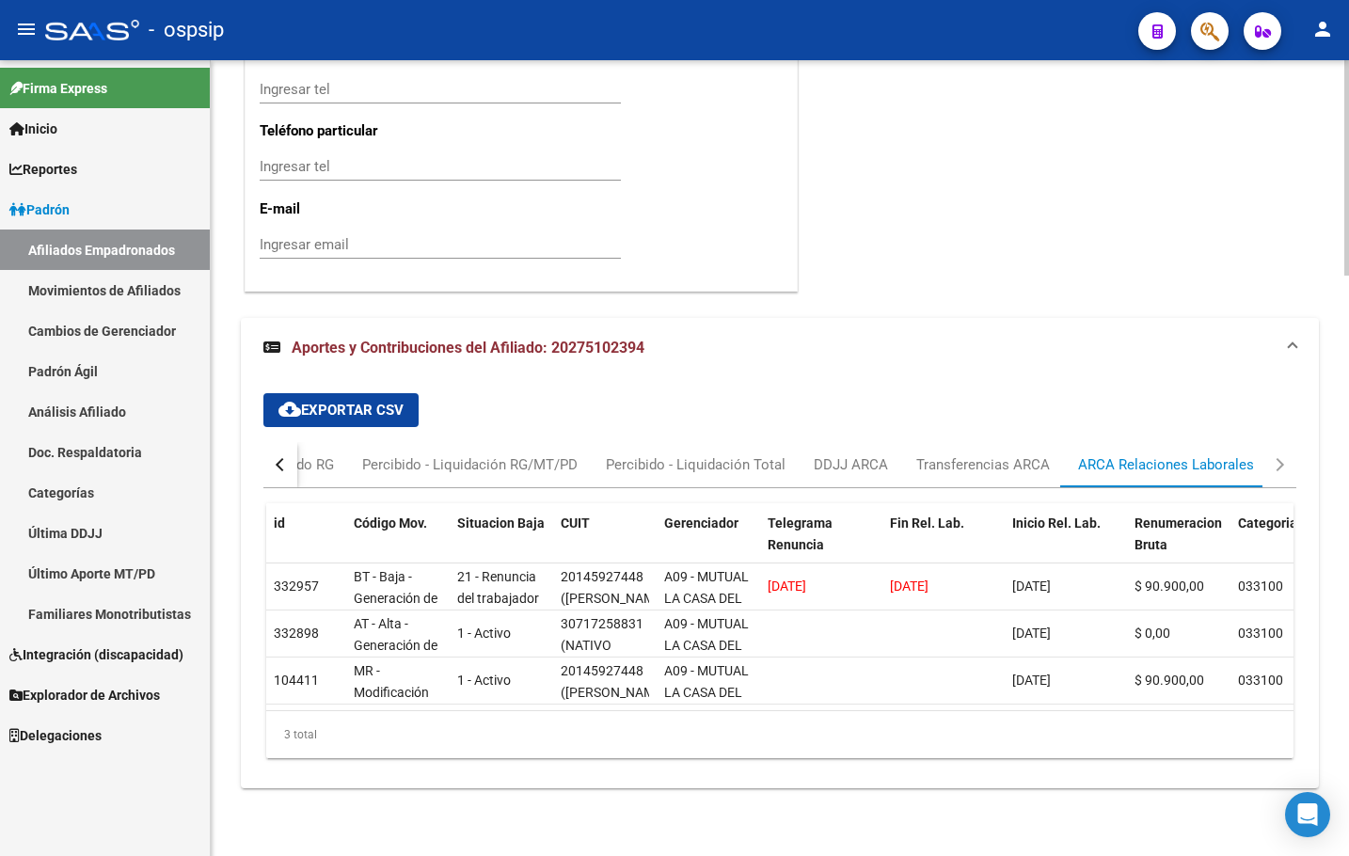
click at [309, 455] on div "Devengado RG" at bounding box center [288, 465] width 91 height 21
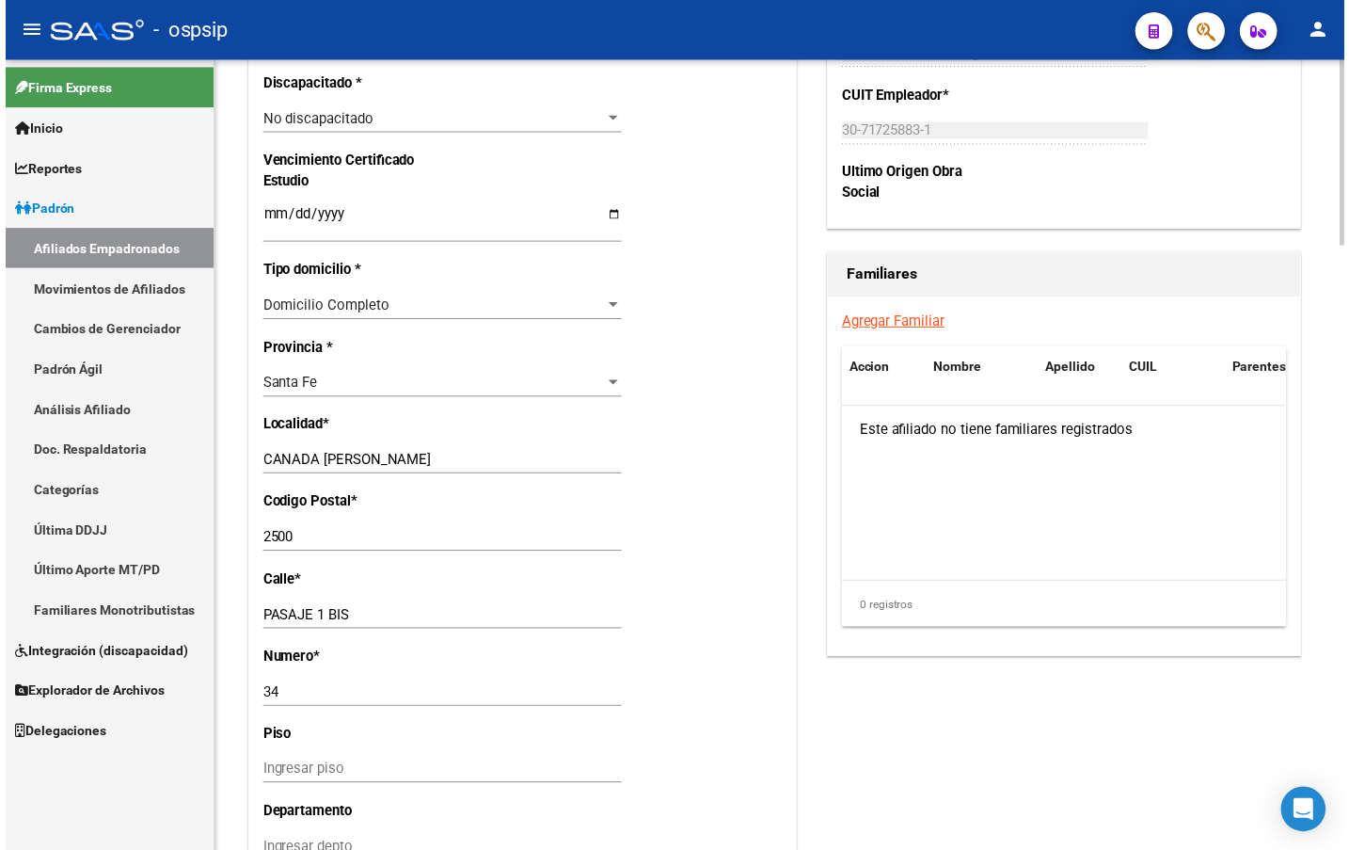
scroll to position [920, 0]
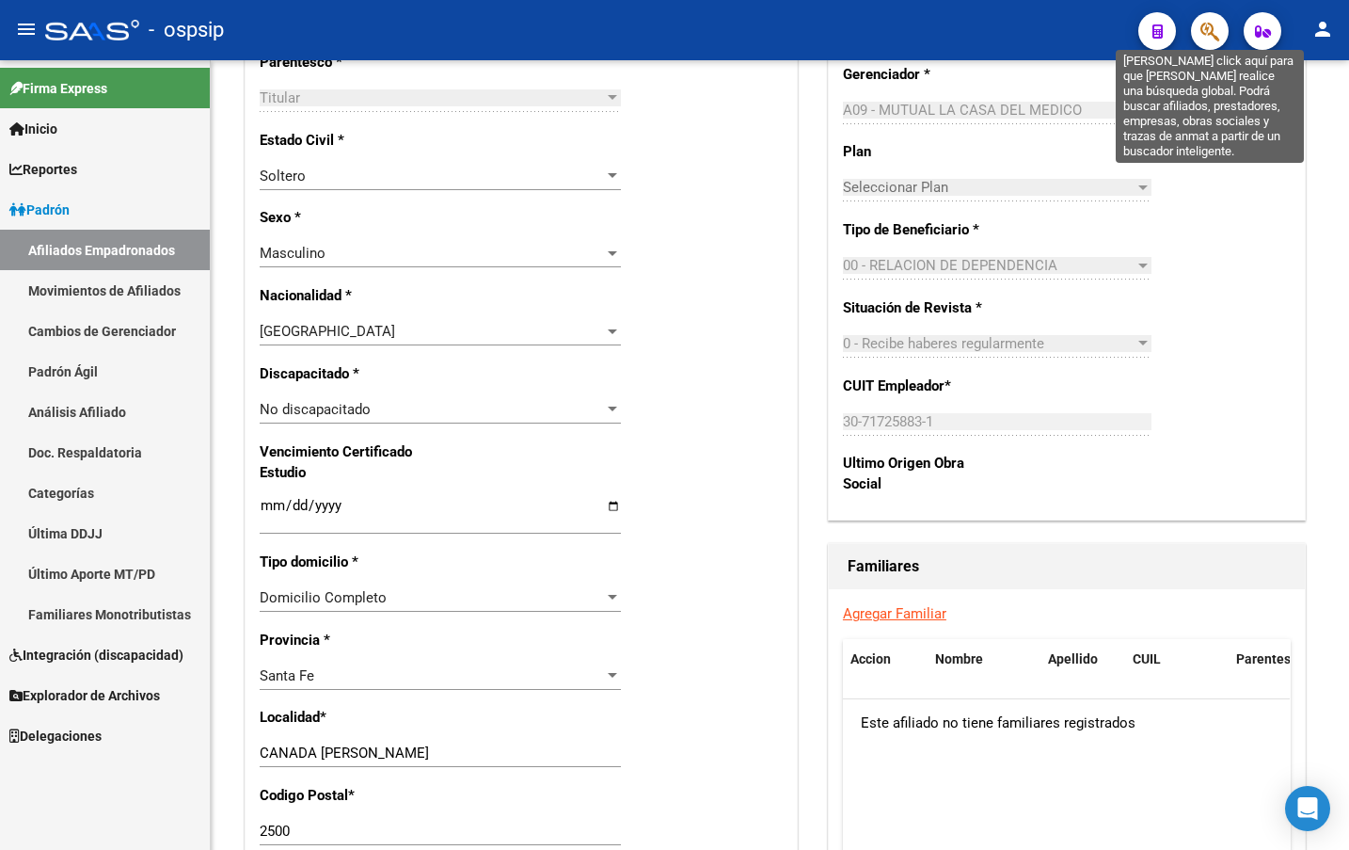
click at [1214, 30] on icon "button" at bounding box center [1210, 32] width 19 height 22
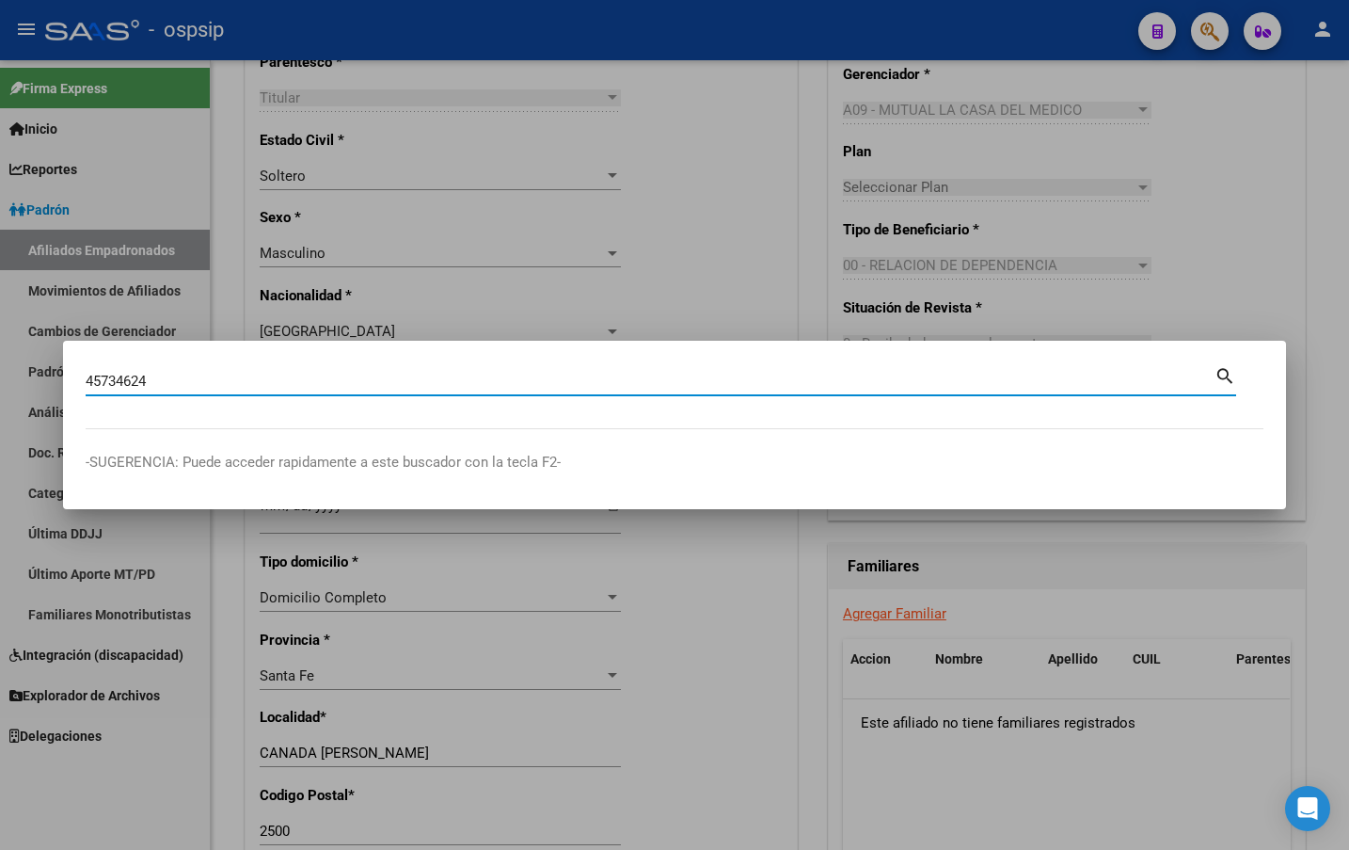
type input "45734624"
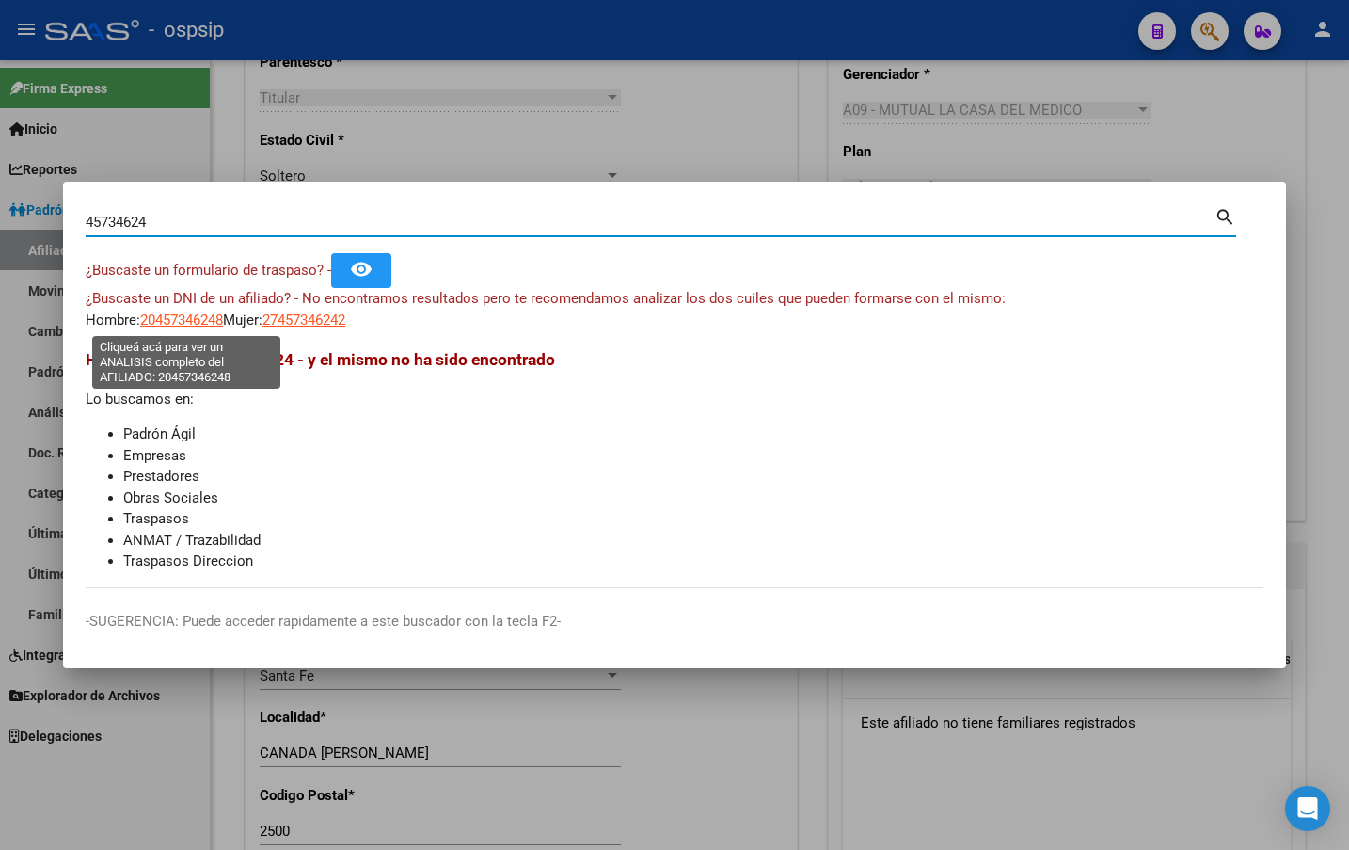
click at [172, 321] on span "20457346248" at bounding box center [181, 319] width 83 height 17
type textarea "20457346248"
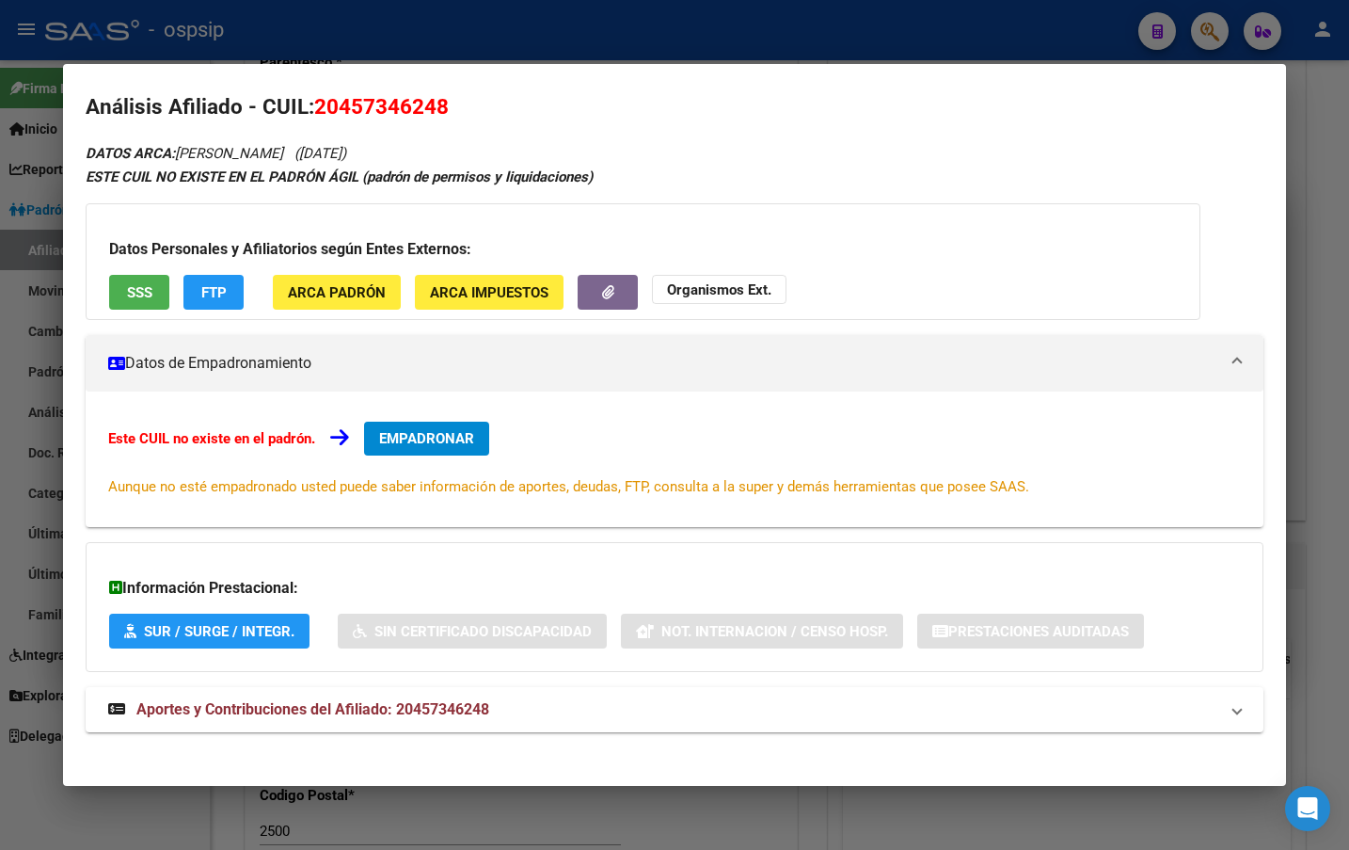
scroll to position [23, 0]
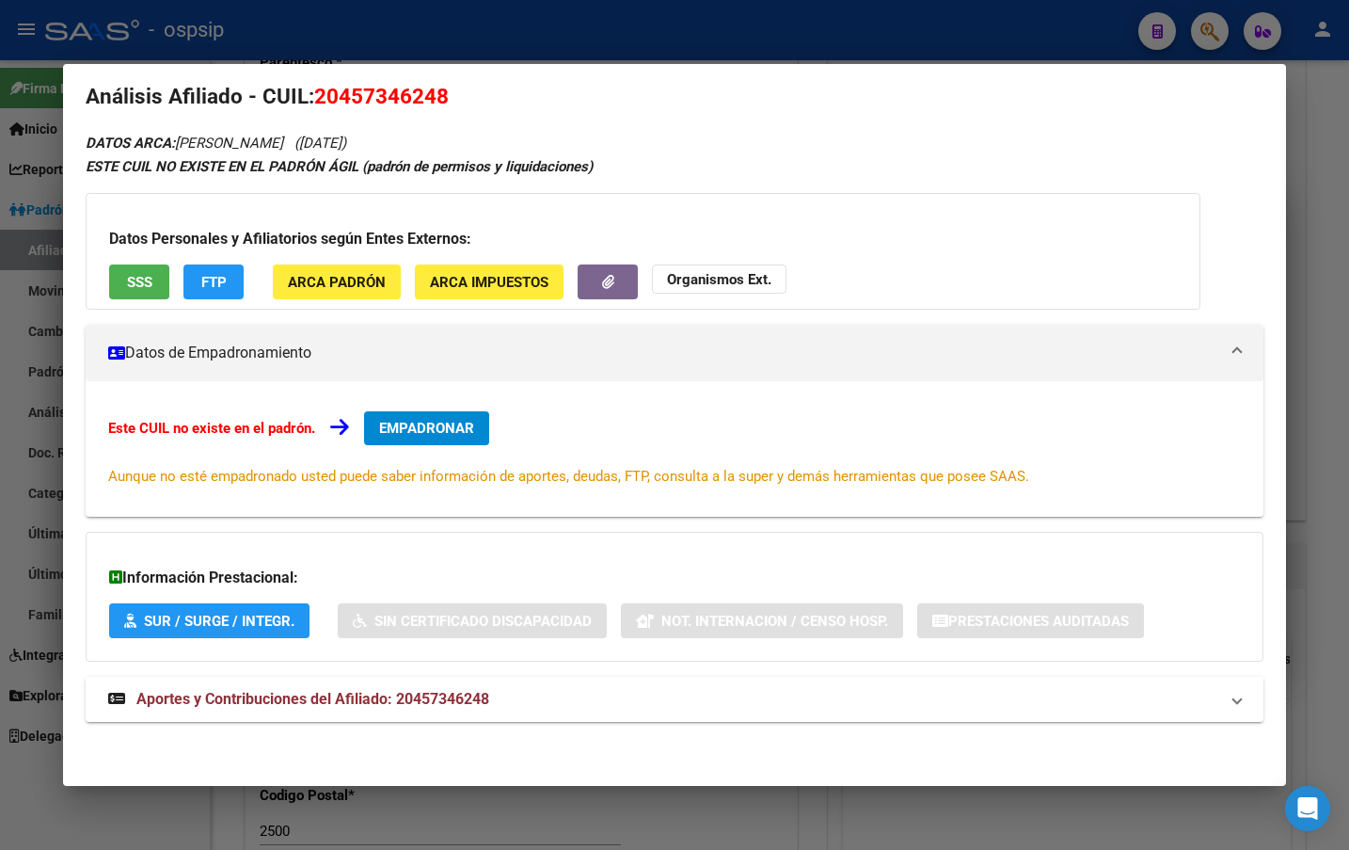
click at [408, 696] on span "Aportes y Contribuciones del Afiliado: 20457346248" at bounding box center [312, 699] width 353 height 18
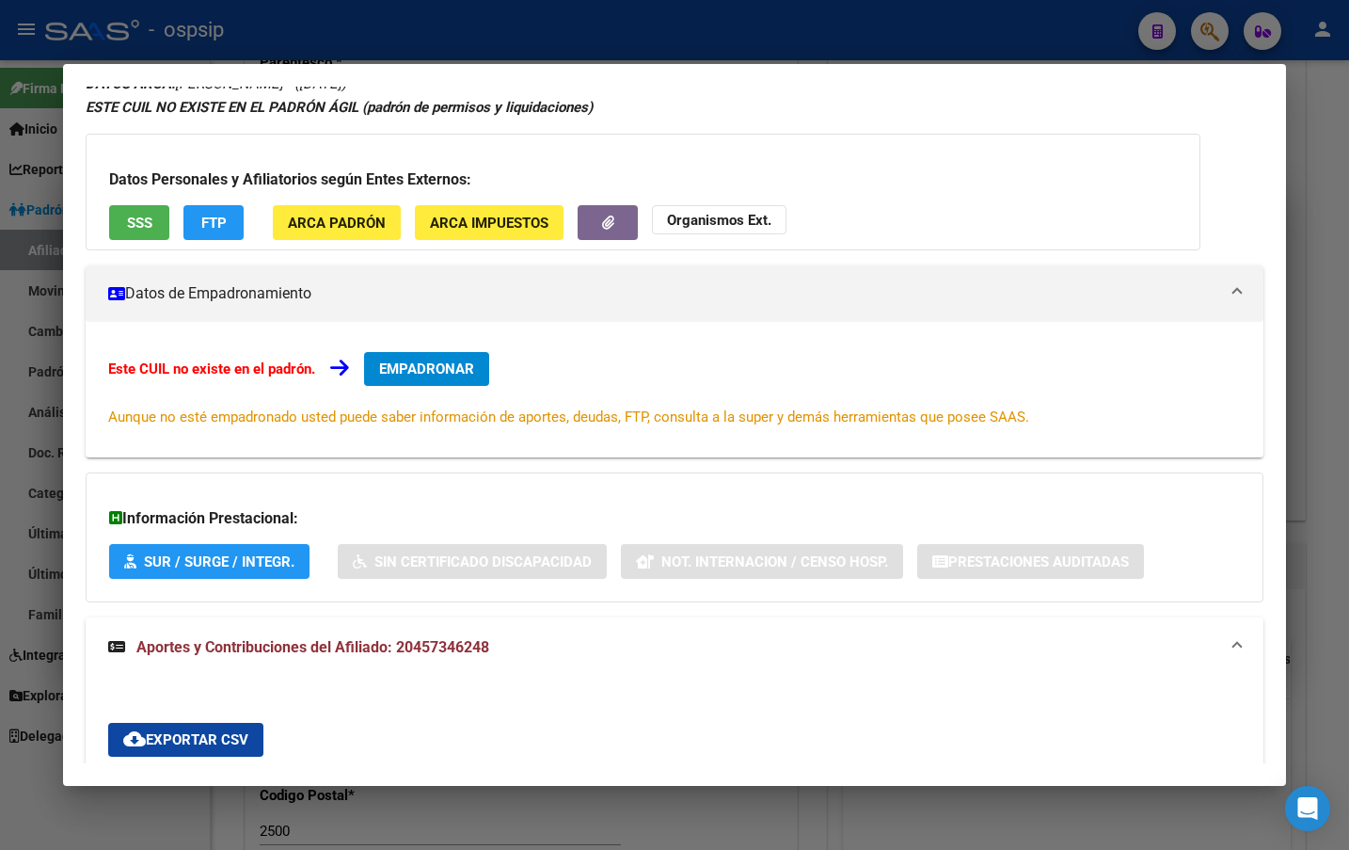
scroll to position [0, 0]
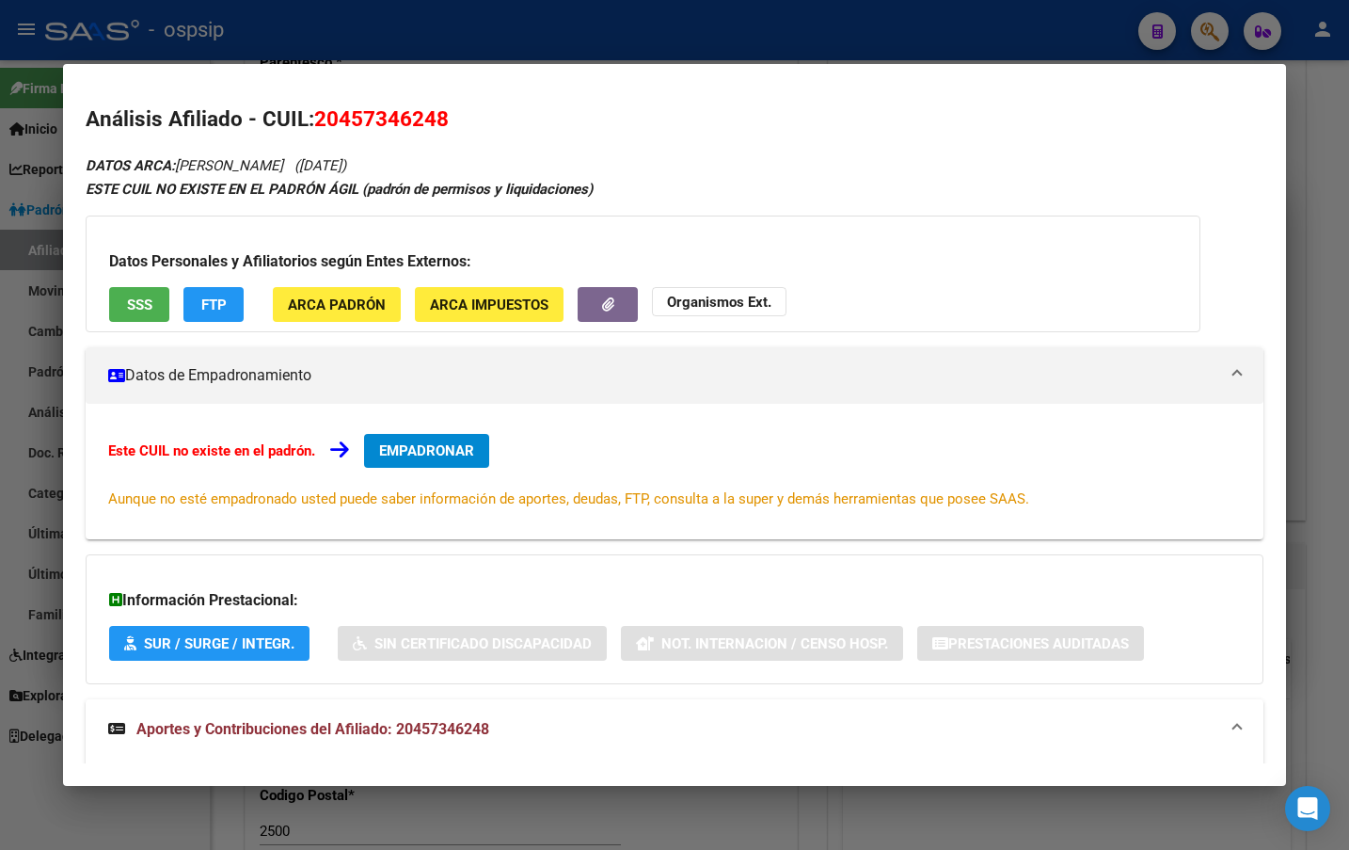
click at [408, 443] on span "EMPADRONAR" at bounding box center [426, 450] width 95 height 17
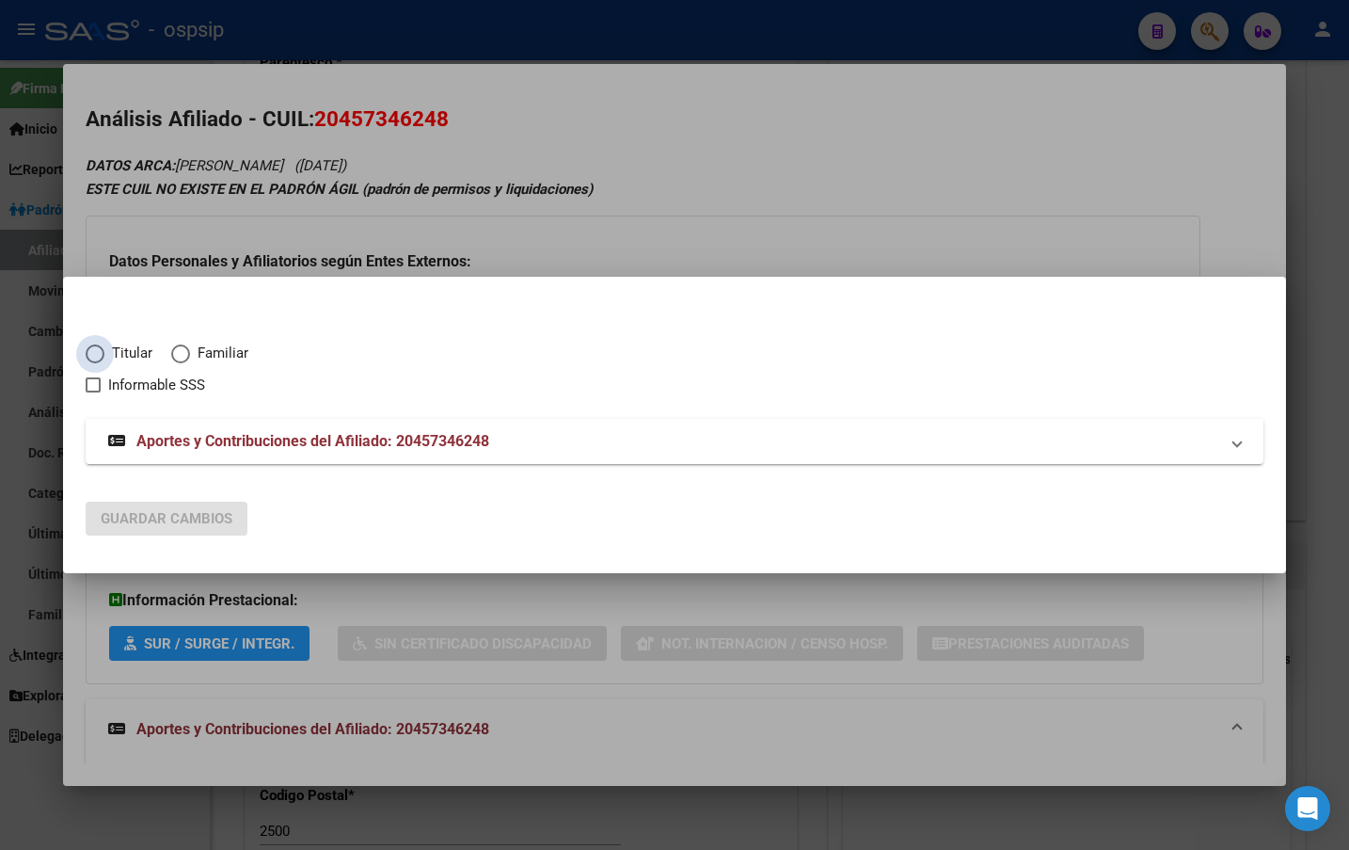
click at [88, 351] on span "Elija una opción" at bounding box center [95, 353] width 19 height 19
click at [88, 351] on input "Titular" at bounding box center [95, 353] width 19 height 19
radio input "true"
checkbox input "true"
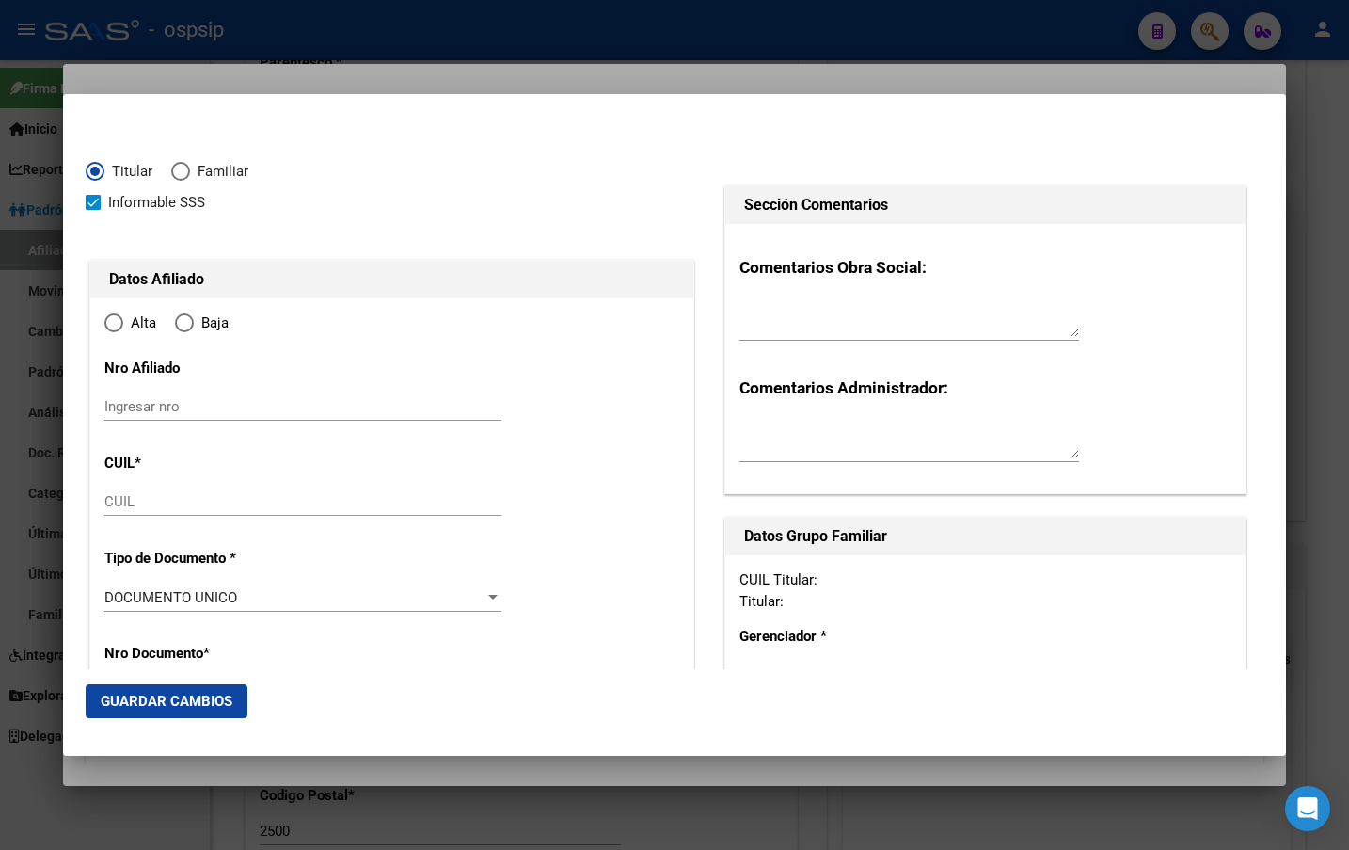
type input "20-45734624-8"
radio input "true"
type input "45734624"
type input "[PERSON_NAME]"
type input "[DATE]"
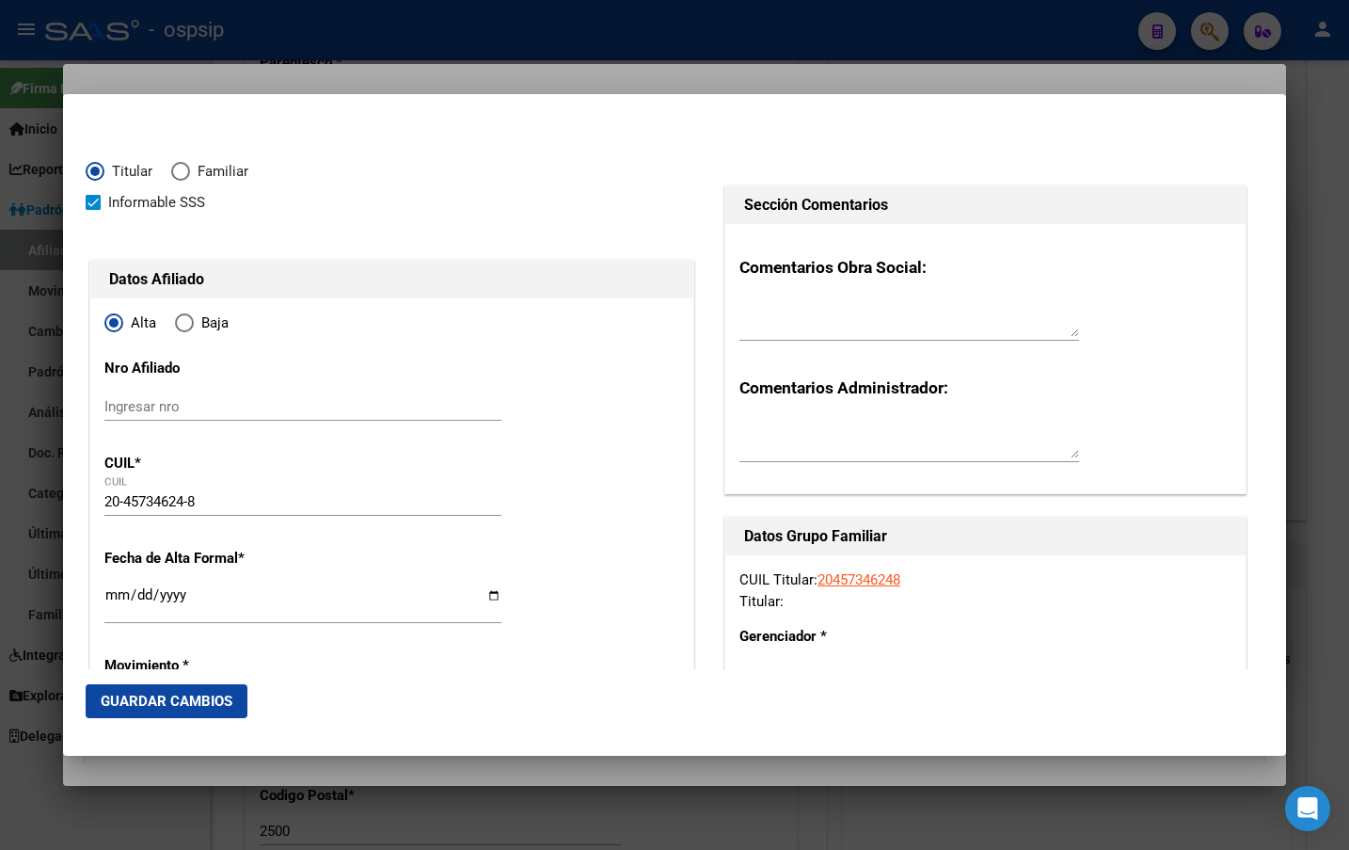
type input "CAVIAHUE"
type input "8349"
type input "[PERSON_NAME]"
type input "1"
type input "CAVIAHUE"
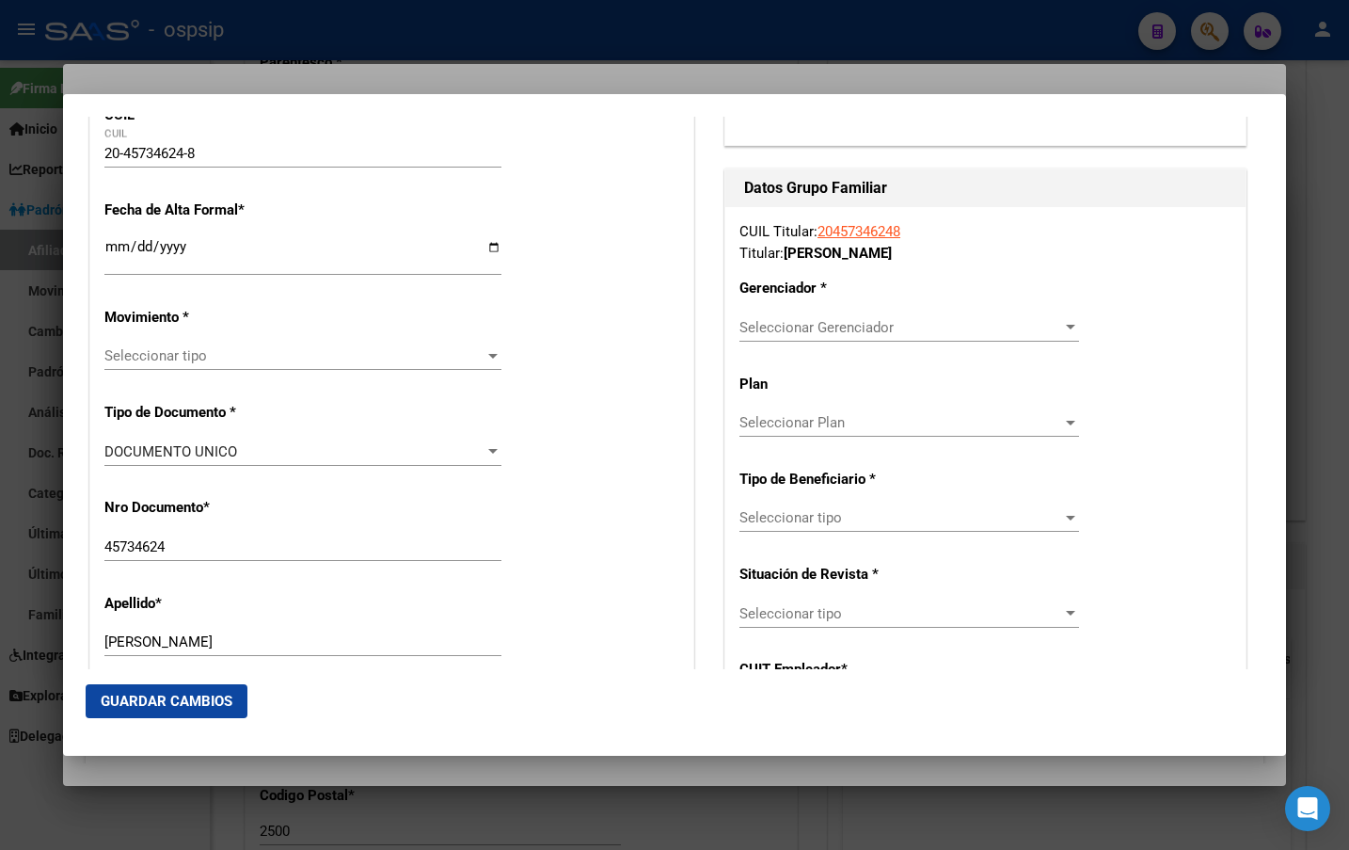
scroll to position [376, 0]
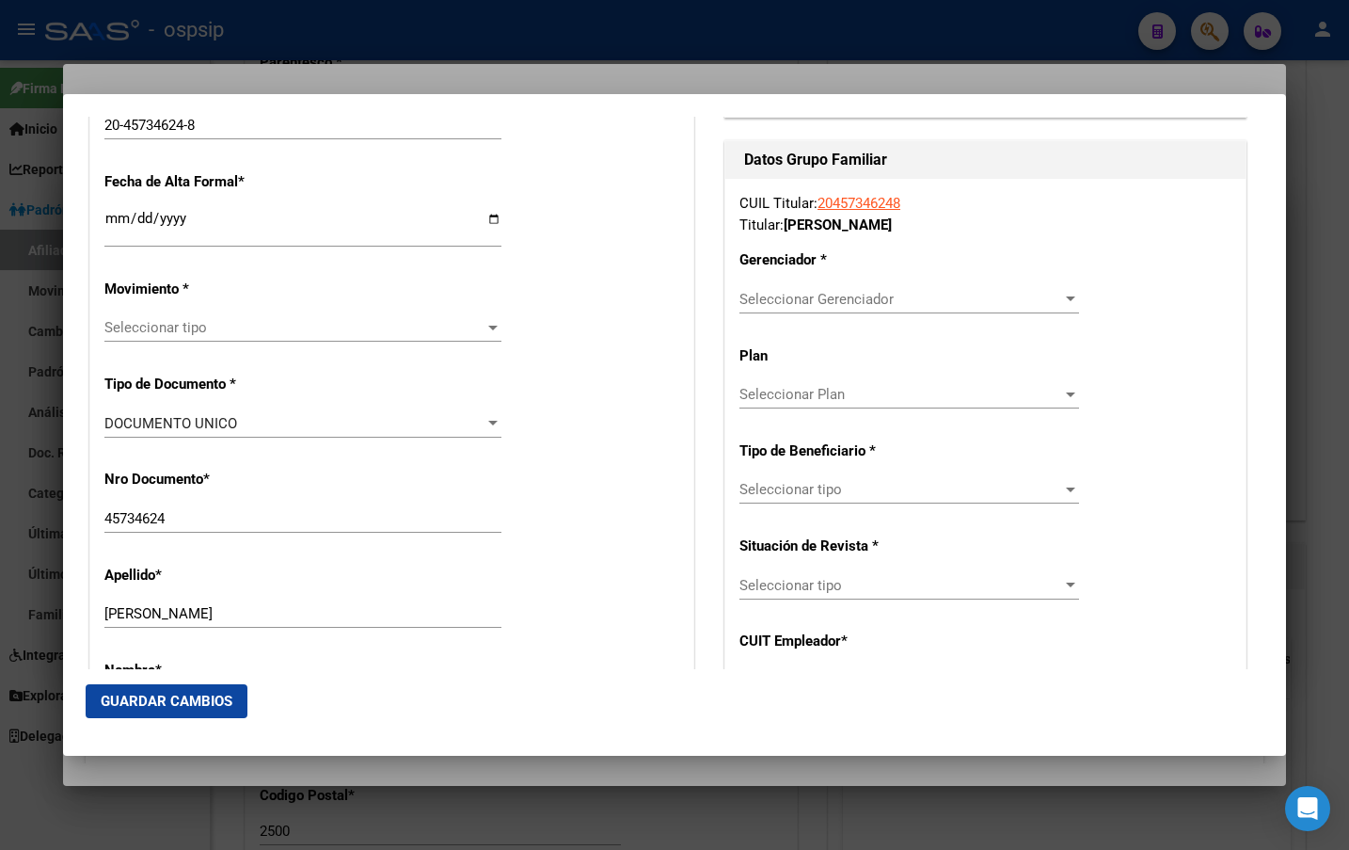
click at [116, 221] on input "Ingresar fecha" at bounding box center [302, 226] width 397 height 30
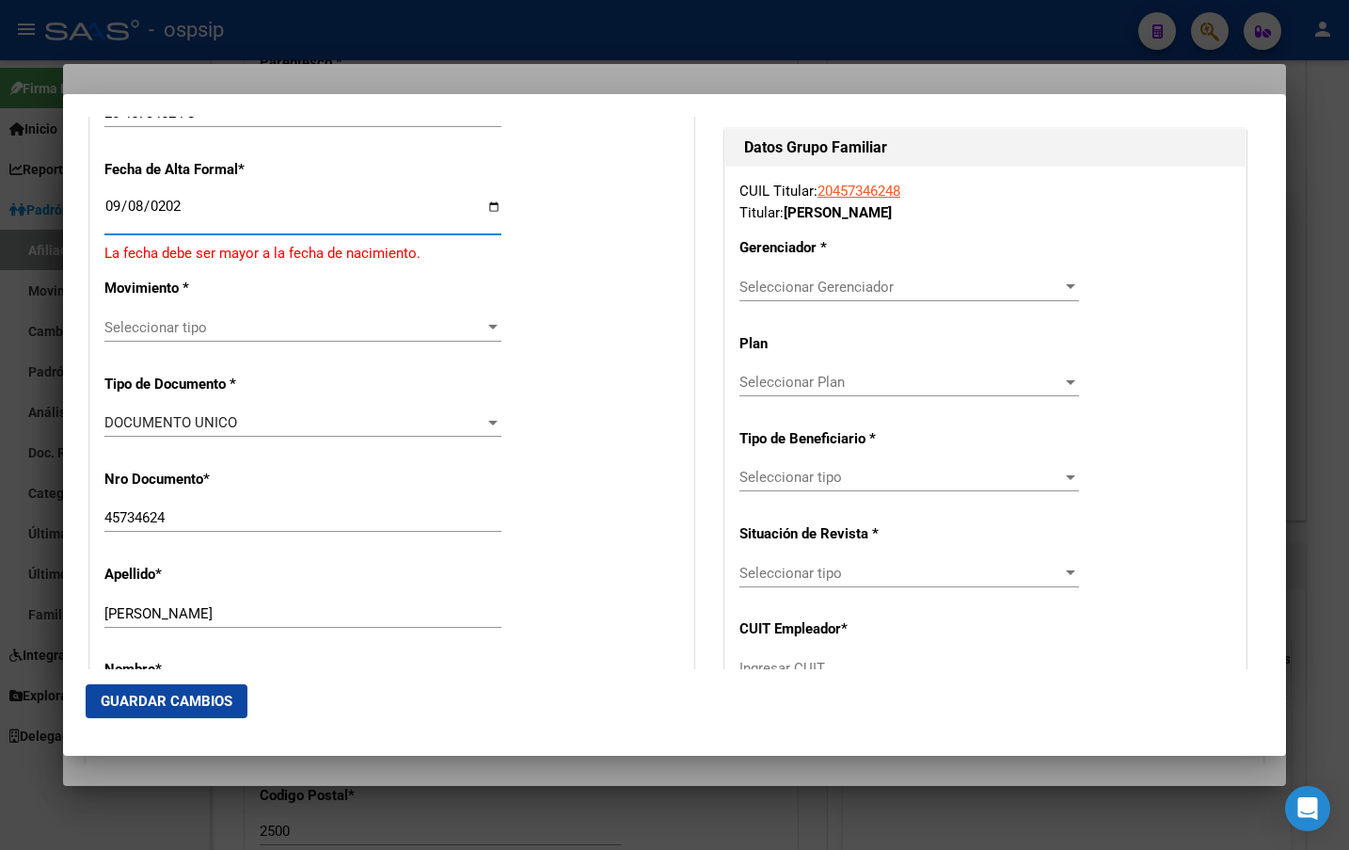
type input "[DATE]"
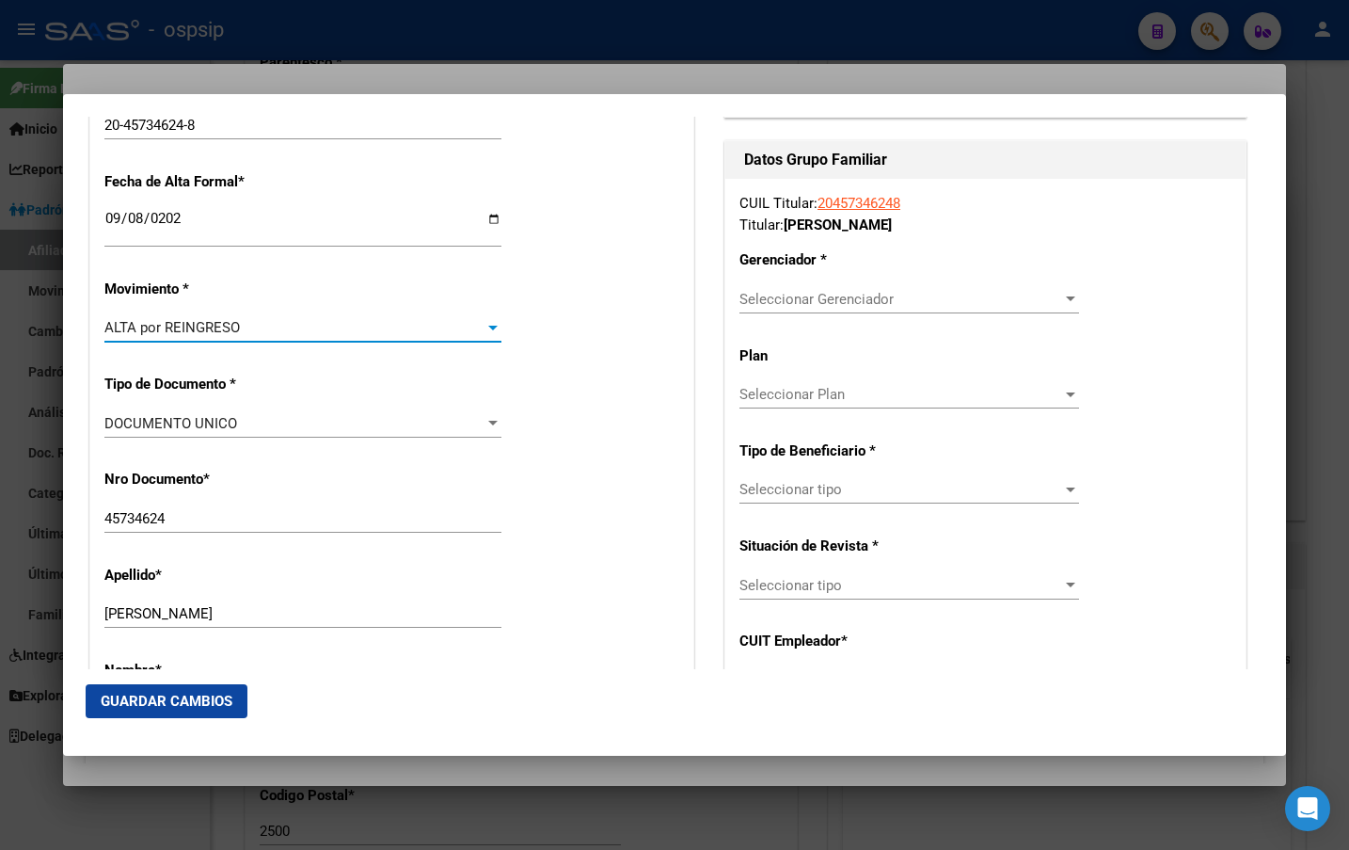
click at [208, 329] on span "ALTA por REINGRESO" at bounding box center [172, 327] width 136 height 17
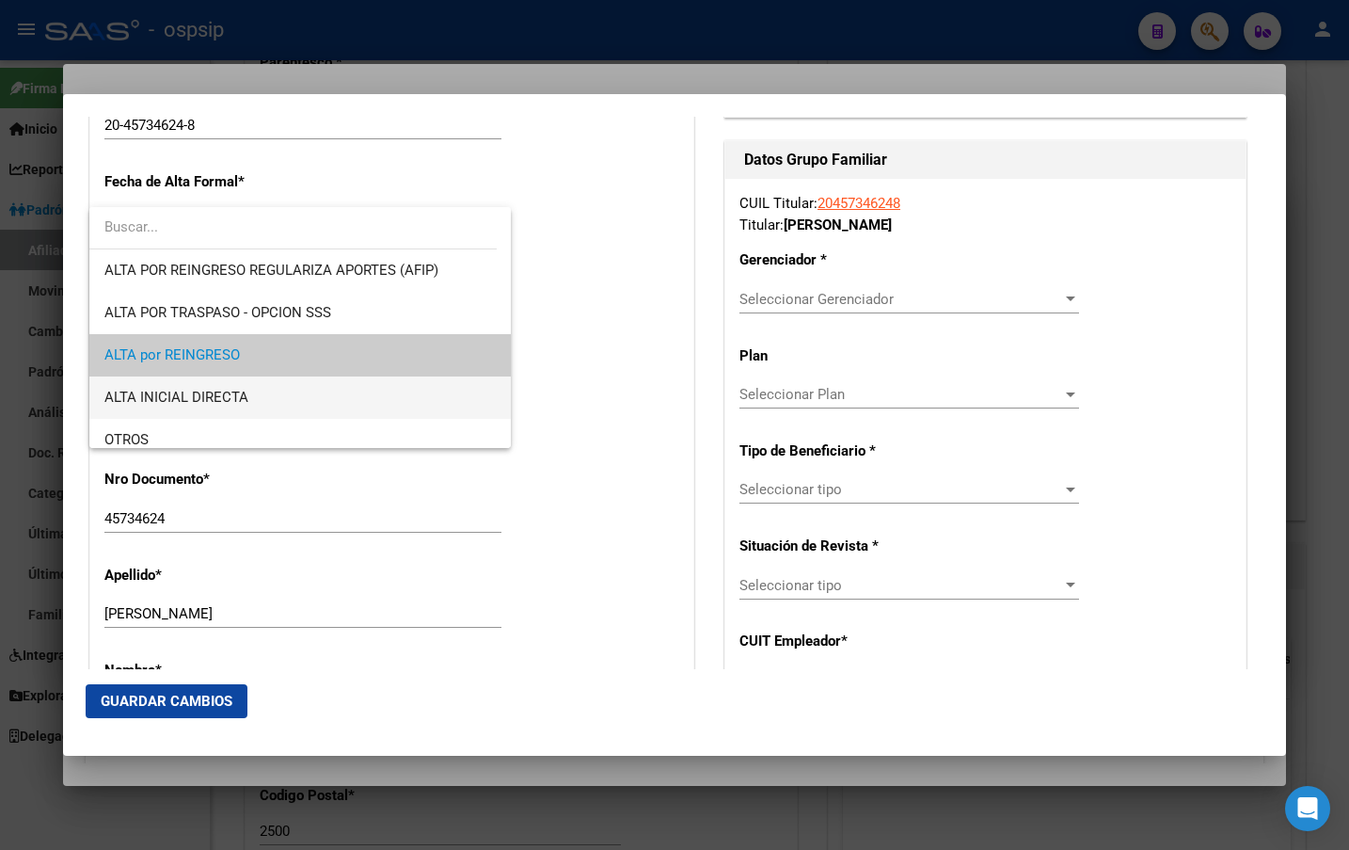
scroll to position [28, 0]
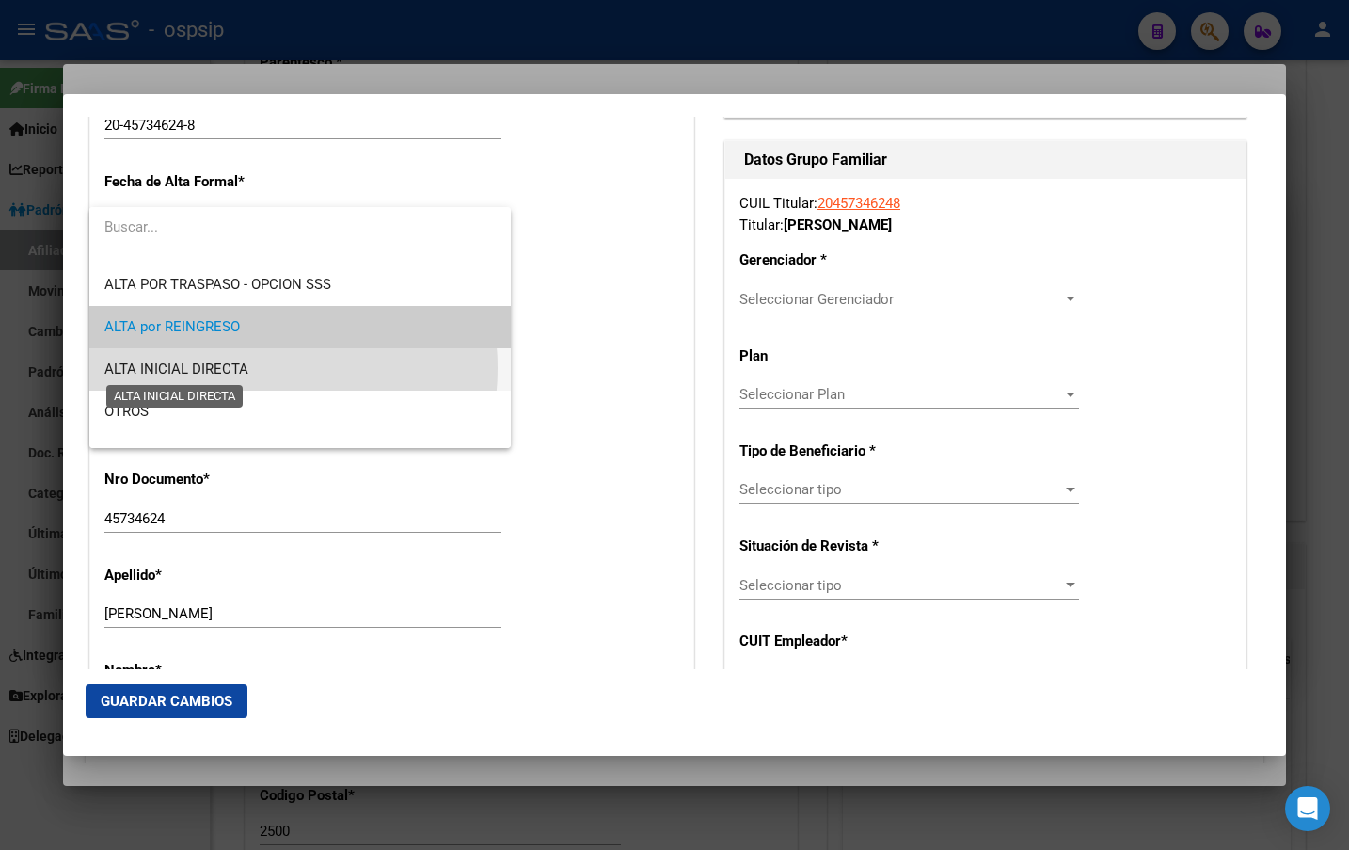
click at [236, 368] on span "ALTA INICIAL DIRECTA" at bounding box center [176, 368] width 144 height 17
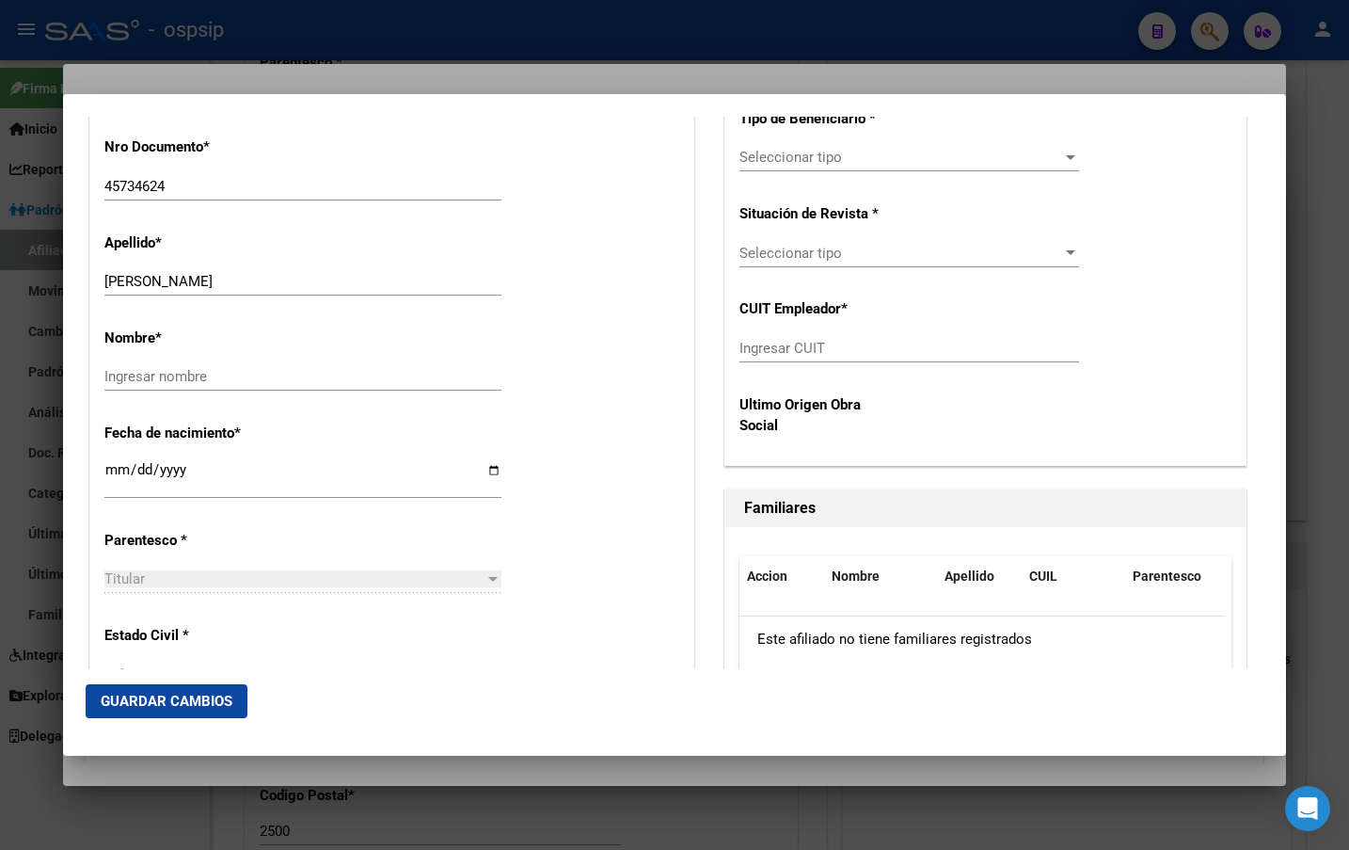
scroll to position [753, 0]
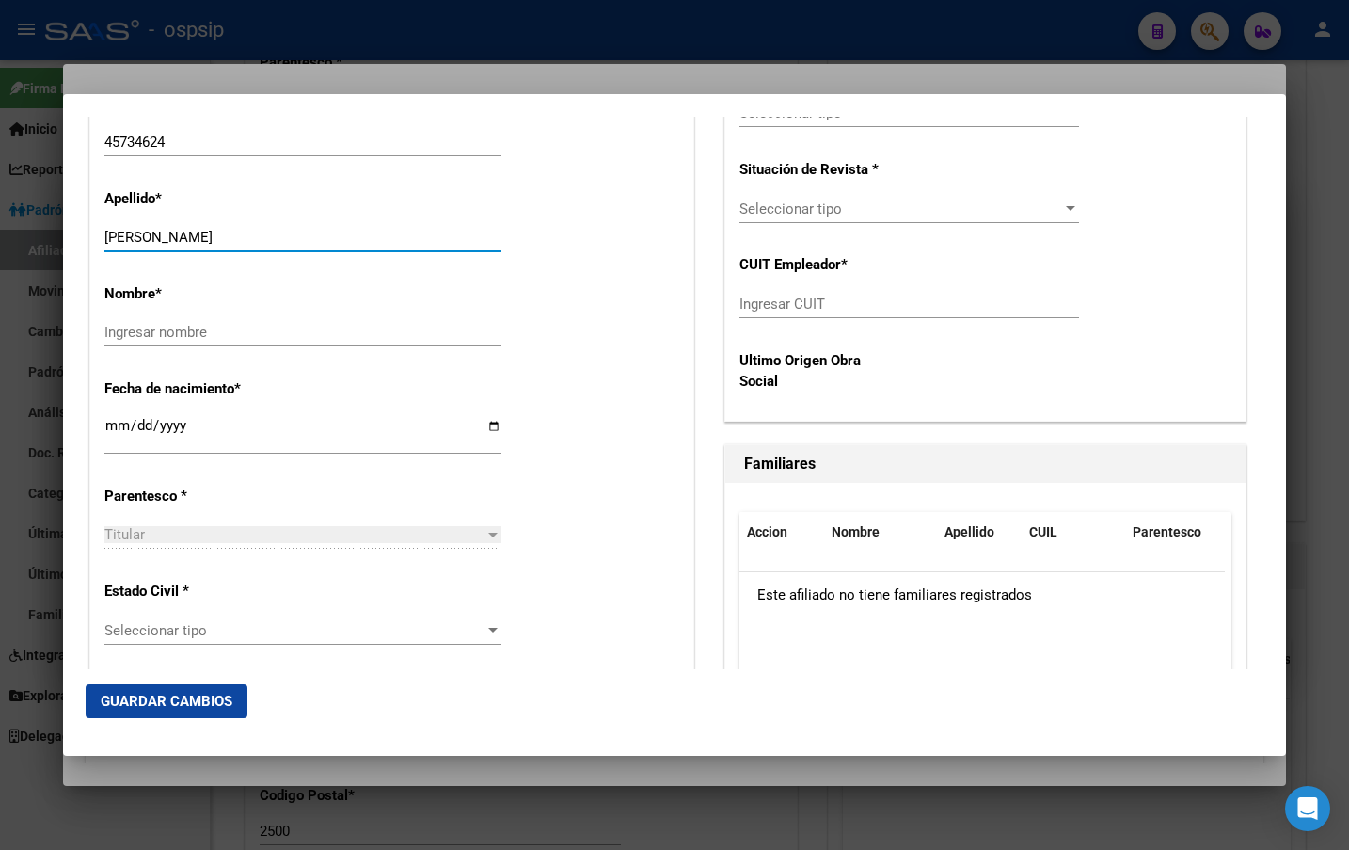
drag, startPoint x: 129, startPoint y: 237, endPoint x: 240, endPoint y: 241, distance: 111.1
click at [240, 241] on input "[PERSON_NAME]" at bounding box center [302, 237] width 397 height 17
type input "CID"
click at [136, 327] on input "Ingresar nombre" at bounding box center [302, 332] width 397 height 17
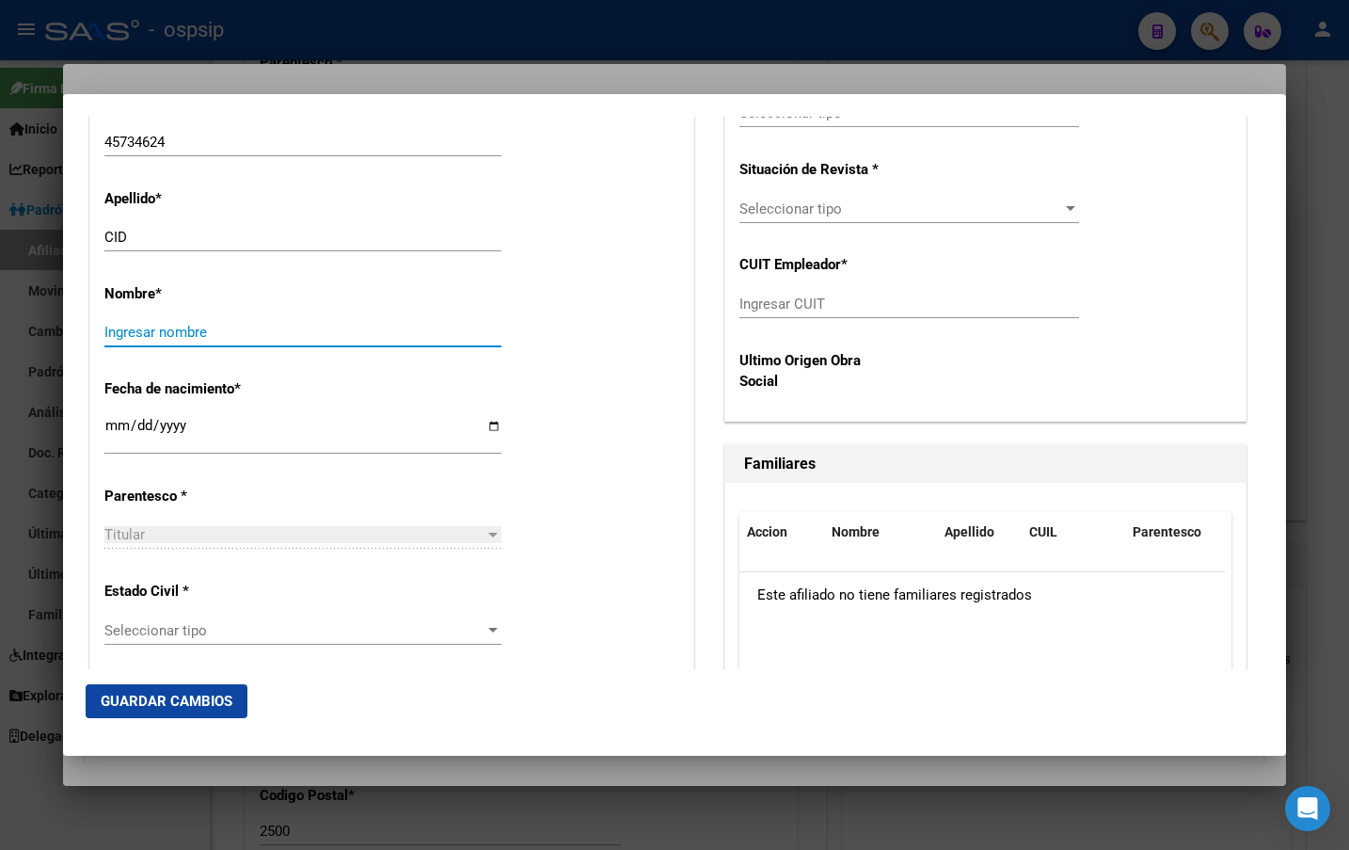
paste input "[PERSON_NAME]"
type input "[PERSON_NAME]"
click at [183, 638] on span "Seleccionar tipo" at bounding box center [294, 630] width 380 height 17
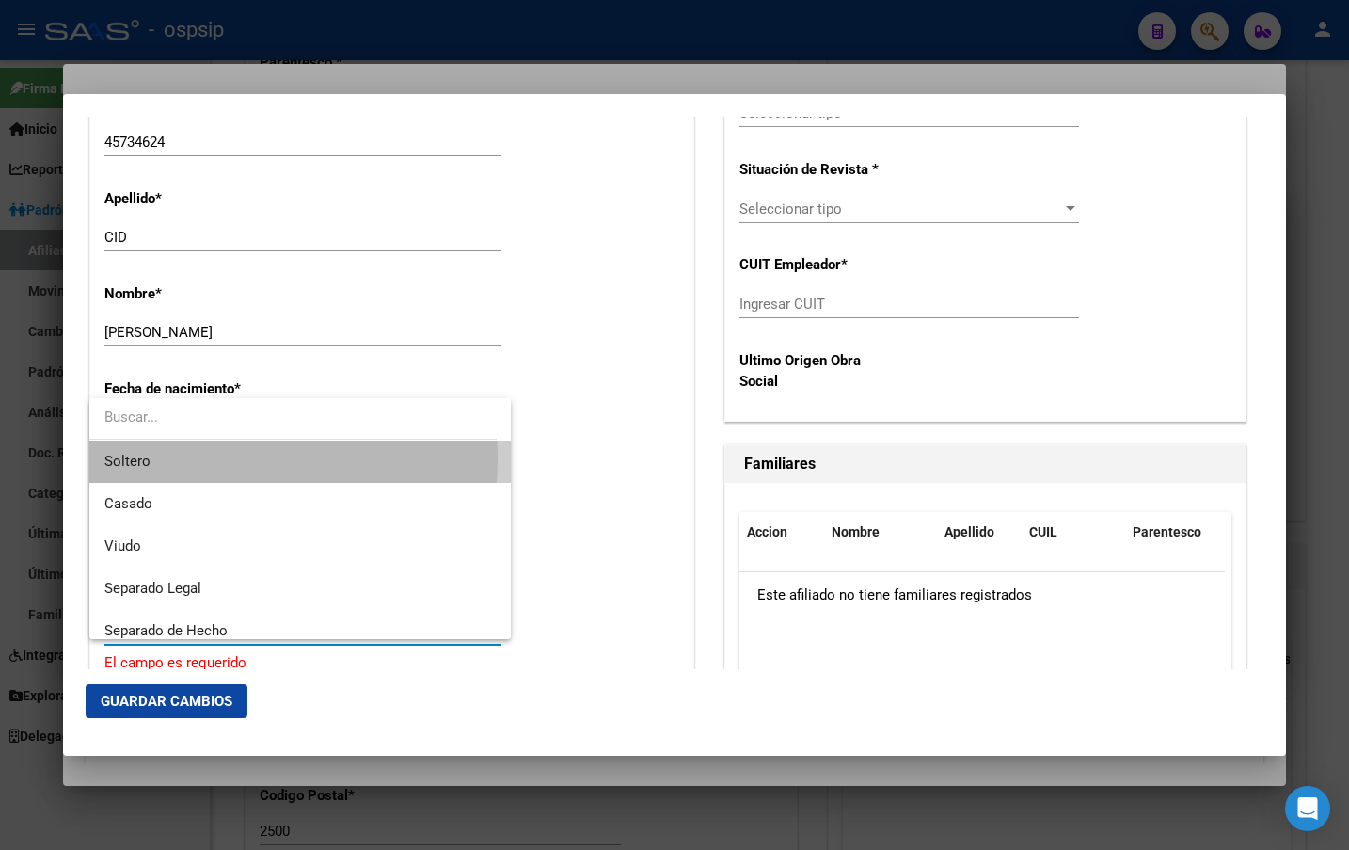
drag, startPoint x: 188, startPoint y: 458, endPoint x: 356, endPoint y: 512, distance: 175.9
click at [189, 457] on span "Soltero" at bounding box center [299, 461] width 391 height 42
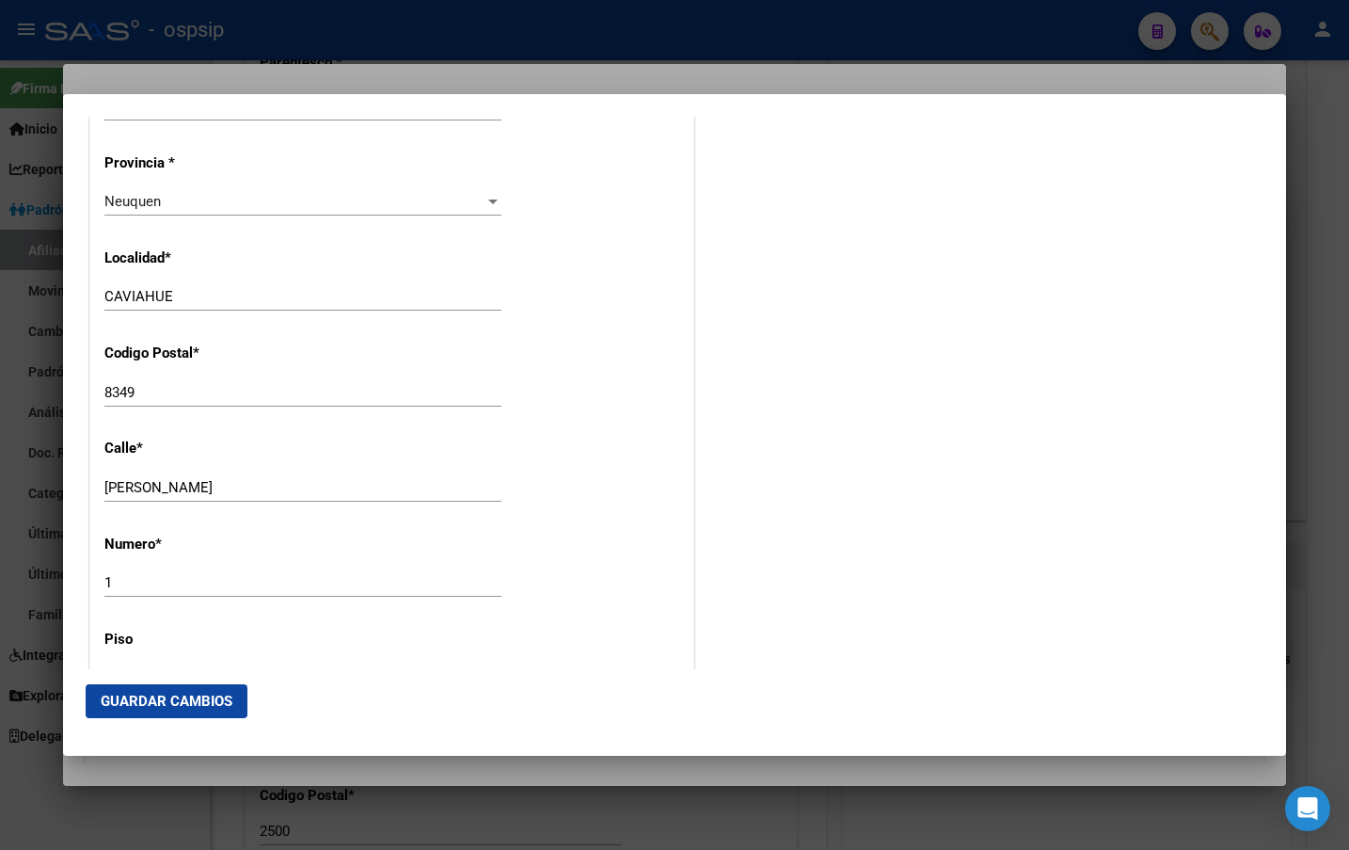
scroll to position [1788, 0]
click at [276, 486] on input "[PERSON_NAME]" at bounding box center [302, 485] width 397 height 17
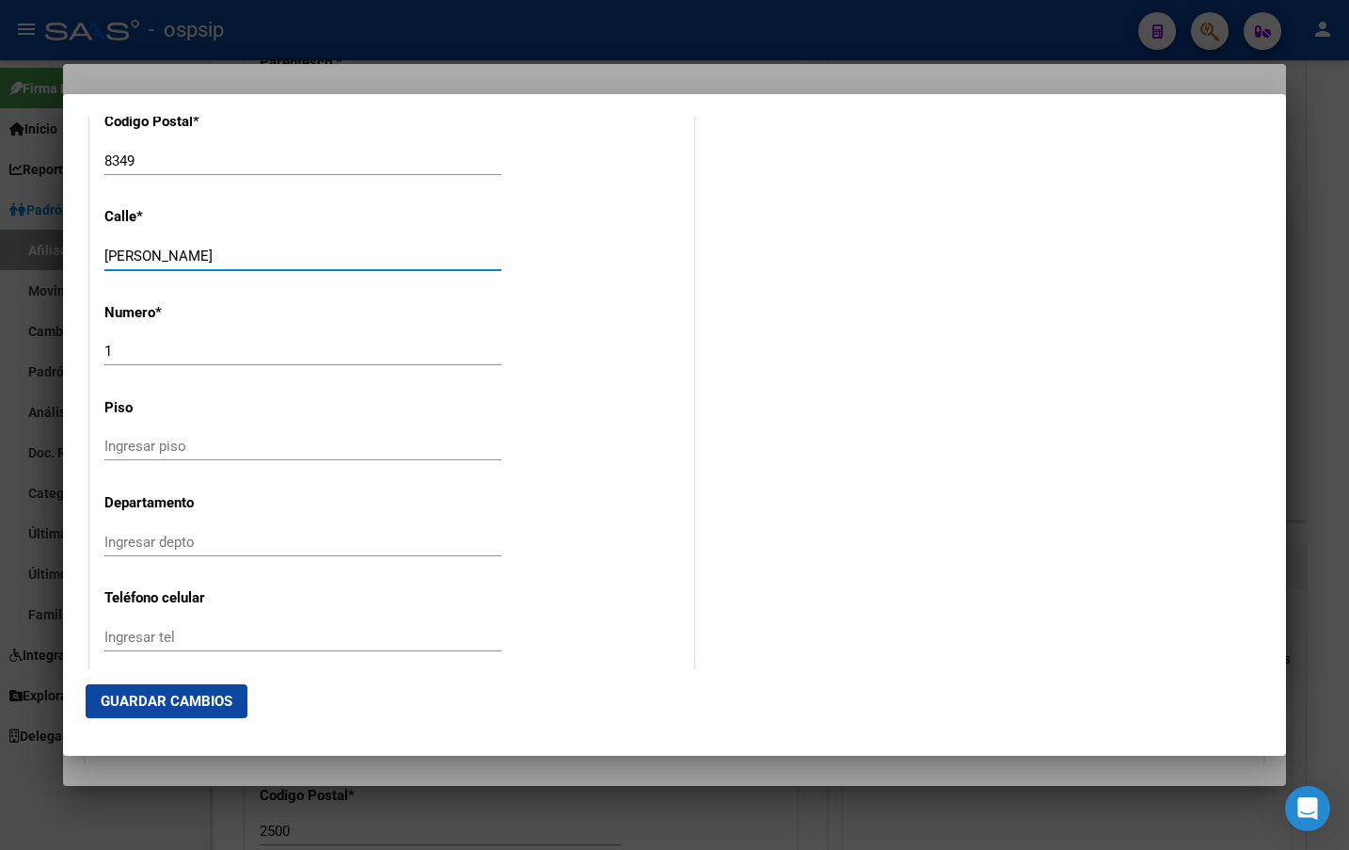
scroll to position [2070, 0]
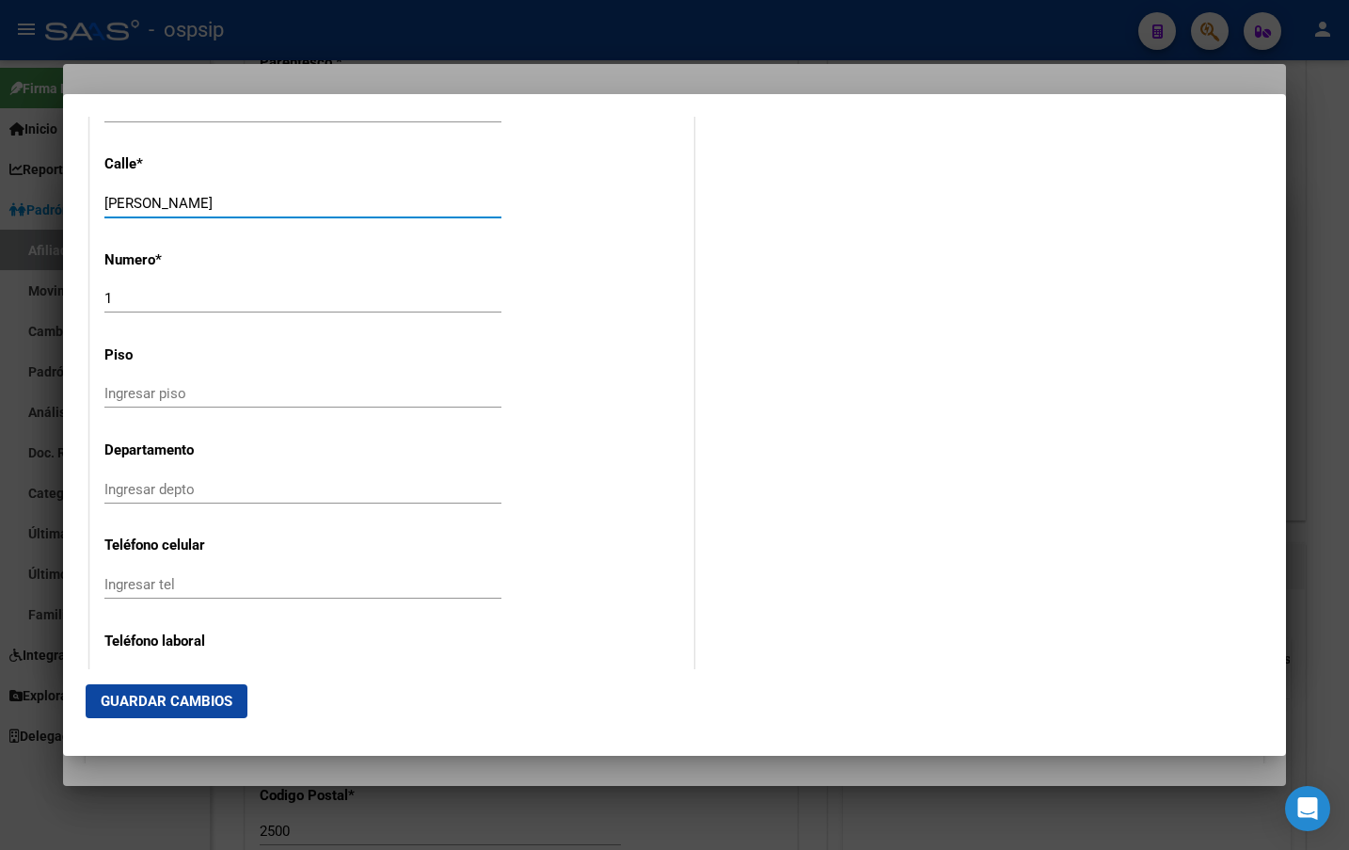
click at [156, 495] on input "Ingresar depto" at bounding box center [302, 489] width 397 height 17
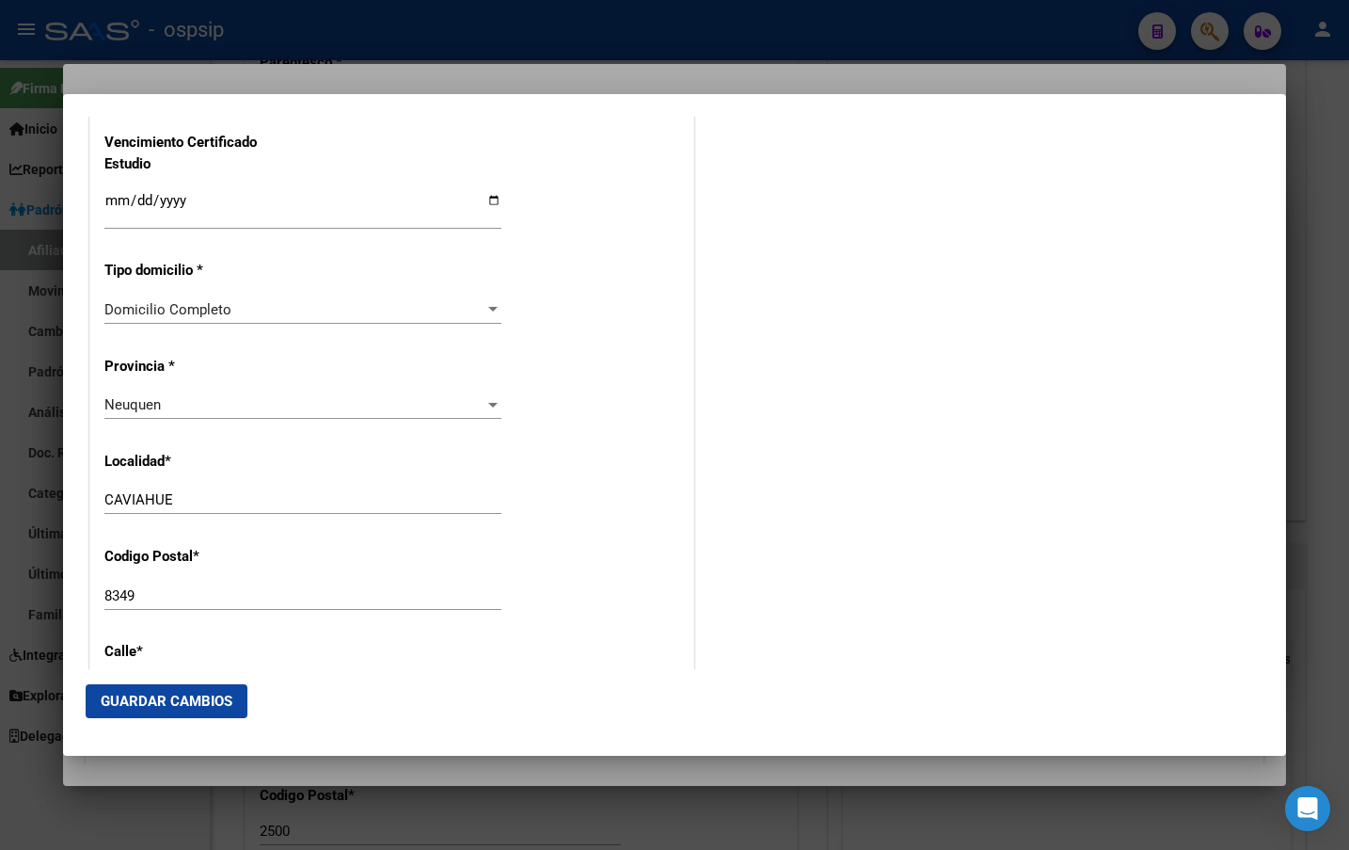
scroll to position [1506, 0]
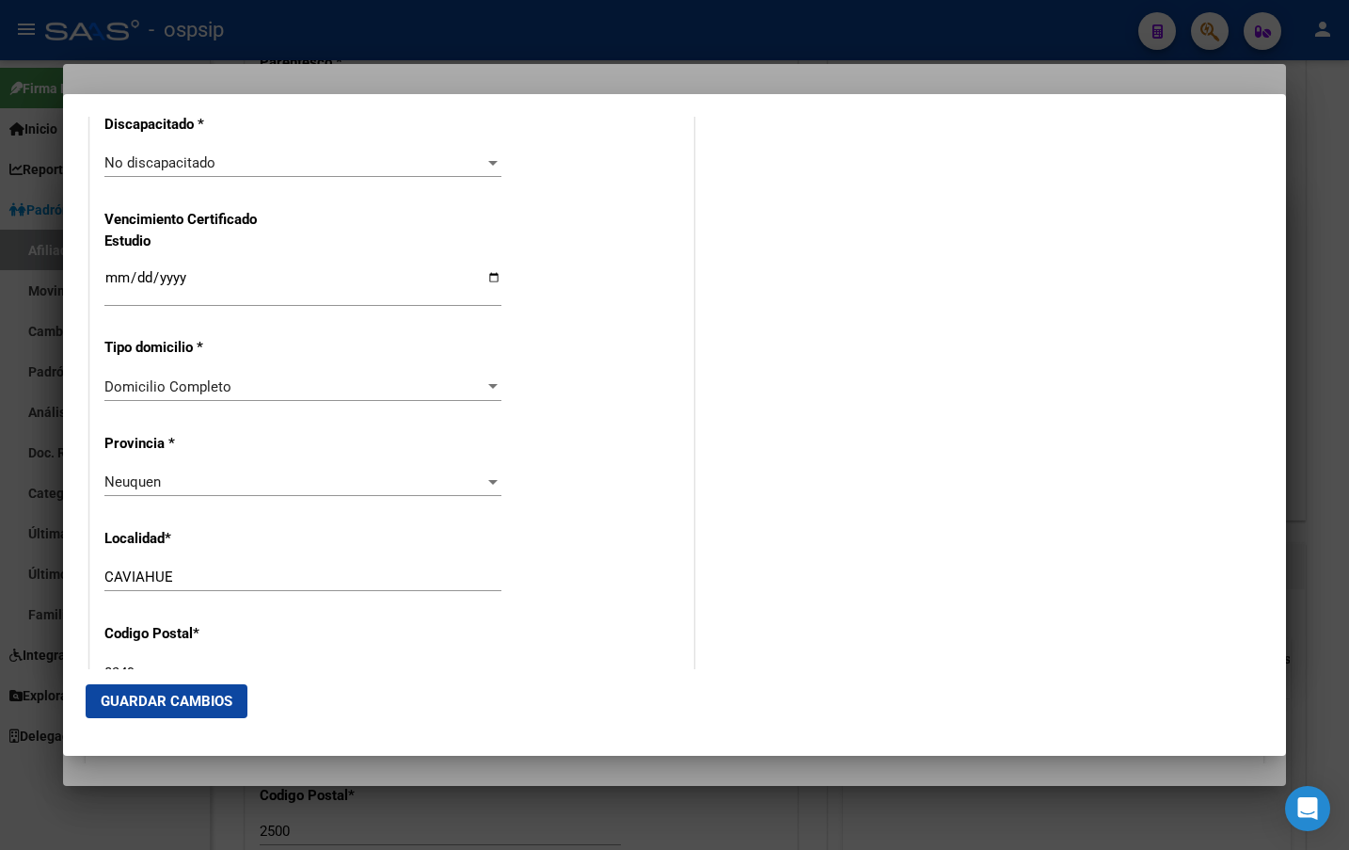
type input "BARRIO 10 VIVIENDAS"
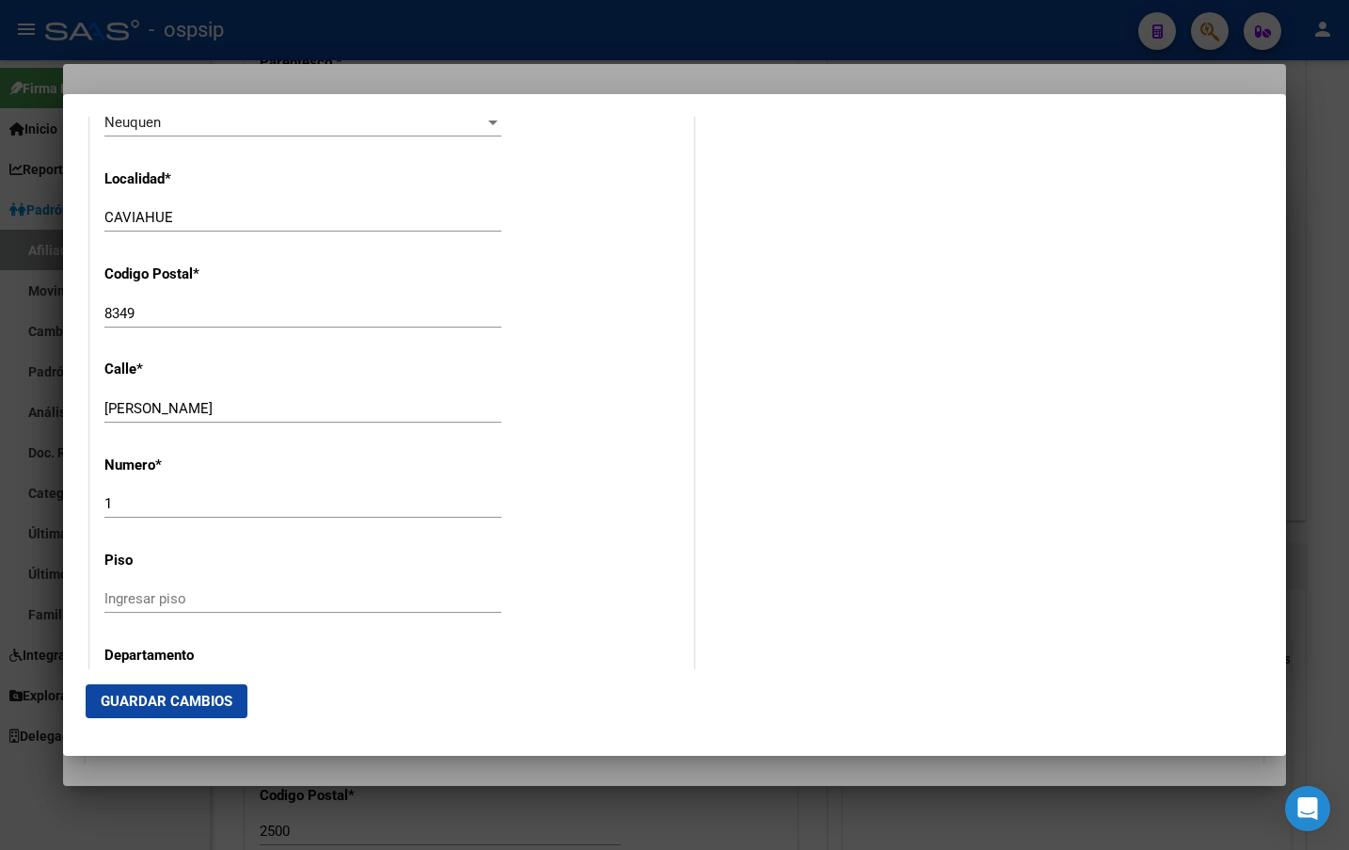
scroll to position [1882, 0]
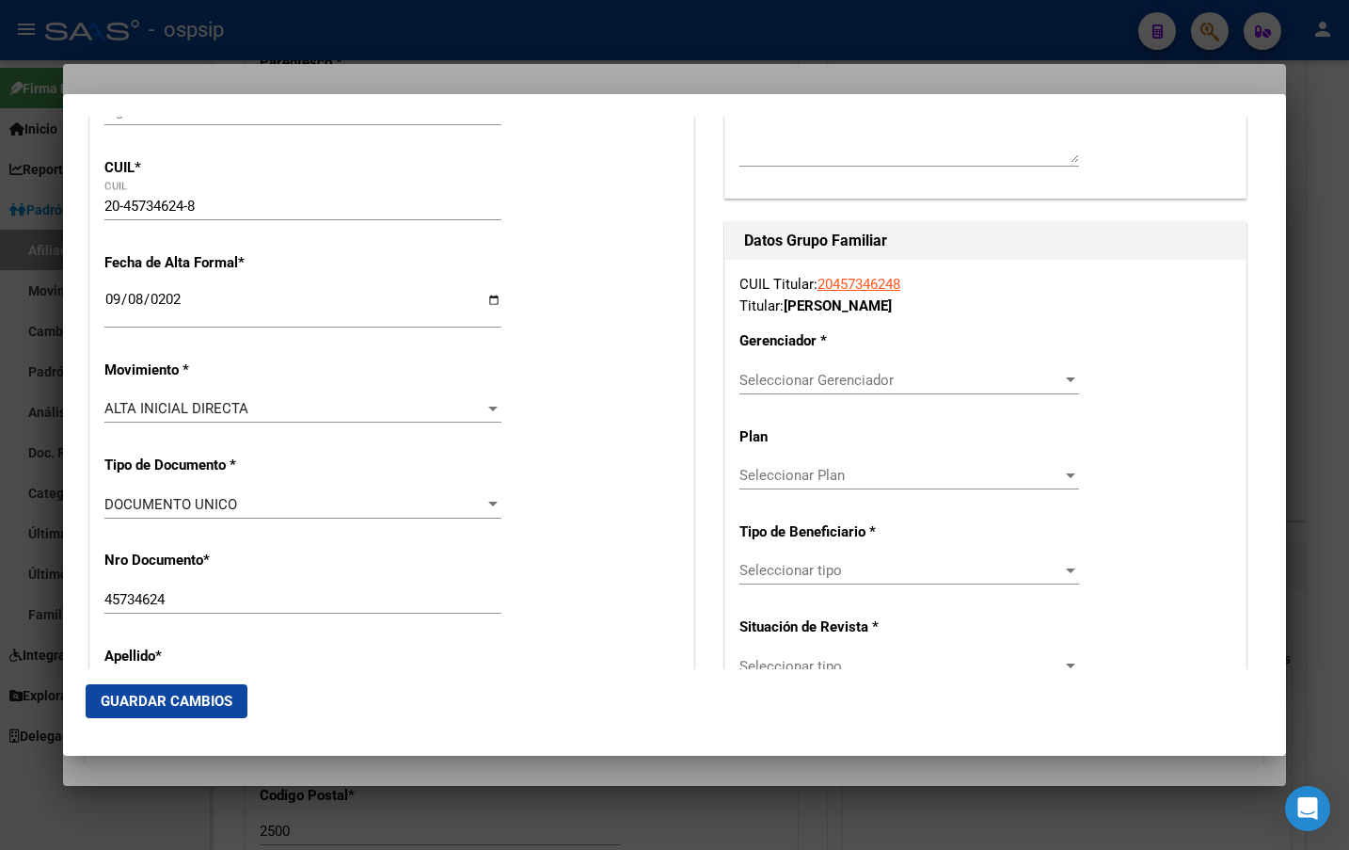
scroll to position [282, 0]
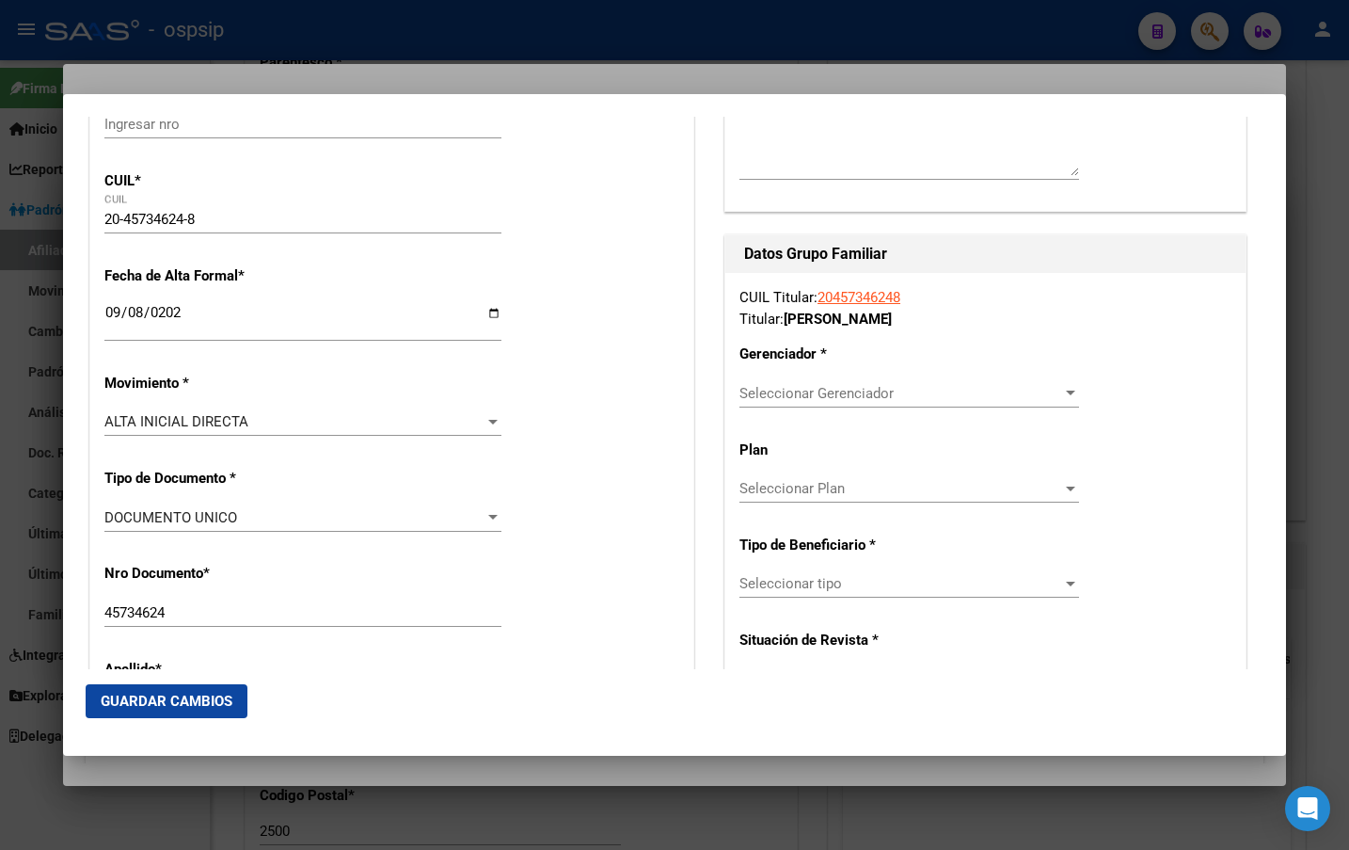
click at [774, 390] on span "Seleccionar Gerenciador" at bounding box center [901, 393] width 323 height 17
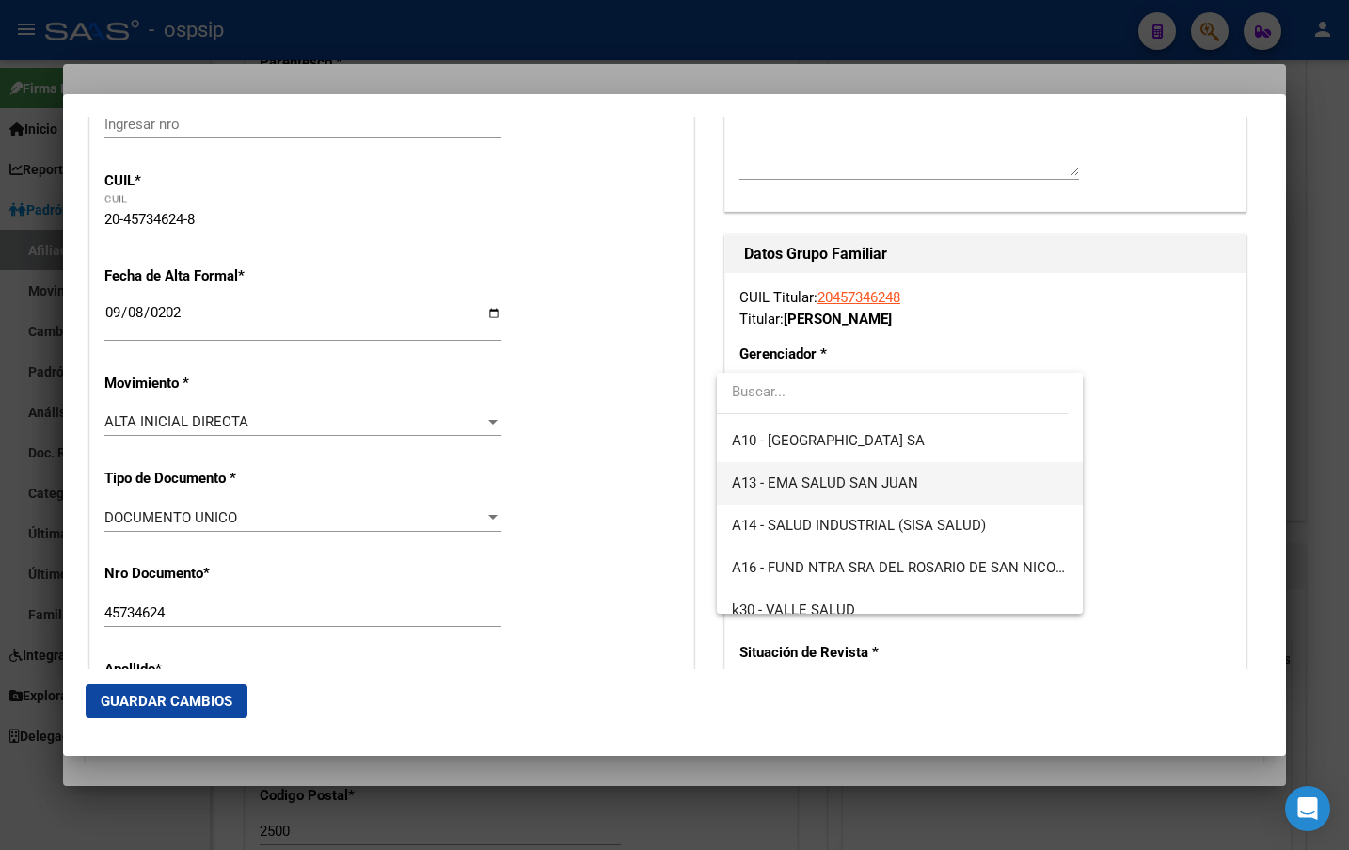
scroll to position [470, 0]
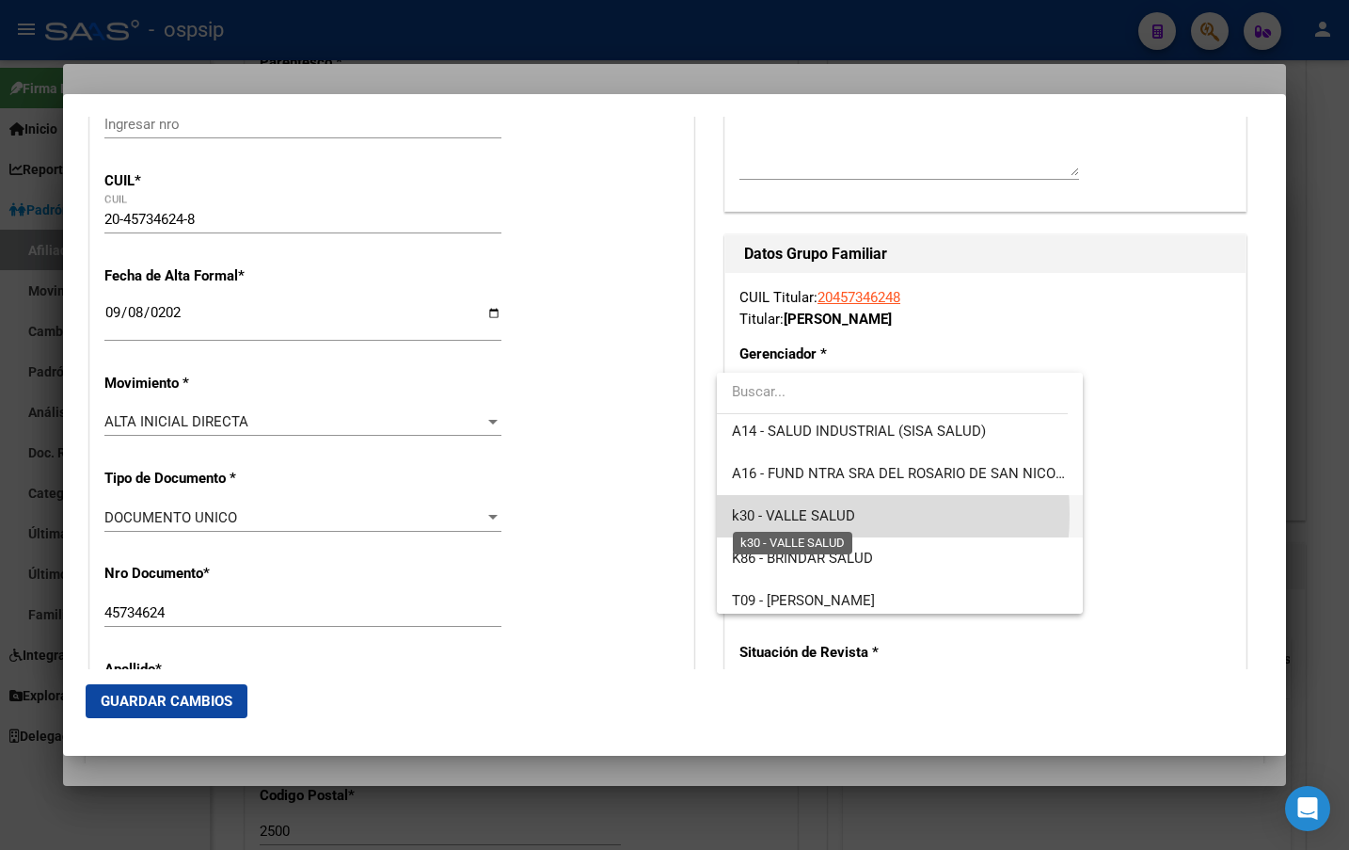
drag, startPoint x: 789, startPoint y: 514, endPoint x: 882, endPoint y: 555, distance: 101.9
click at [789, 515] on span "k30 - VALLE SALUD" at bounding box center [793, 515] width 123 height 17
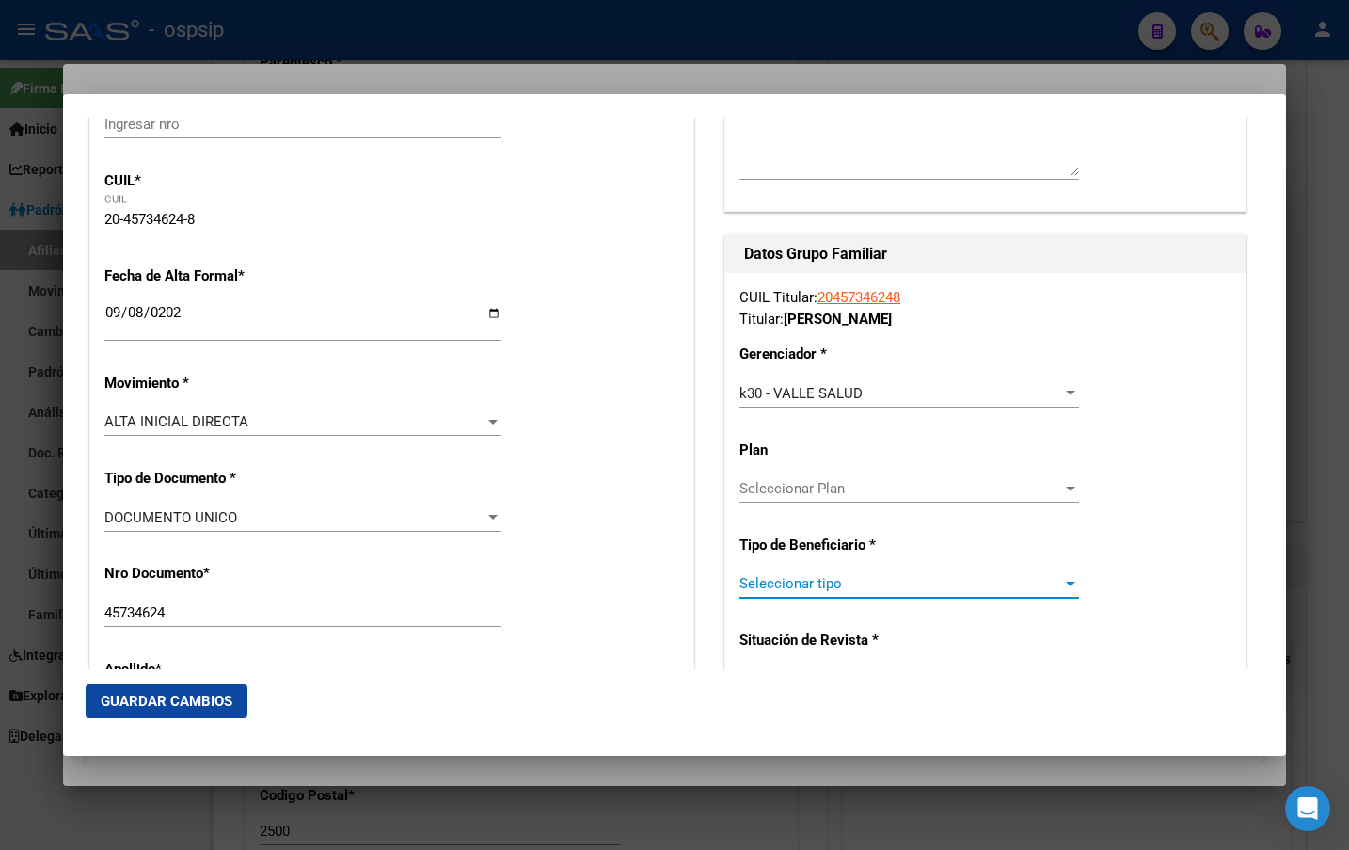
click at [789, 576] on span "Seleccionar tipo" at bounding box center [901, 583] width 323 height 17
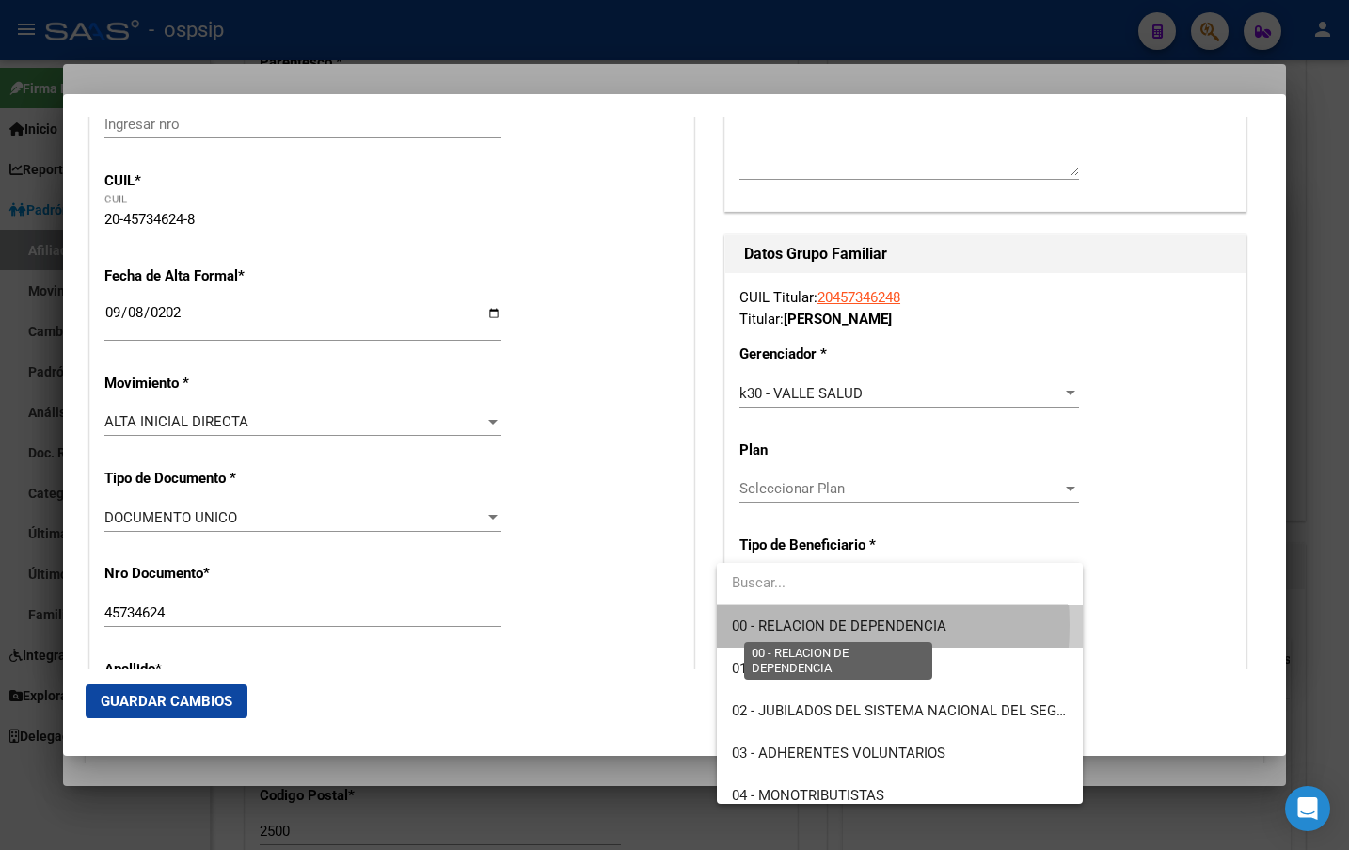
click at [796, 625] on span "00 - RELACION DE DEPENDENCIA" at bounding box center [839, 625] width 215 height 17
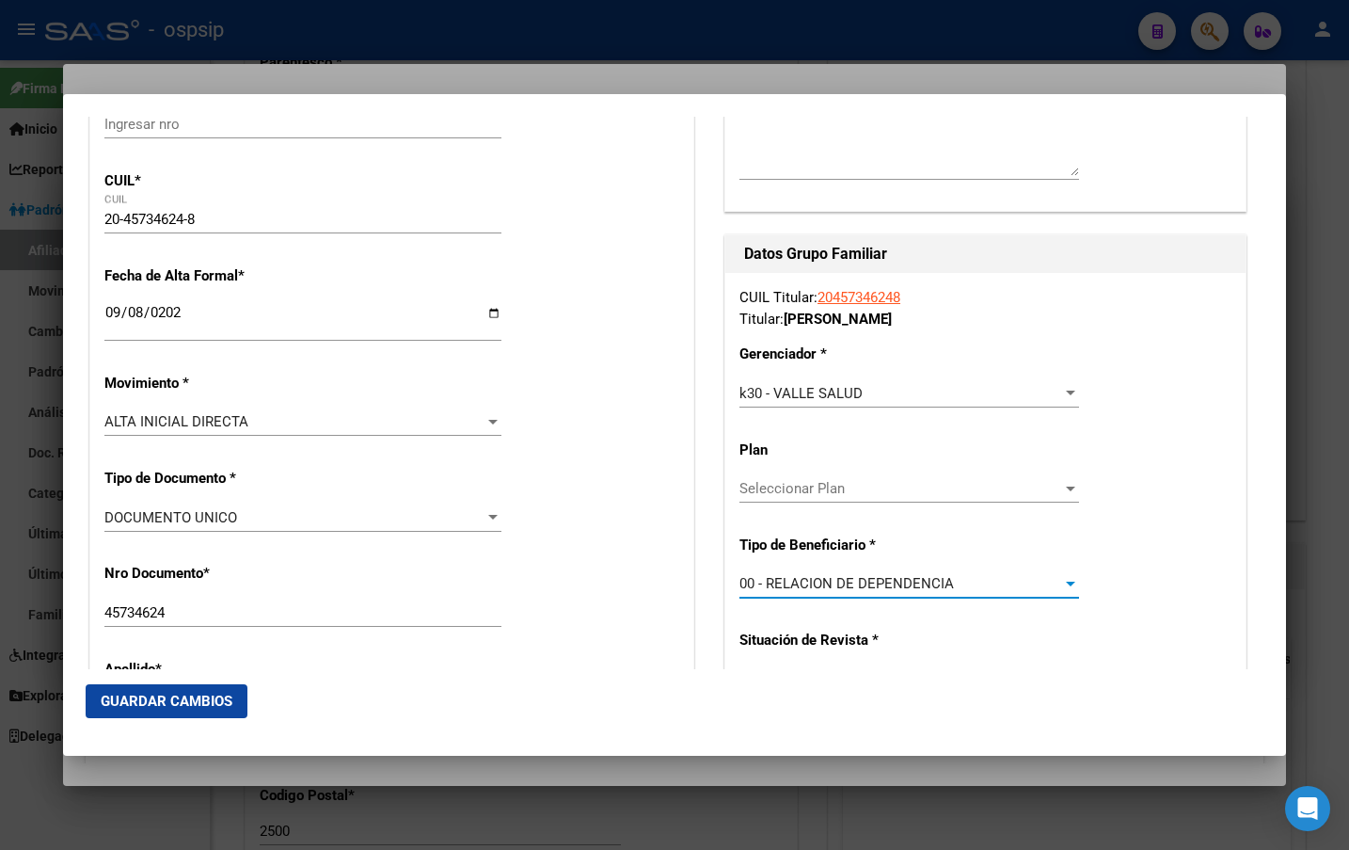
type input "33-70940473-9"
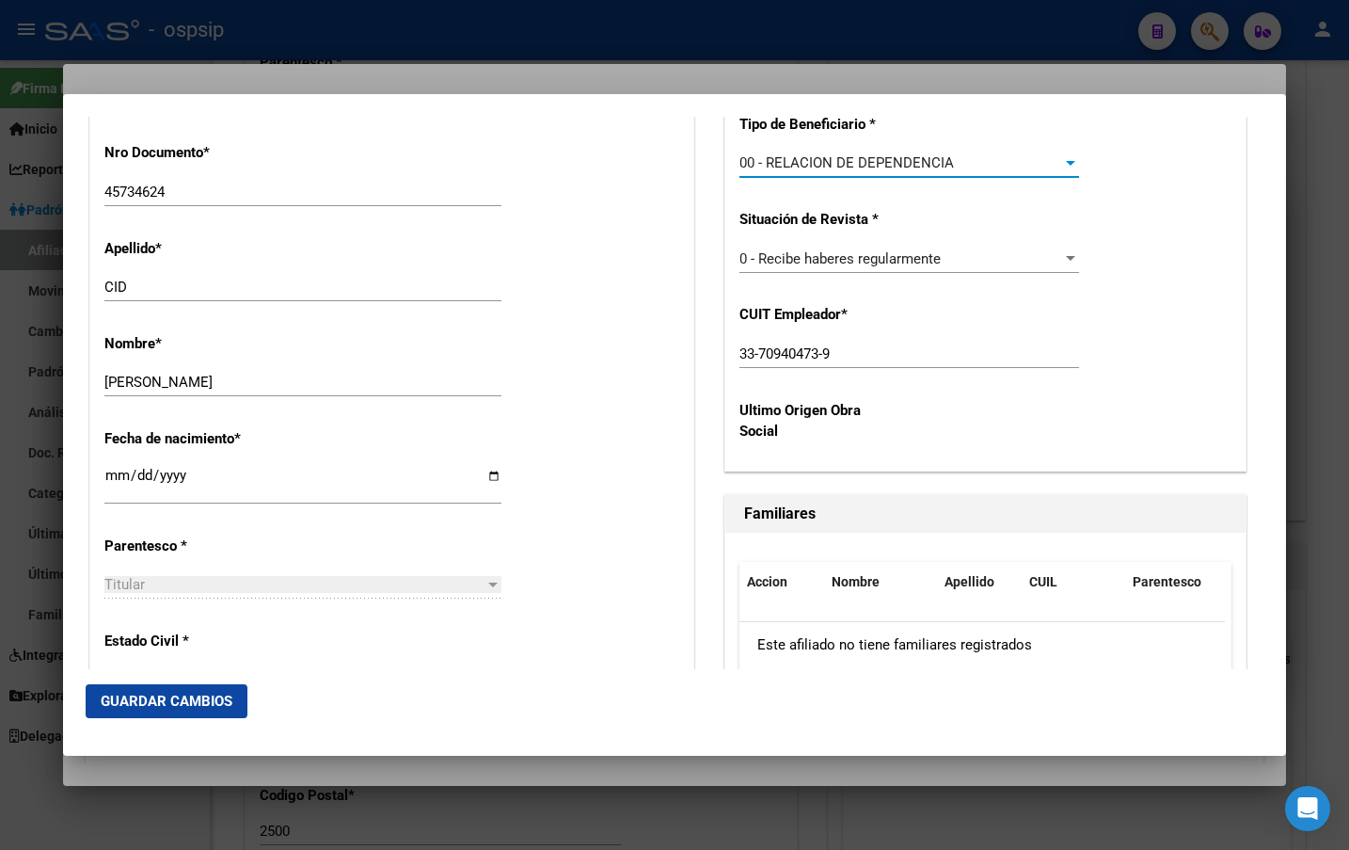
scroll to position [753, 0]
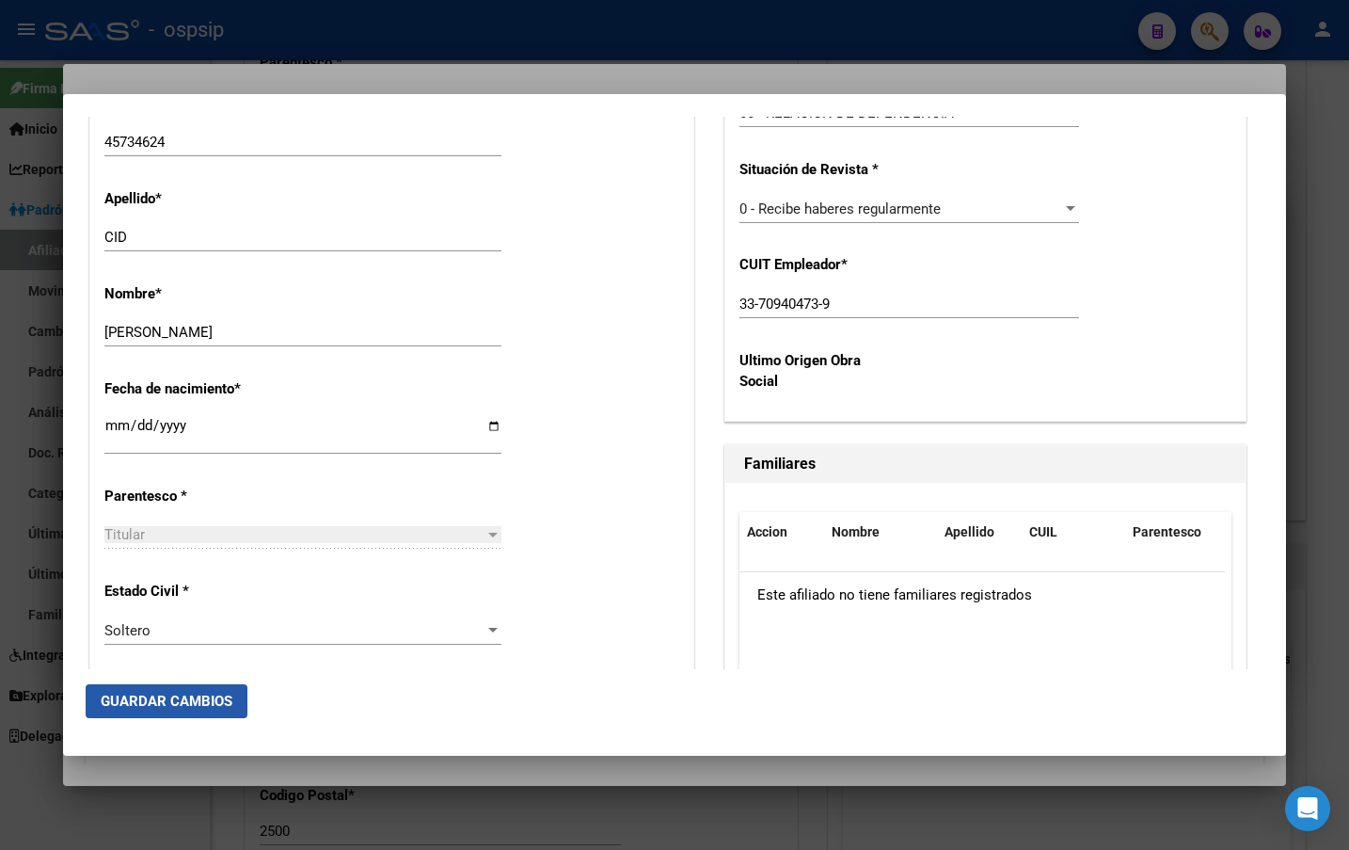
click at [138, 695] on span "Guardar Cambios" at bounding box center [167, 701] width 132 height 17
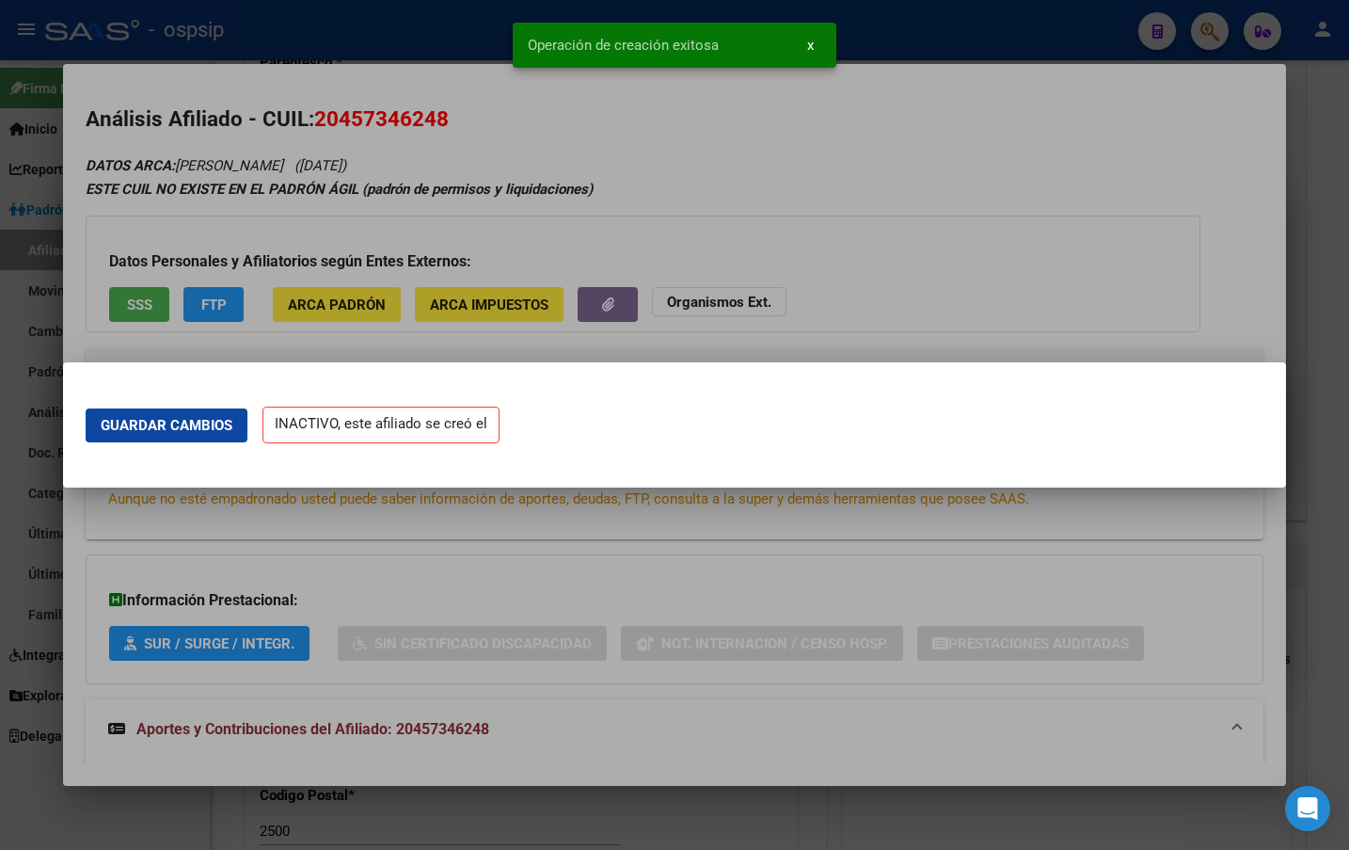
scroll to position [0, 0]
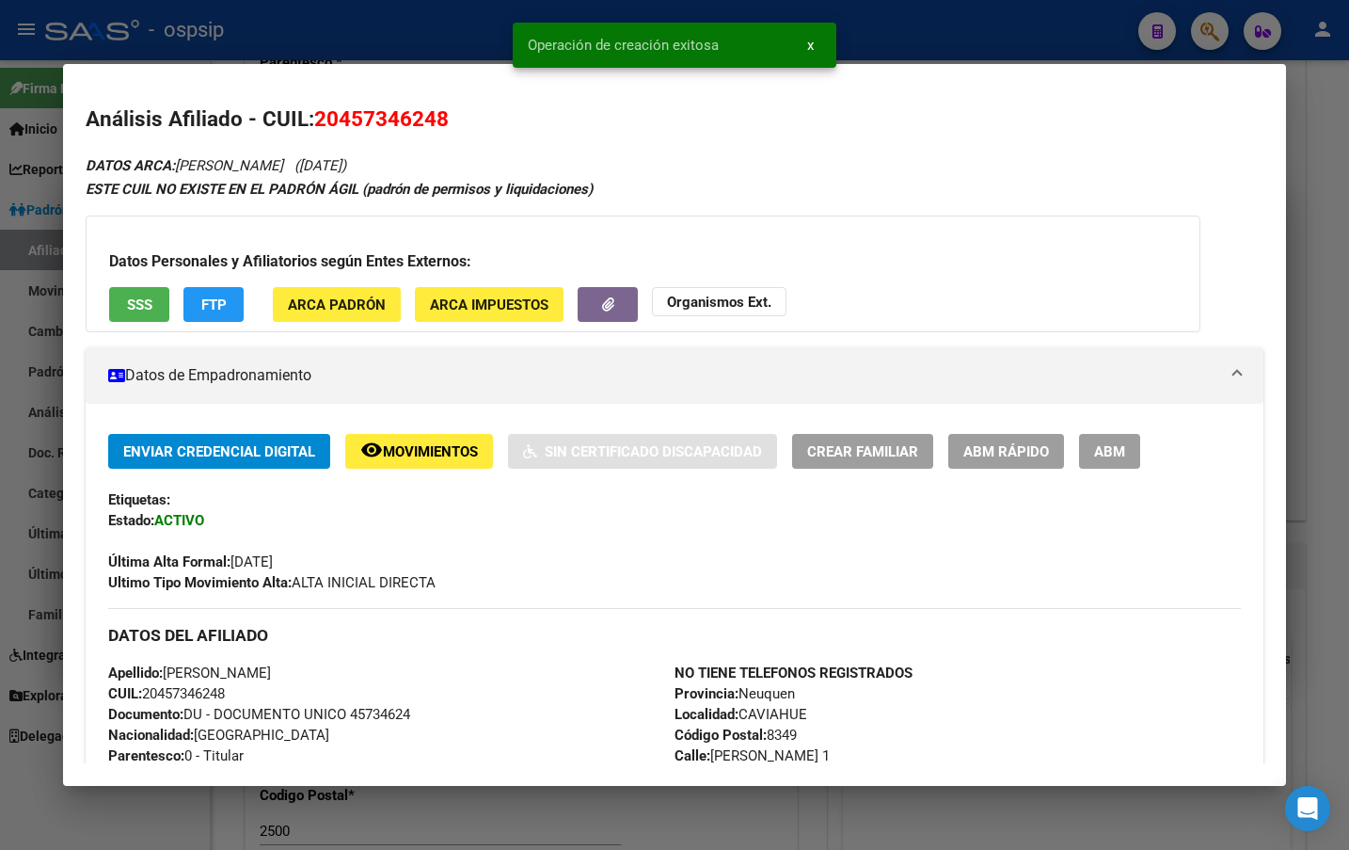
click at [1113, 455] on span "ABM" at bounding box center [1109, 451] width 31 height 17
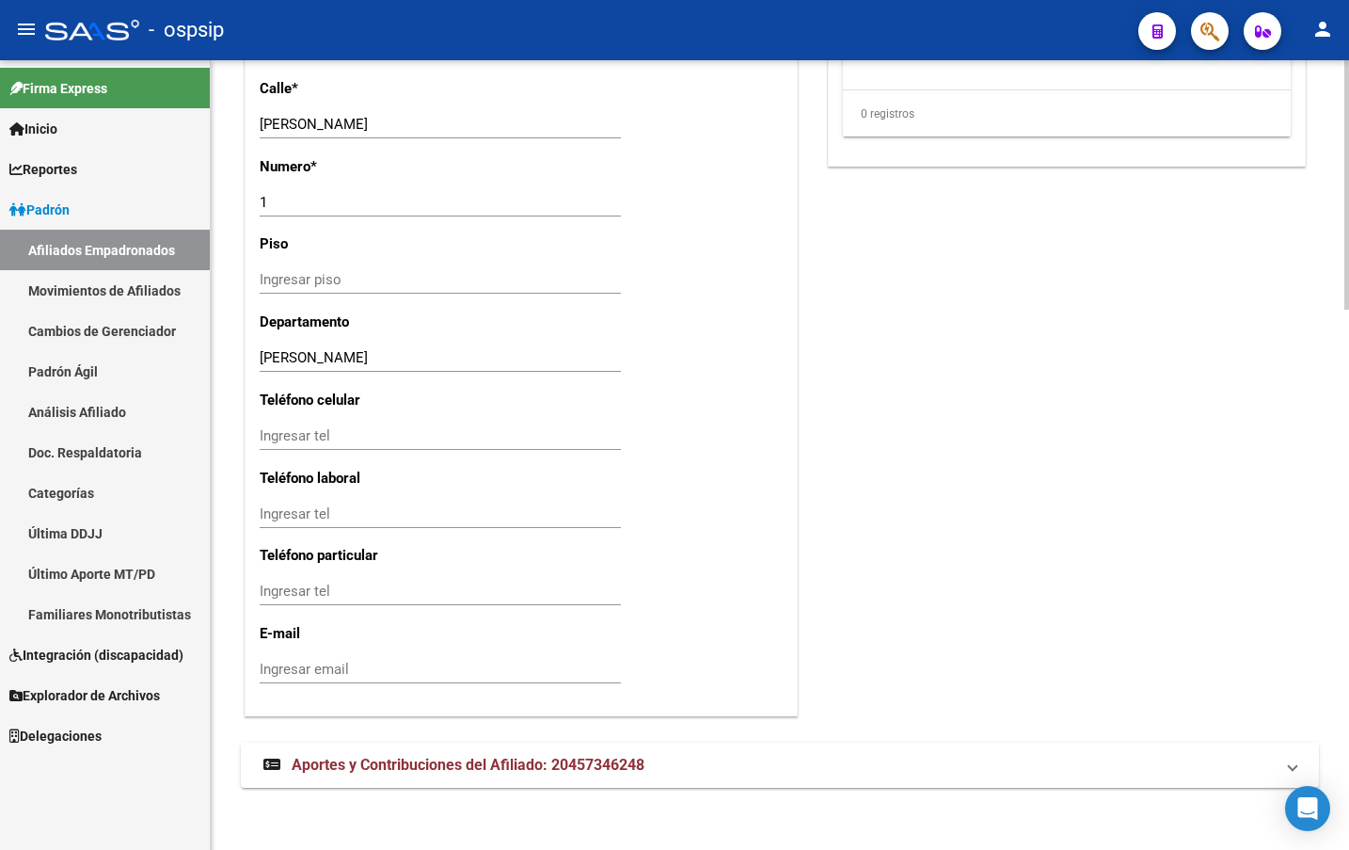
scroll to position [1711, 0]
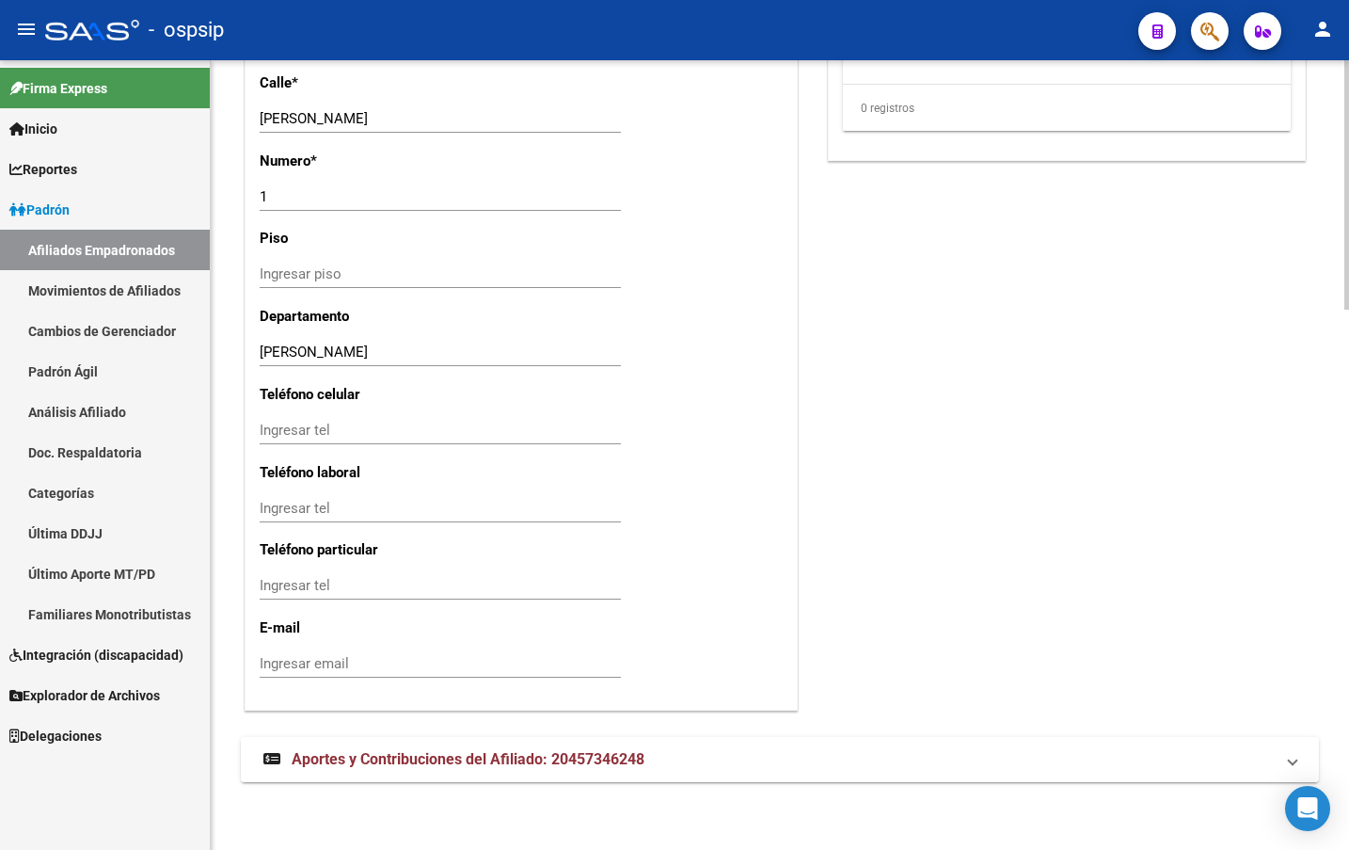
click at [312, 761] on span "Aportes y Contribuciones del Afiliado: 20457346248" at bounding box center [468, 759] width 353 height 18
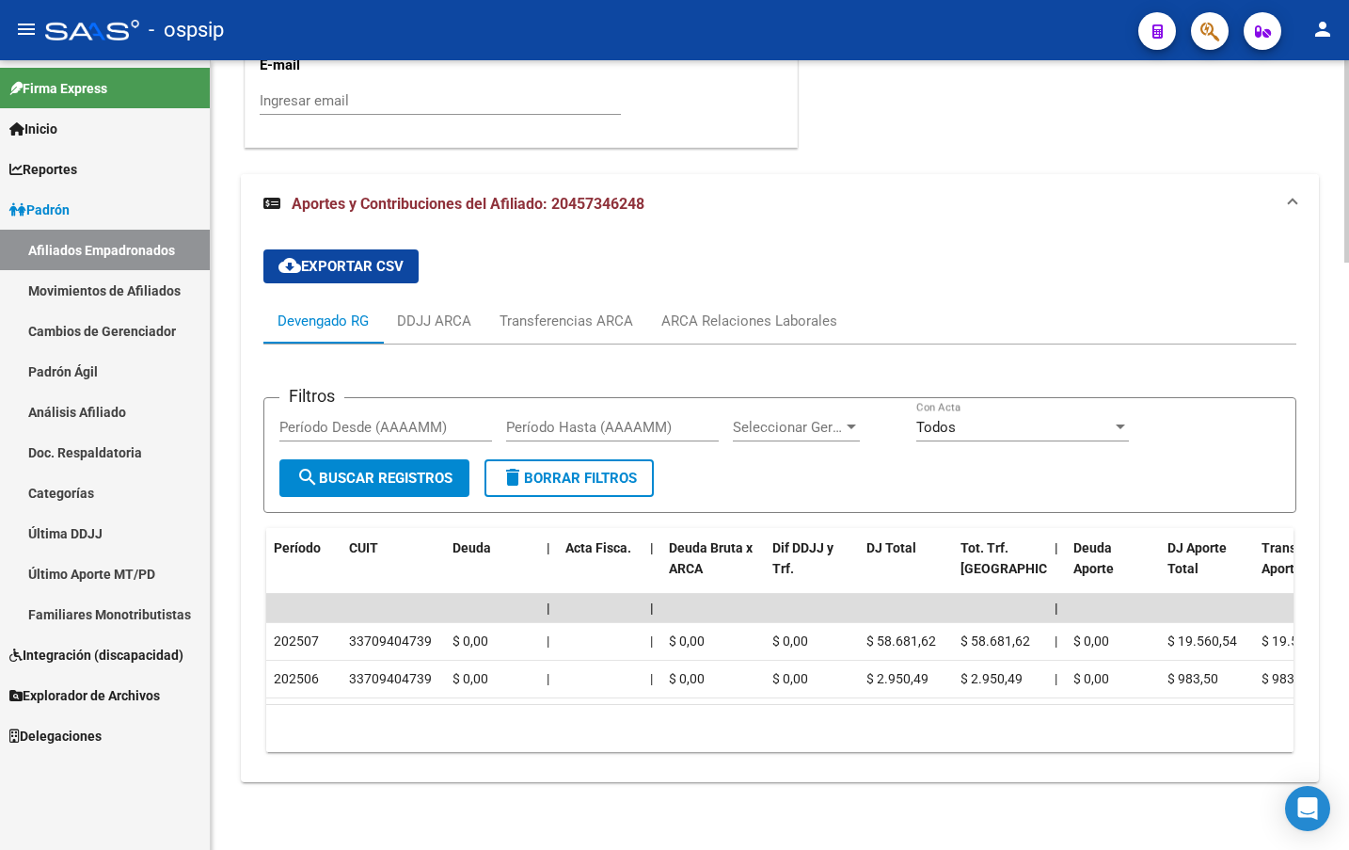
scroll to position [2289, 0]
click at [722, 311] on div "ARCA Relaciones Laborales" at bounding box center [750, 321] width 176 height 21
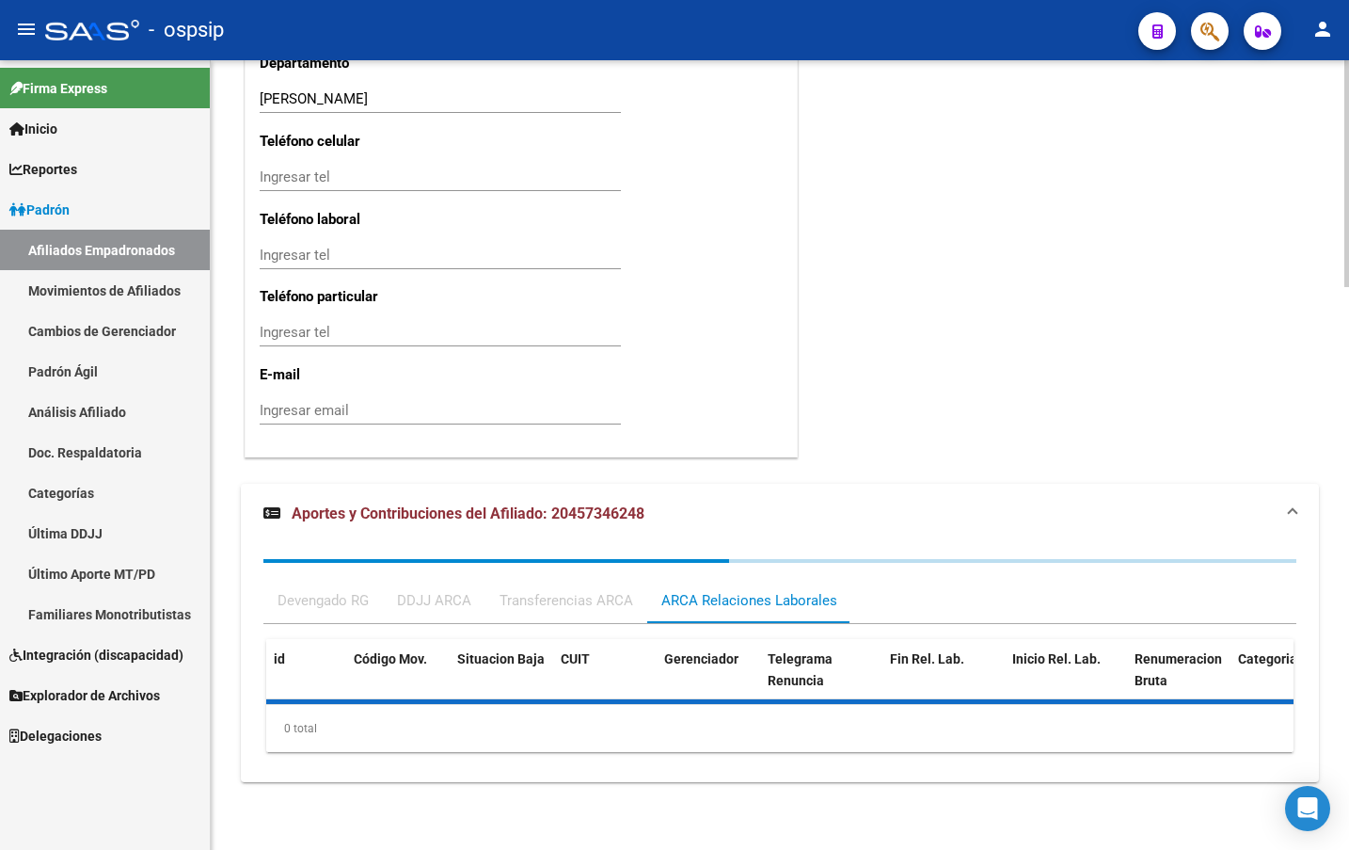
scroll to position [2056, 0]
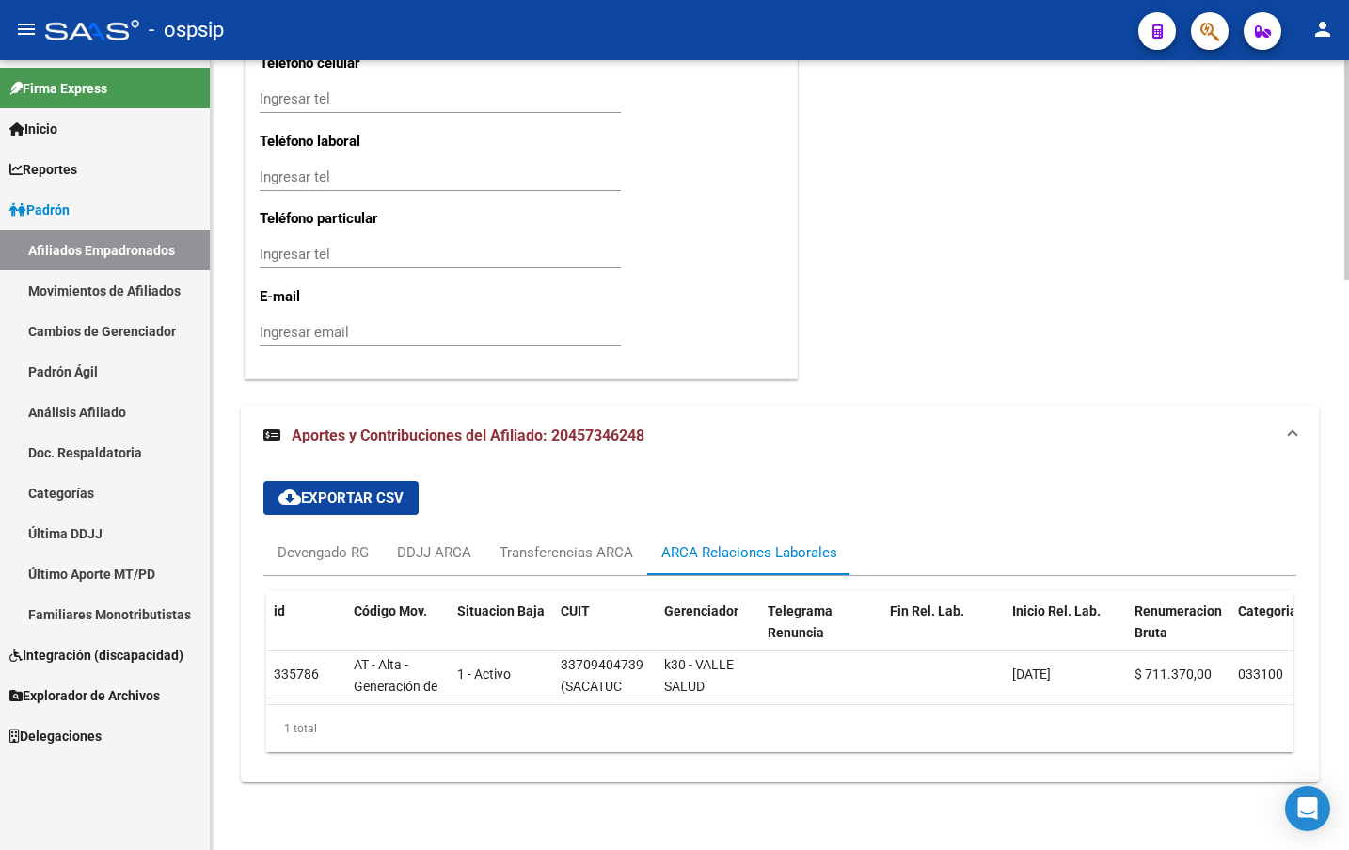
click at [1196, 36] on button "button" at bounding box center [1210, 31] width 38 height 38
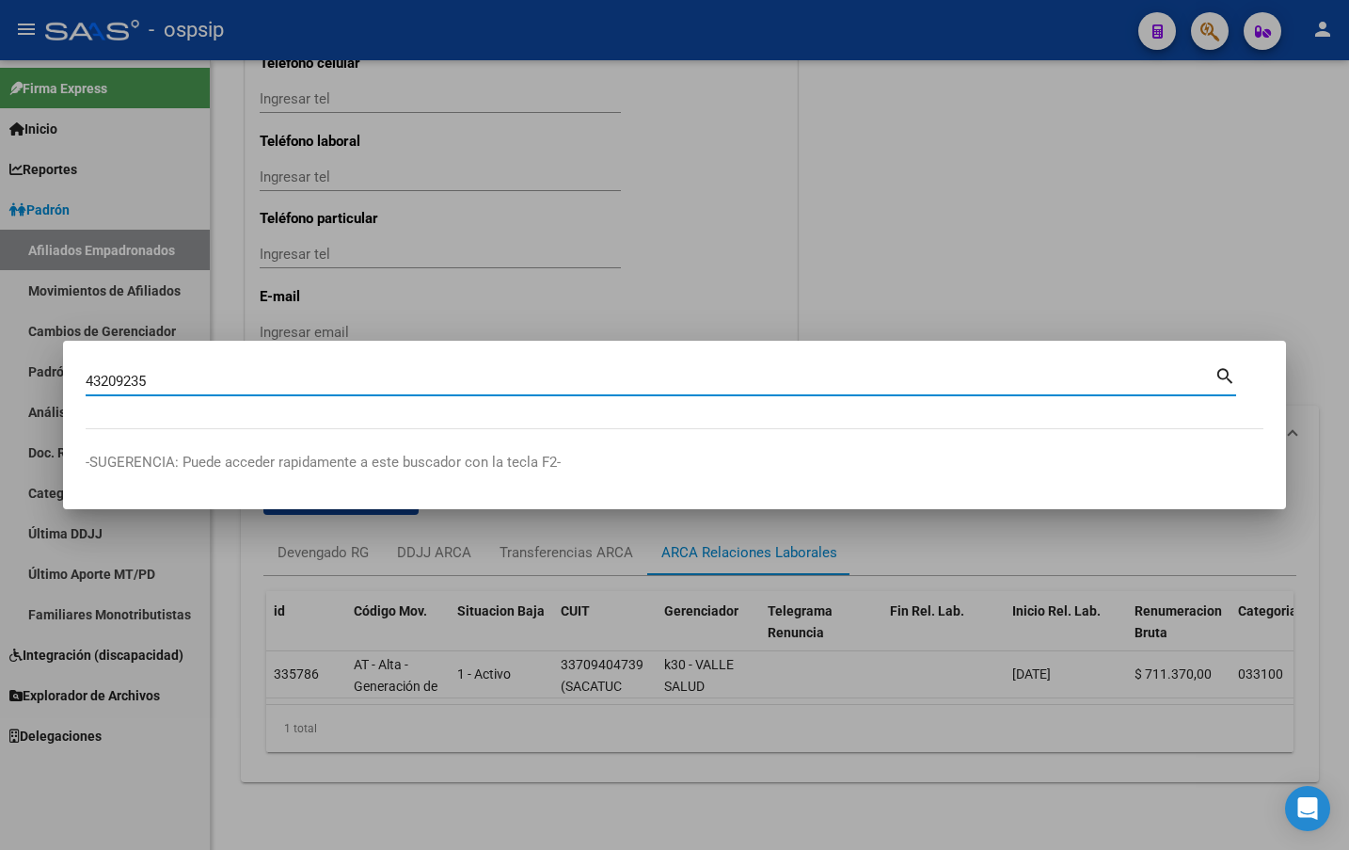
type input "43209235"
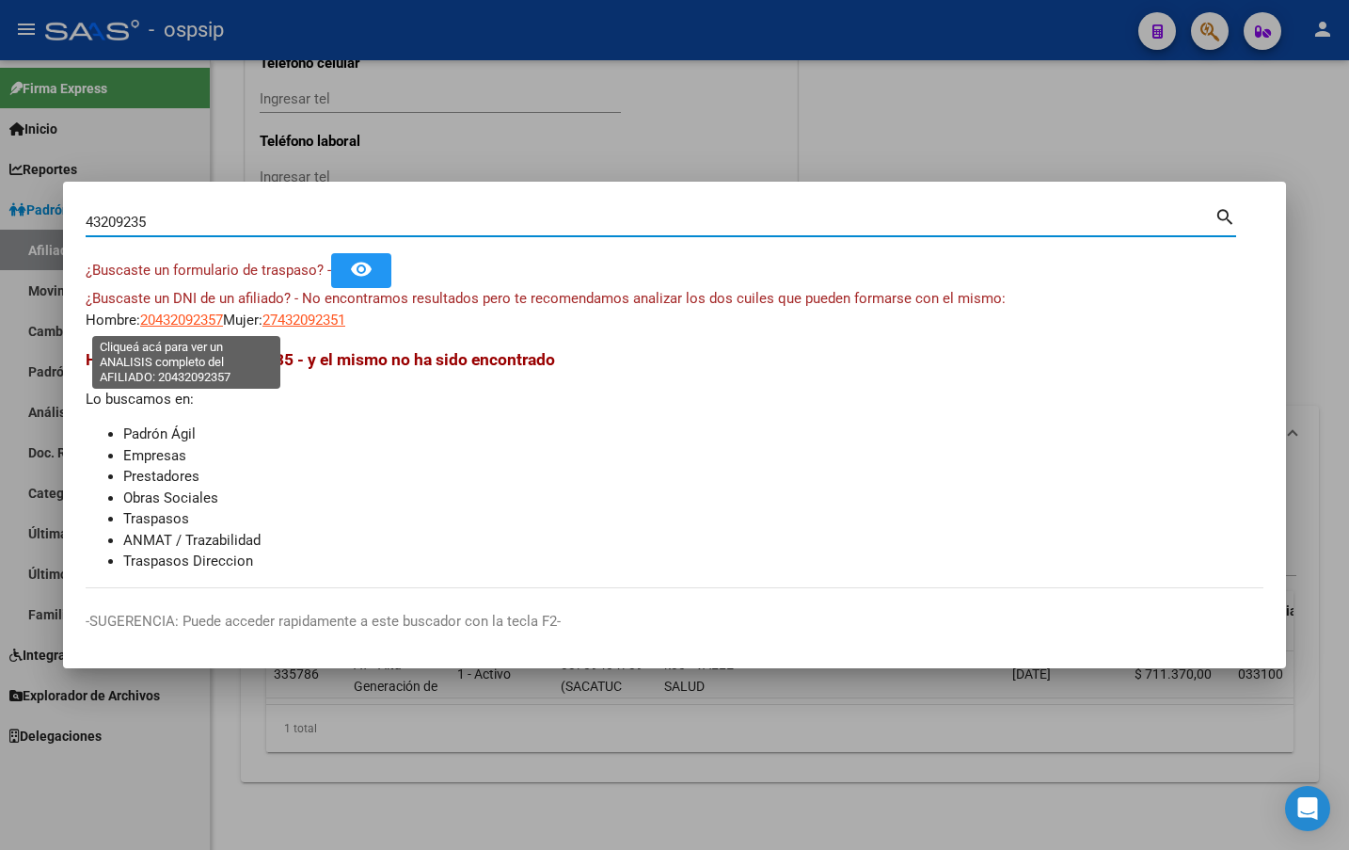
click at [189, 318] on span "20432092357" at bounding box center [181, 319] width 83 height 17
type textarea "20432092357"
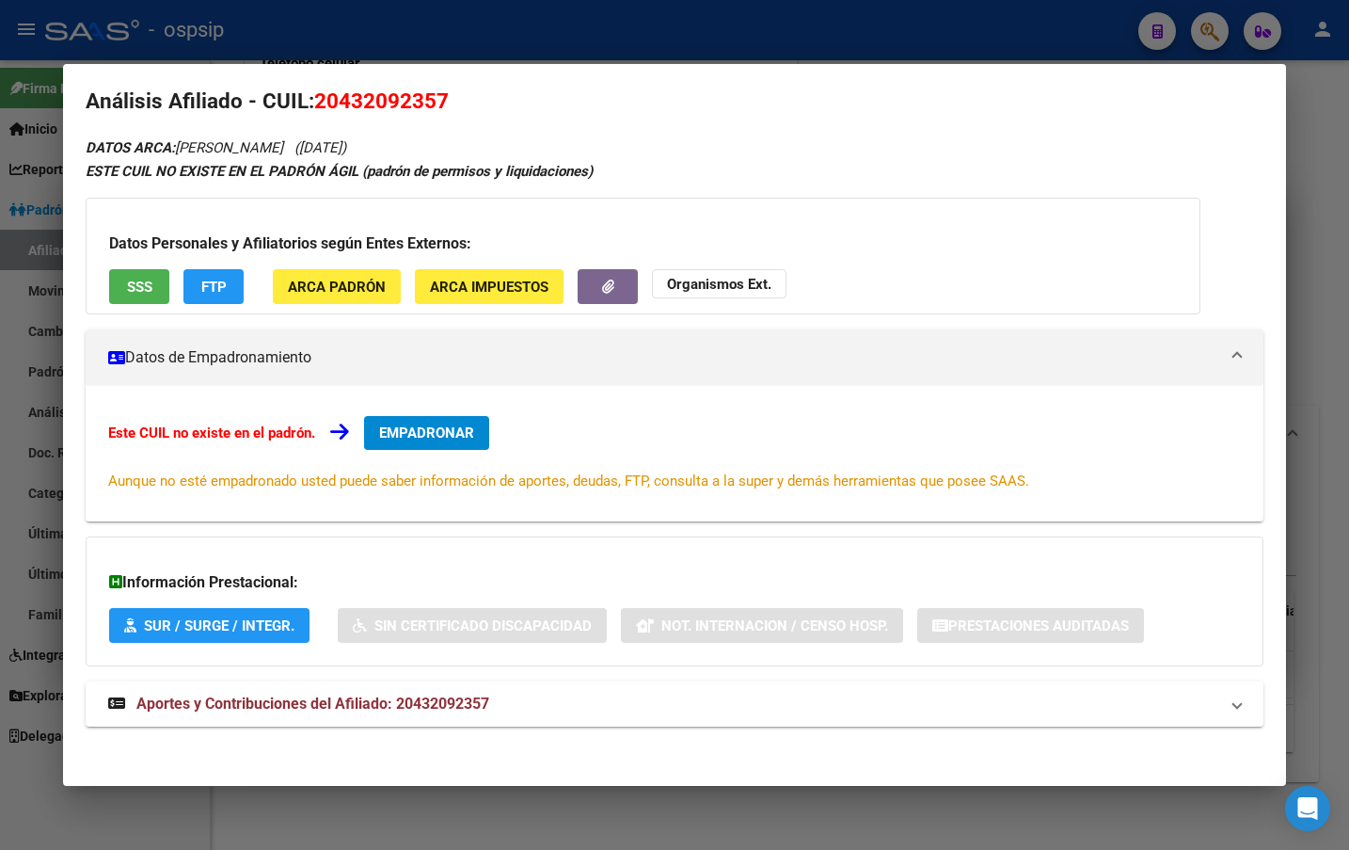
scroll to position [23, 0]
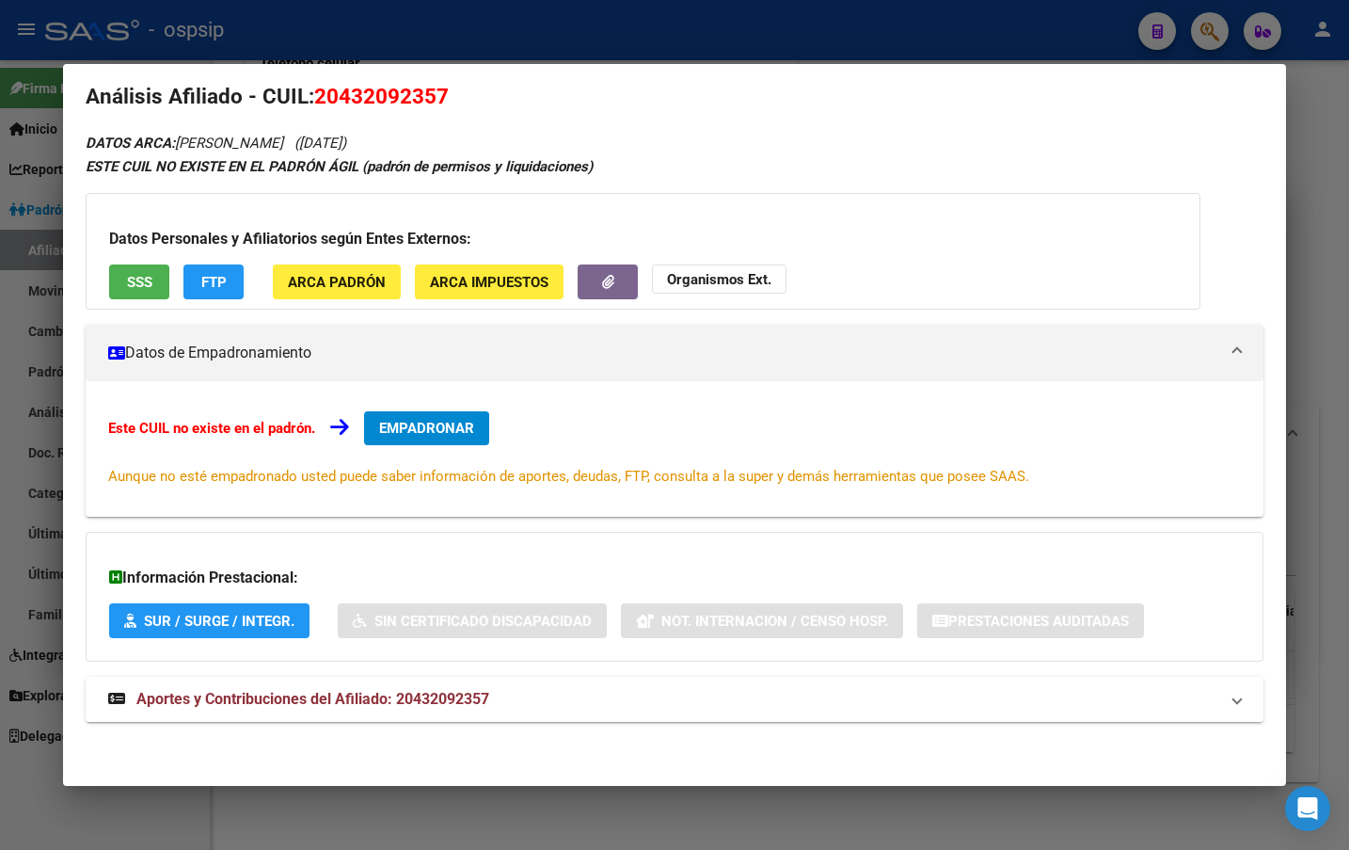
drag, startPoint x: 419, startPoint y: 703, endPoint x: 465, endPoint y: 675, distance: 54.1
click at [418, 704] on span "Aportes y Contribuciones del Afiliado: 20432092357" at bounding box center [312, 699] width 353 height 18
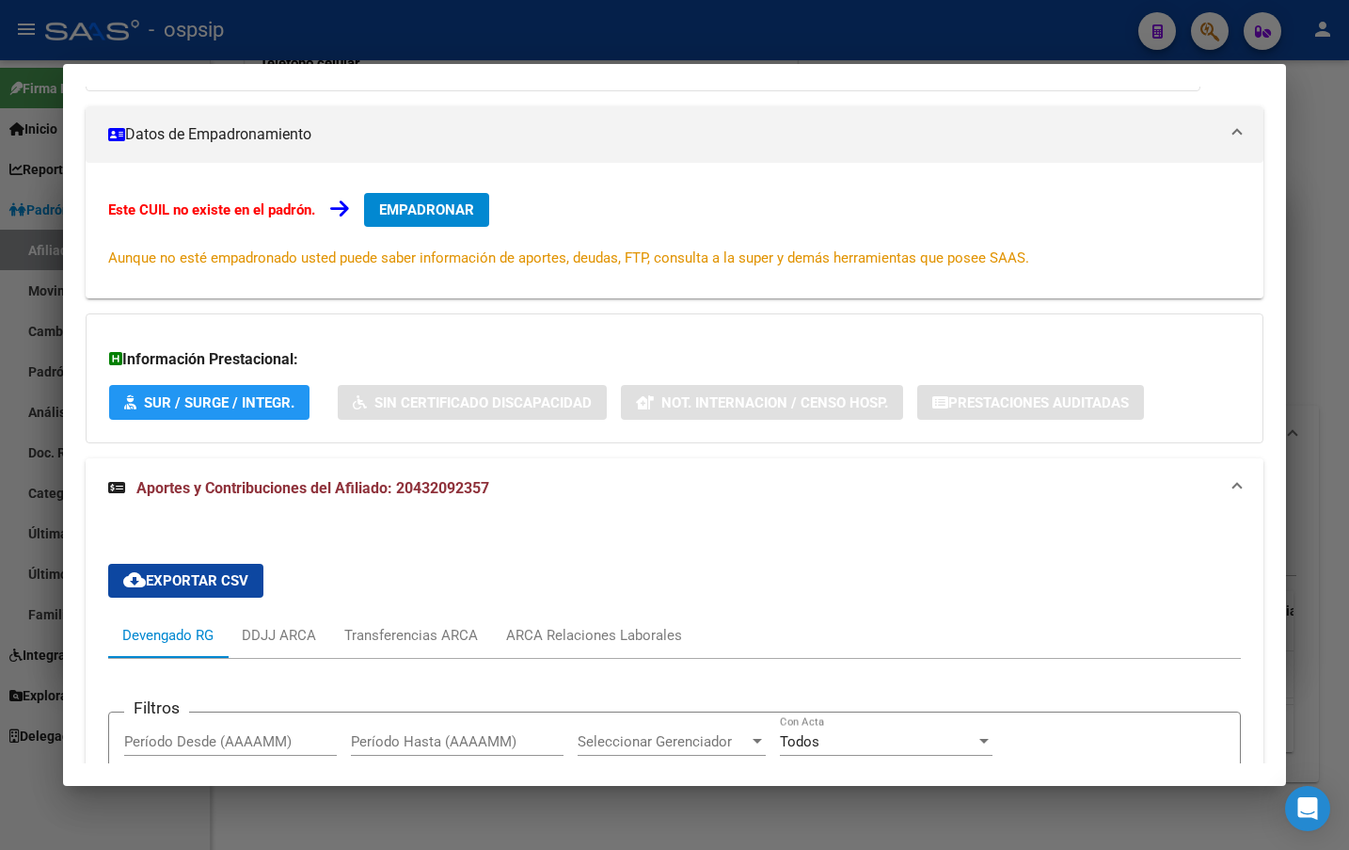
scroll to position [235, 0]
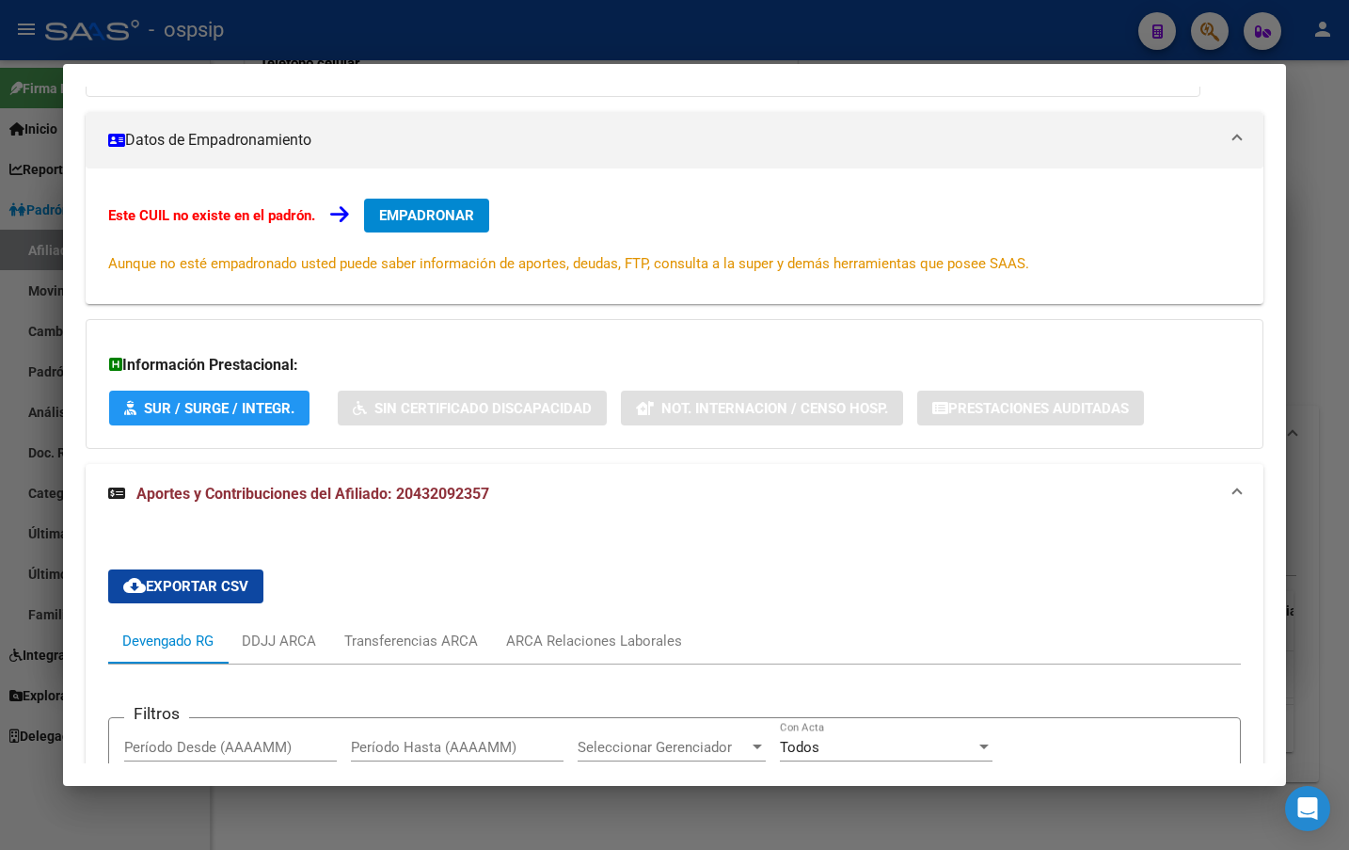
click at [365, 342] on div "Información Prestacional: SUR / SURGE / INTEGR. Sin Certificado Discapacidad No…" at bounding box center [675, 384] width 1178 height 130
click at [368, 348] on div "Información Prestacional: SUR / SURGE / INTEGR. Sin Certificado Discapacidad No…" at bounding box center [675, 384] width 1178 height 130
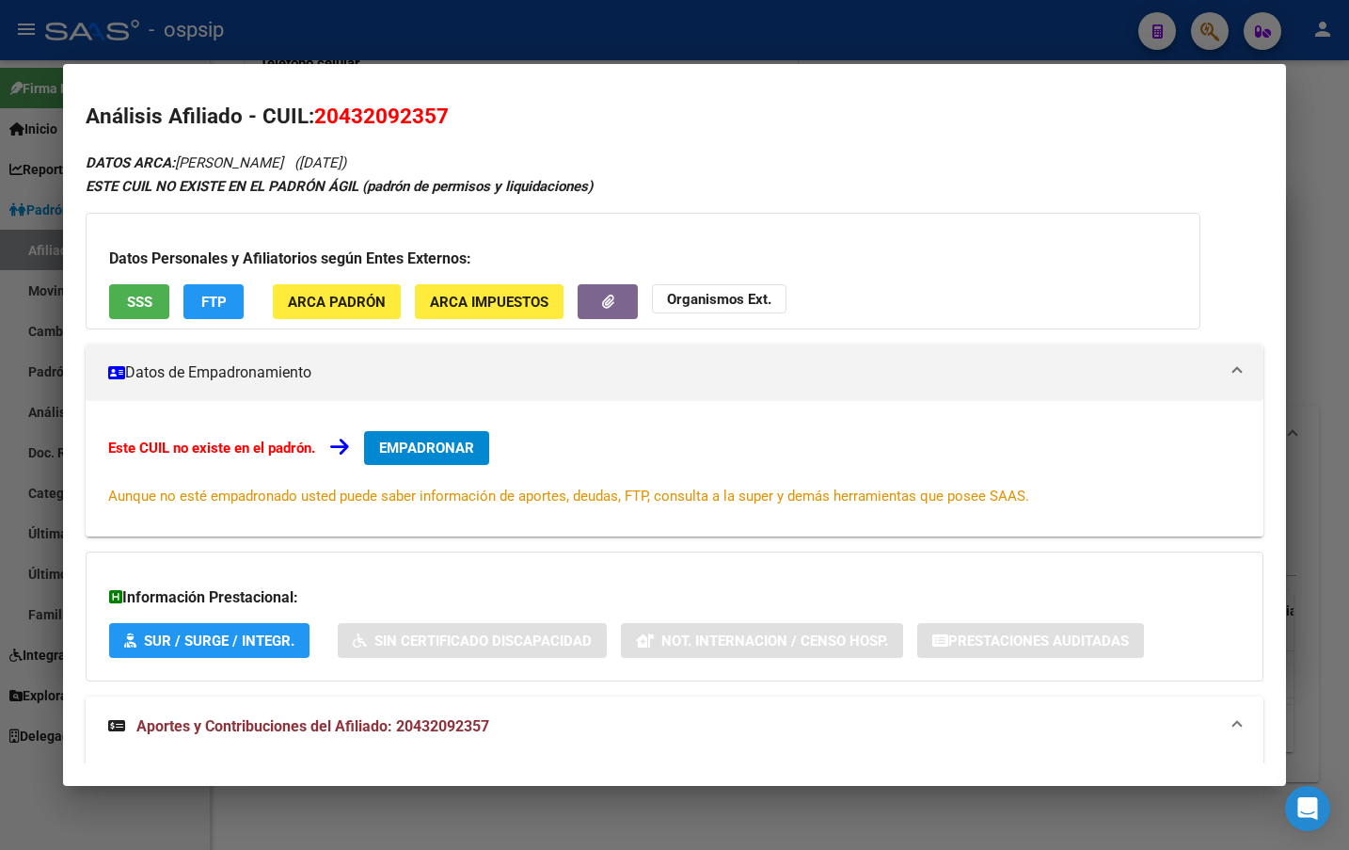
scroll to position [0, 0]
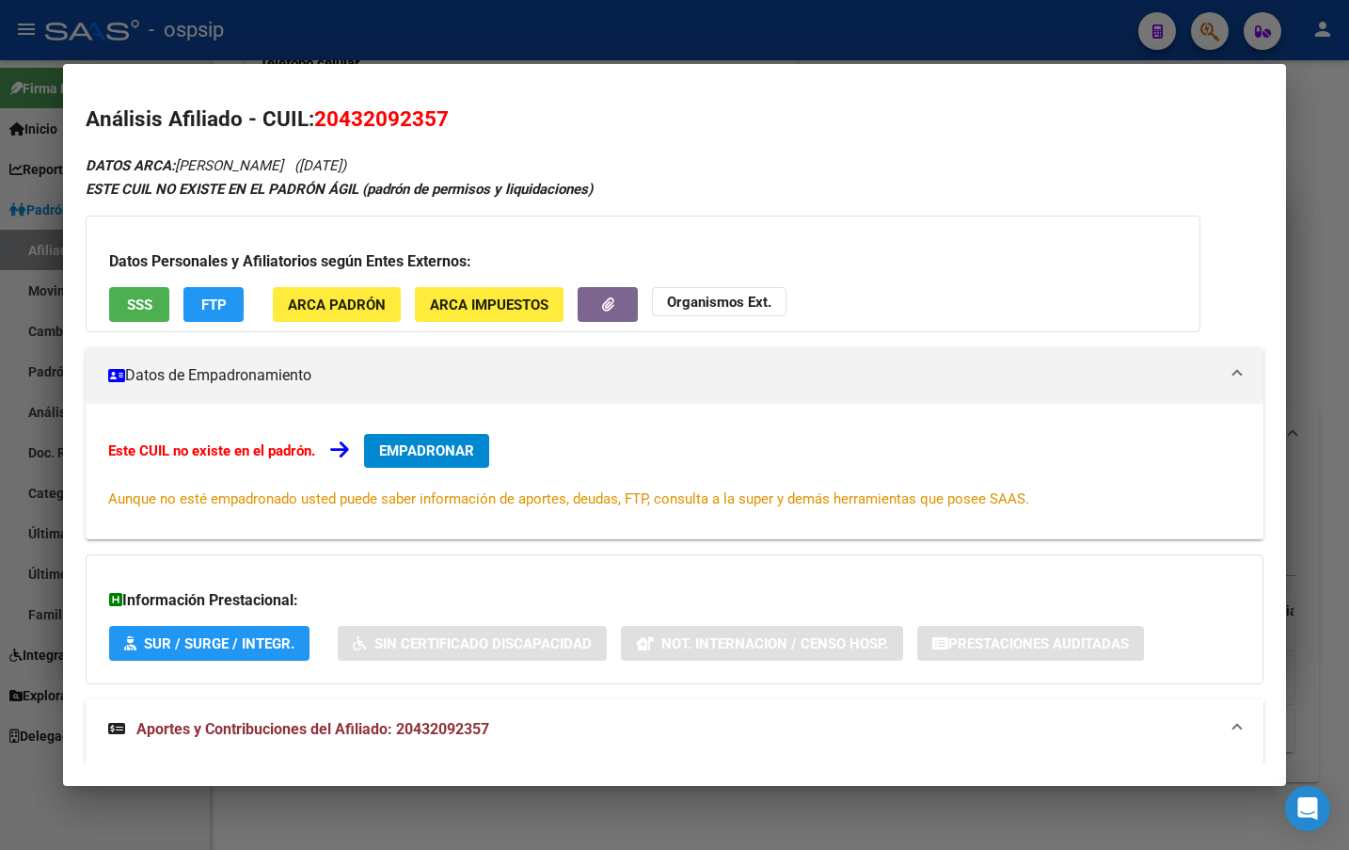
drag, startPoint x: 315, startPoint y: 114, endPoint x: 446, endPoint y: 110, distance: 130.9
click at [446, 110] on span "20432092357" at bounding box center [381, 118] width 135 height 24
copy span "20432092357"
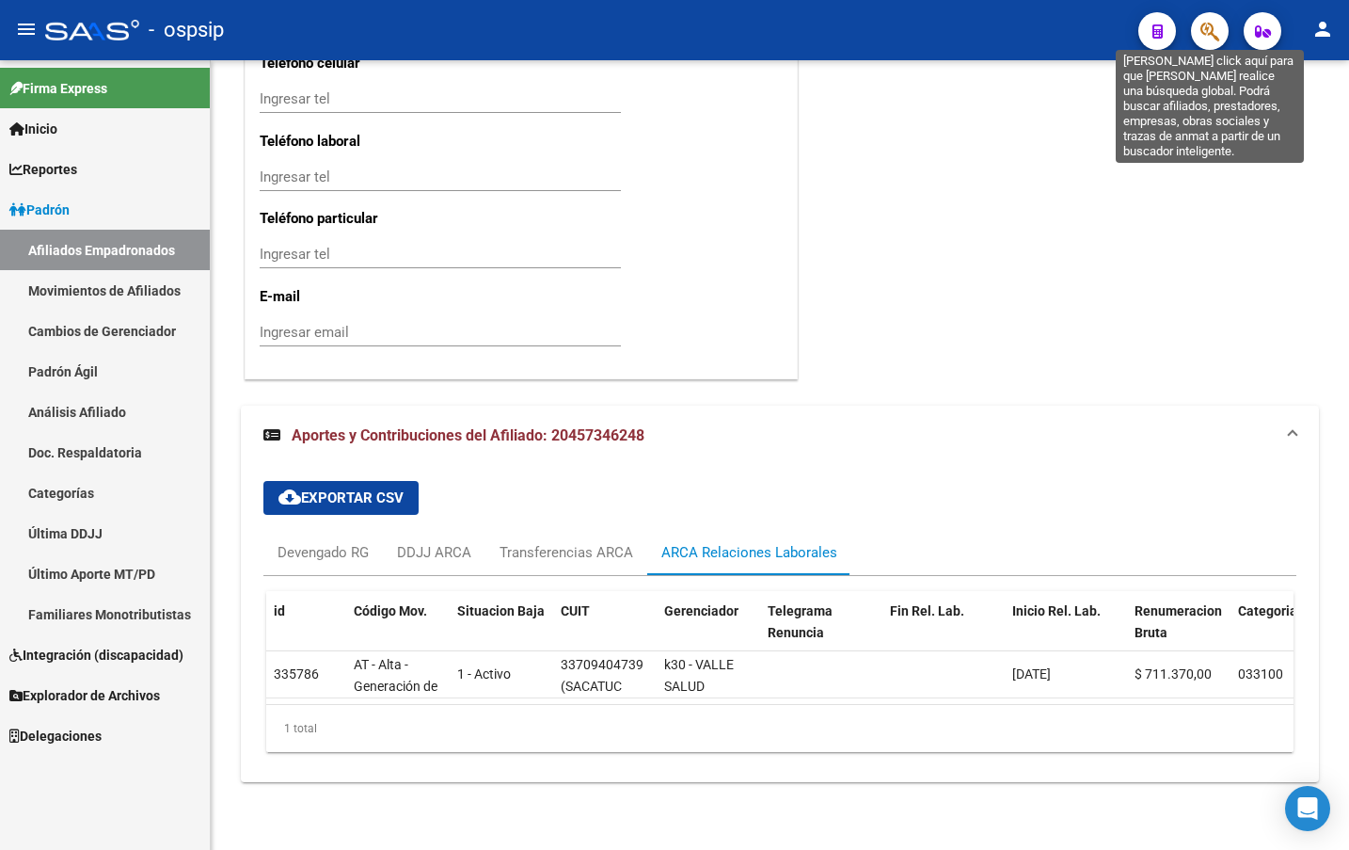
click at [1210, 21] on icon "button" at bounding box center [1210, 32] width 19 height 22
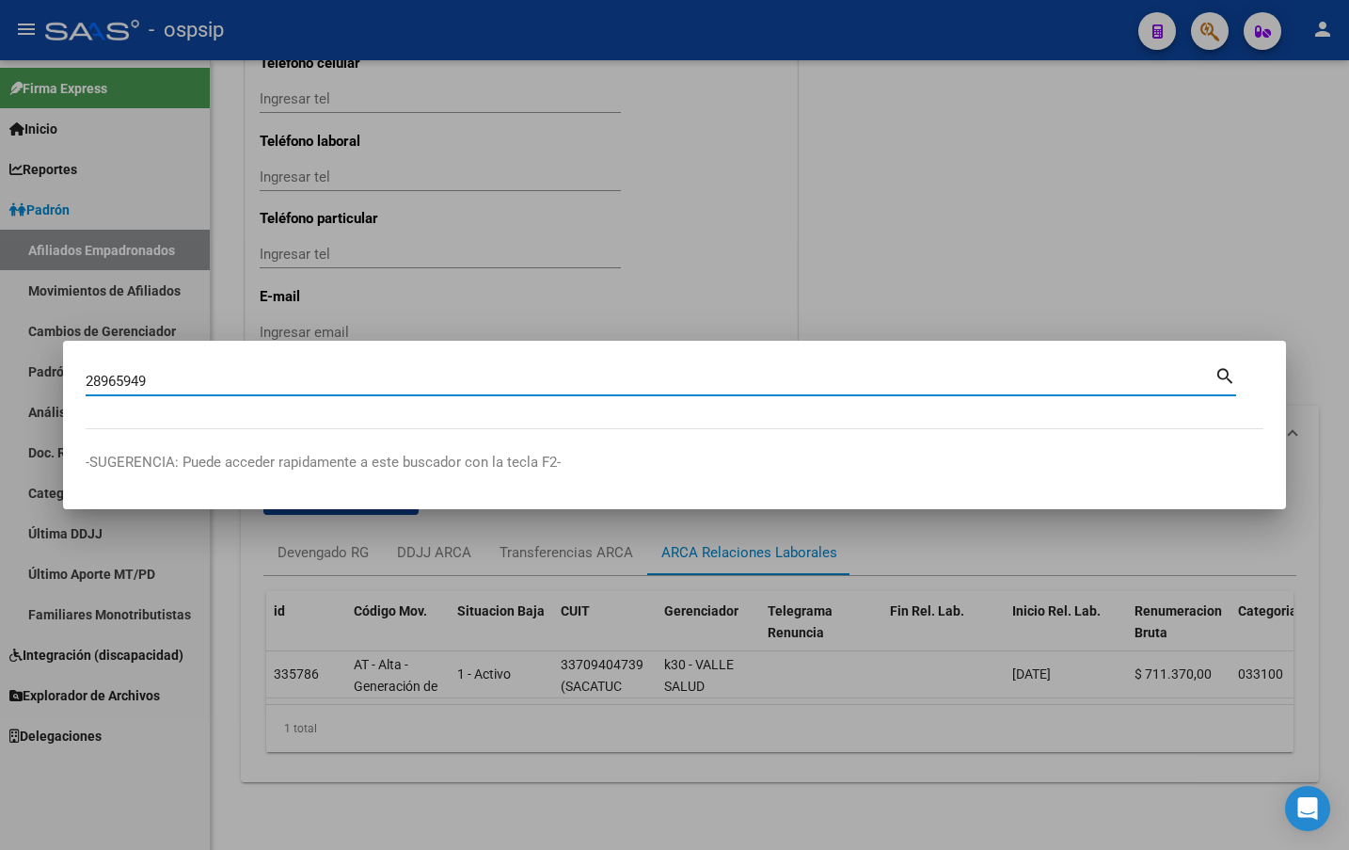
type input "28965949"
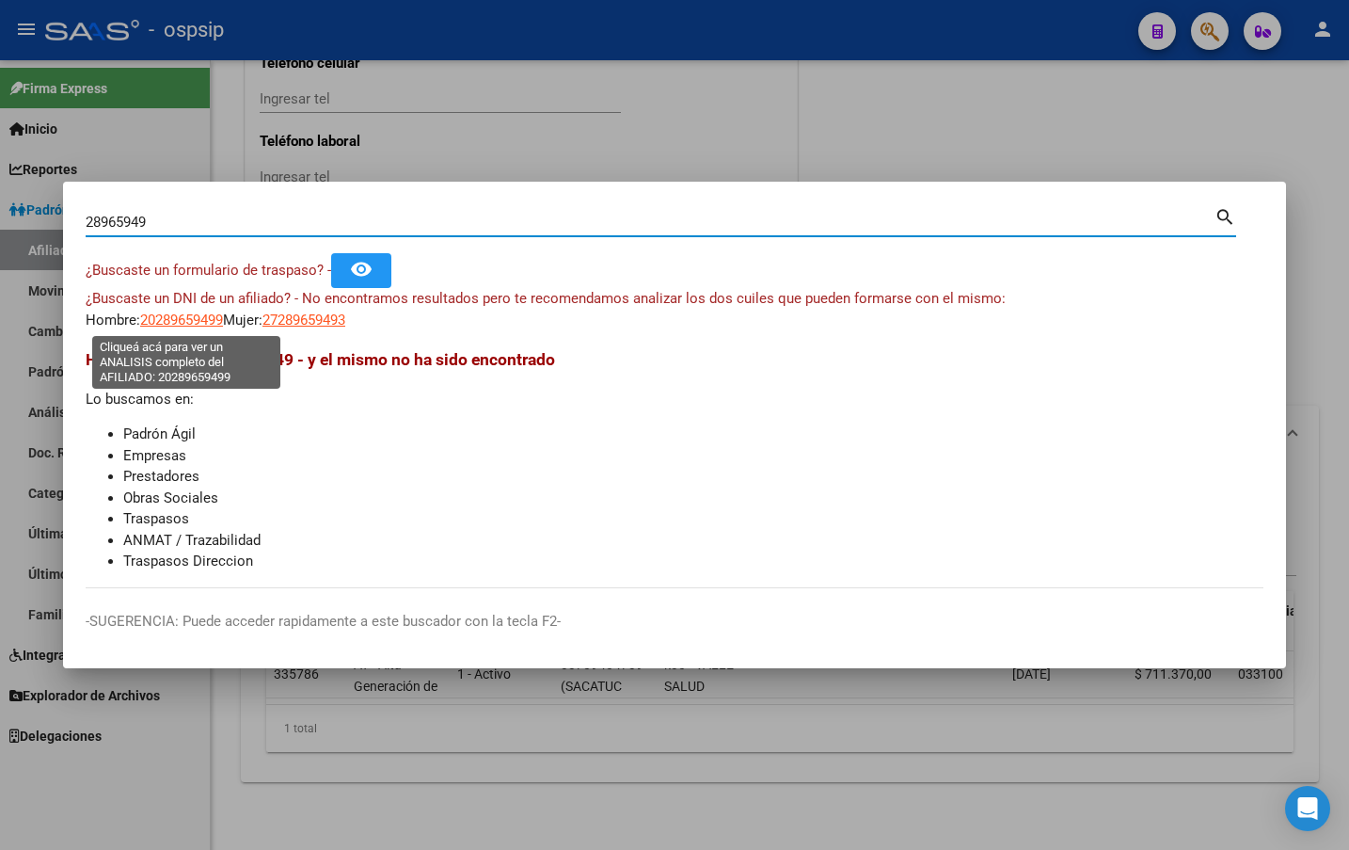
click at [173, 315] on span "20289659499" at bounding box center [181, 319] width 83 height 17
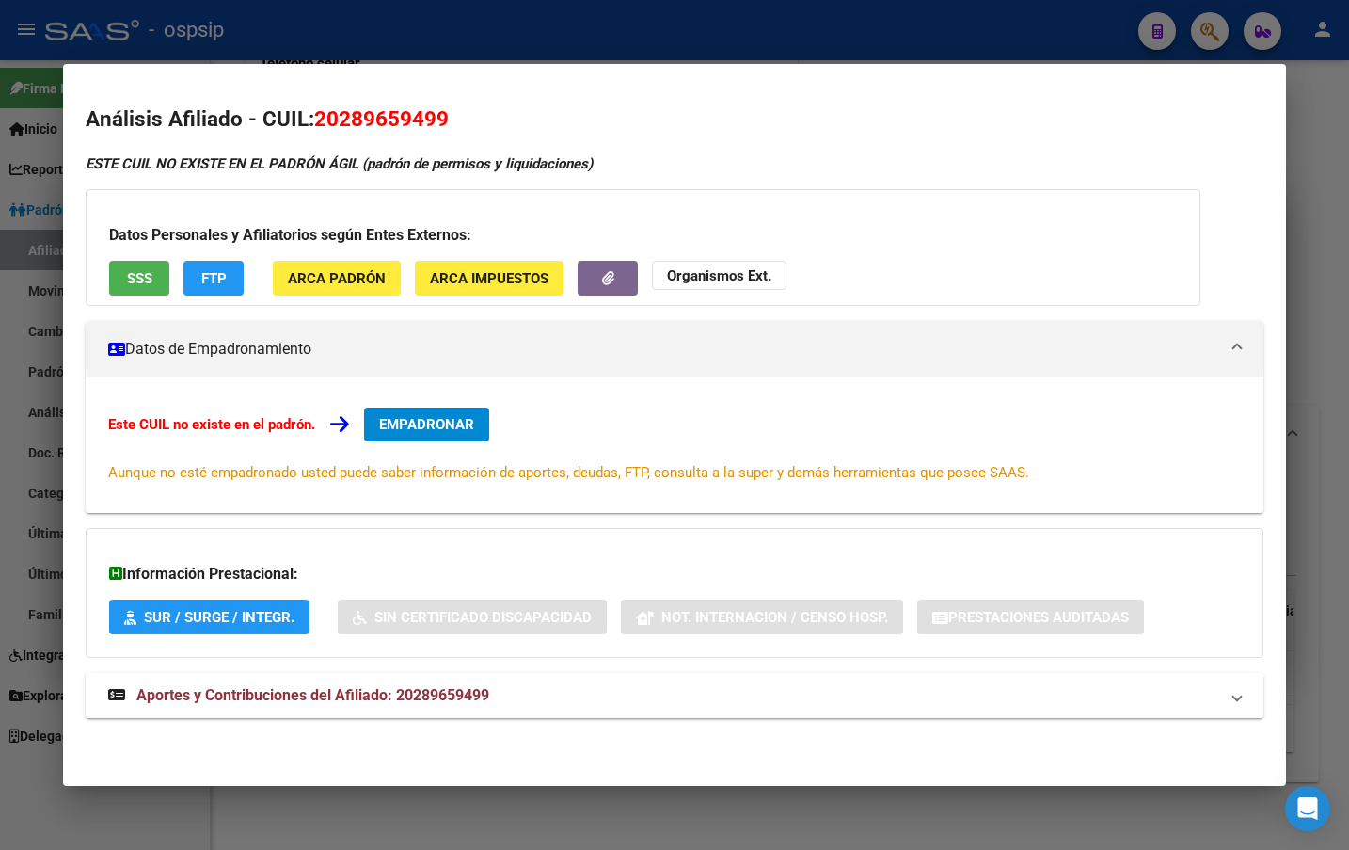
click at [443, 698] on span "Aportes y Contribuciones del Afiliado: 20289659499" at bounding box center [312, 695] width 353 height 18
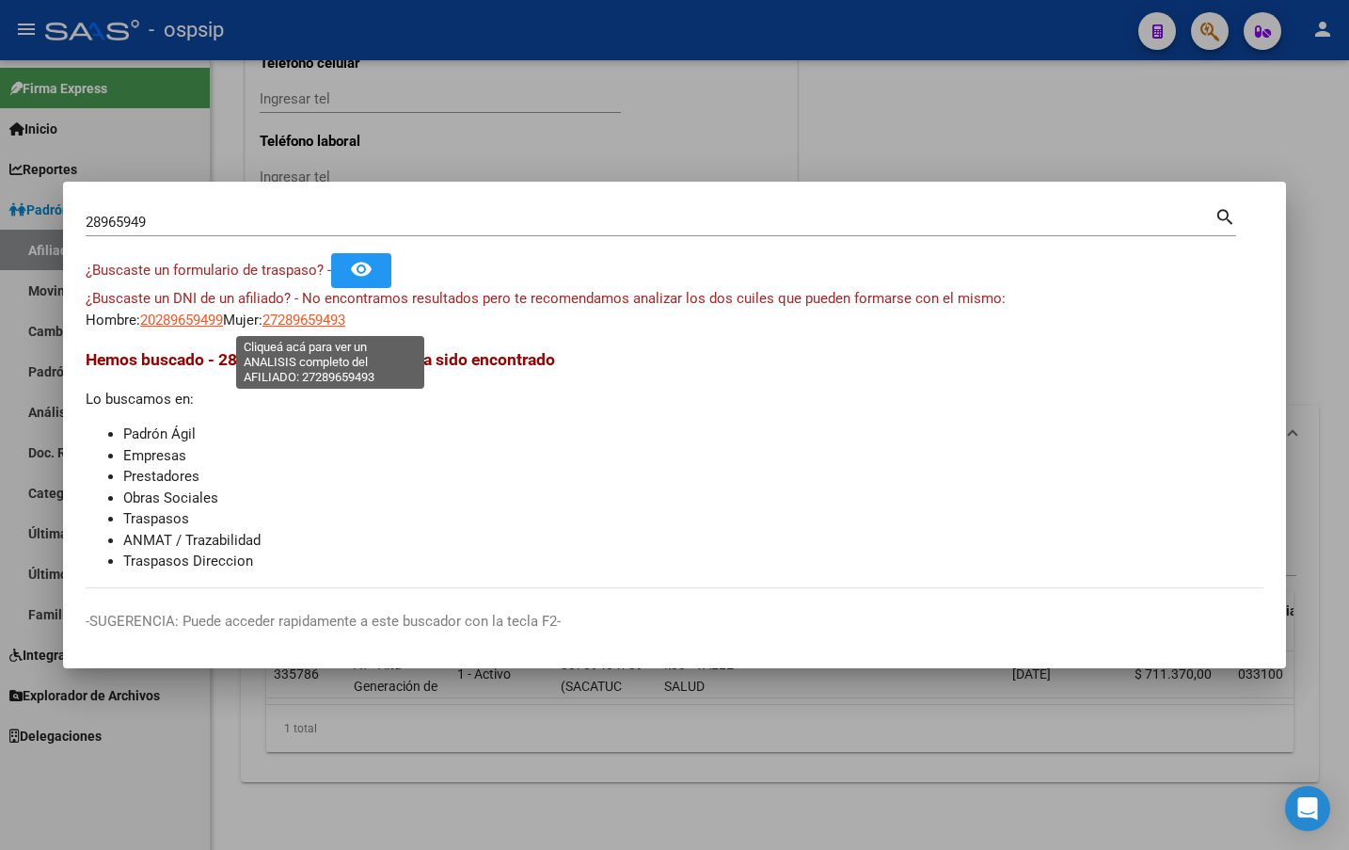
click at [315, 316] on span "27289659493" at bounding box center [304, 319] width 83 height 17
type textarea "27289659493"
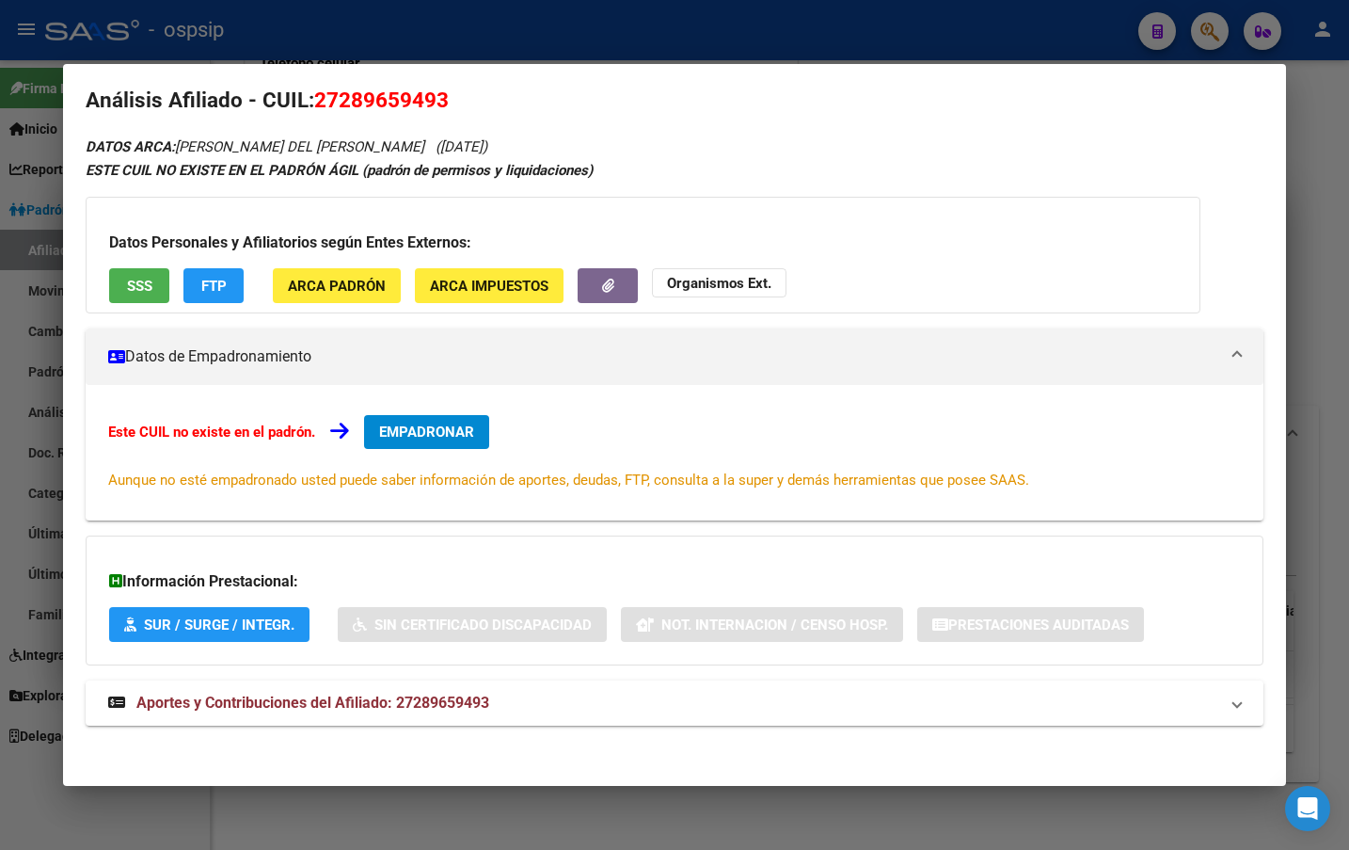
scroll to position [23, 0]
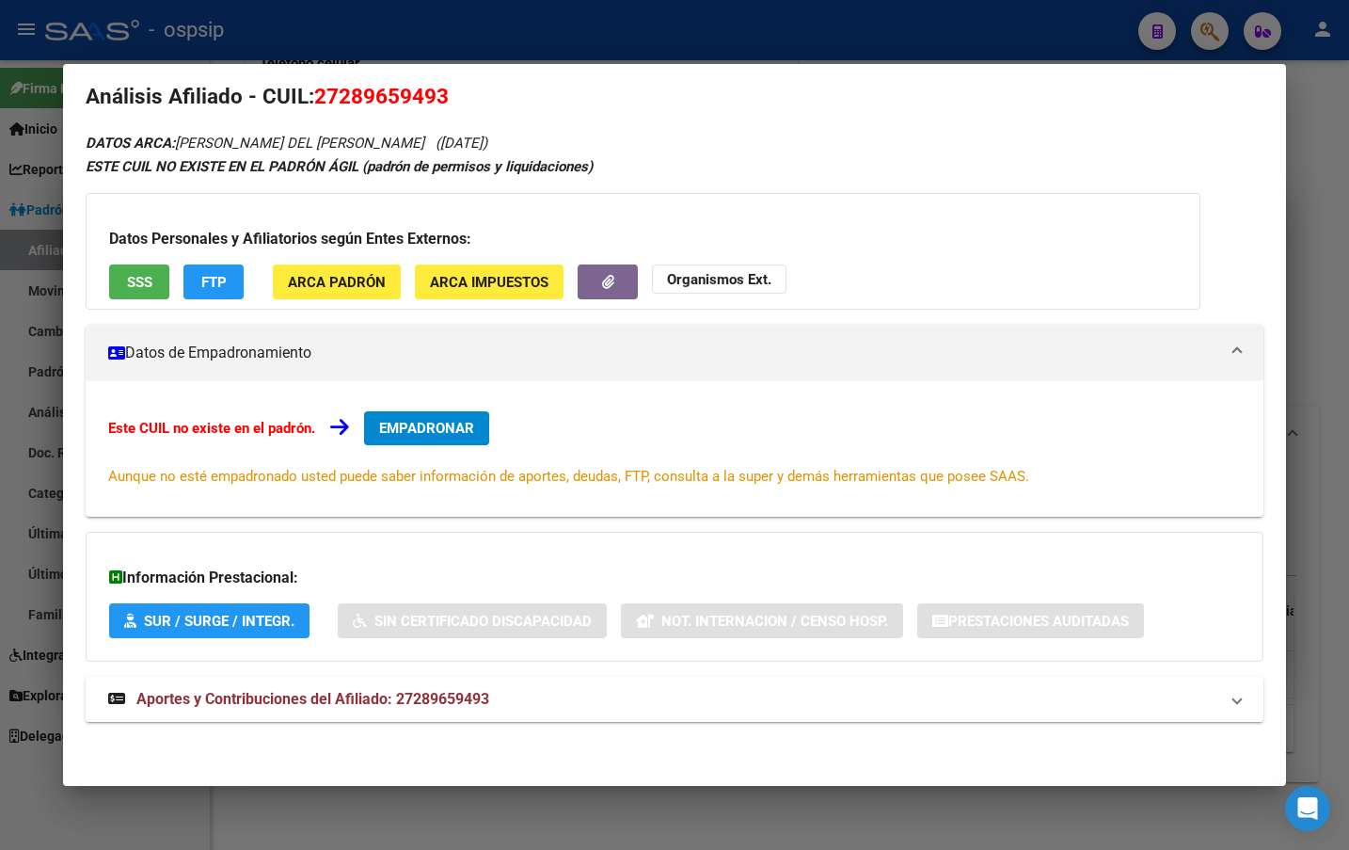
drag, startPoint x: 465, startPoint y: 703, endPoint x: 549, endPoint y: 731, distance: 88.4
click at [463, 703] on span "Aportes y Contribuciones del Afiliado: 27289659493" at bounding box center [312, 699] width 353 height 18
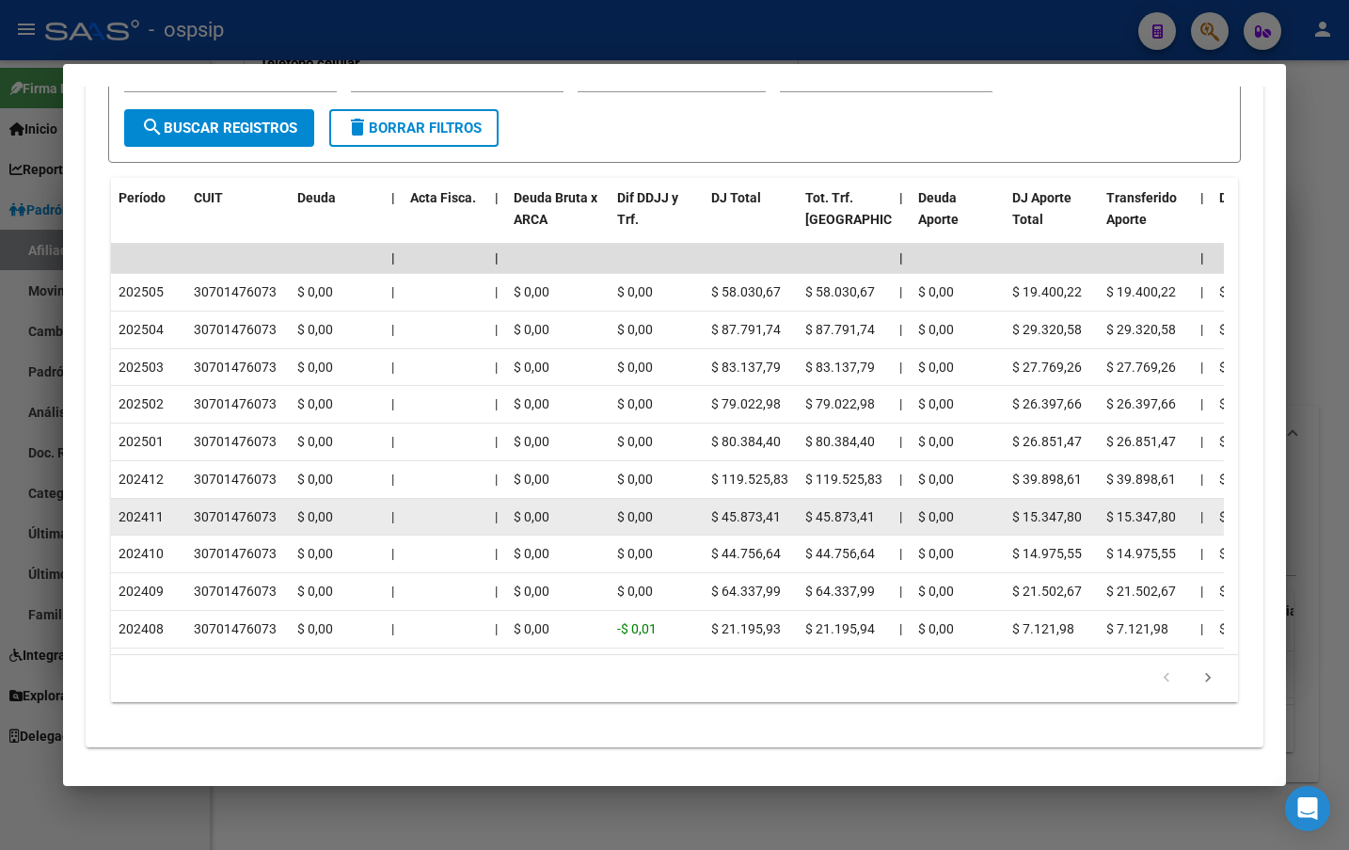
scroll to position [953, 0]
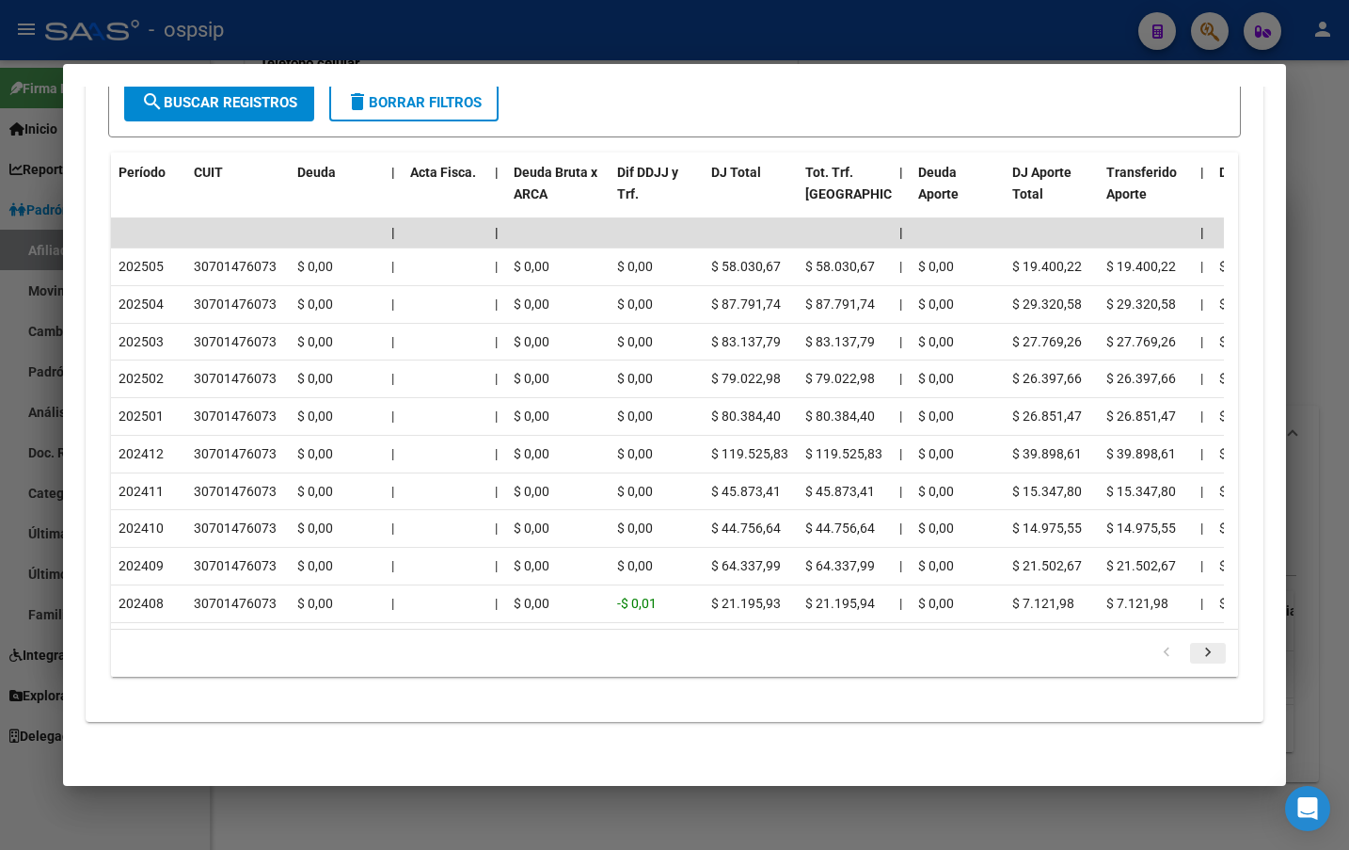
click at [1199, 652] on icon "go to next page" at bounding box center [1208, 655] width 24 height 23
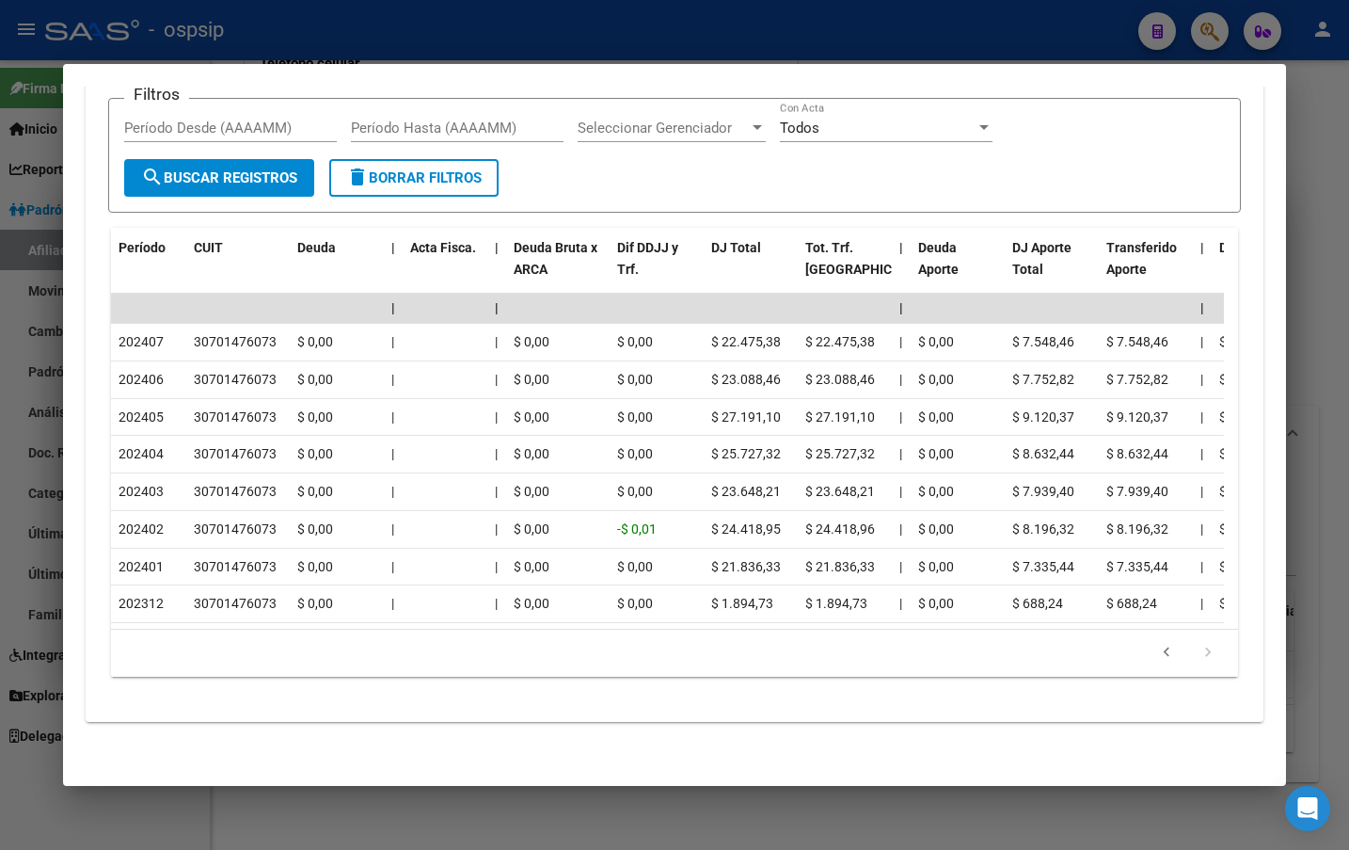
scroll to position [876, 0]
click at [1155, 651] on icon "go to previous page" at bounding box center [1167, 655] width 24 height 23
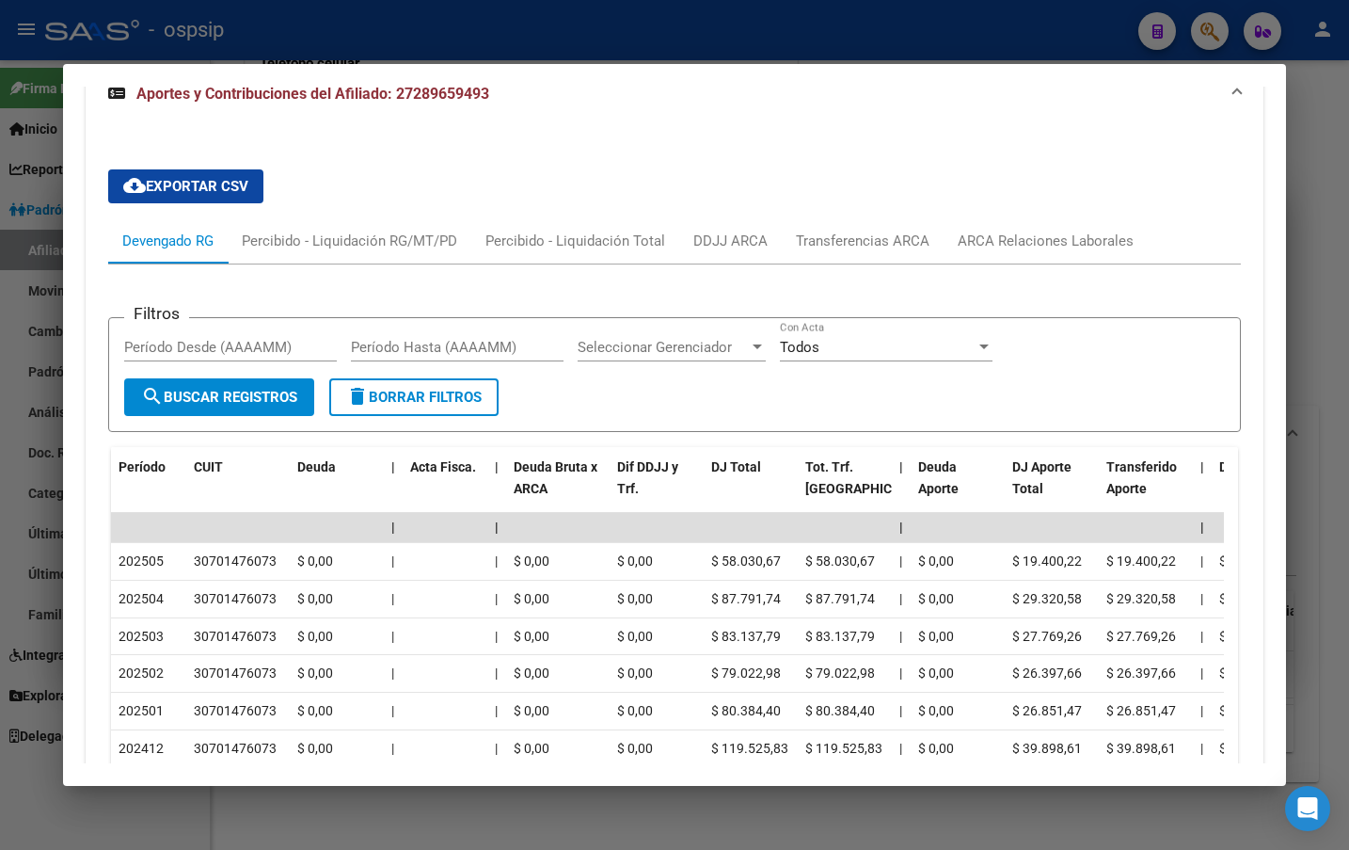
scroll to position [311, 0]
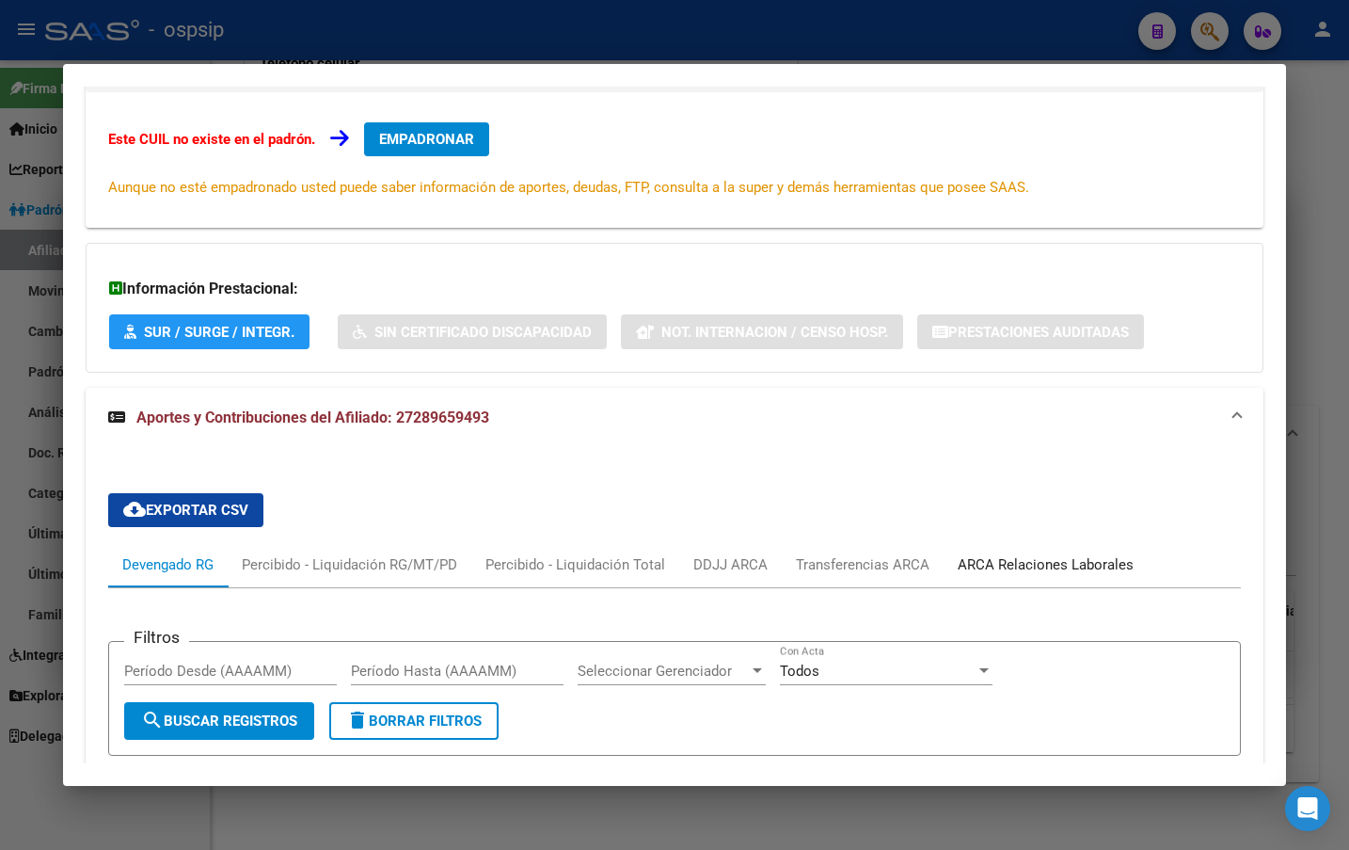
click at [1041, 561] on div "ARCA Relaciones Laborales" at bounding box center [1046, 564] width 176 height 21
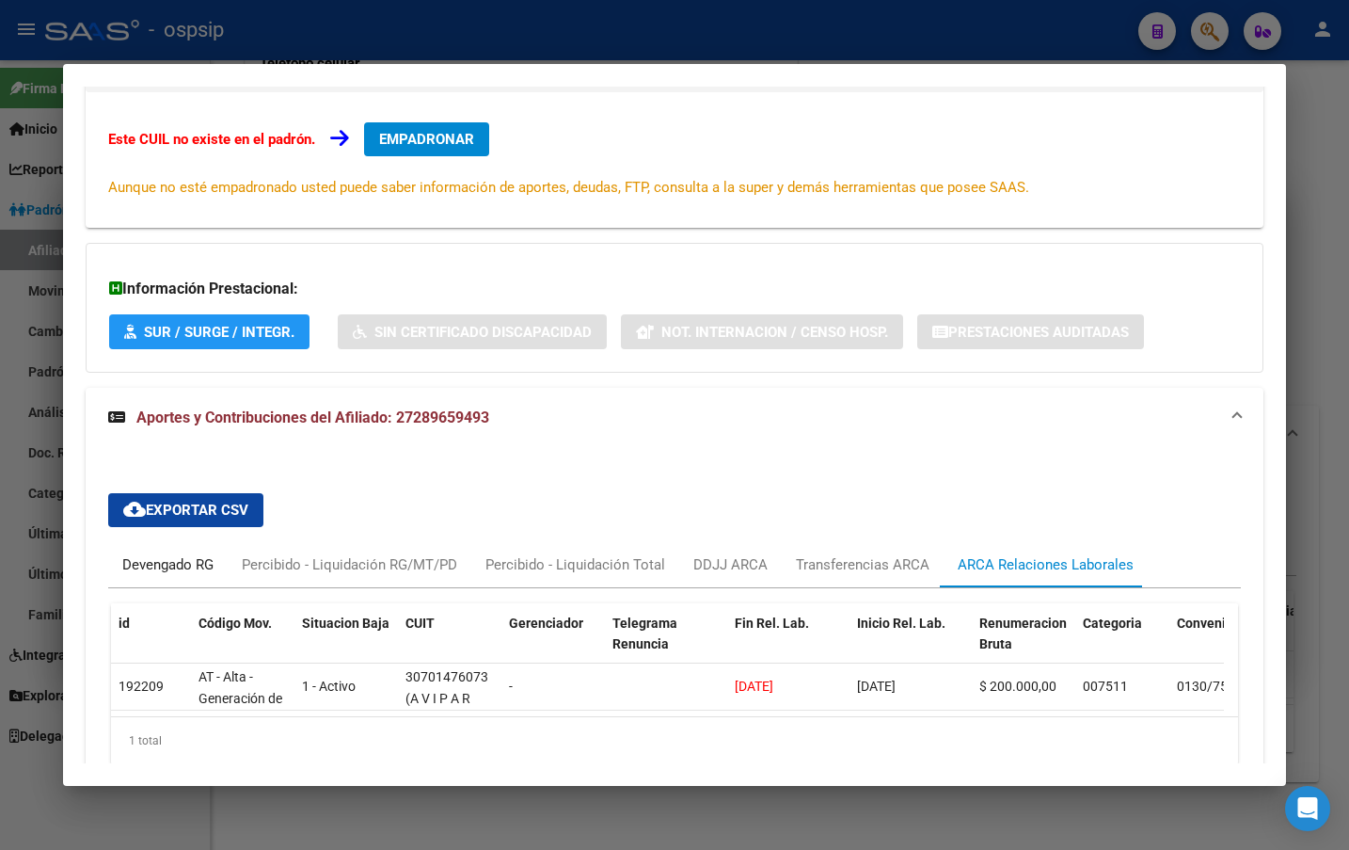
click at [183, 563] on div "Devengado RG" at bounding box center [167, 564] width 91 height 21
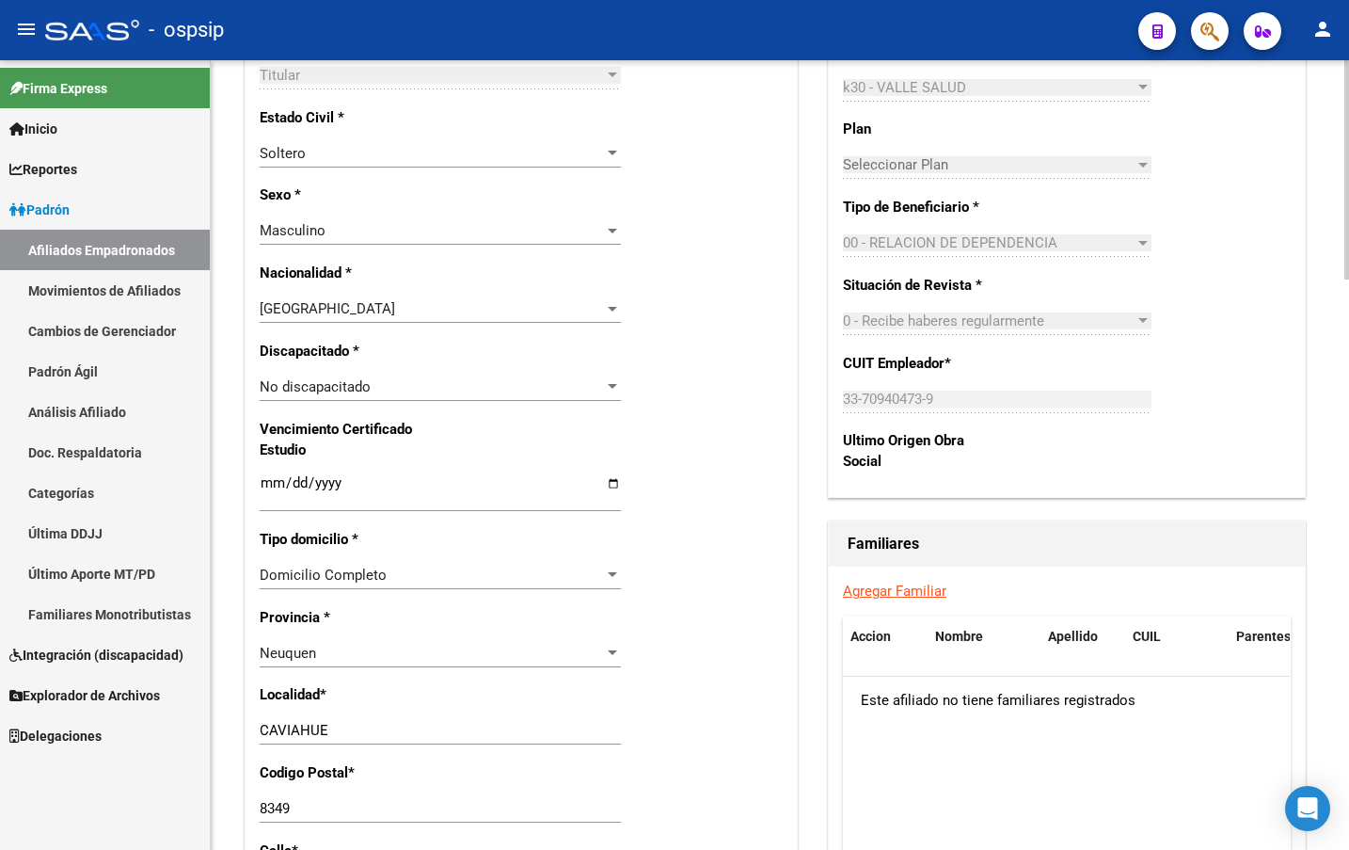
scroll to position [927, 0]
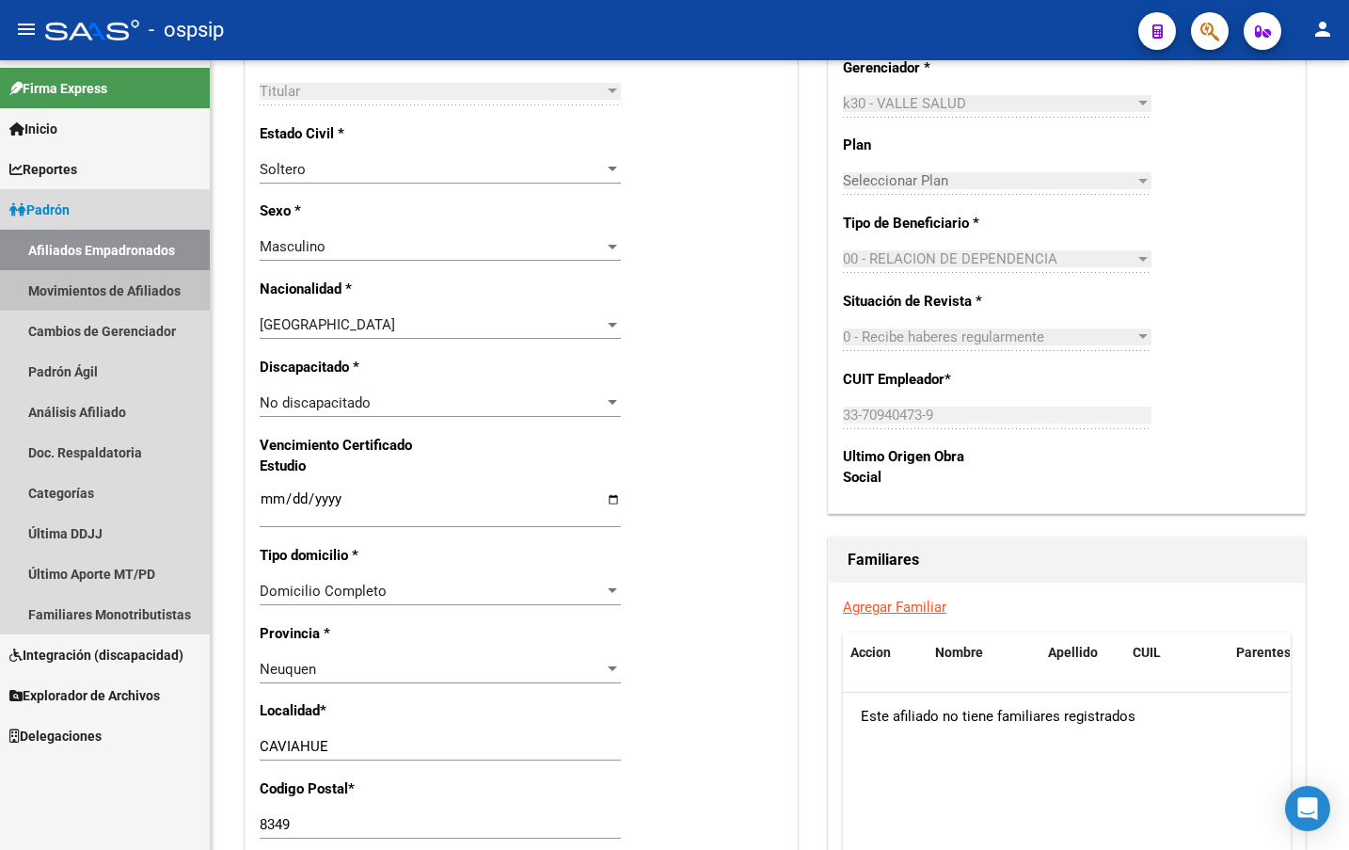
click at [70, 282] on link "Movimientos de Afiliados" at bounding box center [105, 290] width 210 height 40
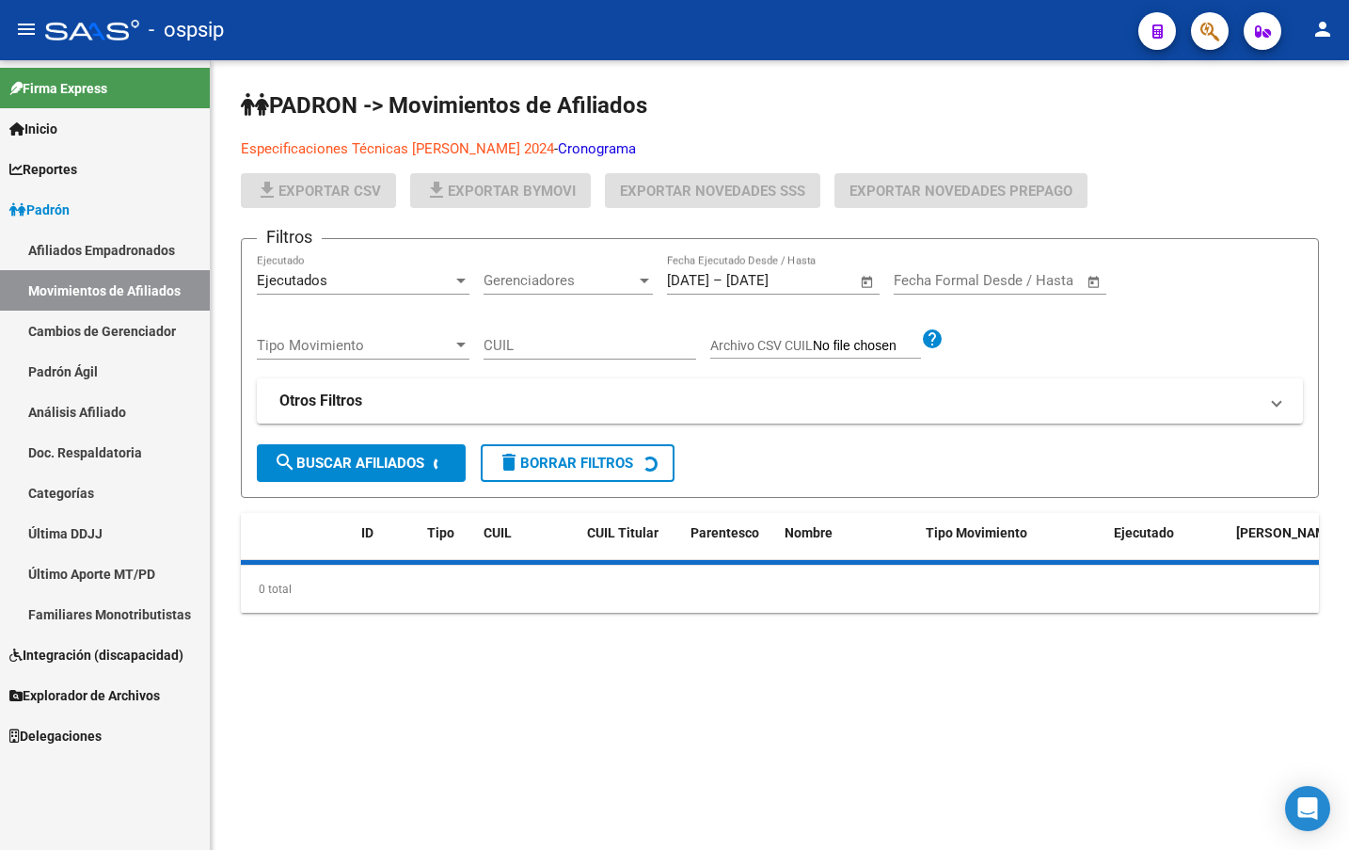
click at [61, 247] on link "Afiliados Empadronados" at bounding box center [105, 250] width 210 height 40
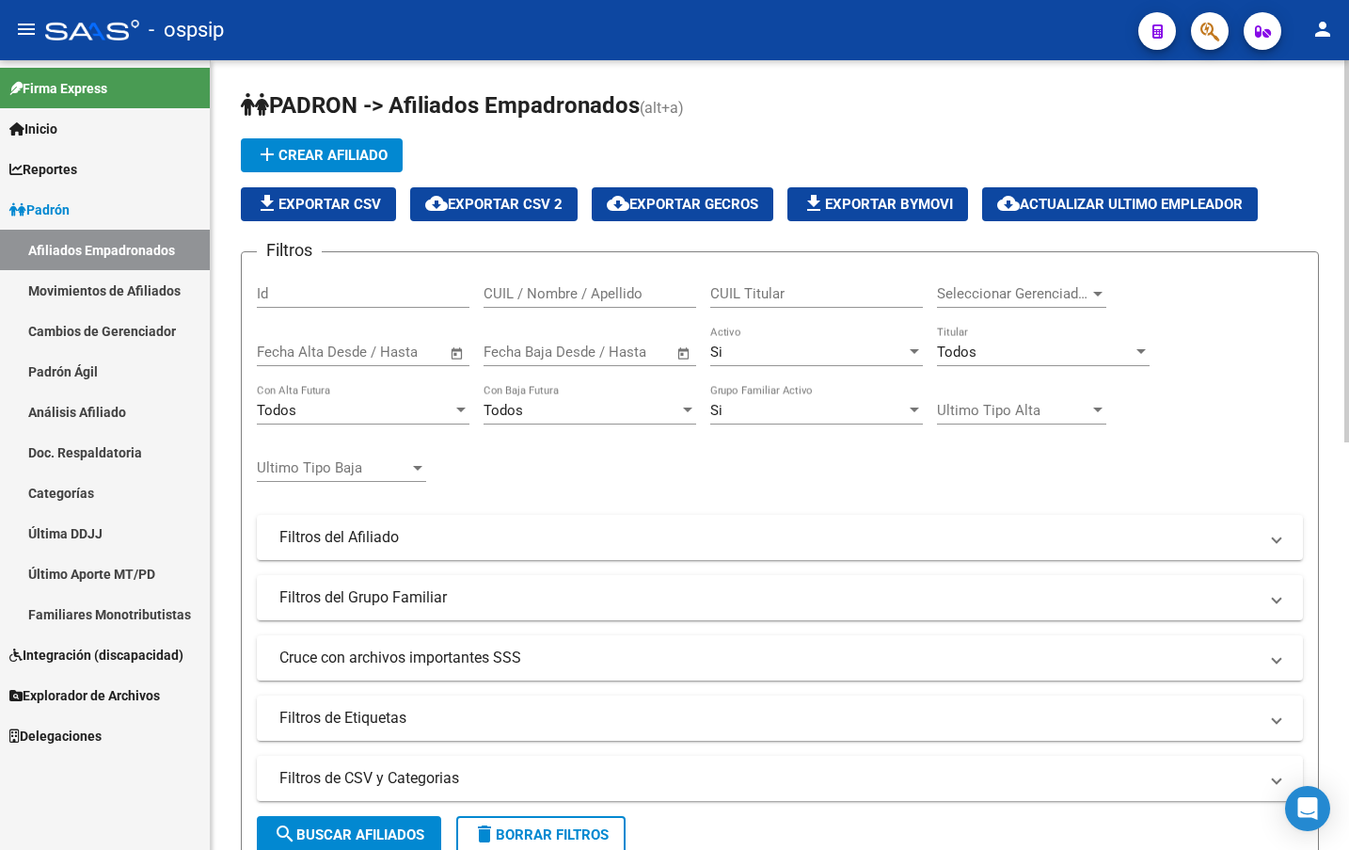
drag, startPoint x: 862, startPoint y: 132, endPoint x: 958, endPoint y: 134, distance: 96.0
click at [861, 134] on app-list-header "PADRON -> Afiliados Empadronados (alt+a) add Crear Afiliado file_download Expor…" at bounding box center [780, 479] width 1078 height 779
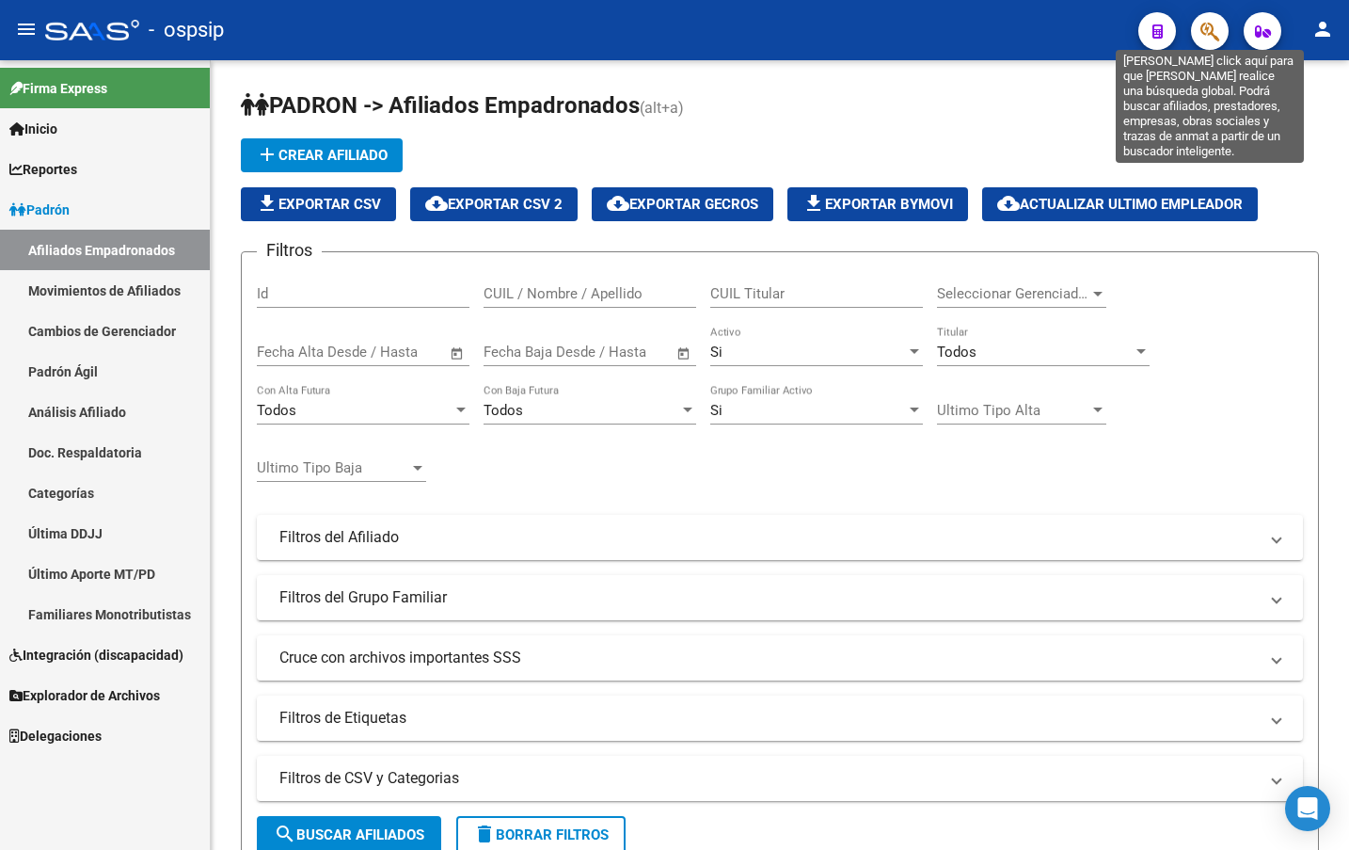
click at [1204, 34] on icon "button" at bounding box center [1210, 32] width 19 height 22
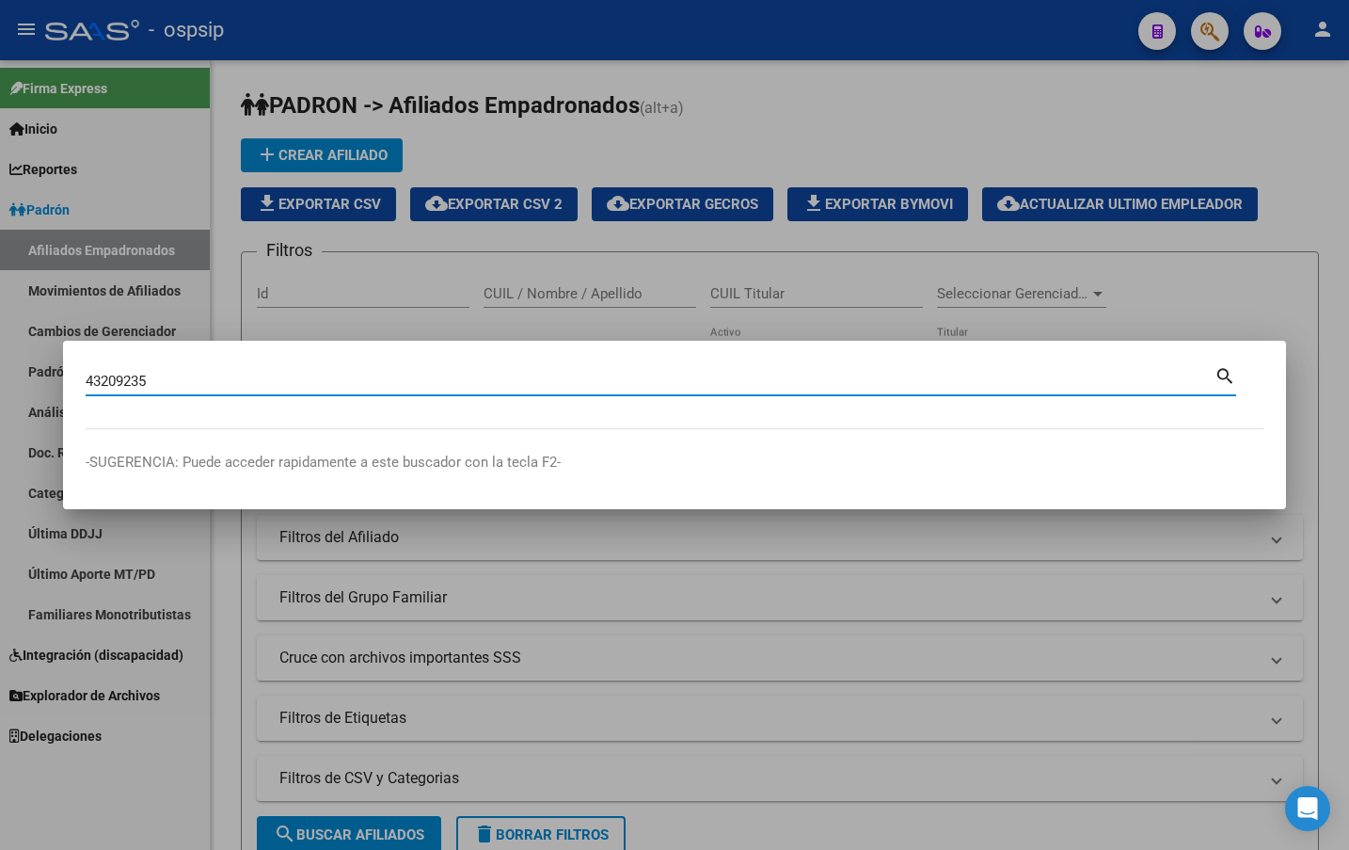
type input "43209235"
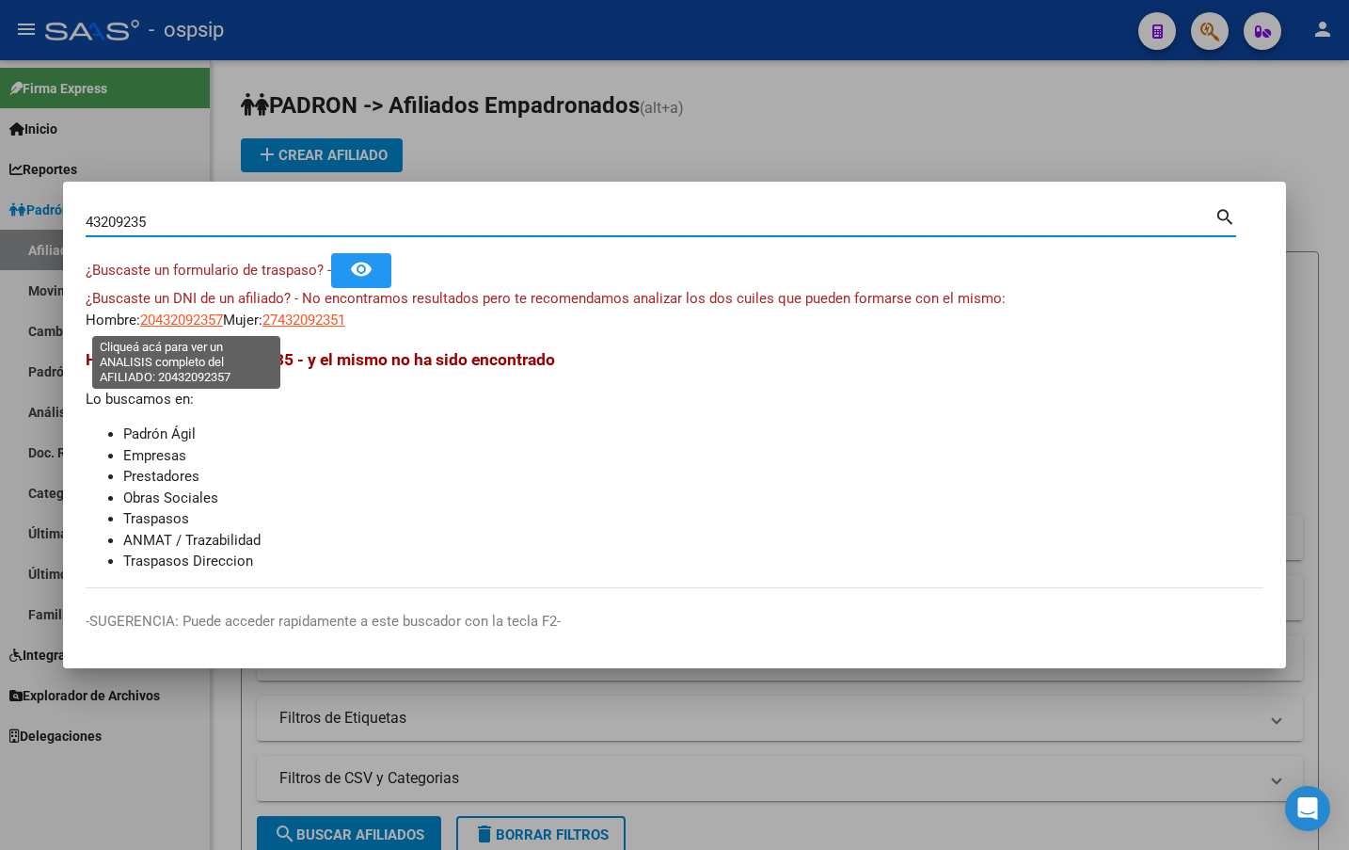
click at [153, 316] on span "20432092357" at bounding box center [181, 319] width 83 height 17
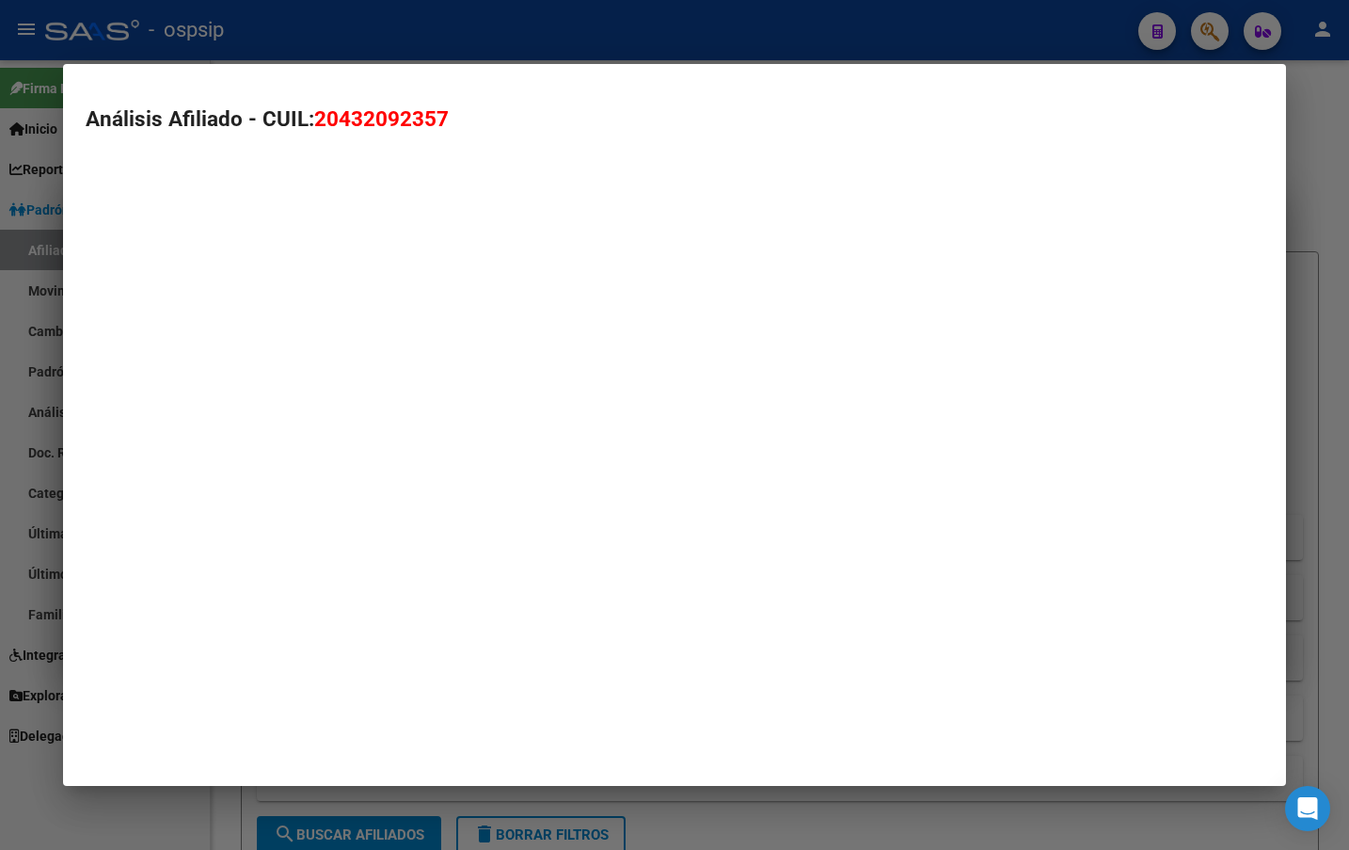
type textarea "20432092357"
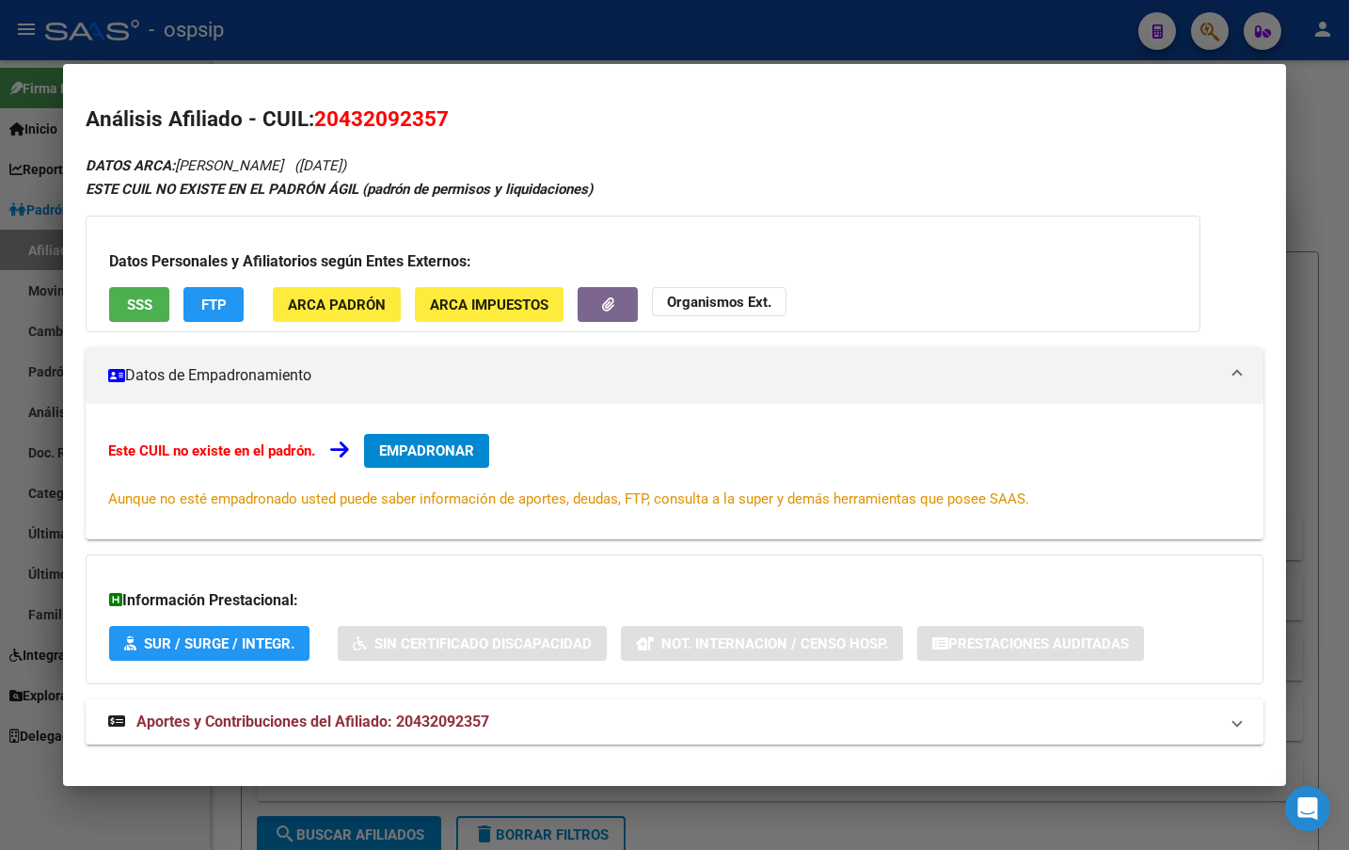
drag, startPoint x: 315, startPoint y: 120, endPoint x: 495, endPoint y: 127, distance: 179.9
click at [495, 127] on h2 "Análisis Afiliado - CUIL: 20432092357" at bounding box center [675, 120] width 1178 height 32
copy span "20432092357"
click at [403, 446] on span "EMPADRONAR" at bounding box center [426, 450] width 95 height 17
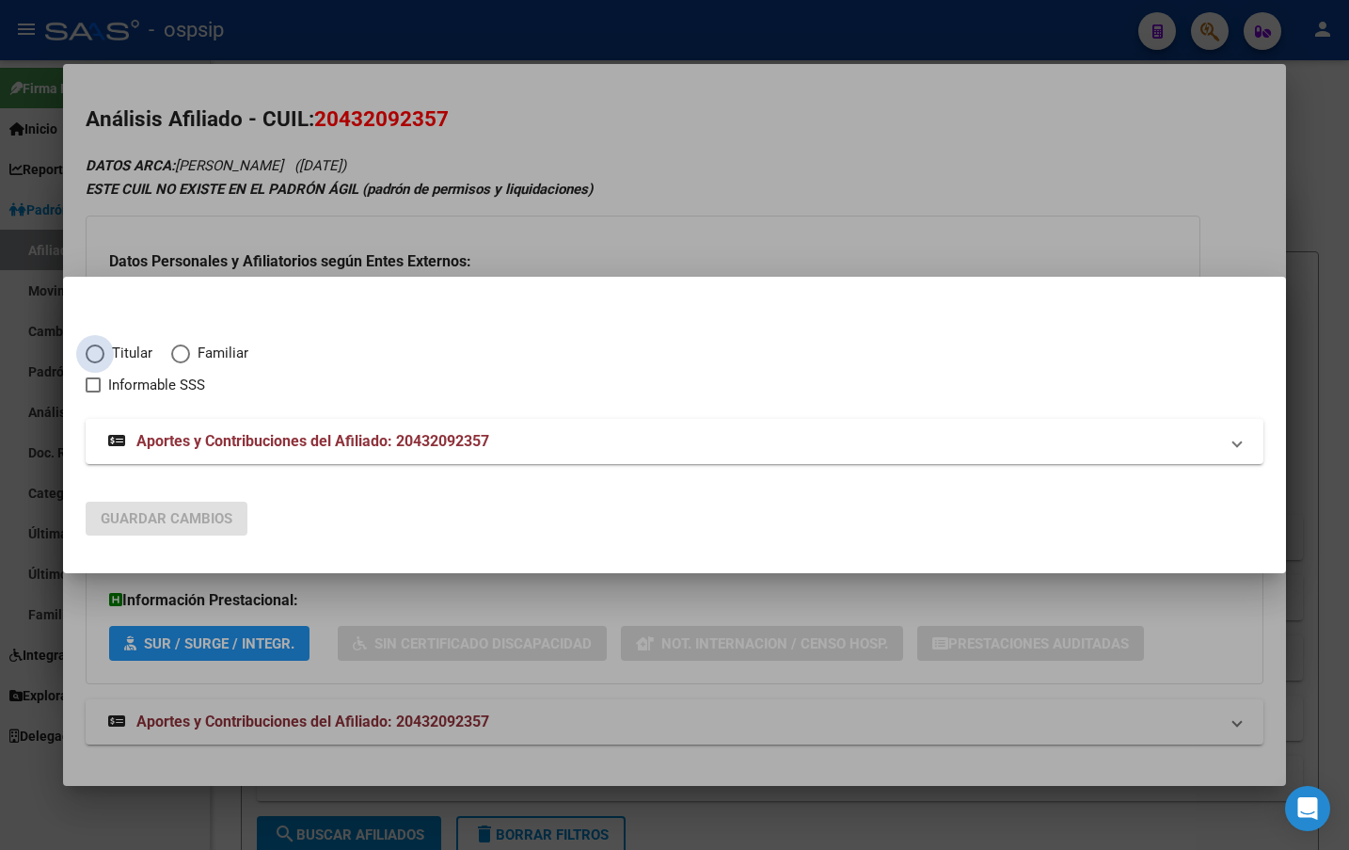
click at [96, 359] on span "Elija una opción" at bounding box center [95, 353] width 19 height 19
click at [96, 359] on input "Titular" at bounding box center [95, 353] width 19 height 19
radio input "true"
checkbox input "true"
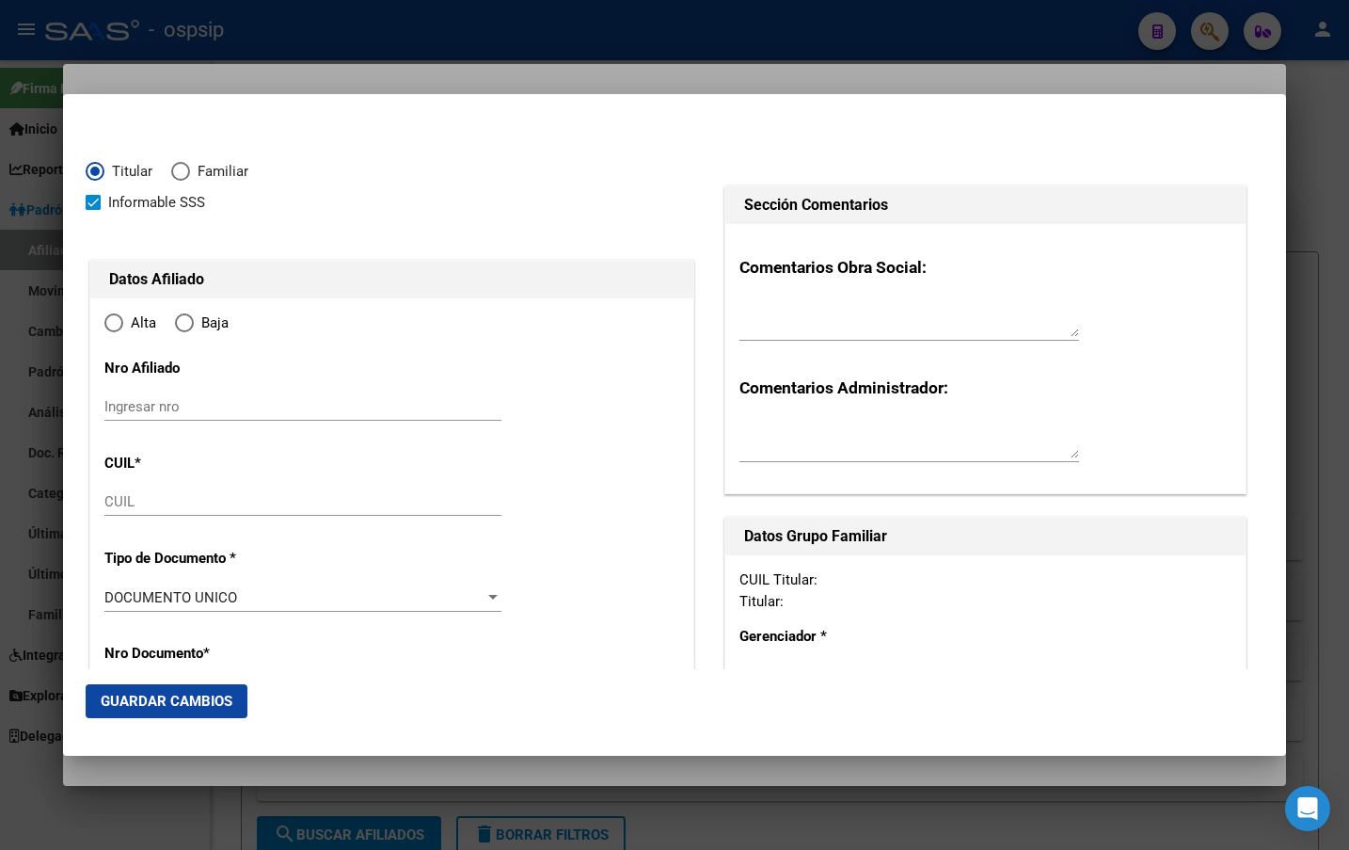
type input "20-43209235-7"
radio input "true"
type input "43209235"
type input "[PERSON_NAME]"
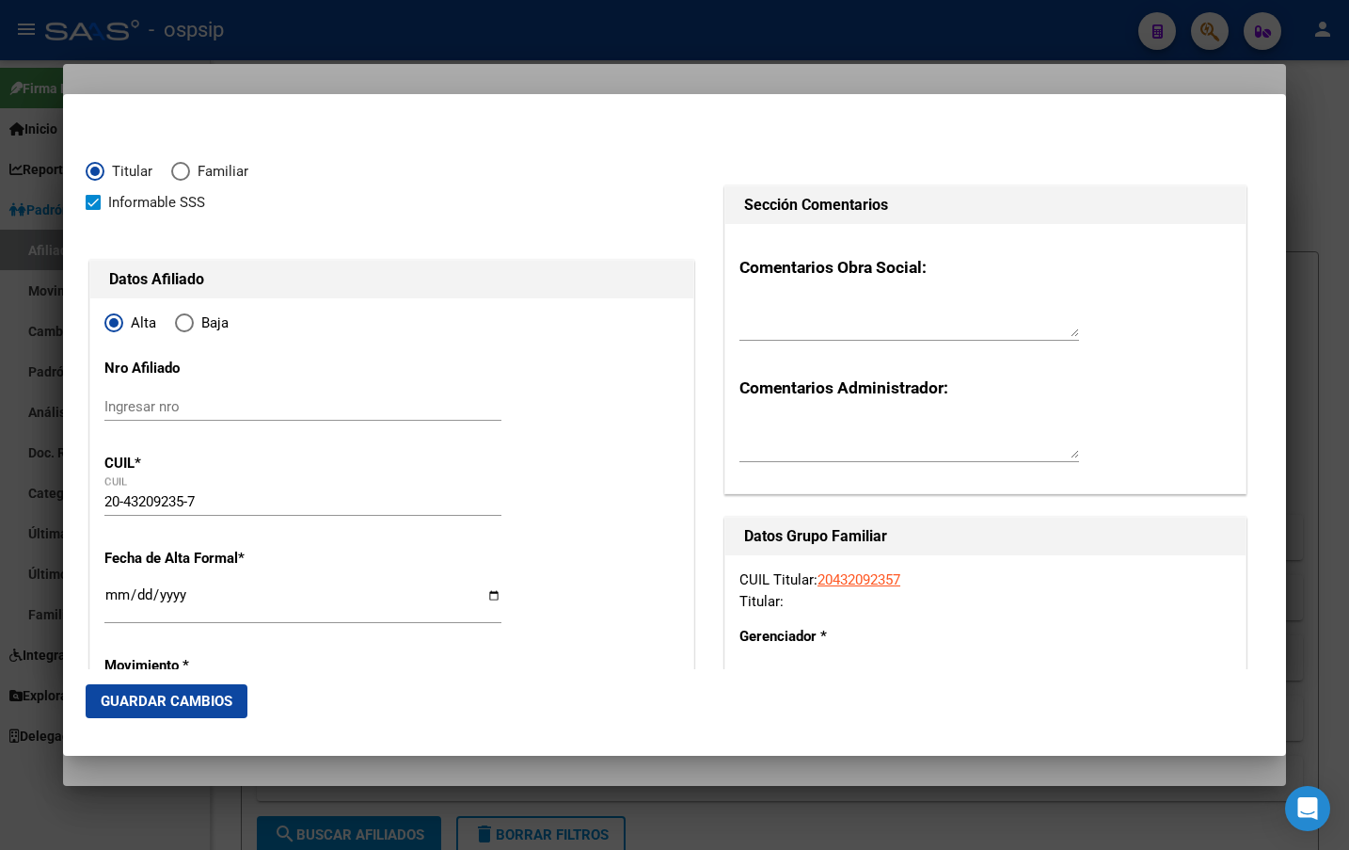
type input "[DATE]"
type input "CORRIENTES"
type input "3400"
type input "[GEOGRAPHIC_DATA]"
type input "15"
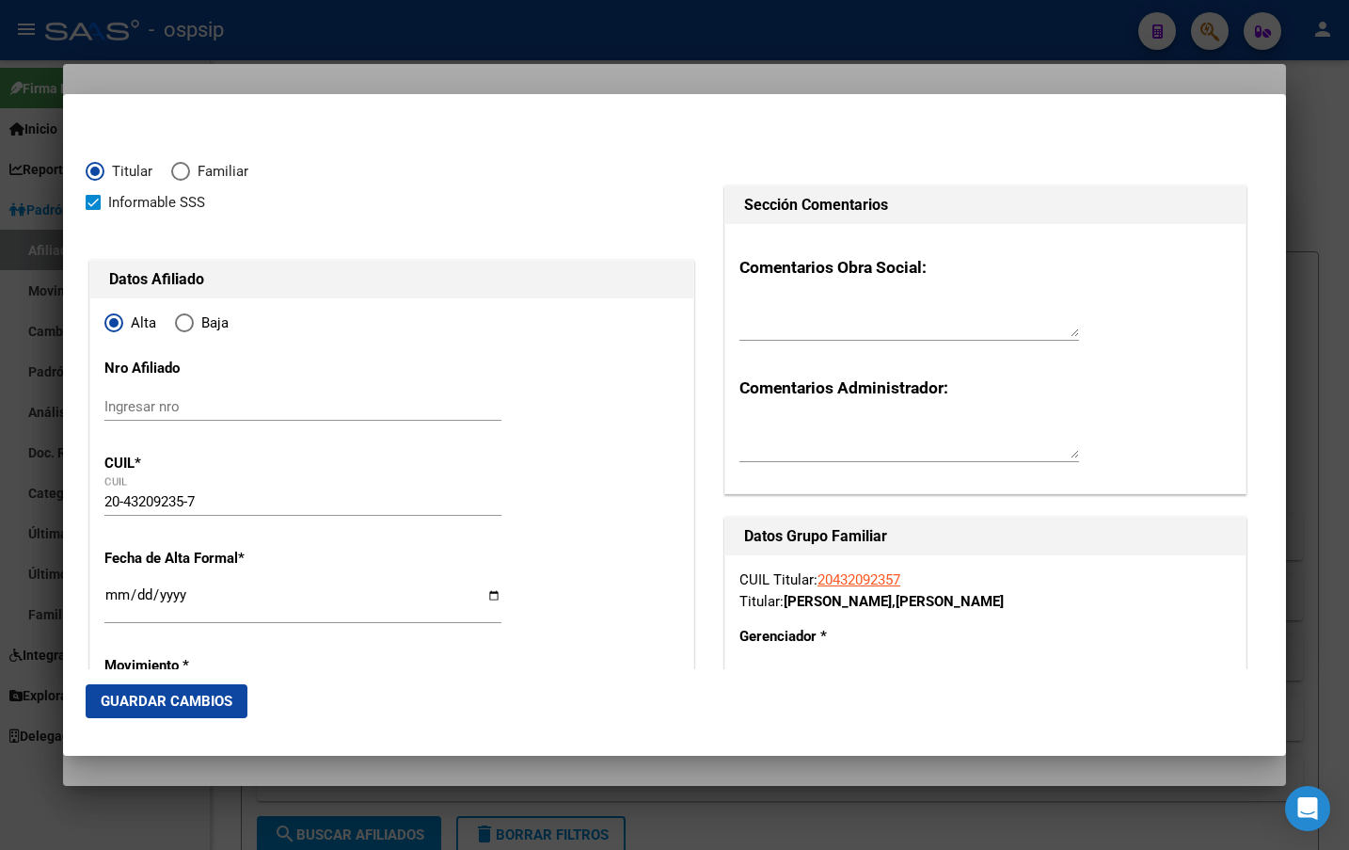
type input "CORRIENTES"
click at [114, 593] on input "Ingresar fecha" at bounding box center [302, 602] width 397 height 30
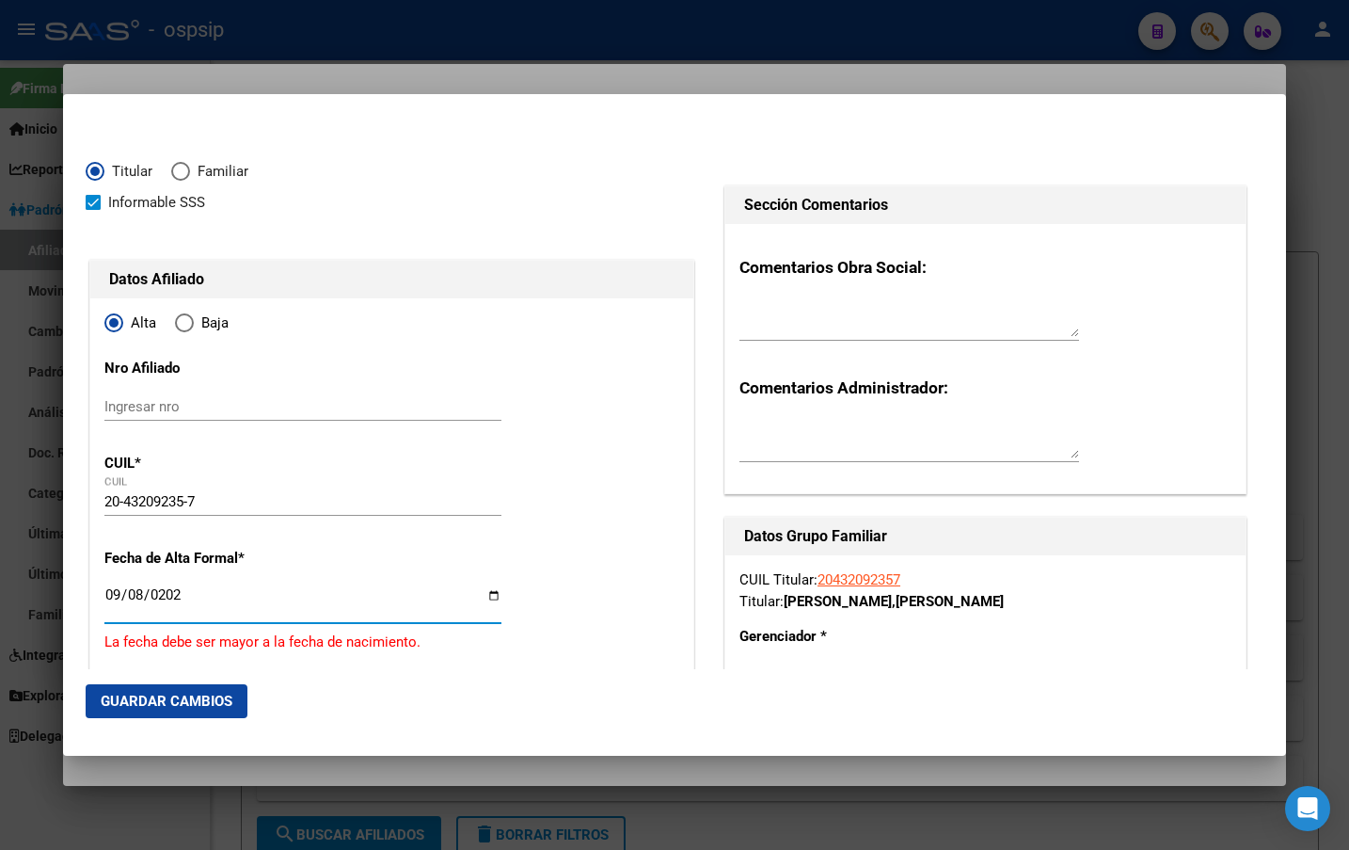
type input "[DATE]"
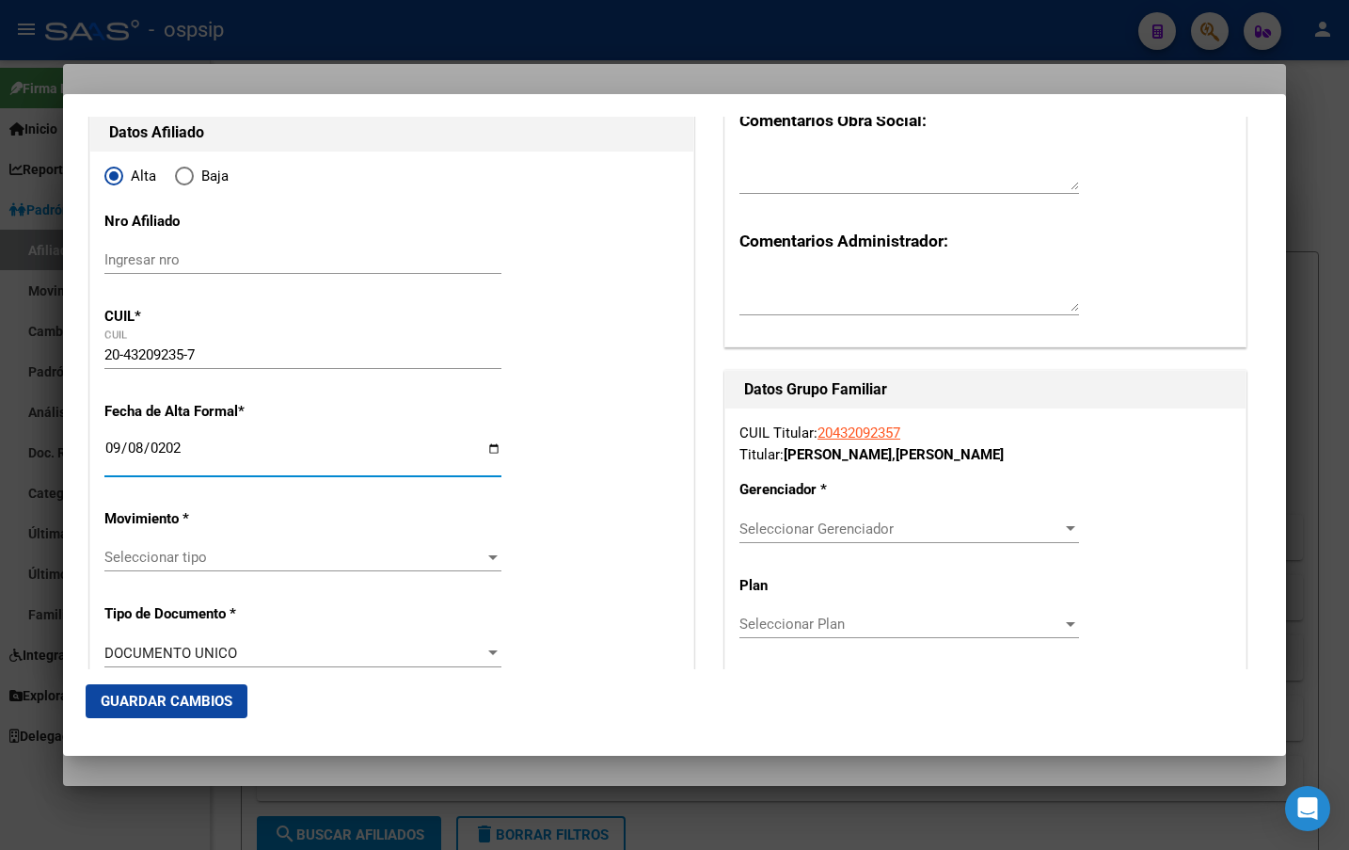
scroll to position [376, 0]
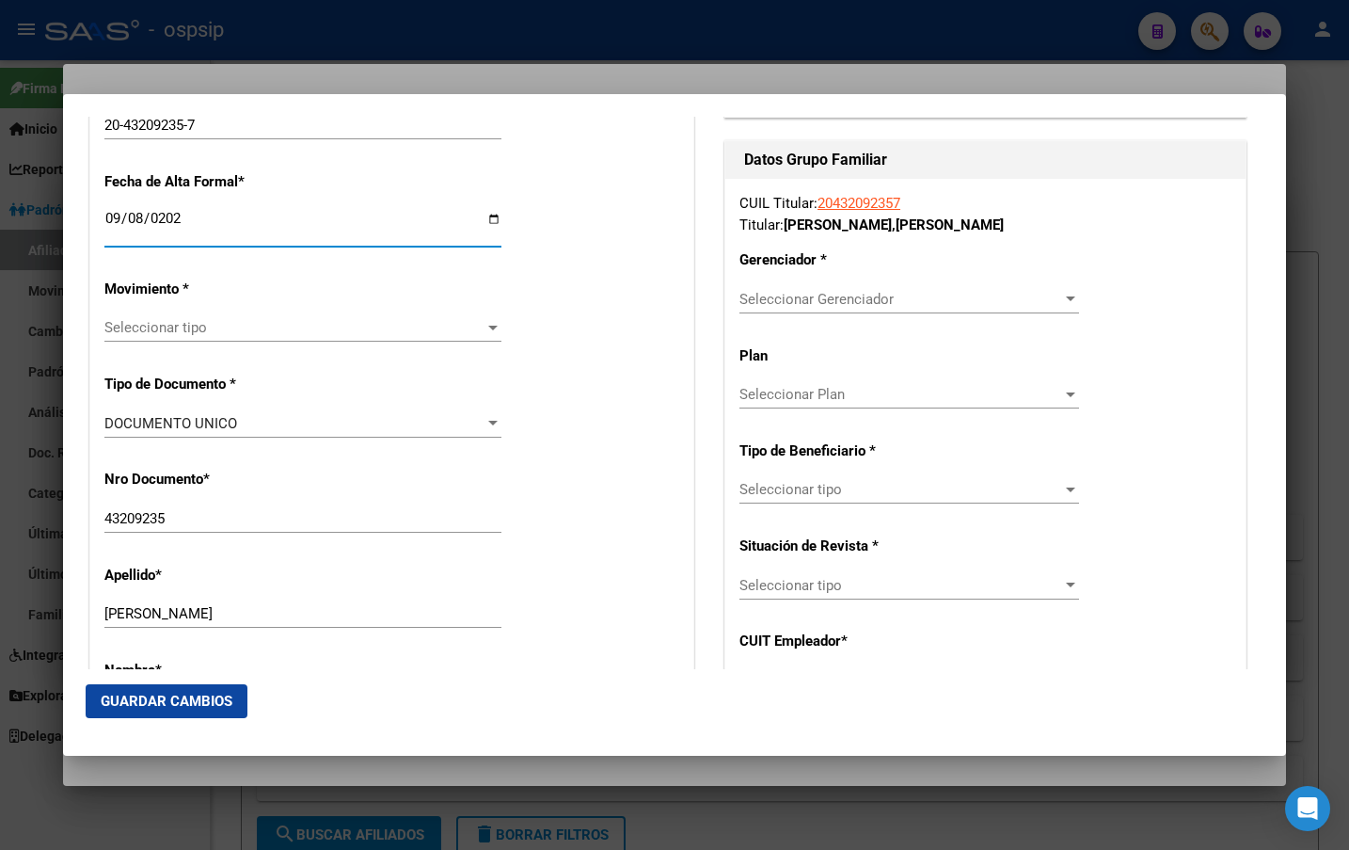
click at [147, 318] on div "Seleccionar tipo Seleccionar tipo" at bounding box center [302, 327] width 397 height 28
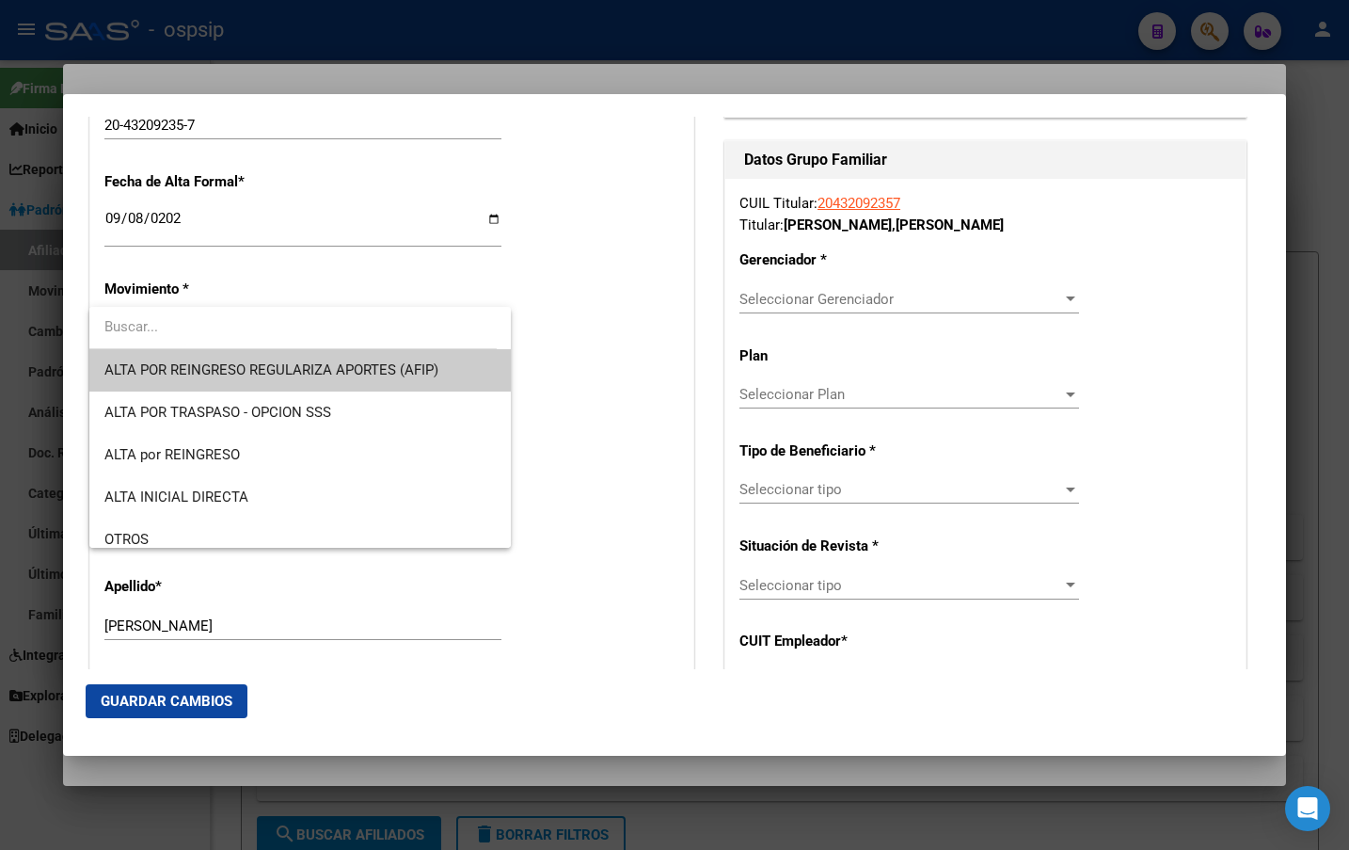
click at [611, 417] on div at bounding box center [674, 425] width 1349 height 850
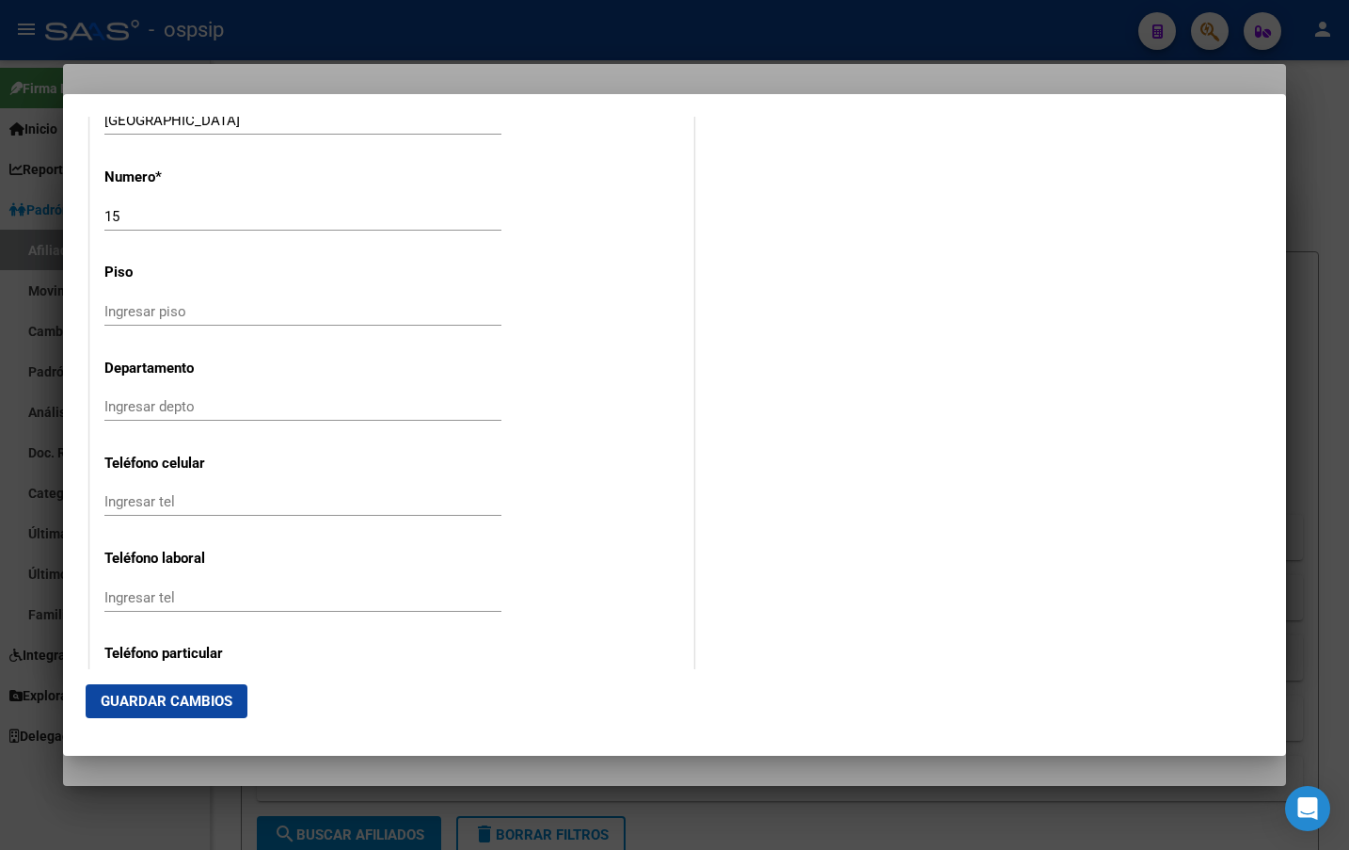
scroll to position [2424, 0]
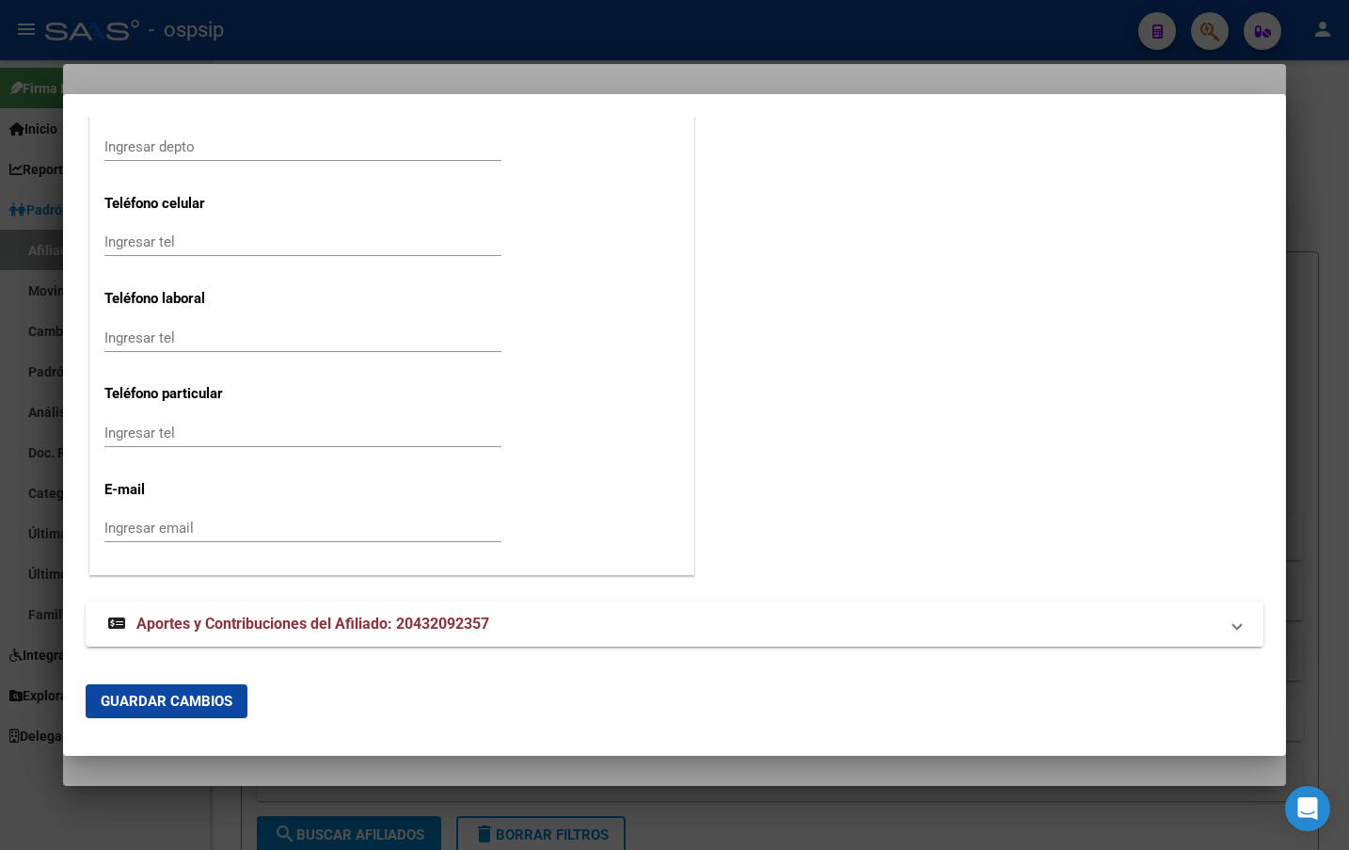
drag, startPoint x: 429, startPoint y: 618, endPoint x: 567, endPoint y: 589, distance: 141.4
click at [429, 619] on span "Aportes y Contribuciones del Afiliado: 20432092357" at bounding box center [312, 623] width 353 height 18
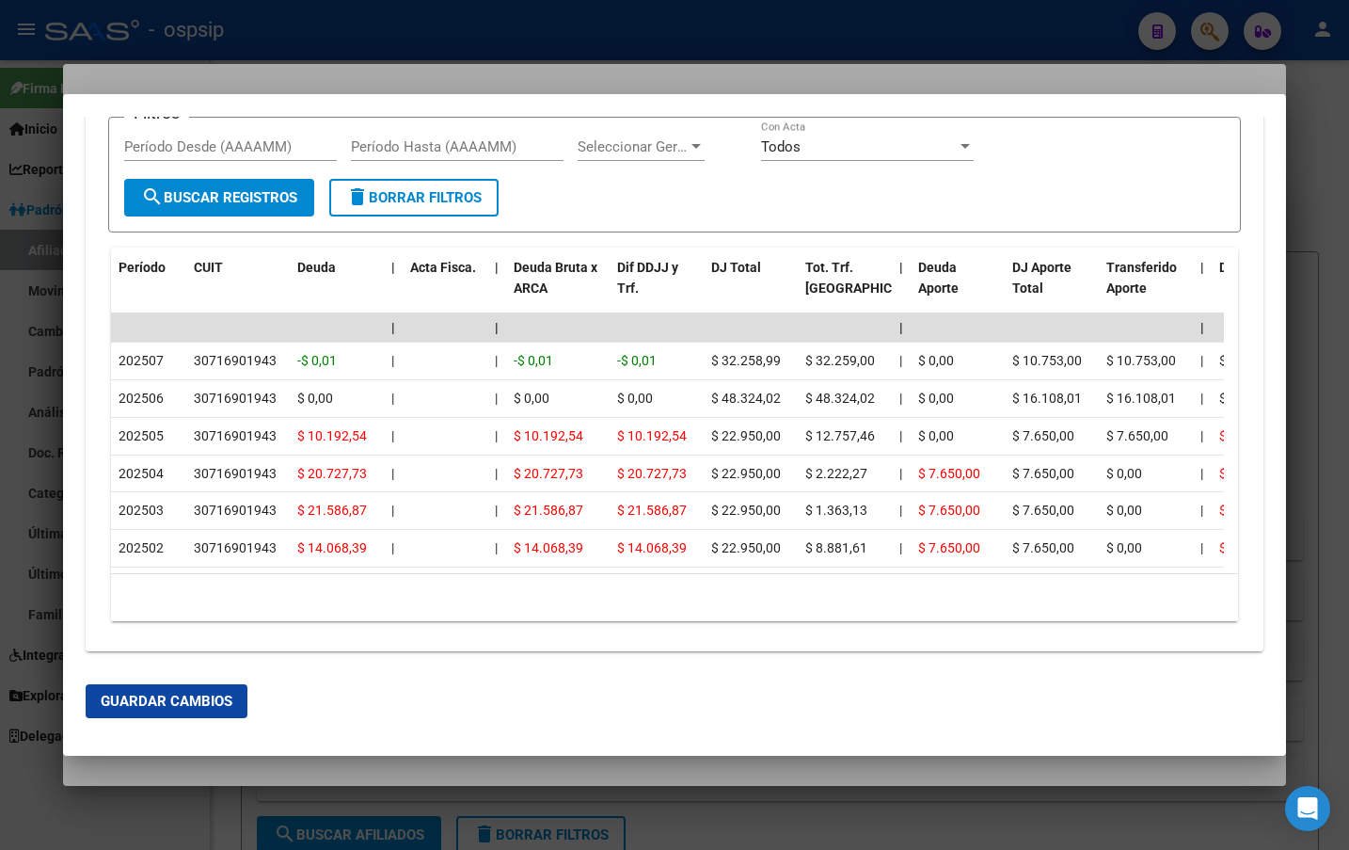
scroll to position [3134, 0]
click at [332, 39] on div at bounding box center [674, 425] width 1349 height 850
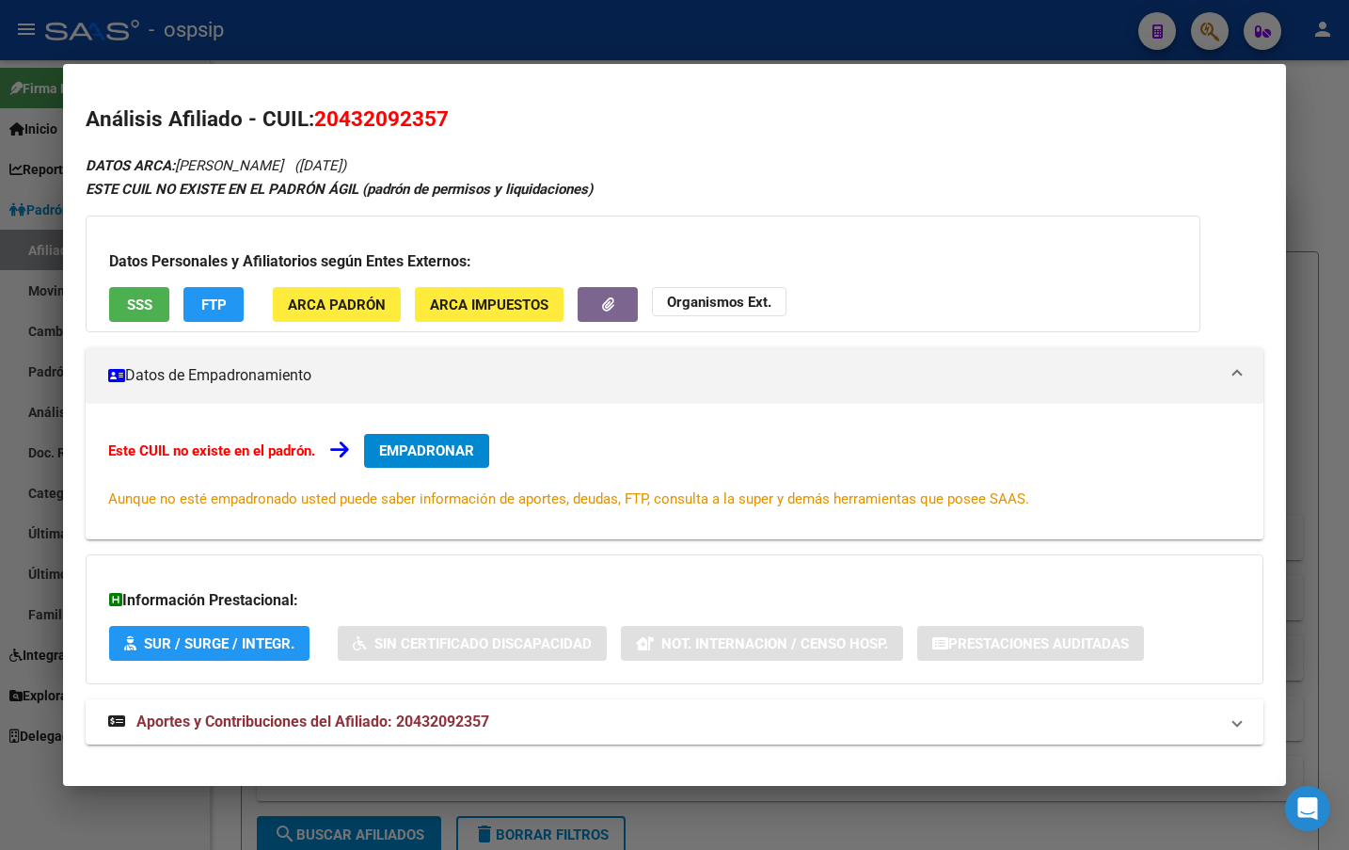
click at [424, 445] on span "EMPADRONAR" at bounding box center [426, 450] width 95 height 17
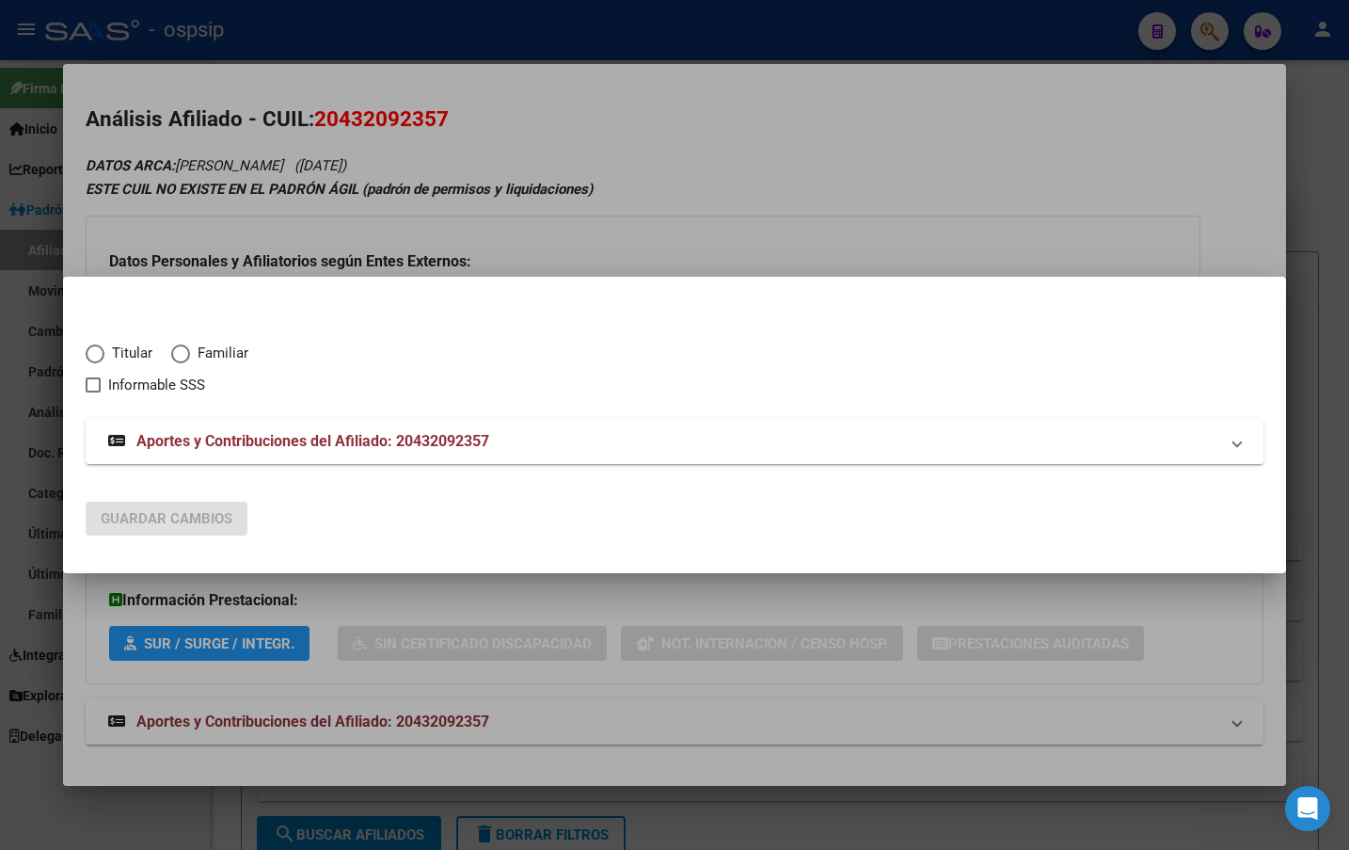
drag, startPoint x: 430, startPoint y: 656, endPoint x: 427, endPoint y: 646, distance: 9.8
click at [430, 656] on div at bounding box center [674, 425] width 1349 height 850
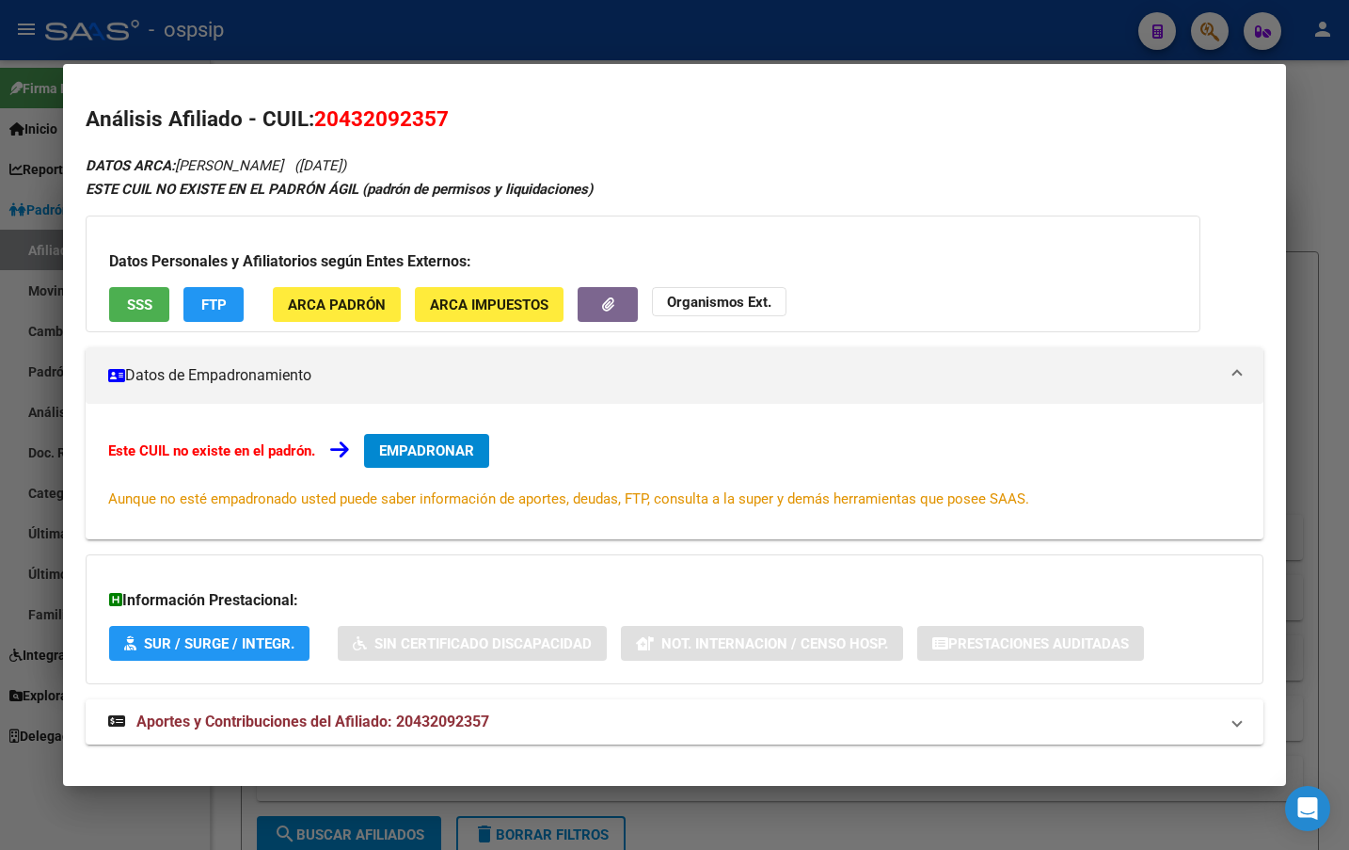
click at [401, 442] on span "EMPADRONAR" at bounding box center [426, 450] width 95 height 17
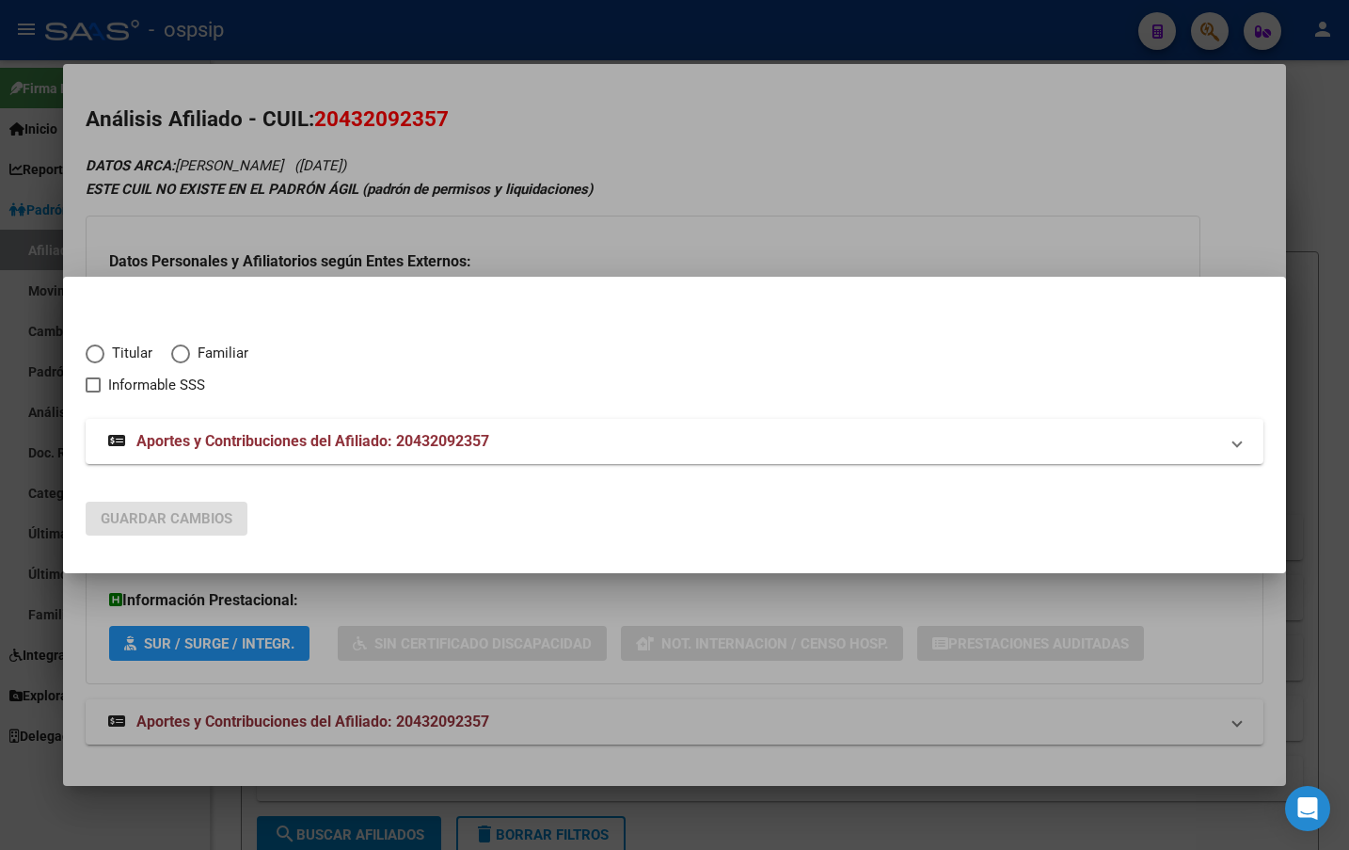
click at [95, 350] on span "Elija una opción" at bounding box center [95, 353] width 19 height 19
click at [95, 350] on input "Titular" at bounding box center [95, 353] width 19 height 19
radio input "true"
checkbox input "true"
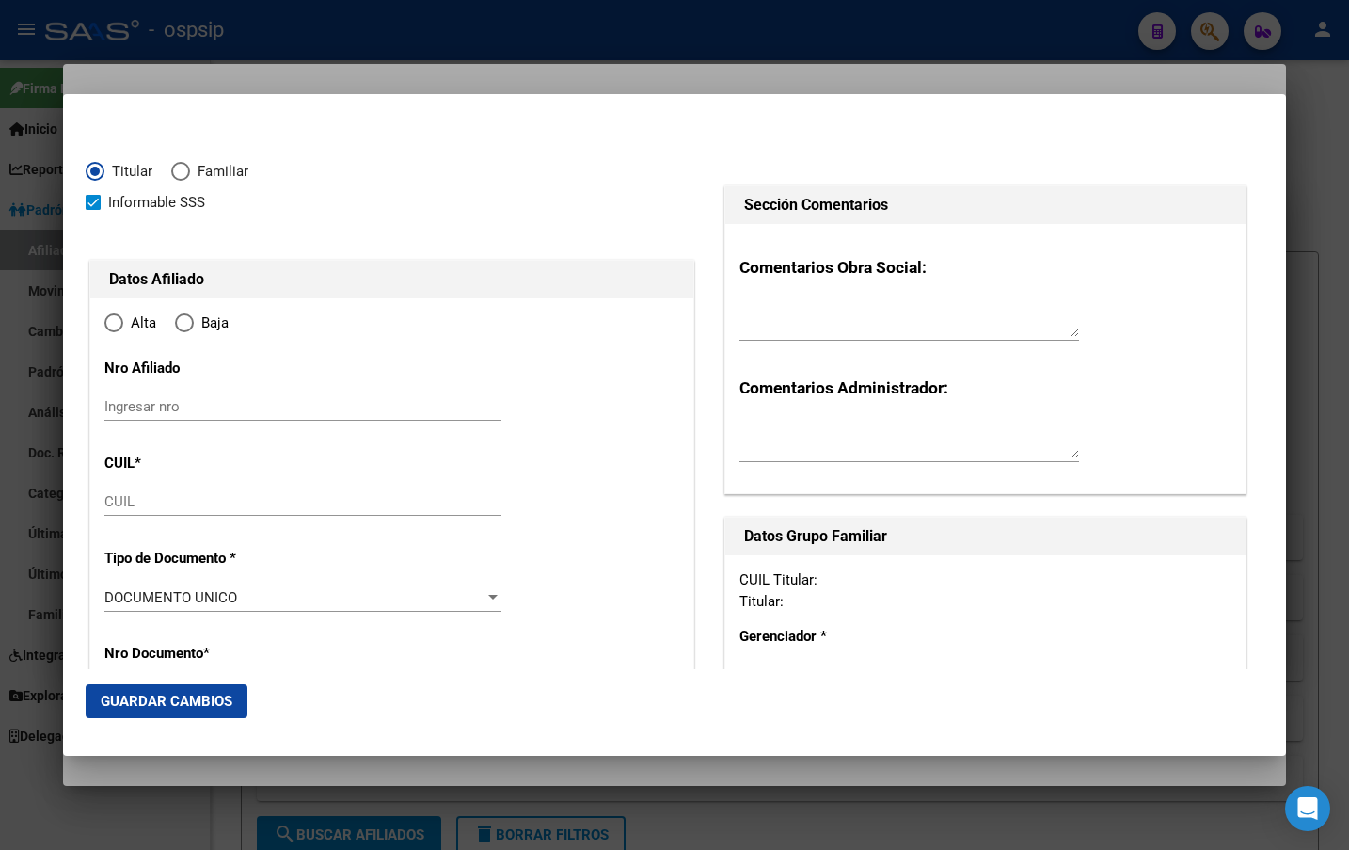
type input "20-43209235-7"
radio input "true"
type input "43209235"
type input "[PERSON_NAME]"
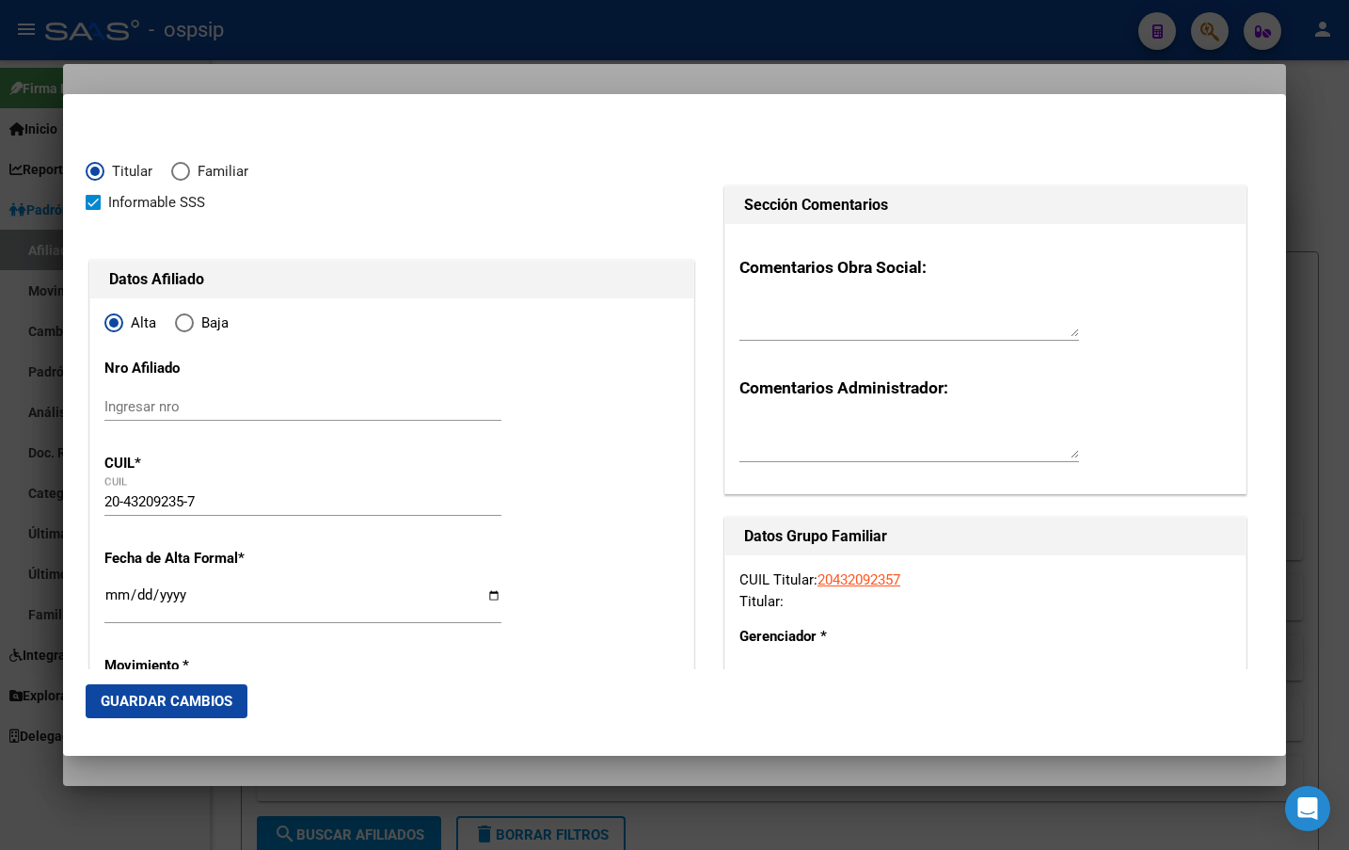
type input "[DATE]"
type input "CORRIENTES"
type input "3400"
type input "[GEOGRAPHIC_DATA]"
type input "15"
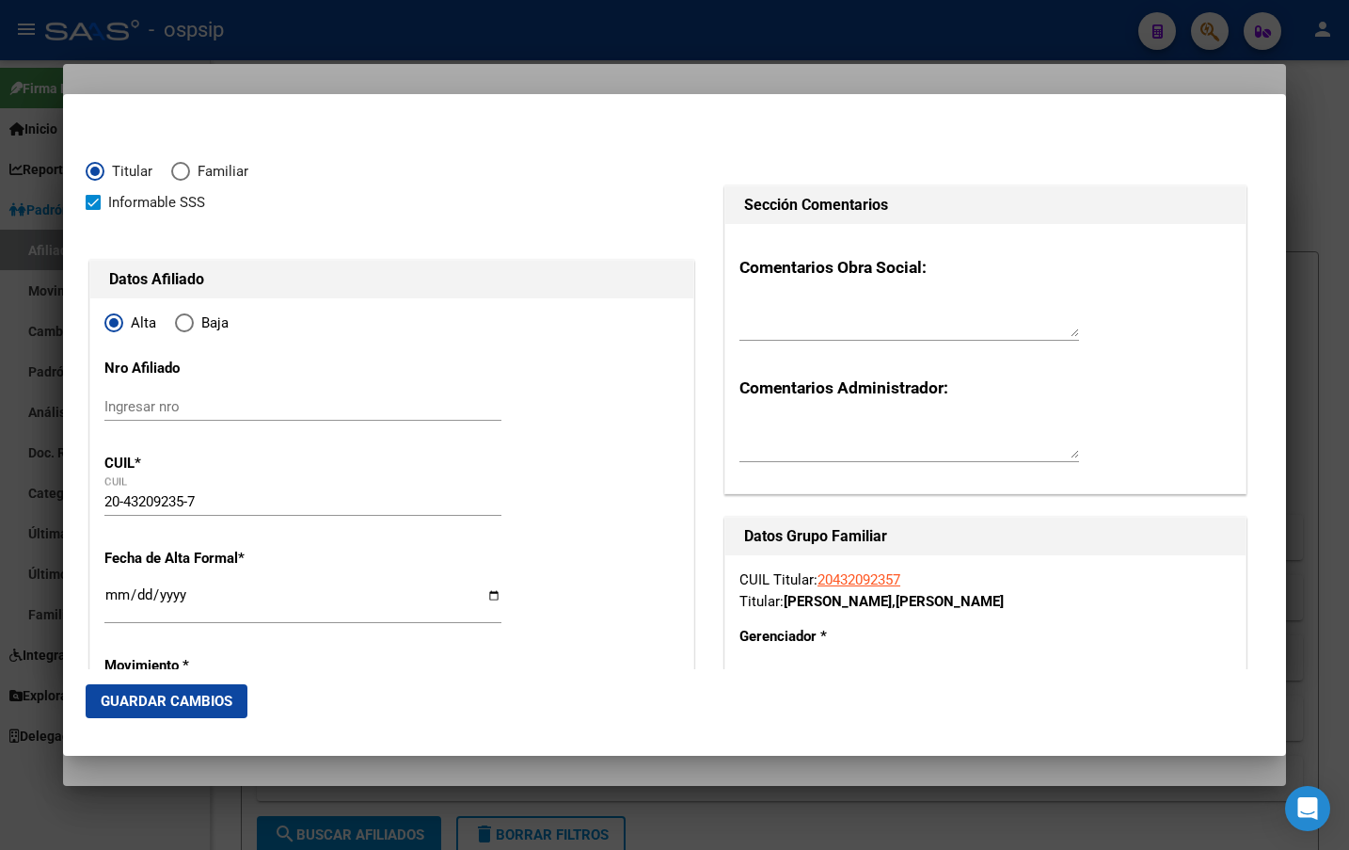
type input "CORRIENTES"
click at [111, 591] on input "Ingresar fecha" at bounding box center [302, 602] width 397 height 30
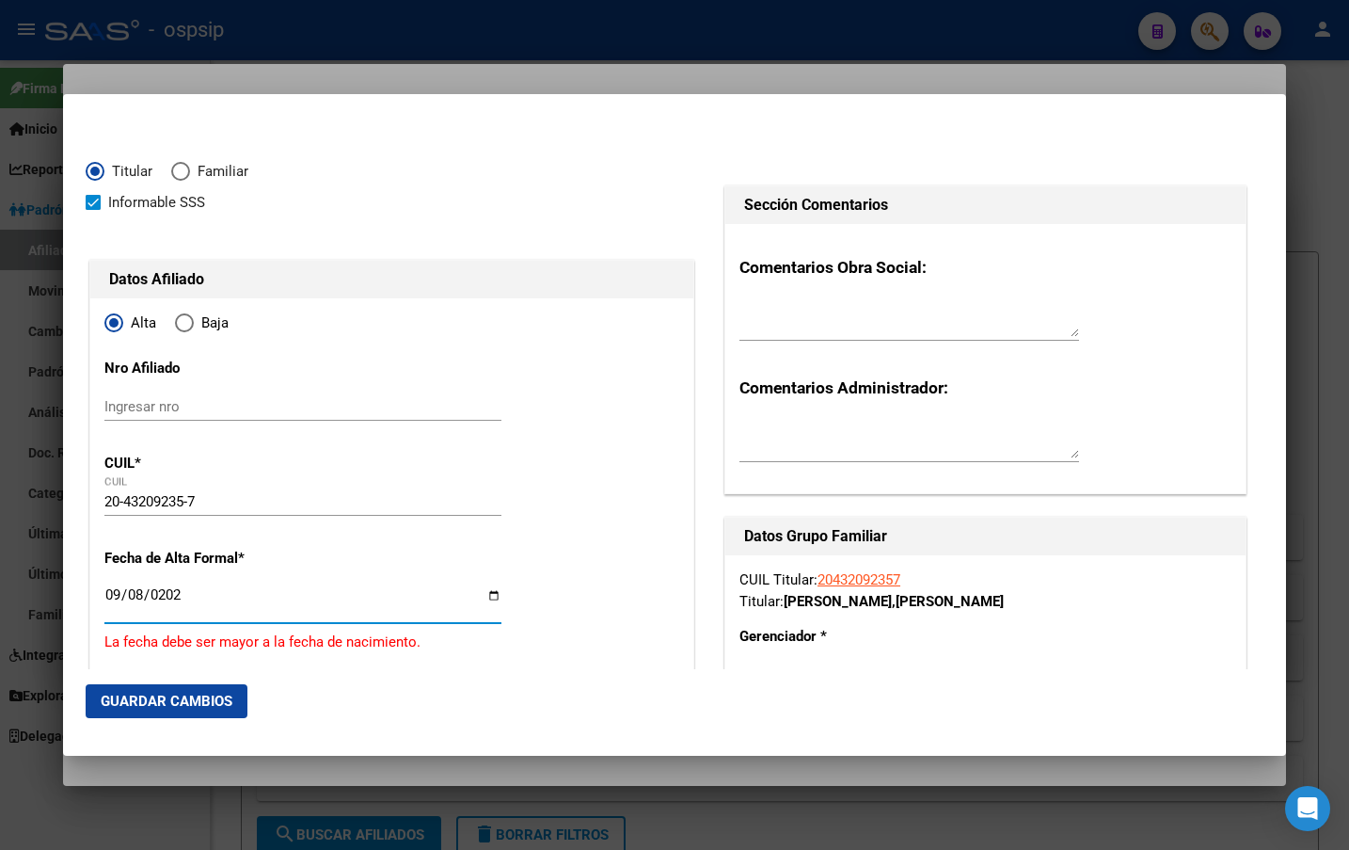
type input "[DATE]"
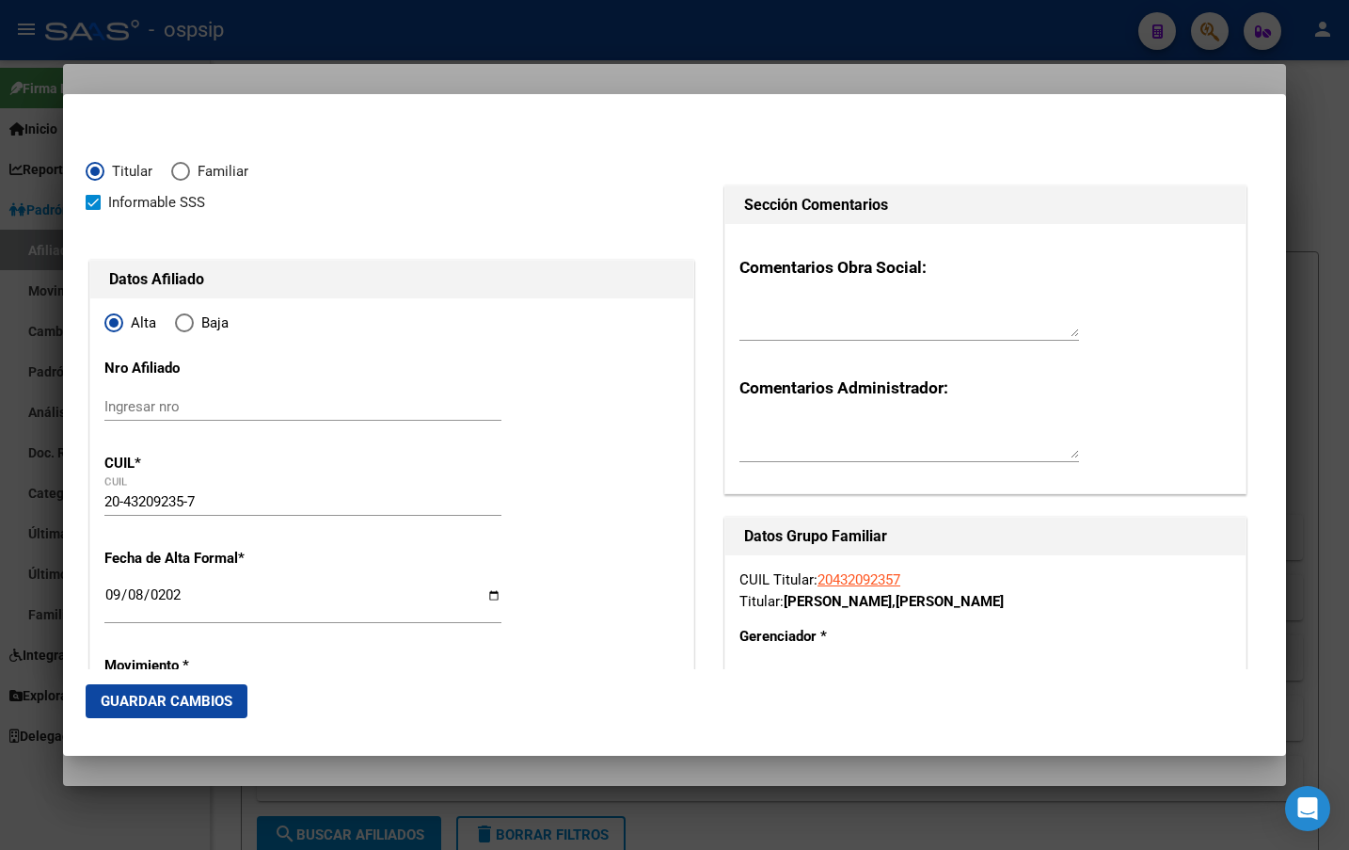
scroll to position [311, 0]
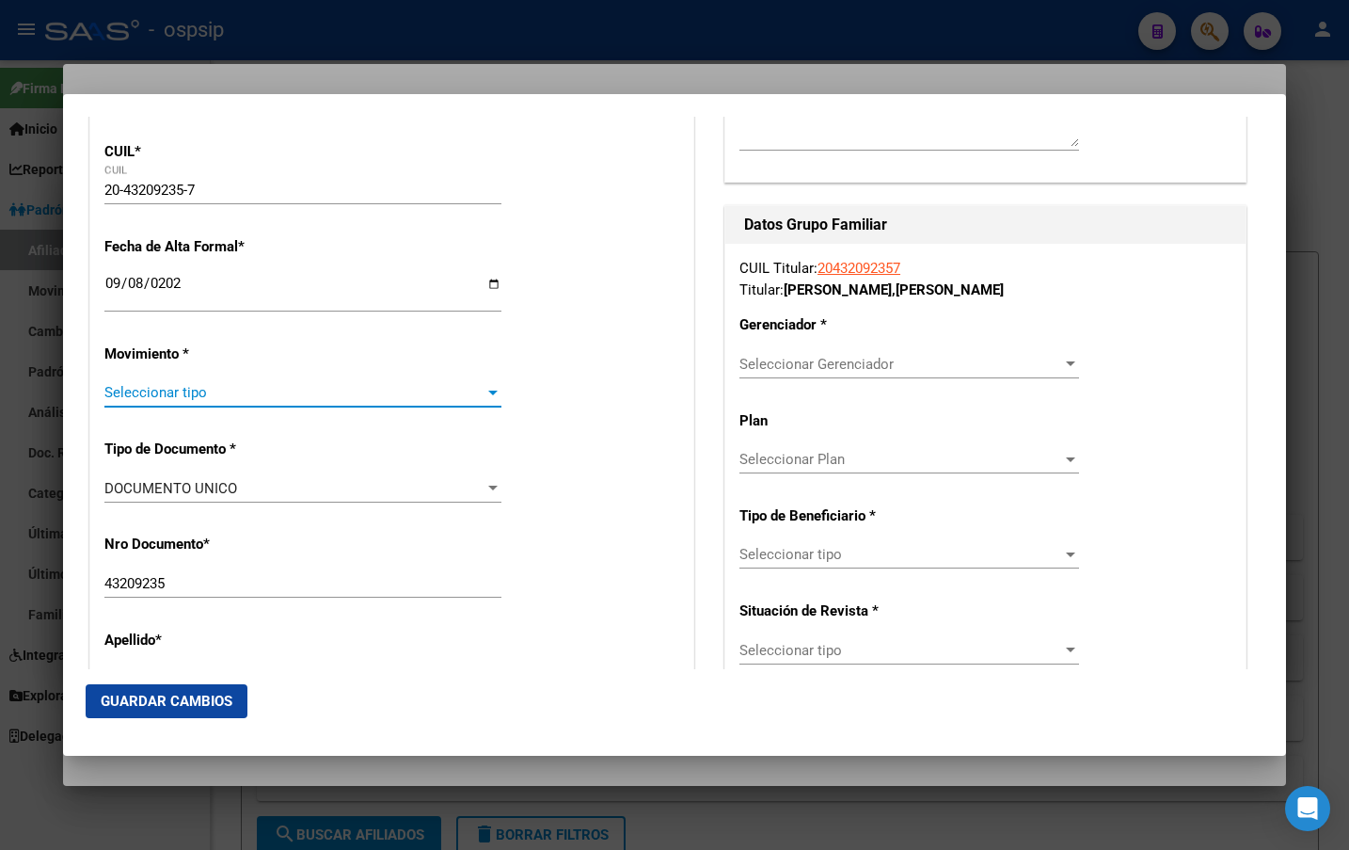
click at [168, 396] on span "Seleccionar tipo" at bounding box center [294, 392] width 380 height 17
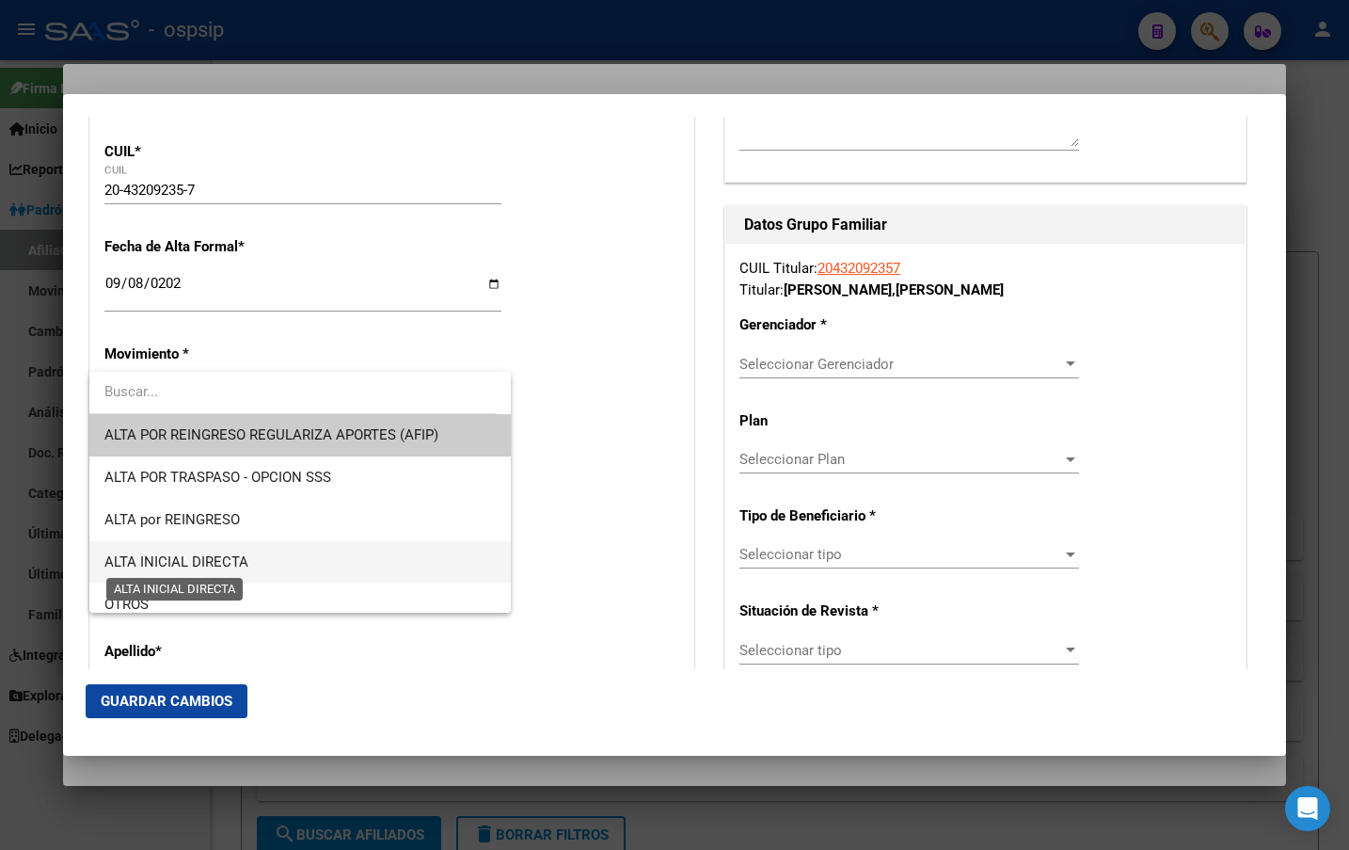
click at [163, 558] on span "ALTA INICIAL DIRECTA" at bounding box center [176, 561] width 144 height 17
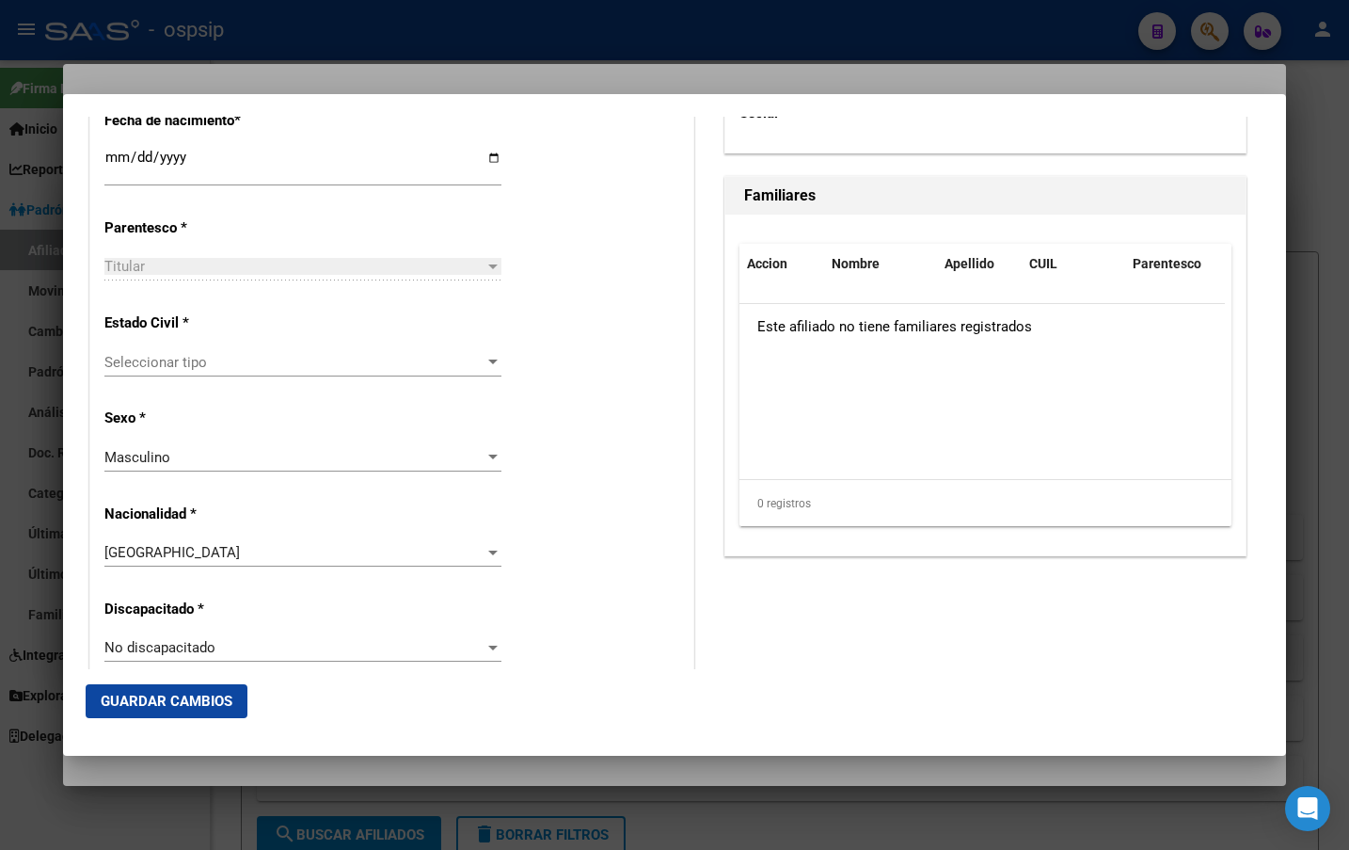
scroll to position [1064, 0]
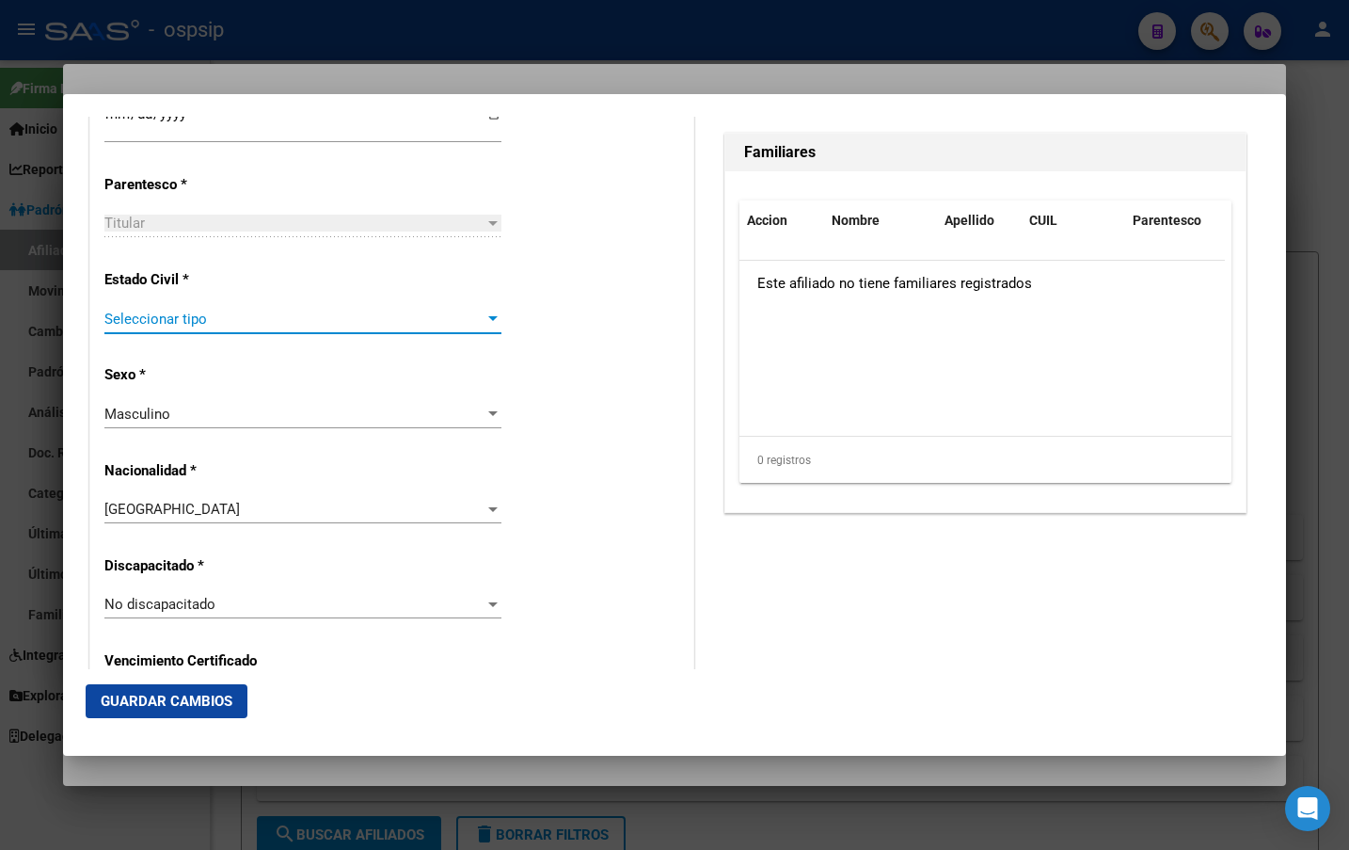
click at [138, 311] on span "Seleccionar tipo" at bounding box center [294, 319] width 380 height 17
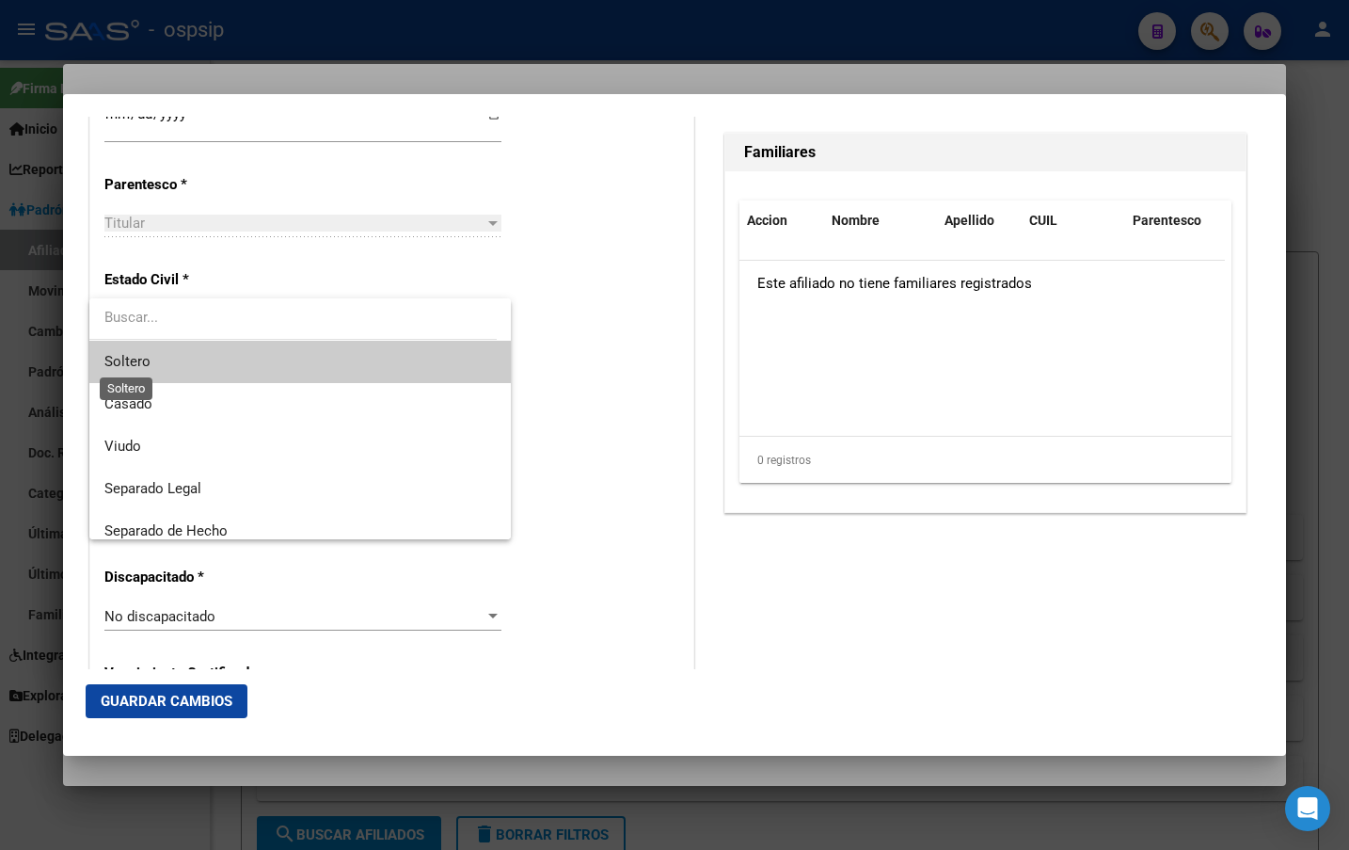
click at [138, 356] on span "Soltero" at bounding box center [127, 361] width 46 height 17
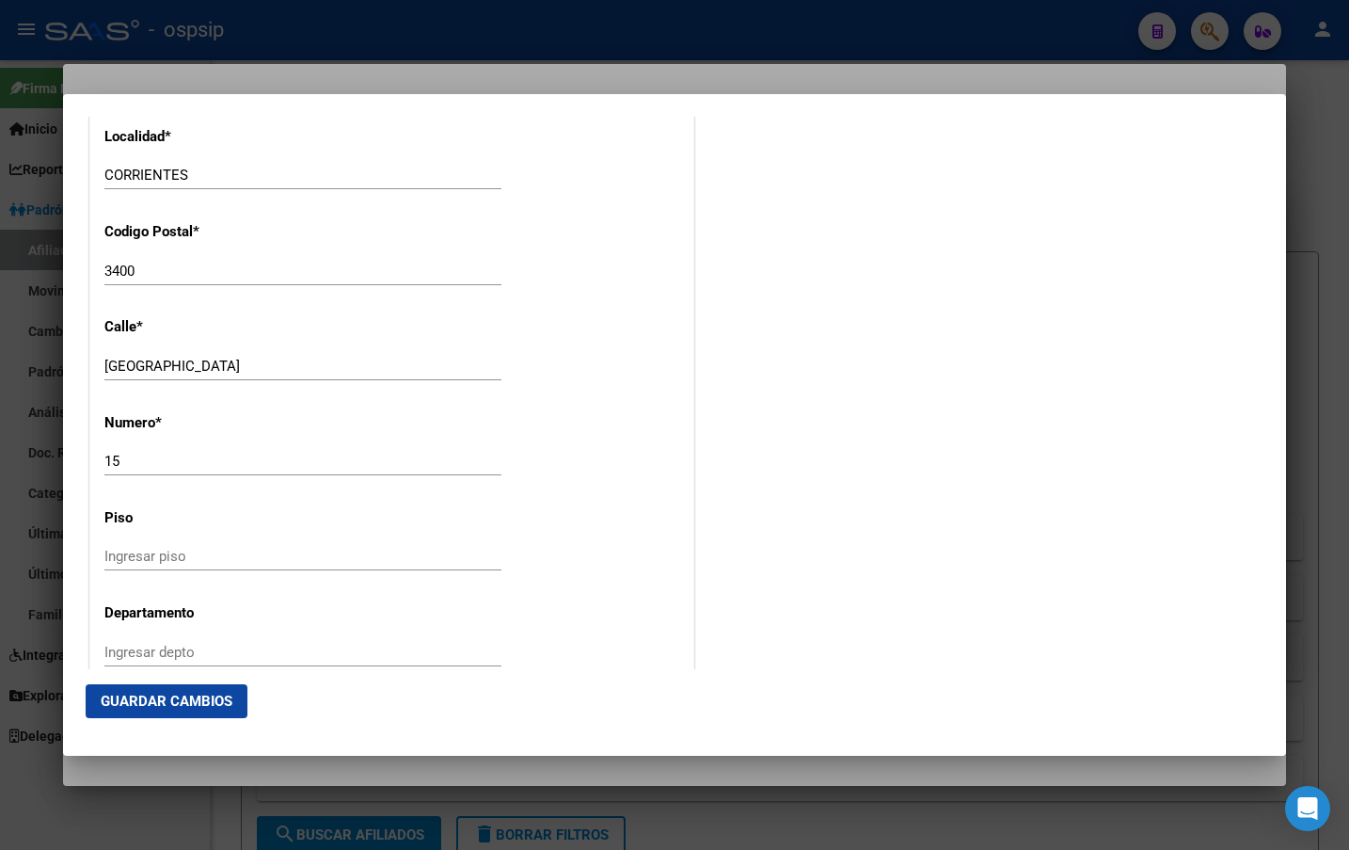
scroll to position [1911, 0]
click at [161, 469] on div "15 Ingresar nro" at bounding box center [302, 457] width 397 height 28
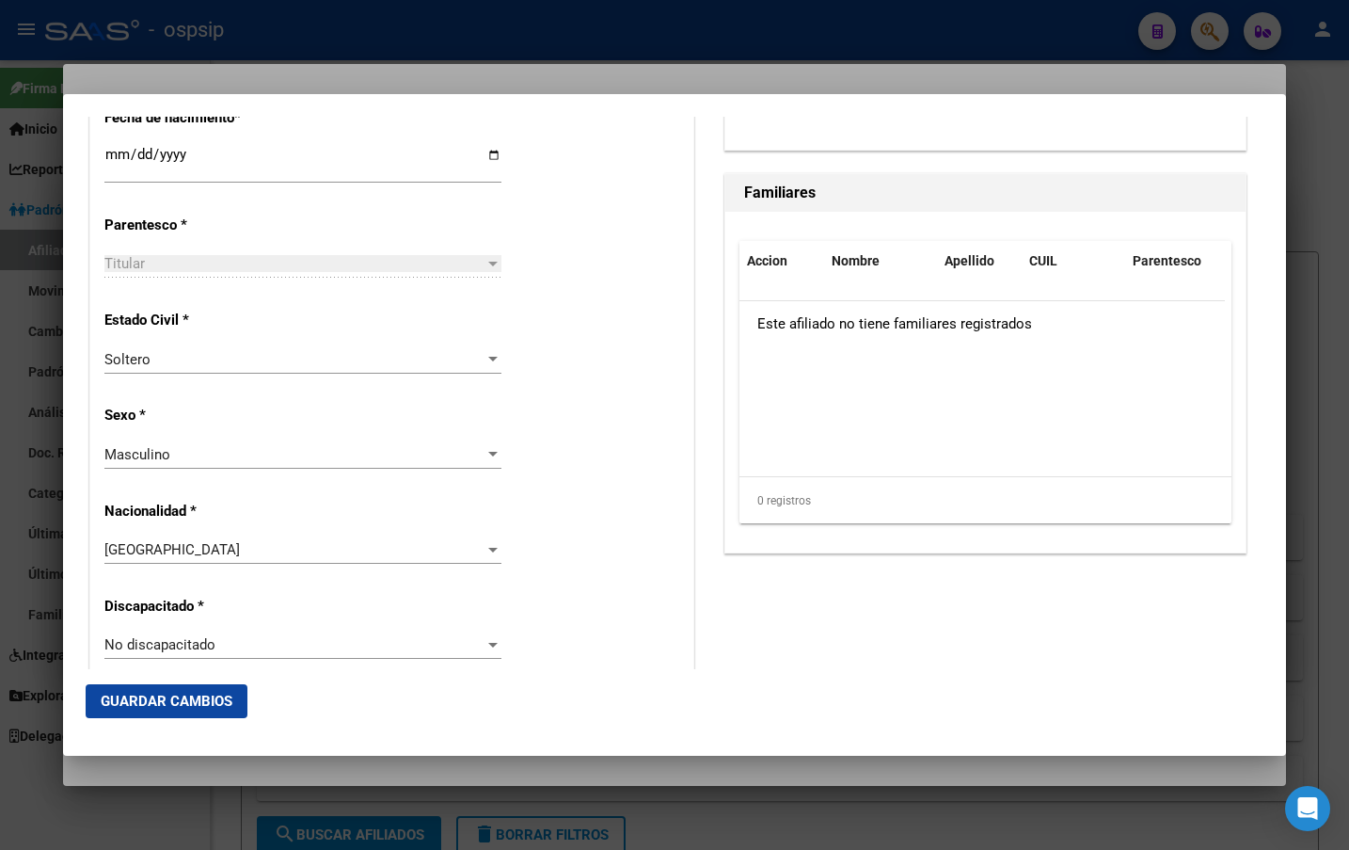
scroll to position [1129, 0]
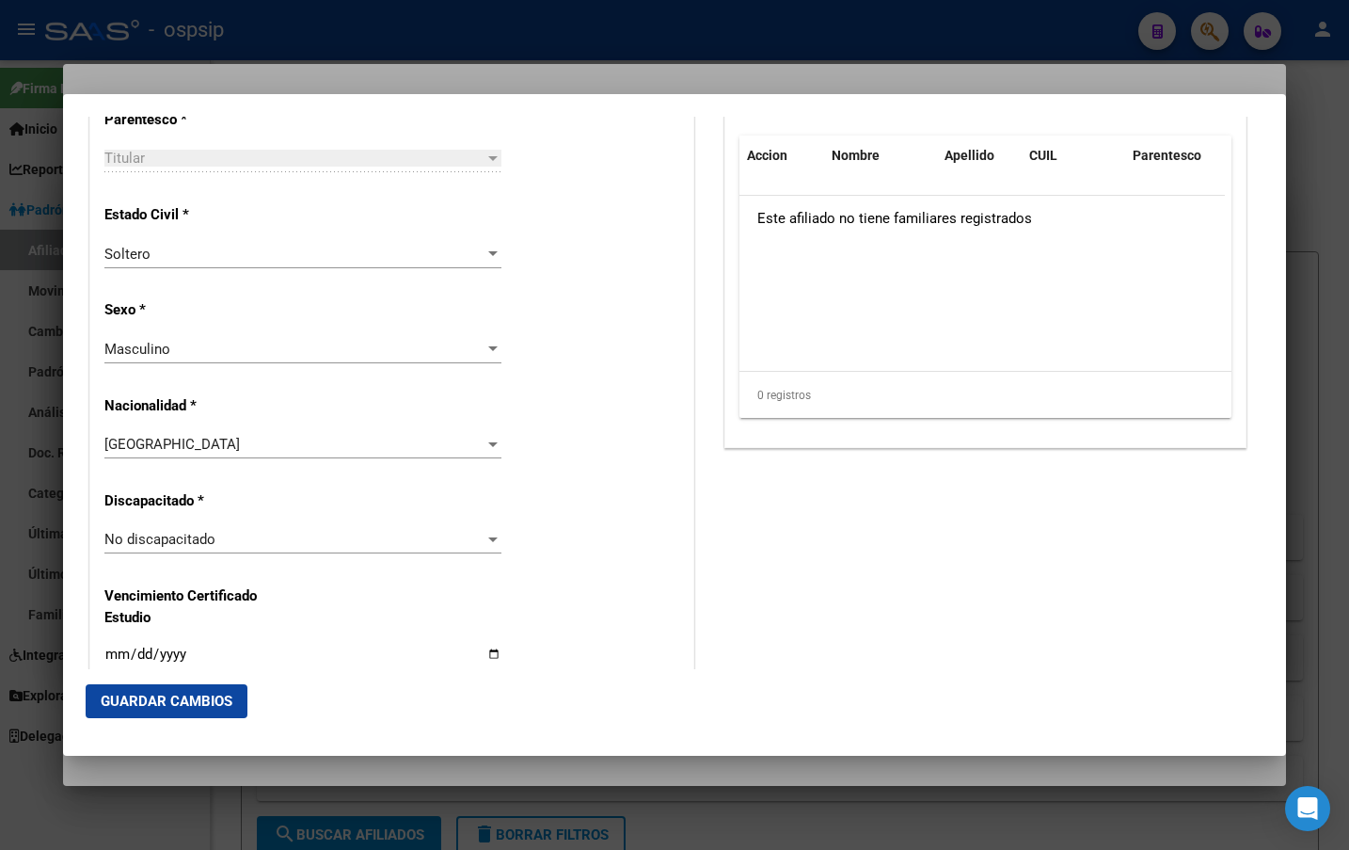
type input "1846"
drag, startPoint x: 150, startPoint y: 710, endPoint x: 167, endPoint y: 721, distance: 19.9
click at [151, 712] on button "Guardar Cambios" at bounding box center [167, 701] width 162 height 34
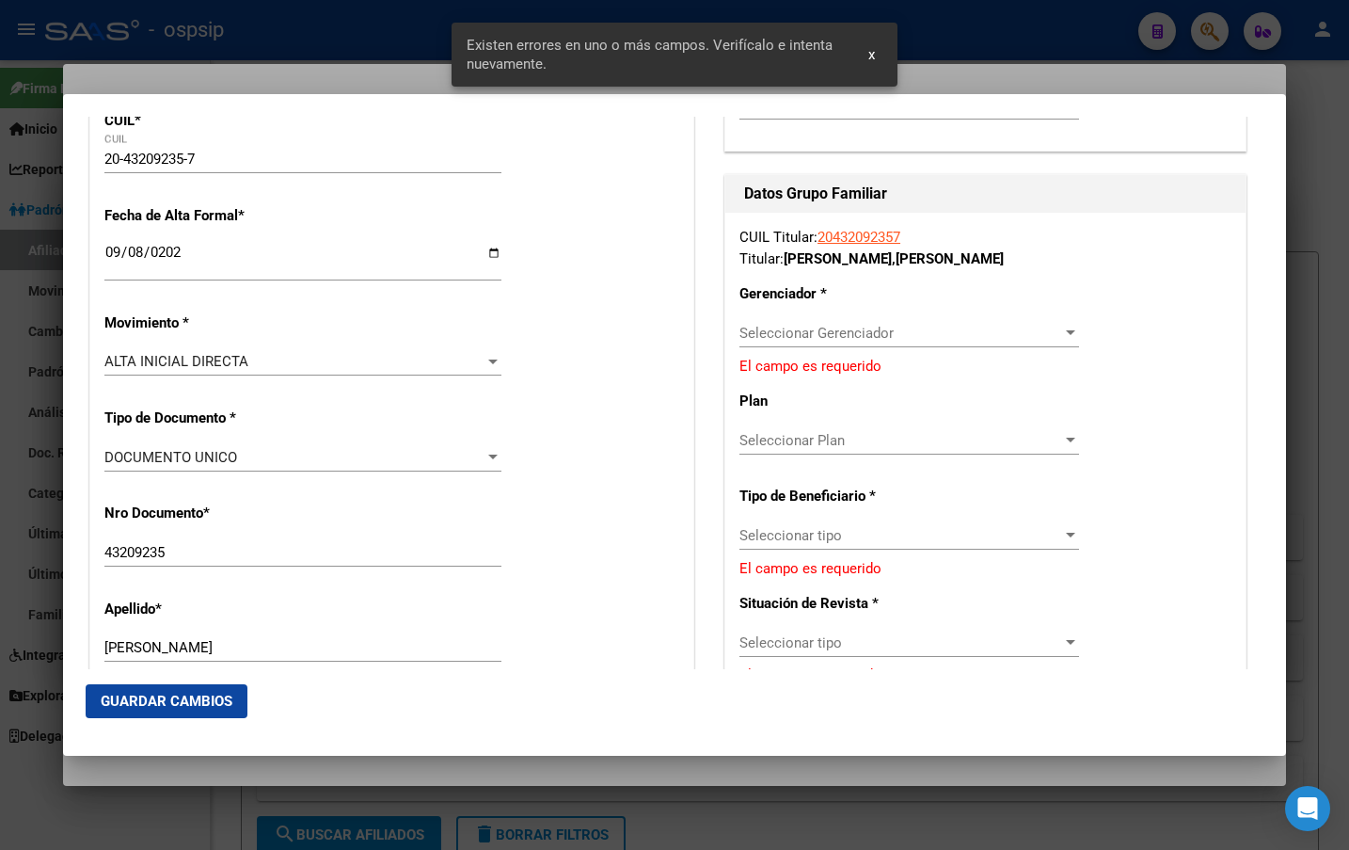
scroll to position [376, 0]
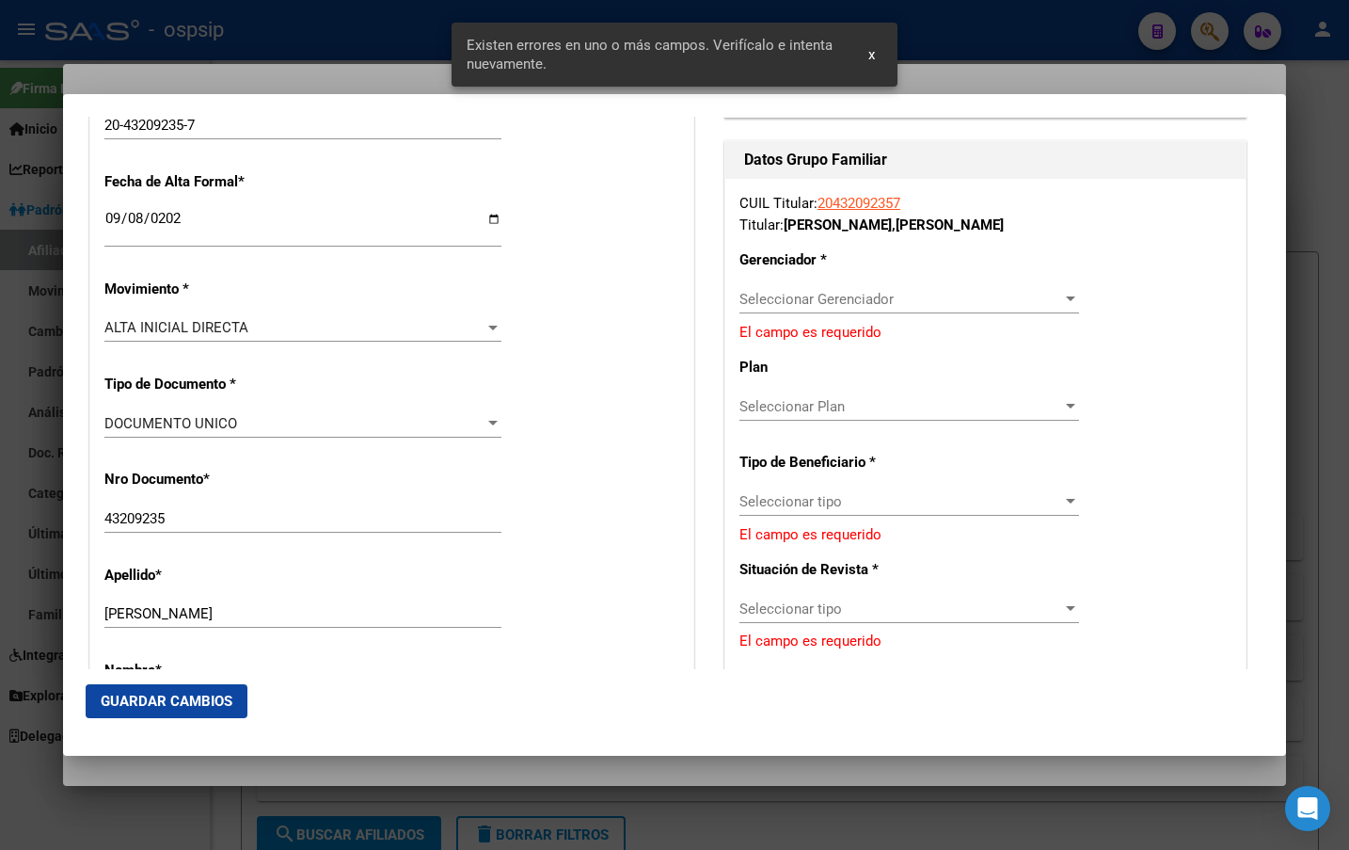
click at [822, 296] on span "Seleccionar Gerenciador" at bounding box center [901, 299] width 323 height 17
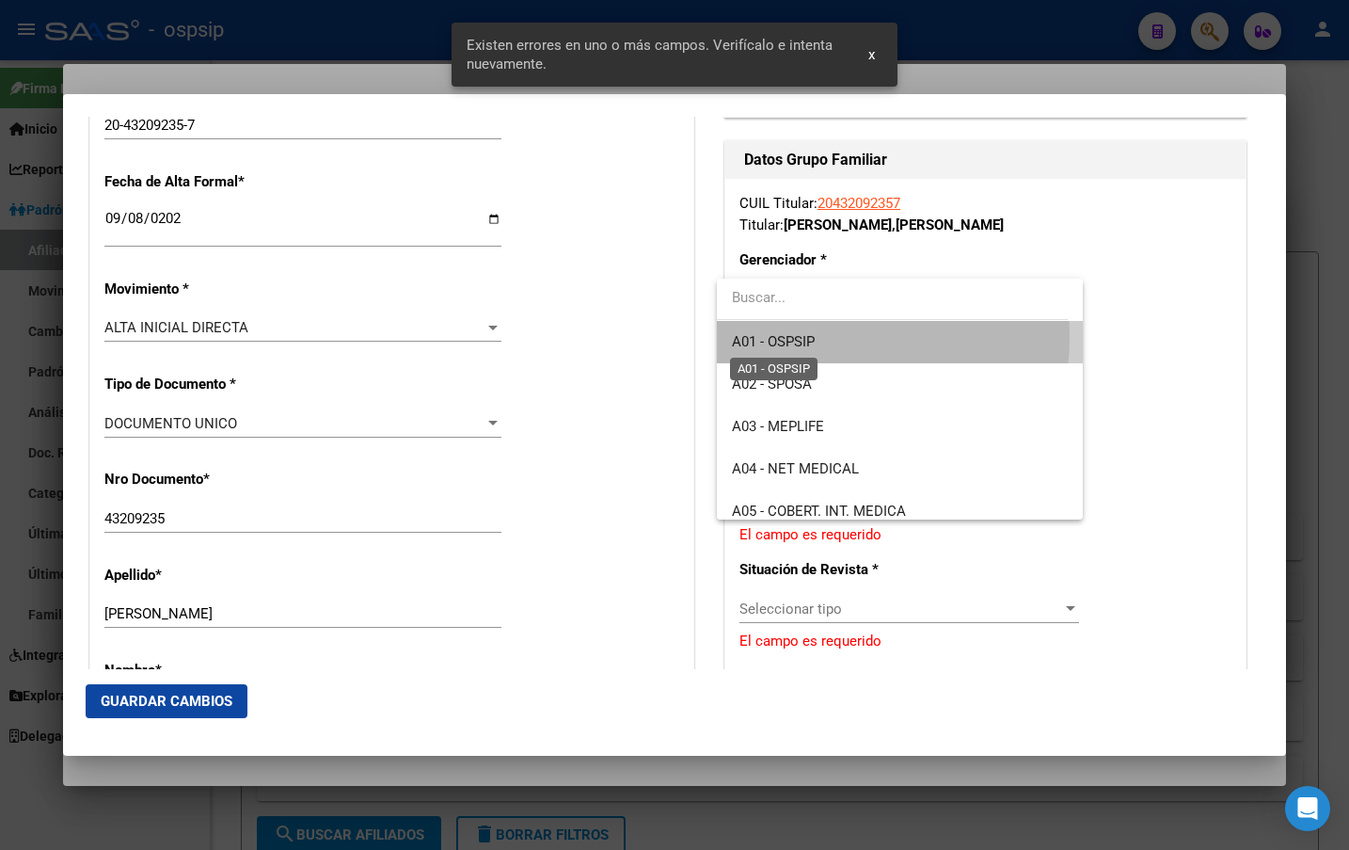
click at [799, 337] on span "A01 - OSPSIP" at bounding box center [773, 341] width 83 height 17
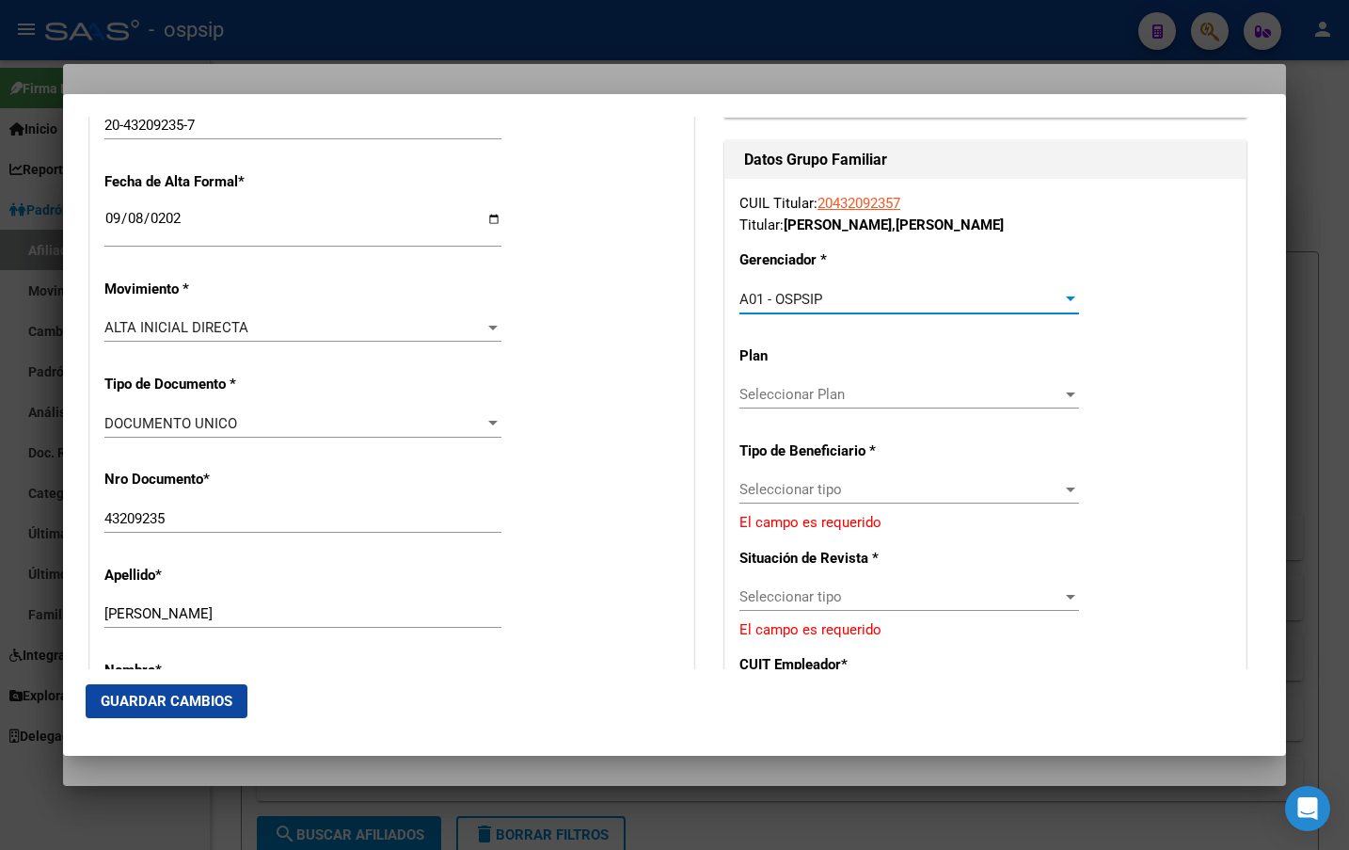
click at [795, 469] on div "CUIL Titular: 20432092357 Titular: [PERSON_NAME] * A01 - OSPSIP Seleccionar Ger…" at bounding box center [986, 499] width 520 height 641
click at [791, 488] on span "Seleccionar tipo" at bounding box center [901, 489] width 323 height 17
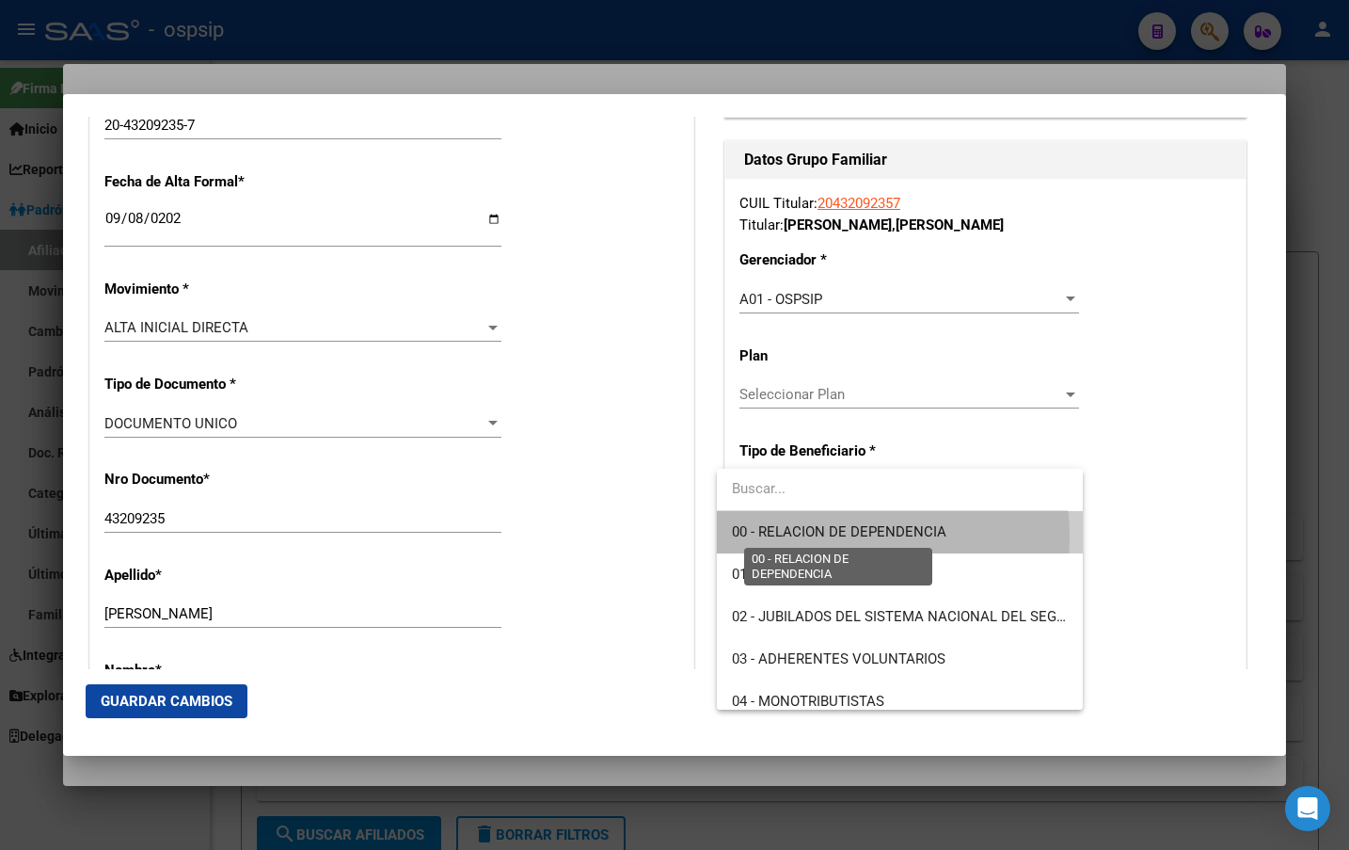
click at [802, 536] on span "00 - RELACION DE DEPENDENCIA" at bounding box center [839, 531] width 215 height 17
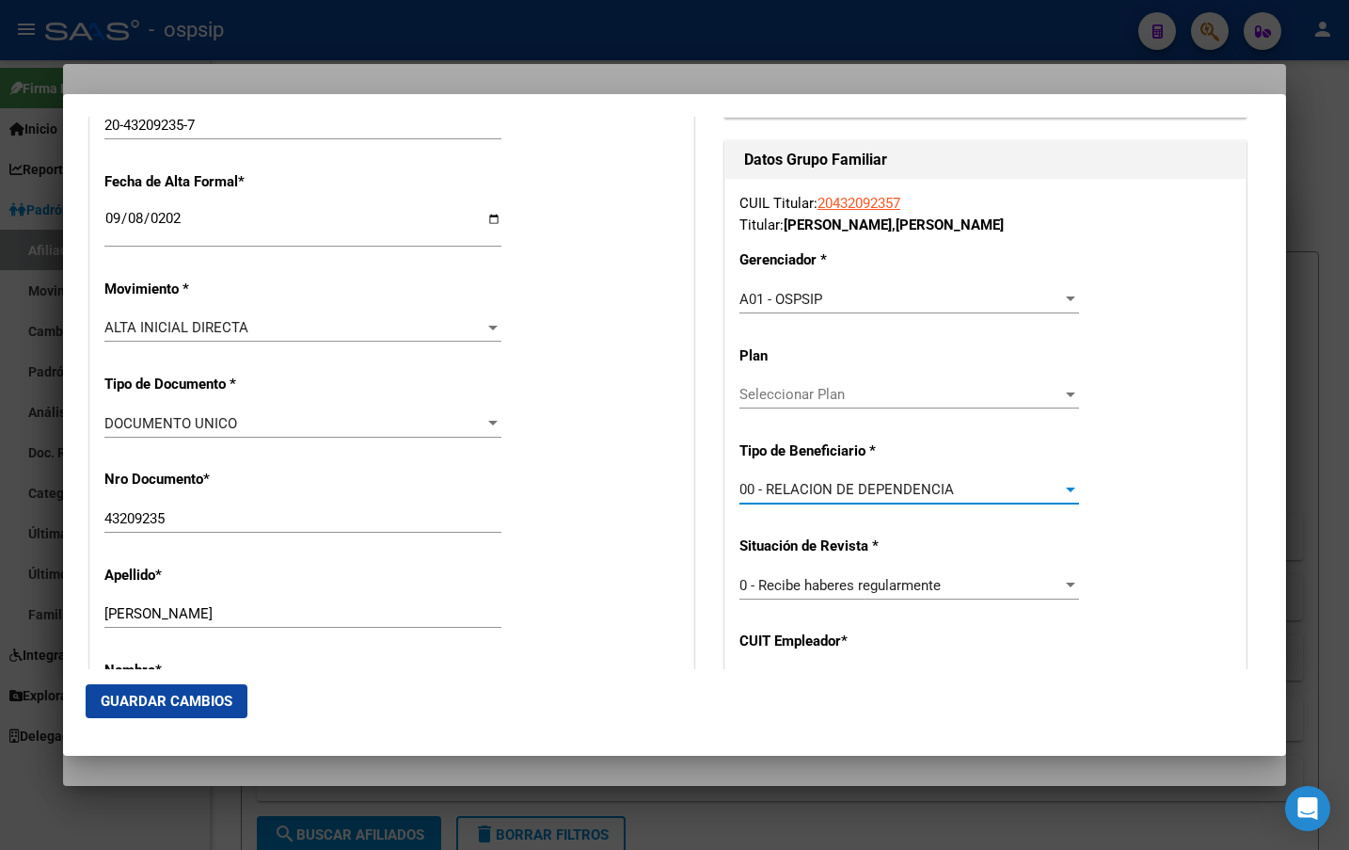
type input "30-71690194-3"
click at [842, 288] on div "A01 - OSPSIP Seleccionar Gerenciador" at bounding box center [910, 299] width 340 height 28
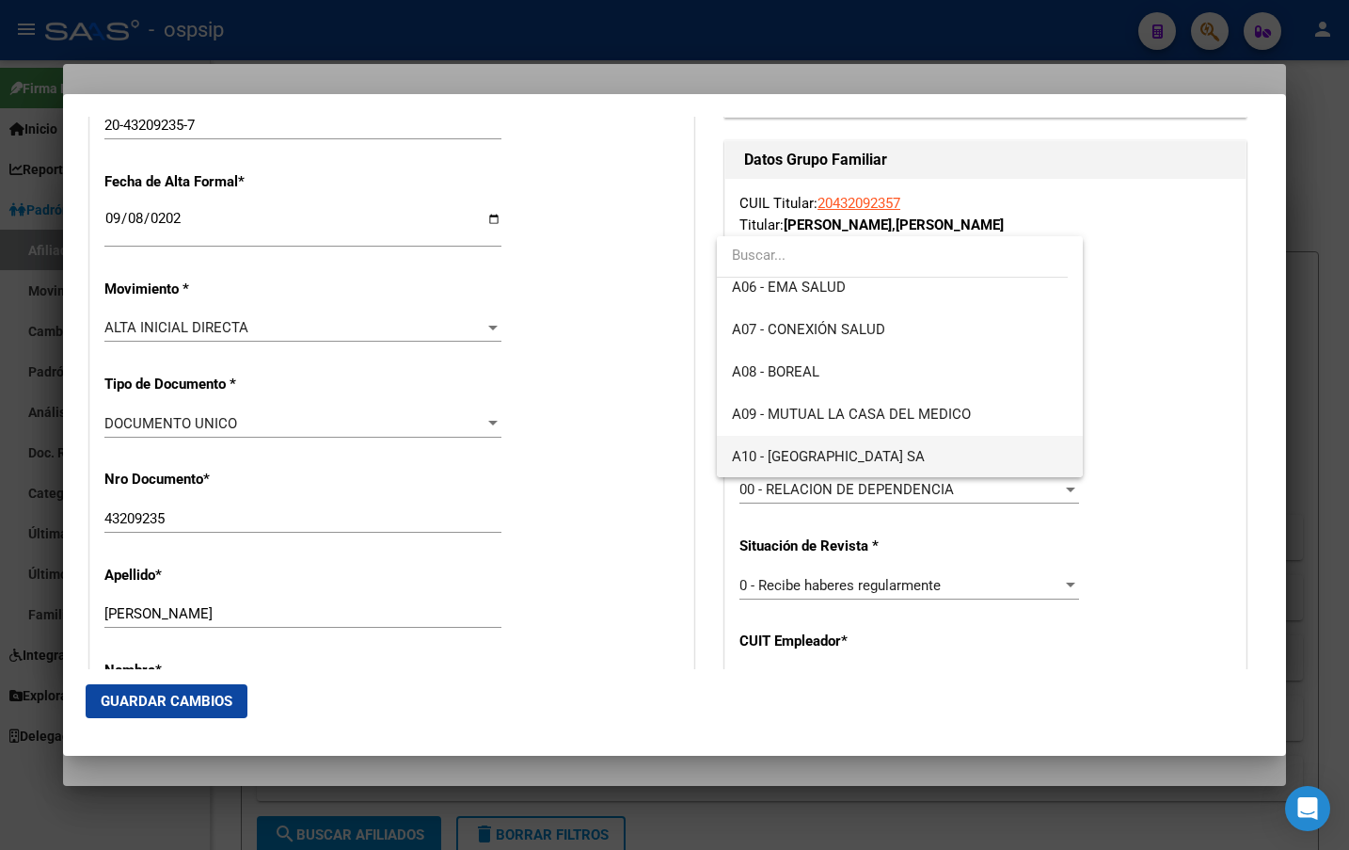
scroll to position [282, 0]
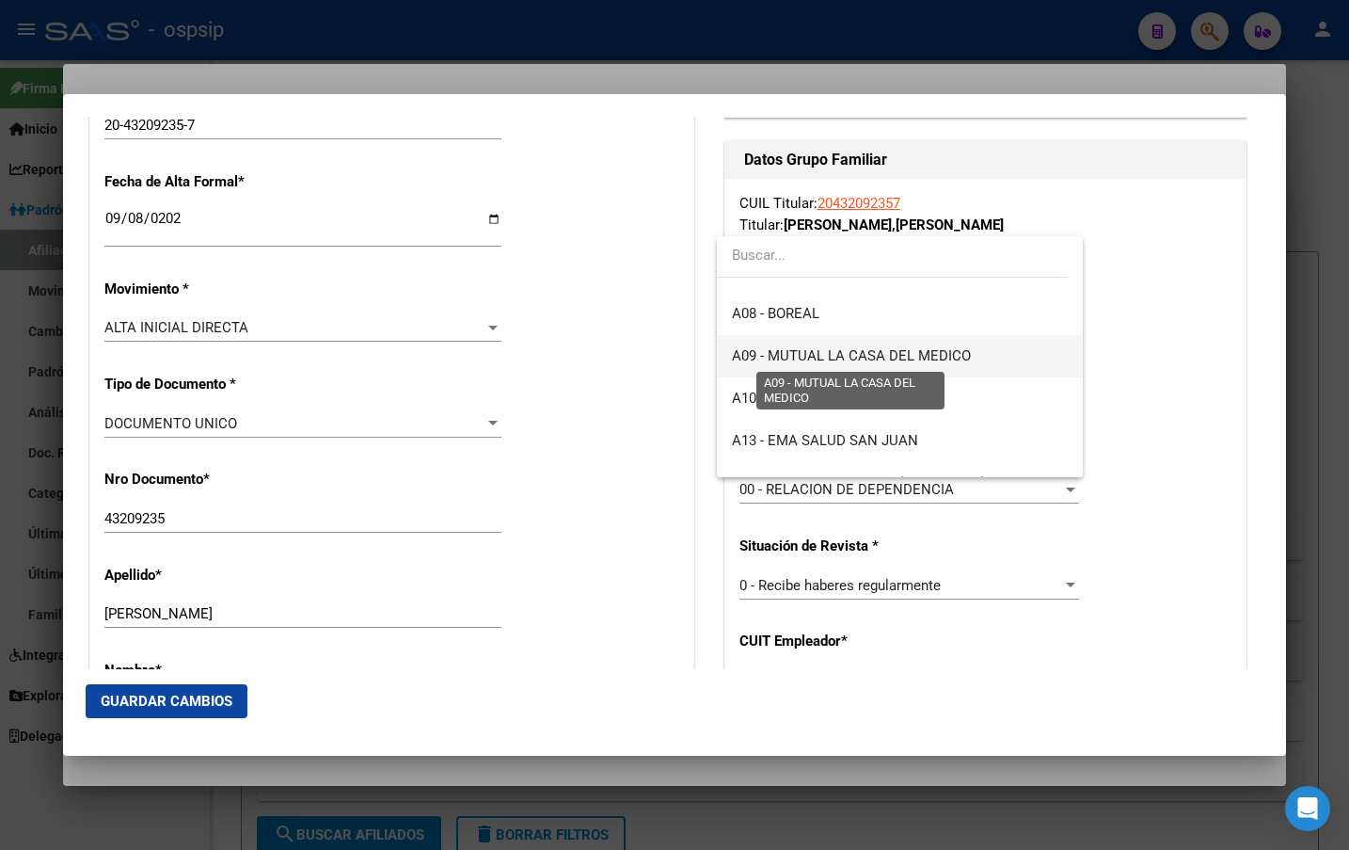
click at [926, 357] on span "A09 - MUTUAL LA CASA DEL MEDICO" at bounding box center [851, 355] width 239 height 17
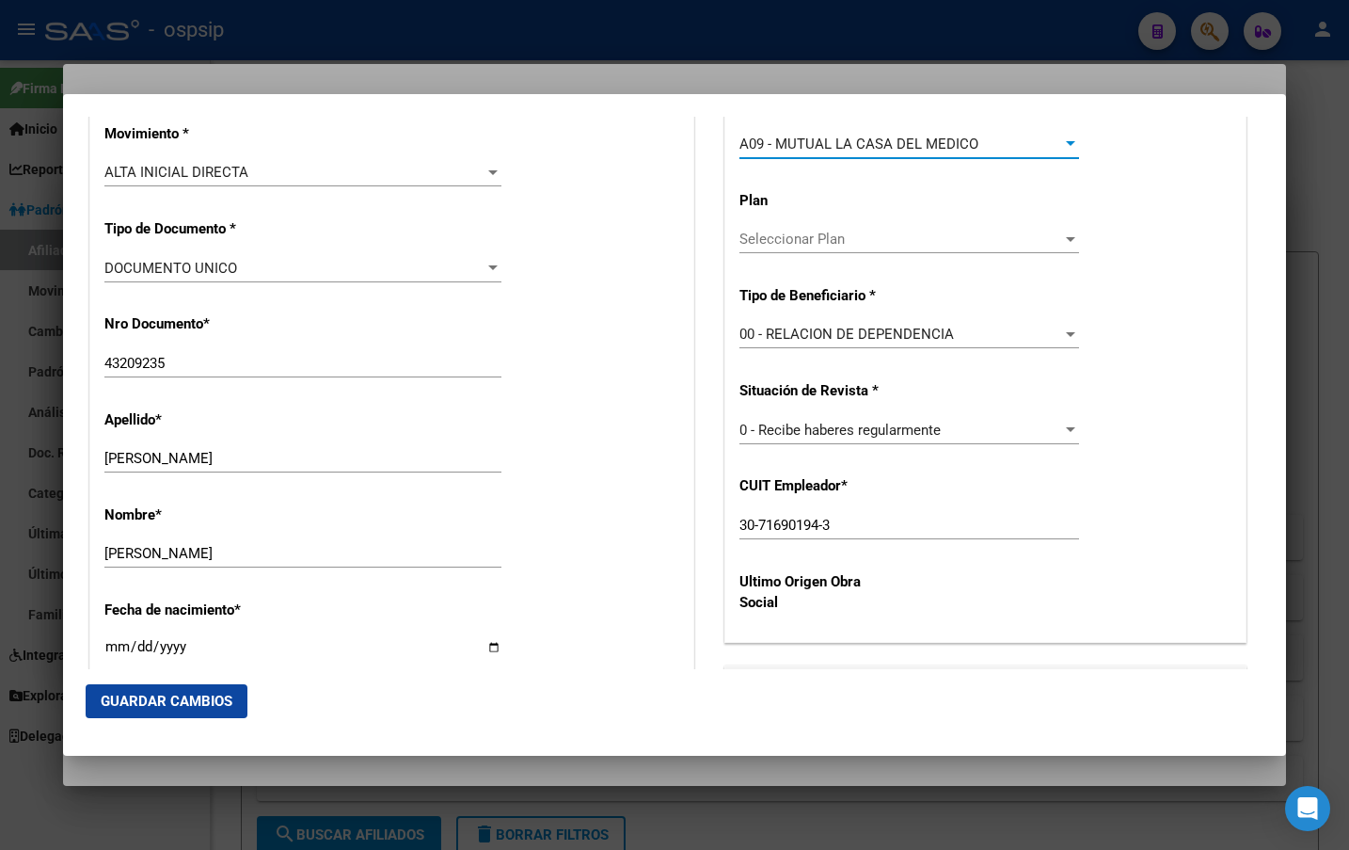
scroll to position [565, 0]
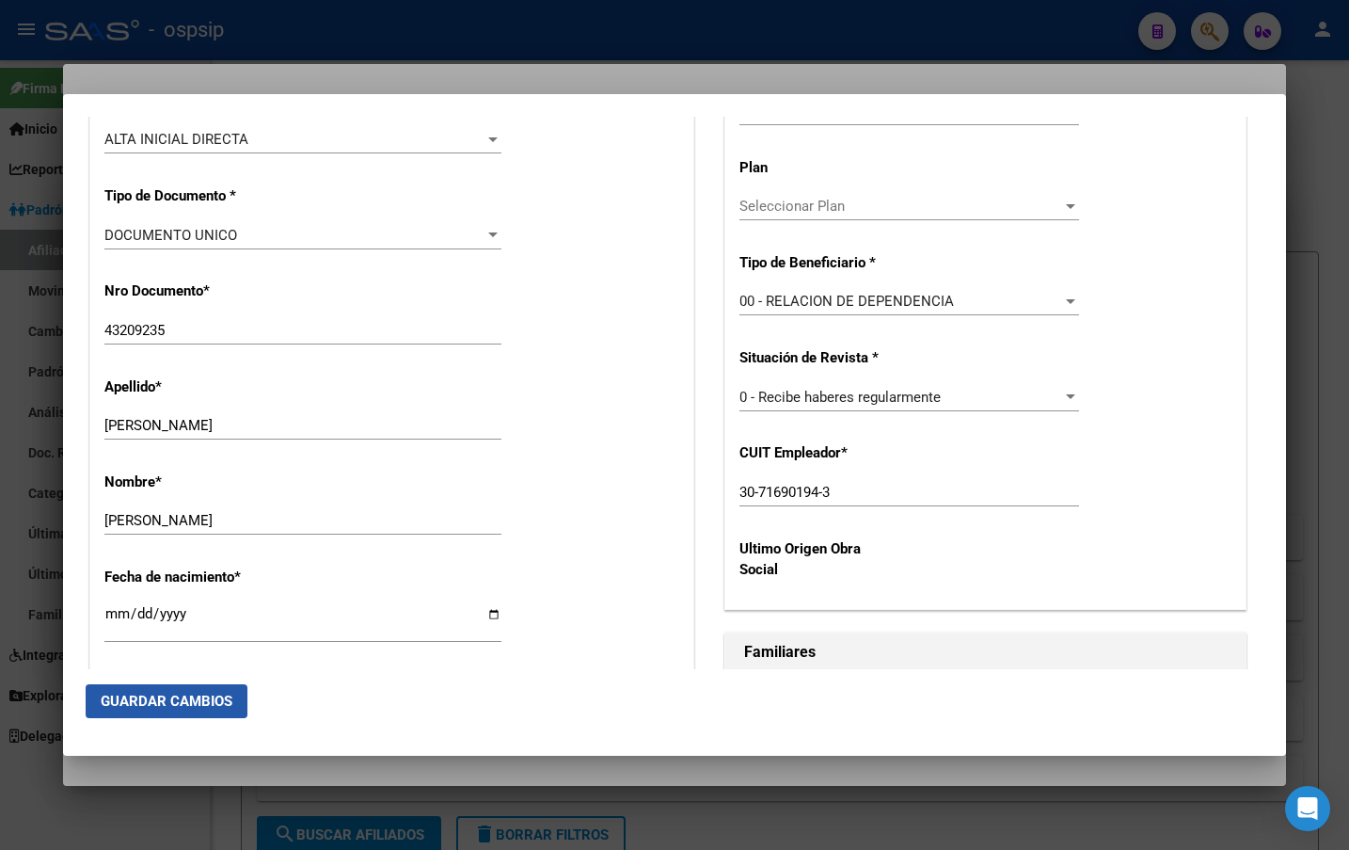
click at [134, 699] on span "Guardar Cambios" at bounding box center [167, 701] width 132 height 17
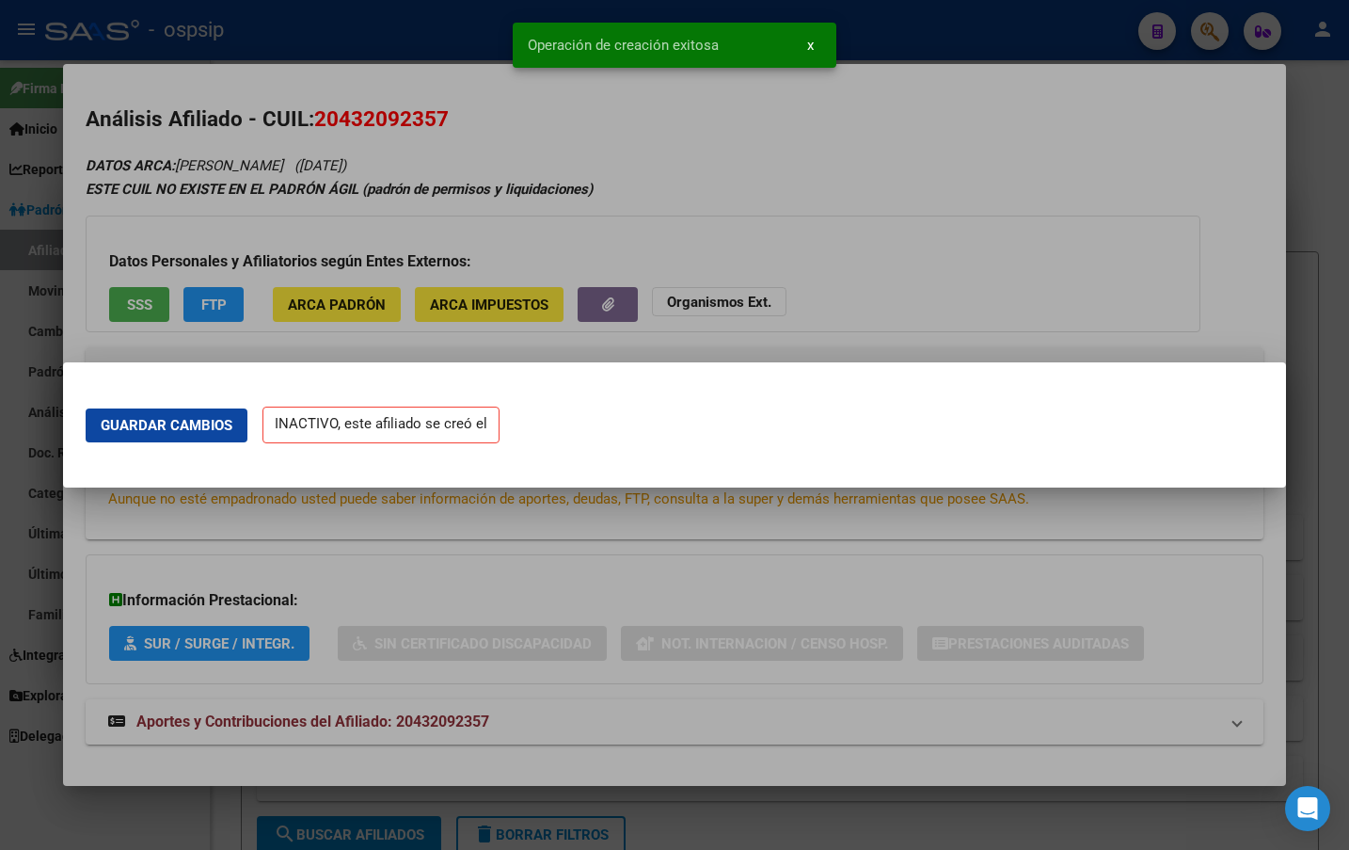
scroll to position [0, 0]
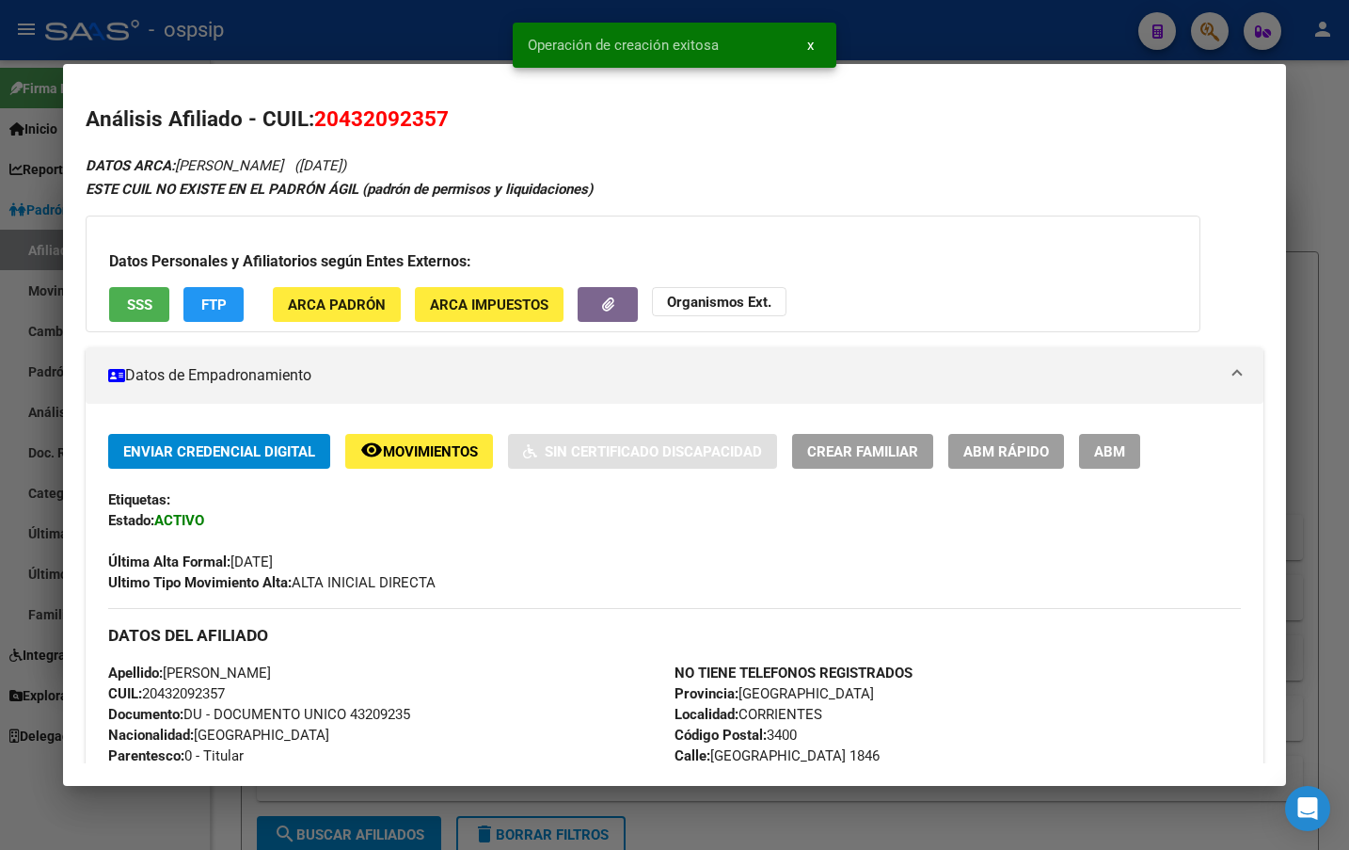
drag, startPoint x: 1095, startPoint y: 448, endPoint x: 1094, endPoint y: 461, distance: 13.2
click at [1096, 449] on span "ABM" at bounding box center [1109, 451] width 31 height 17
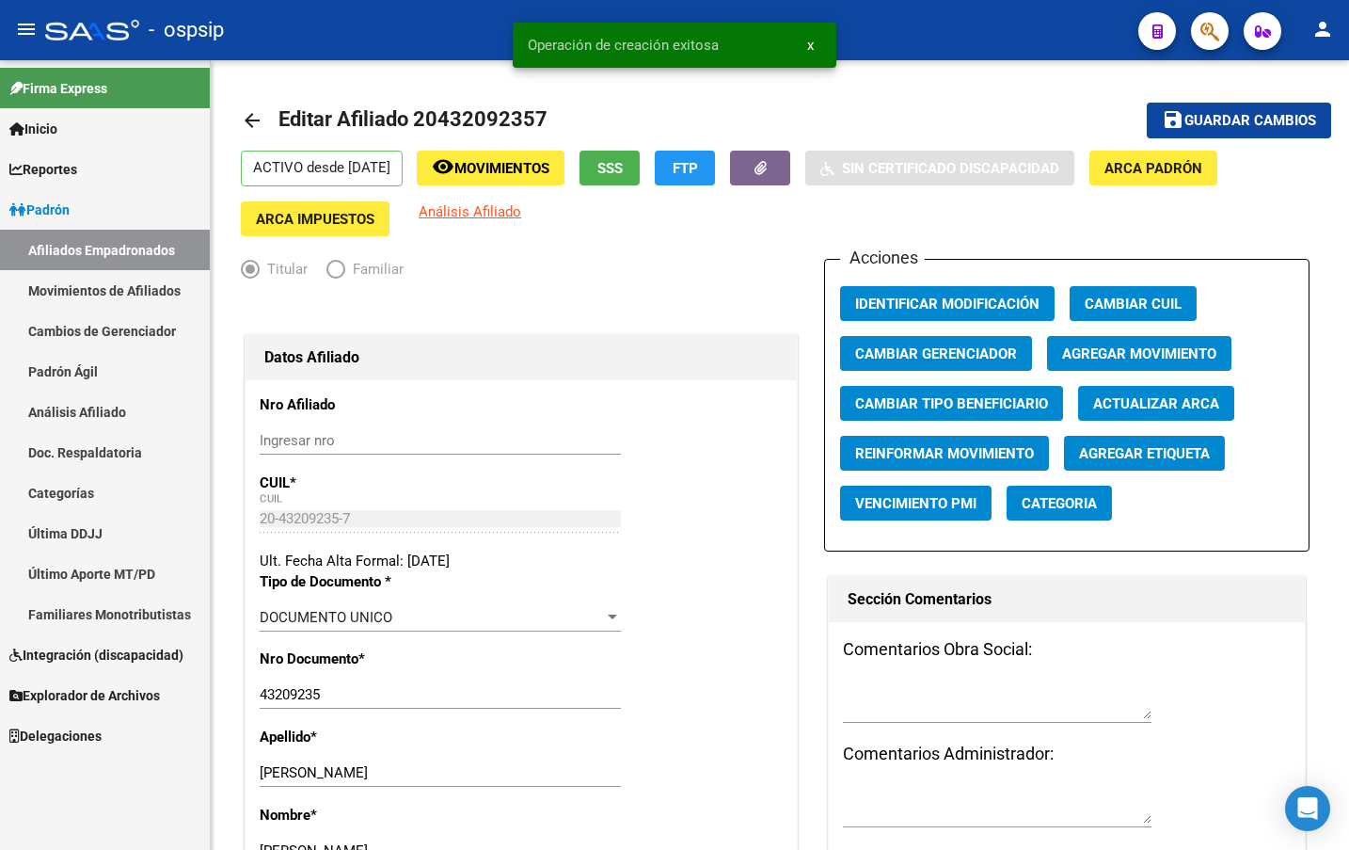
radio input "true"
type input "30-71690194-3"
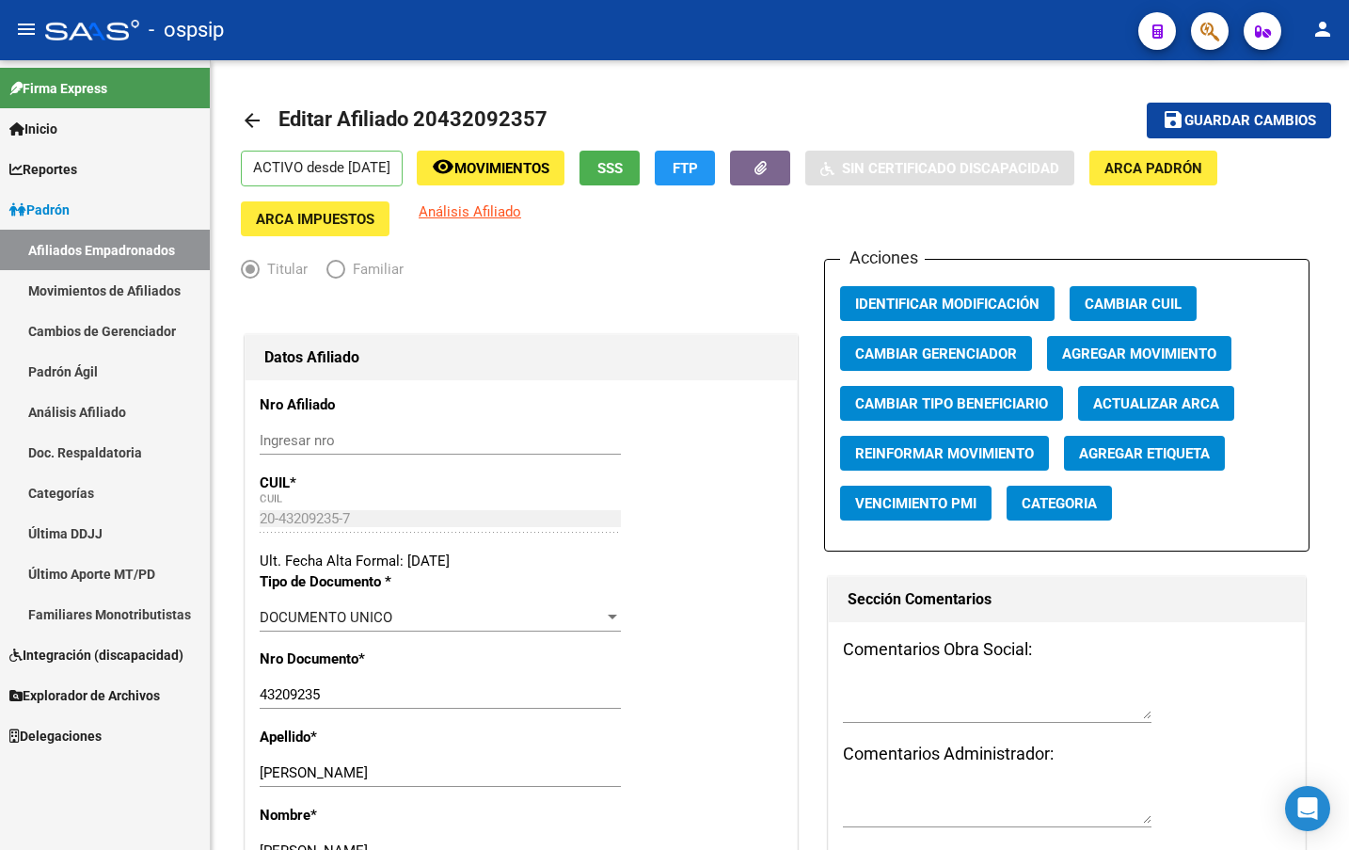
click at [138, 784] on div "Firma Express Inicio Instructivos Contacto OS Reportes [PERSON_NAME] Traspasos …" at bounding box center [105, 454] width 210 height 789
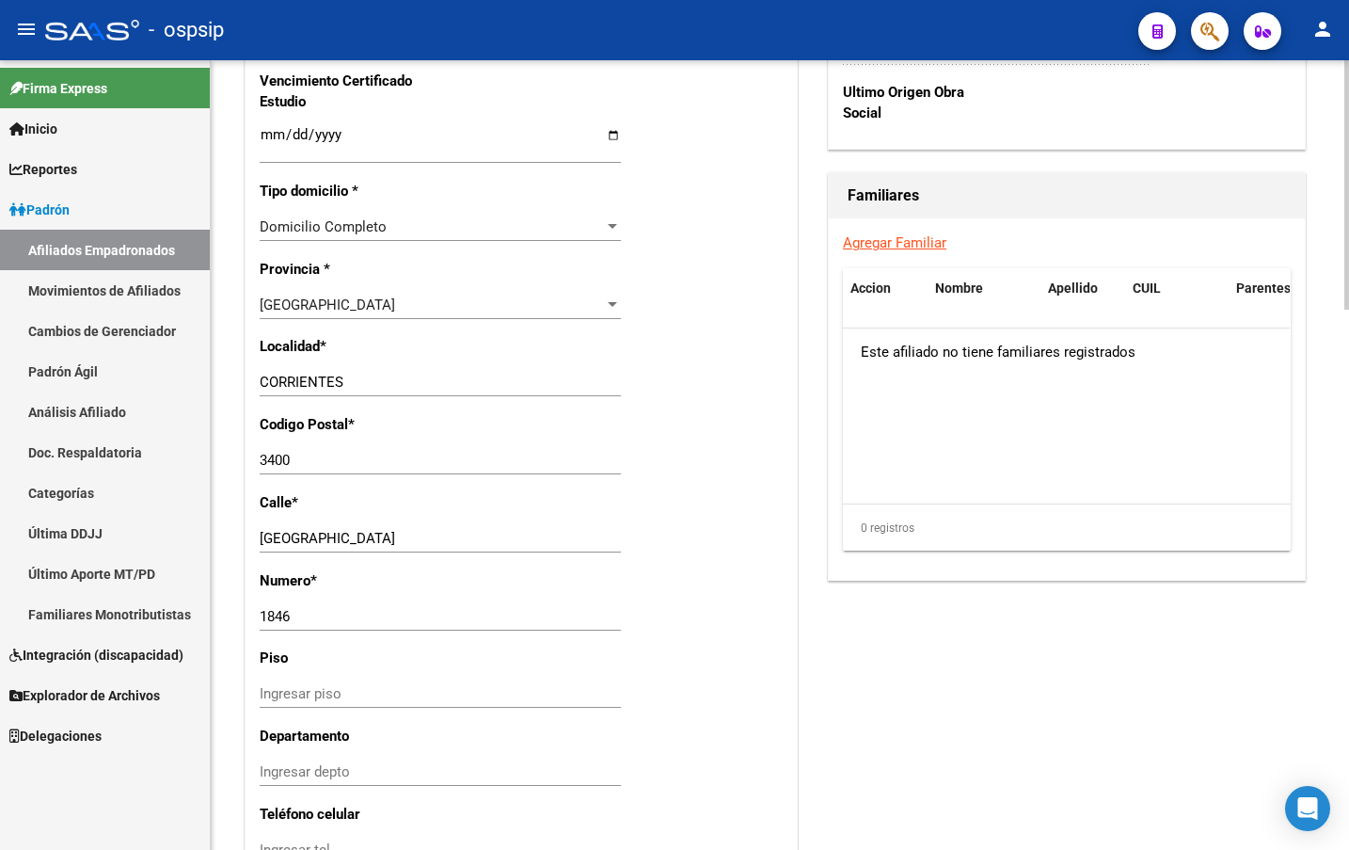
scroll to position [1317, 0]
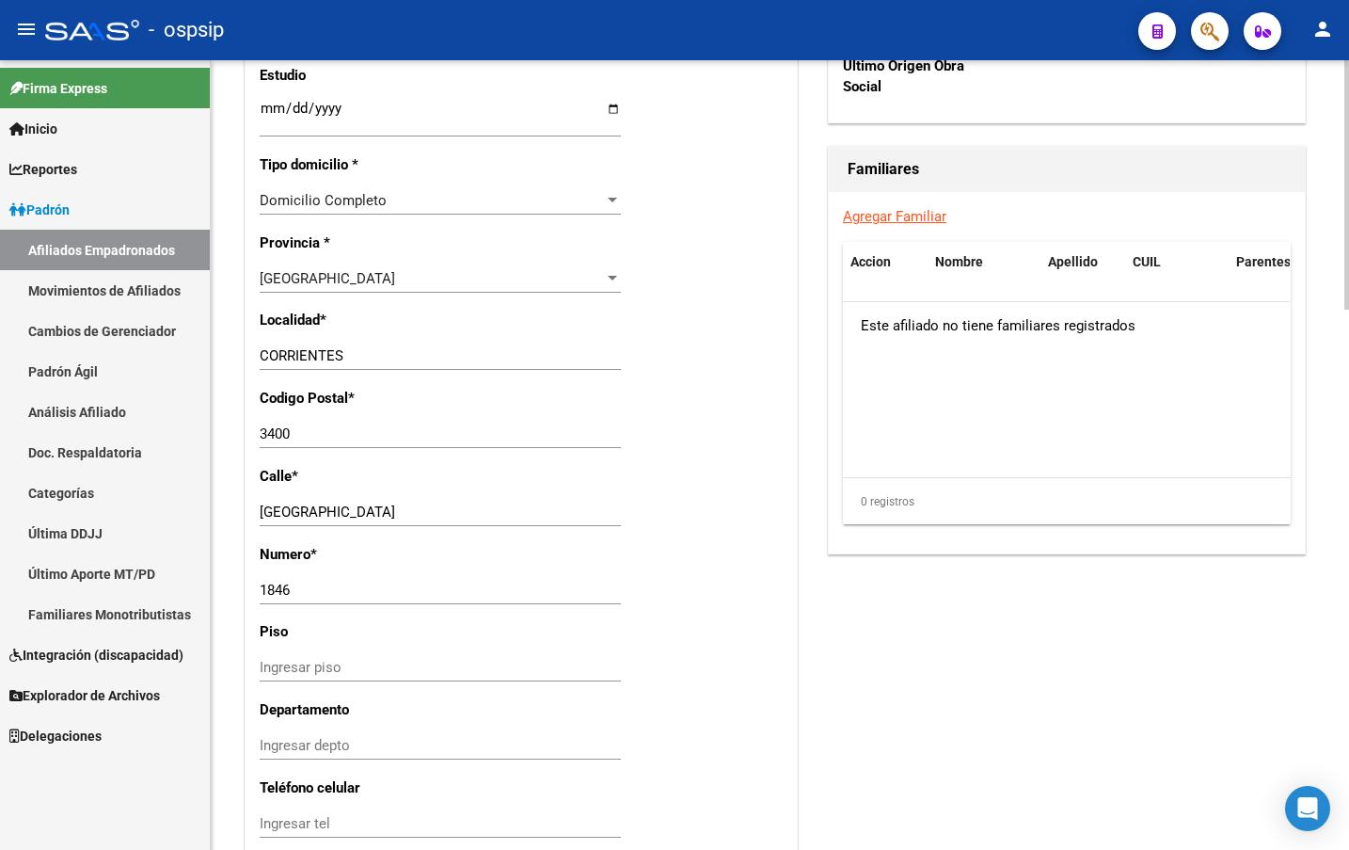
click at [360, 559] on p "Numero *" at bounding box center [338, 554] width 157 height 21
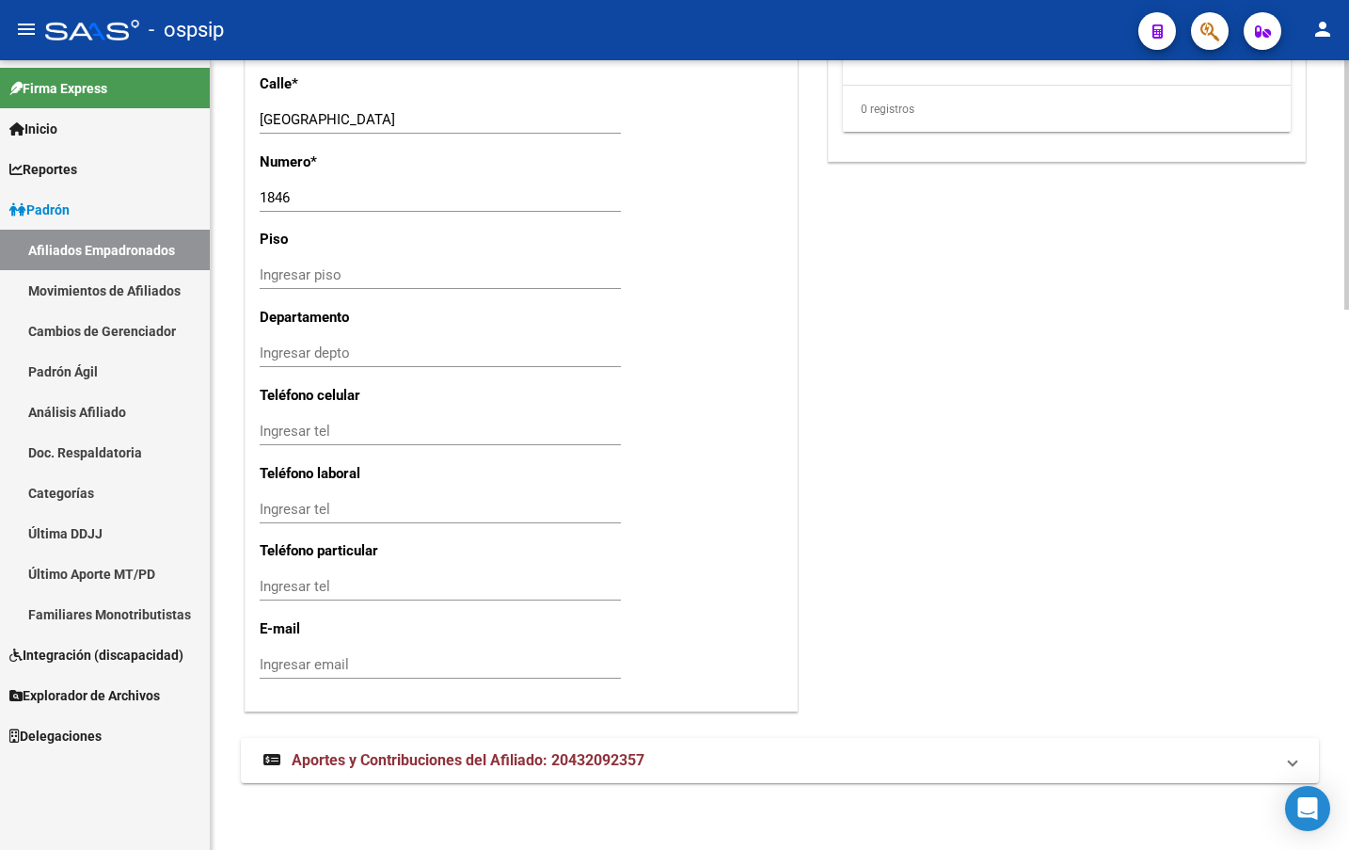
scroll to position [1711, 0]
drag, startPoint x: 343, startPoint y: 758, endPoint x: 363, endPoint y: 761, distance: 21.0
click at [343, 758] on span "Aportes y Contribuciones del Afiliado: 20432092357" at bounding box center [468, 759] width 353 height 18
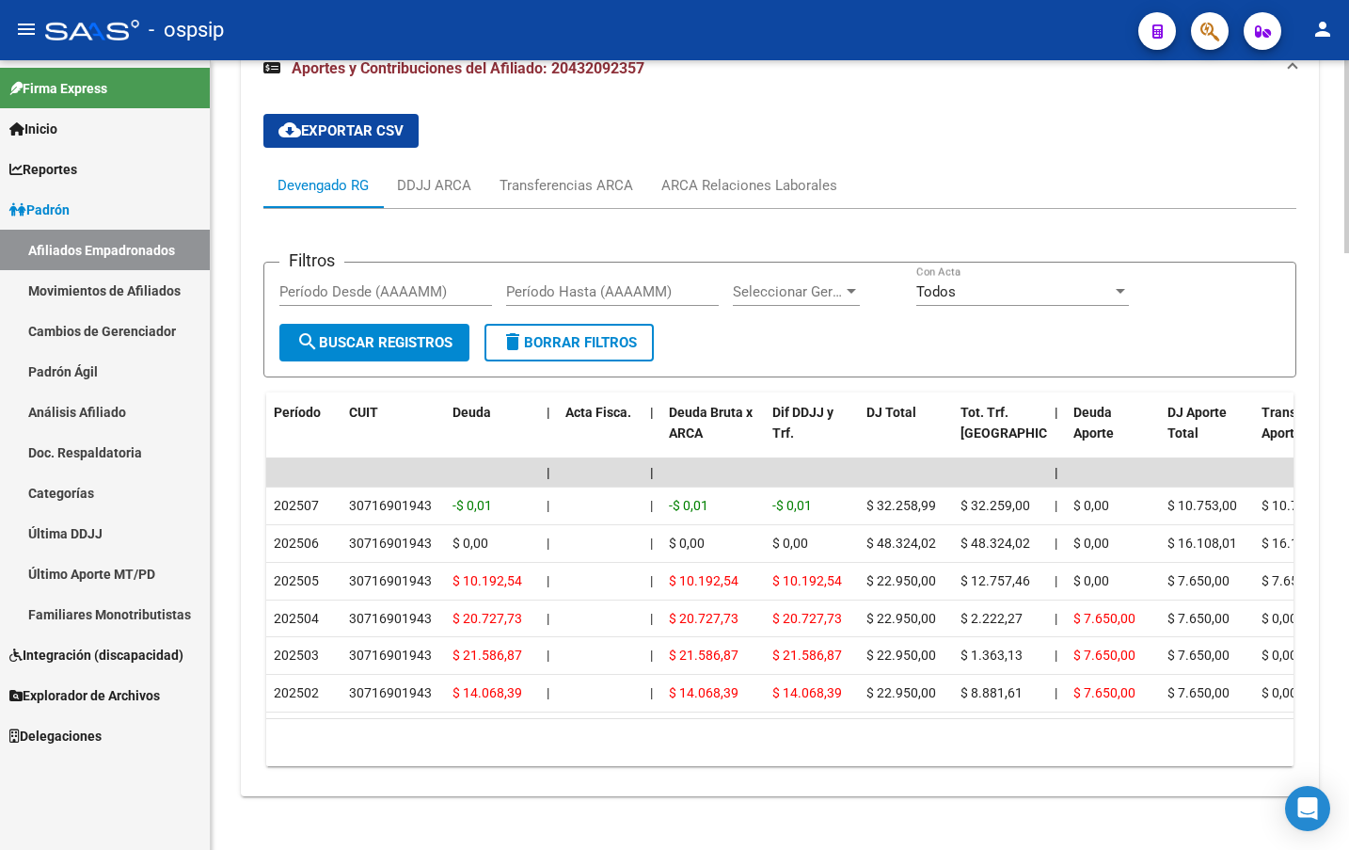
scroll to position [2420, 0]
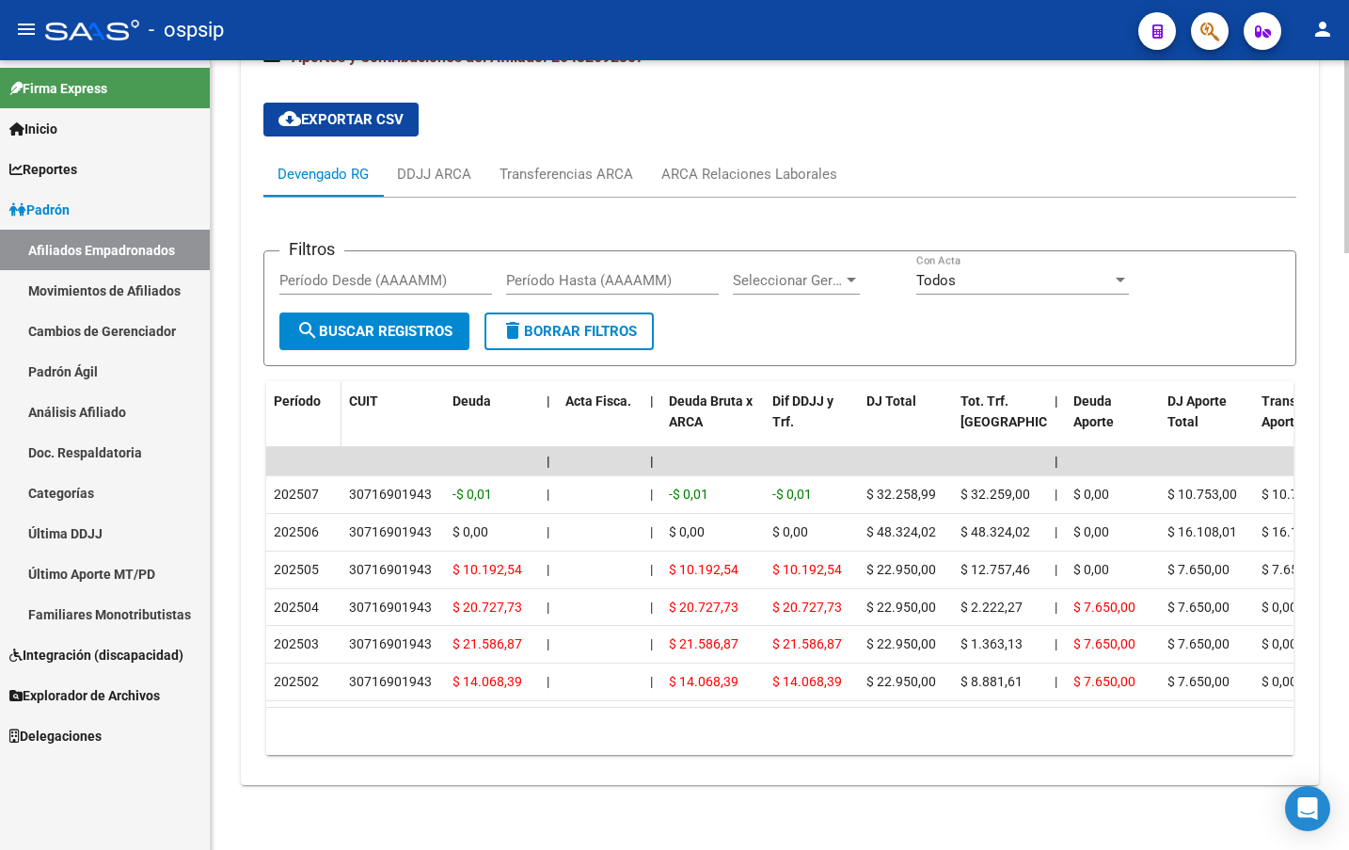
click at [339, 435] on span at bounding box center [337, 422] width 8 height 83
click at [756, 173] on div "ARCA Relaciones Laborales" at bounding box center [750, 174] width 176 height 21
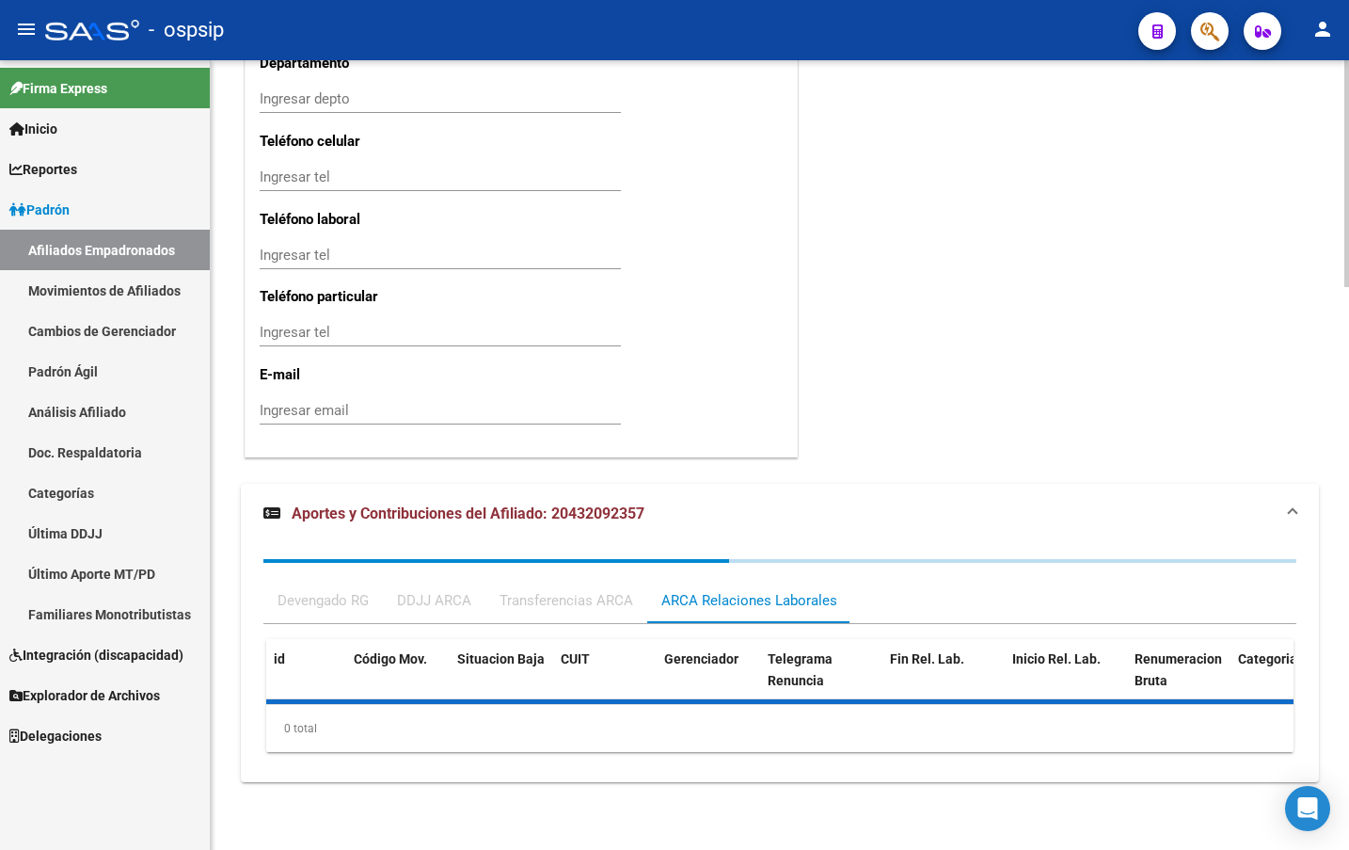
scroll to position [2056, 0]
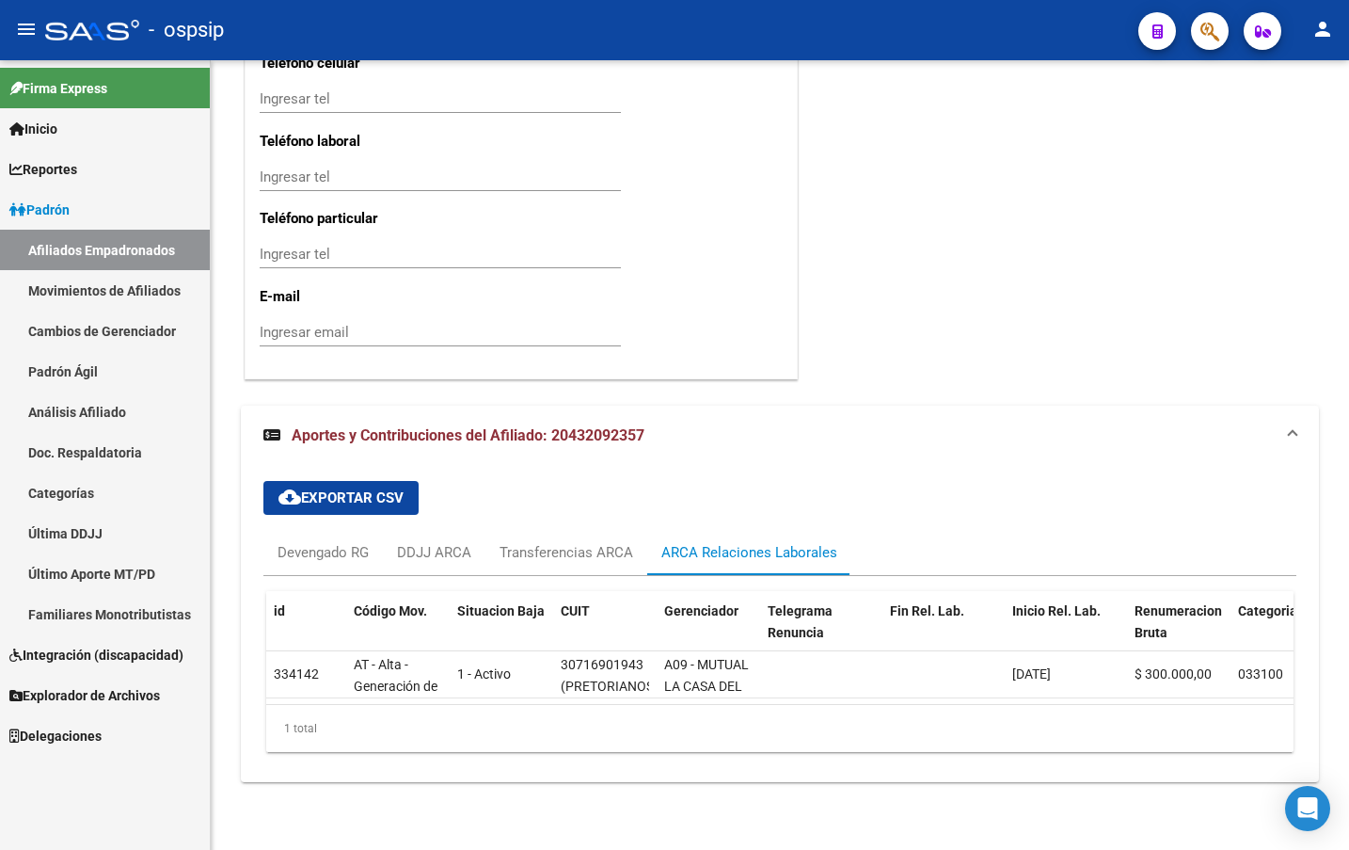
click at [314, 42] on div "- ospsip" at bounding box center [584, 29] width 1078 height 41
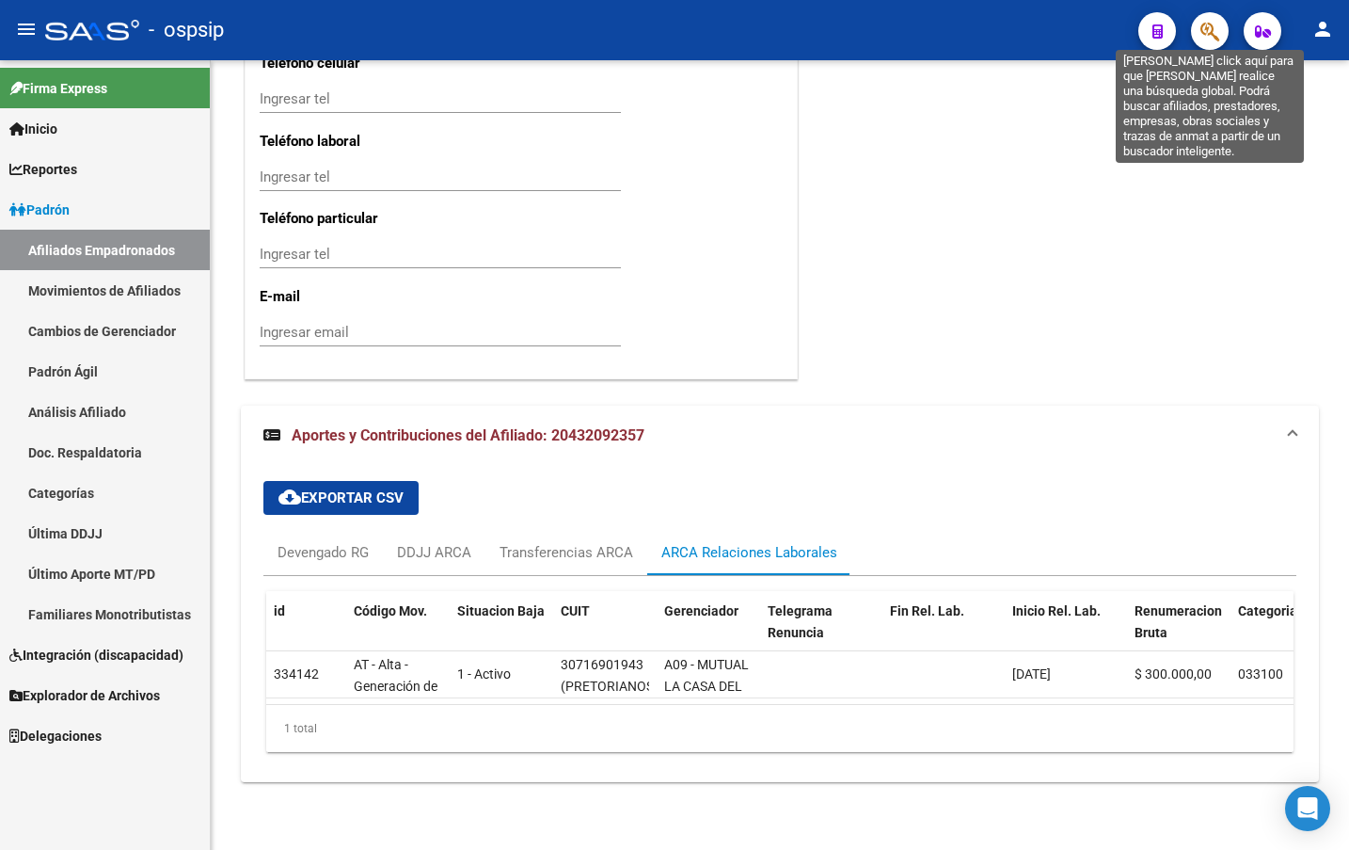
click at [1207, 26] on icon "button" at bounding box center [1210, 32] width 19 height 22
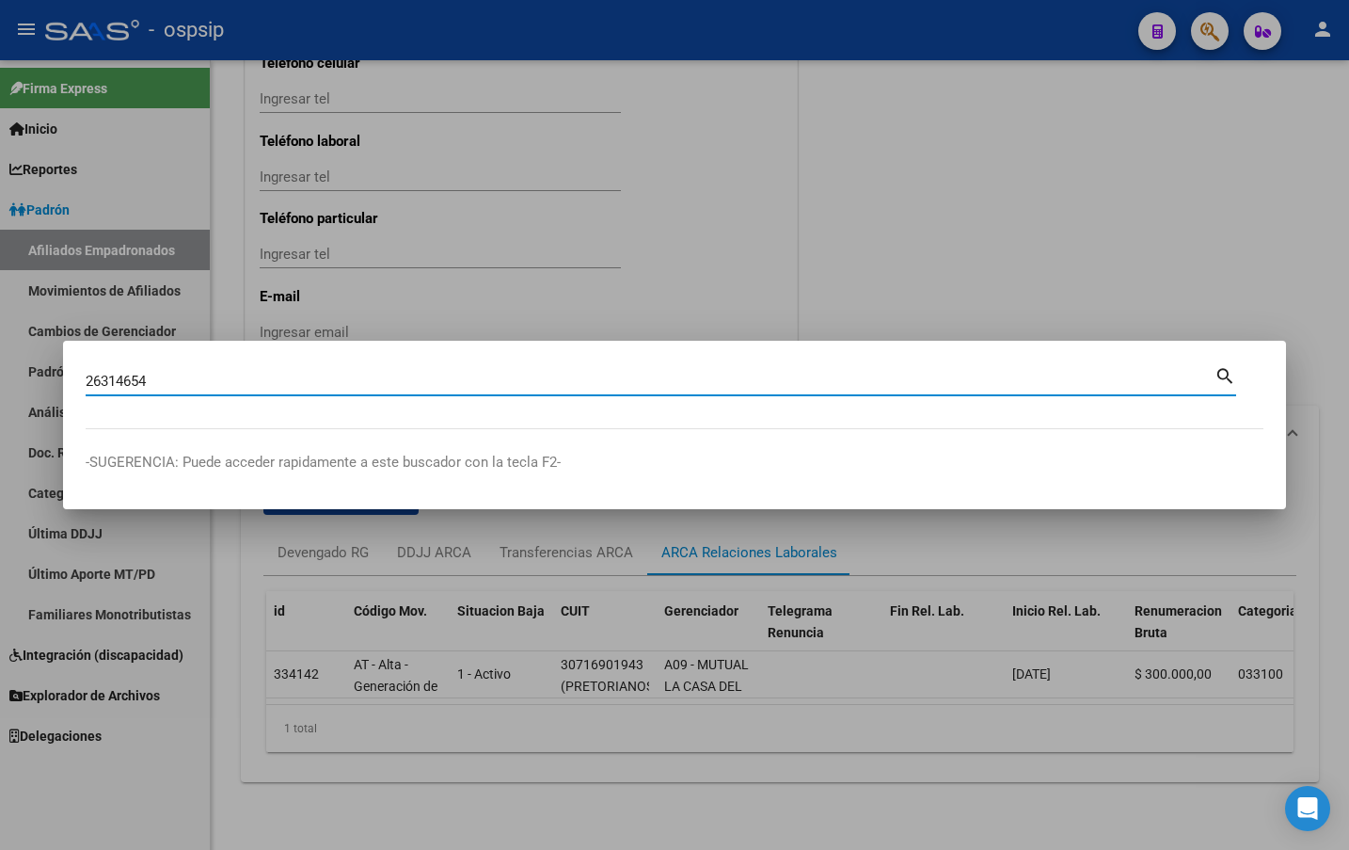
type input "26314654"
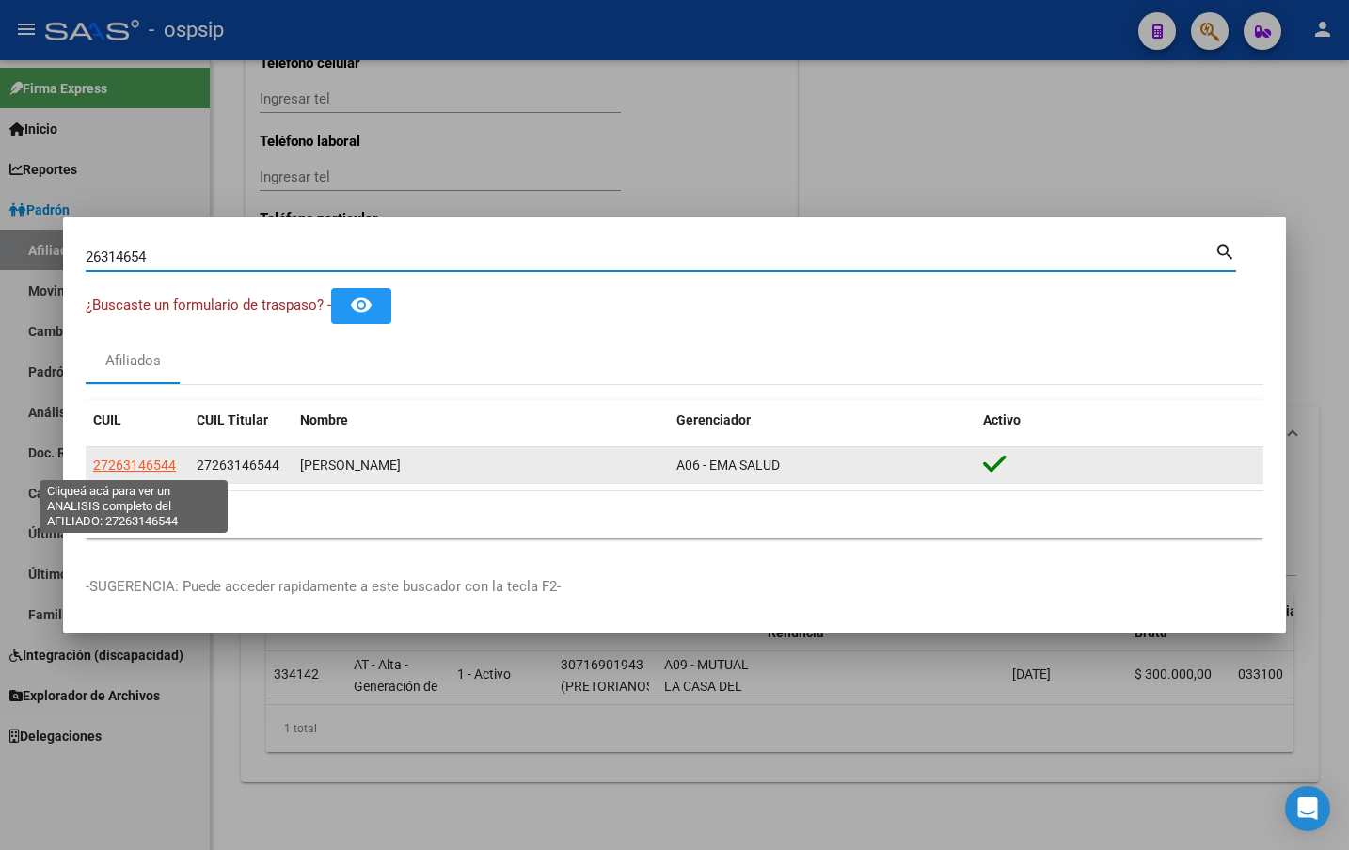
click at [136, 461] on span "27263146544" at bounding box center [134, 464] width 83 height 15
type textarea "27263146544"
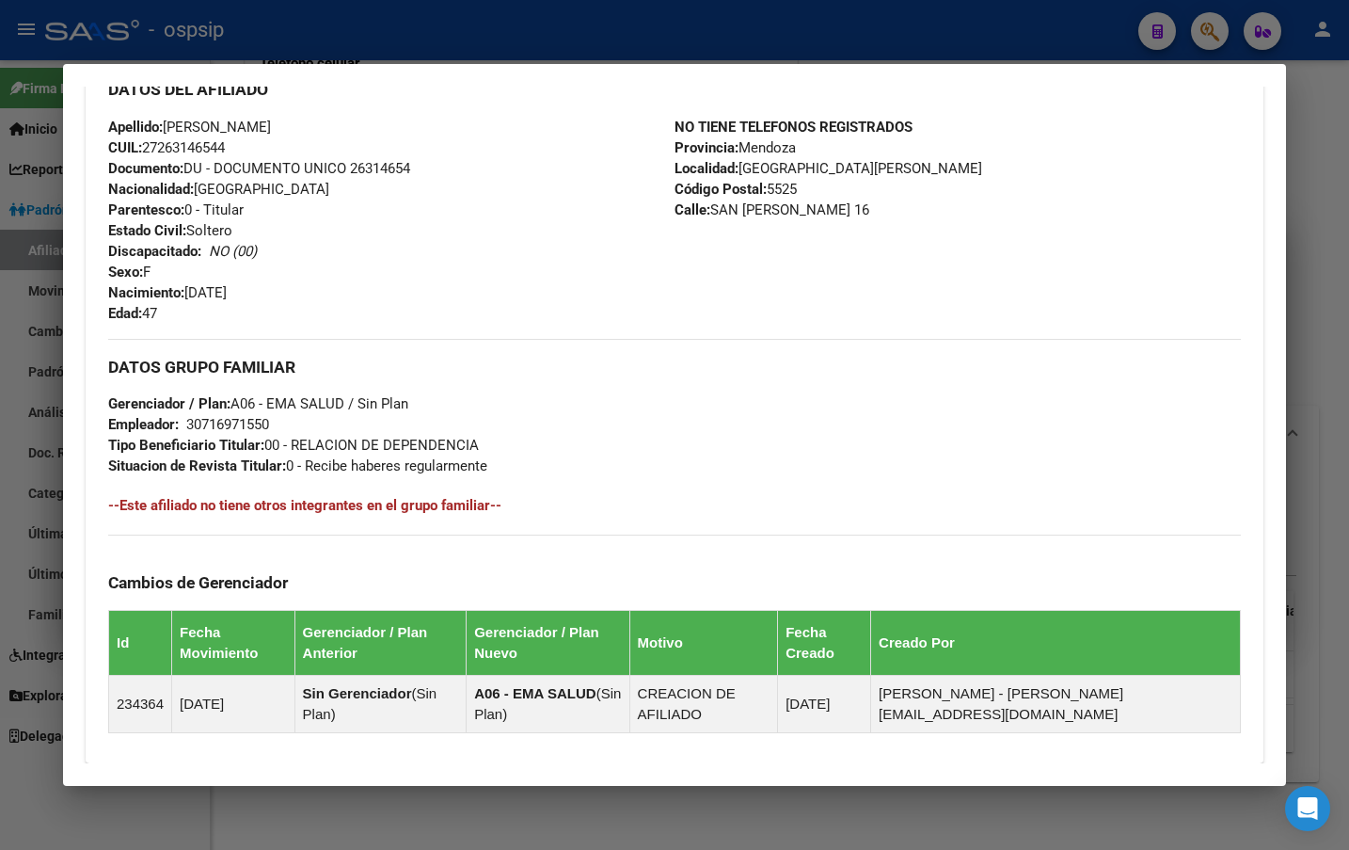
scroll to position [859, 0]
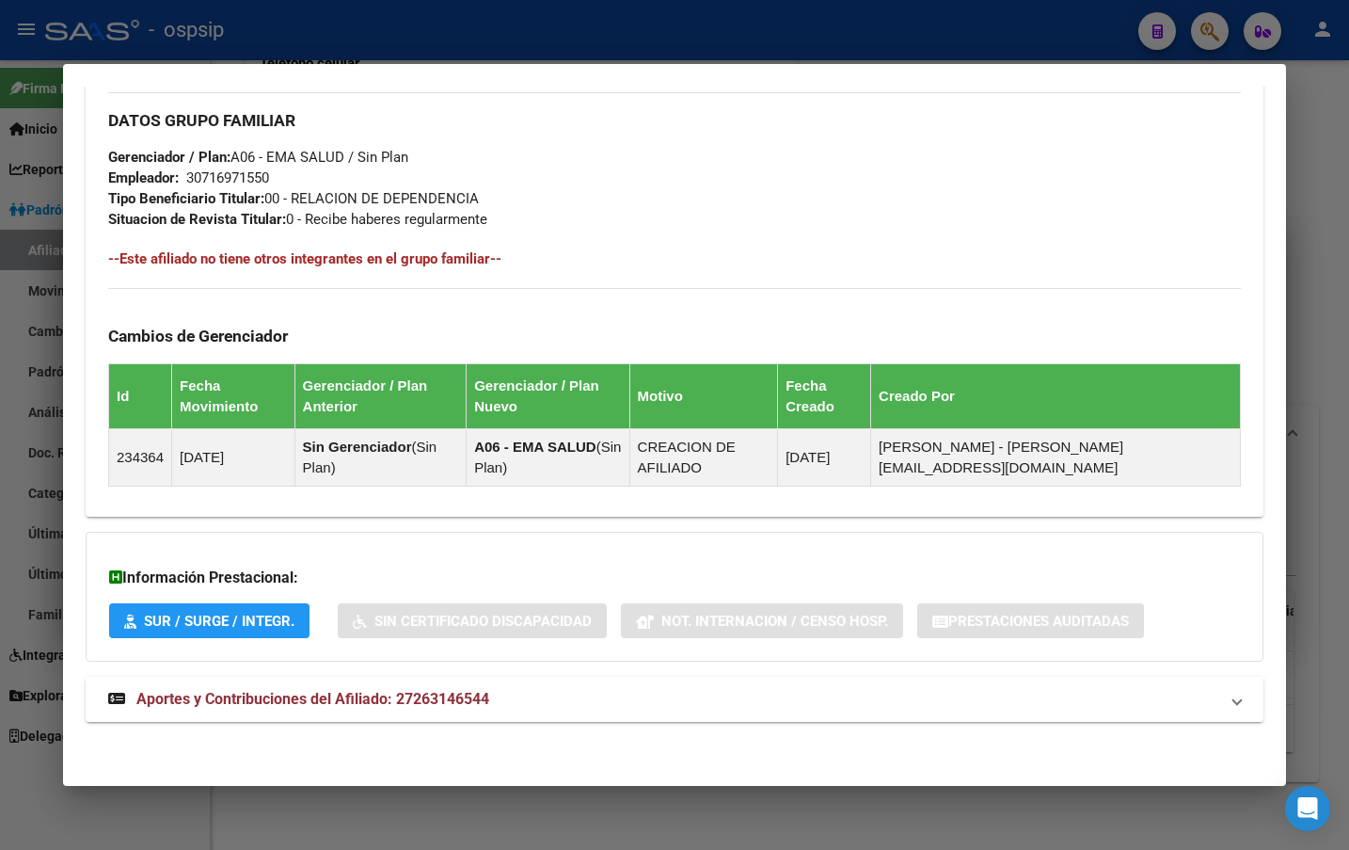
click at [450, 693] on mat-expansion-panel-header "Aportes y Contribuciones del Afiliado: 27263146544" at bounding box center [675, 699] width 1178 height 45
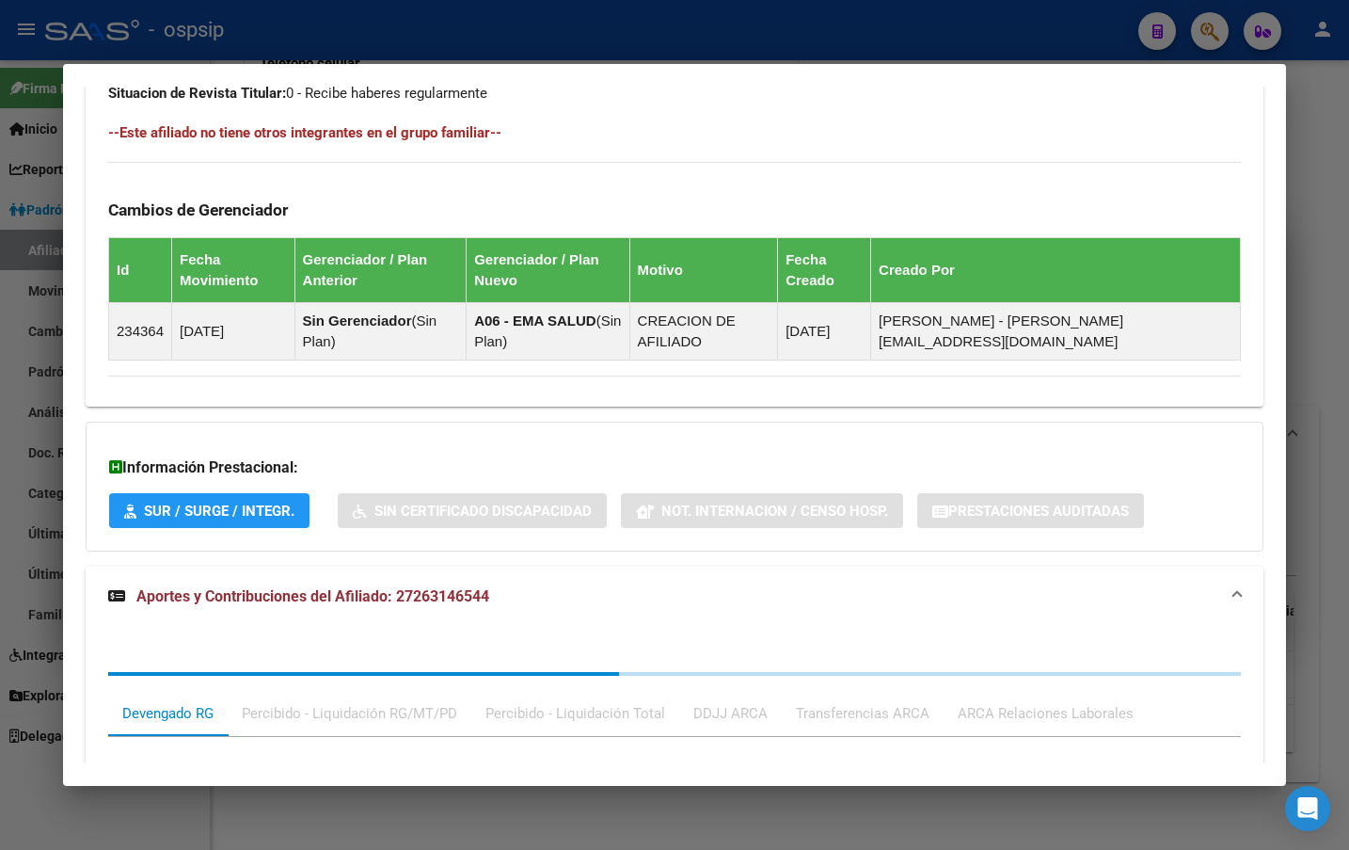
scroll to position [1348, 0]
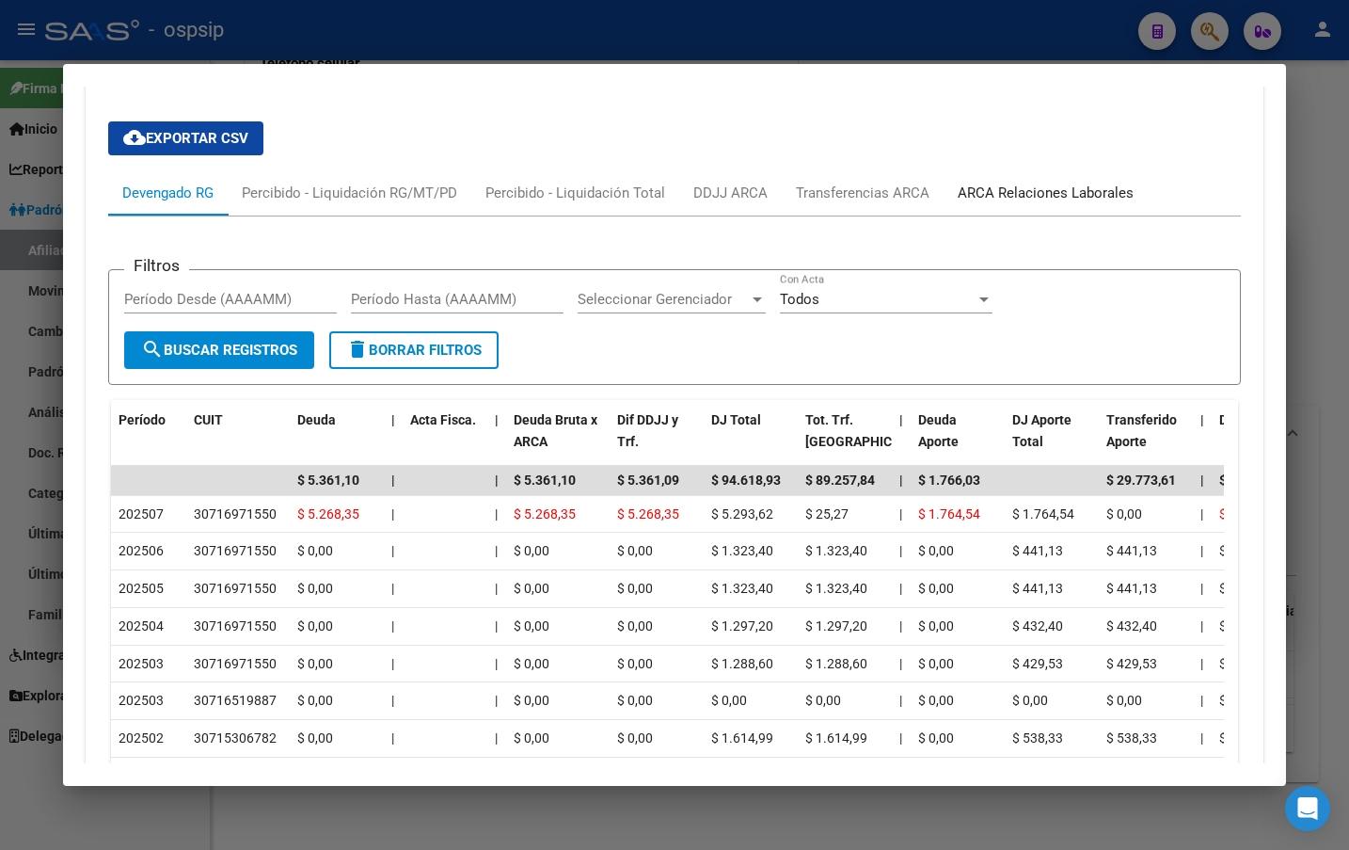
click at [1022, 186] on div "ARCA Relaciones Laborales" at bounding box center [1046, 193] width 176 height 21
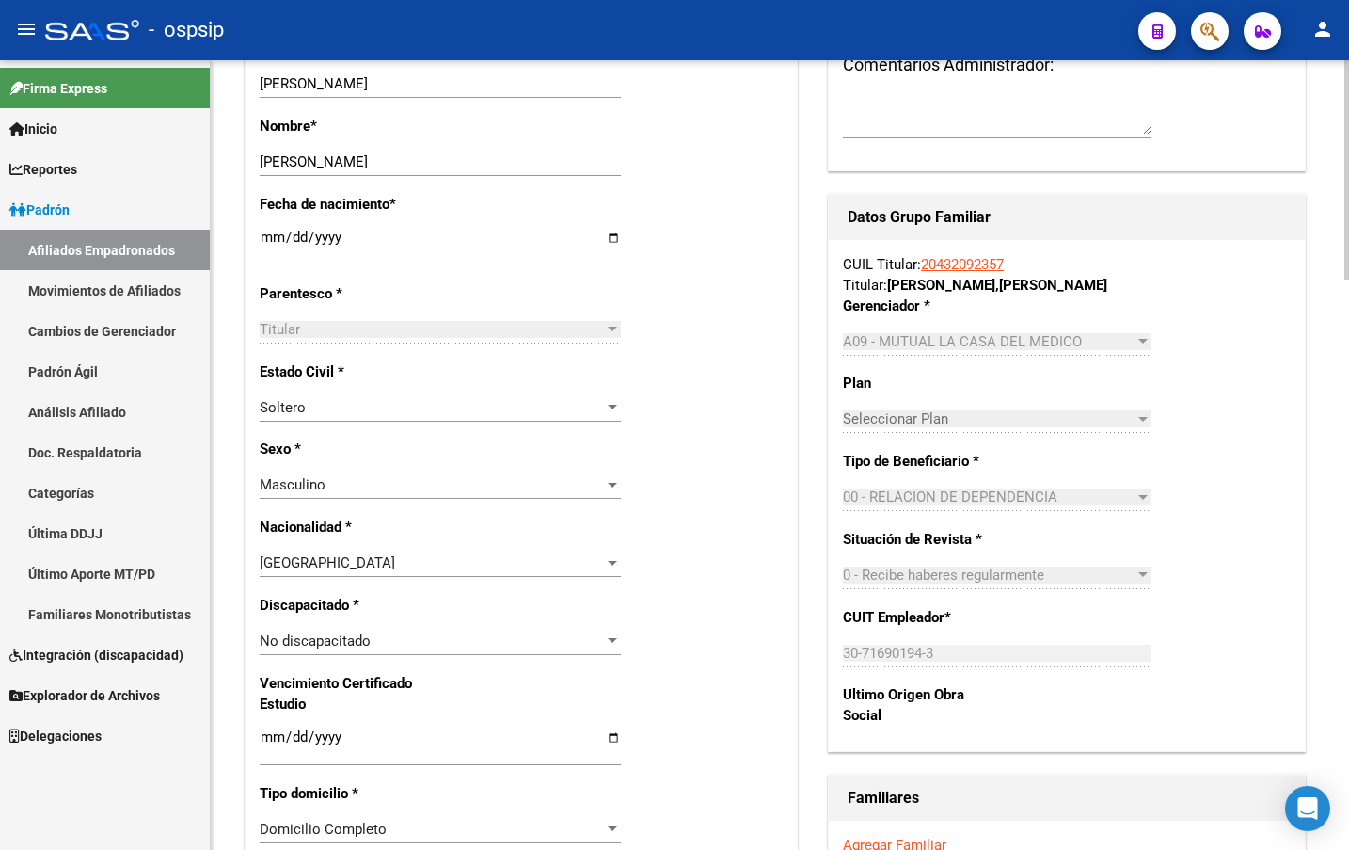
scroll to position [362, 0]
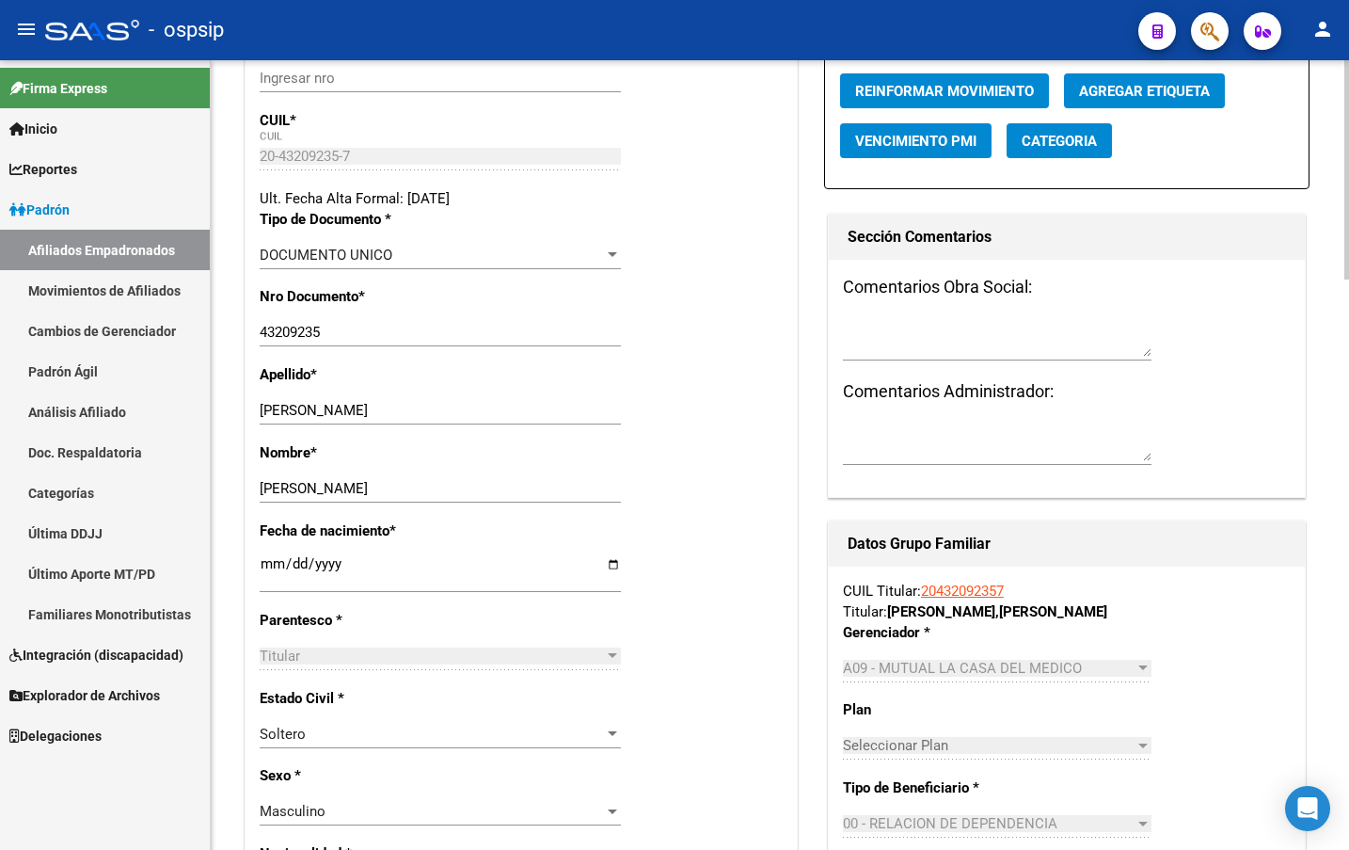
click at [363, 126] on p "CUIL *" at bounding box center [338, 120] width 157 height 21
click at [303, 33] on div "- ospsip" at bounding box center [584, 29] width 1078 height 41
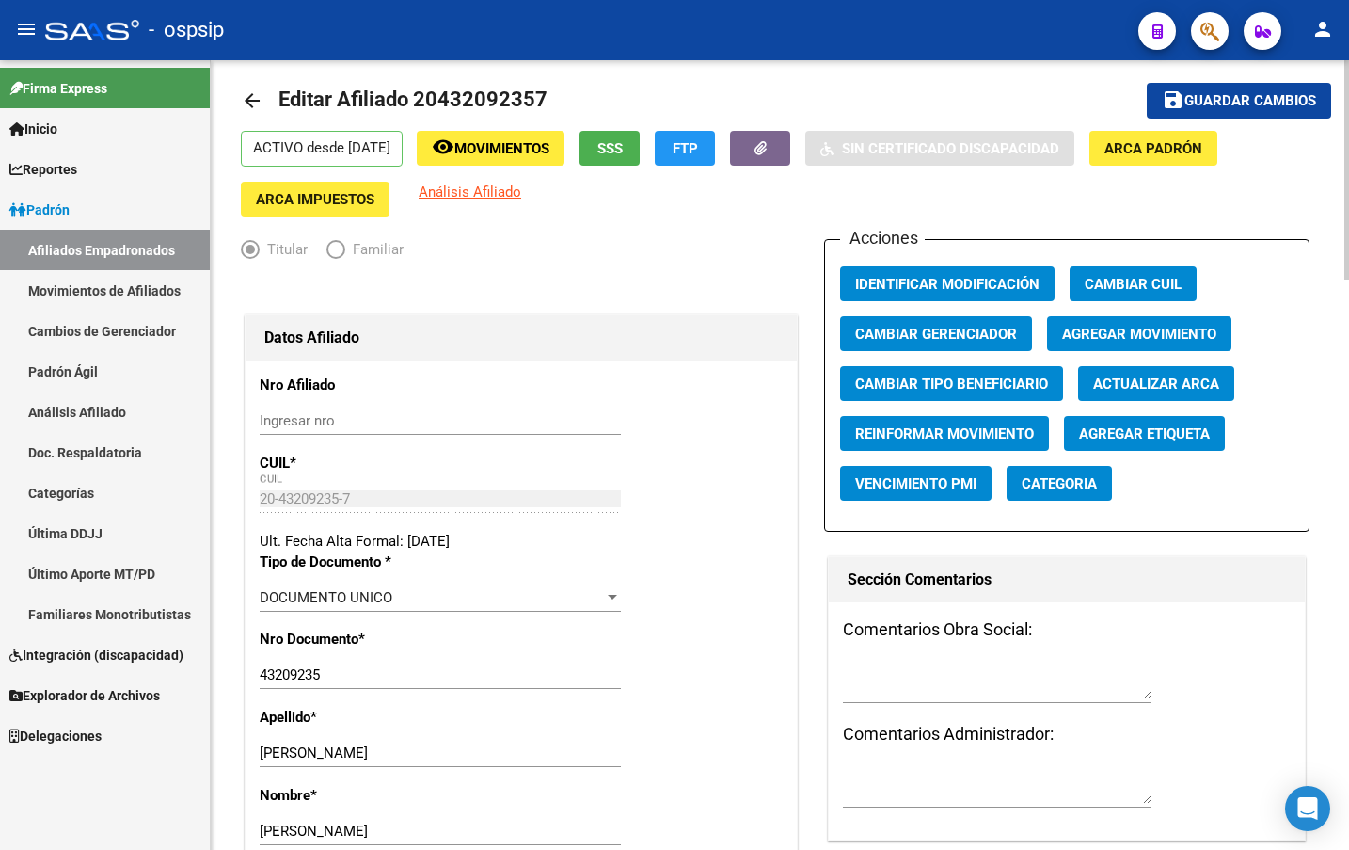
scroll to position [0, 0]
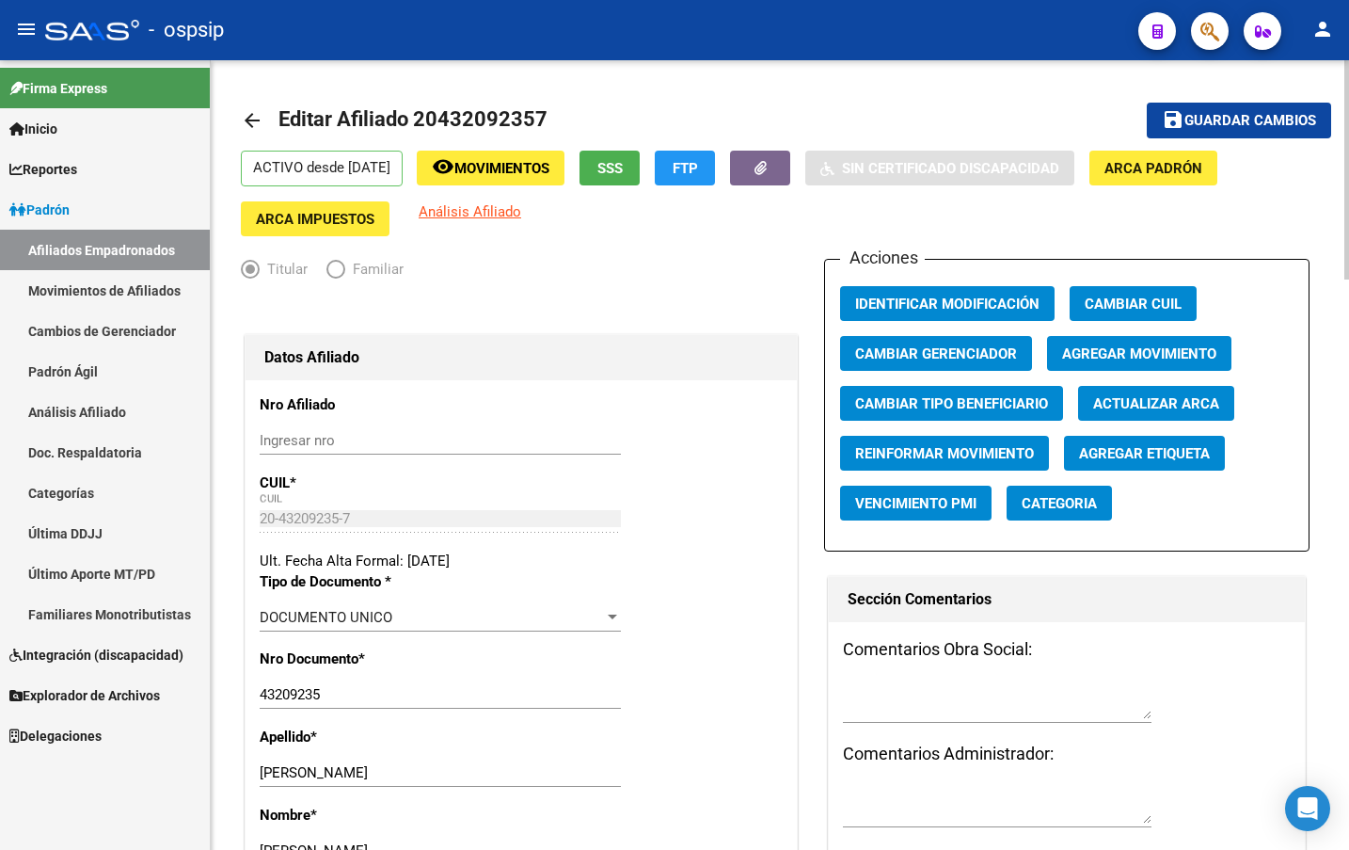
drag, startPoint x: 441, startPoint y: 122, endPoint x: 531, endPoint y: 132, distance: 89.9
click at [531, 132] on h1 "Editar Afiliado 20432092357" at bounding box center [416, 121] width 274 height 38
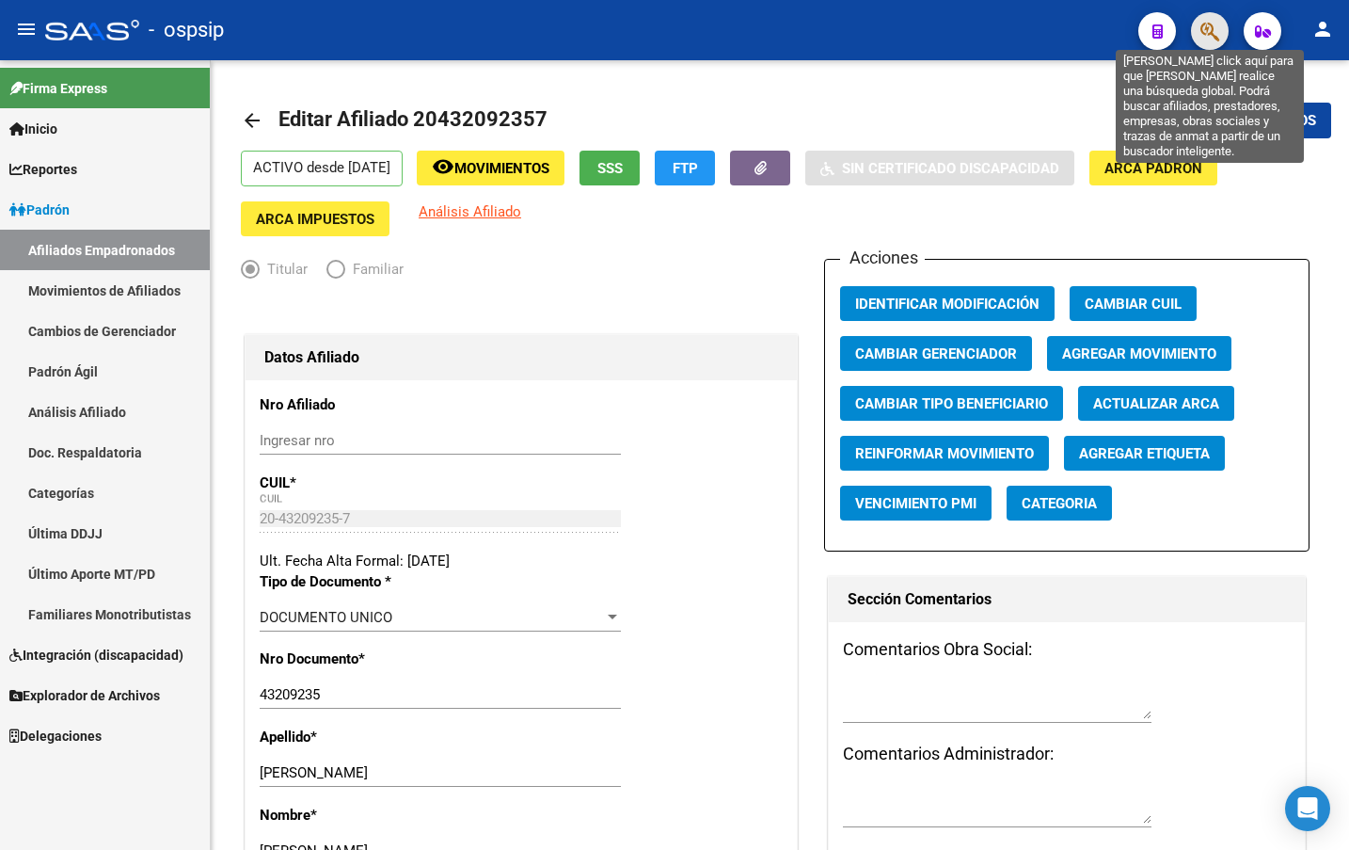
click at [1206, 29] on icon "button" at bounding box center [1210, 32] width 19 height 22
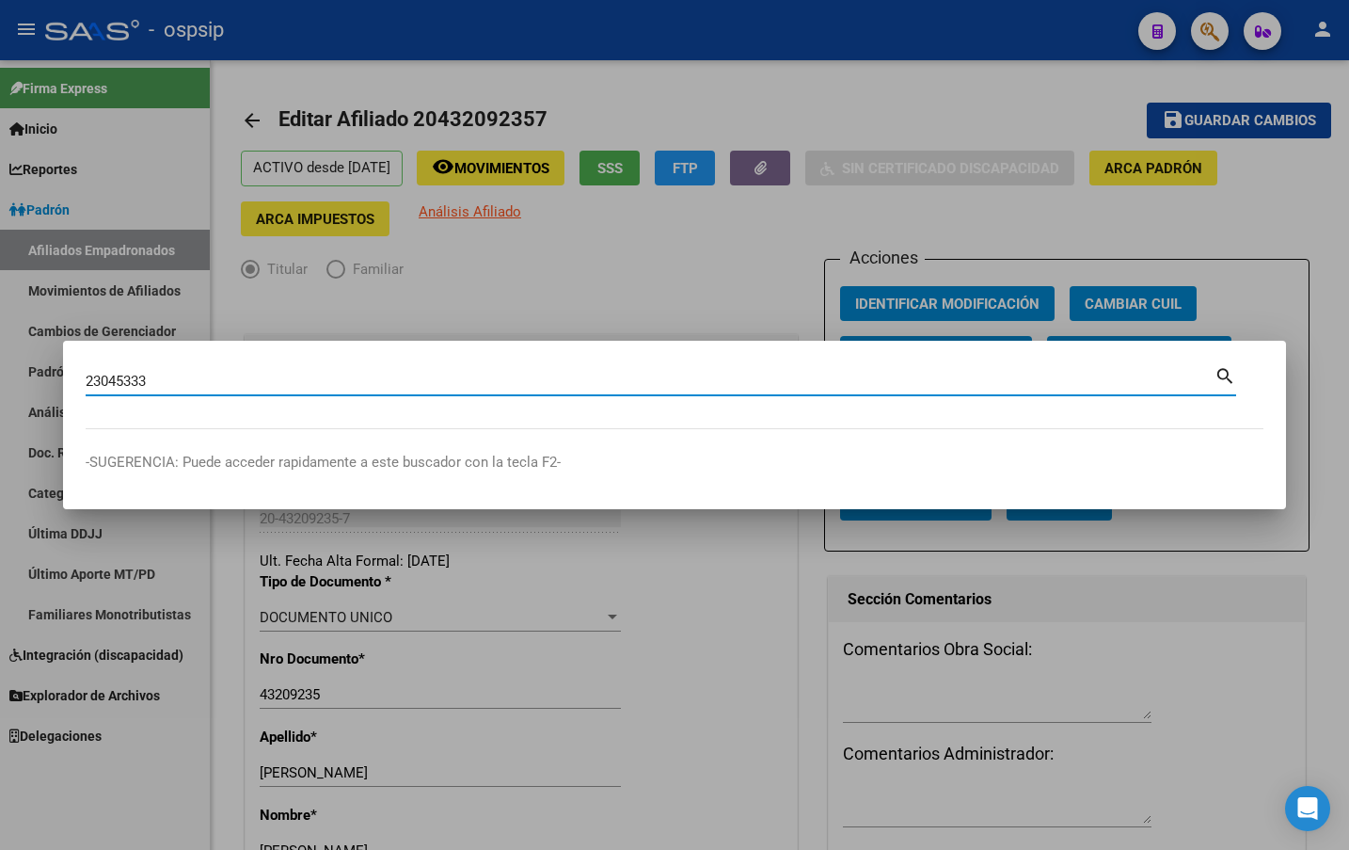
type input "23045333"
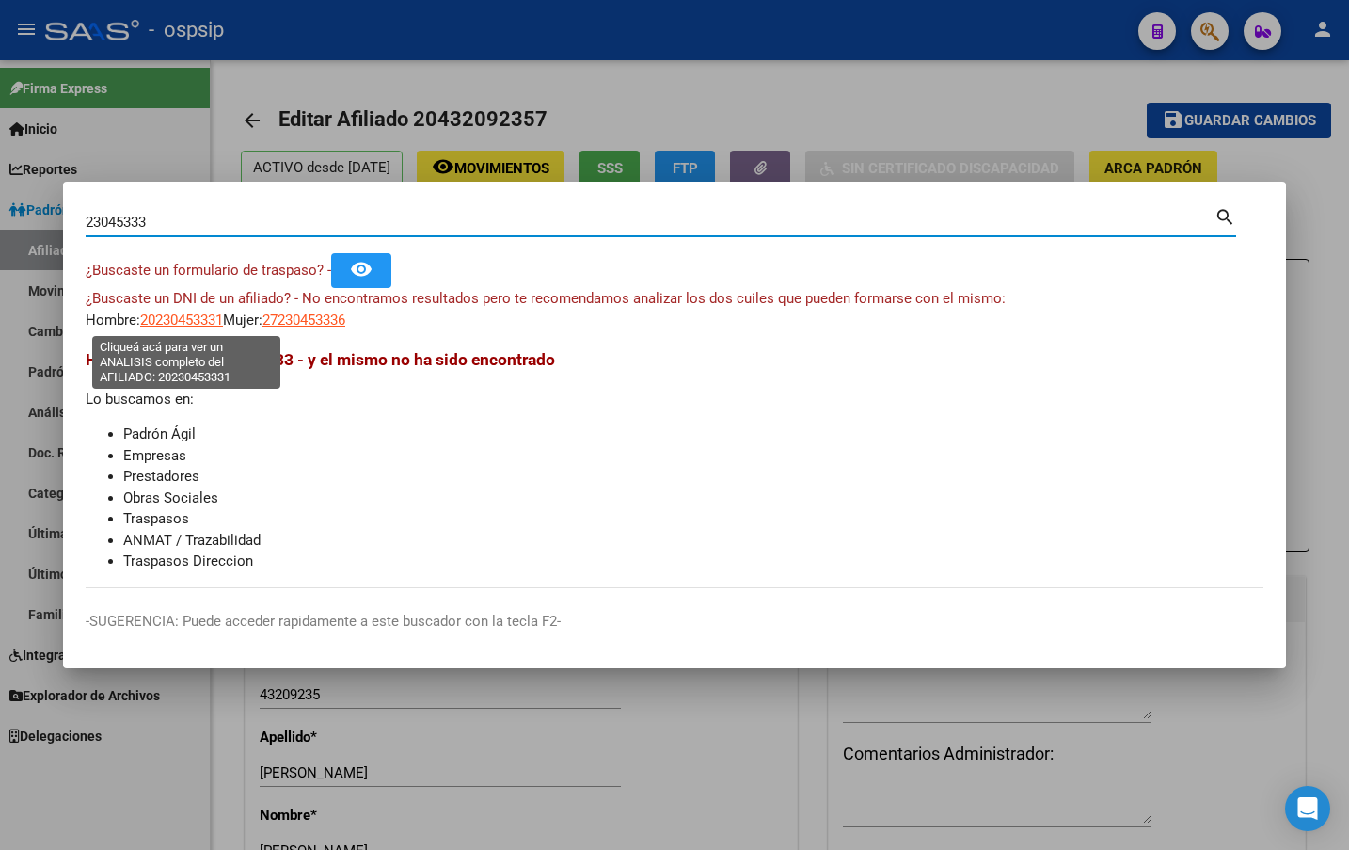
click at [183, 325] on span "20230453331" at bounding box center [181, 319] width 83 height 17
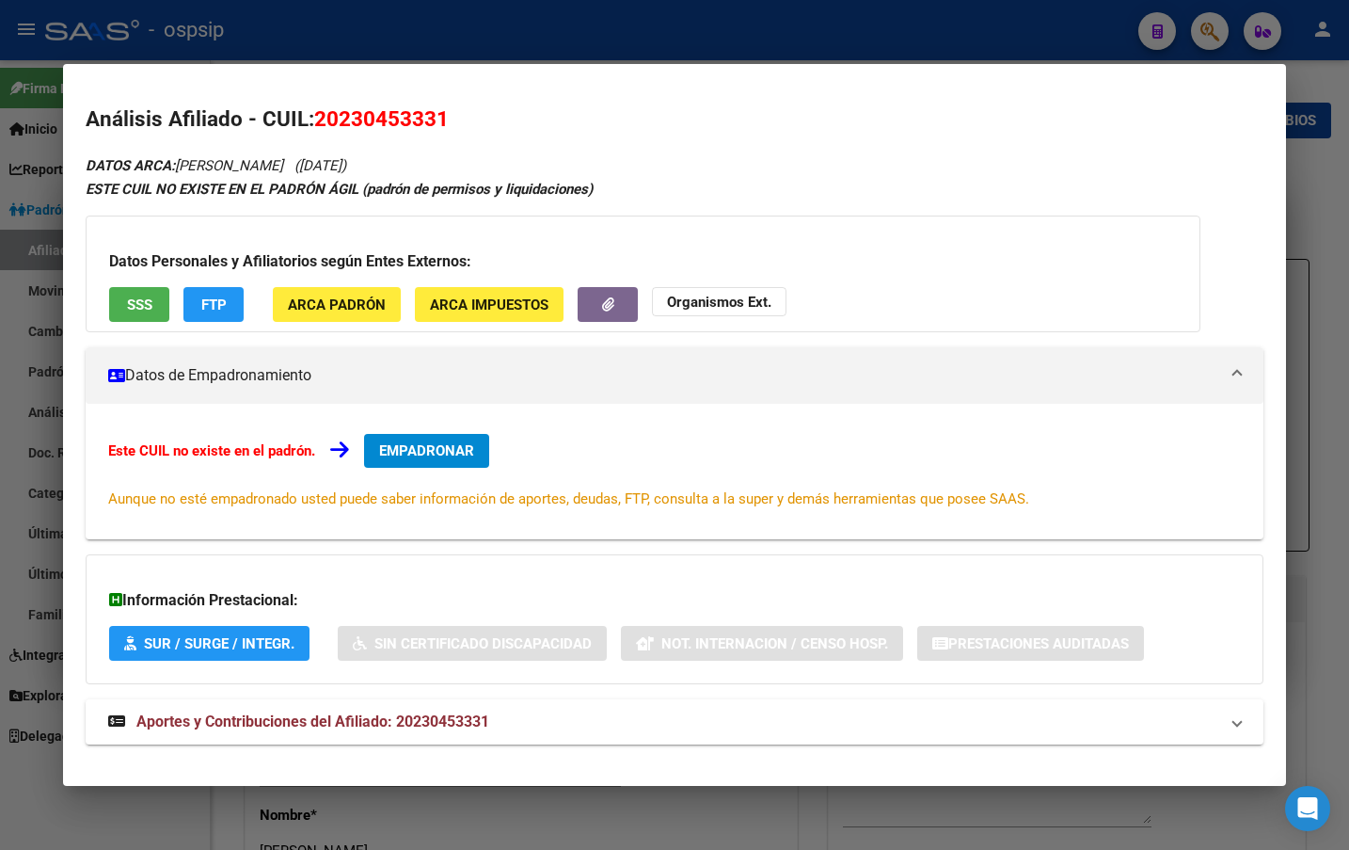
scroll to position [23, 0]
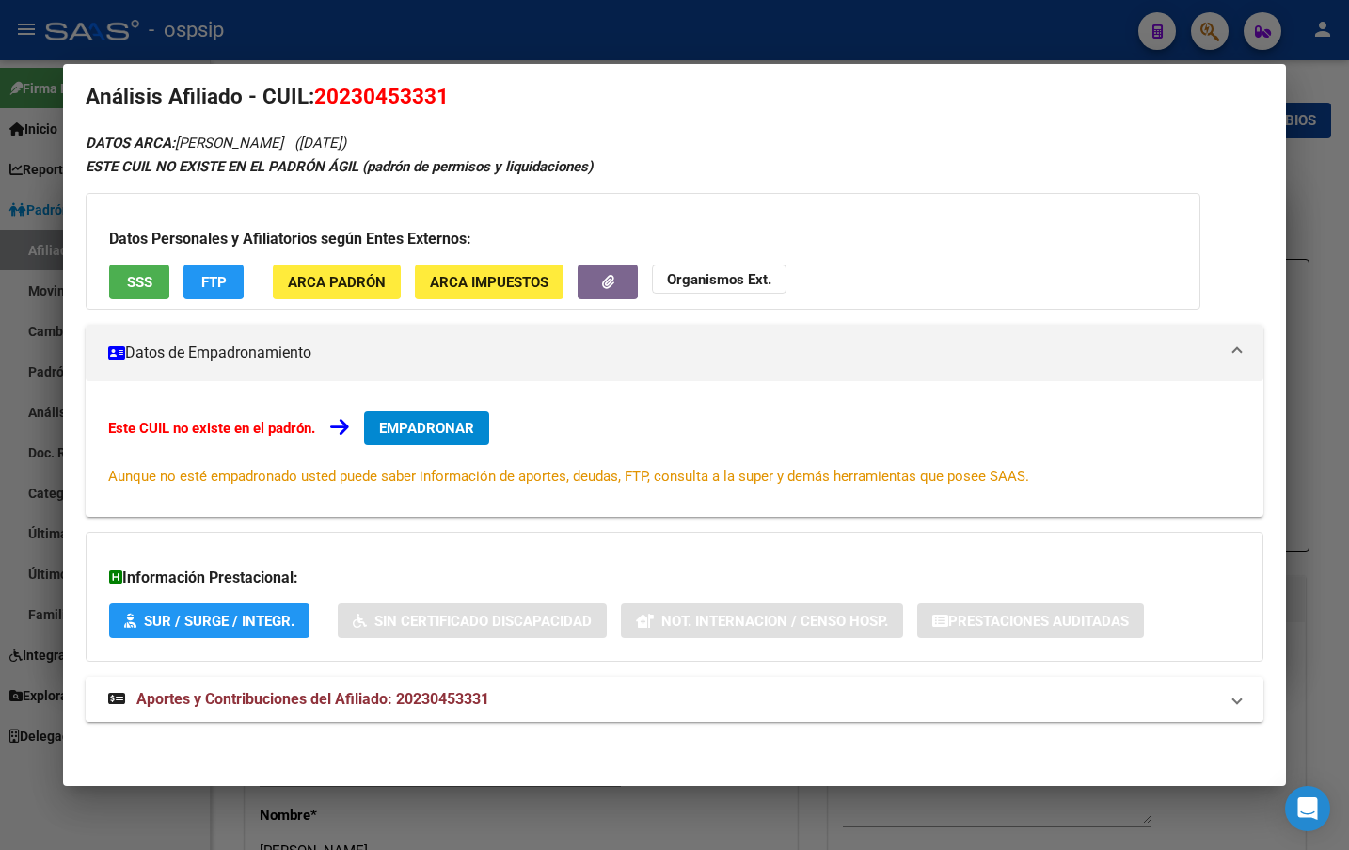
click at [441, 701] on span "Aportes y Contribuciones del Afiliado: 20230453331" at bounding box center [312, 699] width 353 height 18
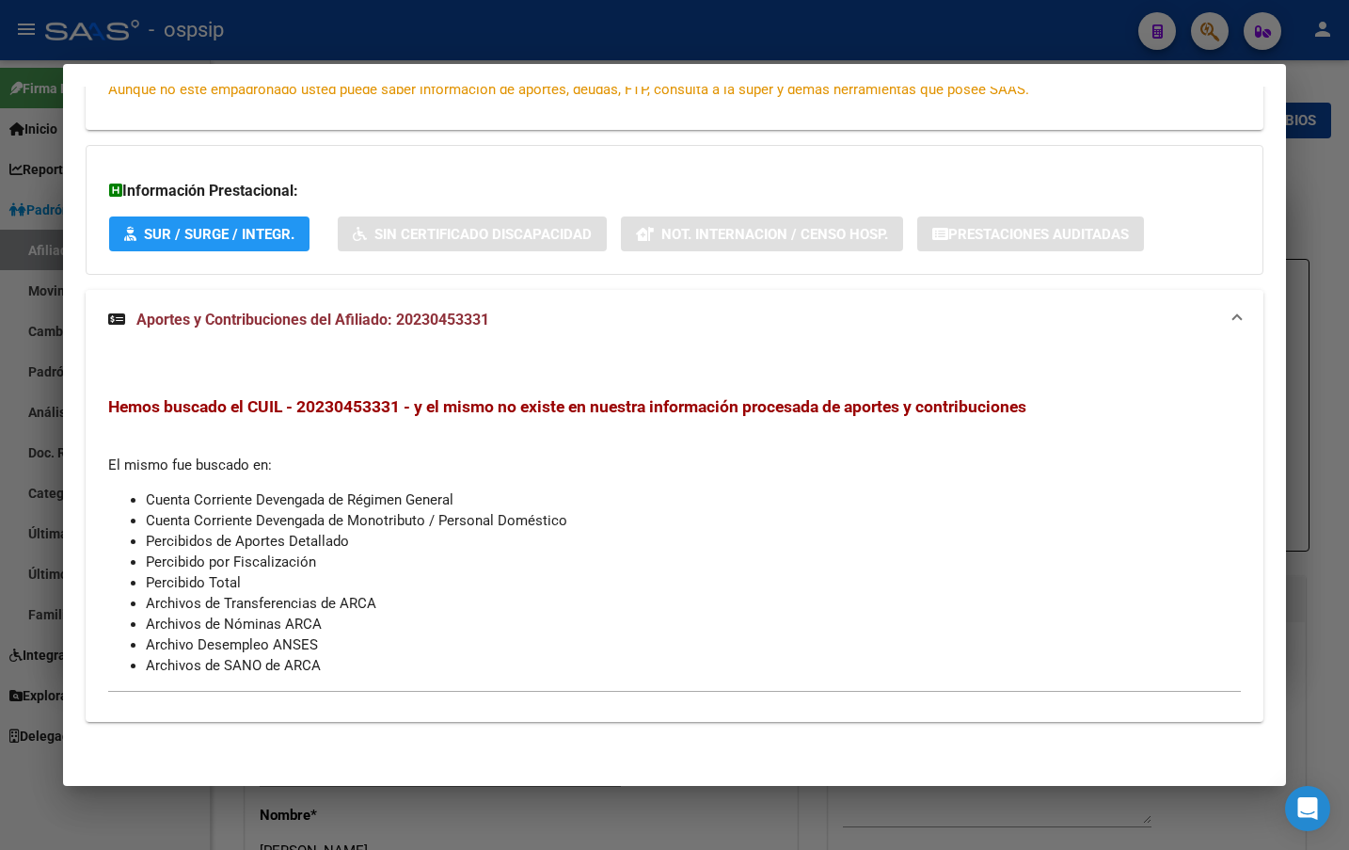
scroll to position [0, 0]
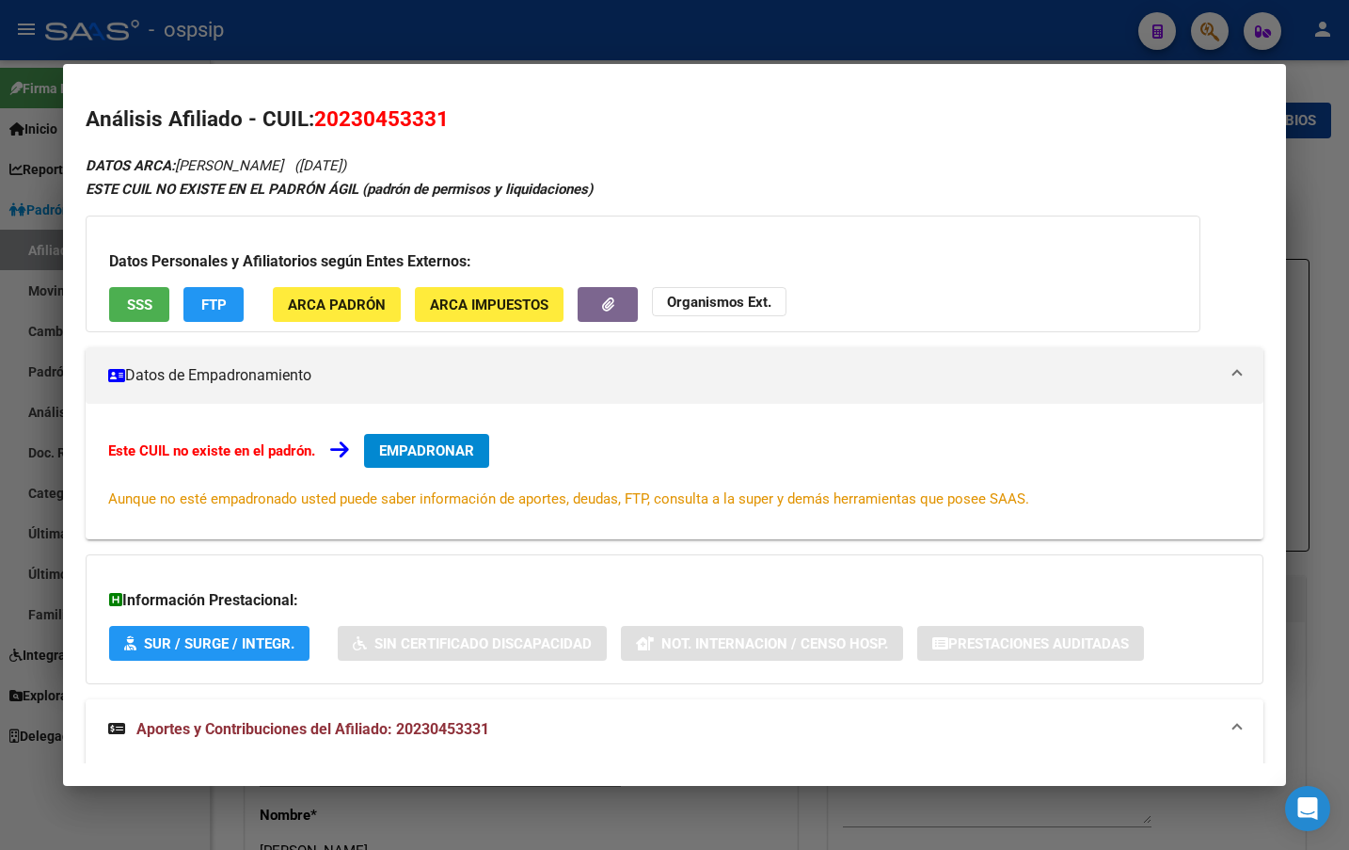
drag, startPoint x: 178, startPoint y: 163, endPoint x: 318, endPoint y: 154, distance: 140.5
click at [318, 154] on div "DATOS ARCA: [PERSON_NAME] ([DATE]) ESTE CUIL NO EXISTE EN EL [PERSON_NAME] ÁGIL…" at bounding box center [675, 652] width 1178 height 998
click at [547, 142] on div "Análisis Afiliado - CUIL: 20230453331 DATOS ARCA: [PERSON_NAME] [PERSON_NAME] (…" at bounding box center [675, 638] width 1178 height 1069
drag, startPoint x: 321, startPoint y: 118, endPoint x: 448, endPoint y: 118, distance: 127.0
click at [448, 118] on span "20230453331" at bounding box center [381, 118] width 135 height 24
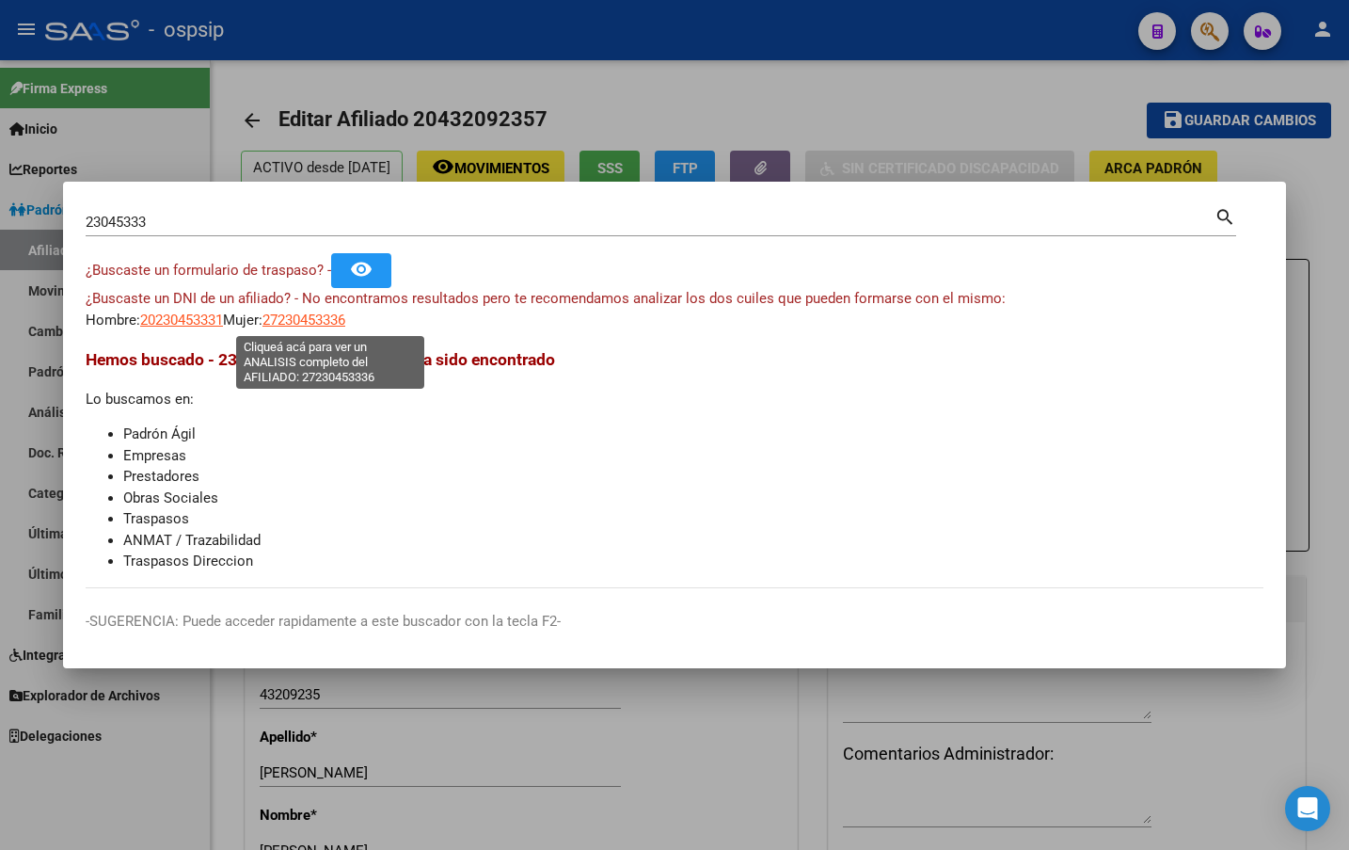
click at [308, 317] on span "27230453336" at bounding box center [304, 319] width 83 height 17
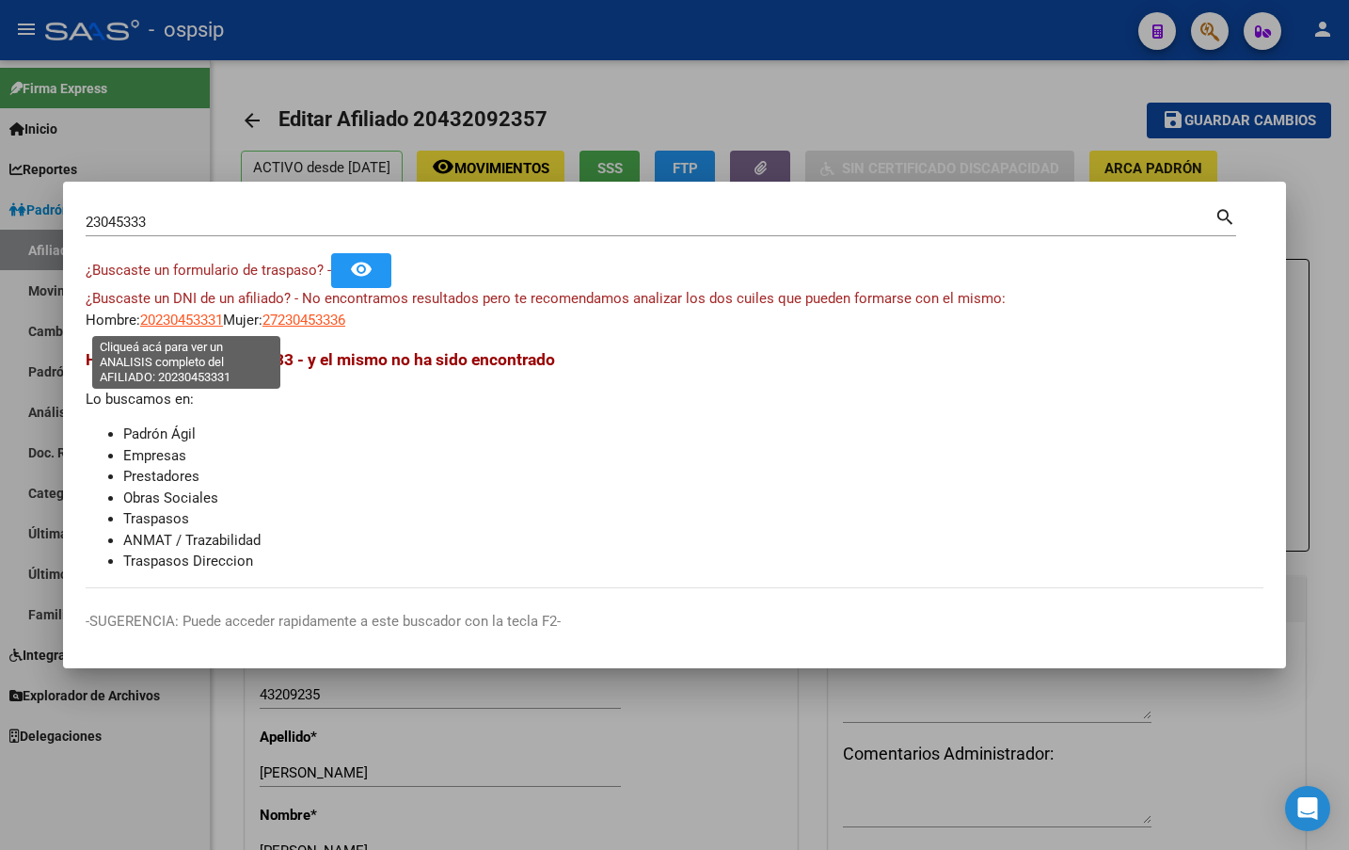
click at [184, 324] on span "20230453331" at bounding box center [181, 319] width 83 height 17
type textarea "20230453331"
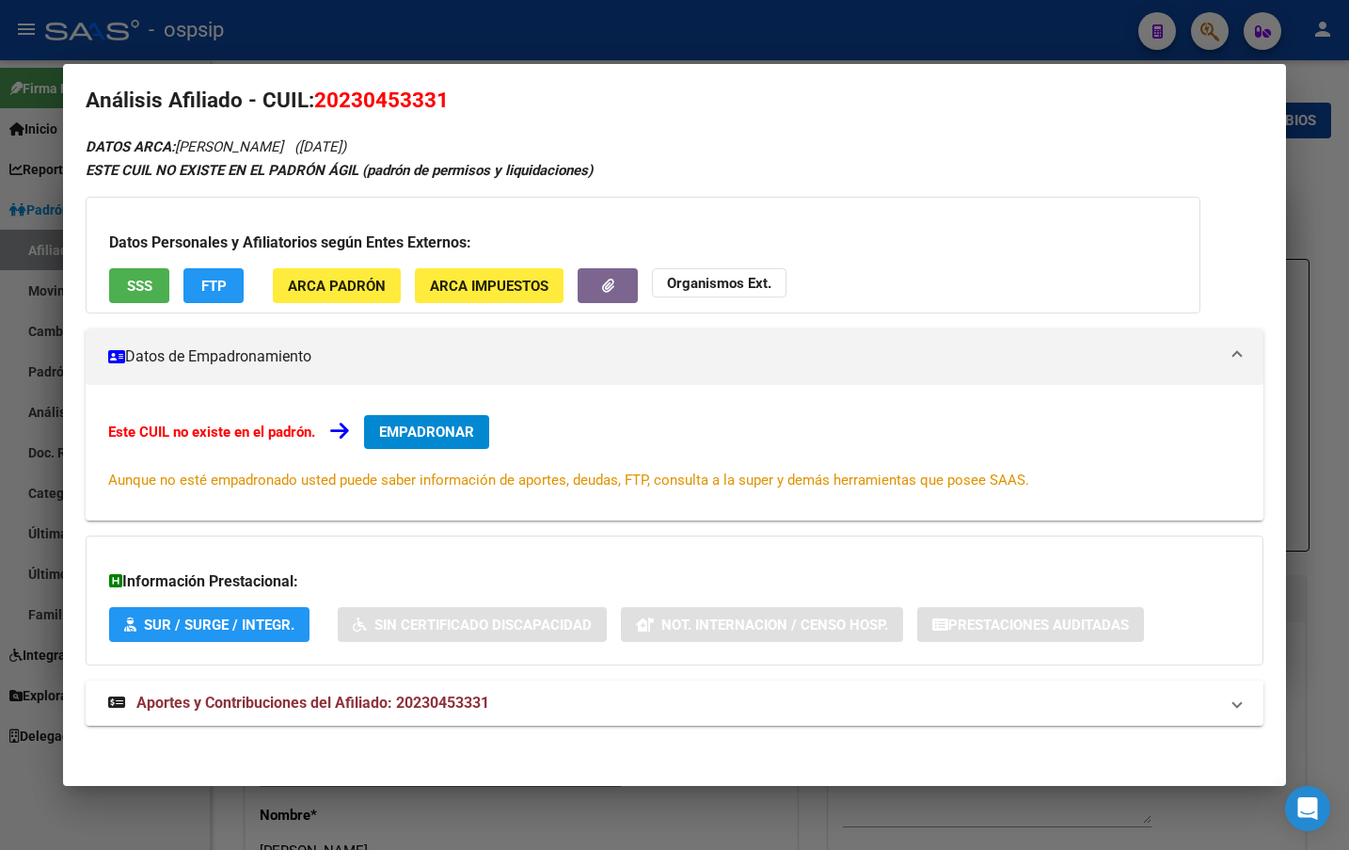
scroll to position [23, 0]
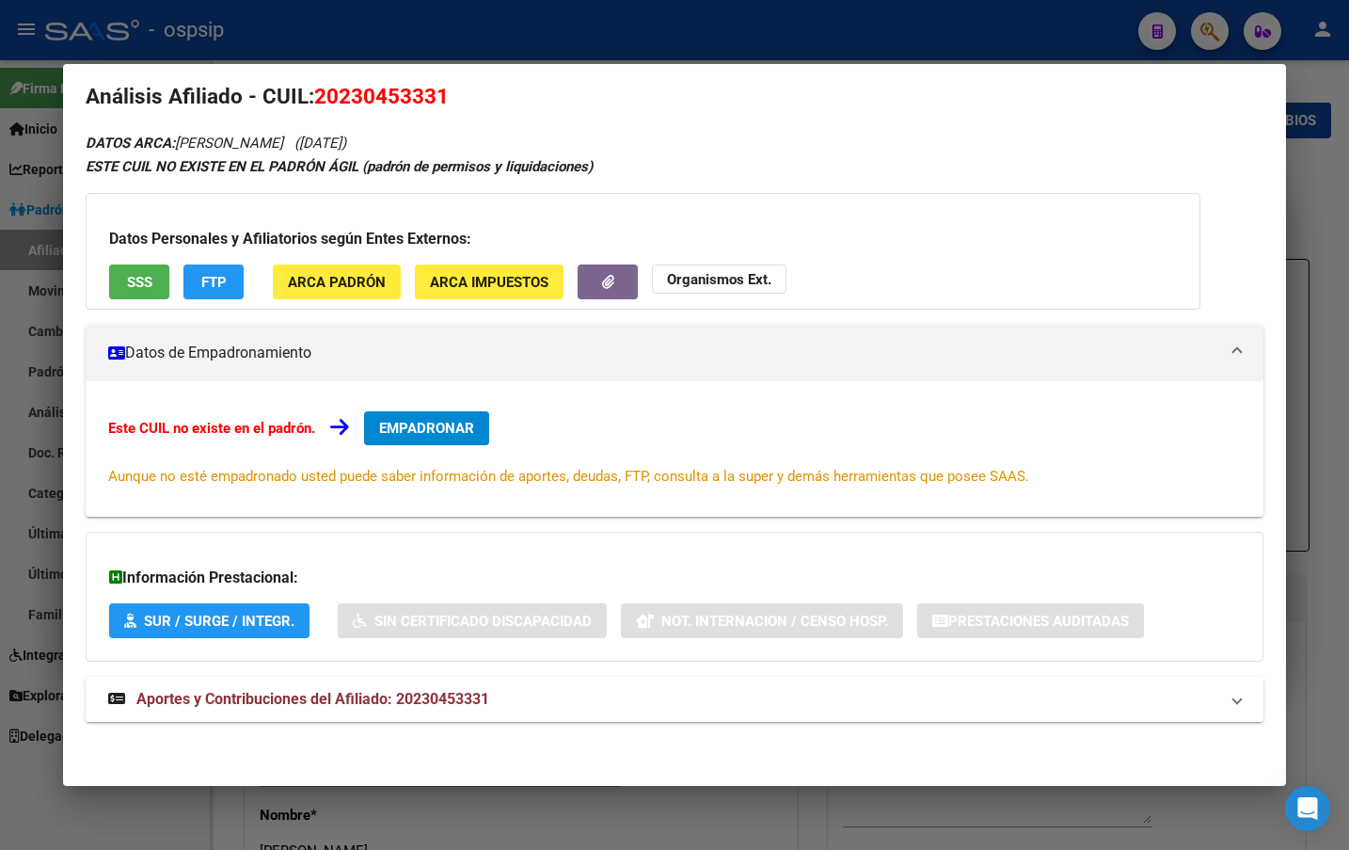
click at [442, 695] on span "Aportes y Contribuciones del Afiliado: 20230453331" at bounding box center [312, 699] width 353 height 18
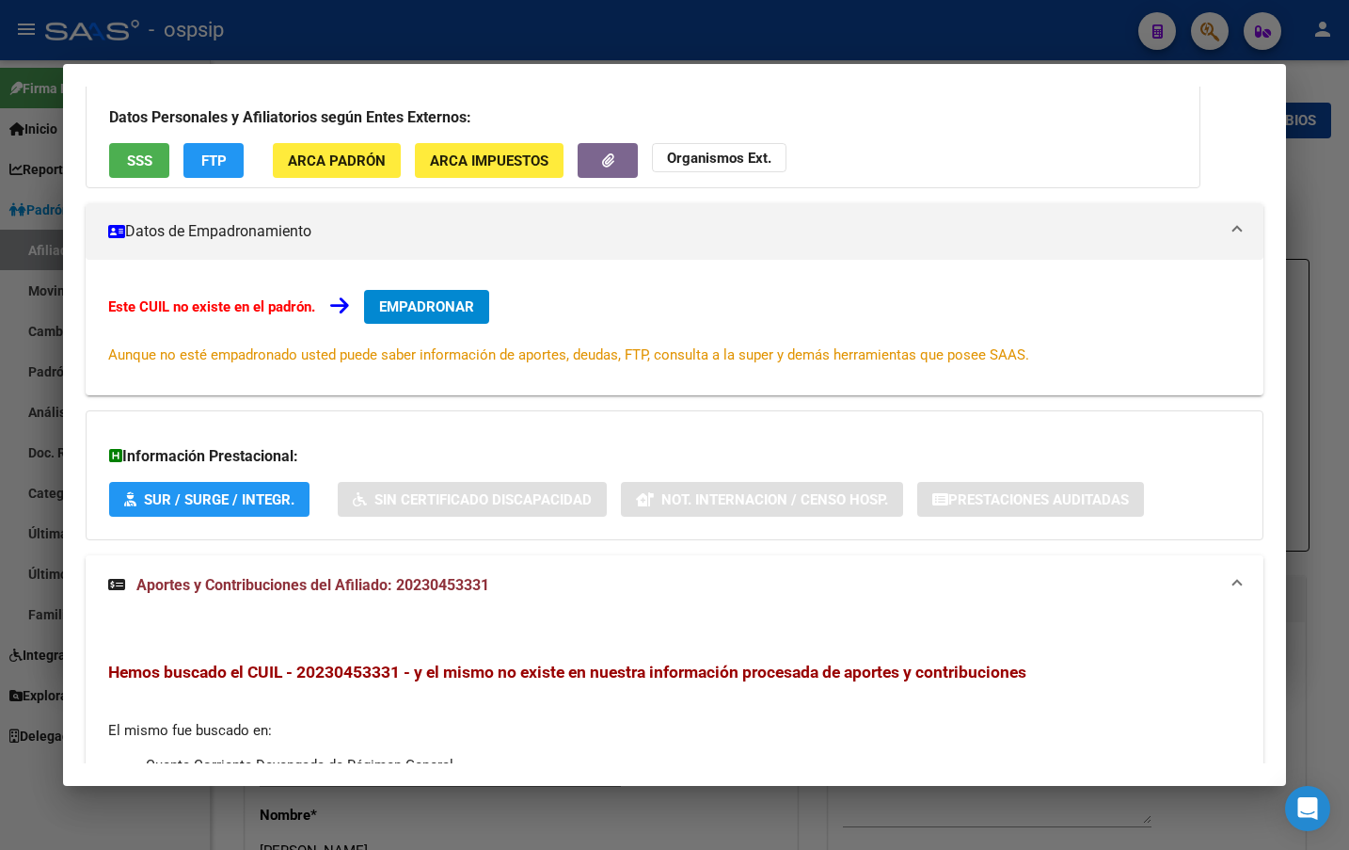
scroll to position [0, 0]
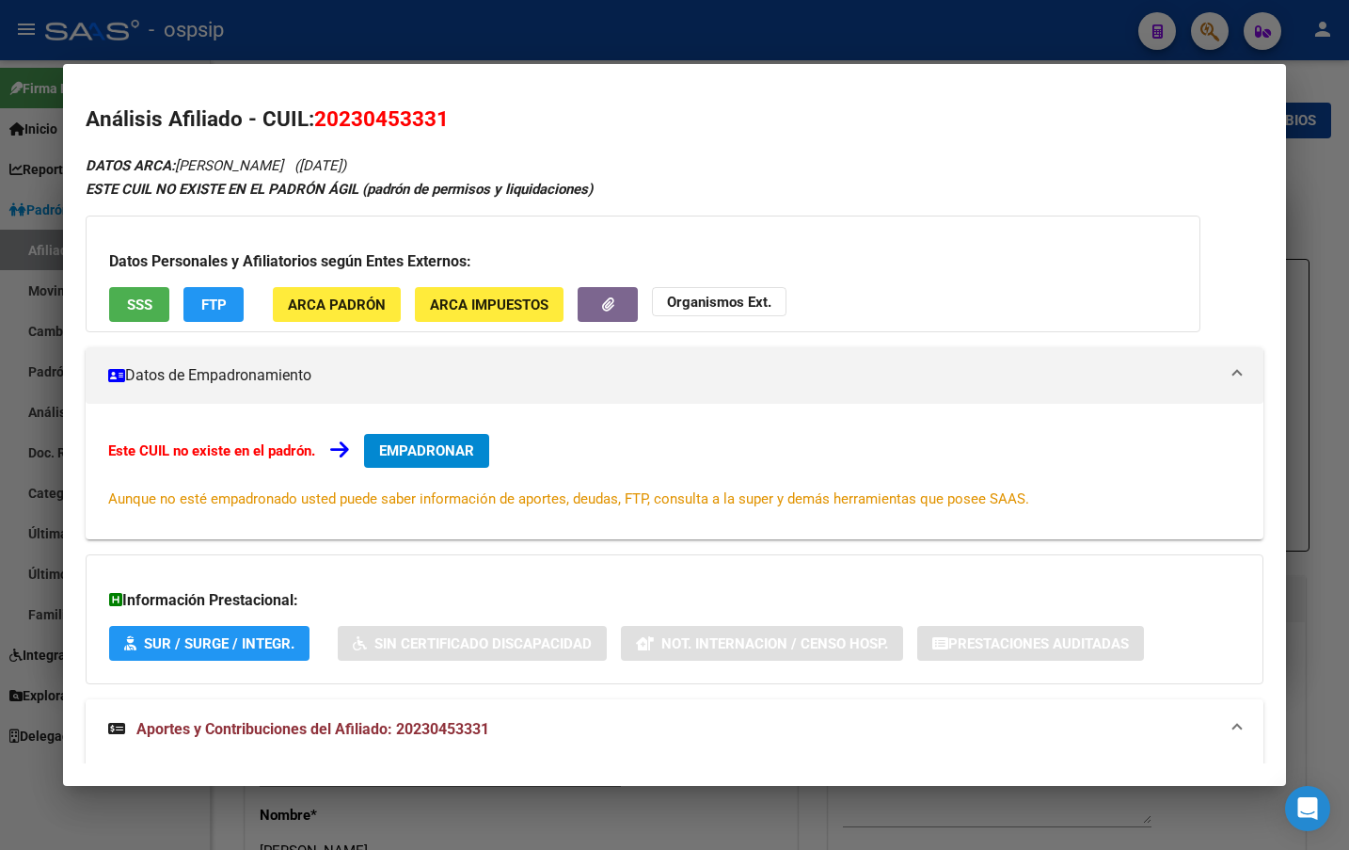
click at [648, 168] on div "DATOS ARCA: [PERSON_NAME] ([DATE]) ESTE CUIL NO EXISTE EN EL [PERSON_NAME] ÁGIL…" at bounding box center [675, 652] width 1178 height 998
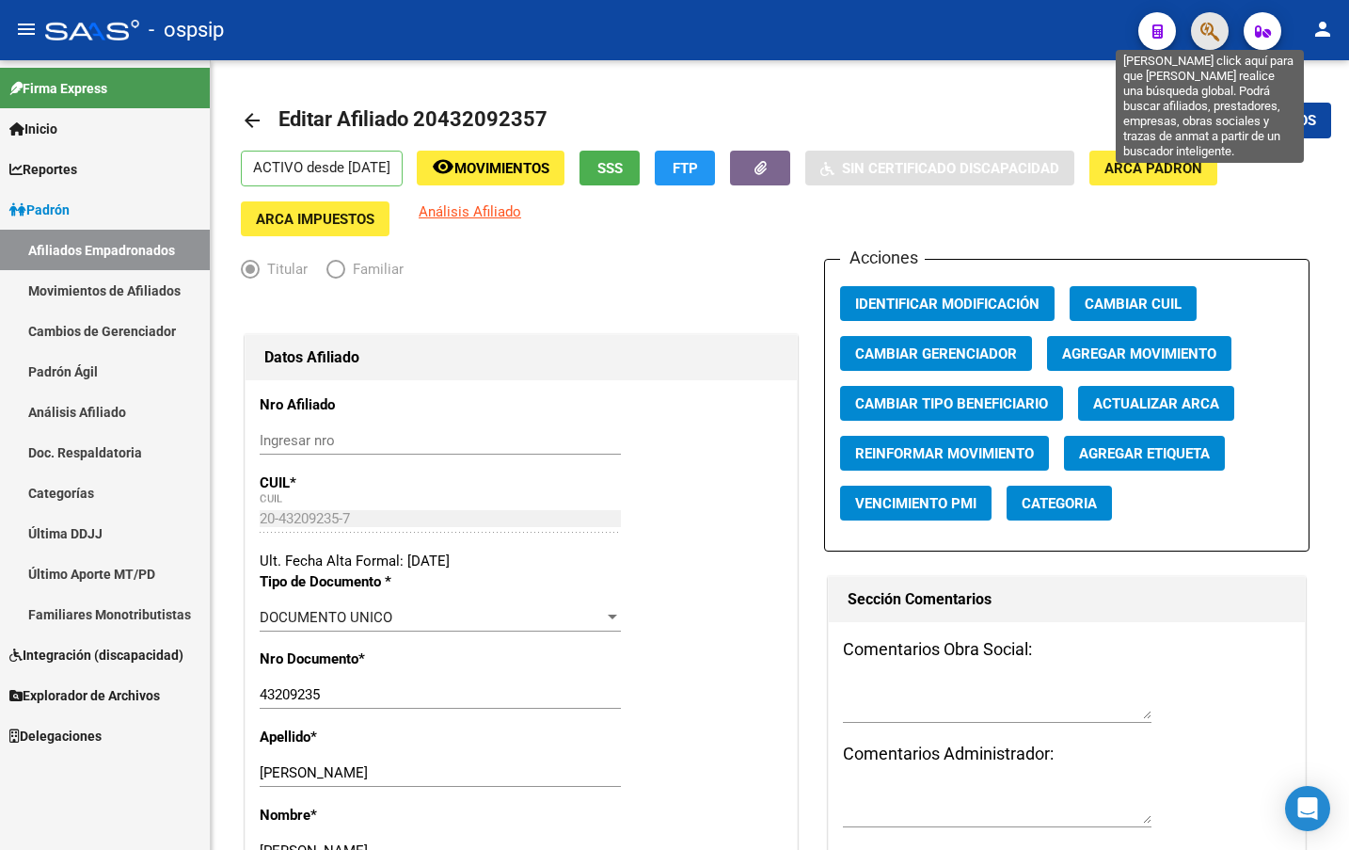
click at [1204, 25] on icon "button" at bounding box center [1210, 32] width 19 height 22
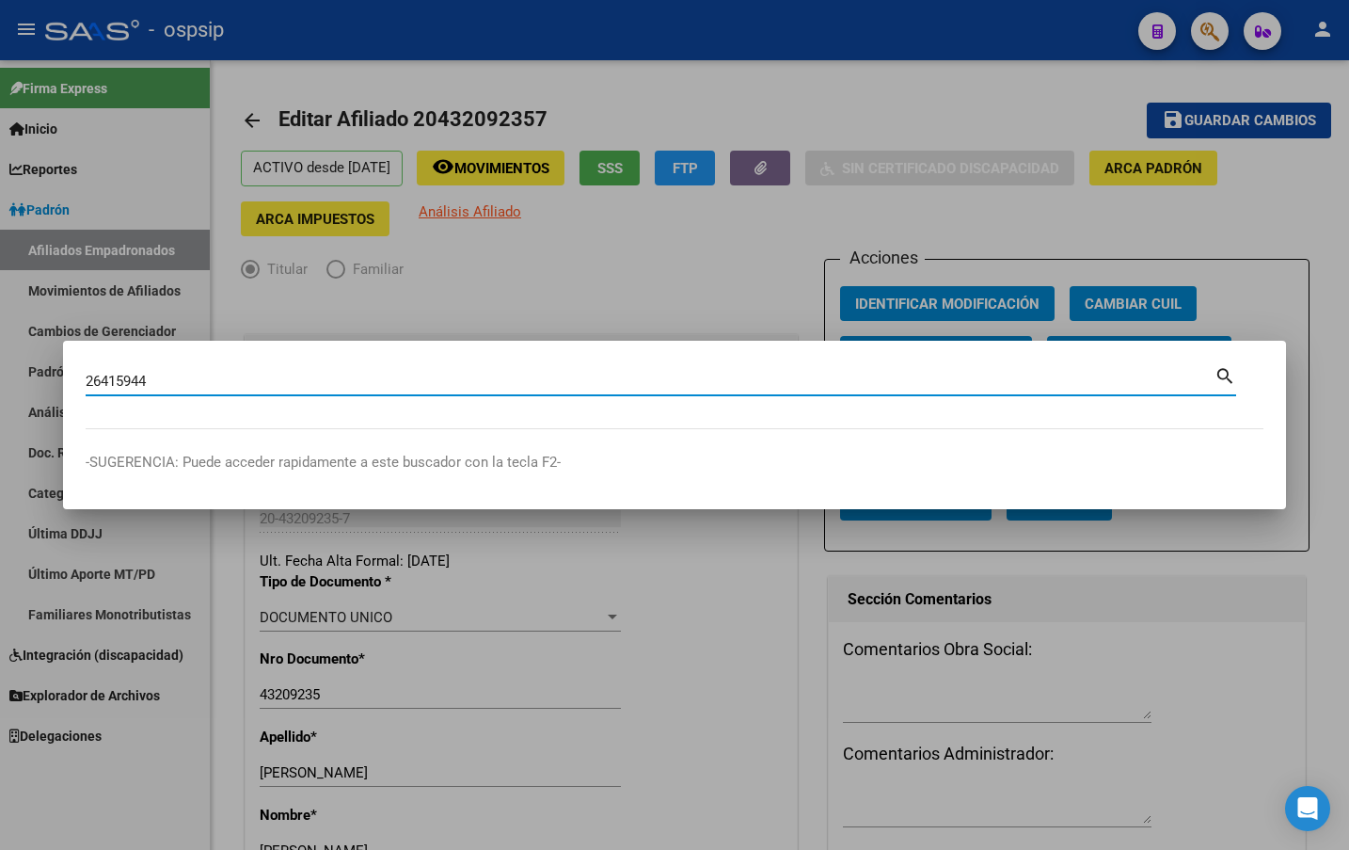
type input "26415944"
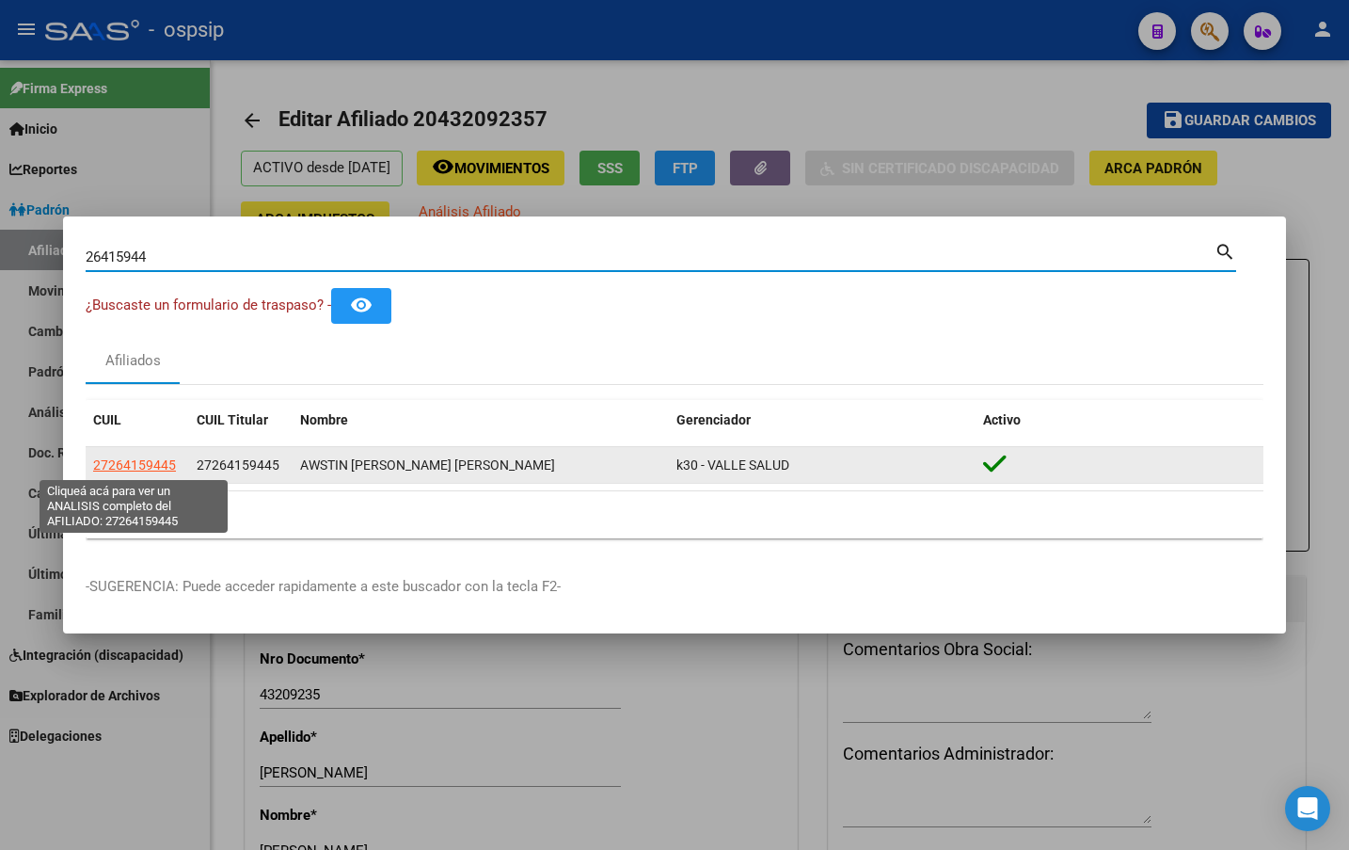
click at [108, 462] on span "27264159445" at bounding box center [134, 464] width 83 height 15
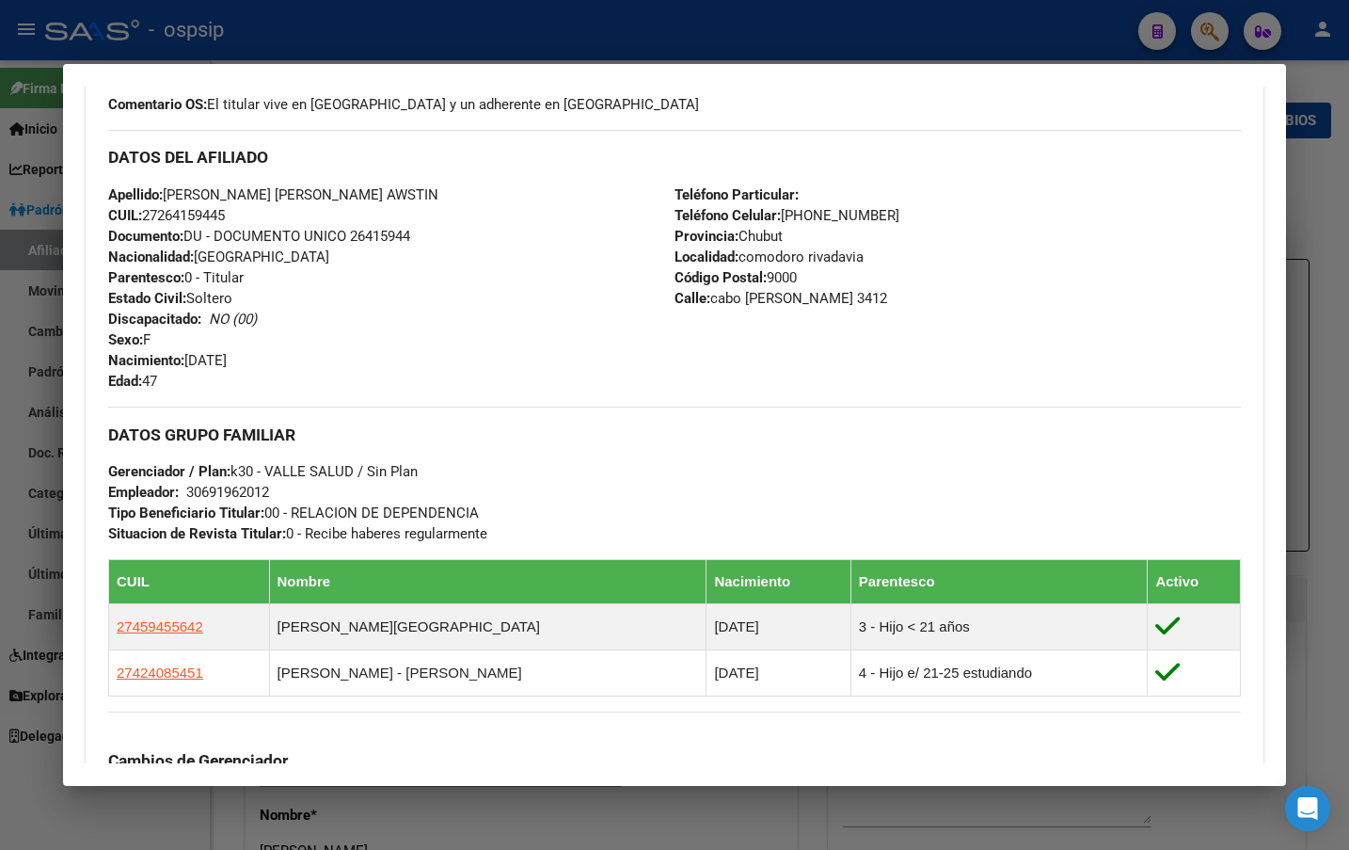
scroll to position [565, 0]
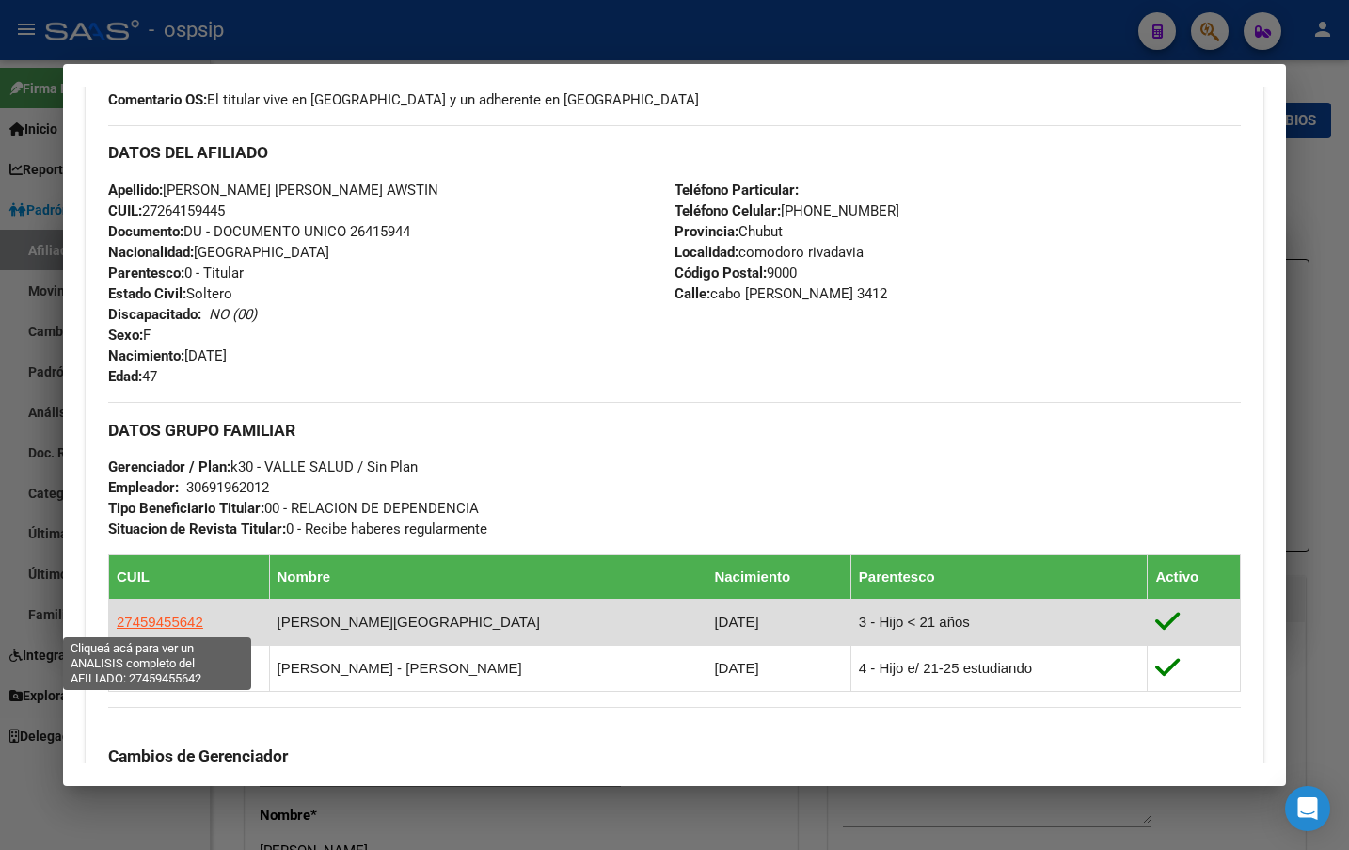
click at [152, 616] on span "27459455642" at bounding box center [160, 622] width 87 height 16
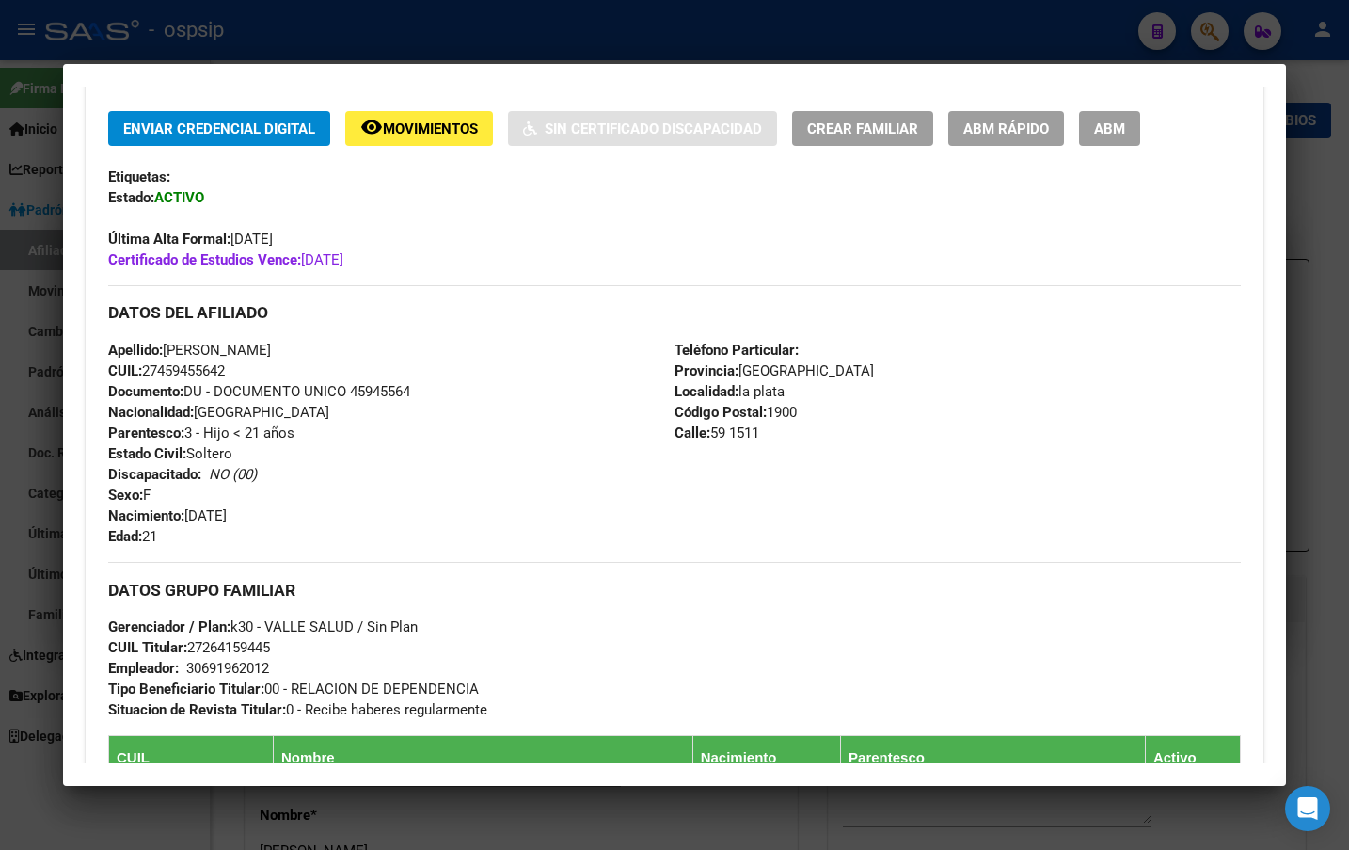
scroll to position [470, 0]
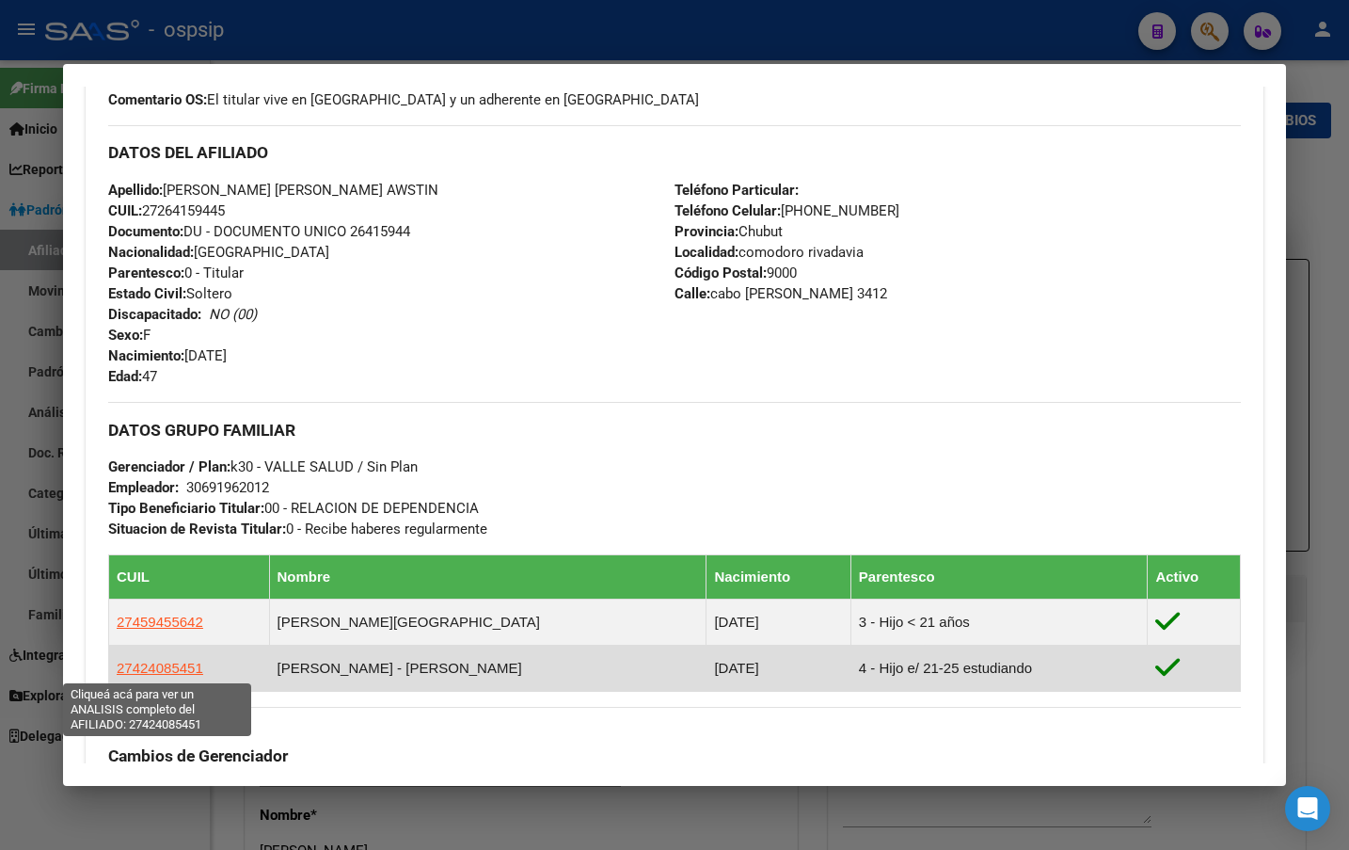
click at [152, 666] on span "27424085451" at bounding box center [160, 668] width 87 height 16
type textarea "27424085451"
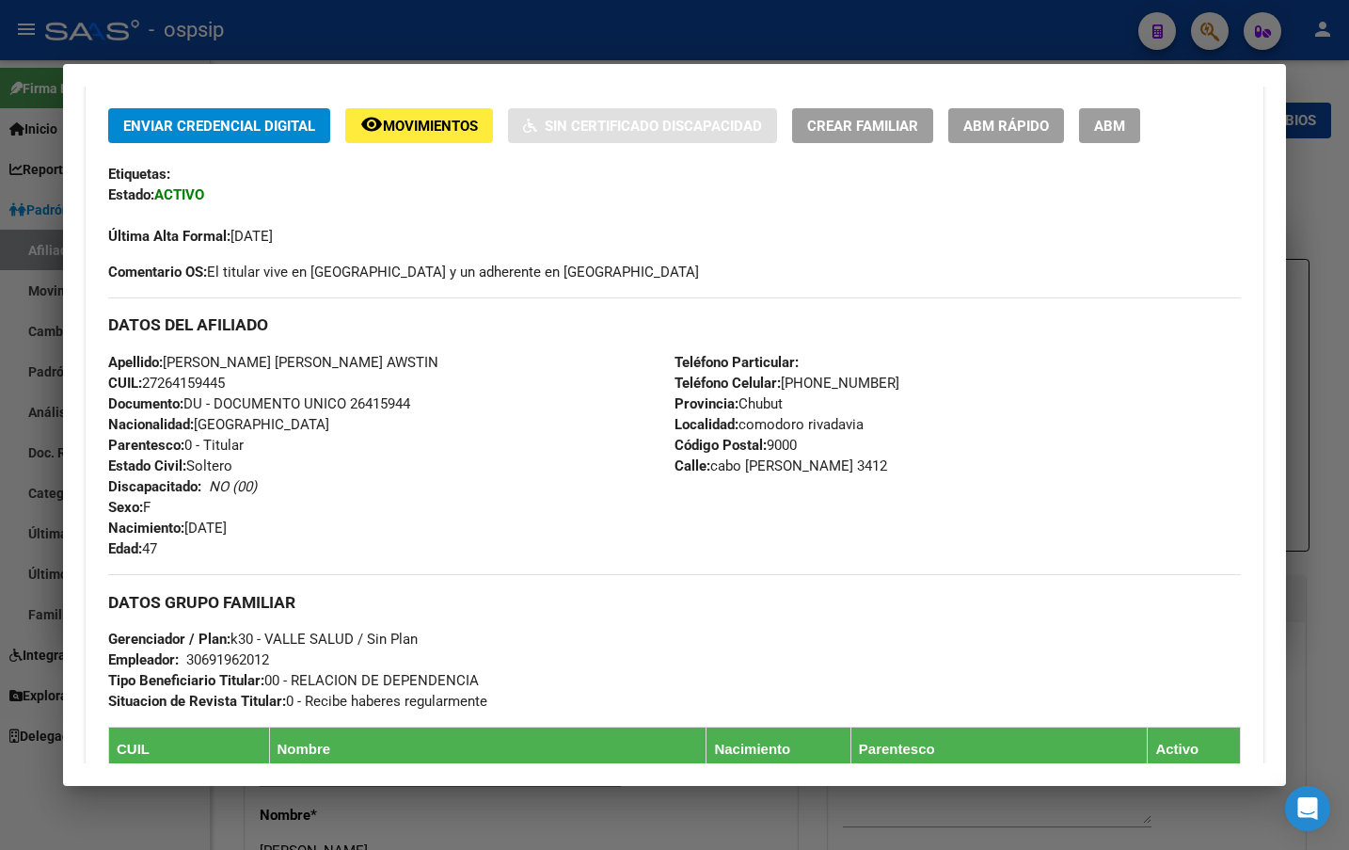
scroll to position [376, 0]
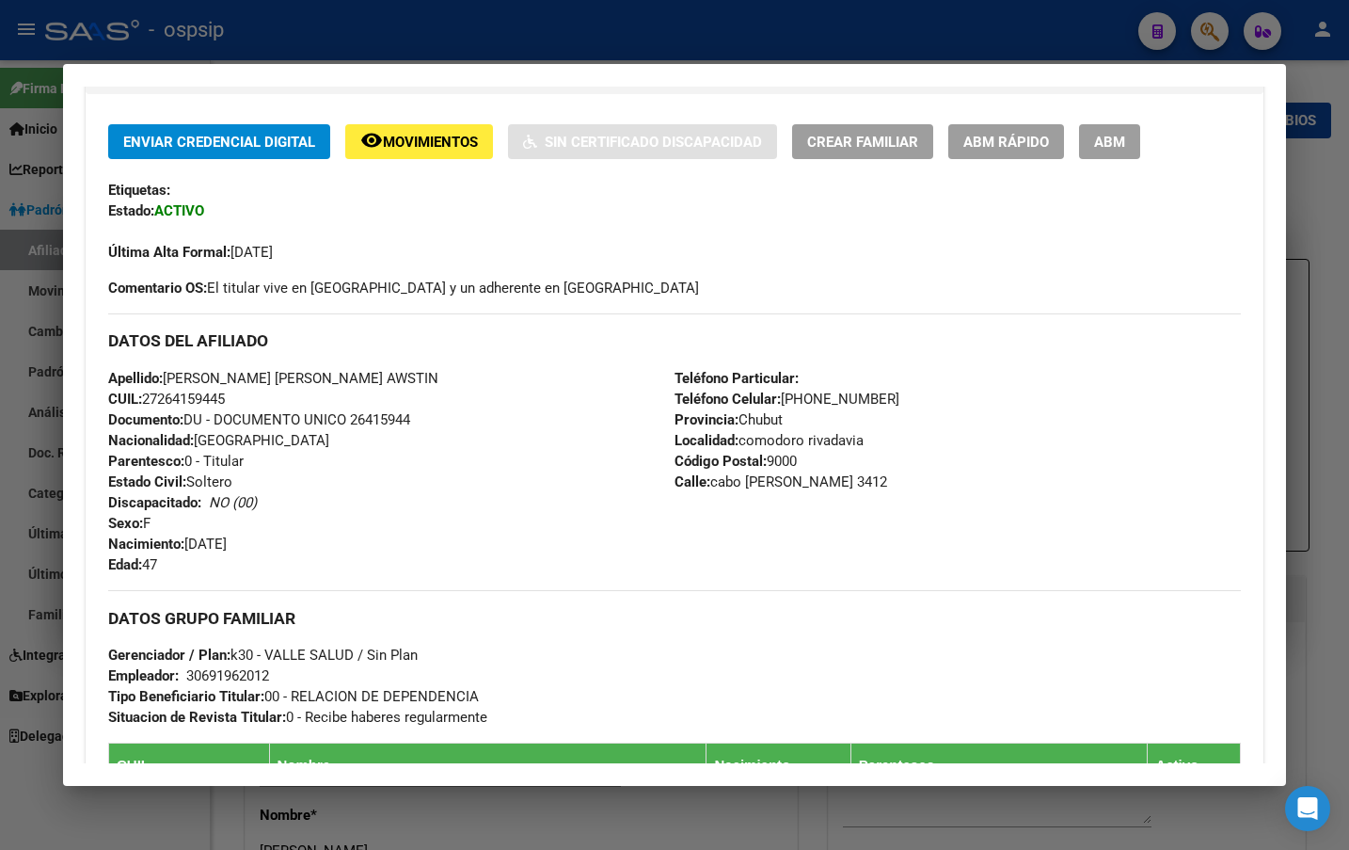
click at [1111, 147] on span "ABM" at bounding box center [1109, 142] width 31 height 17
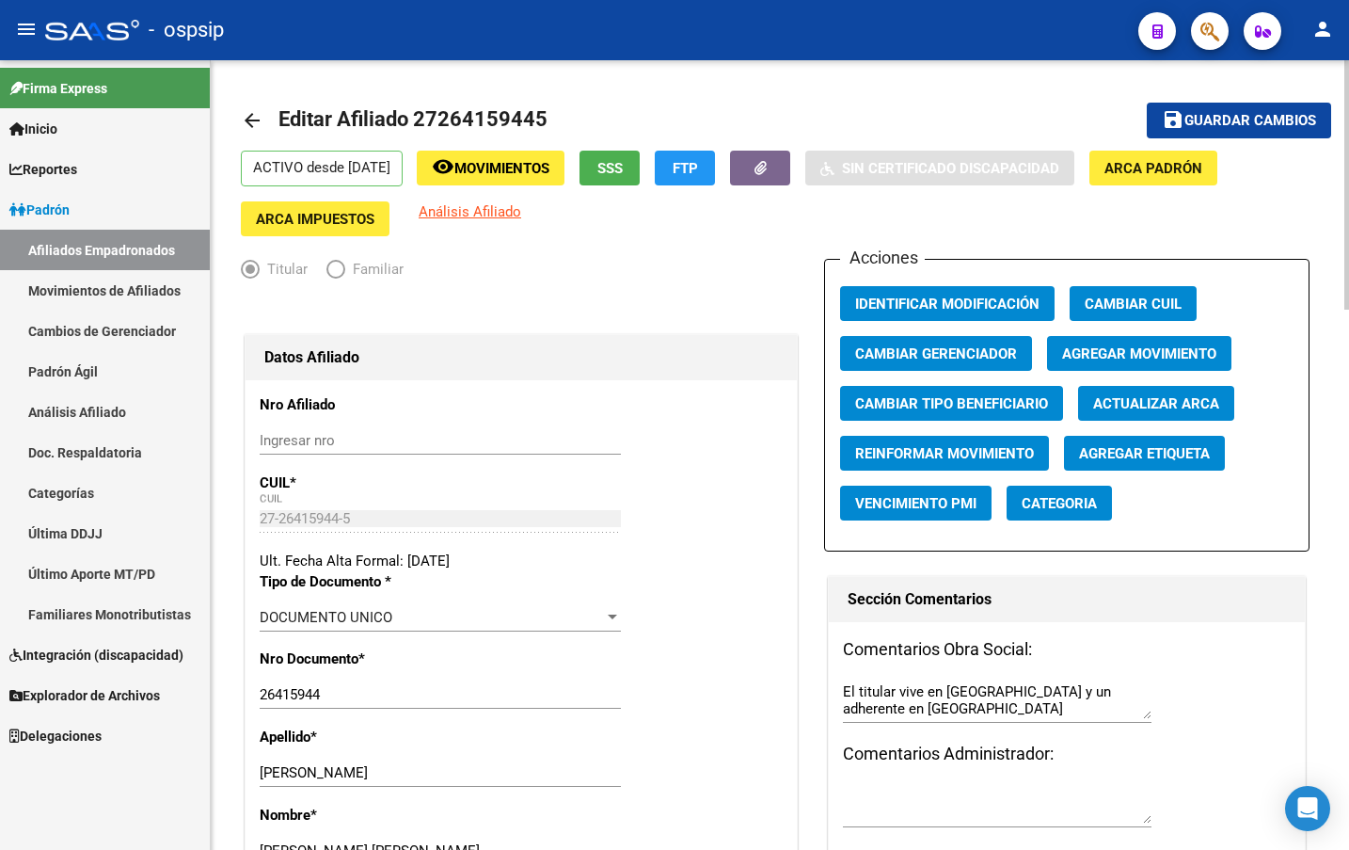
click at [325, 310] on div at bounding box center [521, 309] width 561 height 41
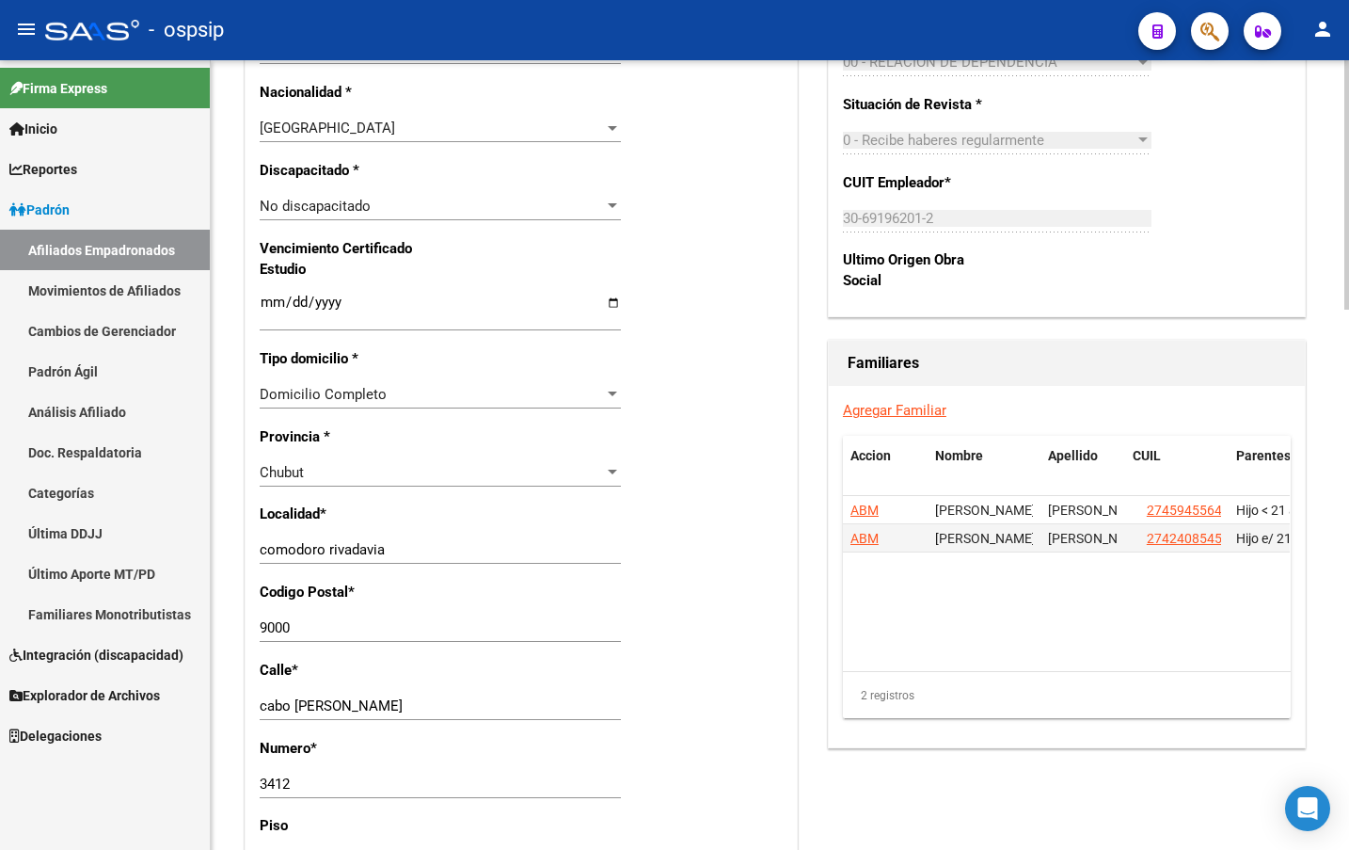
scroll to position [1223, 0]
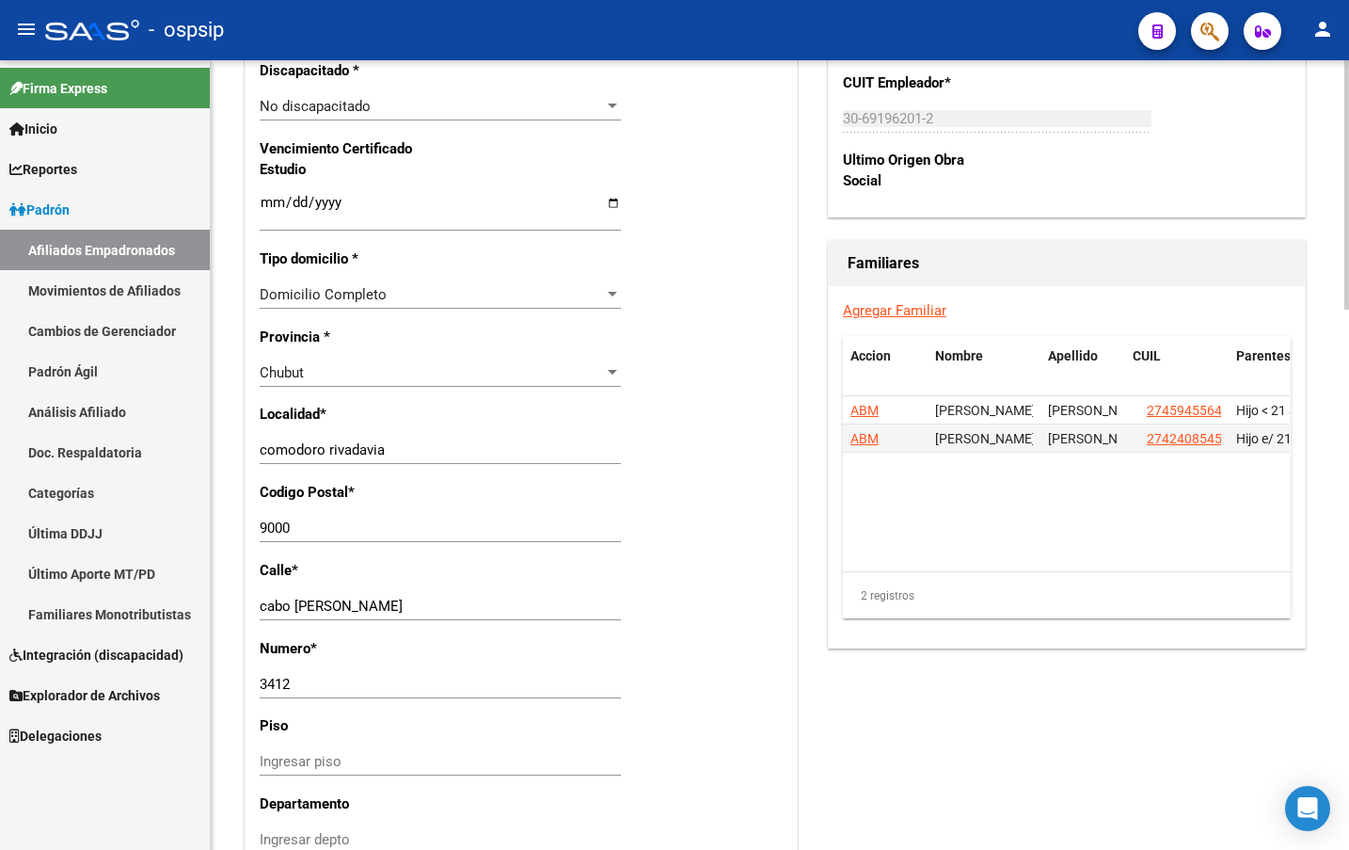
click at [279, 366] on span "Chubut" at bounding box center [282, 372] width 44 height 17
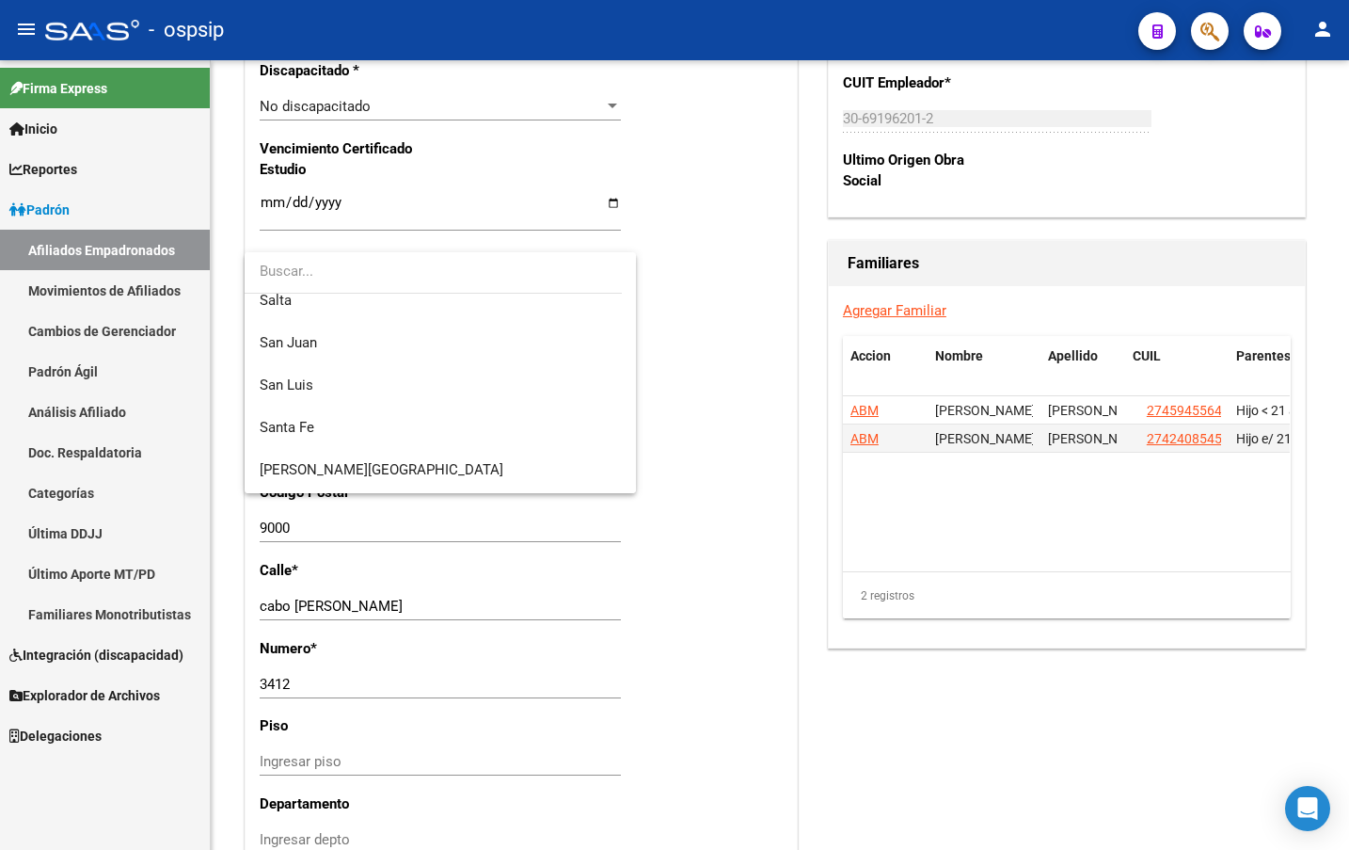
scroll to position [0, 0]
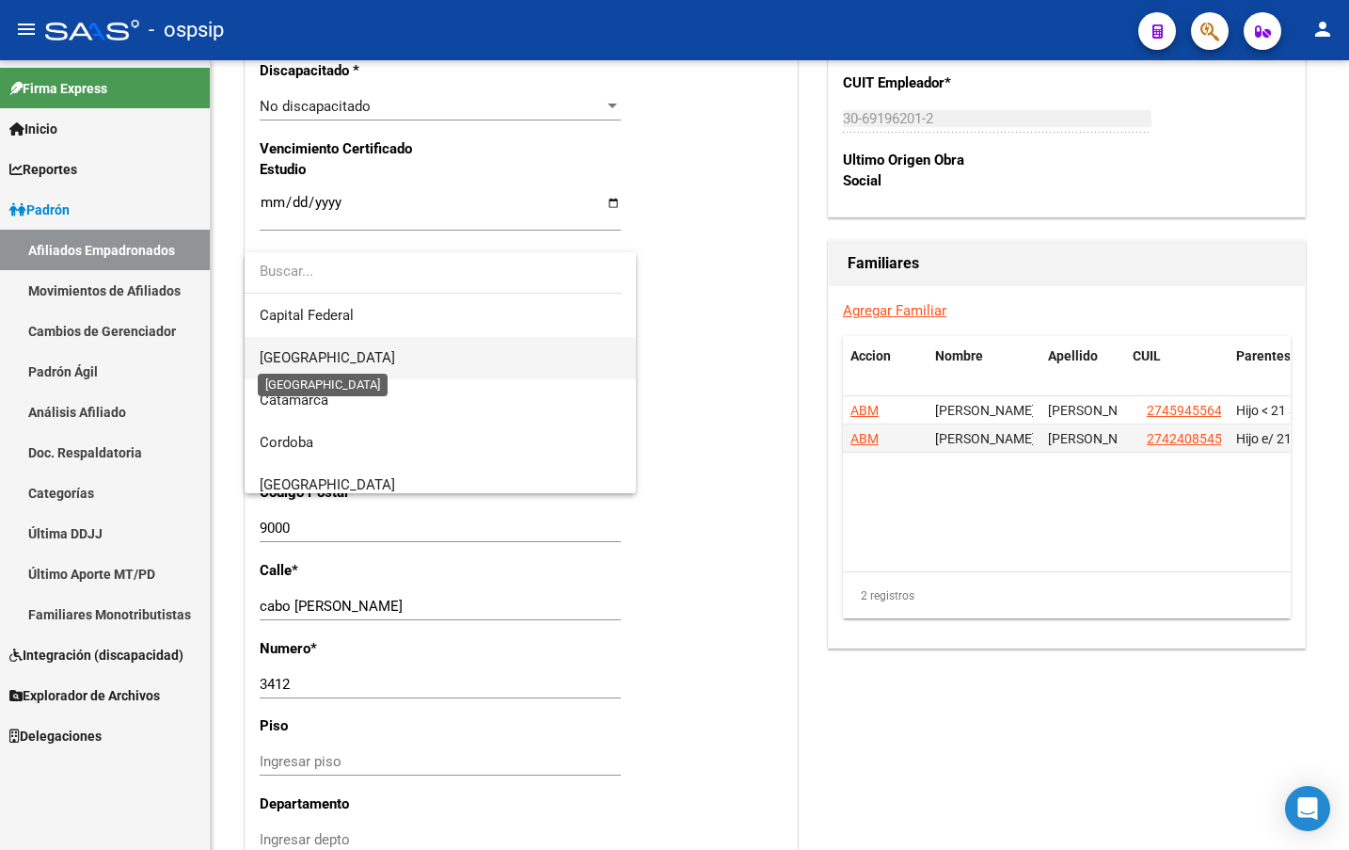
click at [317, 354] on span "[GEOGRAPHIC_DATA]" at bounding box center [328, 357] width 136 height 17
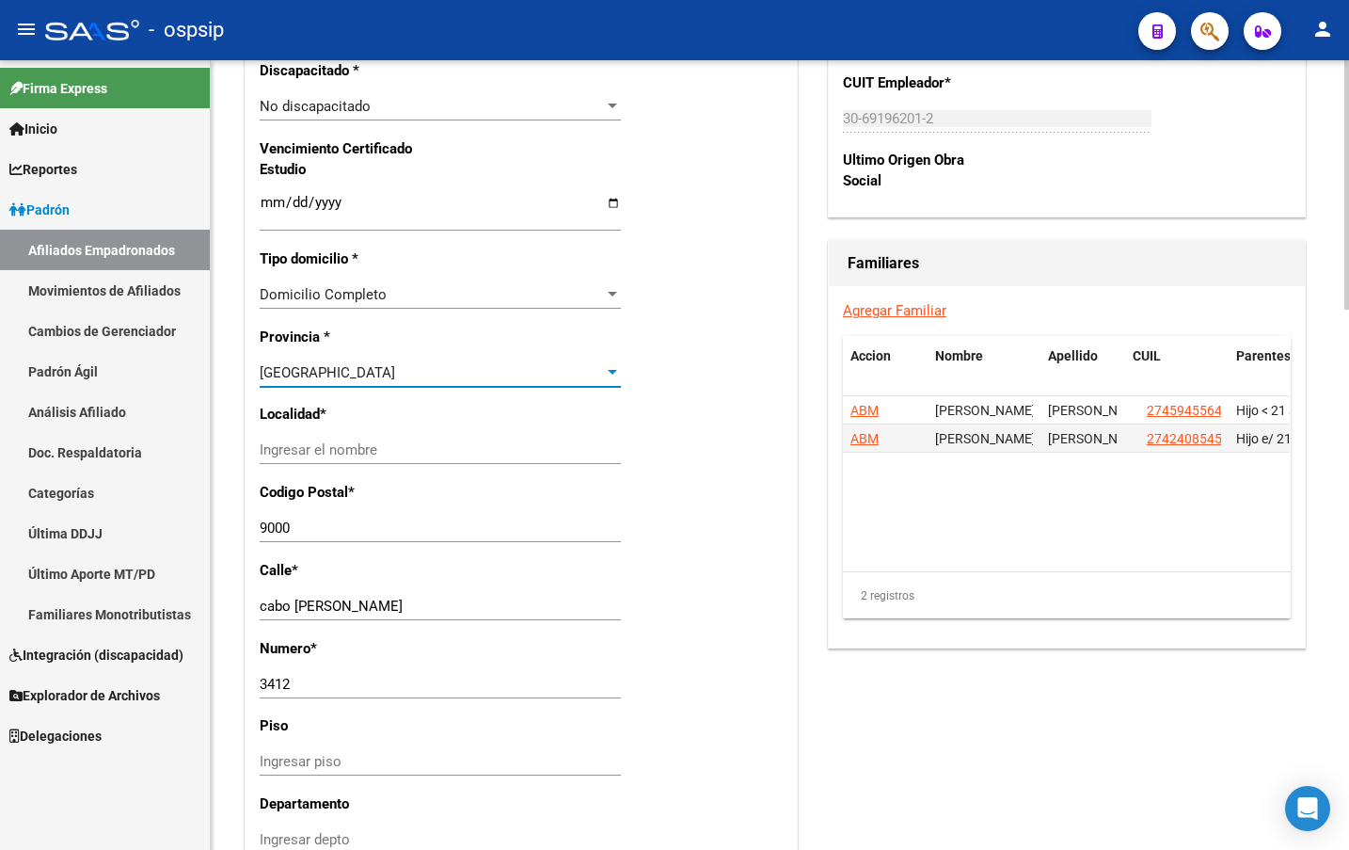
click at [310, 447] on input "Ingresar el nombre" at bounding box center [440, 449] width 361 height 17
type input "la plata"
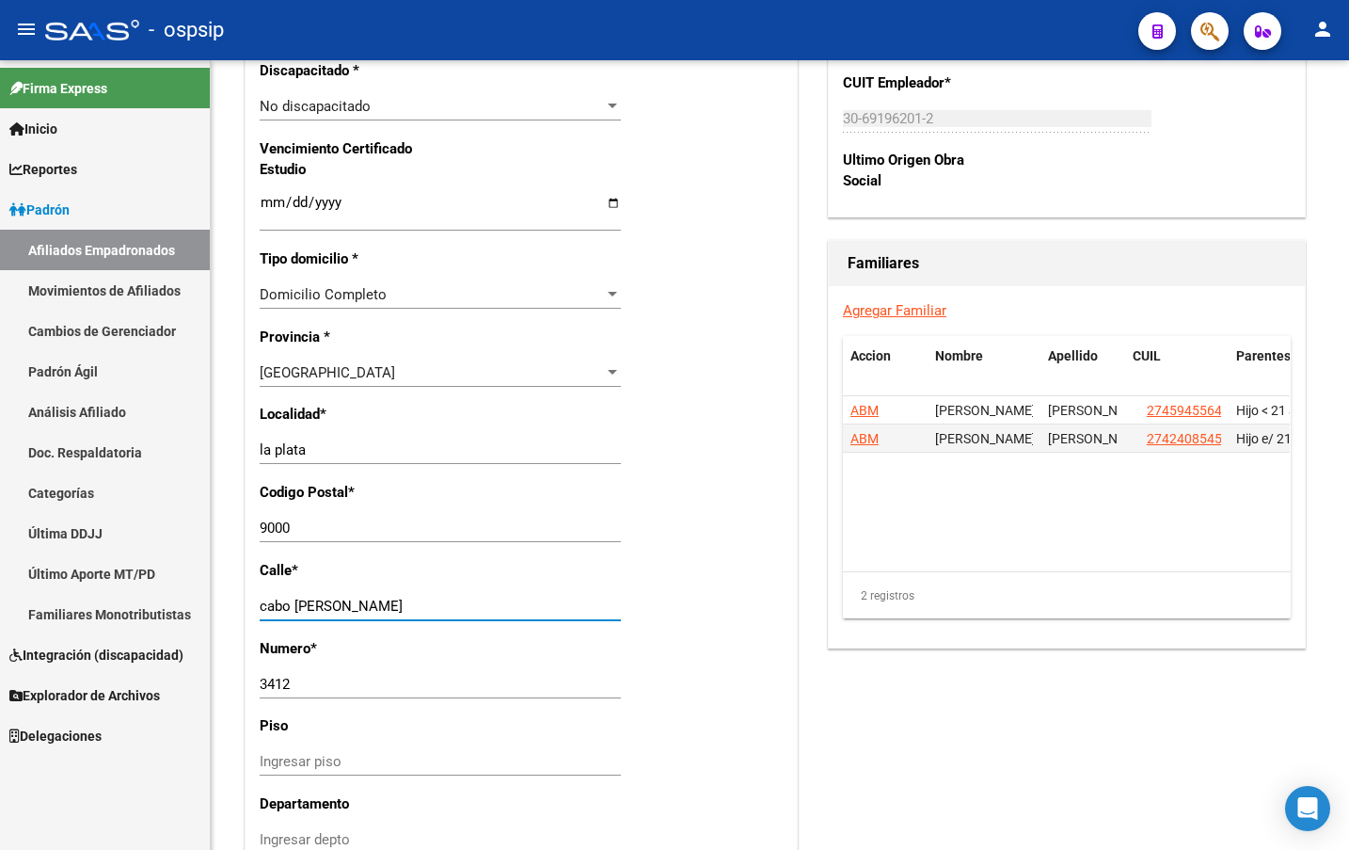
drag, startPoint x: 356, startPoint y: 610, endPoint x: 140, endPoint y: 590, distance: 216.4
click at [175, 602] on mat-sidenav-container "Firma Express Inicio Instructivos Contacto OS Reportes Padrón Traspasos x O.S. …" at bounding box center [674, 454] width 1349 height 789
type input "59"
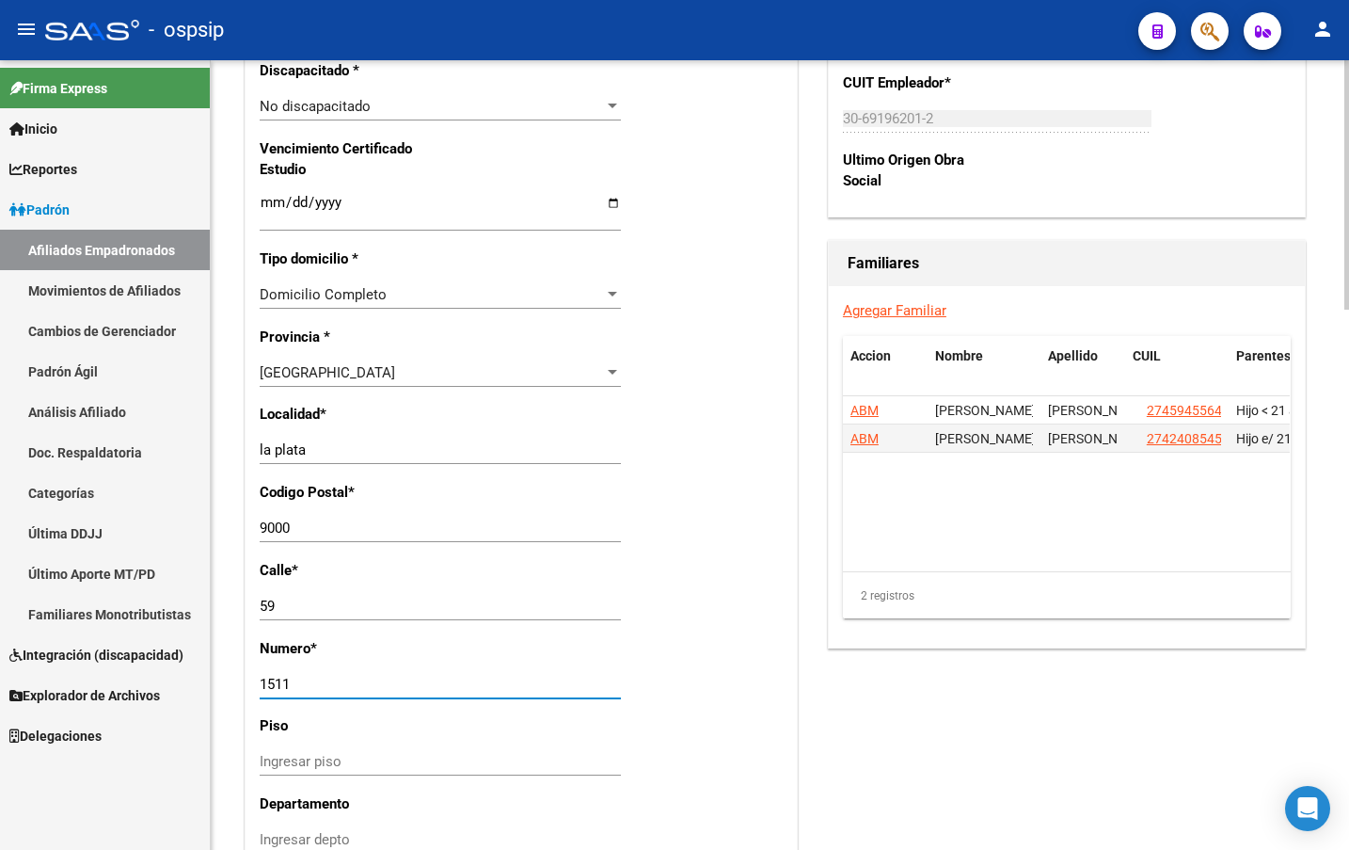
type input "1511"
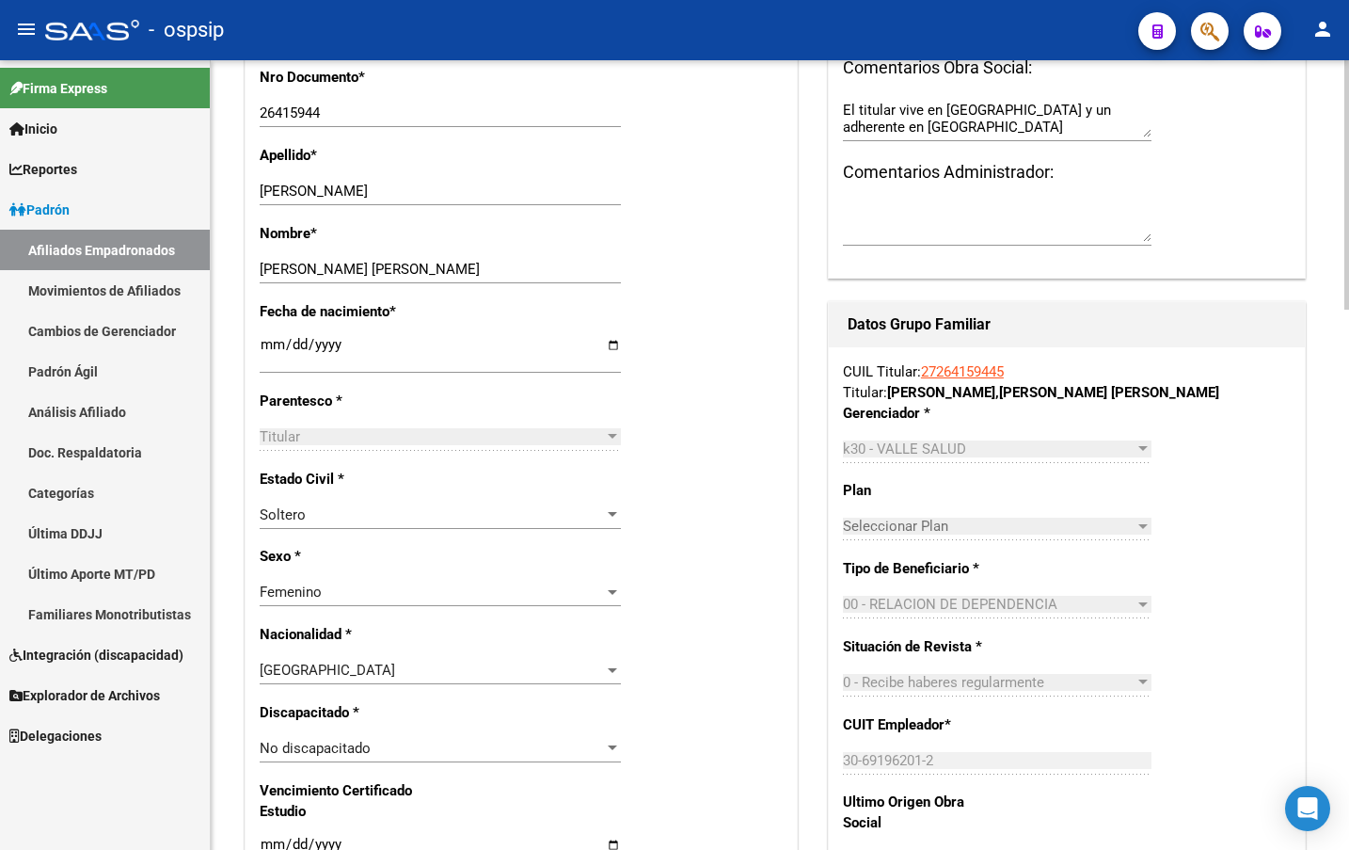
scroll to position [17, 0]
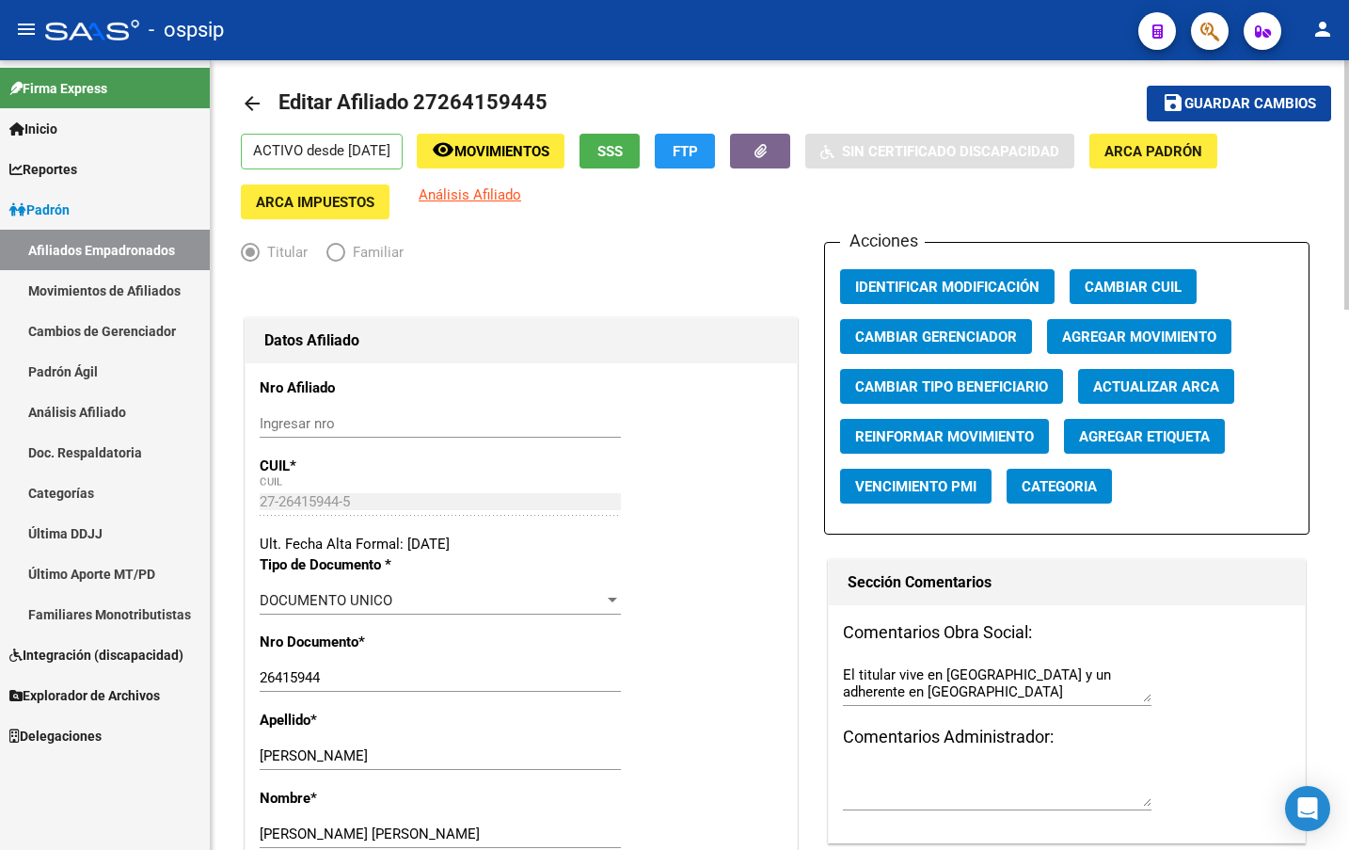
drag, startPoint x: 1231, startPoint y: 99, endPoint x: 1227, endPoint y: 122, distance: 23.8
click at [1230, 99] on span "Guardar cambios" at bounding box center [1251, 104] width 132 height 17
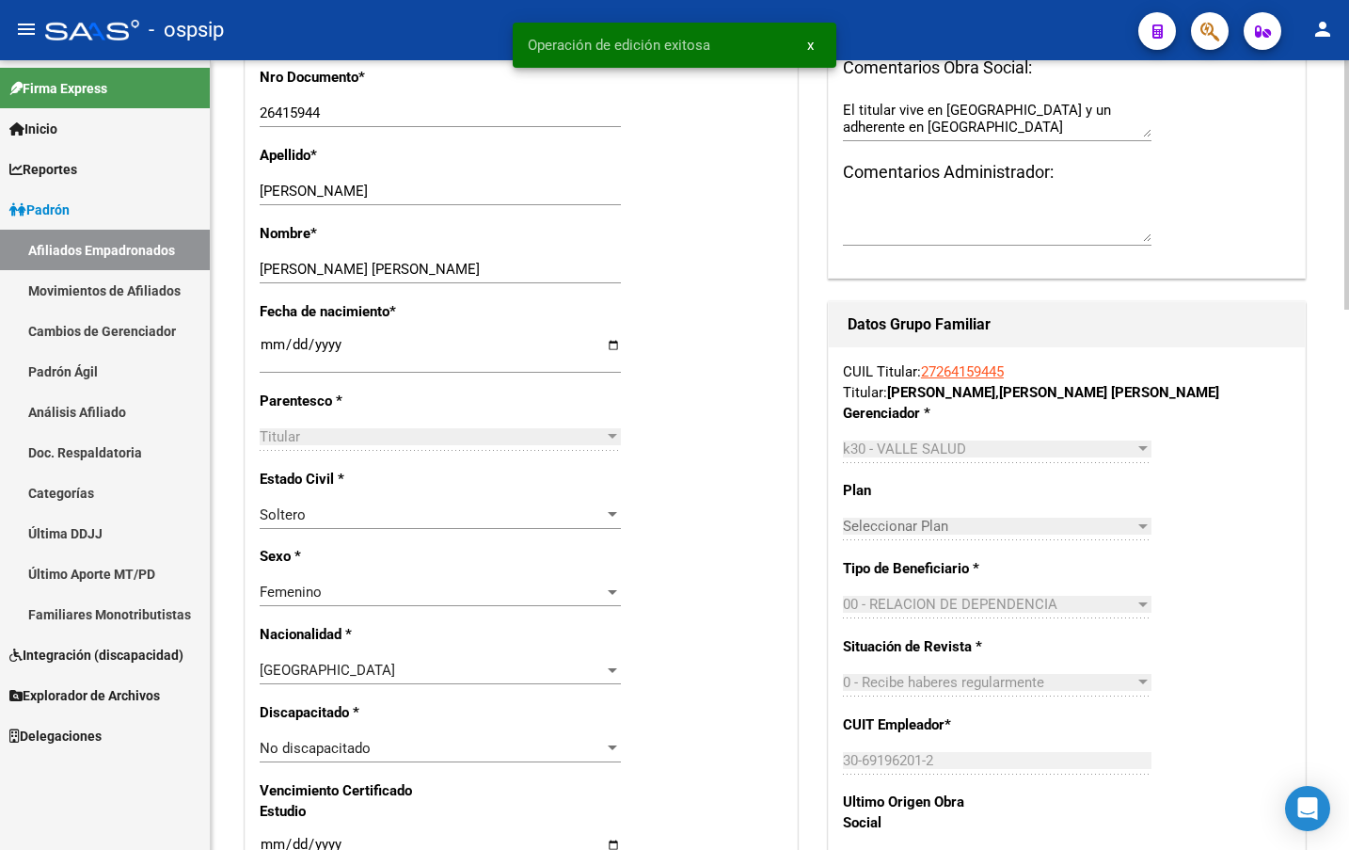
scroll to position [1146, 0]
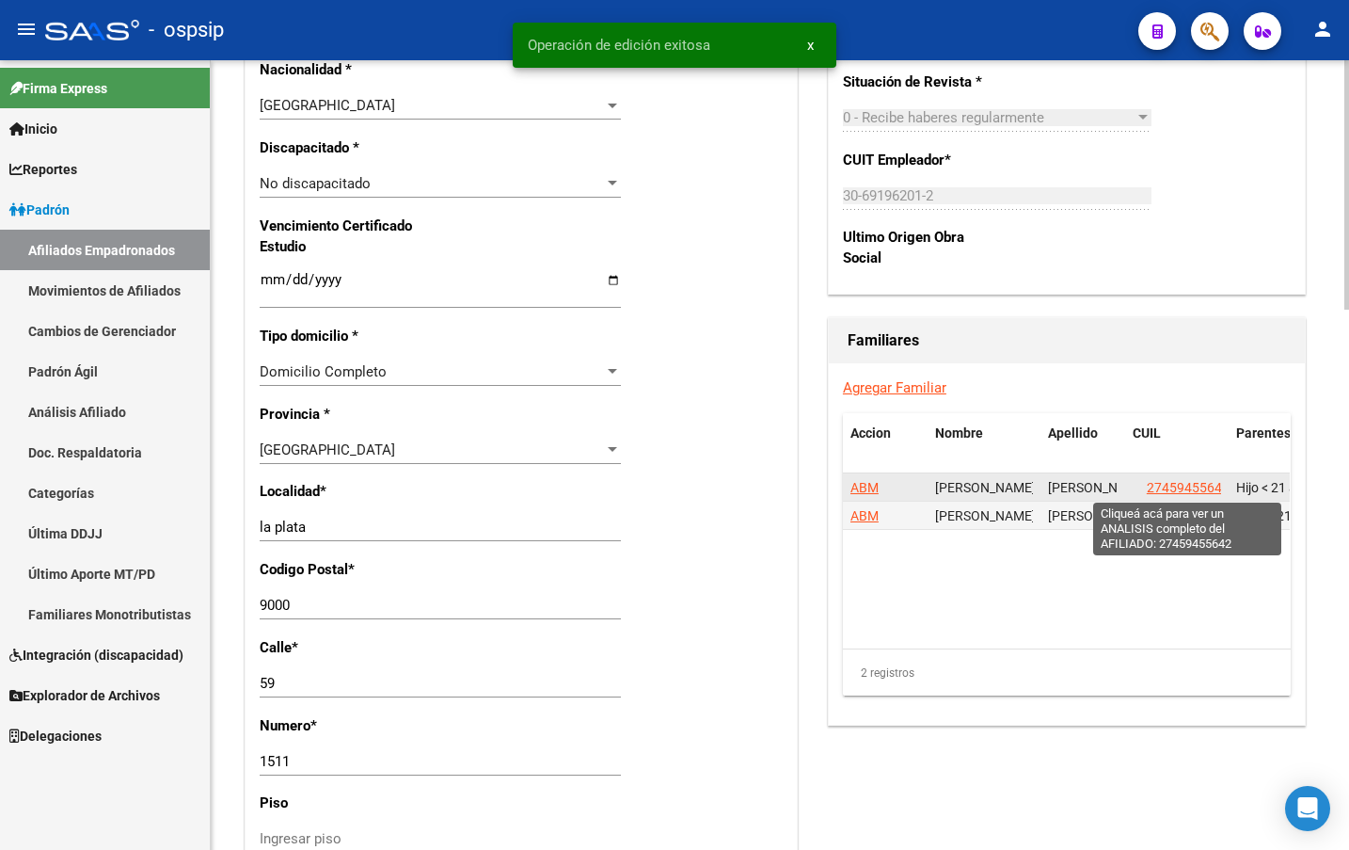
click at [1183, 490] on span "27459455642" at bounding box center [1188, 487] width 83 height 15
type textarea "27459455642"
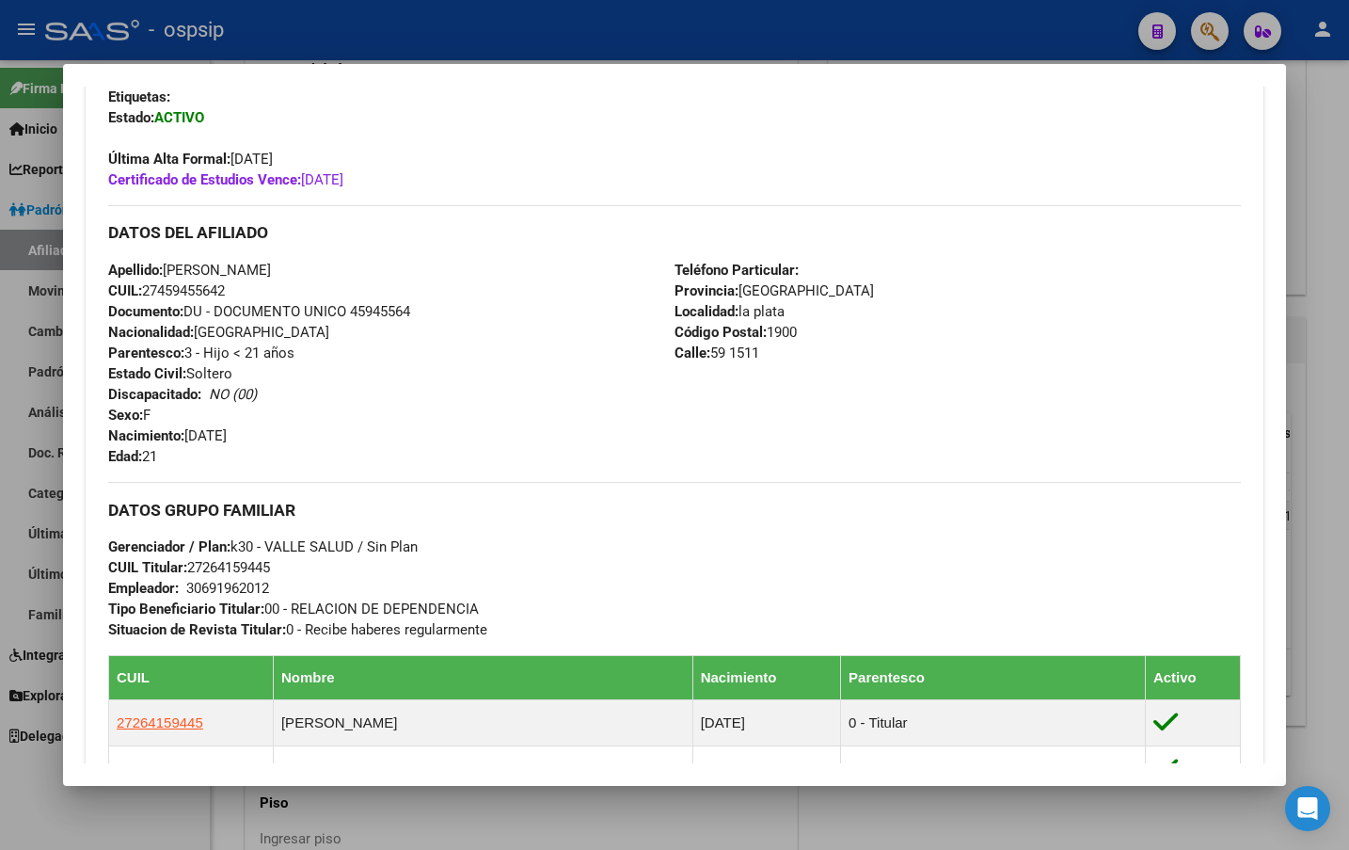
scroll to position [470, 0]
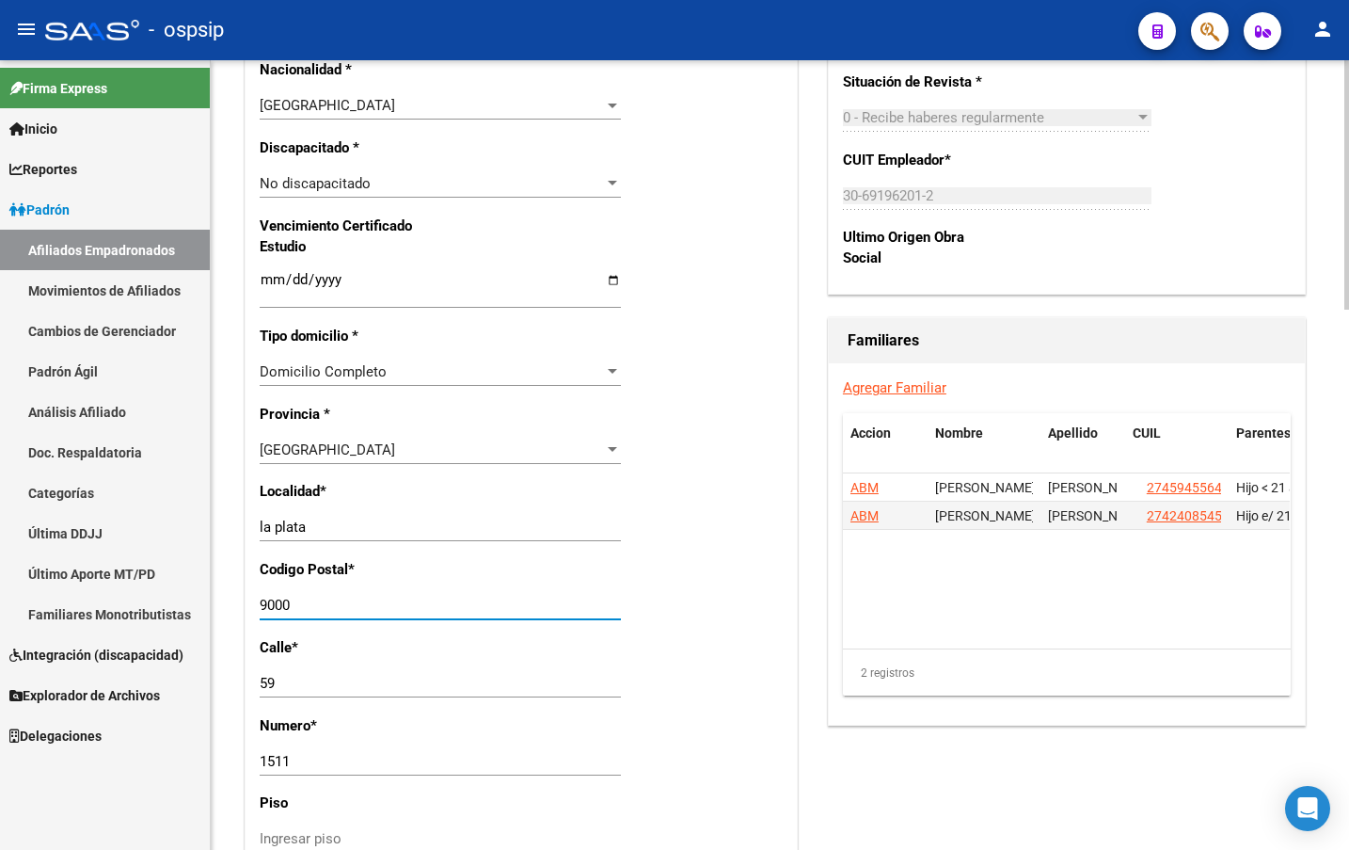
drag, startPoint x: 295, startPoint y: 608, endPoint x: 241, endPoint y: 611, distance: 54.7
click at [241, 611] on div "Datos Afiliado Nro Afiliado Ingresar nro CUIL * 27-26415944-5 CUIL ARCA Padrón …" at bounding box center [521, 209] width 561 height 2132
type input "1900"
click at [690, 499] on div "Nro Afiliado Ingresar nro CUIL * 27-26415944-5 CUIL ARCA Padrón Ult. Fecha Alta…" at bounding box center [521, 254] width 551 height 2040
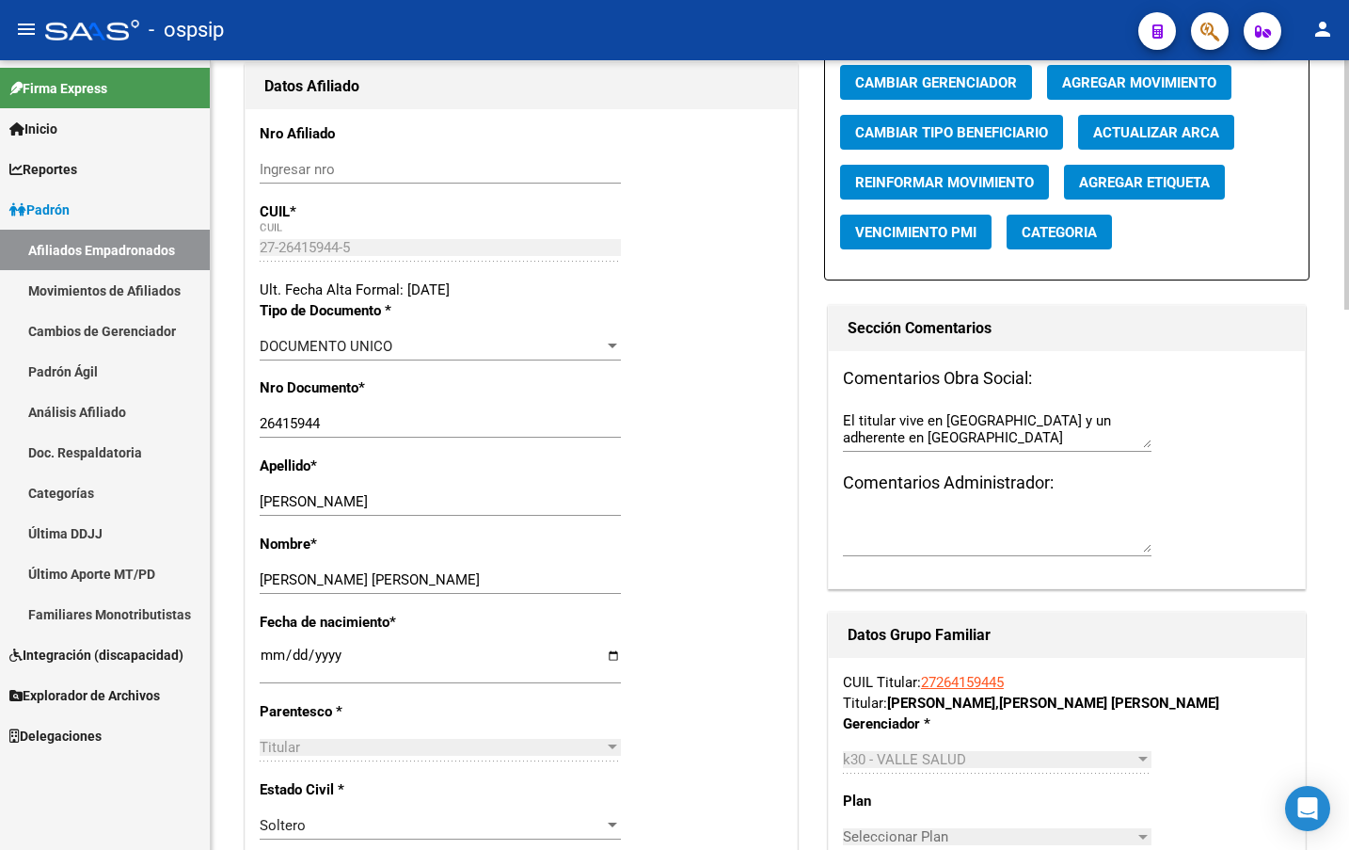
scroll to position [0, 0]
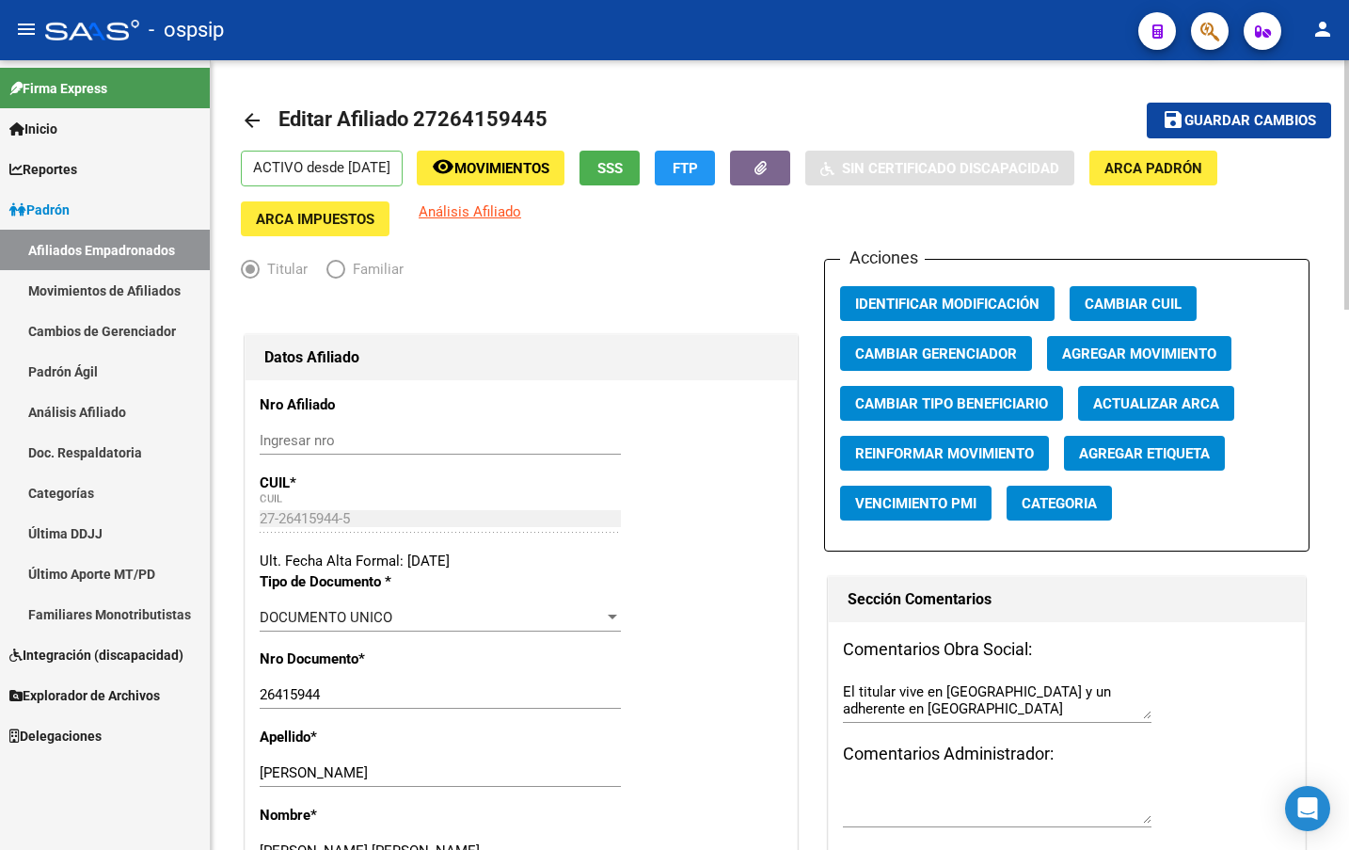
click at [1212, 111] on span "save Guardar cambios" at bounding box center [1239, 119] width 154 height 17
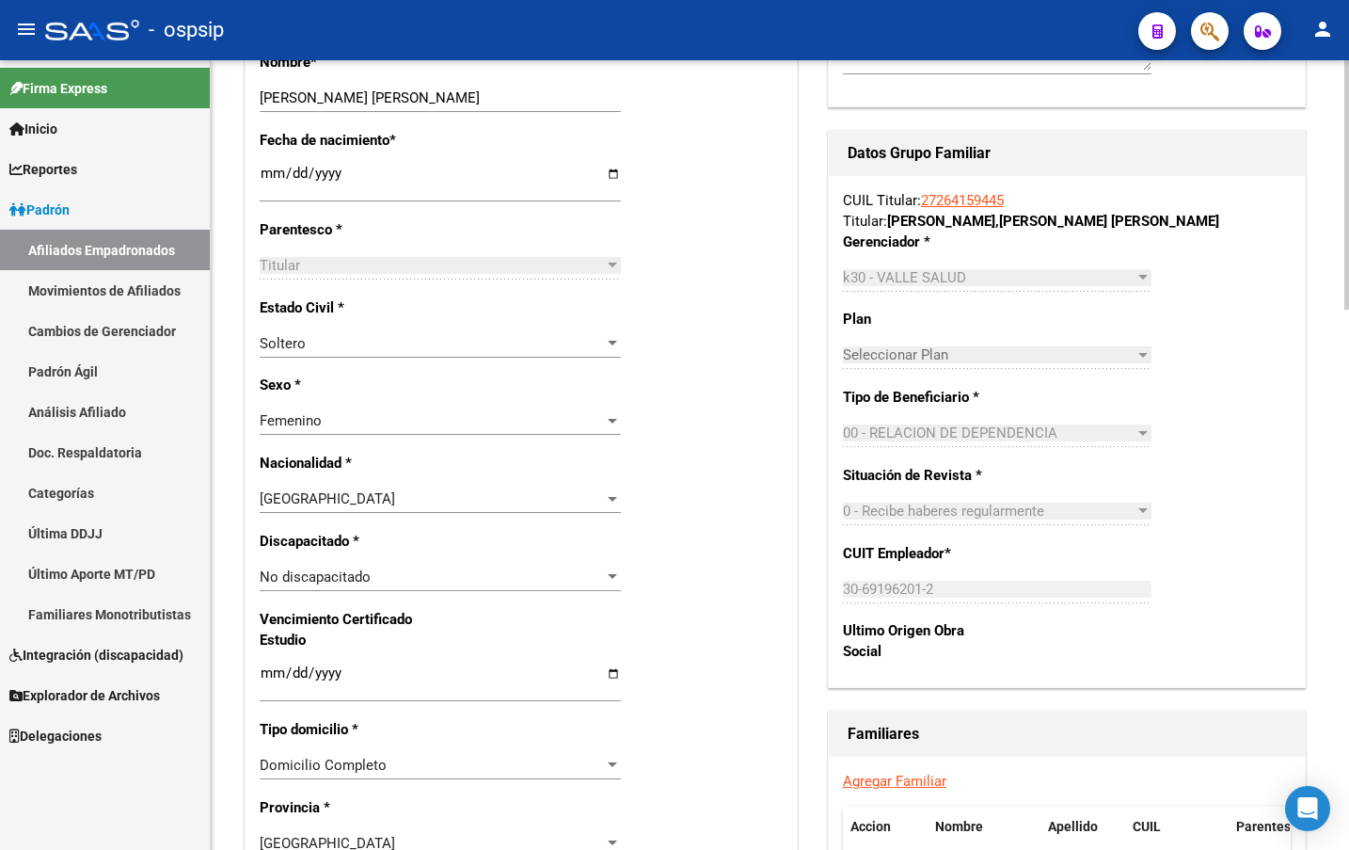
scroll to position [188, 0]
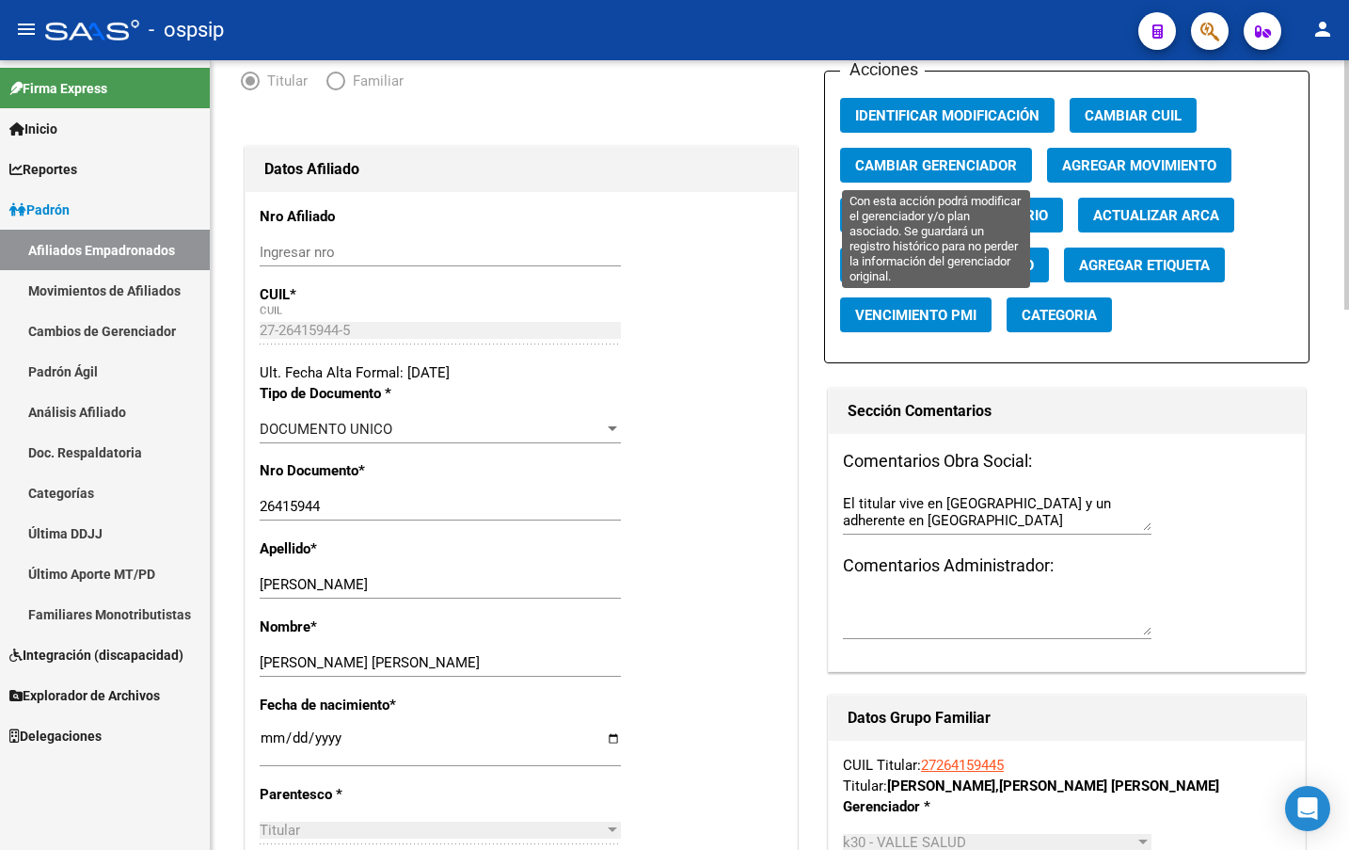
click at [918, 167] on span "Cambiar Gerenciador" at bounding box center [936, 165] width 162 height 17
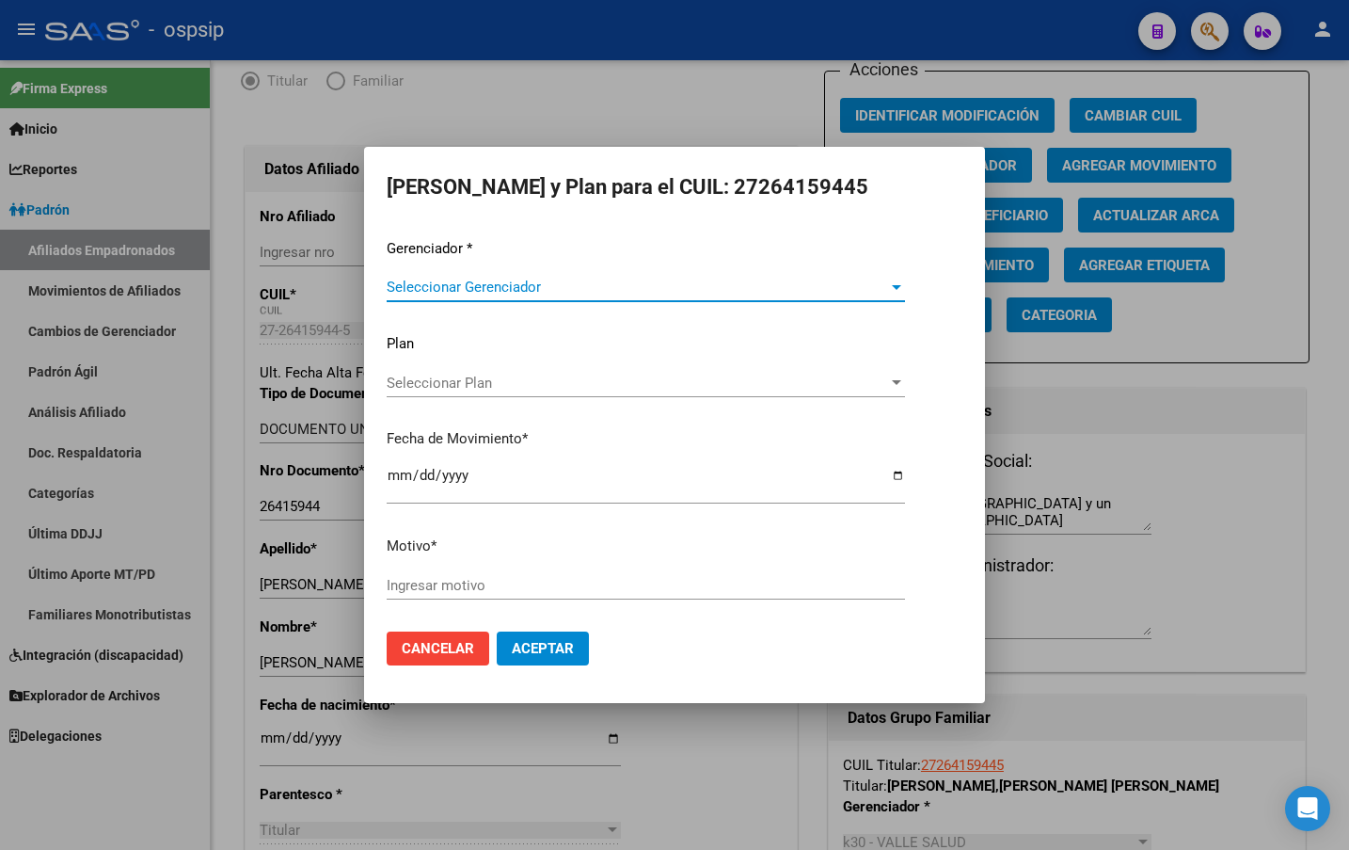
click at [456, 284] on span "Seleccionar Gerenciador" at bounding box center [638, 287] width 502 height 17
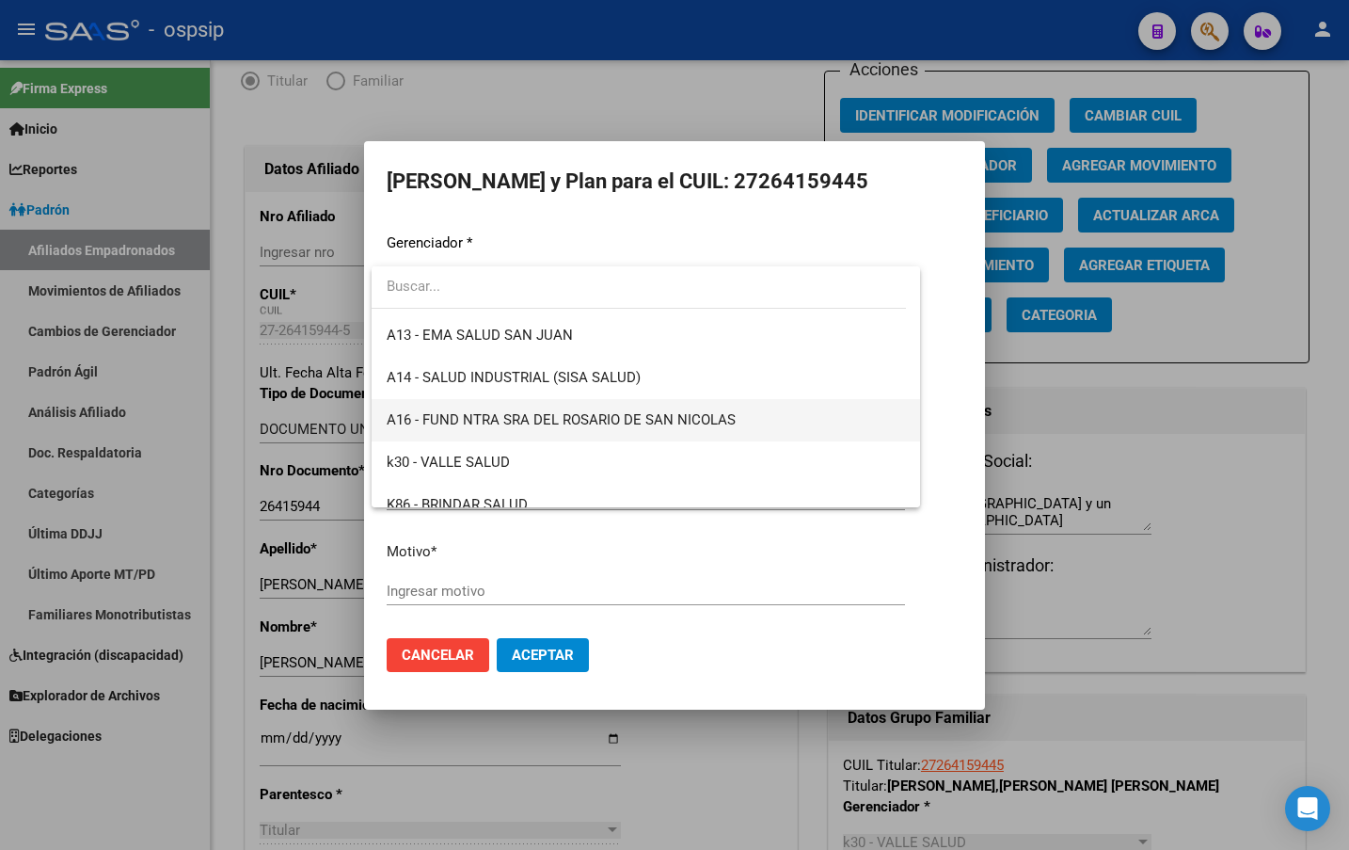
scroll to position [470, 0]
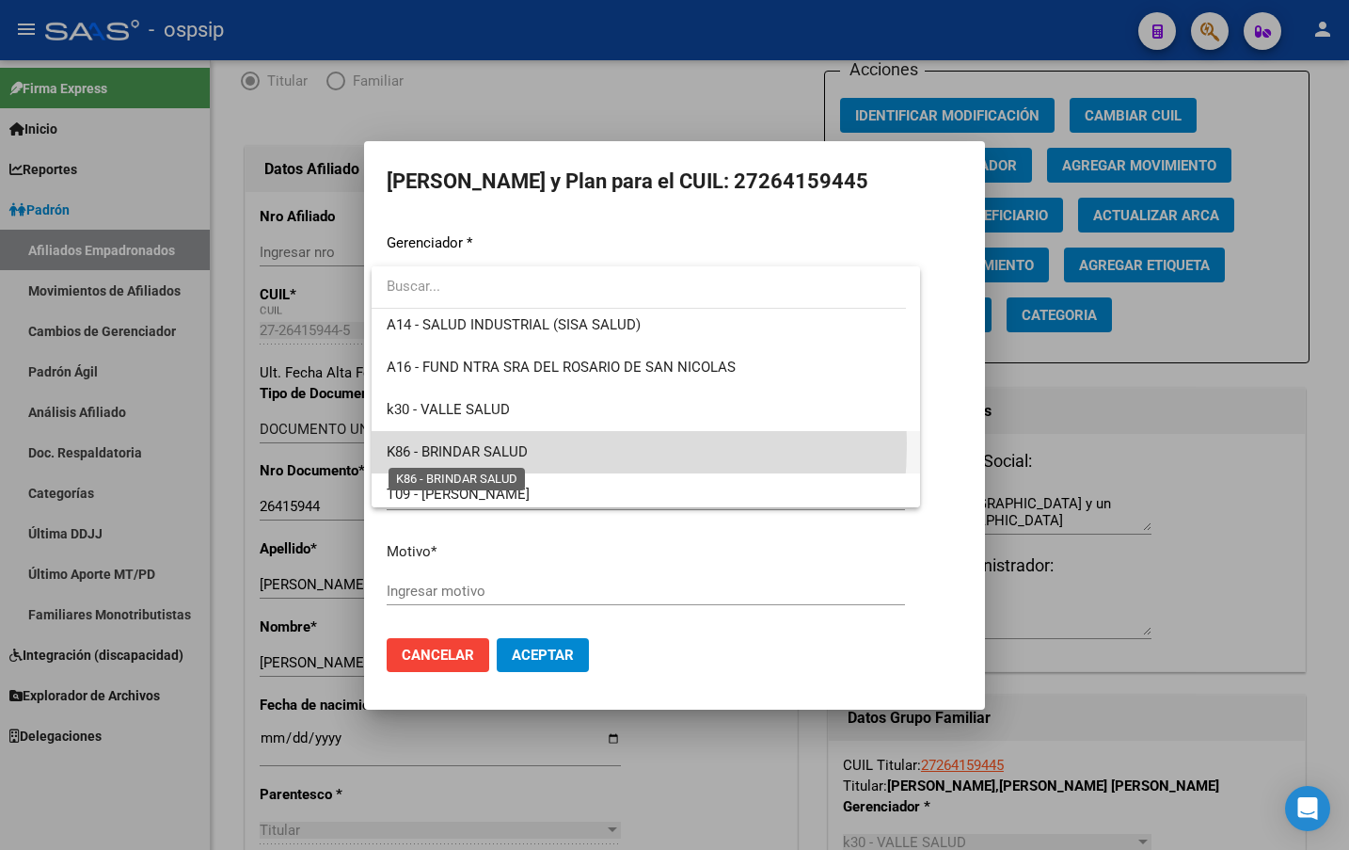
click at [472, 443] on span "K86 - BRINDAR SALUD" at bounding box center [457, 451] width 141 height 17
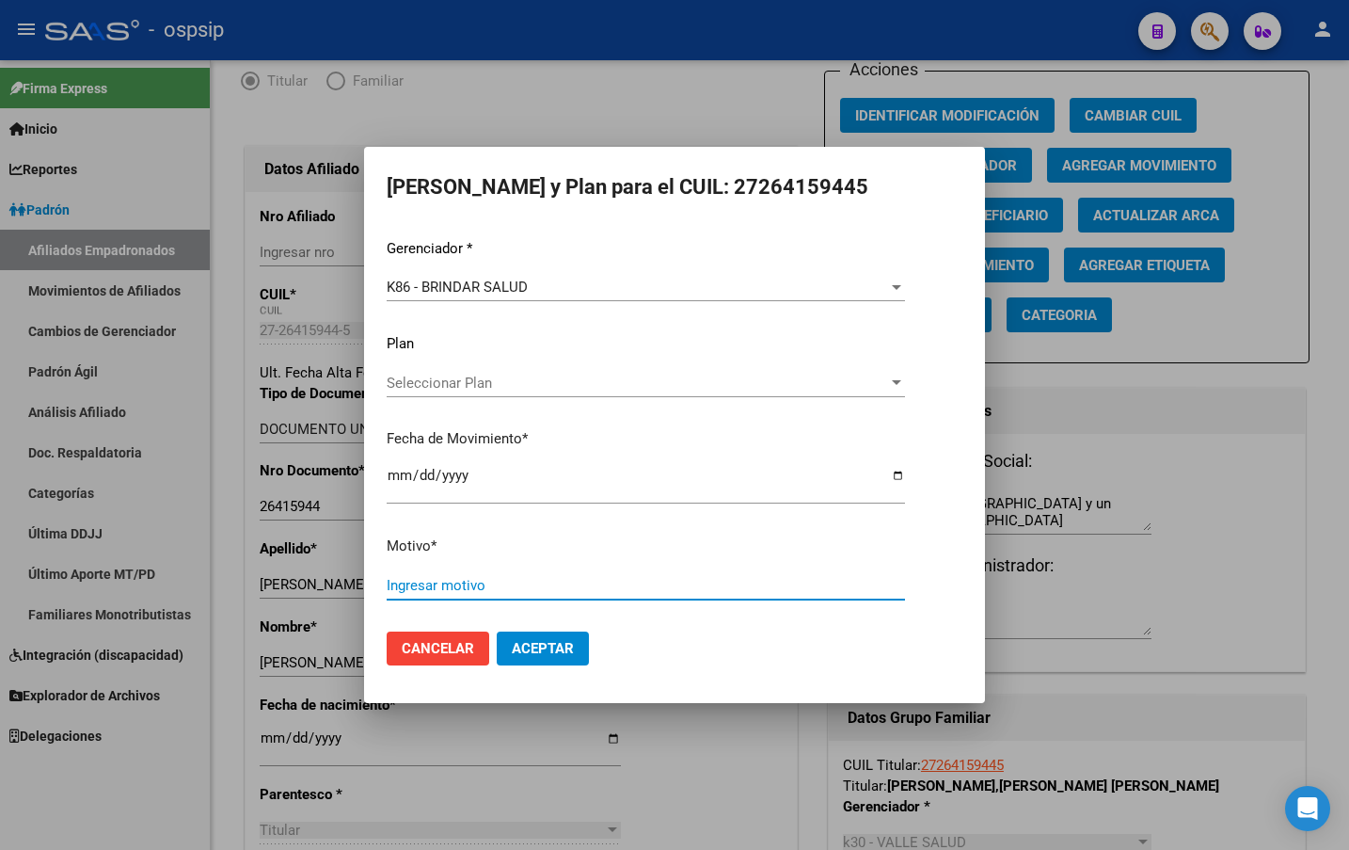
click at [416, 583] on input "Ingresar motivo" at bounding box center [646, 585] width 518 height 17
type input "corresponde por localidad"
click at [543, 645] on span "Aceptar" at bounding box center [543, 648] width 62 height 17
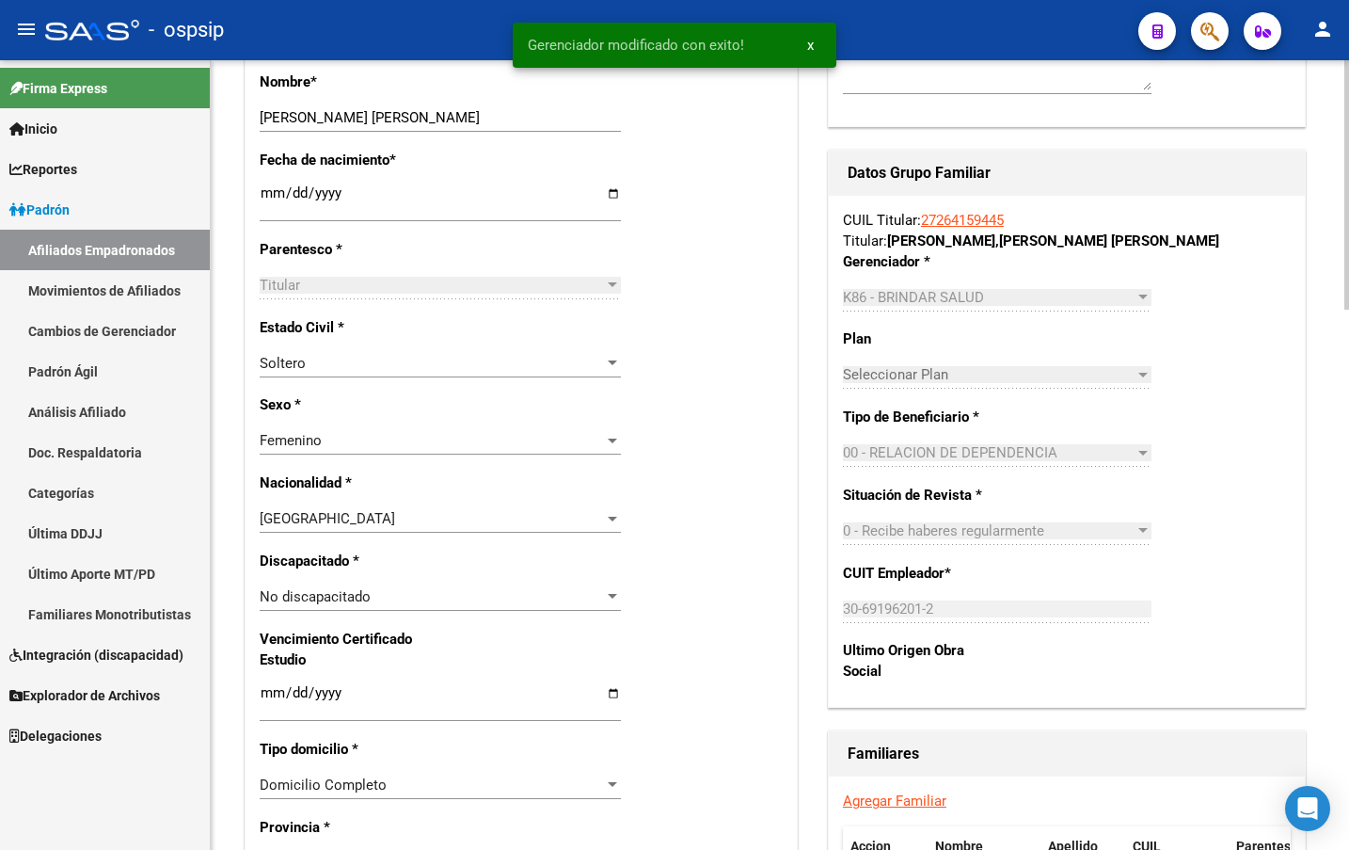
scroll to position [188, 0]
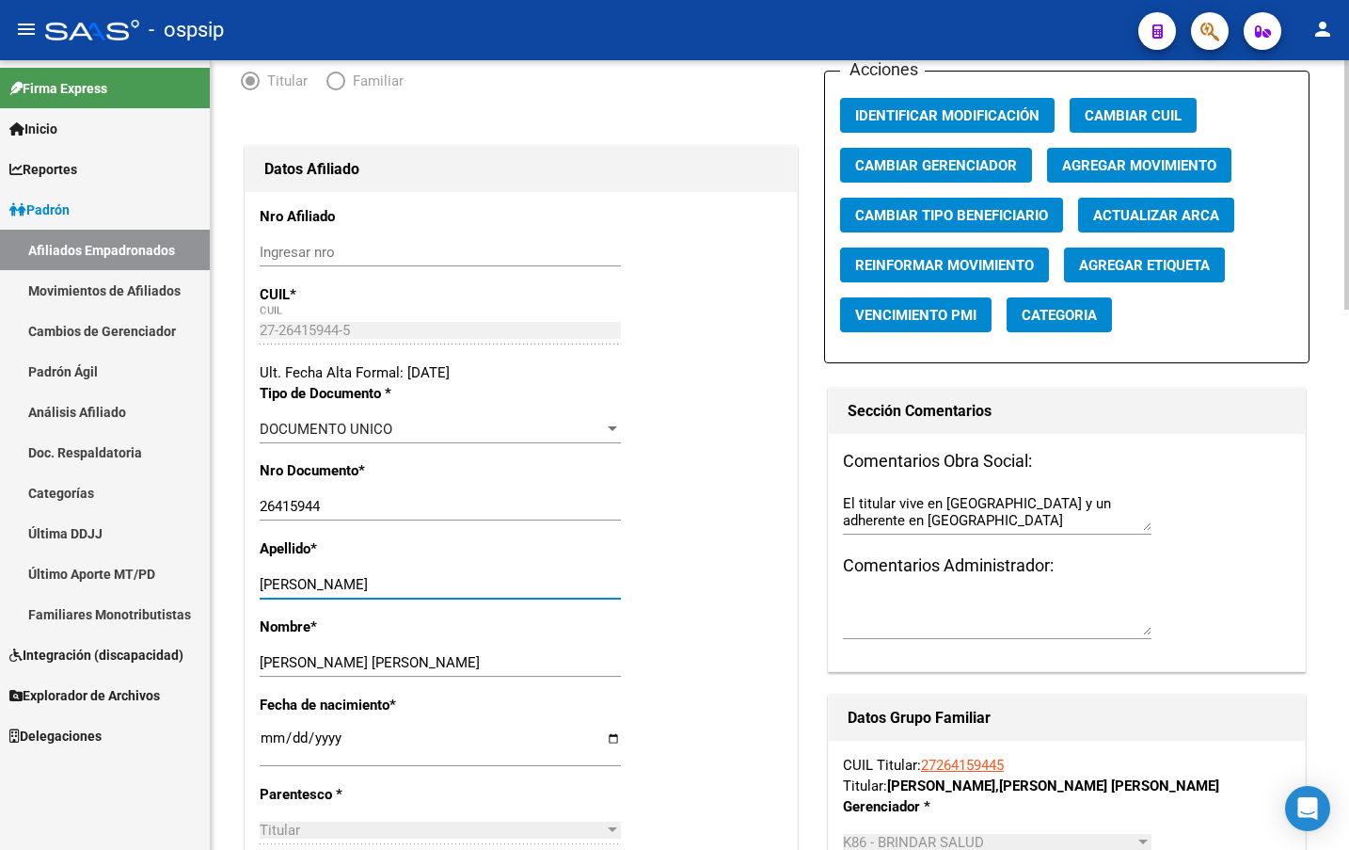
click at [374, 587] on input "[PERSON_NAME]" at bounding box center [440, 584] width 361 height 17
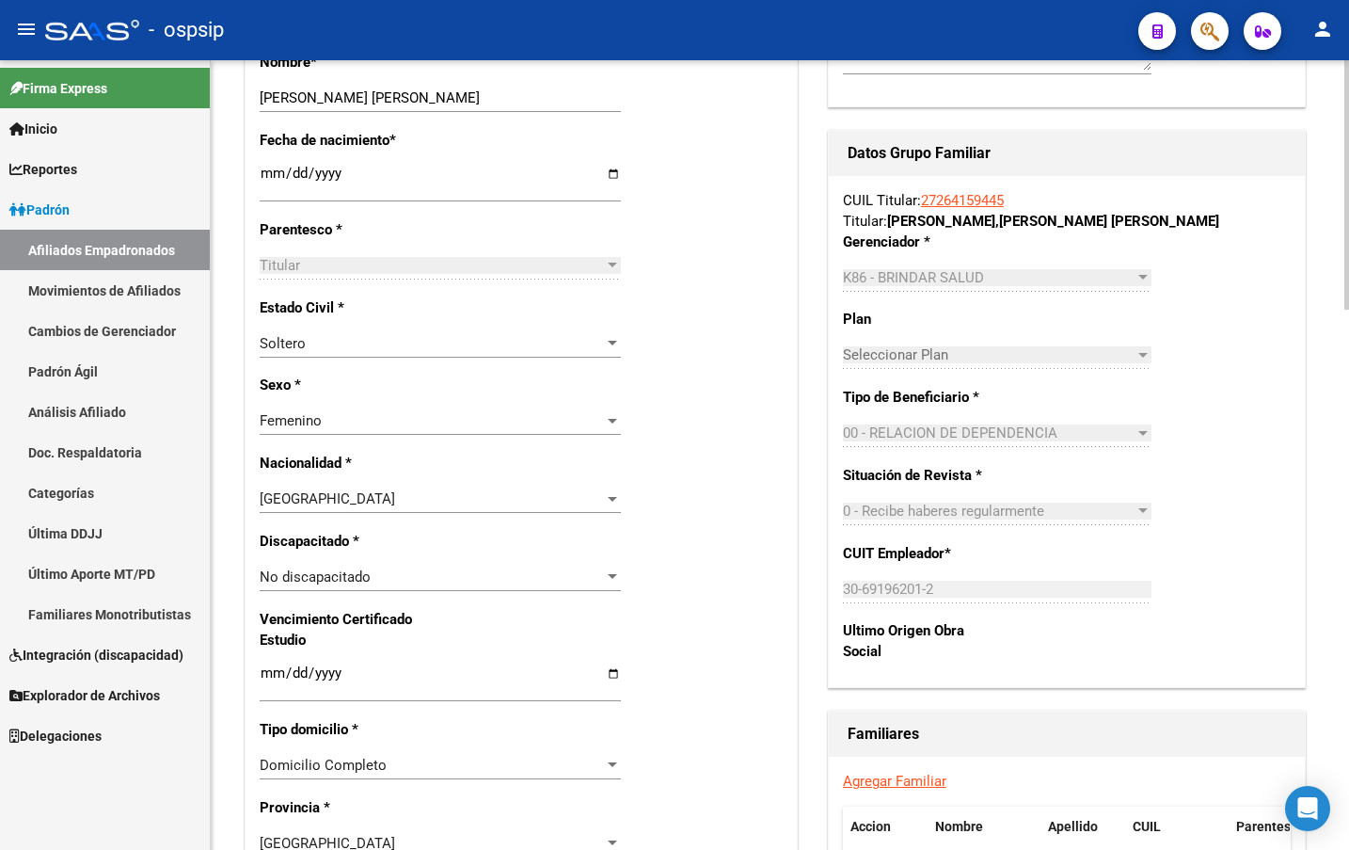
scroll to position [94, 0]
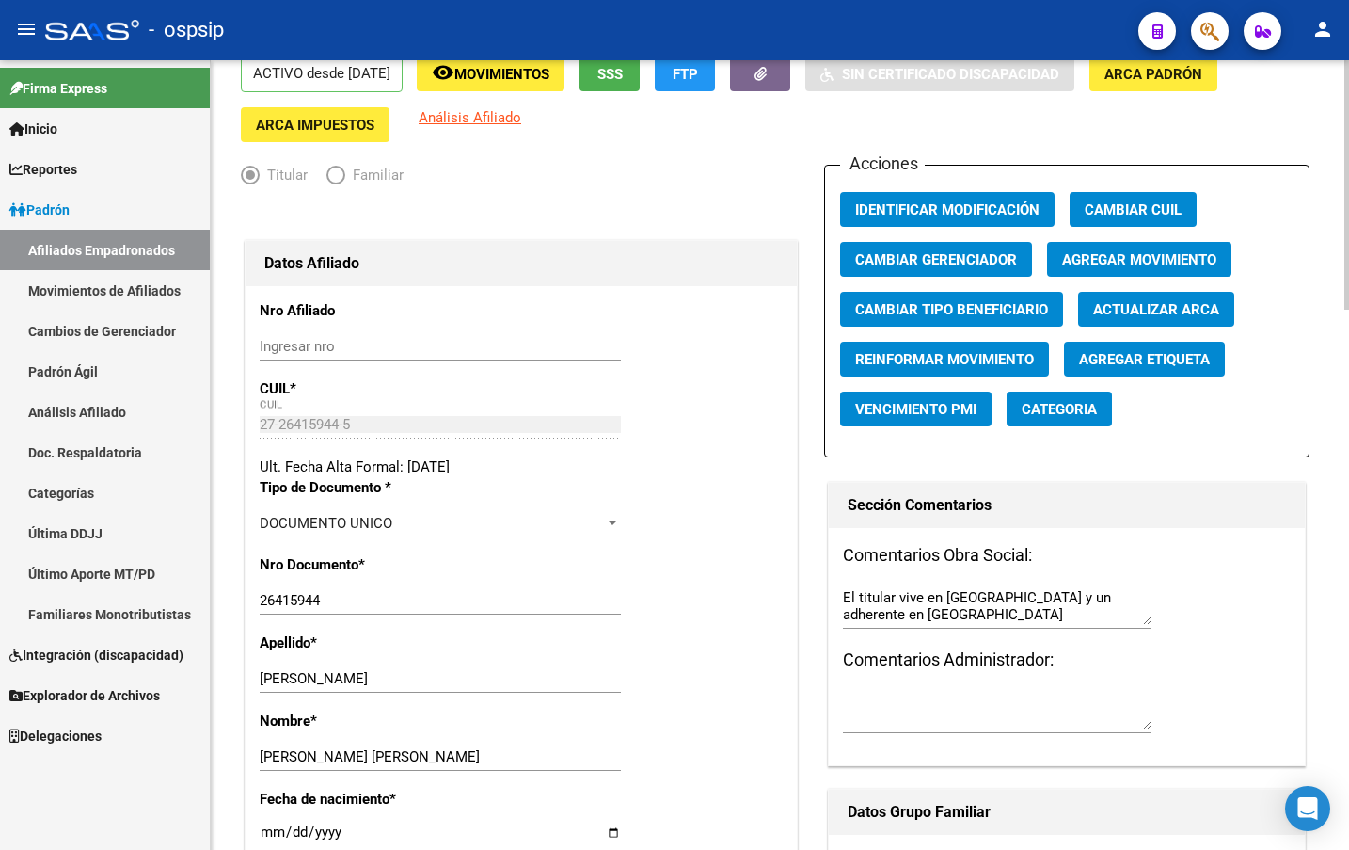
click at [397, 378] on p "CUIL *" at bounding box center [338, 388] width 157 height 21
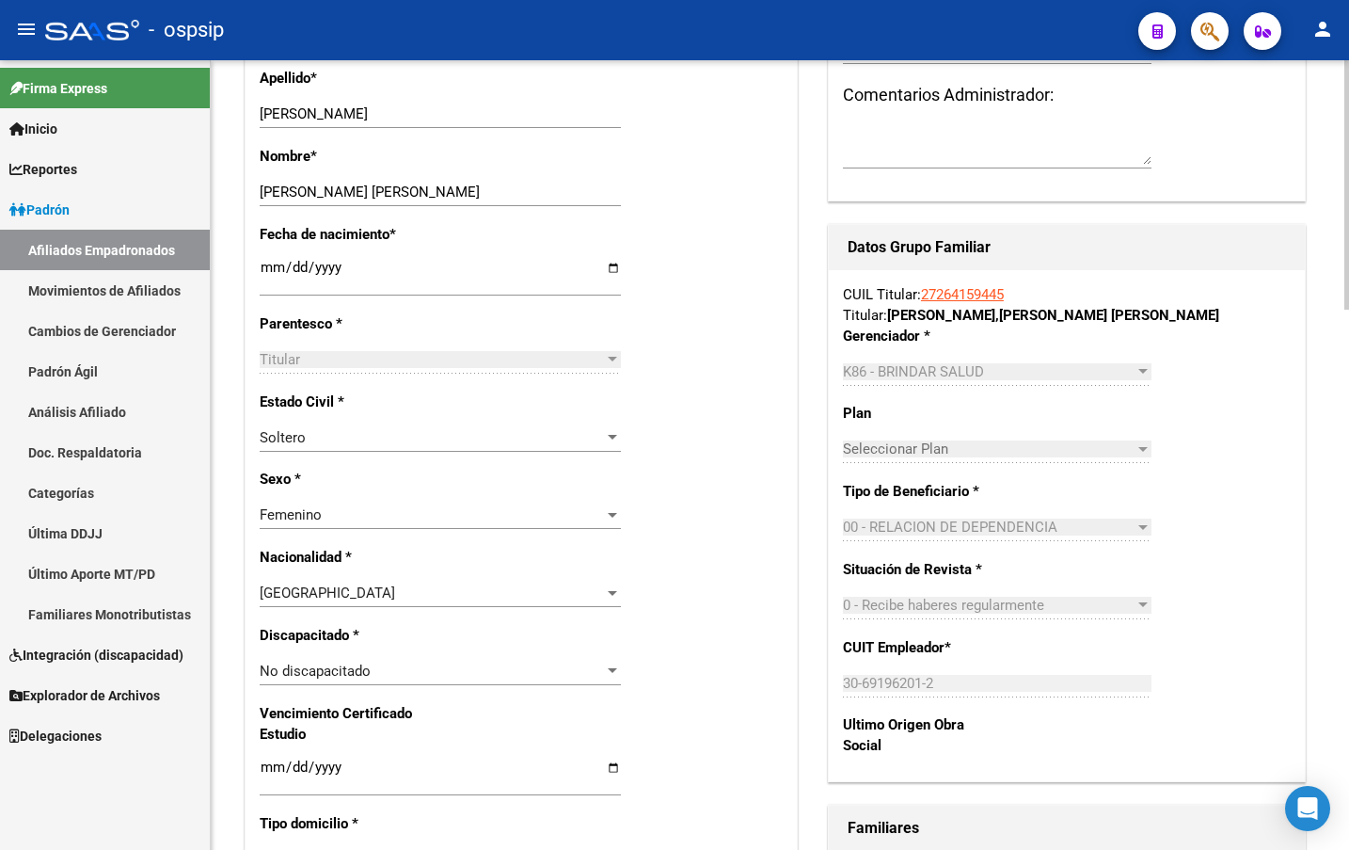
scroll to position [1223, 0]
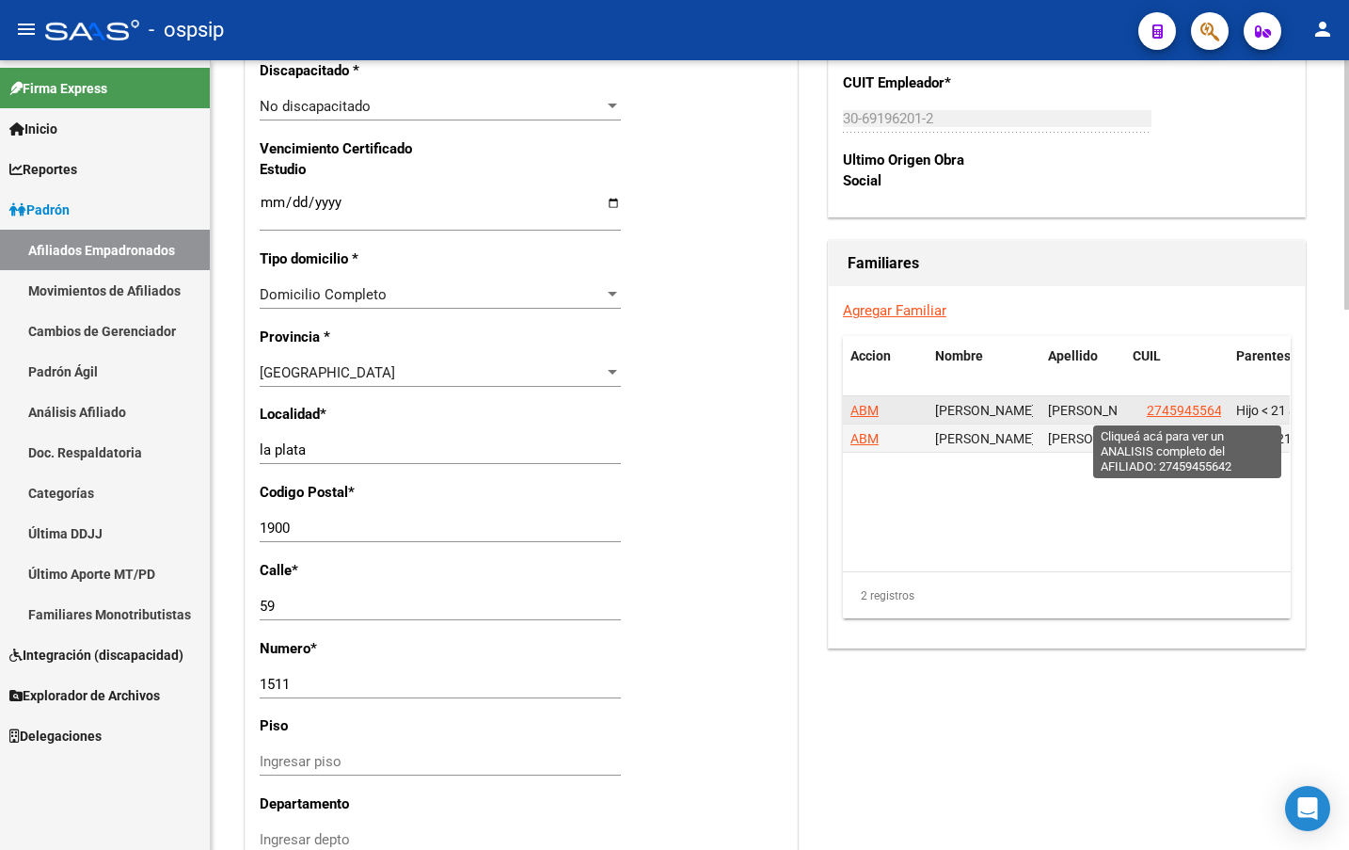
click at [1185, 404] on span "27459455642" at bounding box center [1188, 410] width 83 height 15
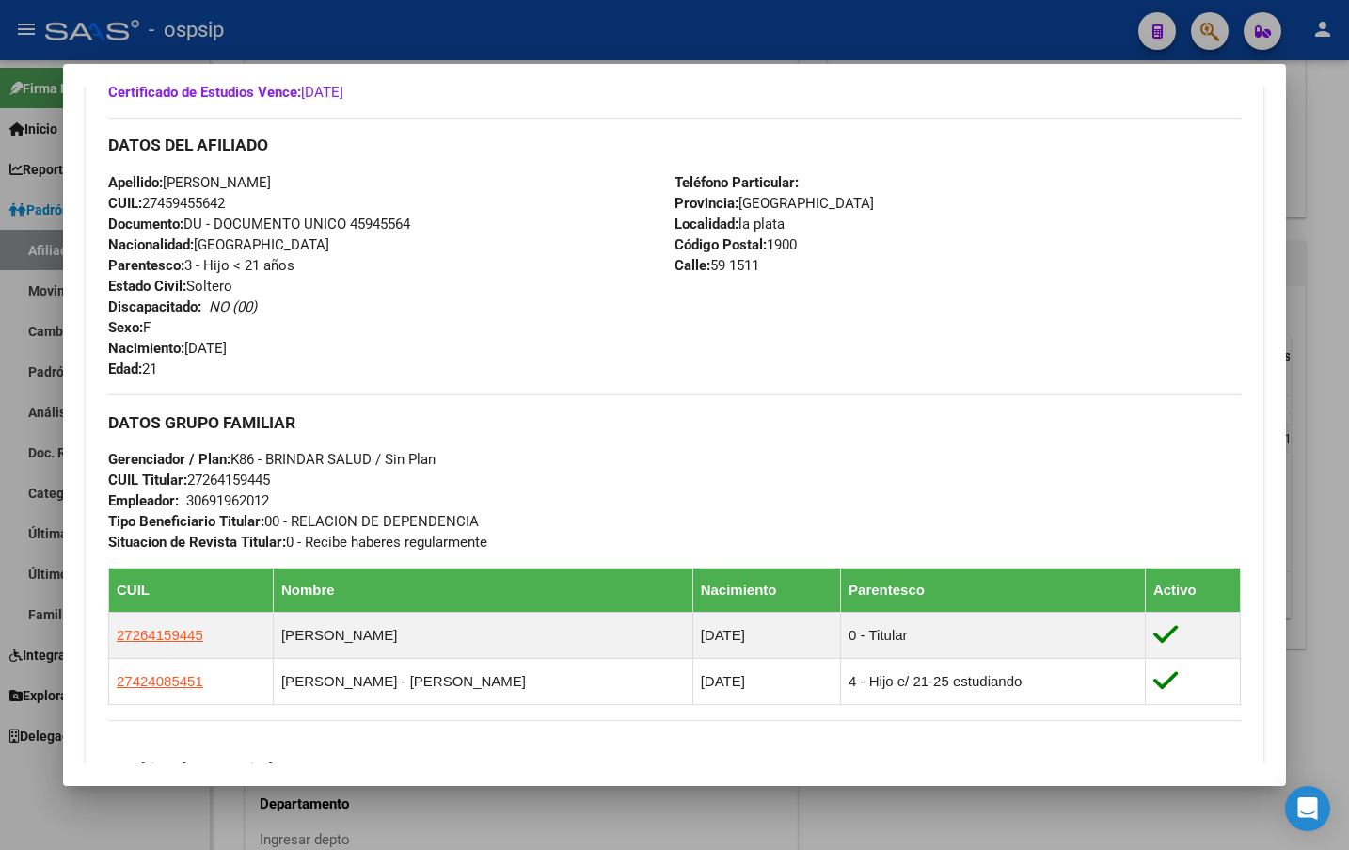
scroll to position [564, 0]
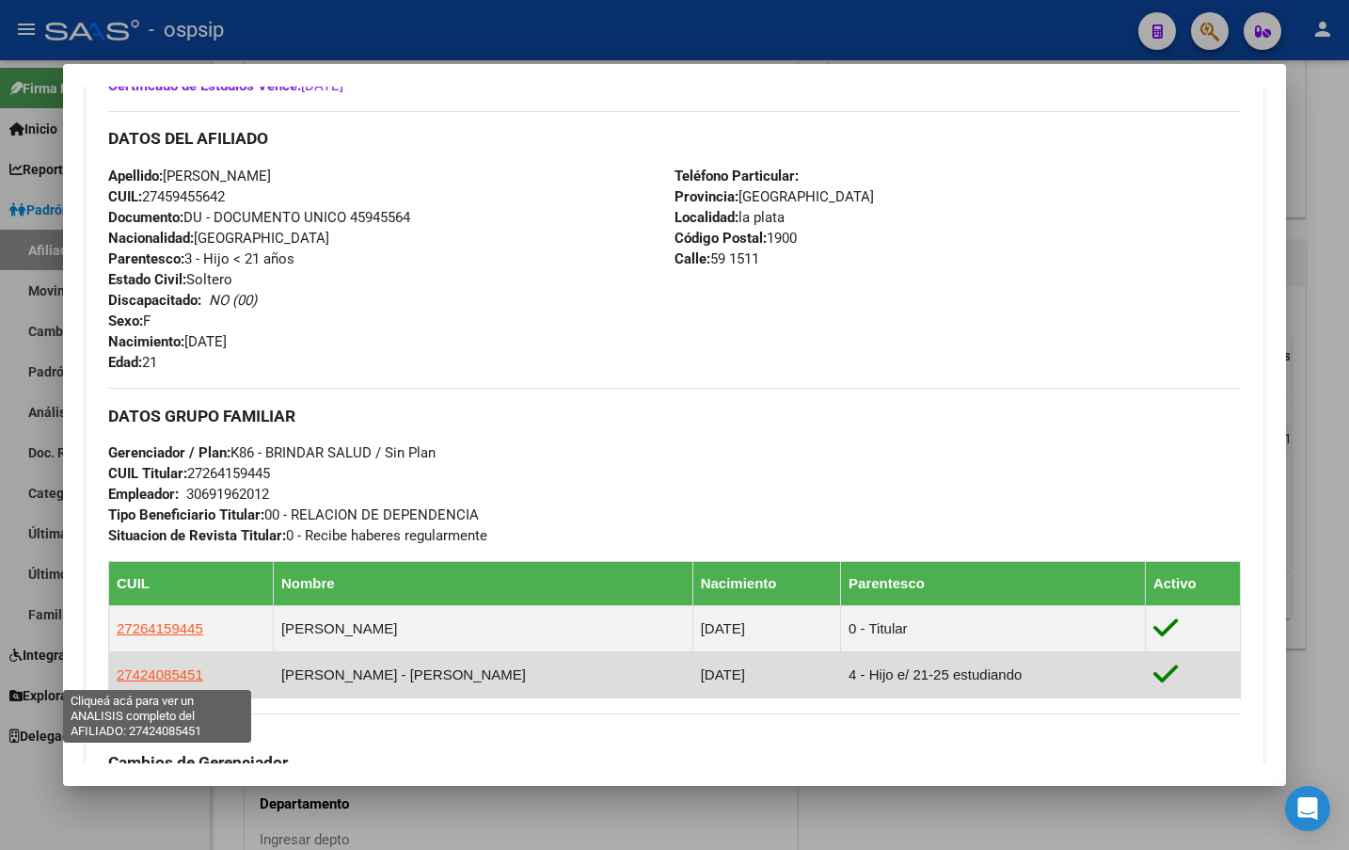
click at [143, 679] on span "27424085451" at bounding box center [160, 674] width 87 height 16
type textarea "27424085451"
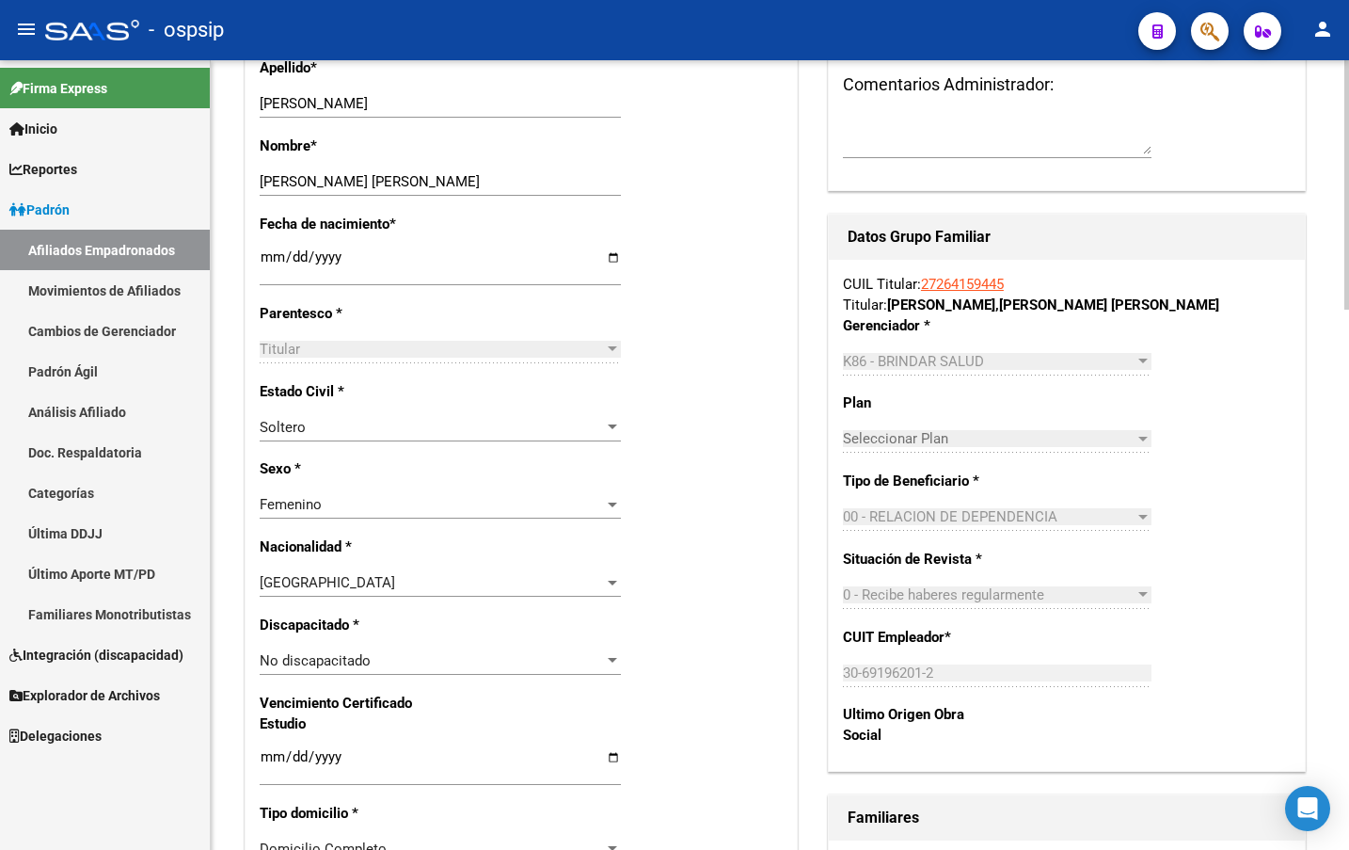
scroll to position [565, 0]
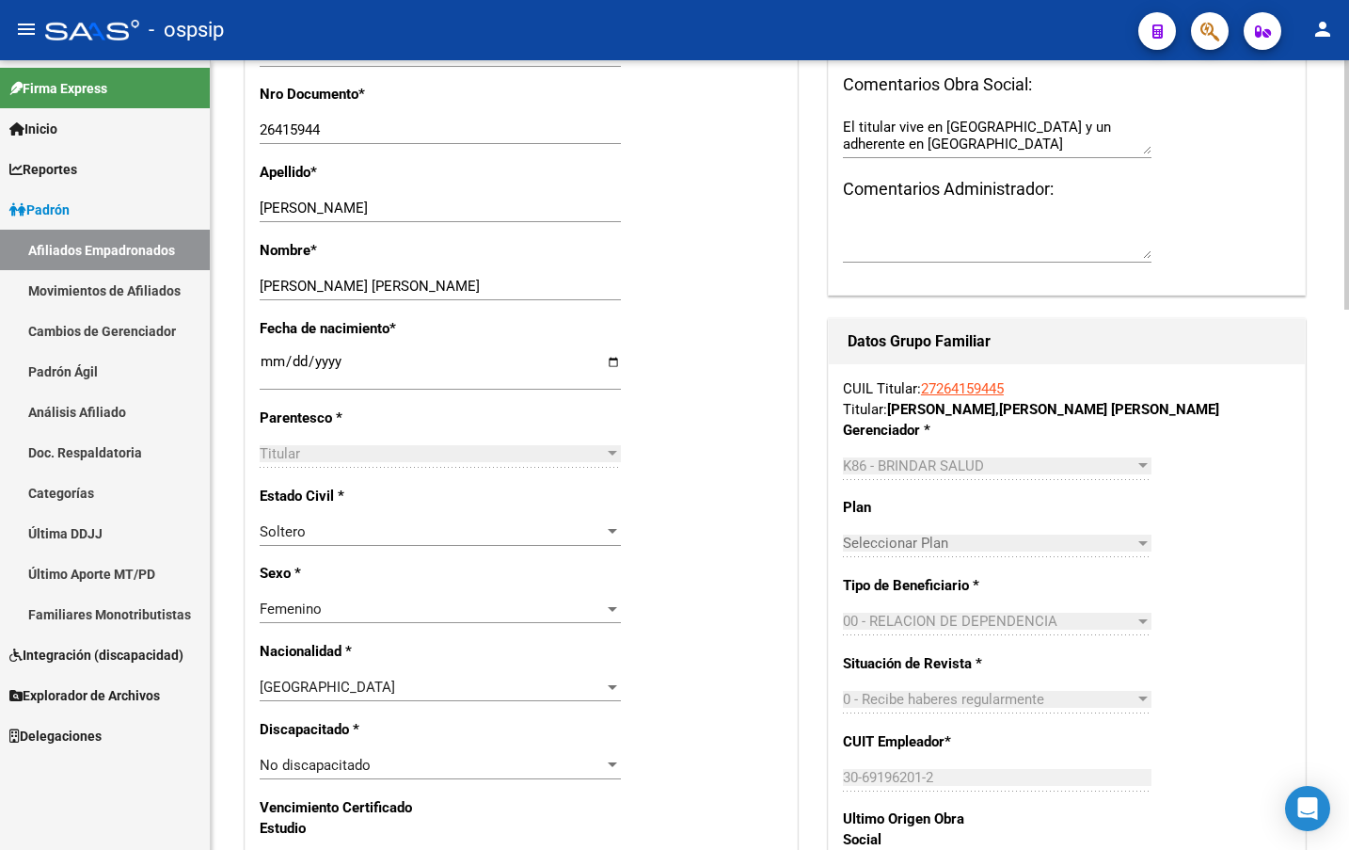
click at [391, 246] on p "Nombre *" at bounding box center [338, 250] width 157 height 21
click at [294, 21] on div "- ospsip" at bounding box center [584, 29] width 1078 height 41
drag, startPoint x: 345, startPoint y: 21, endPoint x: 355, endPoint y: 39, distance: 20.2
click at [345, 21] on div "- ospsip" at bounding box center [584, 29] width 1078 height 41
click at [726, 206] on div "Apellido * [PERSON_NAME] Ingresar apellido" at bounding box center [521, 201] width 523 height 78
